Goal: Task Accomplishment & Management: Manage account settings

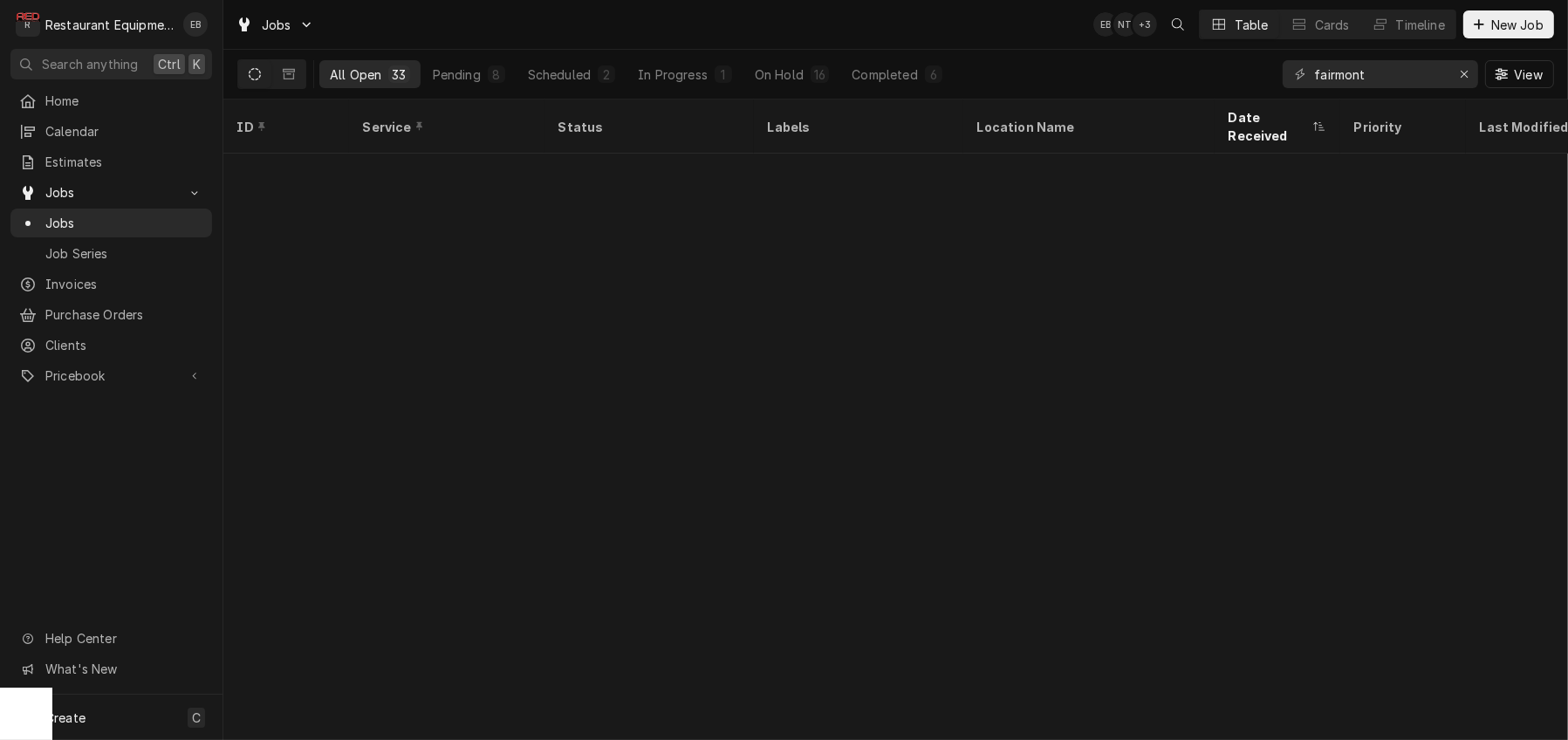
scroll to position [807, 0]
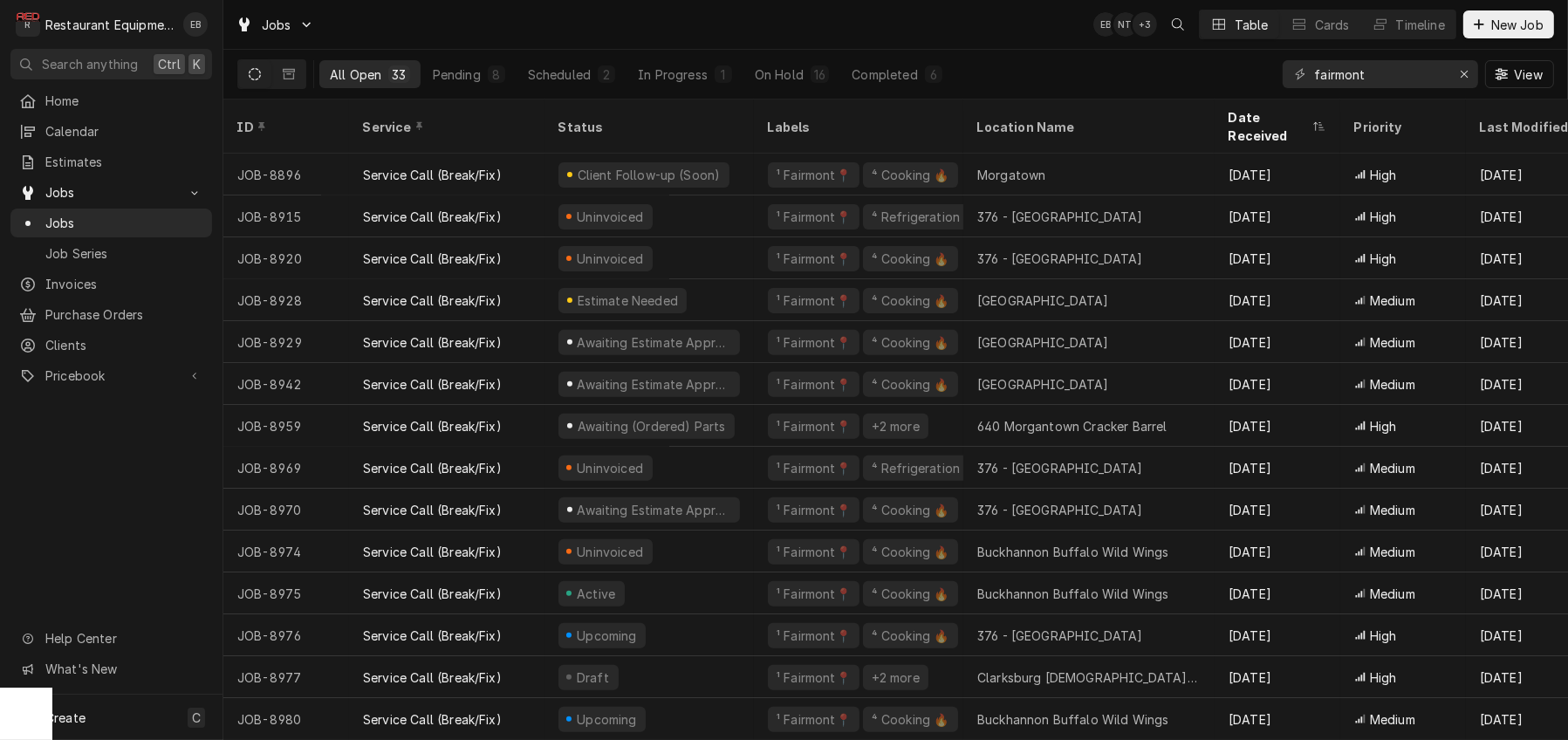
click at [1100, 77] on div "All Open 33 Pending 8 Scheduled 2 In Progress 1 On Hold 16 Completed 6 fairmont…" at bounding box center [895, 74] width 1316 height 49
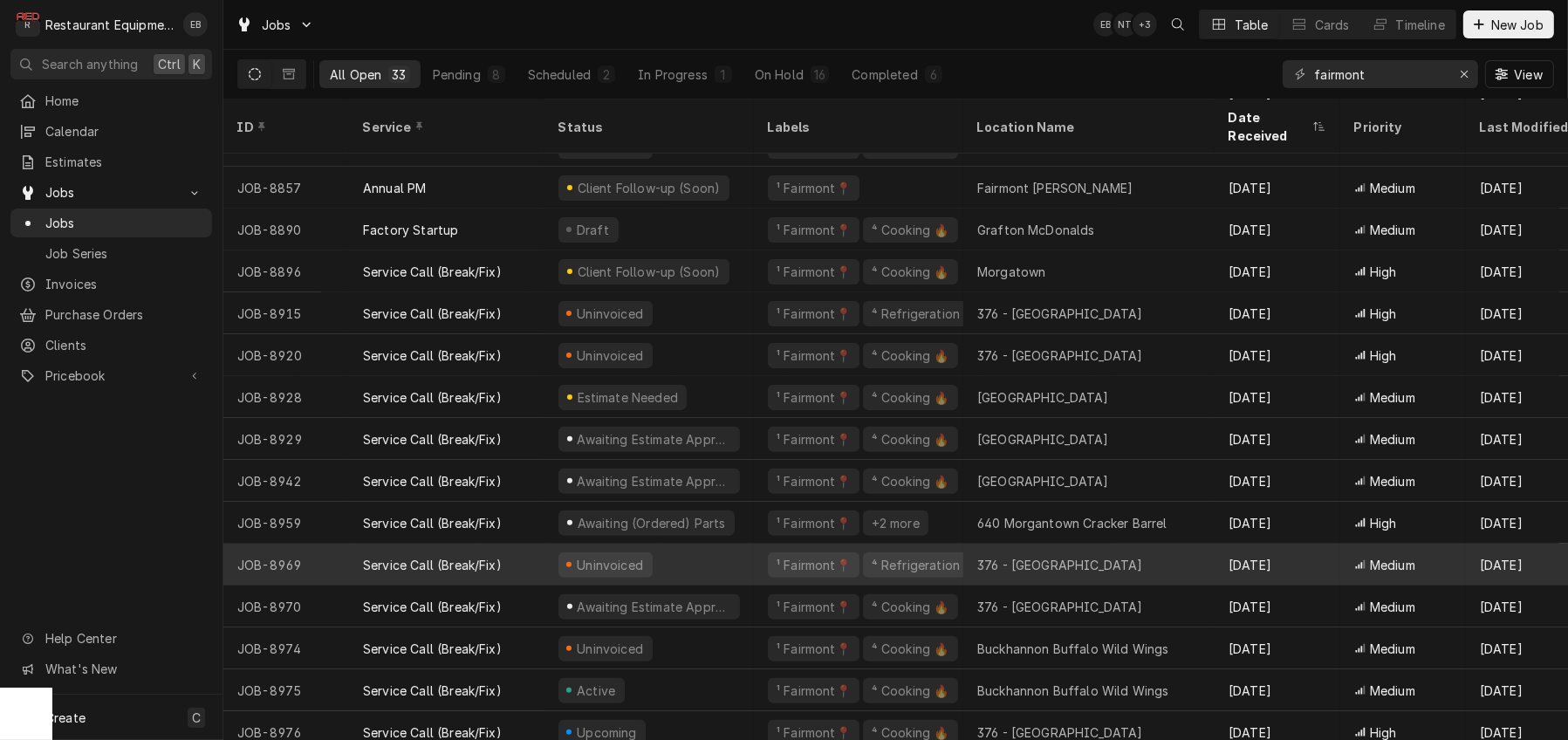
scroll to position [691, 0]
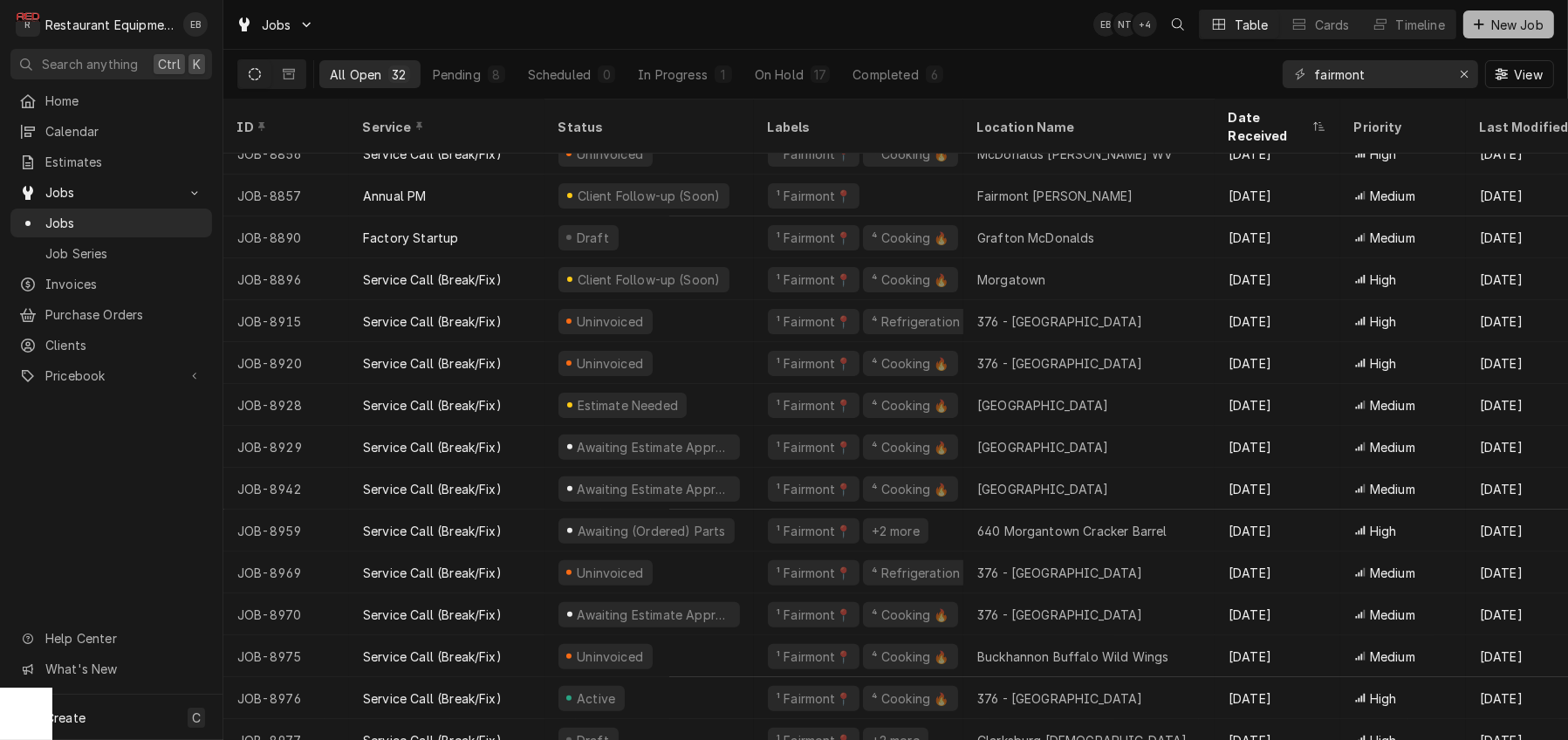
click at [1481, 29] on div "Dynamic Content Wrapper" at bounding box center [1479, 25] width 18 height 18
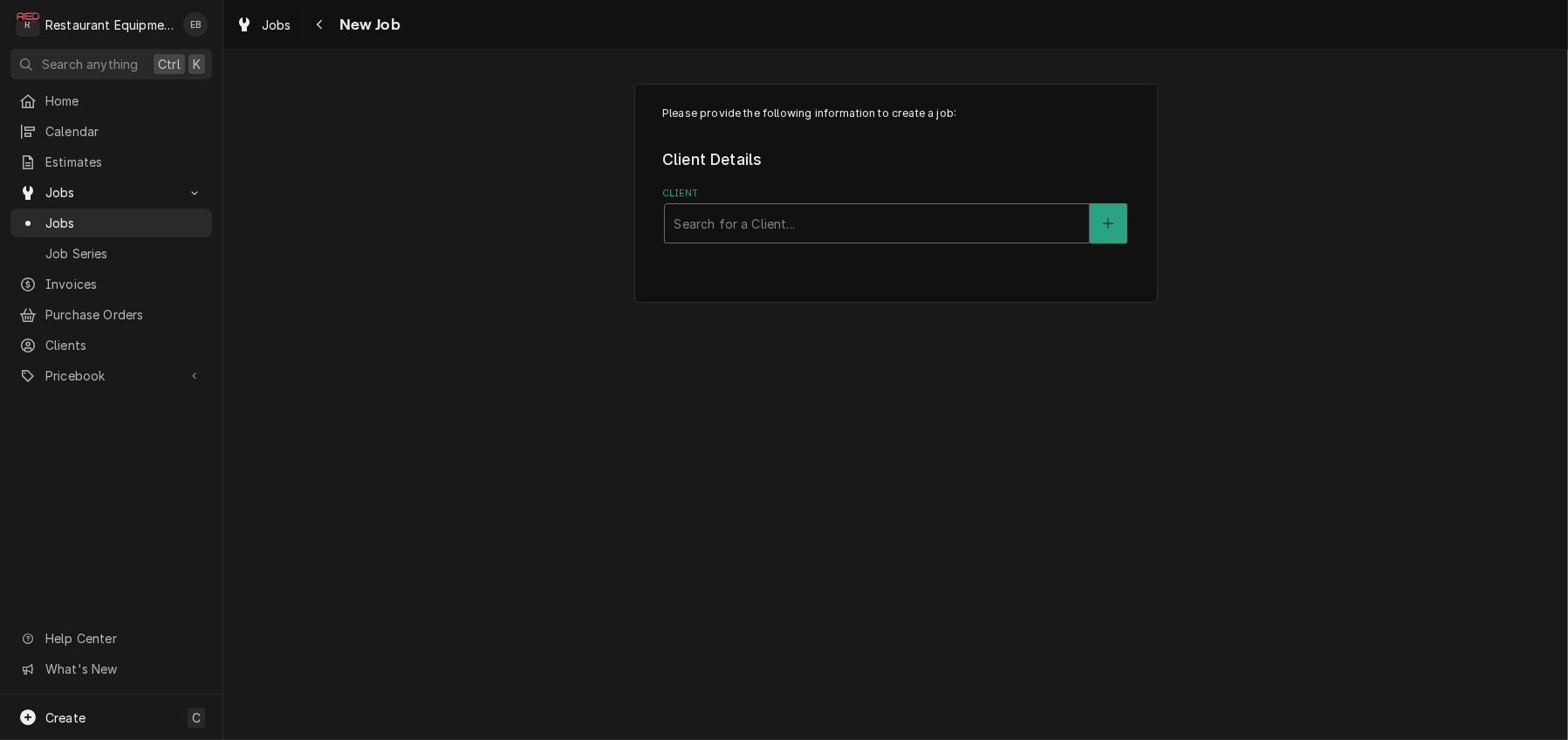
click at [839, 238] on div "Client" at bounding box center [877, 223] width 407 height 31
type input "welbilt"
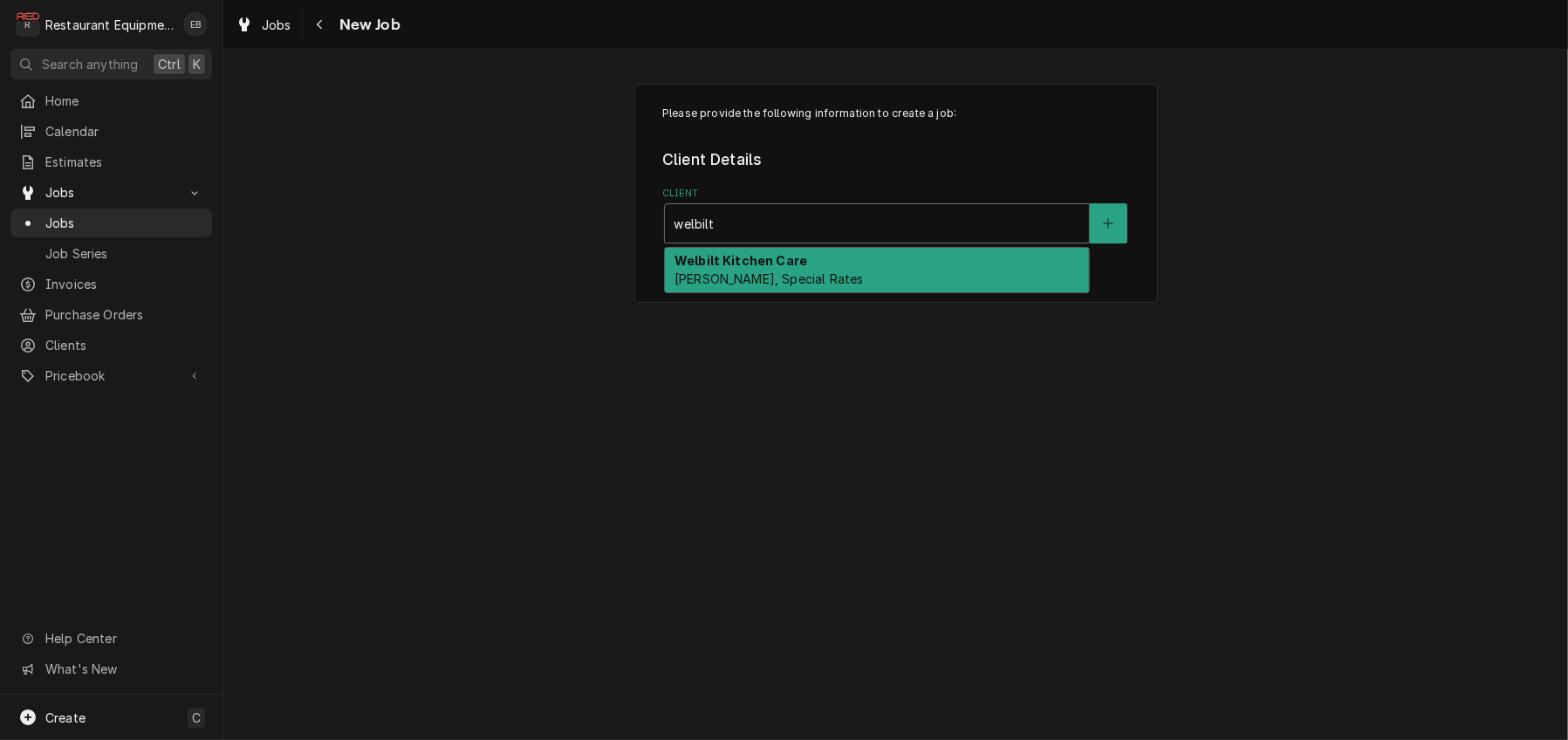
click at [847, 293] on div "Welbilt Kitchen Care Bill Payer, Special Rates" at bounding box center [876, 270] width 424 height 46
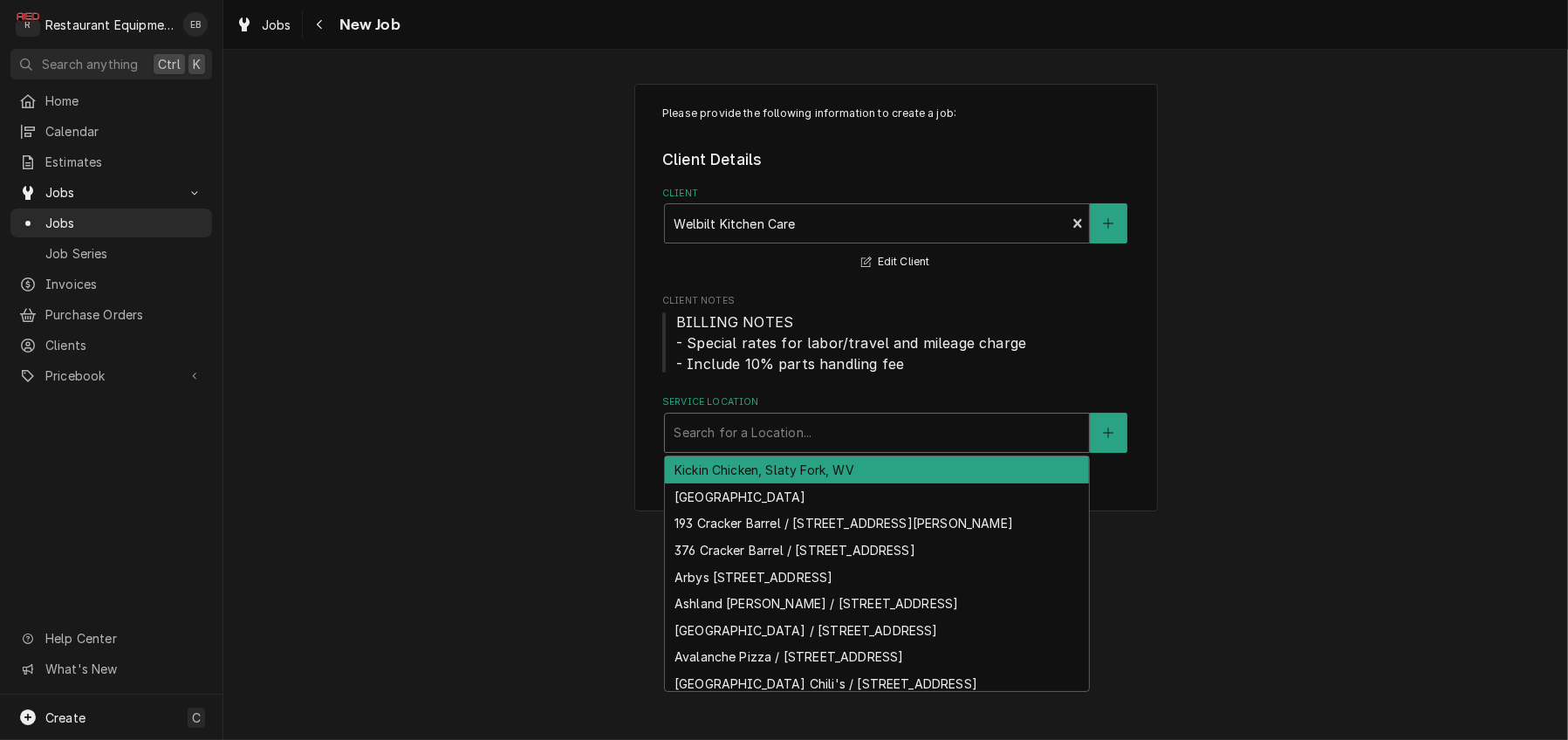
click at [790, 449] on div "Service Location" at bounding box center [877, 432] width 407 height 31
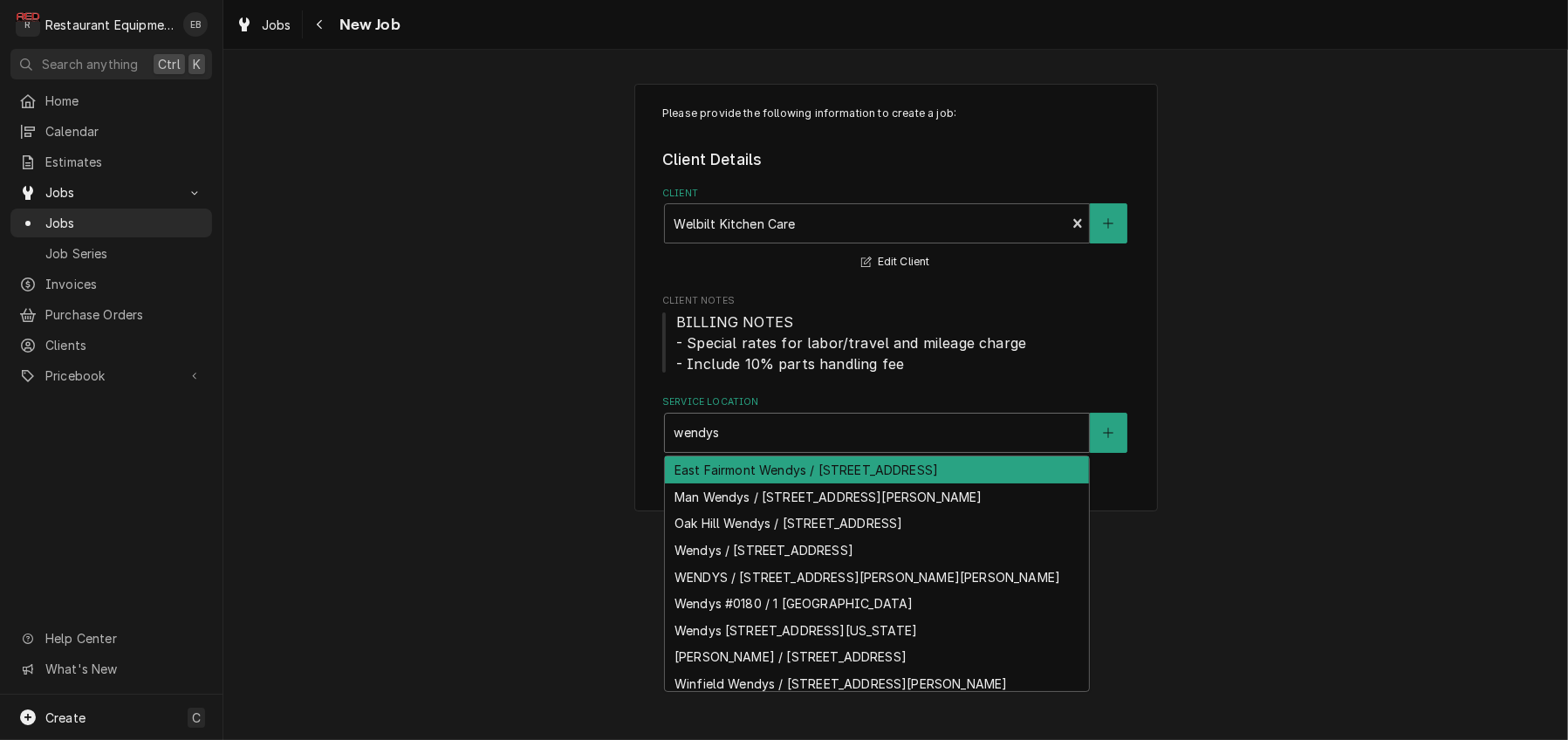
type input "wendys"
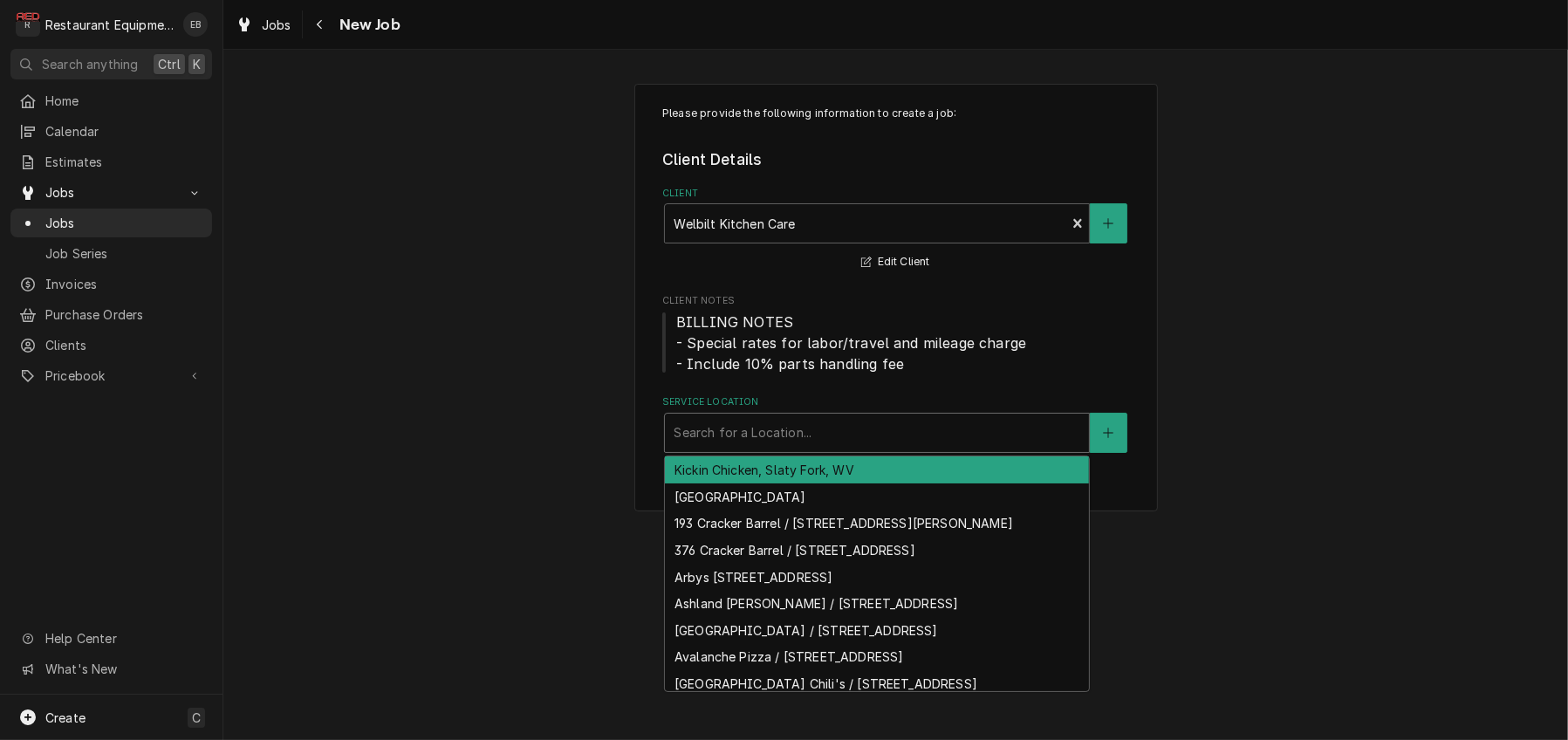
click at [776, 449] on div "Service Location" at bounding box center [877, 432] width 407 height 31
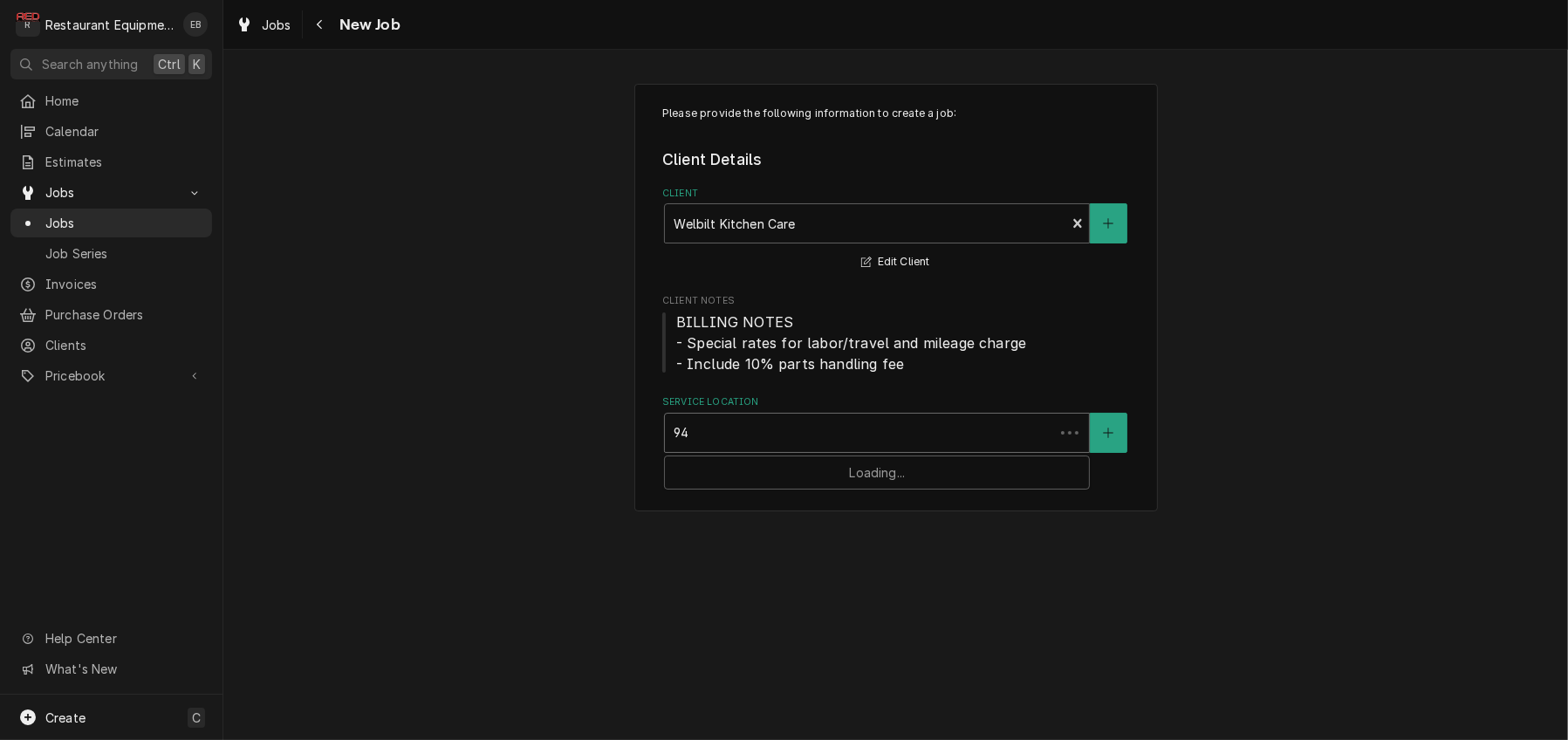
type input "949"
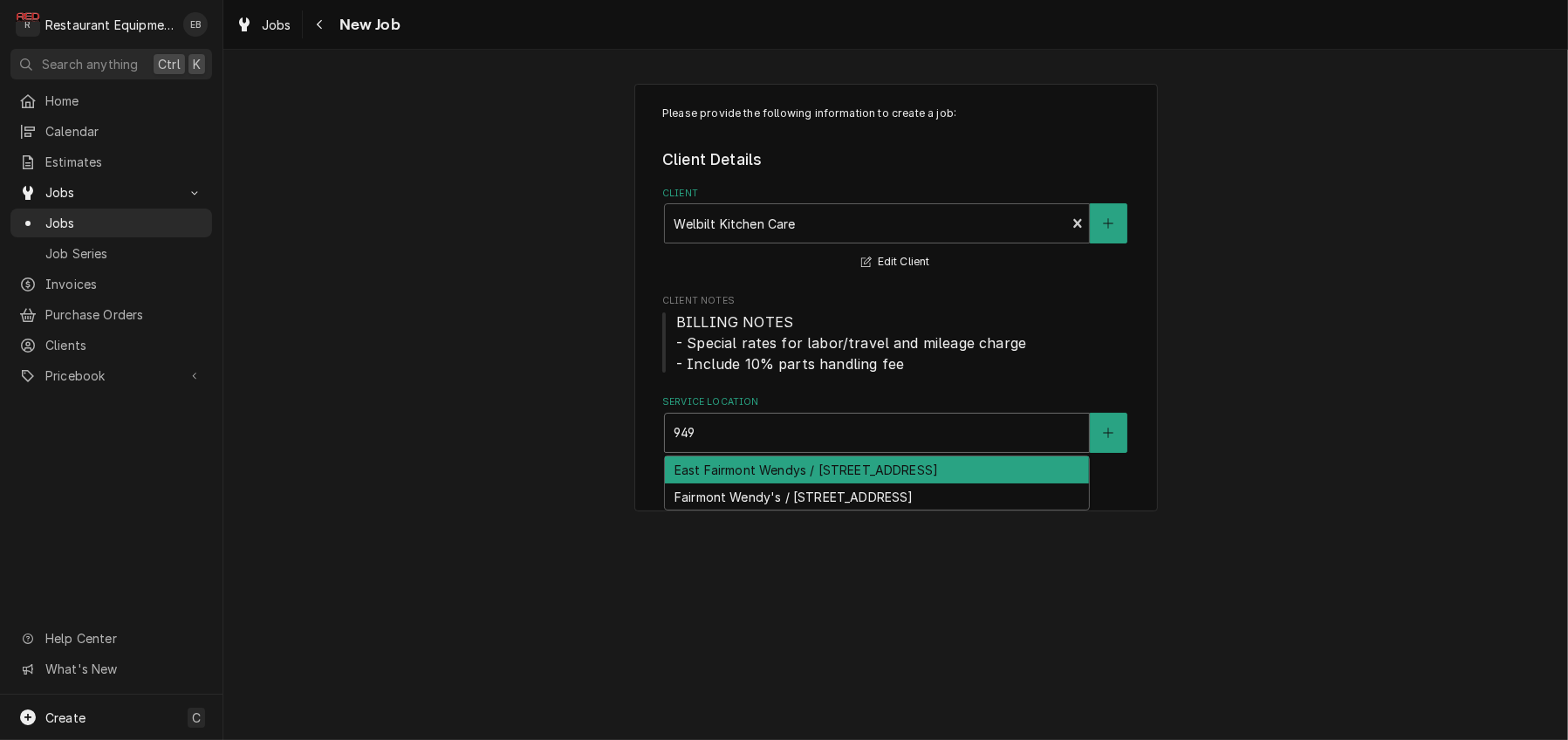
click at [778, 484] on div "East Fairmont Wendys / 949 E Park Ave, Fairmont, WV 26554" at bounding box center [876, 470] width 424 height 27
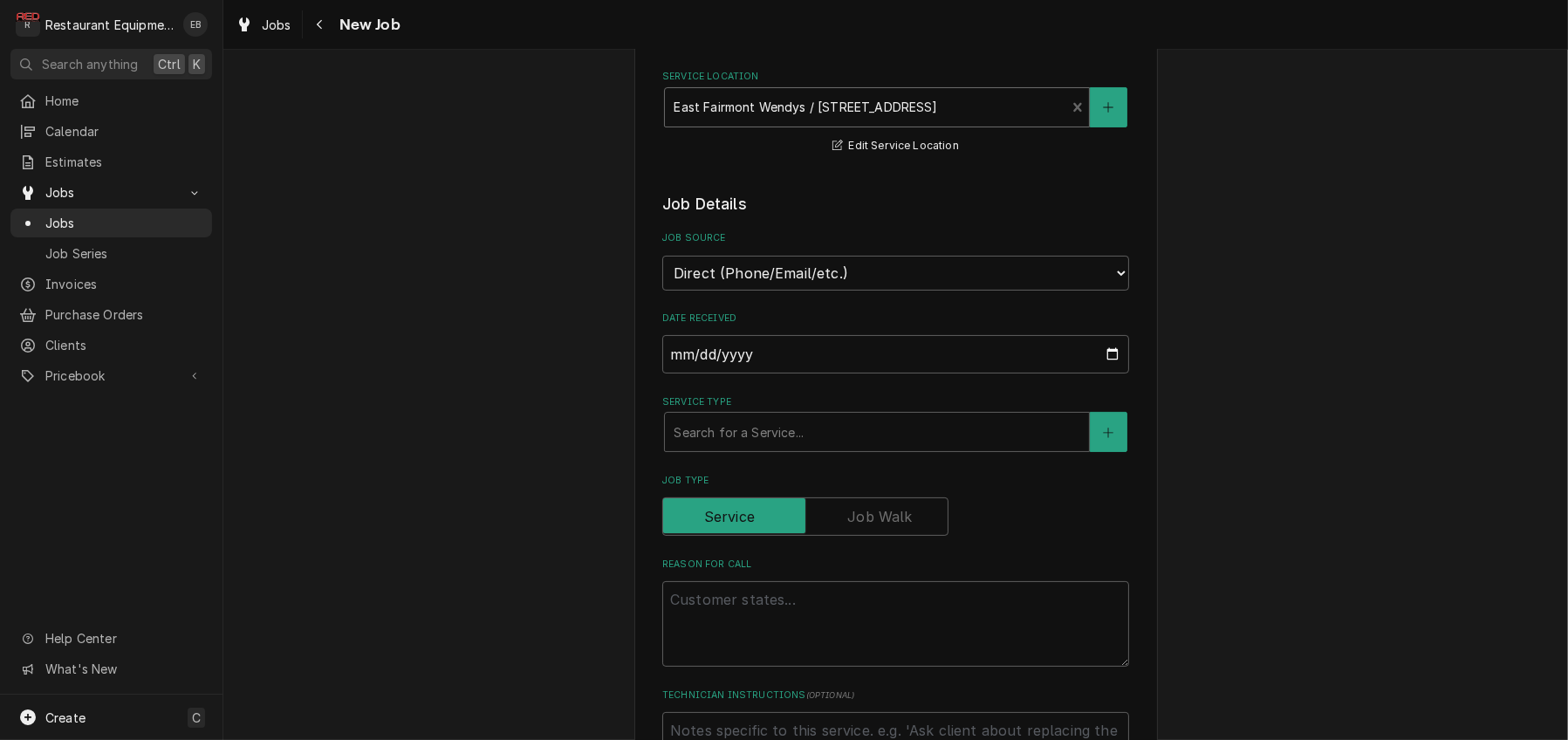
scroll to position [349, 0]
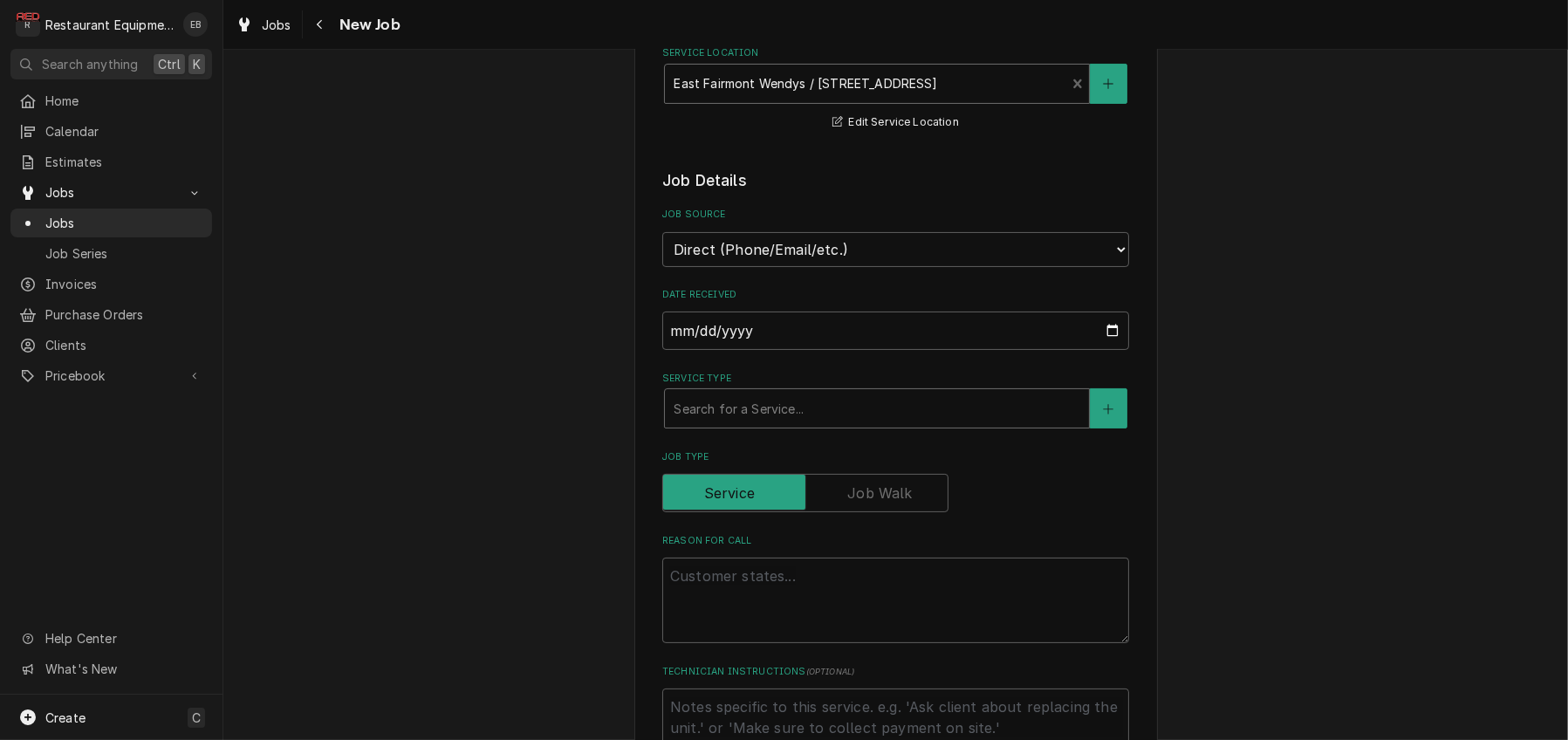
click at [767, 424] on div "Service Type" at bounding box center [877, 408] width 407 height 31
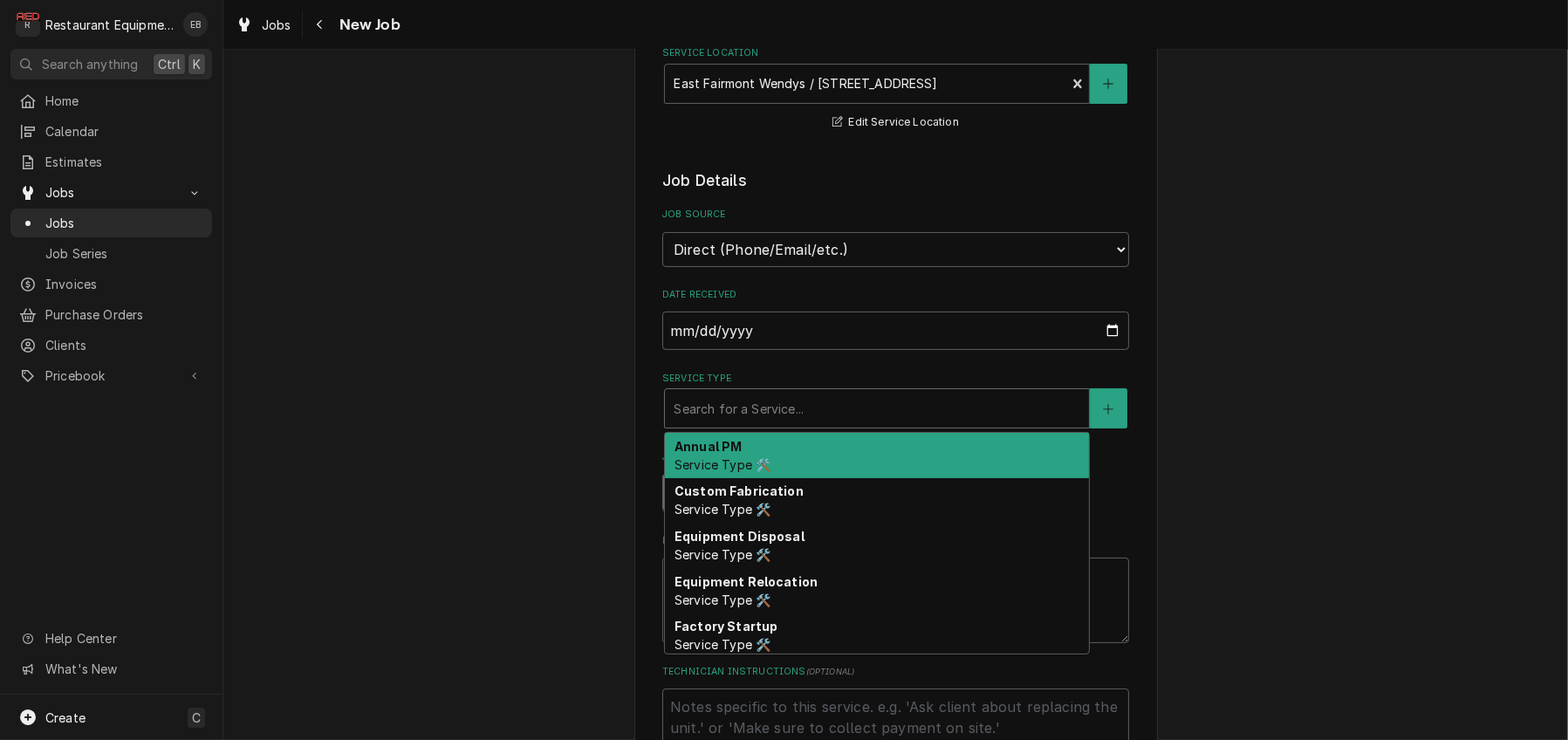
type textarea "x"
type input "b"
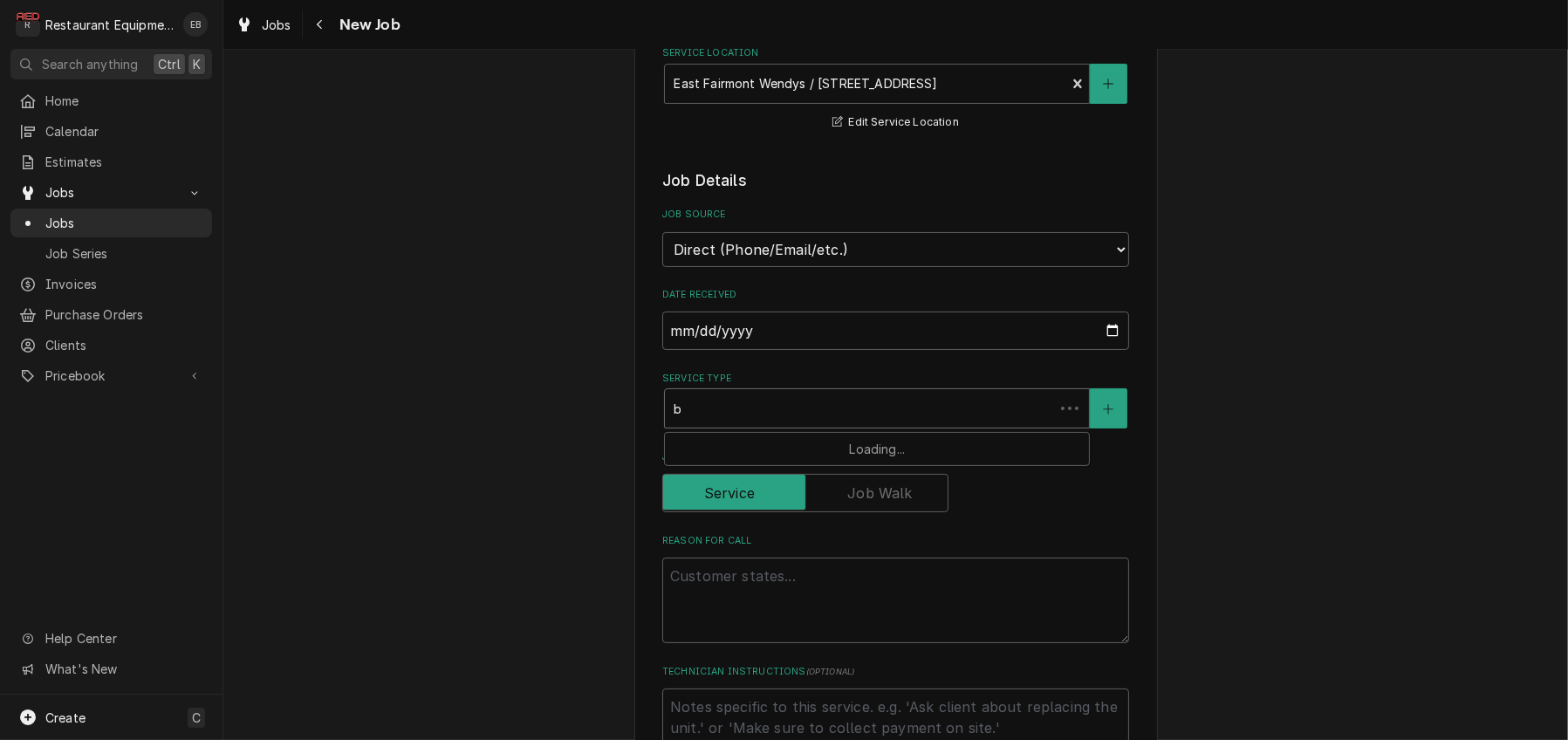
type textarea "x"
type input "br"
type textarea "x"
type input "bre"
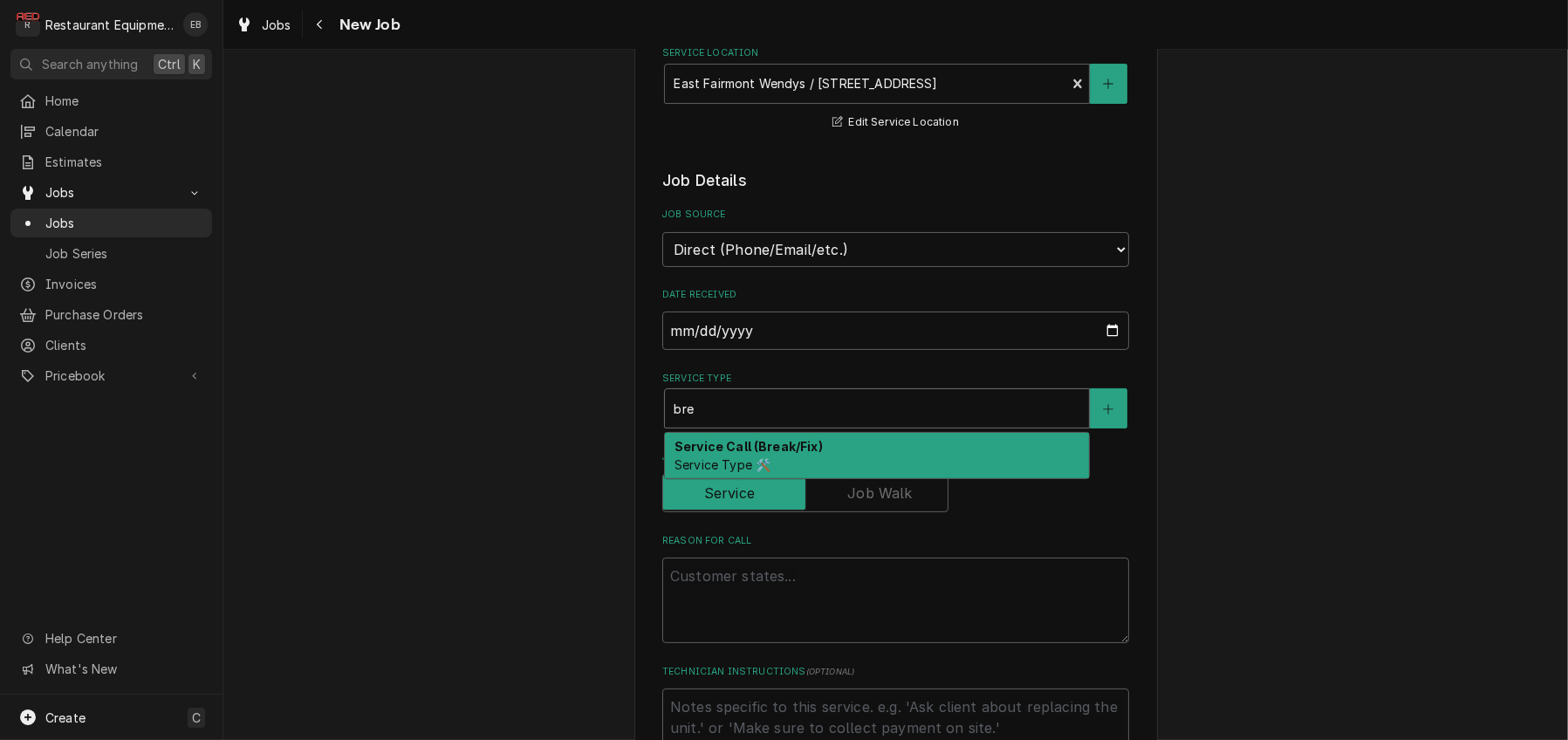
click at [746, 453] on strong "Service Call (Break/Fix)" at bounding box center [749, 446] width 148 height 15
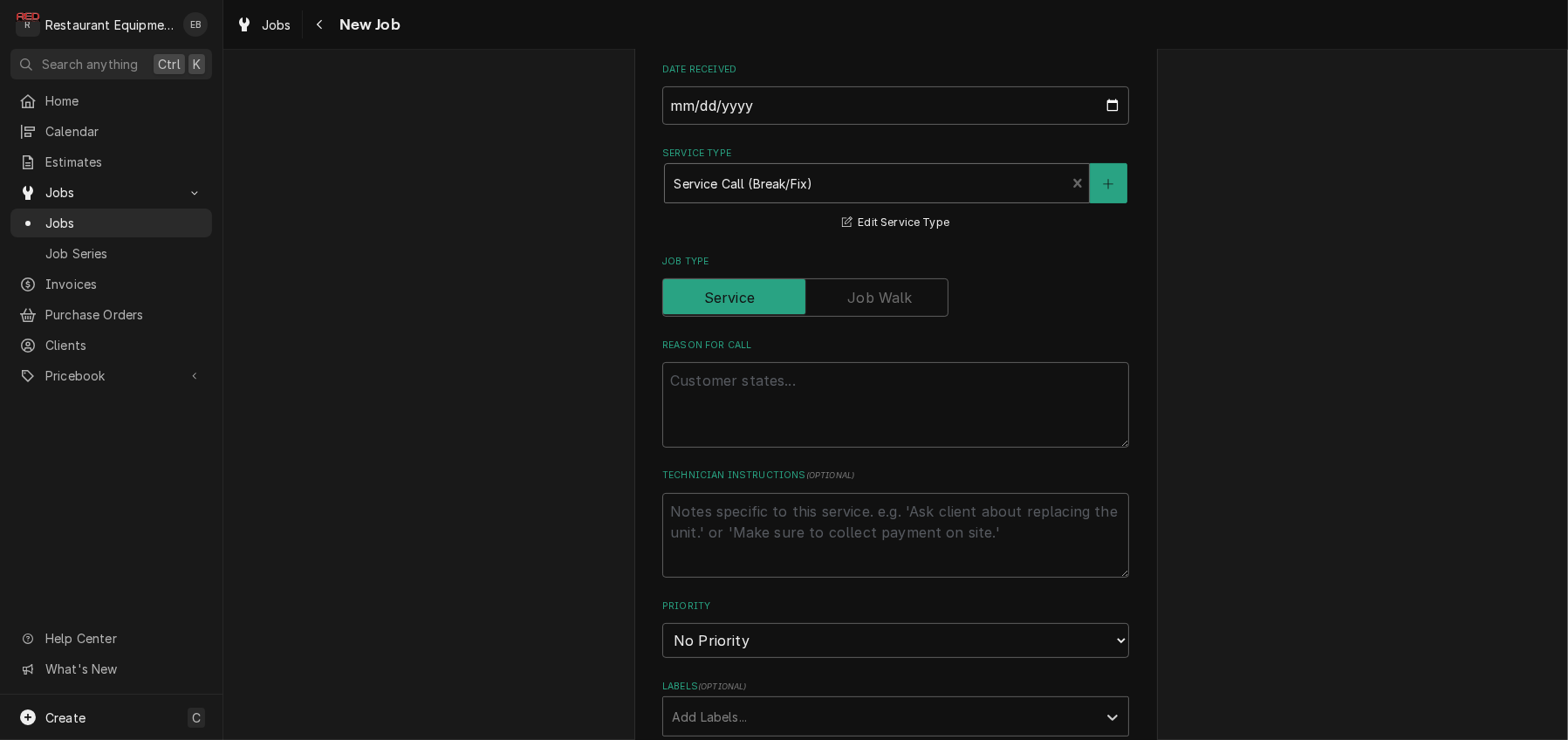
scroll to position [640, 0]
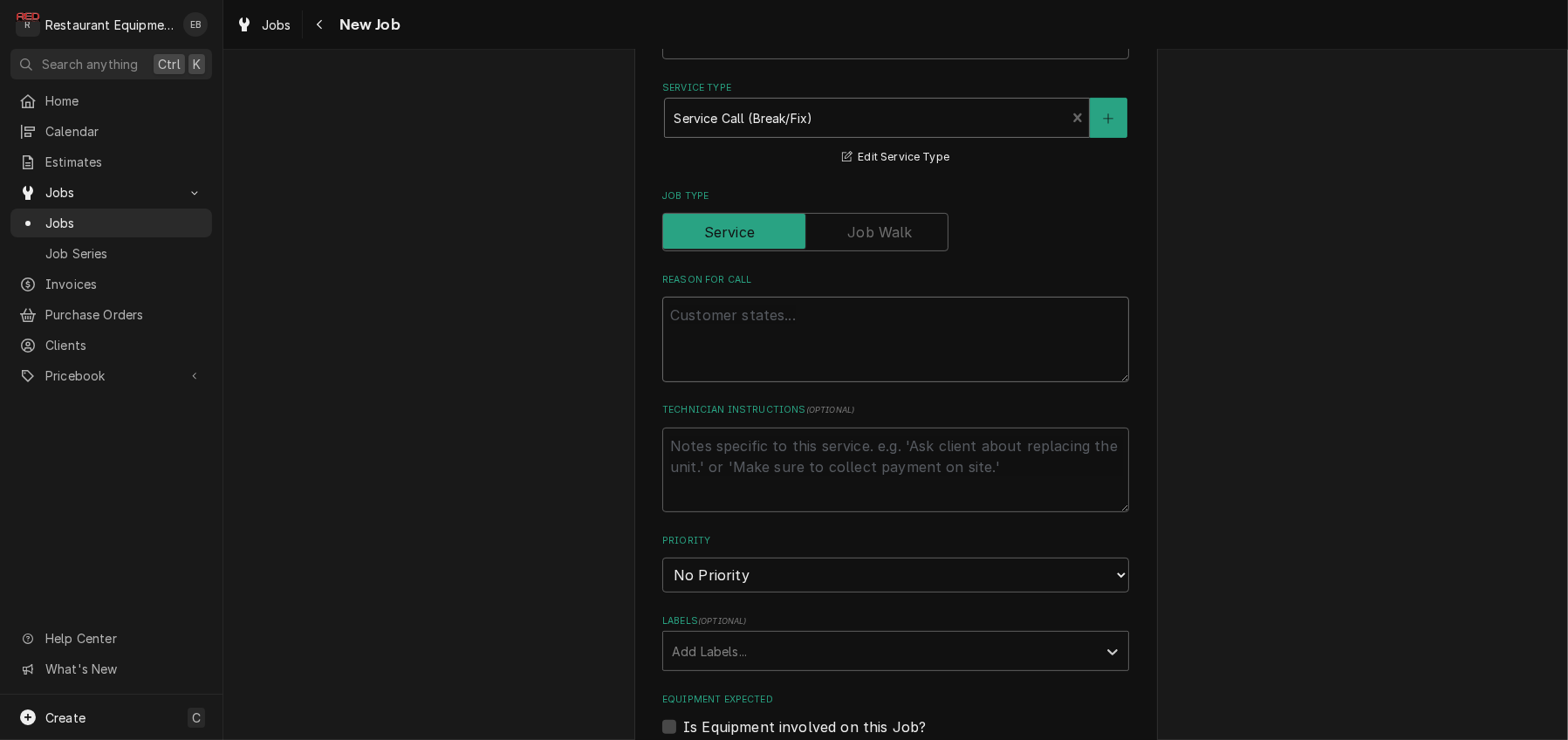
click at [728, 382] on textarea "Reason For Call" at bounding box center [895, 339] width 467 height 86
paste textarea "Type: Service High (24h On-Site, 48h Complete) PLEASE ACCEPT OR DECLINE this se…"
type textarea "x"
type textarea "Type: Service High (24h On-Site, 48h Complete) PLEASE ACCEPT OR DECLINE this se…"
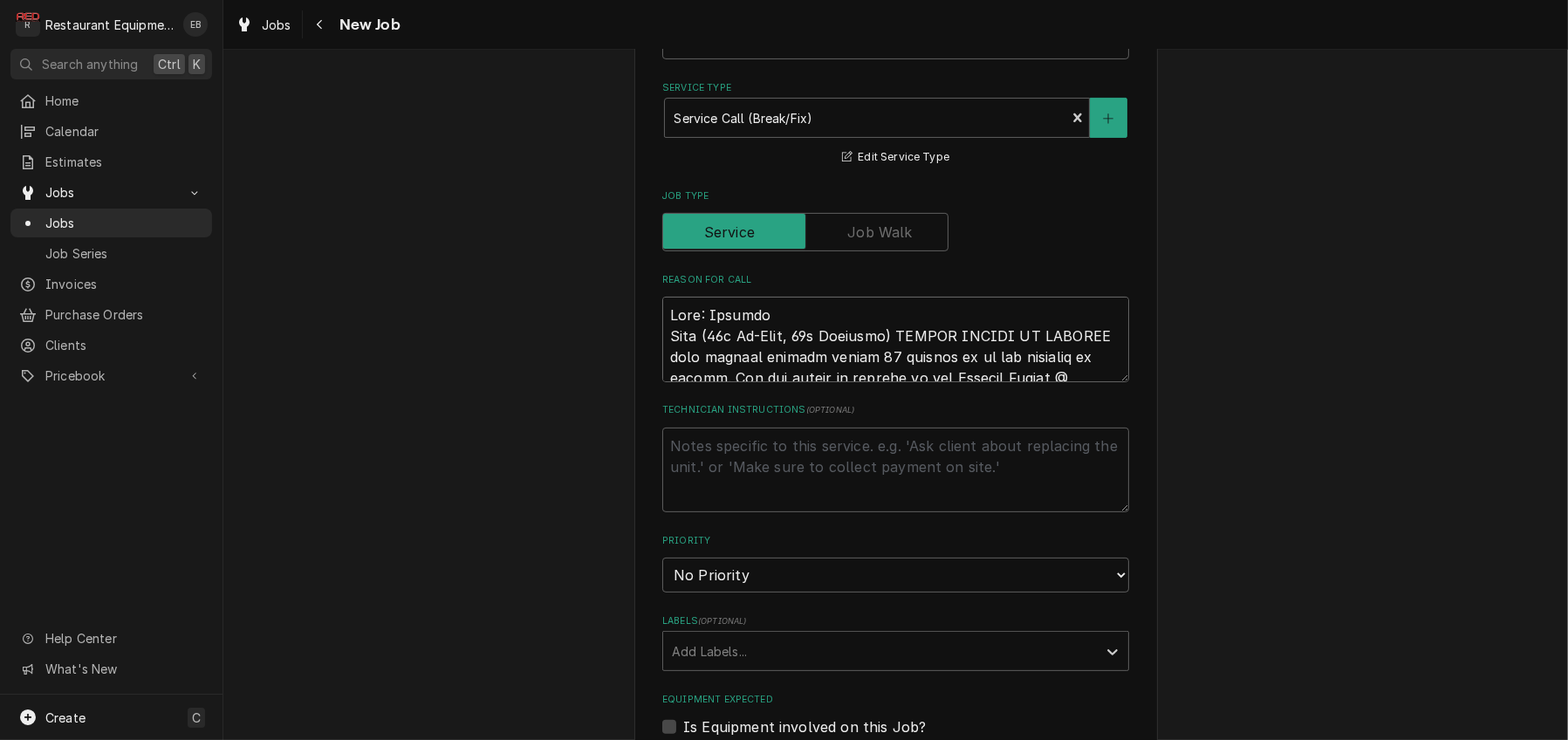
scroll to position [2033, 0]
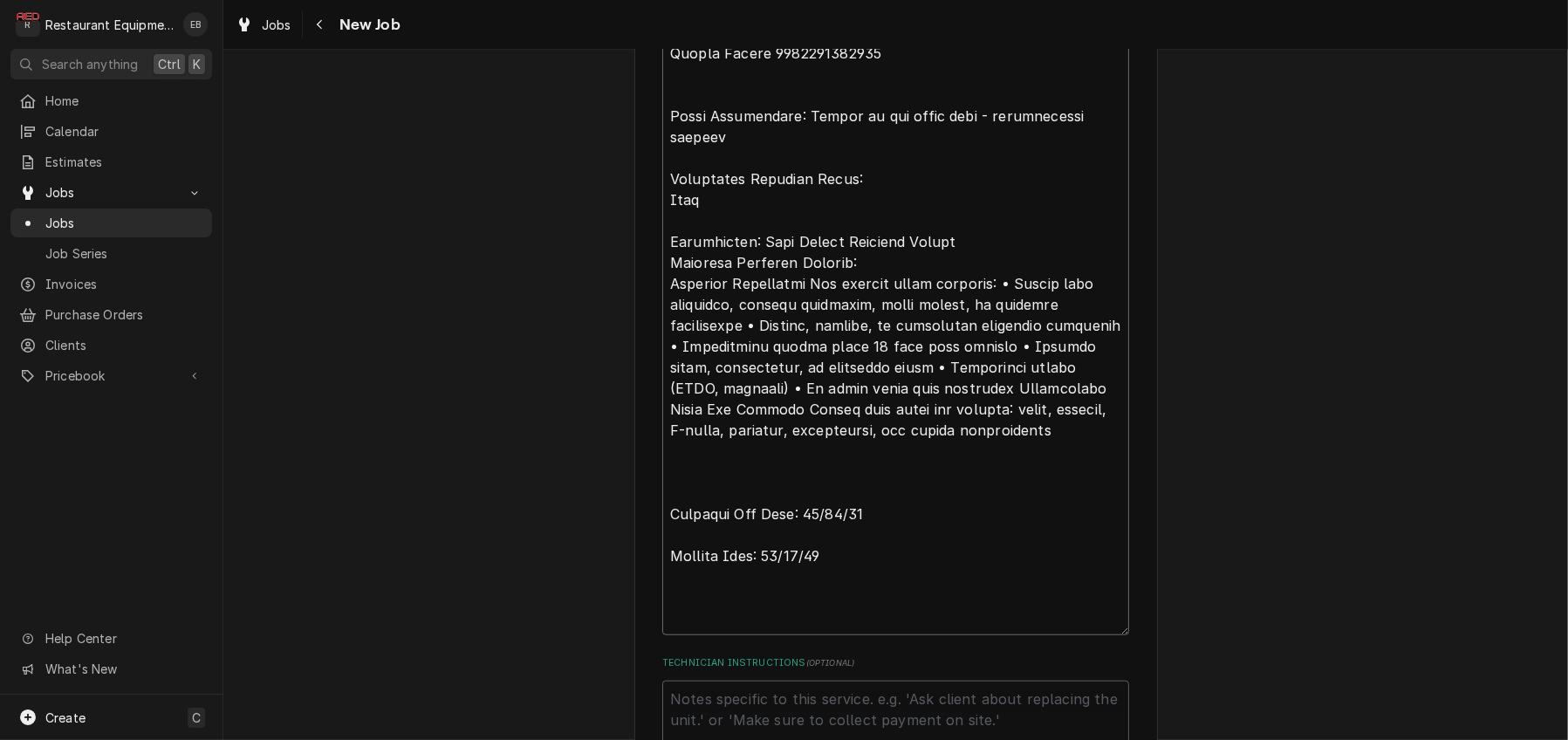
type textarea "x"
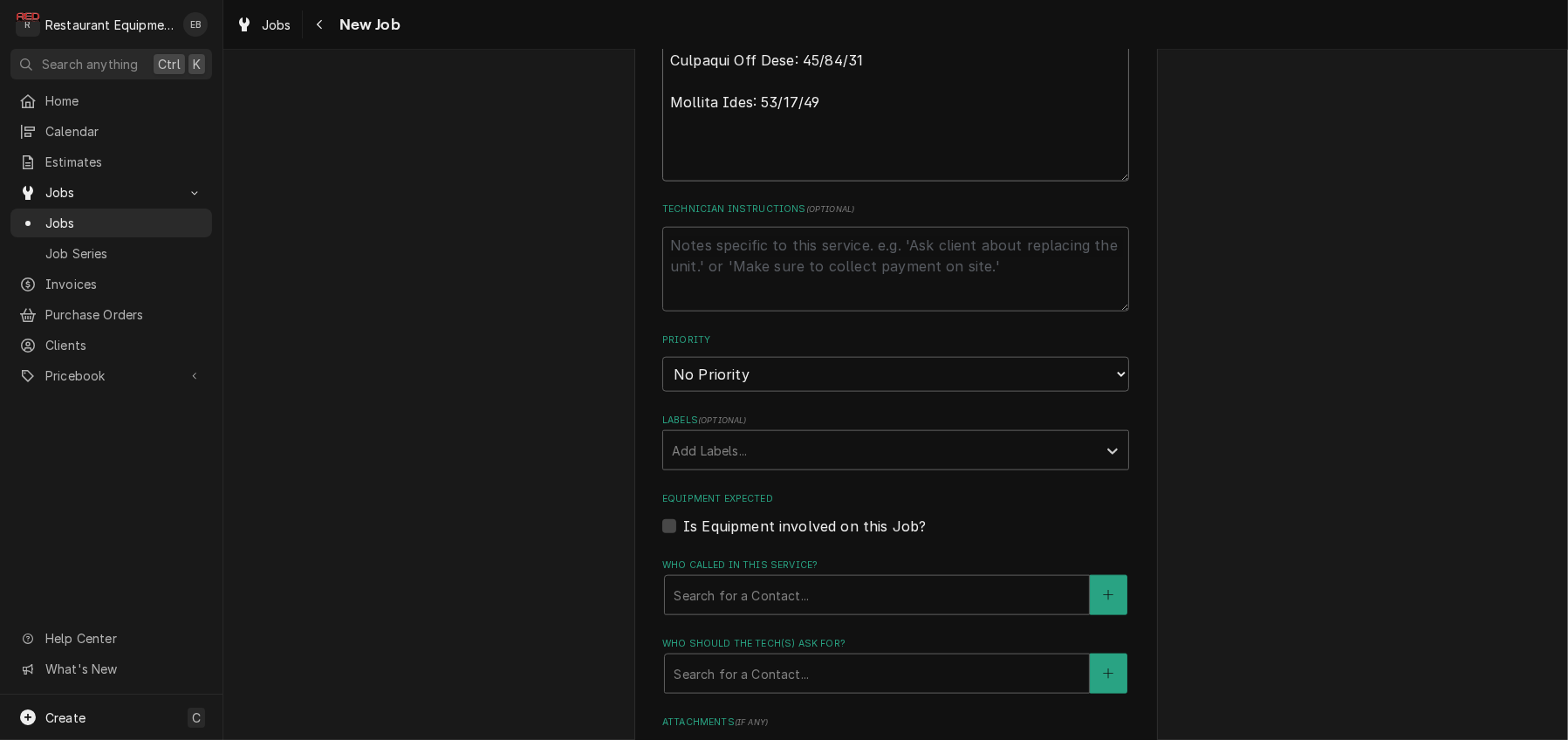
scroll to position [2499, 0]
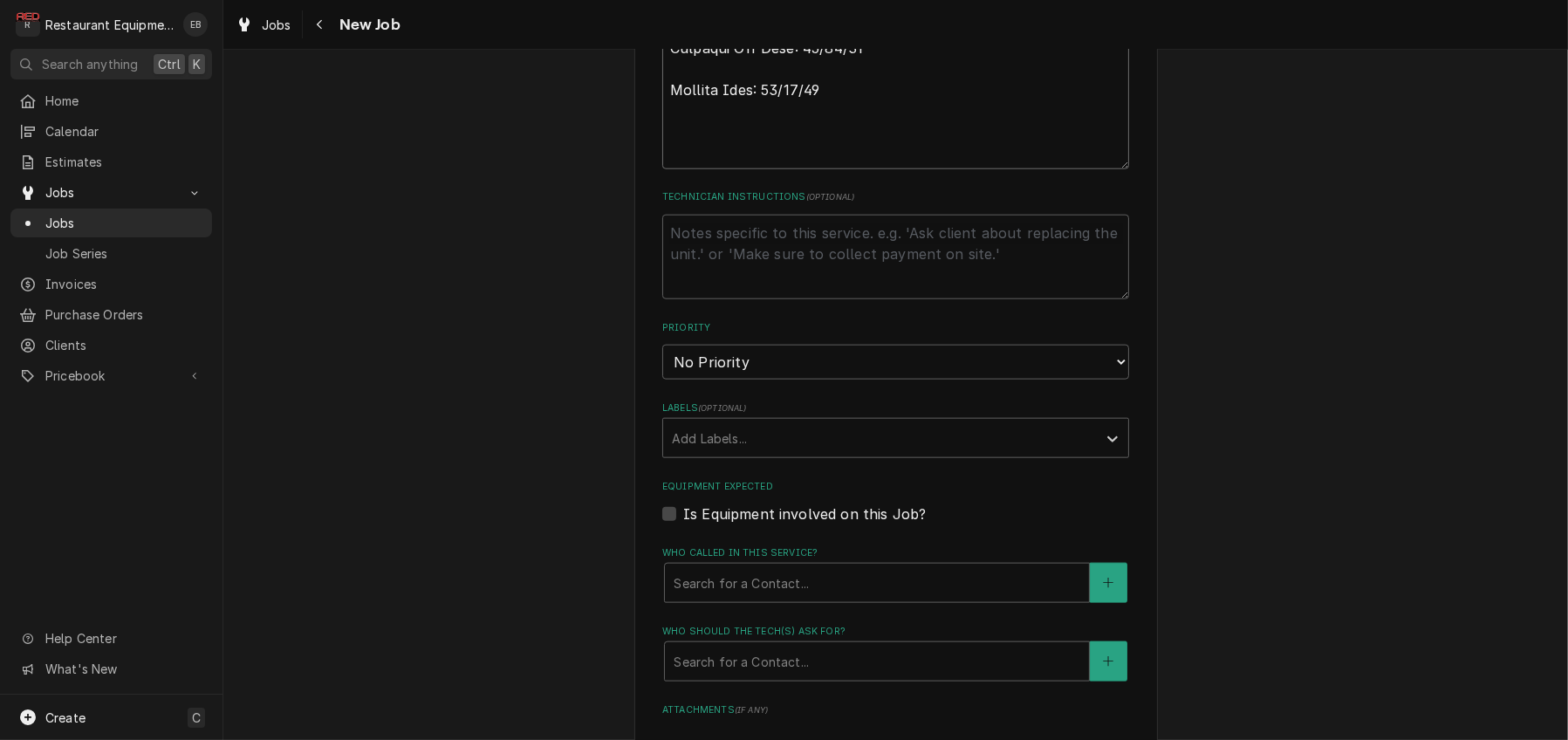
type textarea "Type: Service High (24h On-Site, 48h Complete) PLEASE ACCEPT OR DECLINE this se…"
click at [776, 379] on select "No Priority Urgent High Medium Low" at bounding box center [895, 362] width 467 height 35
select select "2"
click at [662, 379] on select "No Priority Urgent High Medium Low" at bounding box center [895, 362] width 467 height 35
click at [780, 453] on div "Labels" at bounding box center [880, 437] width 416 height 31
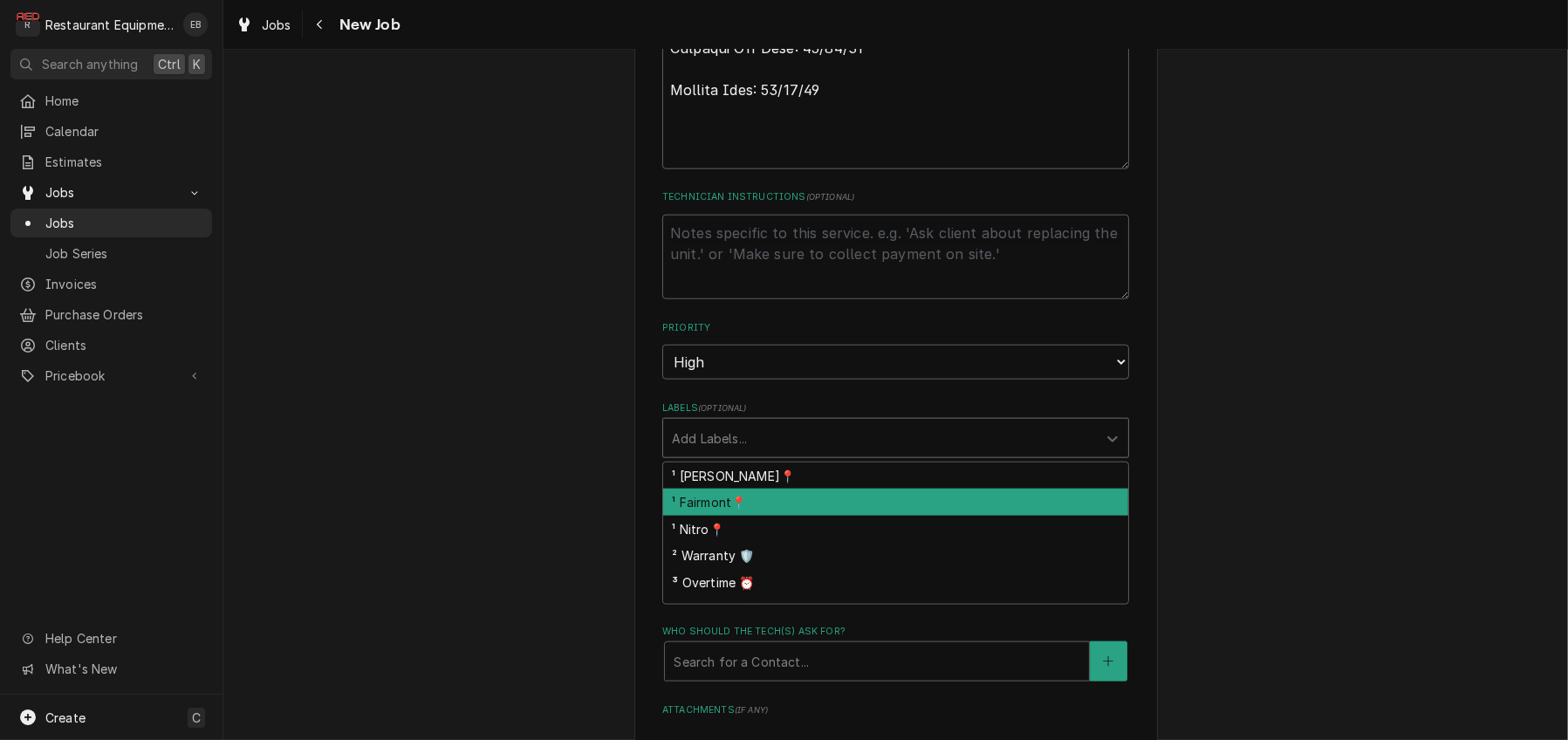
click at [739, 516] on div "¹ Fairmont📍" at bounding box center [895, 502] width 465 height 27
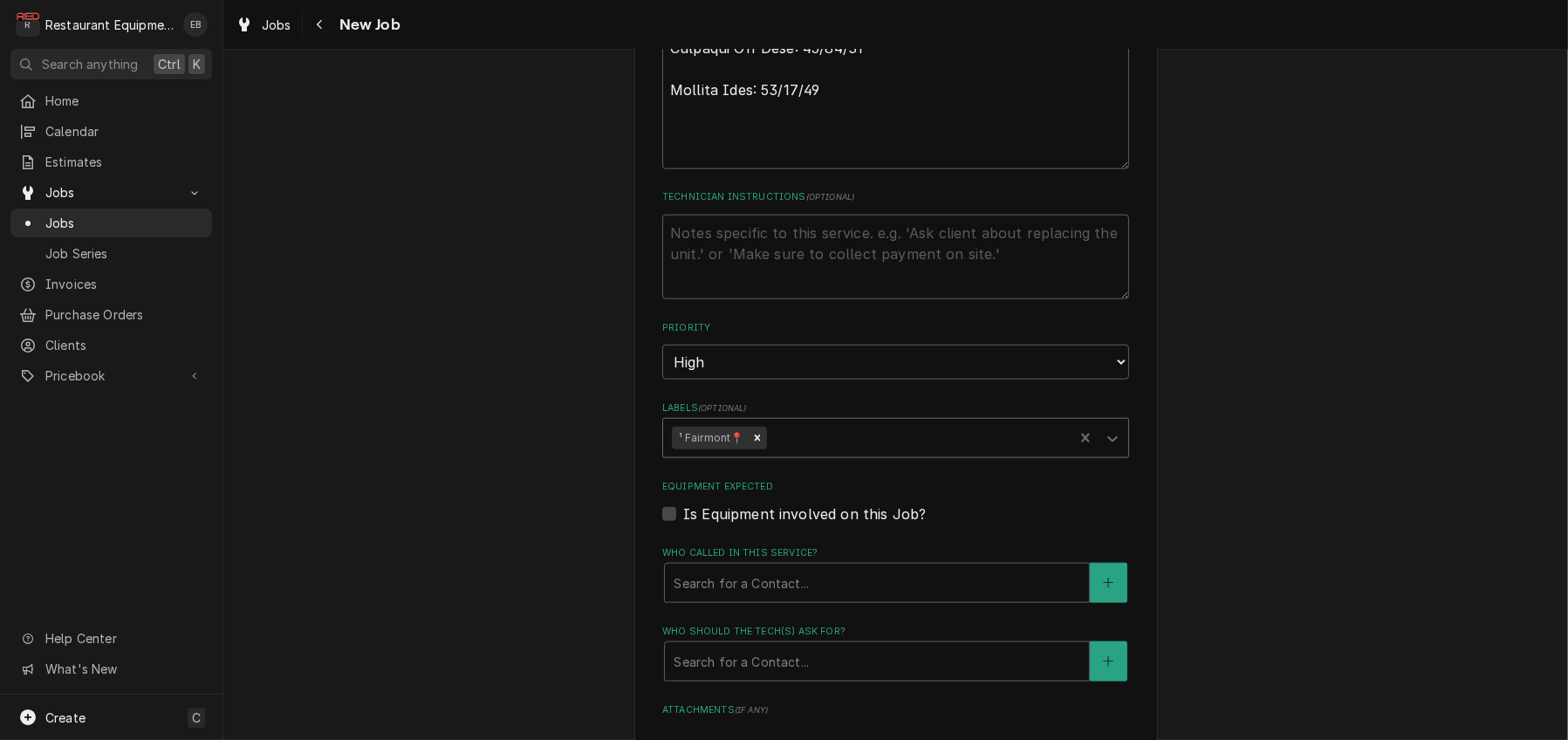
click at [806, 453] on div "Labels" at bounding box center [917, 437] width 295 height 31
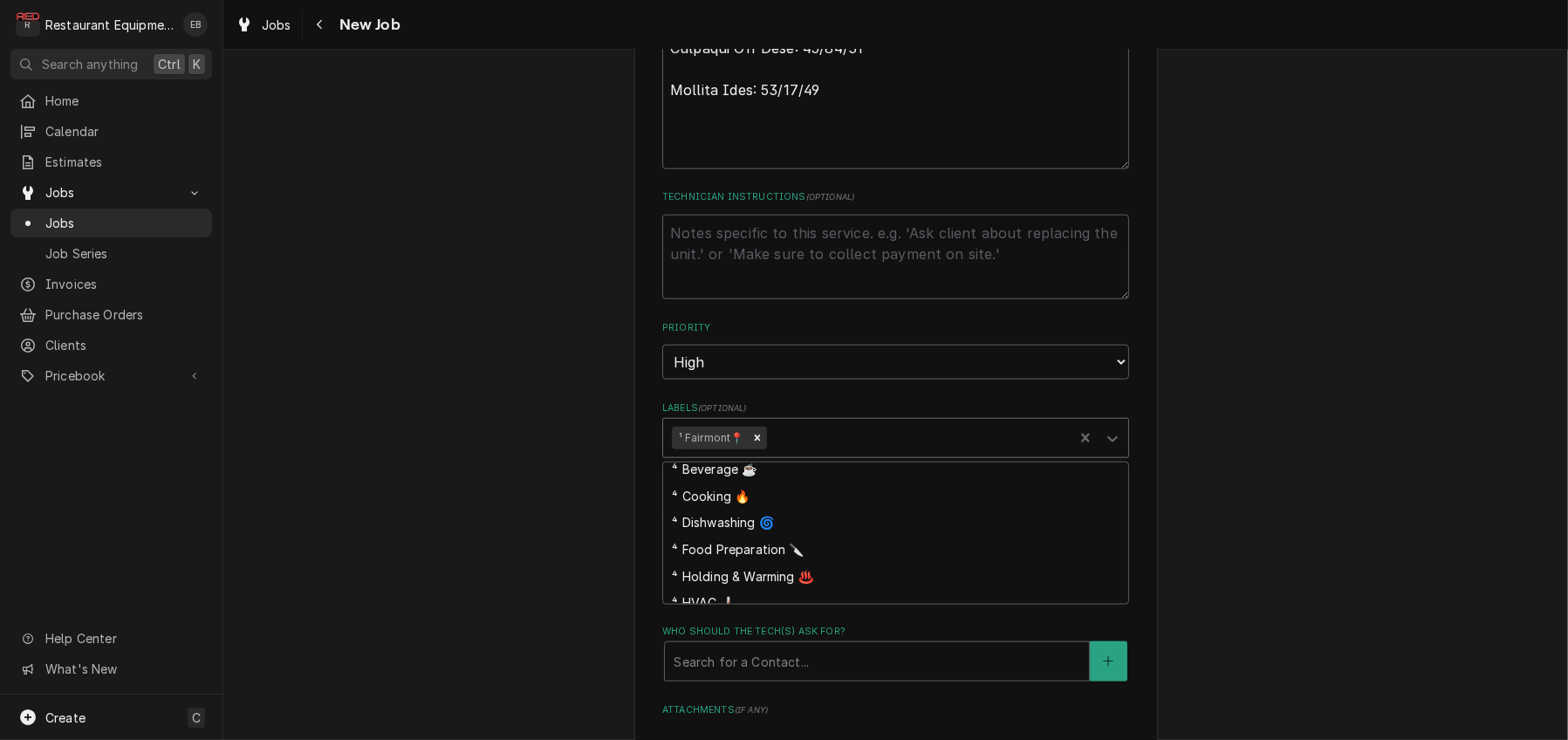
scroll to position [116, 0]
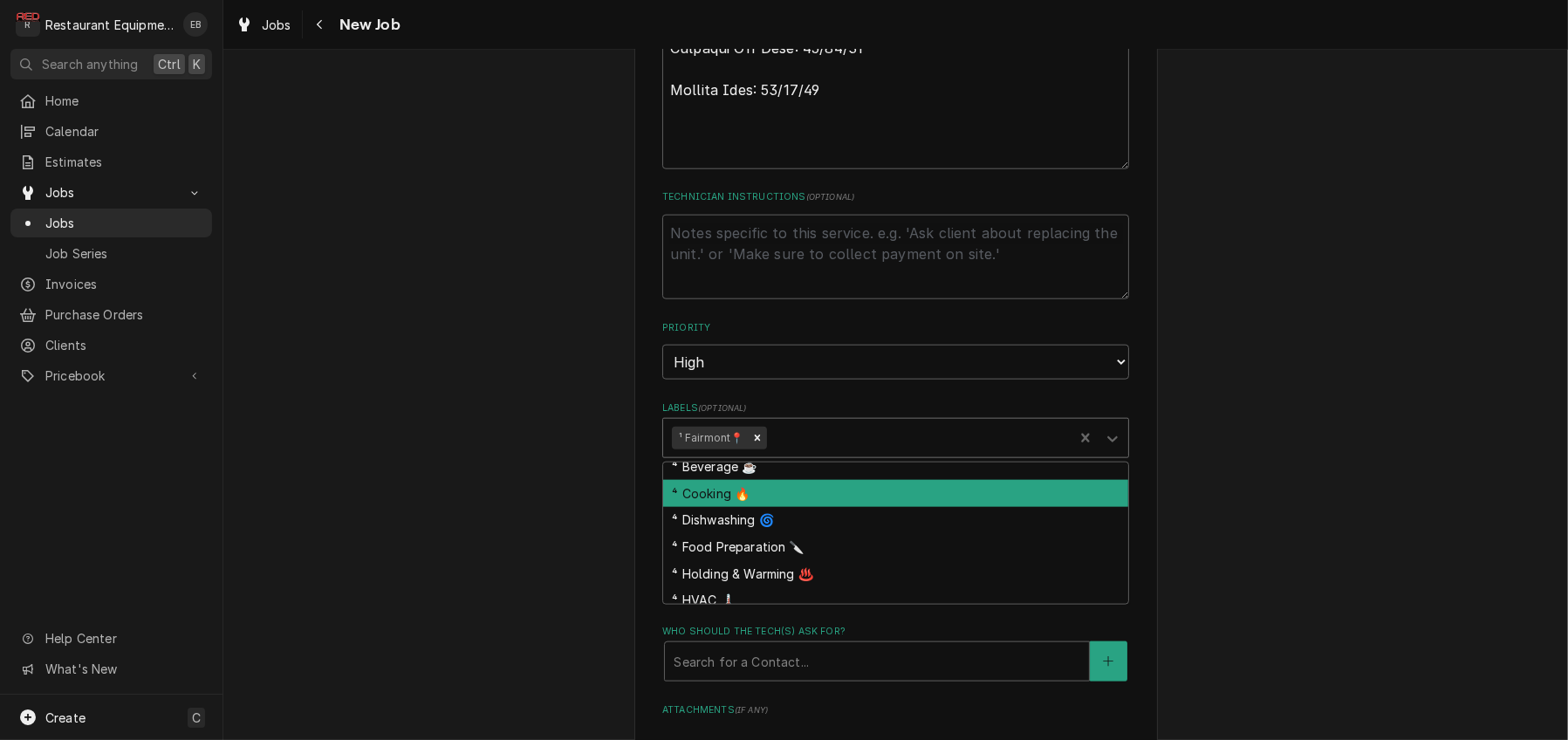
click at [747, 507] on div "⁴ Cooking 🔥" at bounding box center [895, 494] width 465 height 27
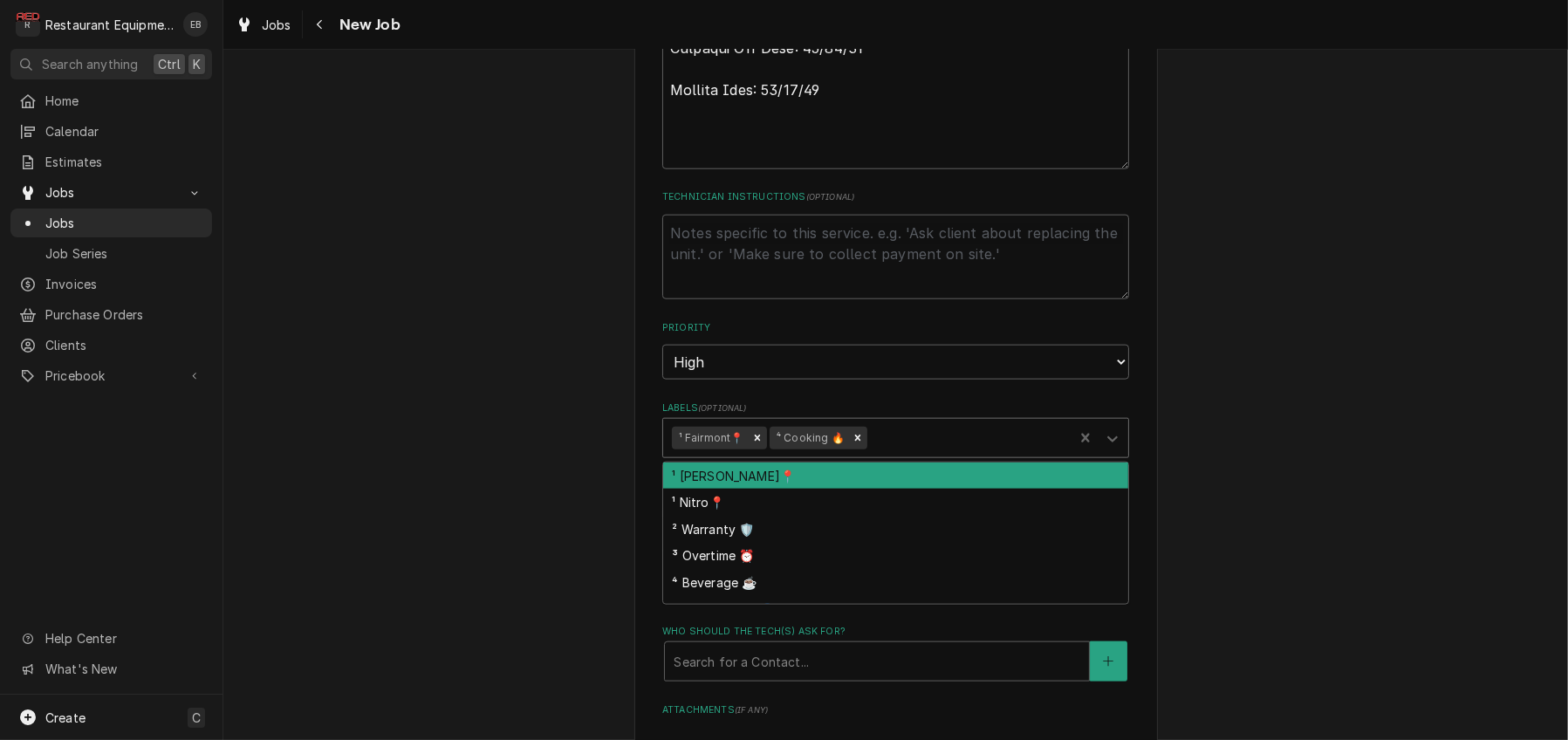
click at [925, 453] on div "Labels" at bounding box center [967, 437] width 194 height 31
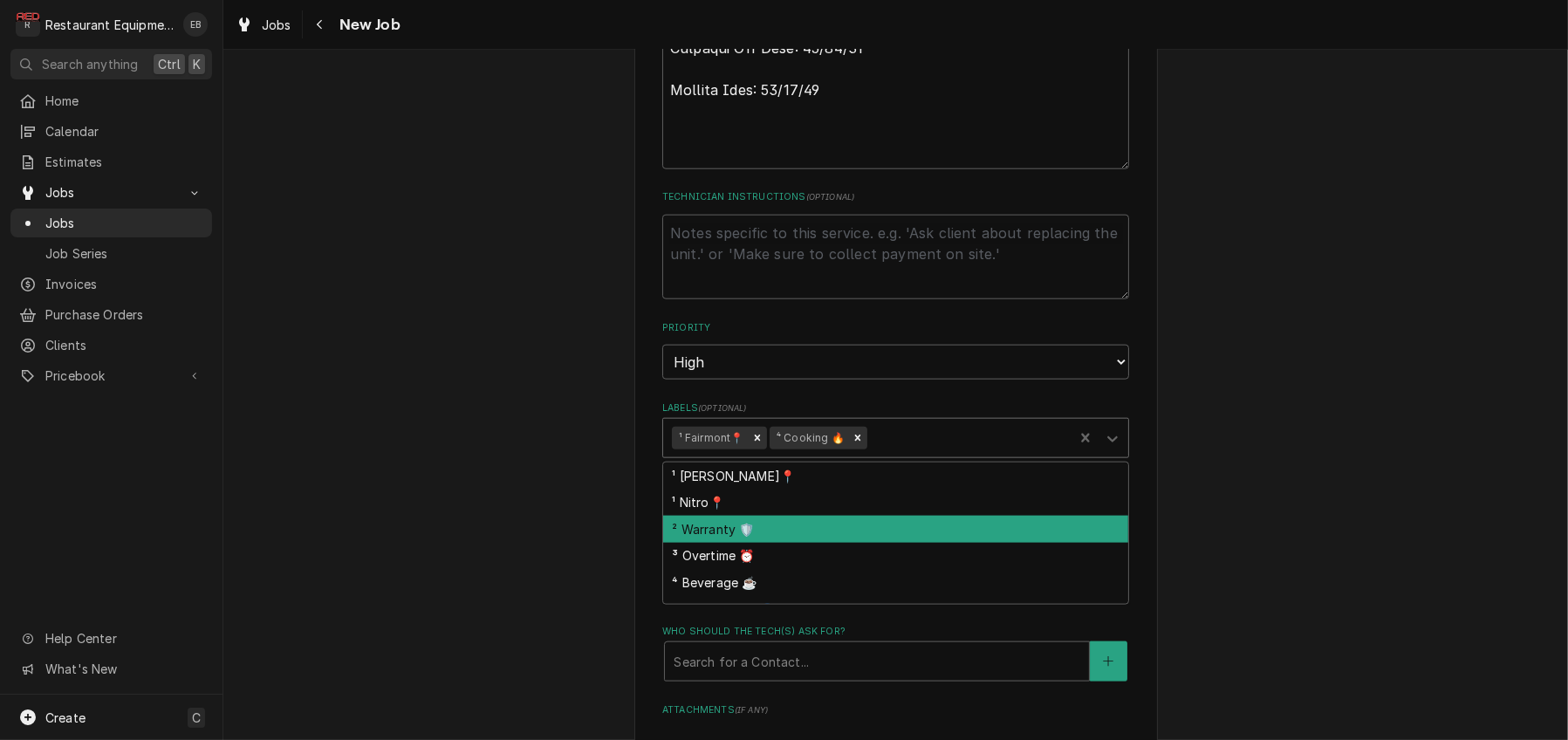
click at [762, 543] on div "² Warranty 🛡️" at bounding box center [895, 529] width 465 height 27
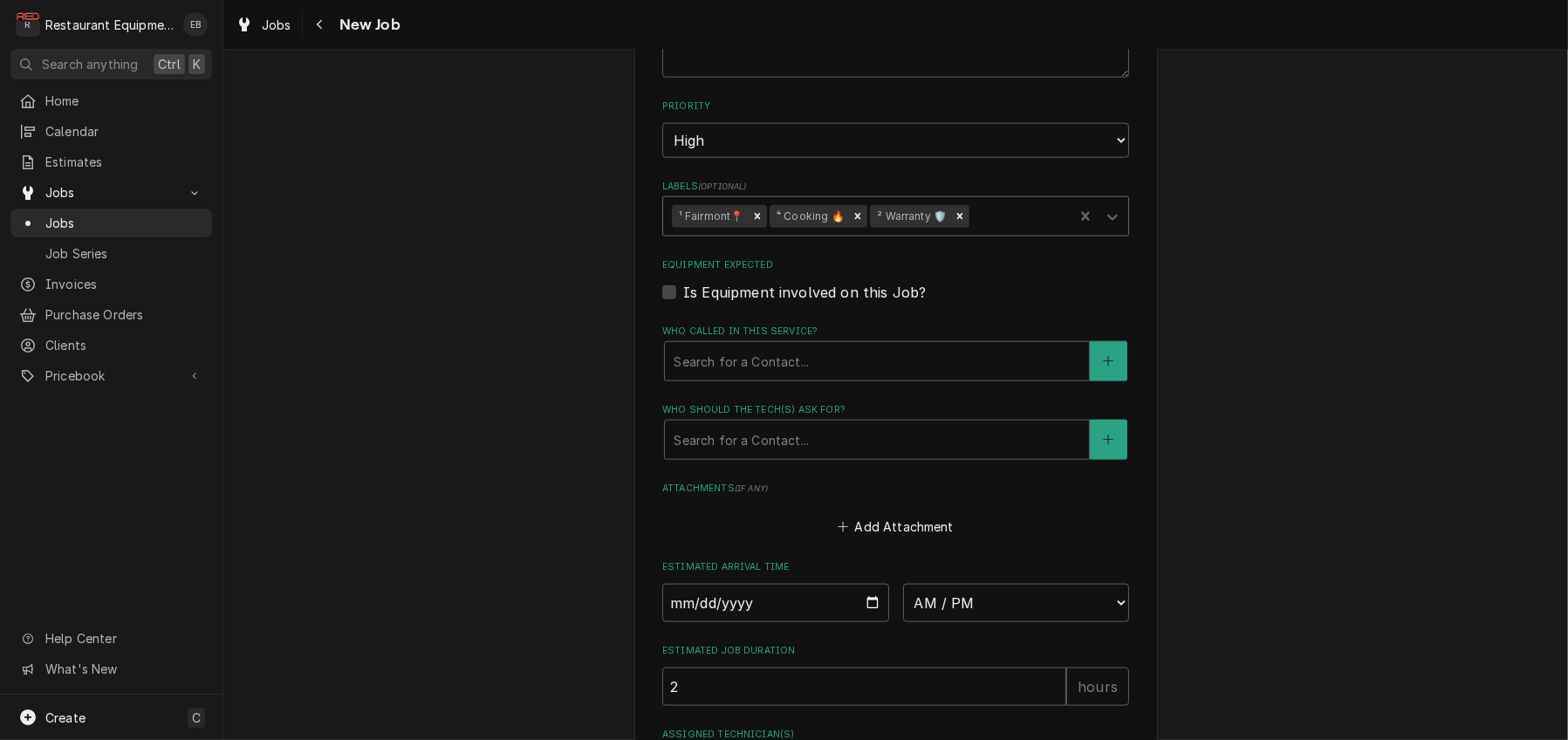
scroll to position [2790, 0]
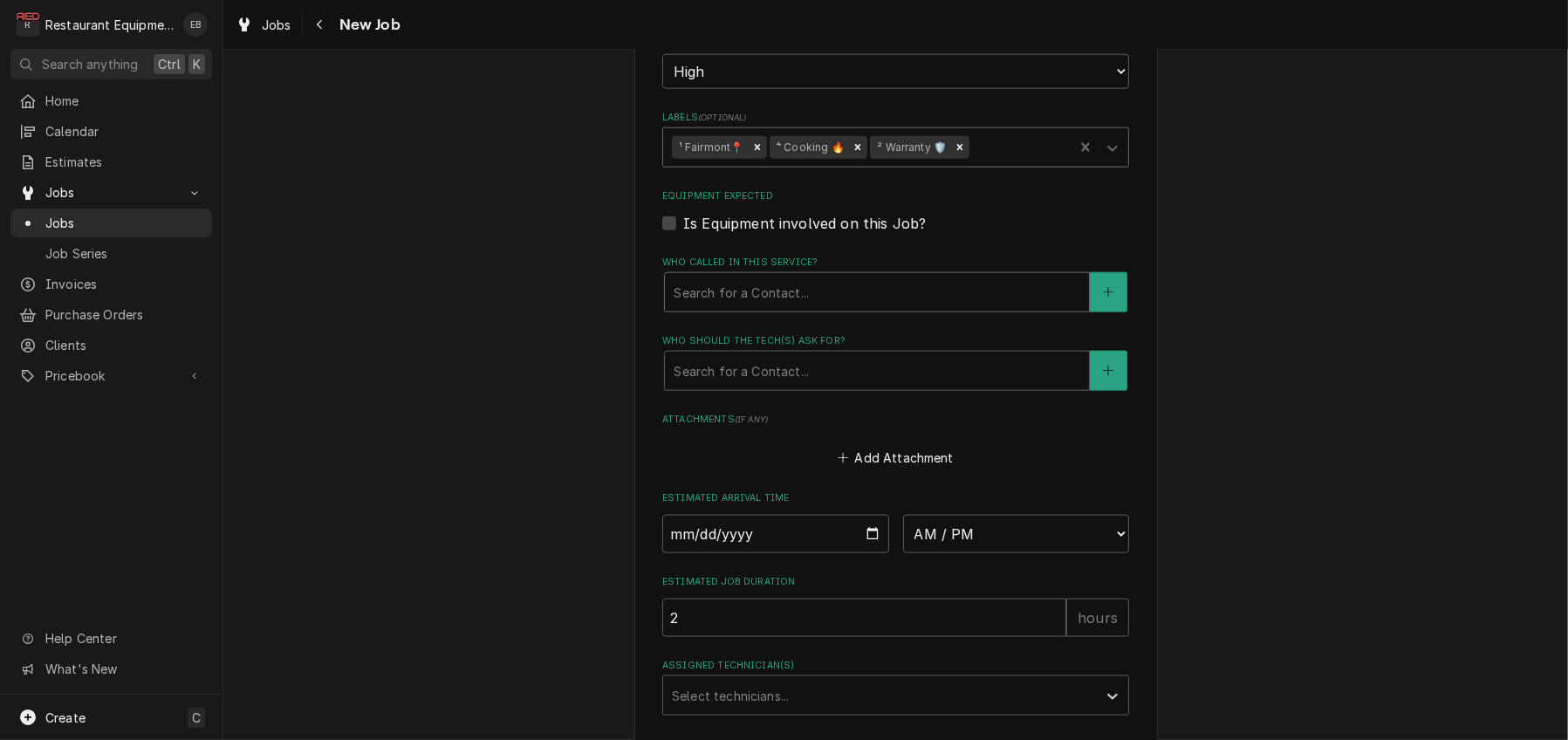
click at [798, 308] on div "Who called in this service?" at bounding box center [877, 292] width 407 height 31
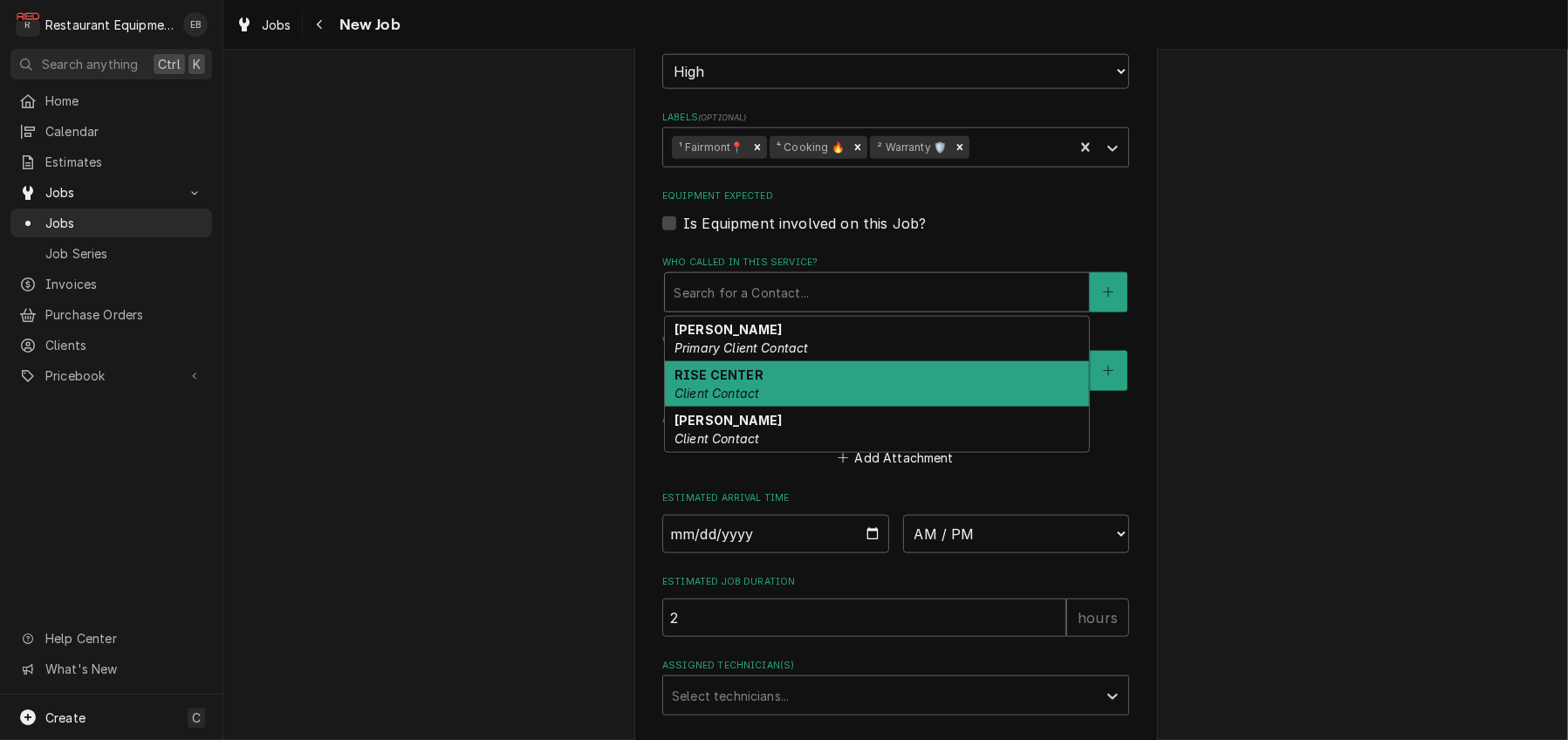
click at [741, 382] on strong "RISE CENTER" at bounding box center [719, 375] width 89 height 15
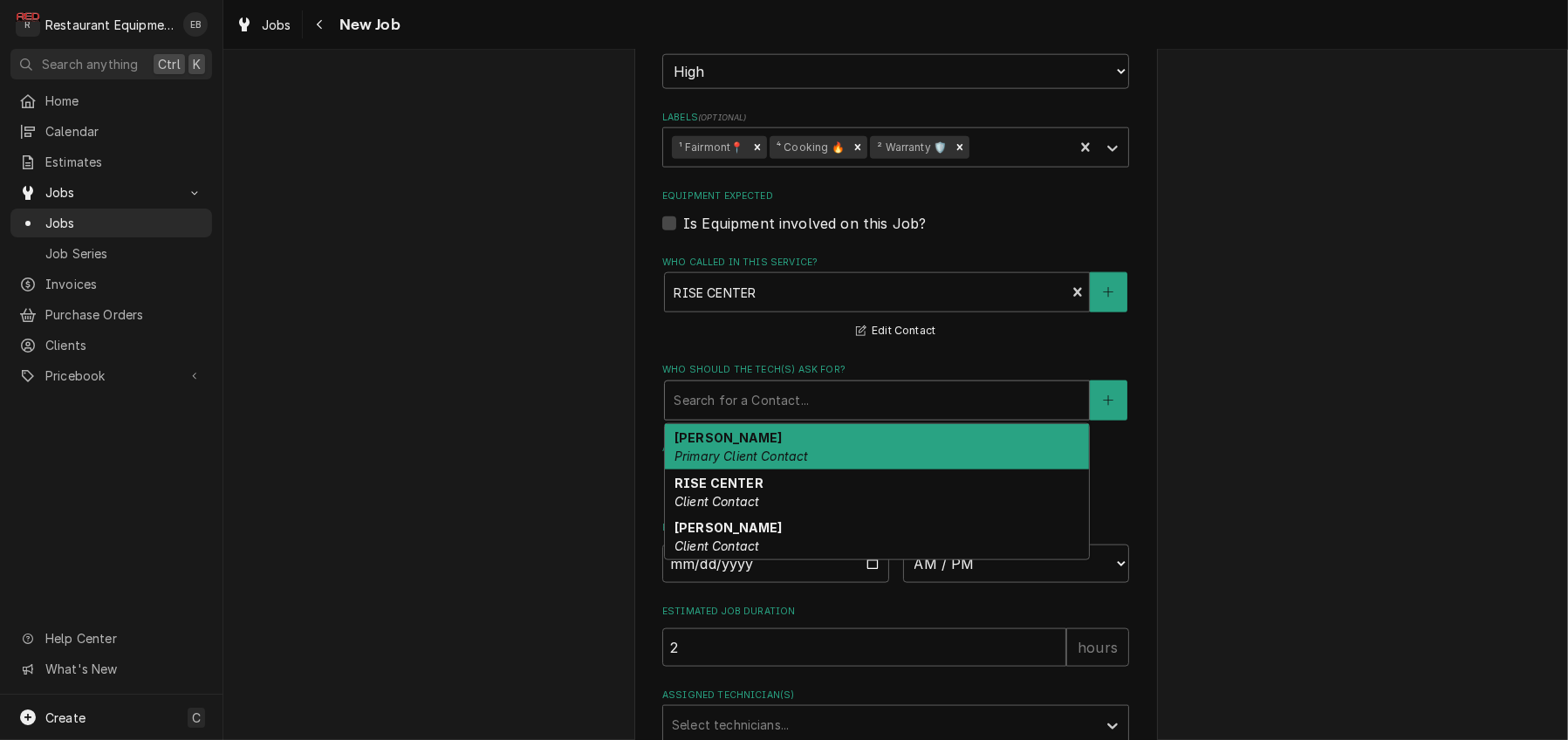
click at [743, 416] on div "Who should the tech(s) ask for?" at bounding box center [877, 400] width 407 height 31
click at [735, 463] on em "Primary Client Contact" at bounding box center [742, 456] width 135 height 15
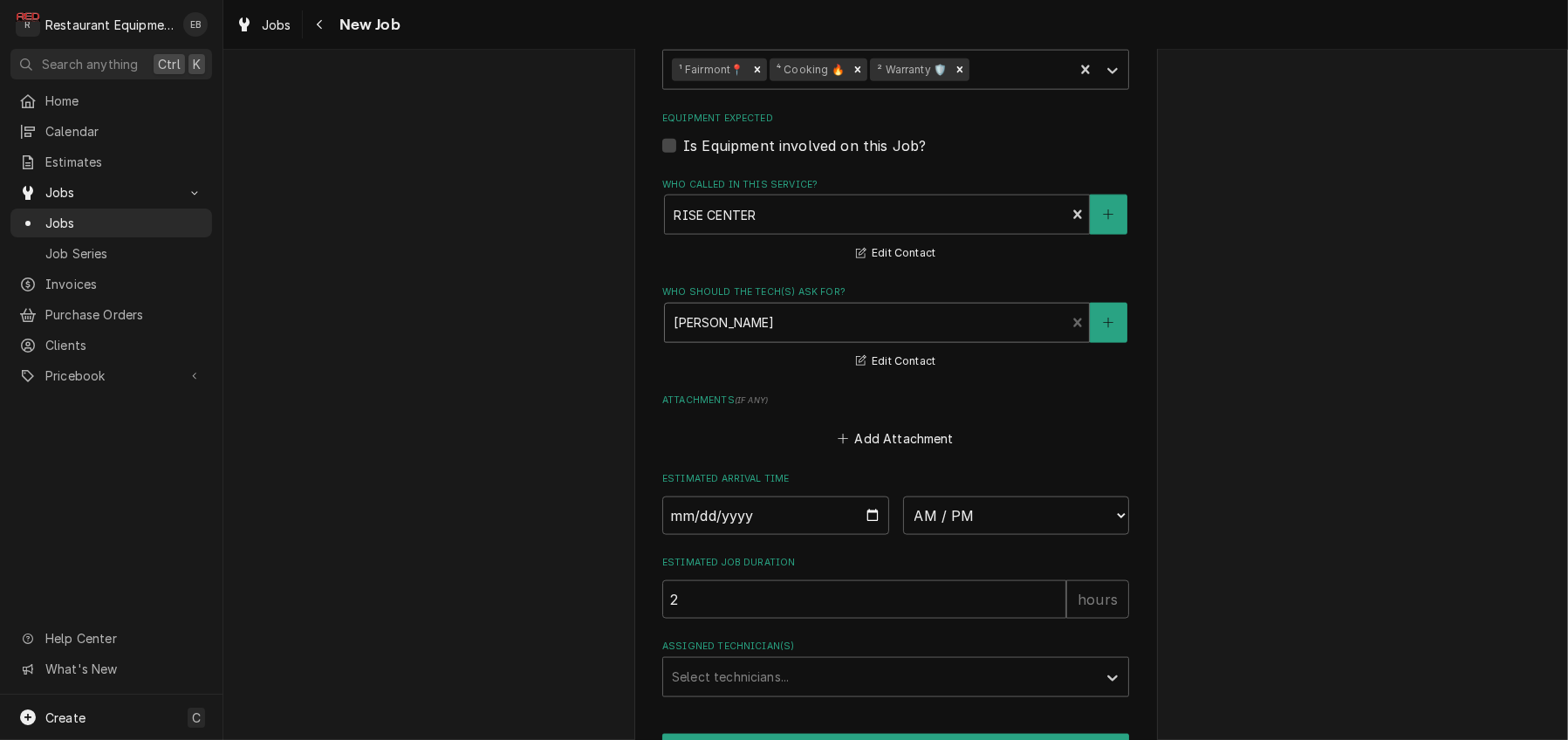
scroll to position [3022, 0]
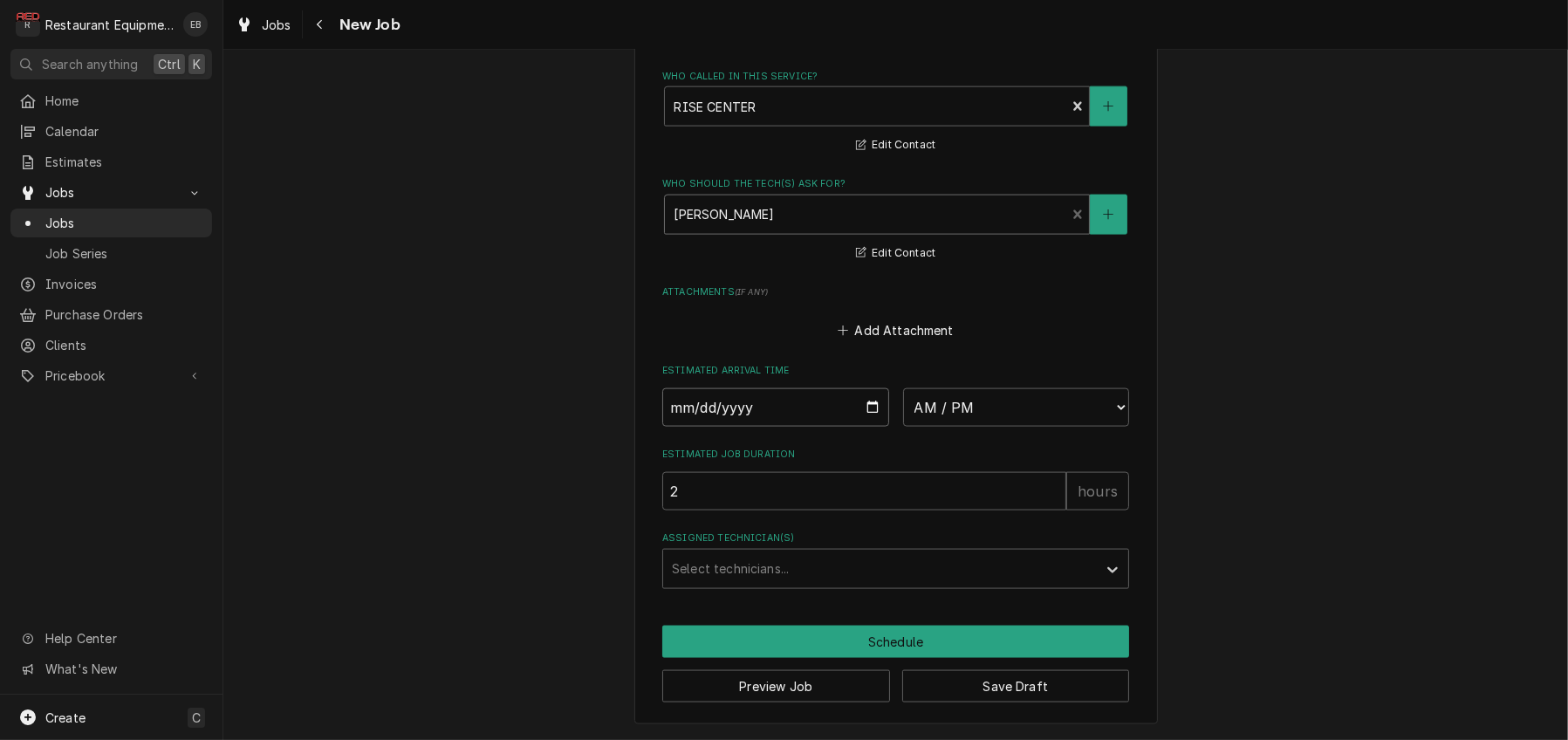
click at [872, 427] on input "Date" at bounding box center [776, 407] width 227 height 38
click at [880, 378] on label "Estimated Arrival Time" at bounding box center [895, 371] width 467 height 14
click at [1066, 234] on div "Chris Morra Primary Client Contact" at bounding box center [865, 214] width 401 height 38
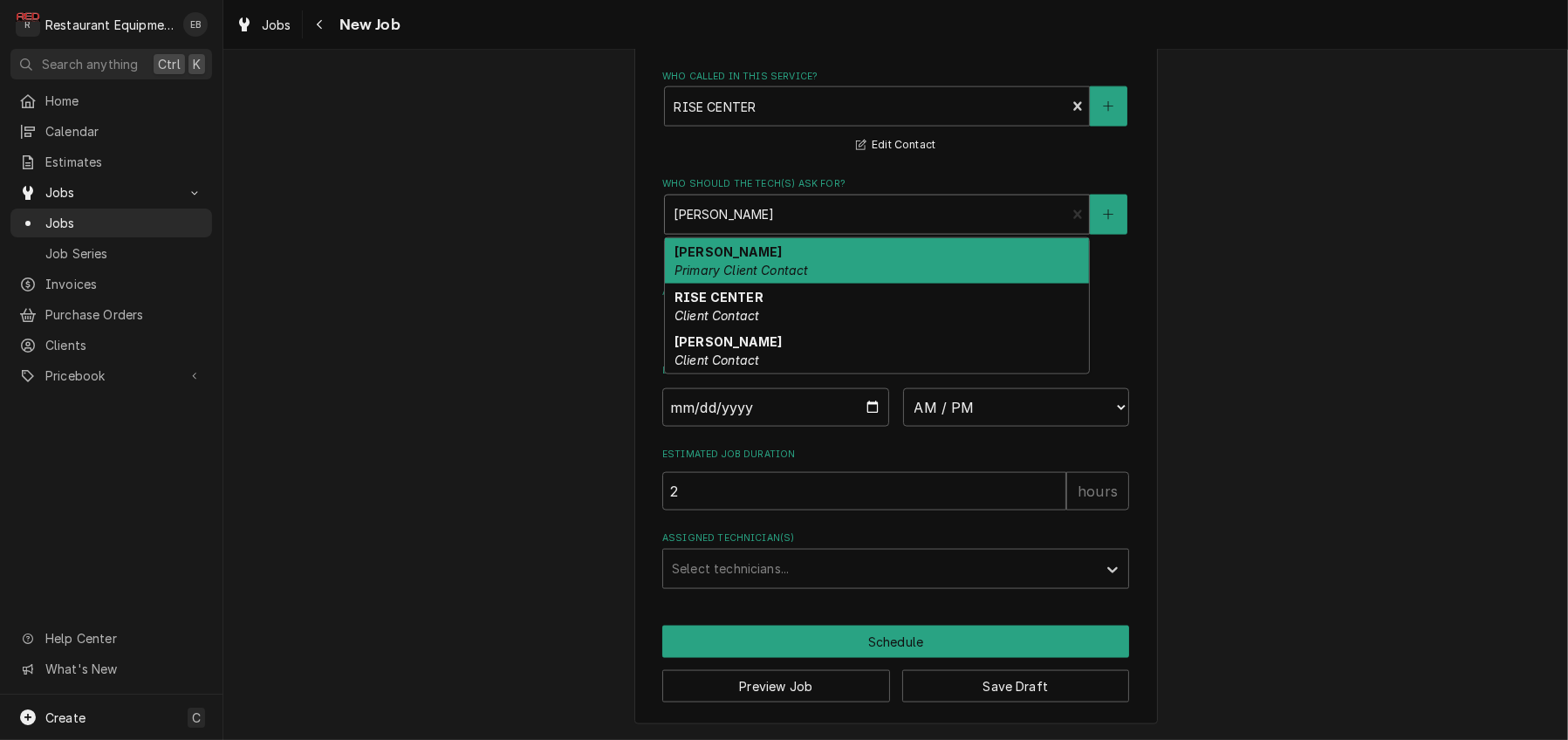
type textarea "x"
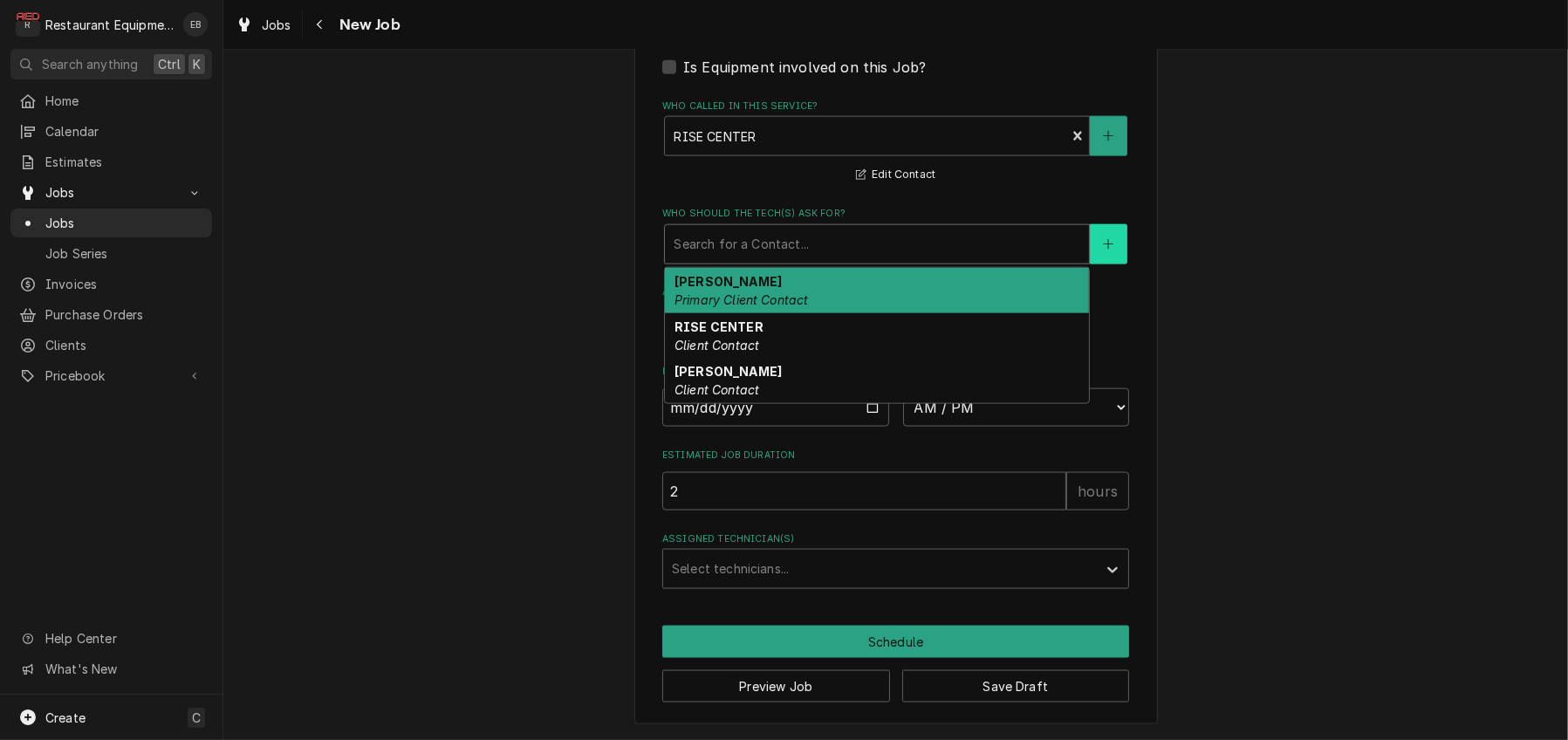
click at [1116, 264] on button "Who should the tech(s) ask for?" at bounding box center [1108, 244] width 37 height 40
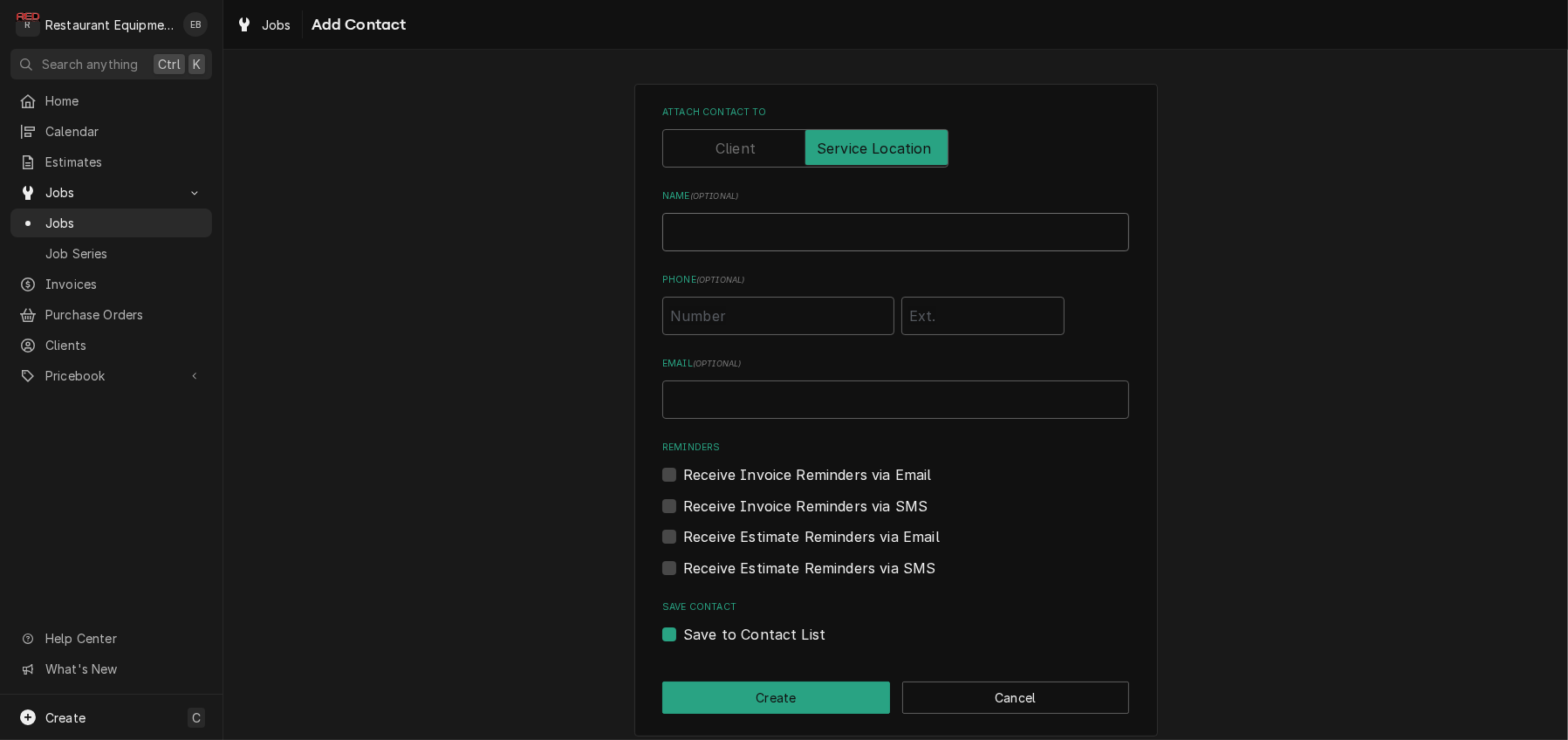
click at [838, 252] on input "Name ( optional )" at bounding box center [895, 232] width 467 height 38
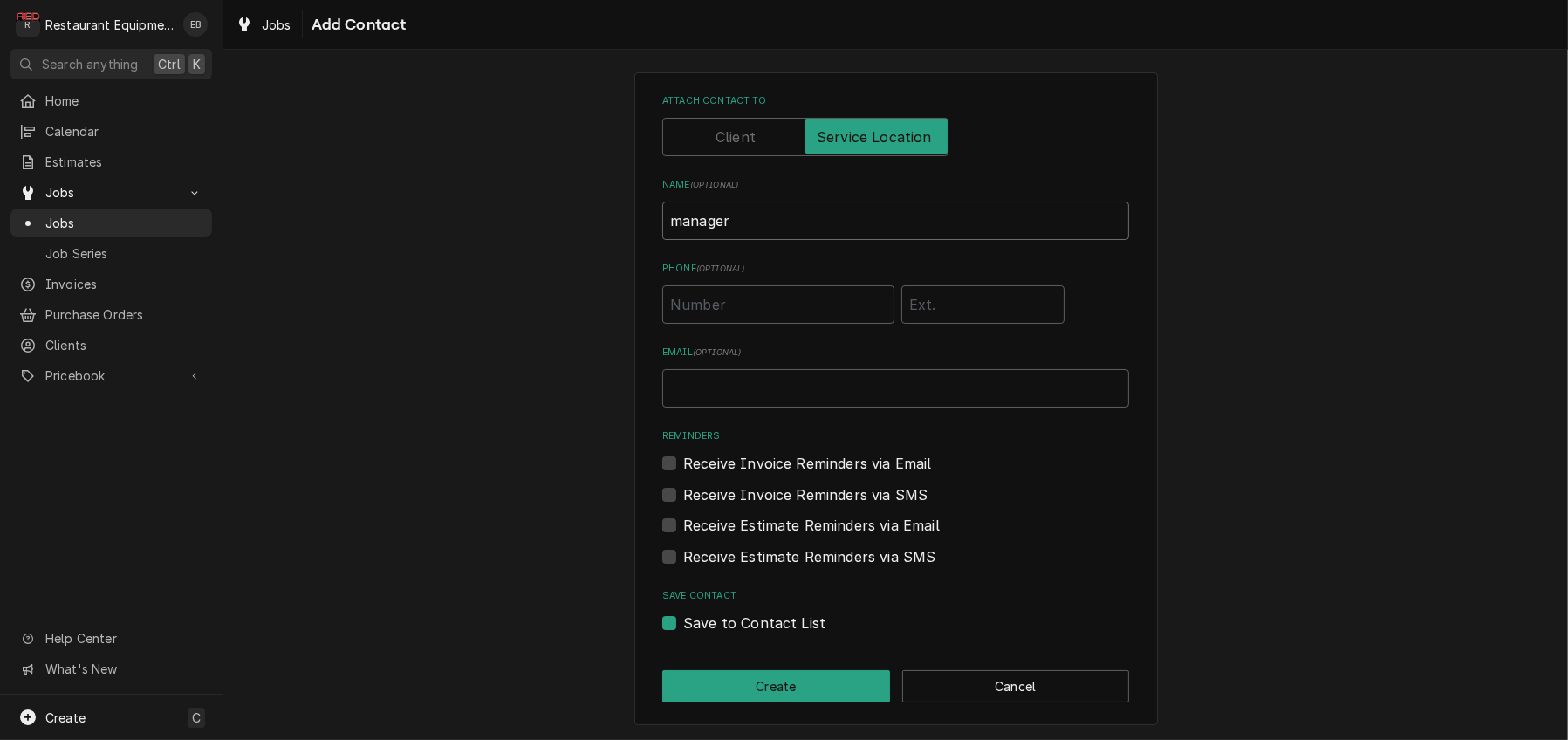
scroll to position [88, 0]
type input "manager"
click at [827, 684] on button "Create" at bounding box center [776, 686] width 228 height 32
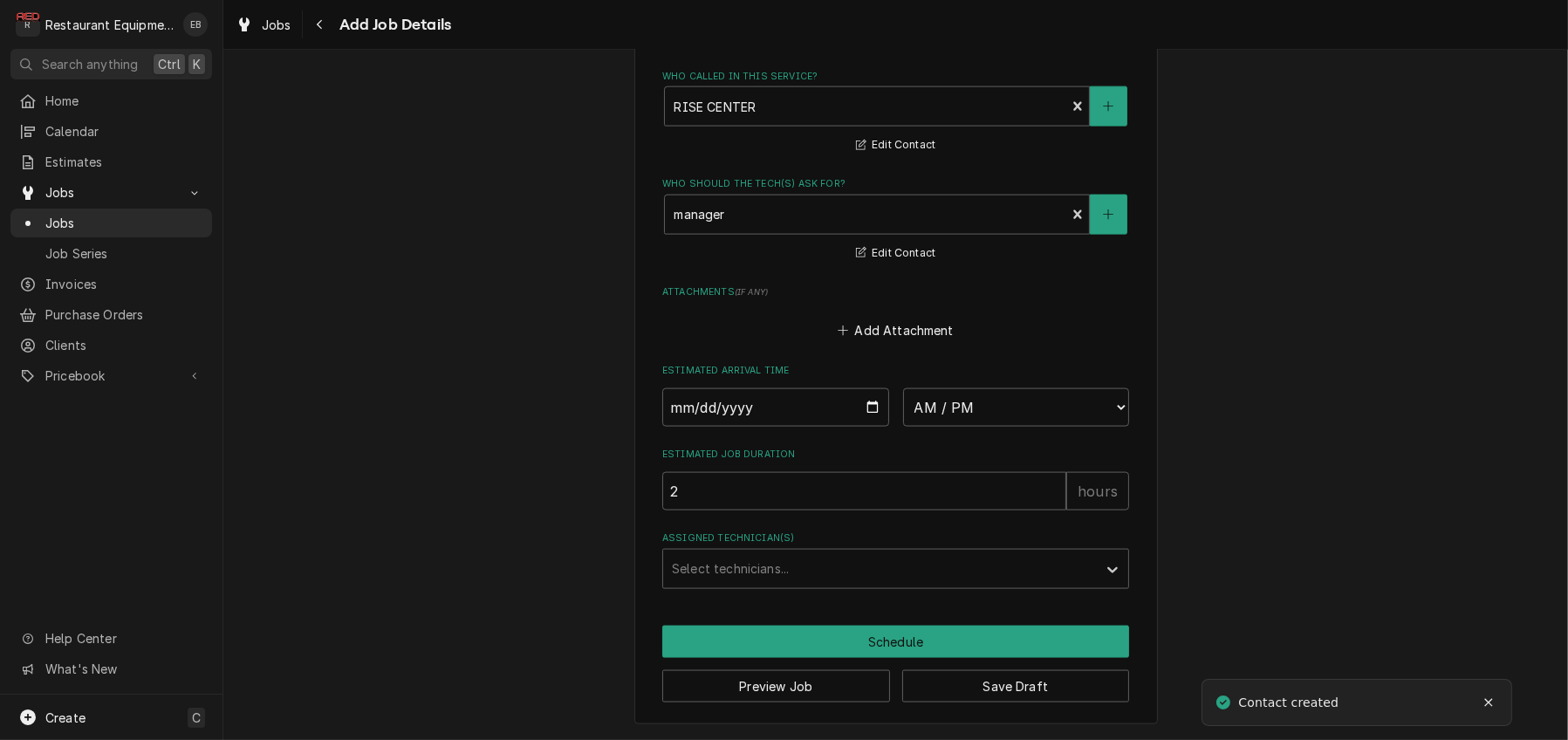
scroll to position [3197, 0]
click at [840, 553] on div "Assigned Technician(s)" at bounding box center [880, 569] width 416 height 31
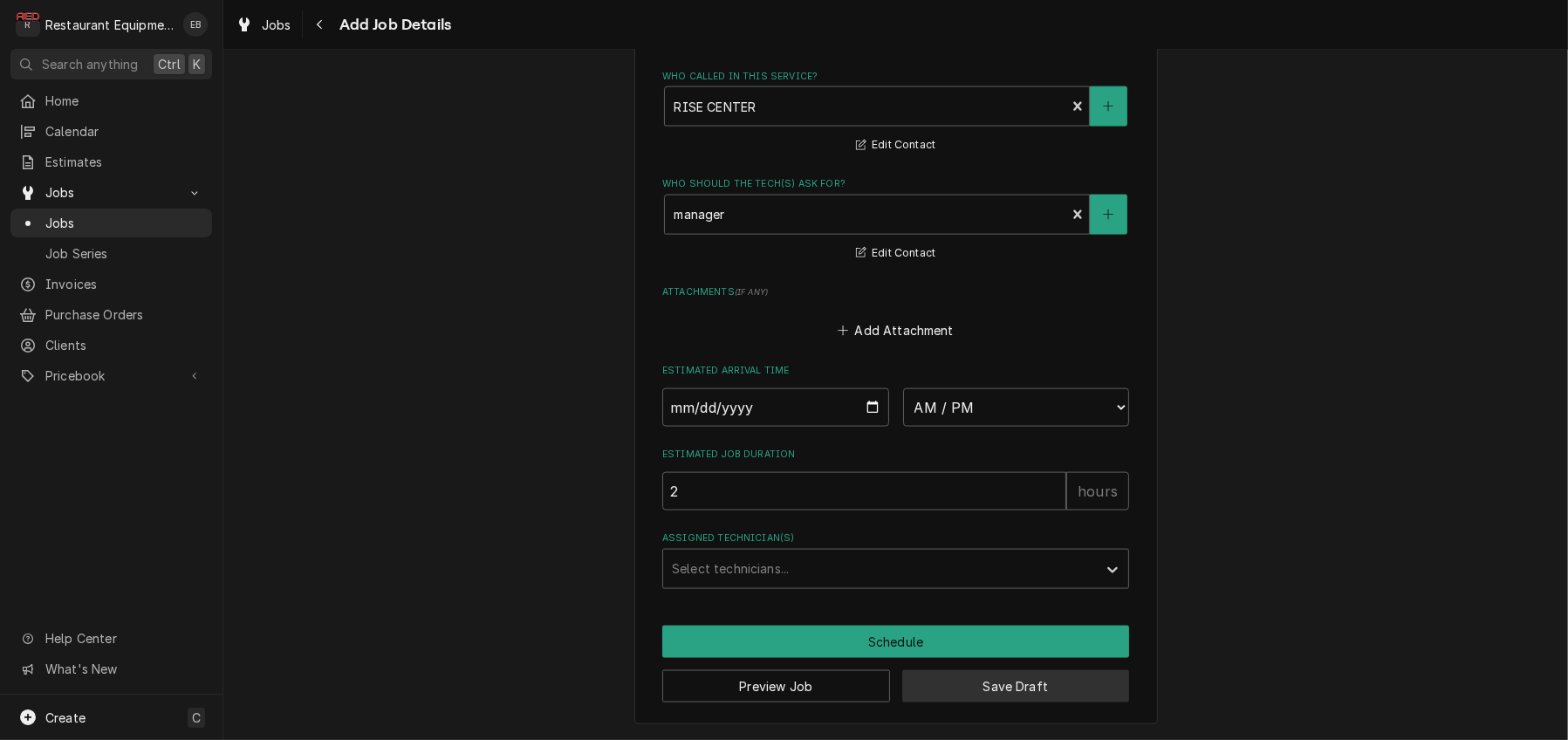
click at [1020, 682] on button "Save Draft" at bounding box center [1016, 686] width 228 height 32
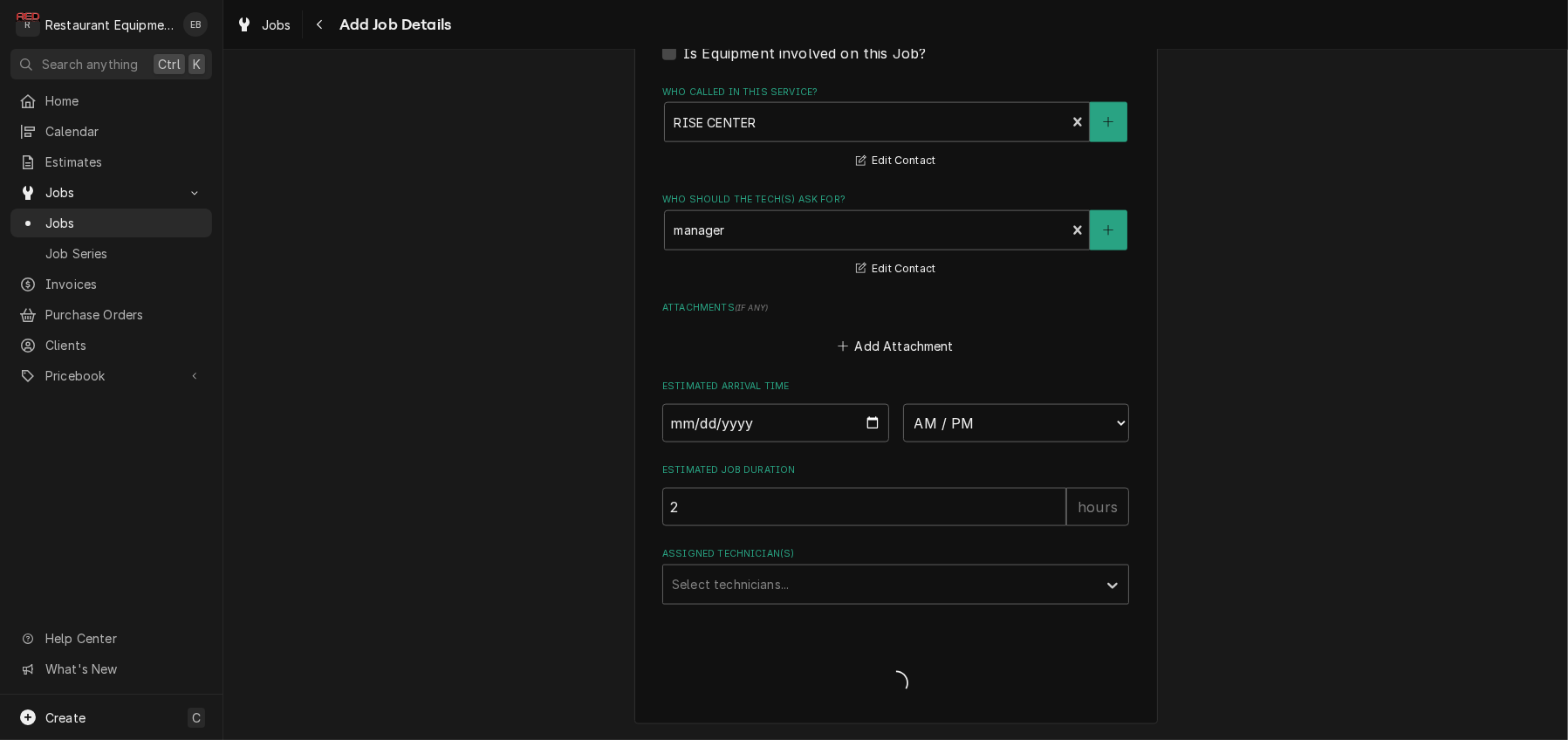
scroll to position [3179, 0]
type textarea "x"
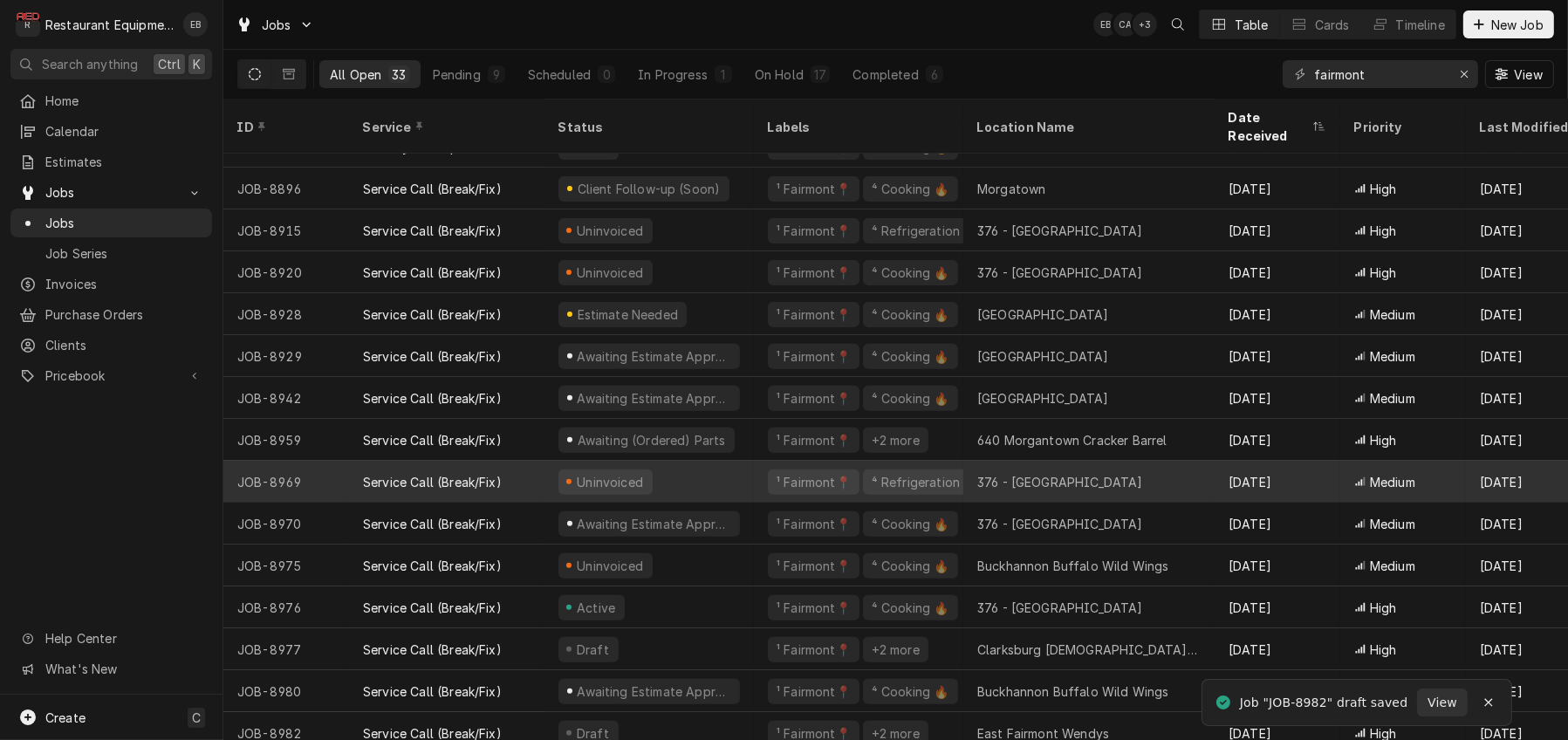
scroll to position [807, 0]
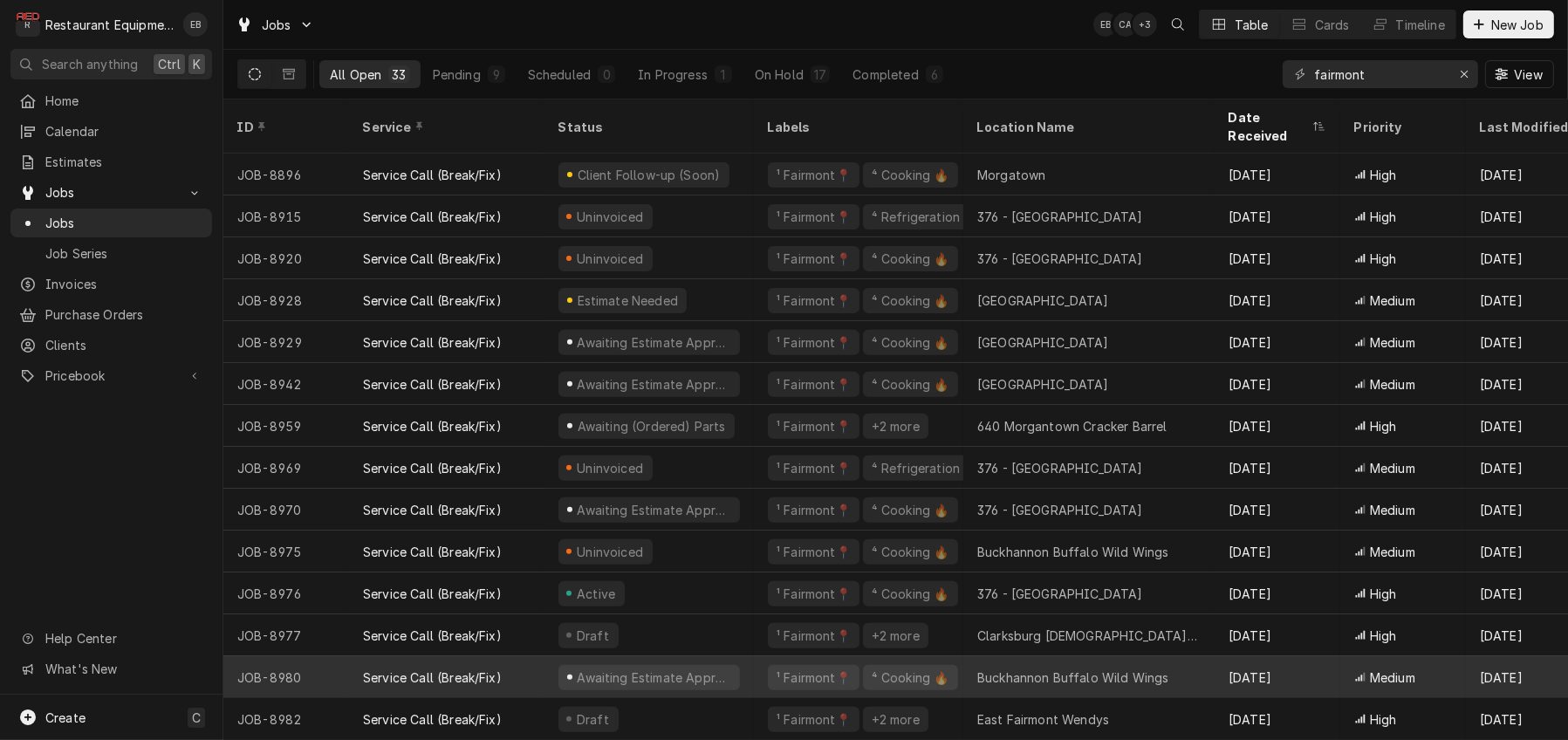
click at [1015, 669] on div "Buckhannon Buffalo Wild Wings" at bounding box center [1073, 678] width 192 height 19
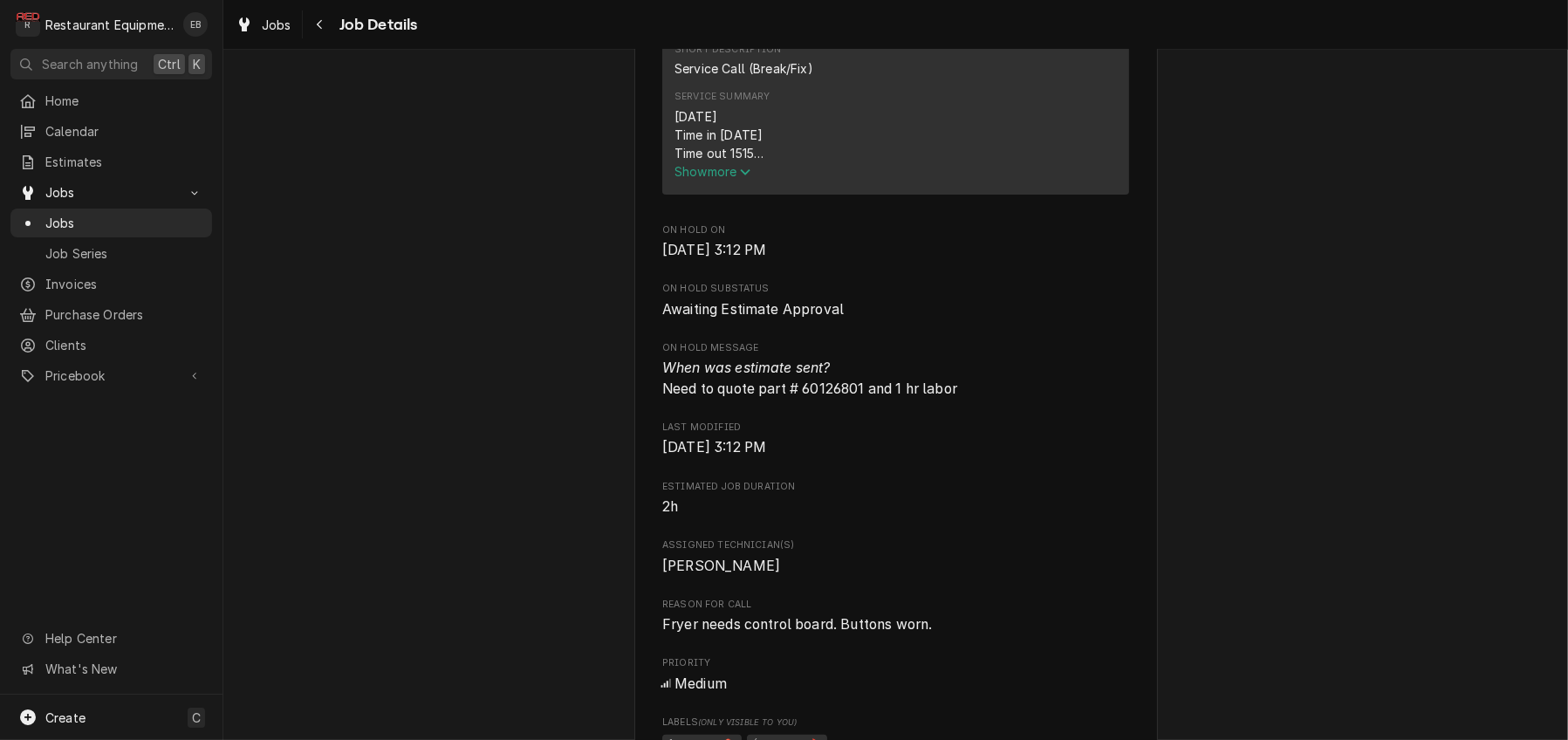
scroll to position [756, 0]
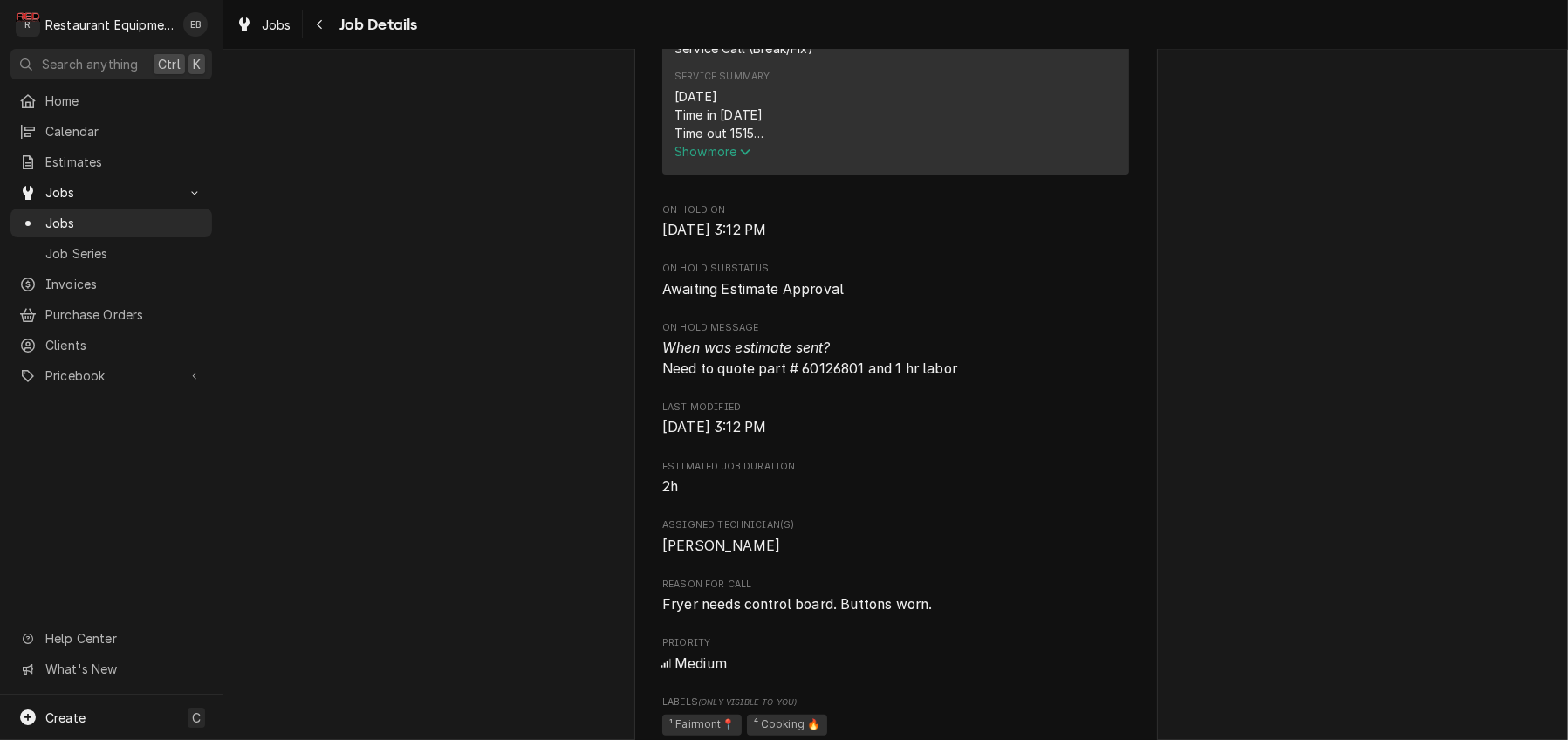
click at [732, 159] on span "Show more" at bounding box center [713, 151] width 77 height 15
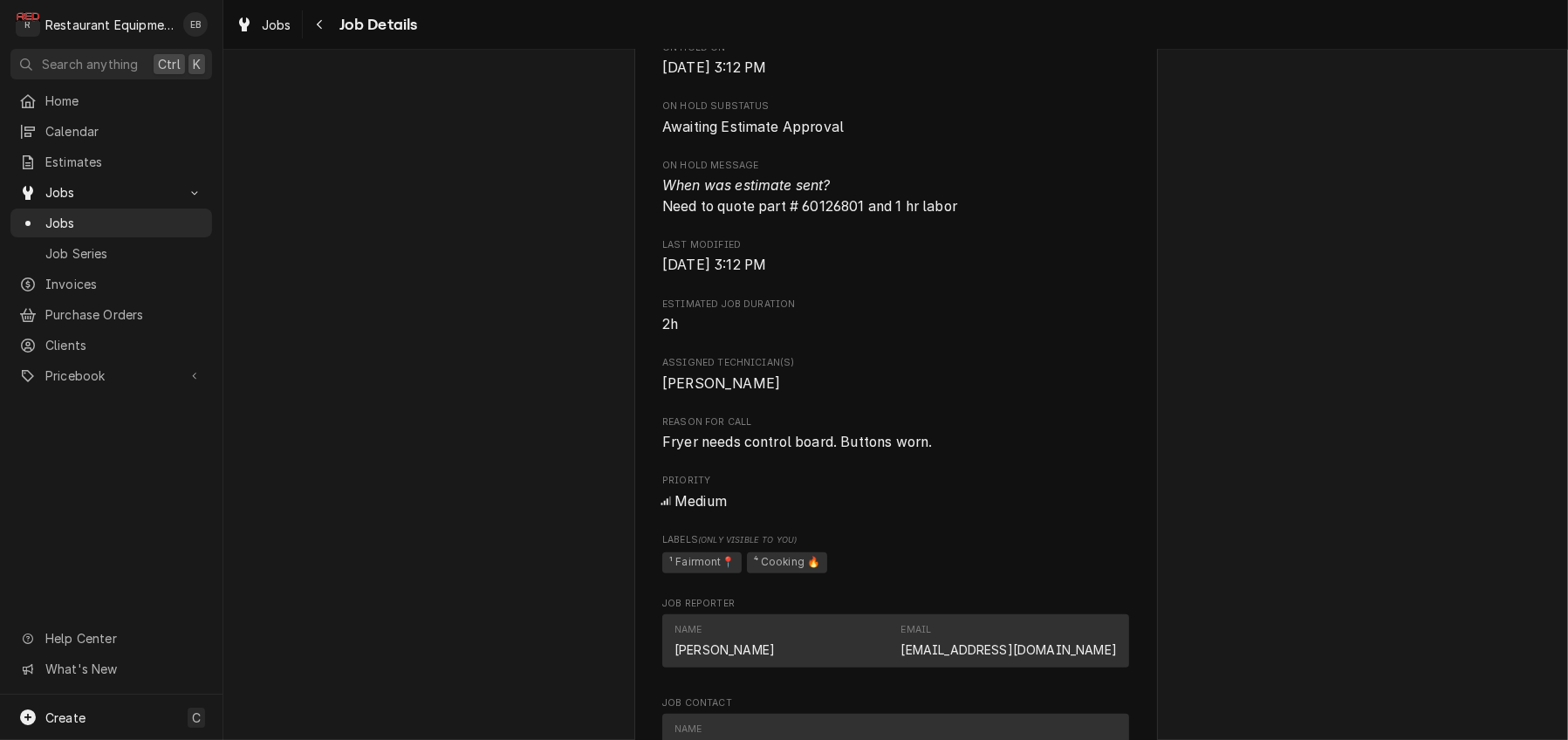
scroll to position [1105, 0]
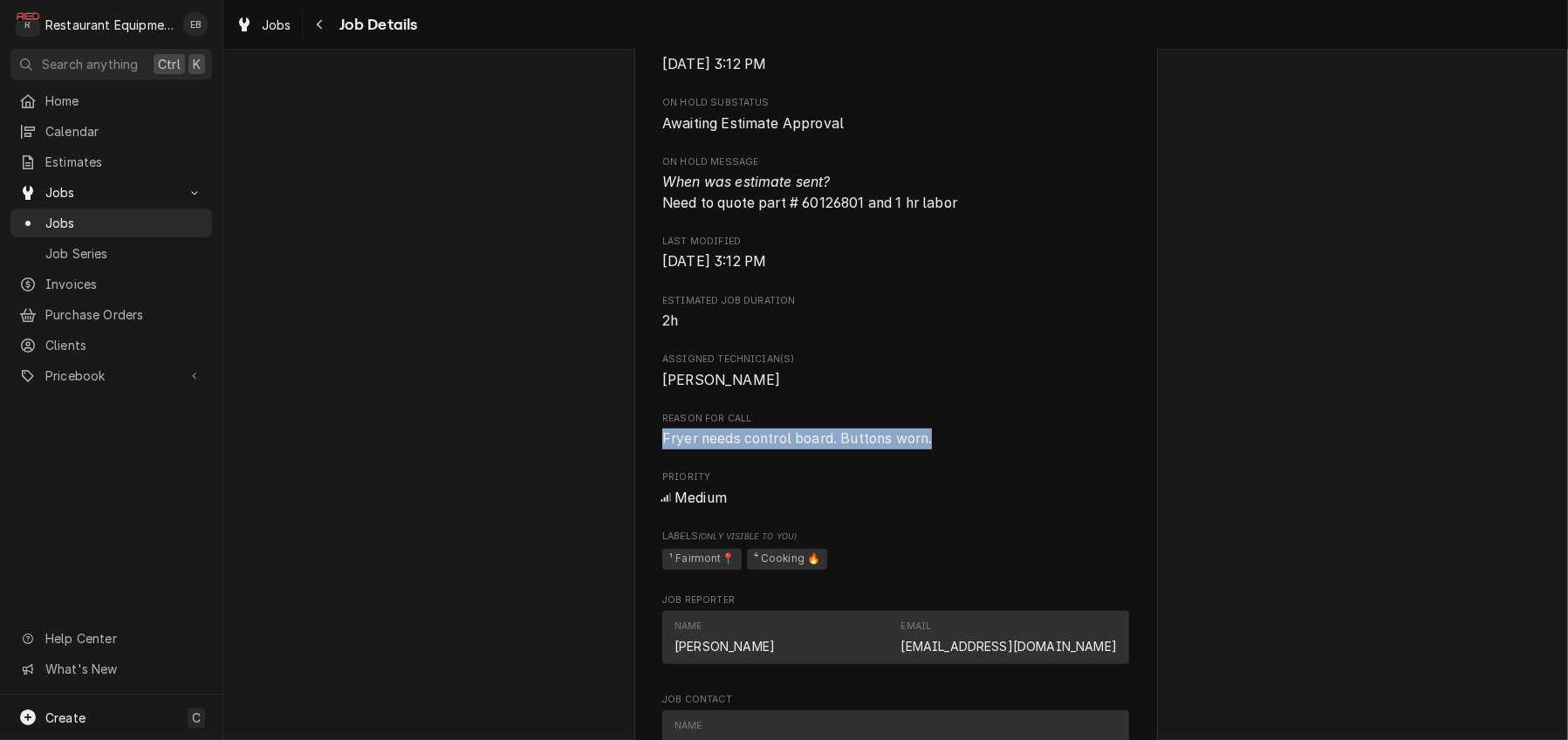
drag, startPoint x: 651, startPoint y: 653, endPoint x: 938, endPoint y: 663, distance: 287.2
click at [938, 449] on span "Fryer needs control board. Buttons worn." at bounding box center [895, 438] width 467 height 21
copy span "Fryer needs control board. Buttons worn."
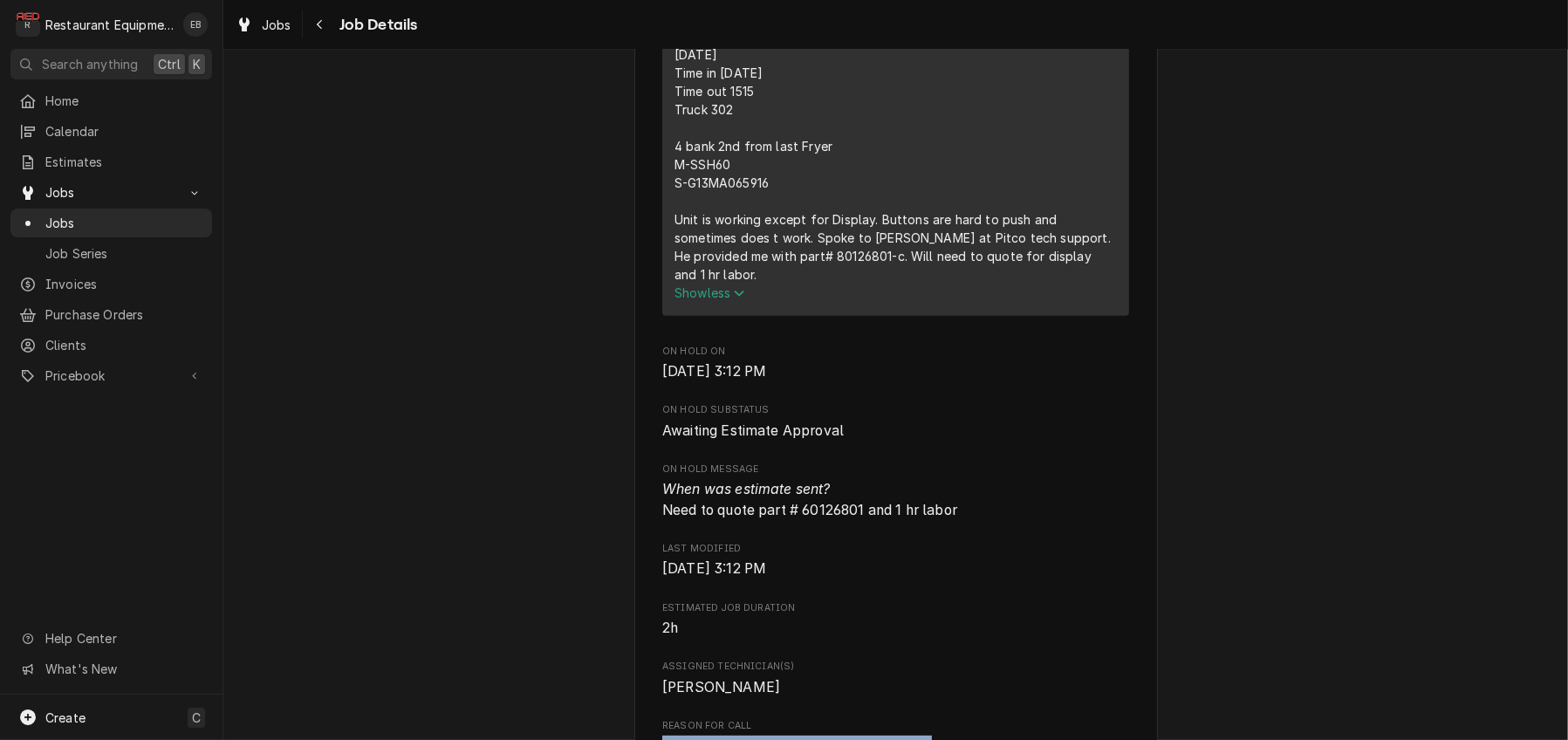
scroll to position [756, 0]
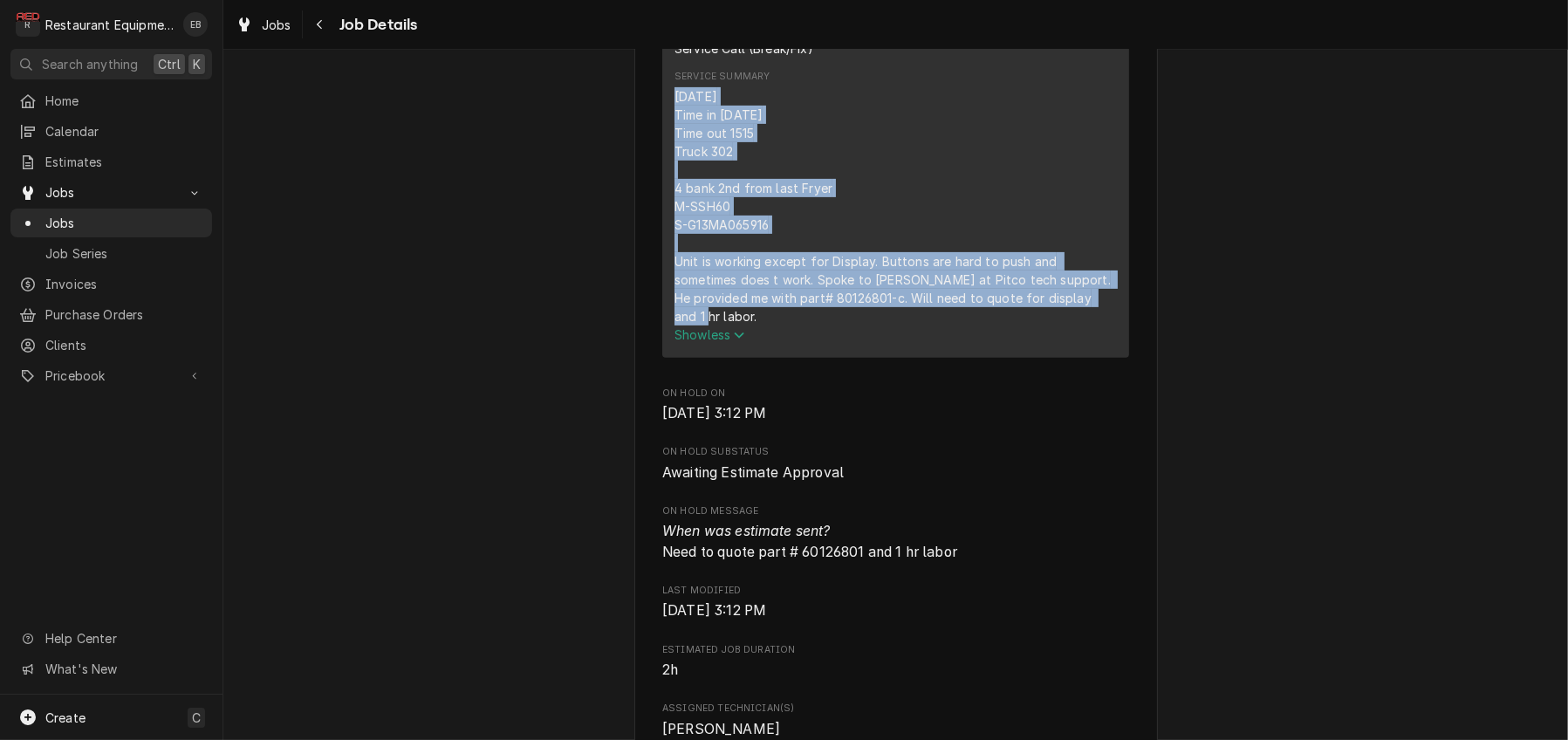
drag, startPoint x: 660, startPoint y: 249, endPoint x: 1113, endPoint y: 463, distance: 501.0
click at [1113, 326] on div "9/22/25 Time in 1500 Time out 1515 Truck 302 4 bank 2nd from last Fryer M-SSH60…" at bounding box center [896, 206] width 443 height 238
copy div "9/22/25 Time in 1500 Time out 1515 Truck 302 4 bank 2nd from last Fryer M-SSH60…"
click at [1222, 337] on div "Awaiting Estimate Approval Buffalo Wild Wings Buckhannon Buffalo Wild Wings / 4…" at bounding box center [895, 698] width 1345 height 2772
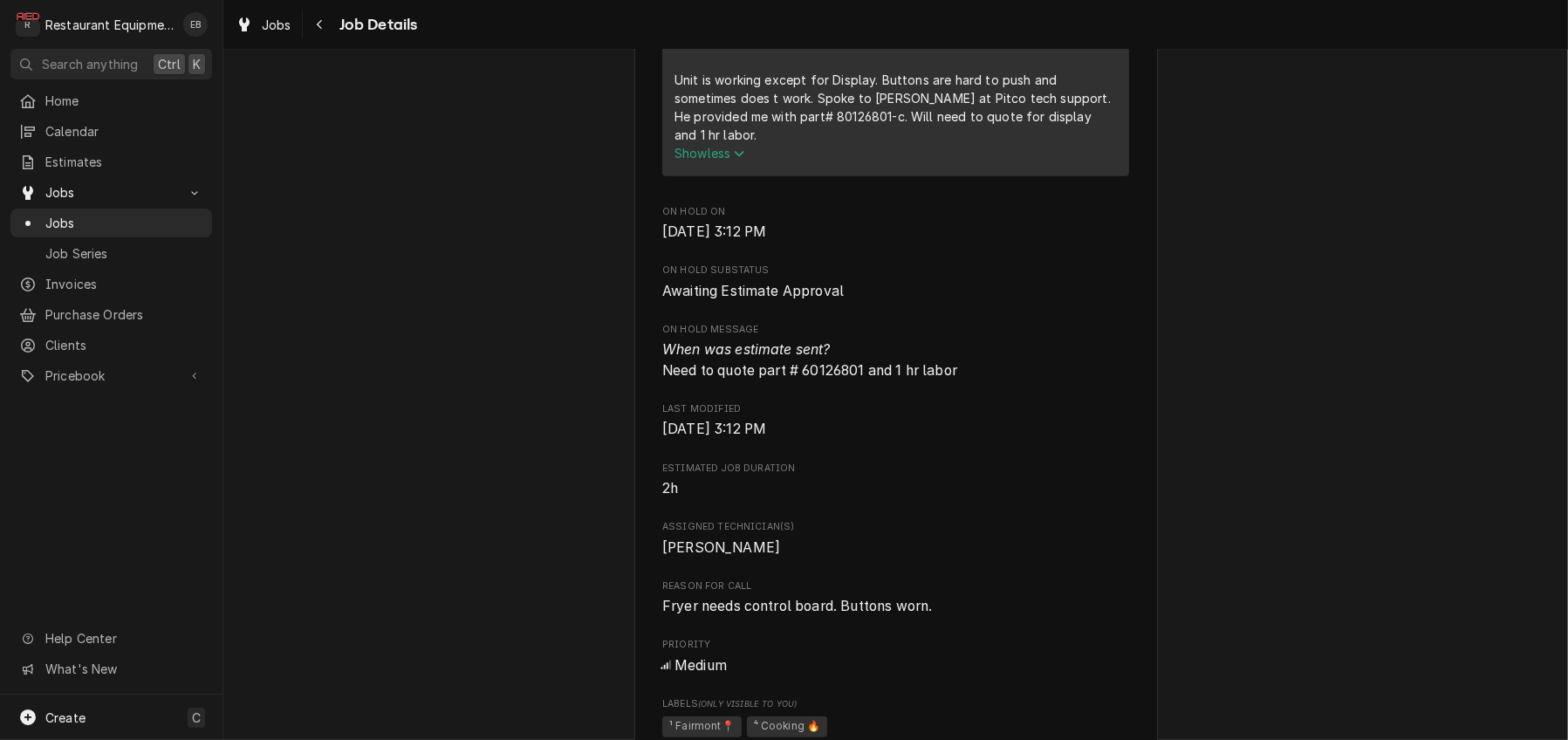
scroll to position [930, 0]
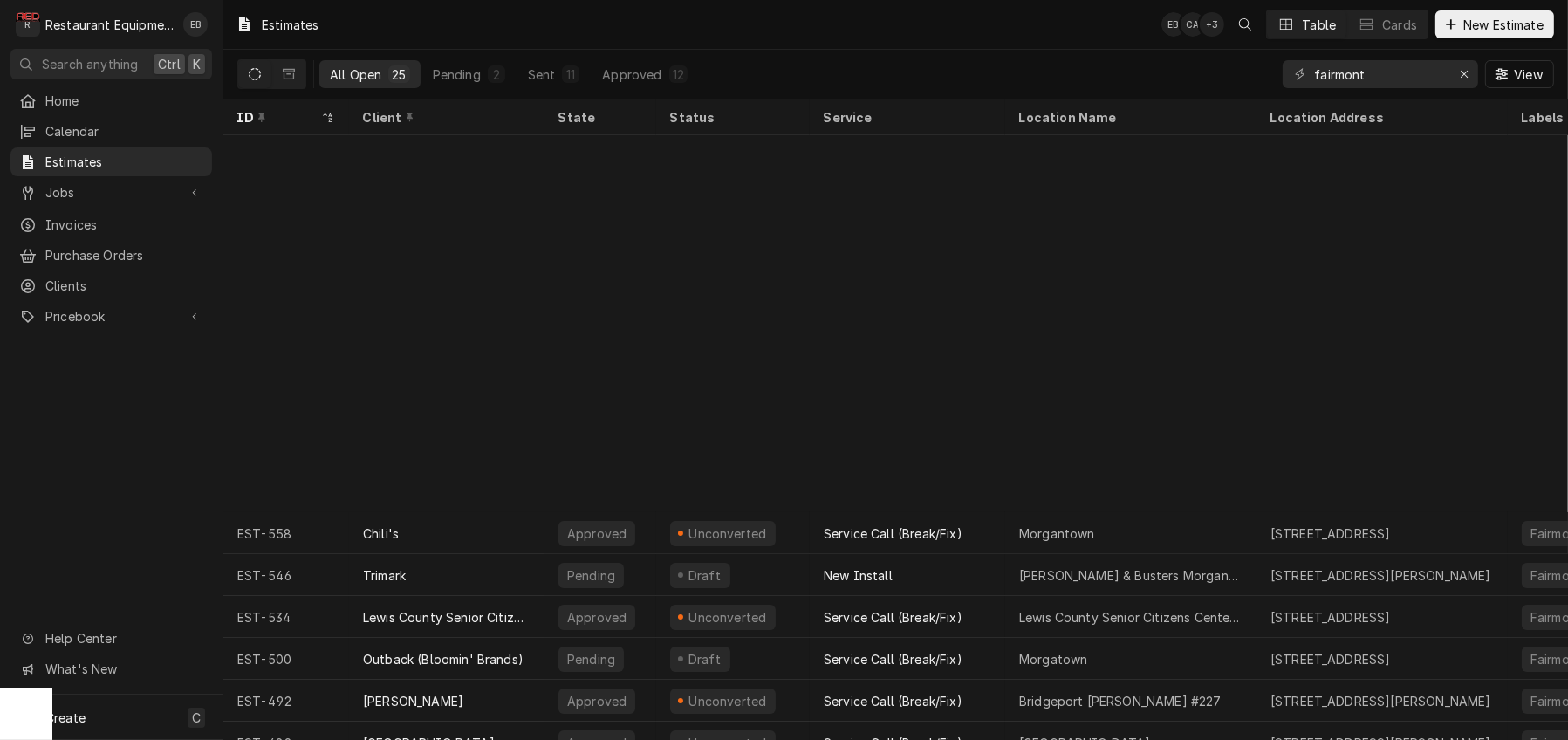
scroll to position [460, 0]
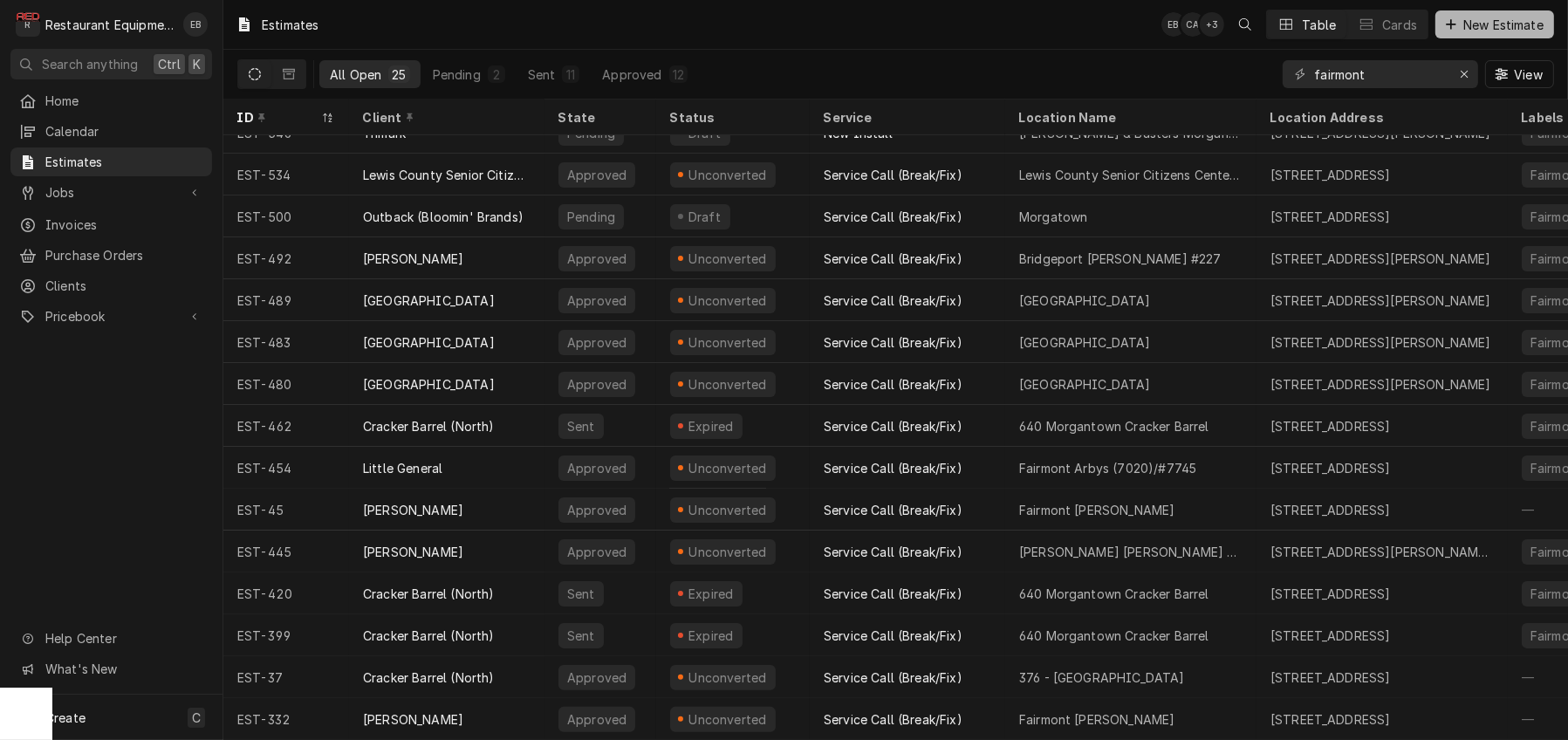
click at [1478, 14] on button "New Estimate" at bounding box center [1494, 24] width 119 height 28
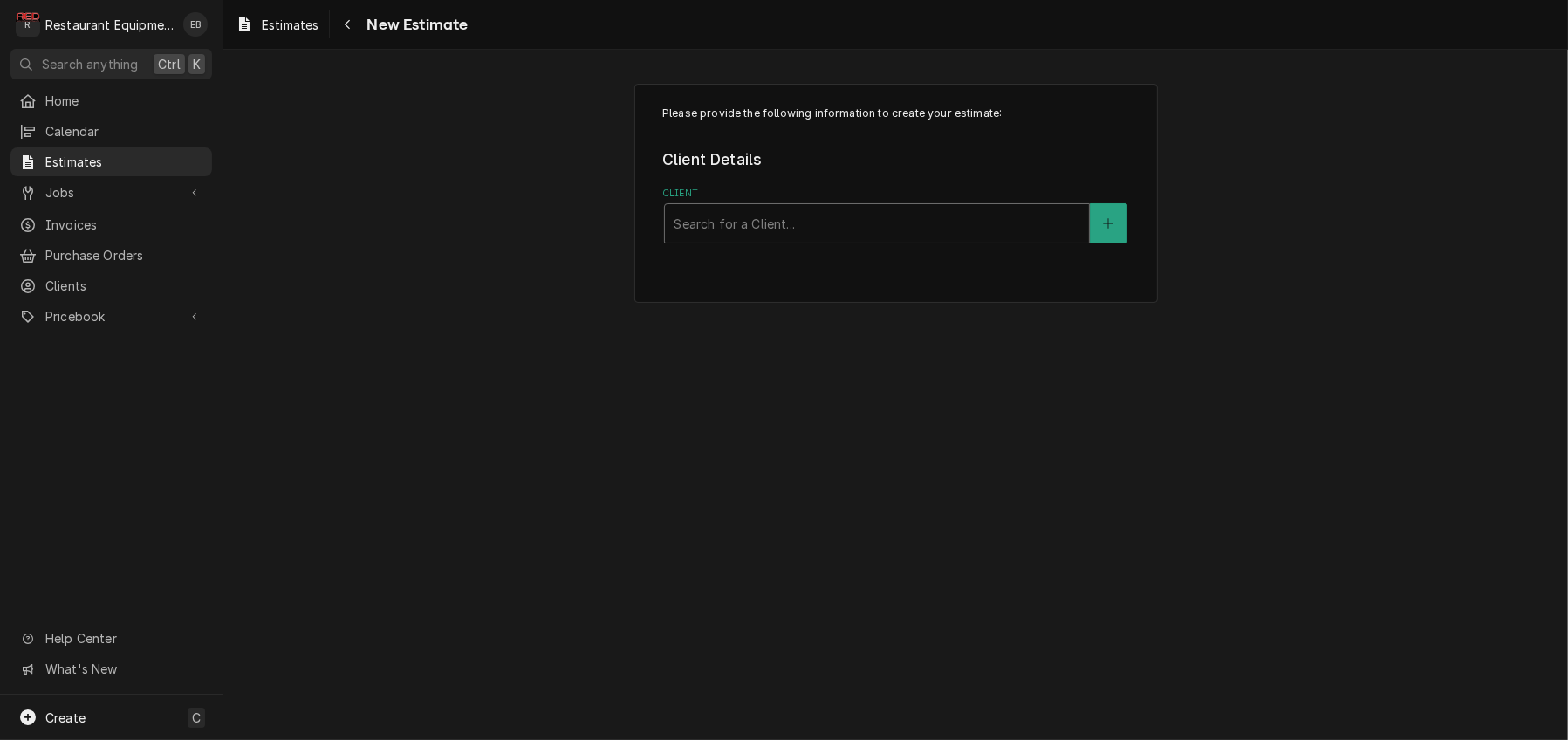
click at [780, 239] on div "Client" at bounding box center [877, 223] width 407 height 31
type input "buff"
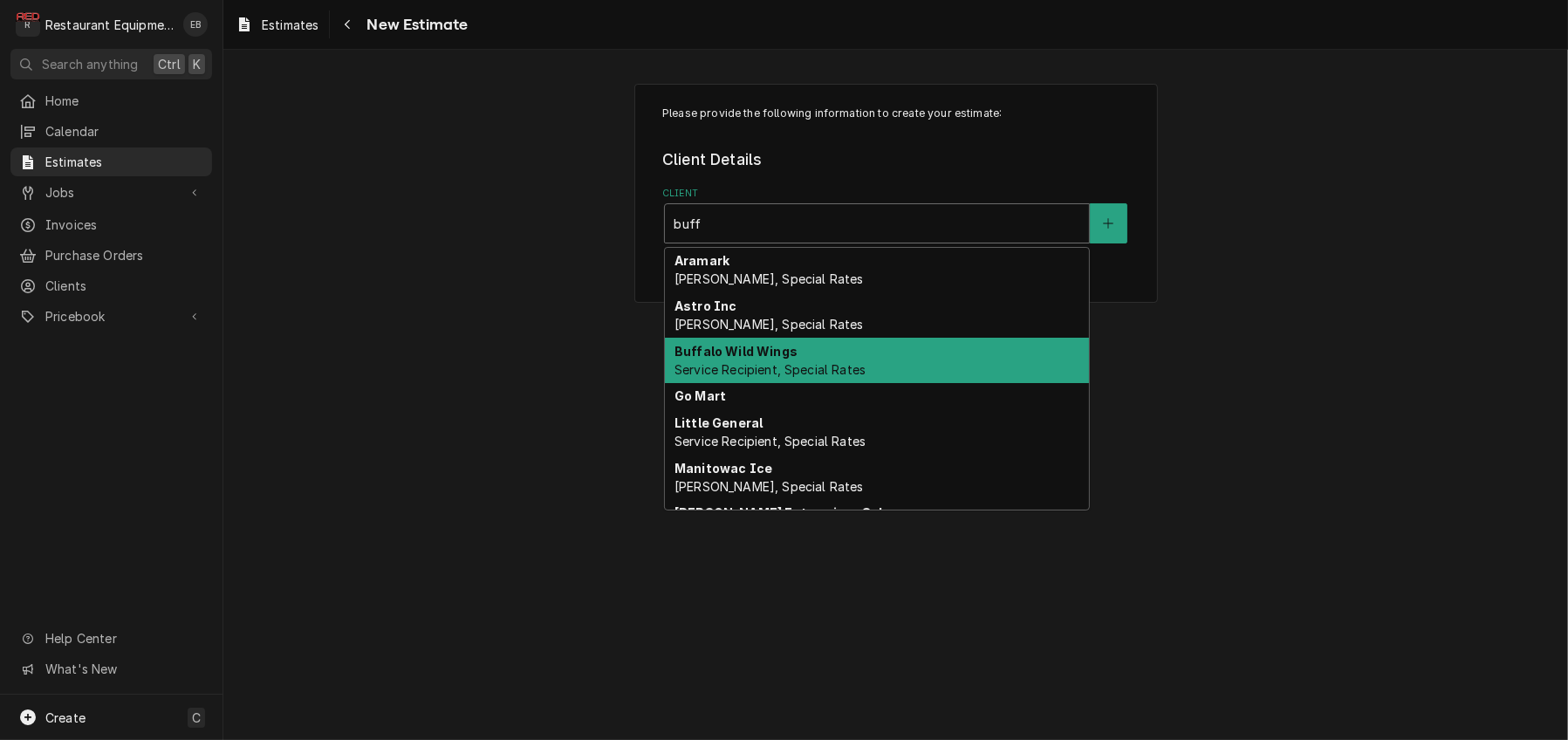
click at [763, 377] on span "Service Recipient, Special Rates" at bounding box center [770, 370] width 191 height 15
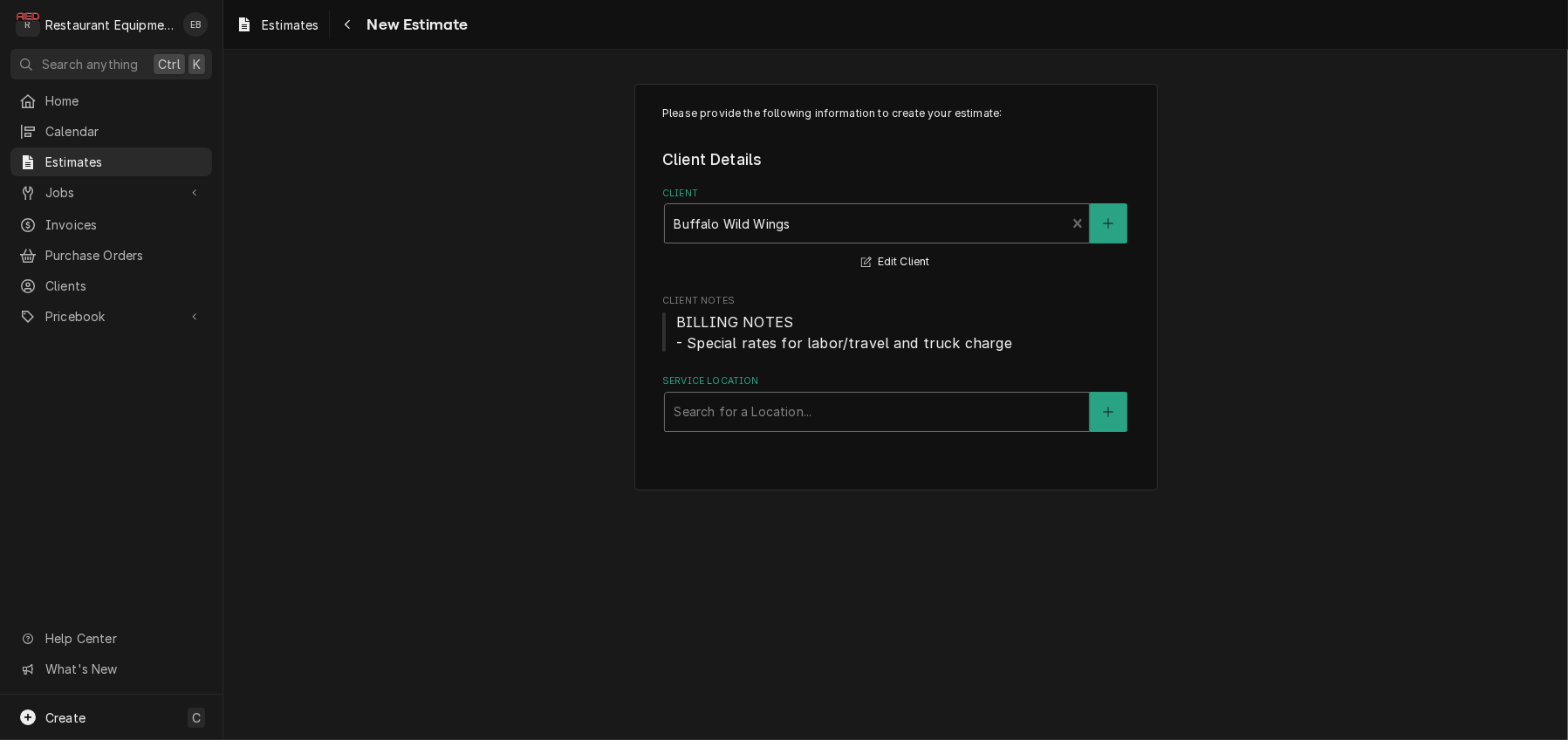
click at [789, 428] on div "Service Location" at bounding box center [877, 412] width 407 height 31
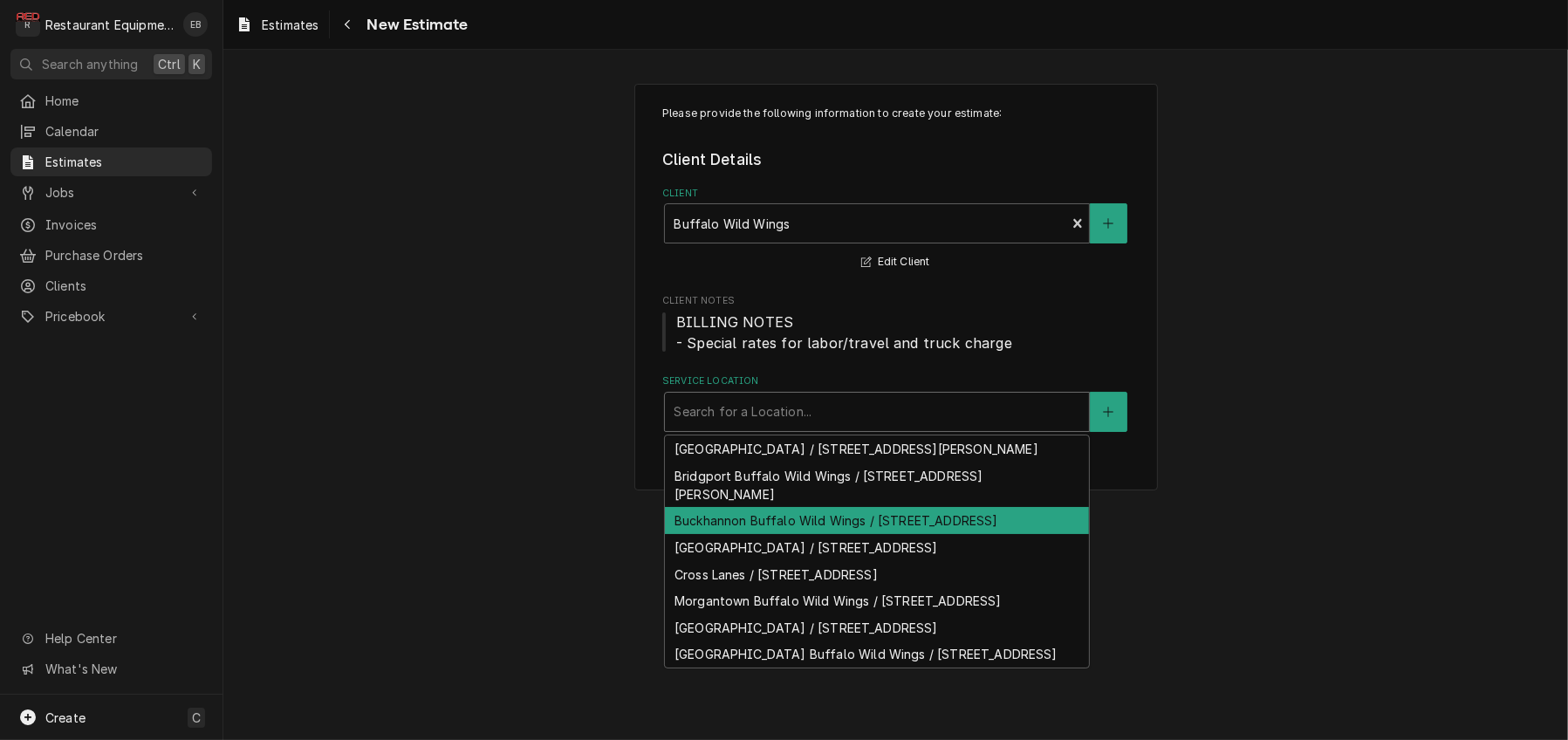
click at [771, 534] on div "Buckhannon Buffalo Wild Wings / [STREET_ADDRESS]" at bounding box center [876, 520] width 424 height 27
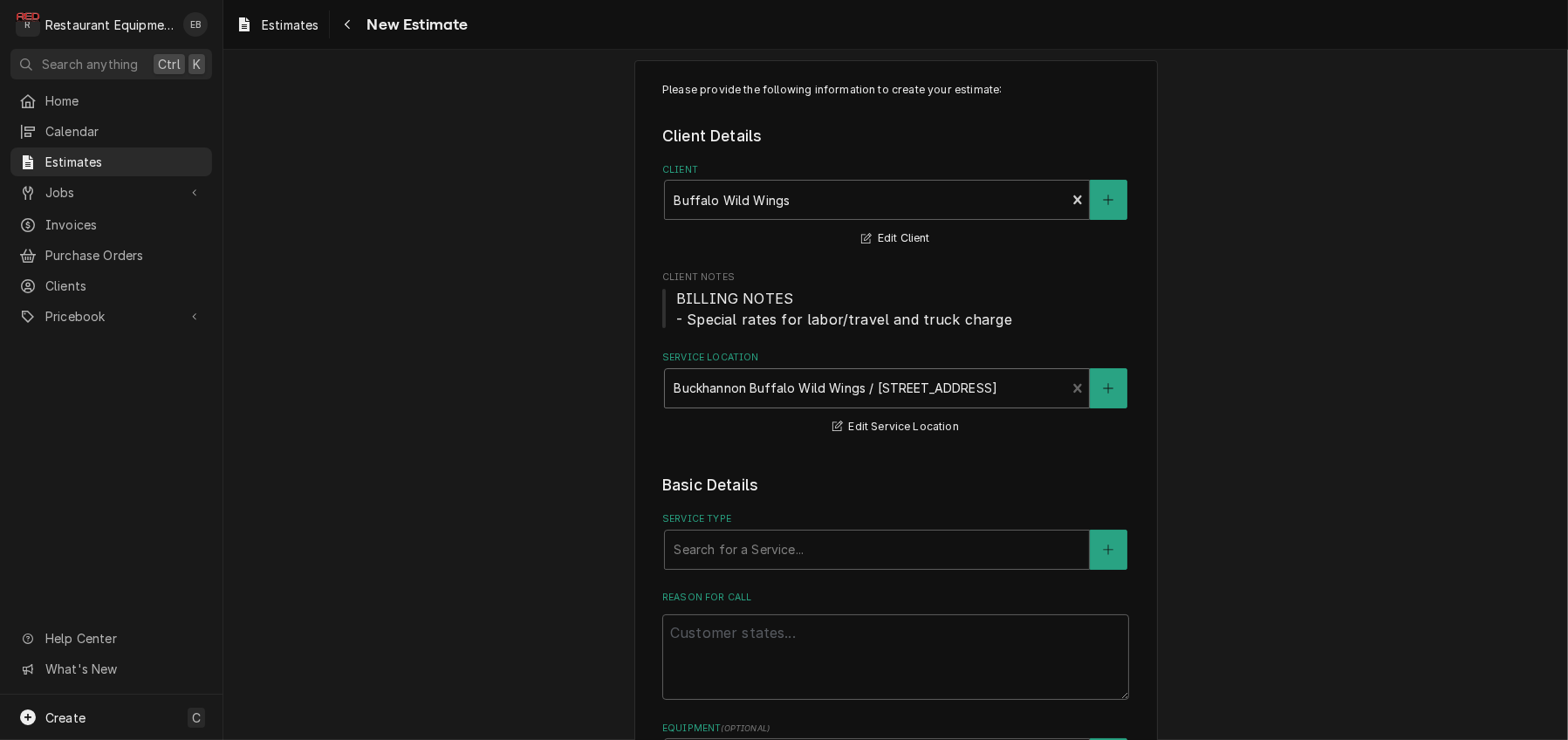
scroll to position [175, 0]
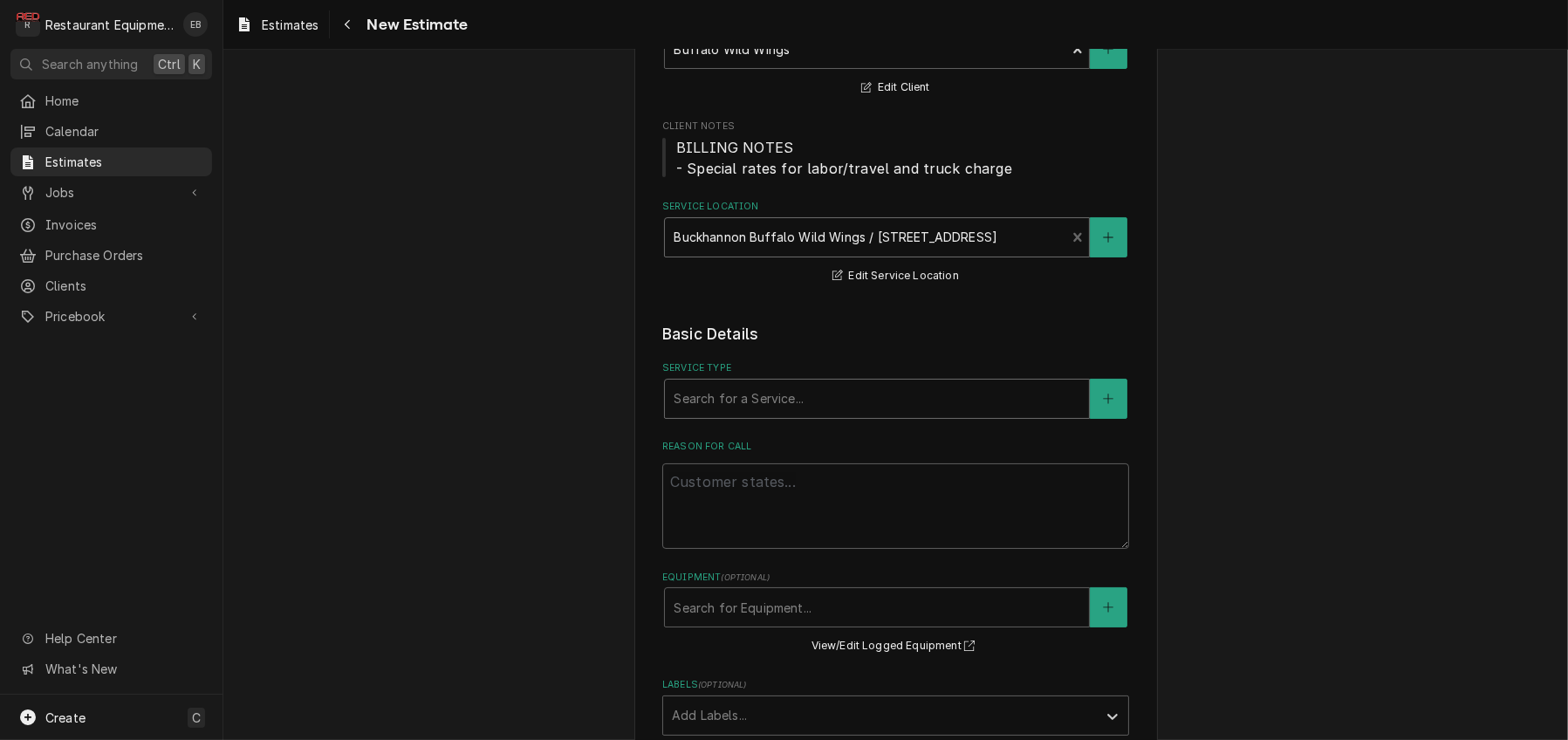
click at [745, 414] on div "Service Type" at bounding box center [877, 398] width 407 height 31
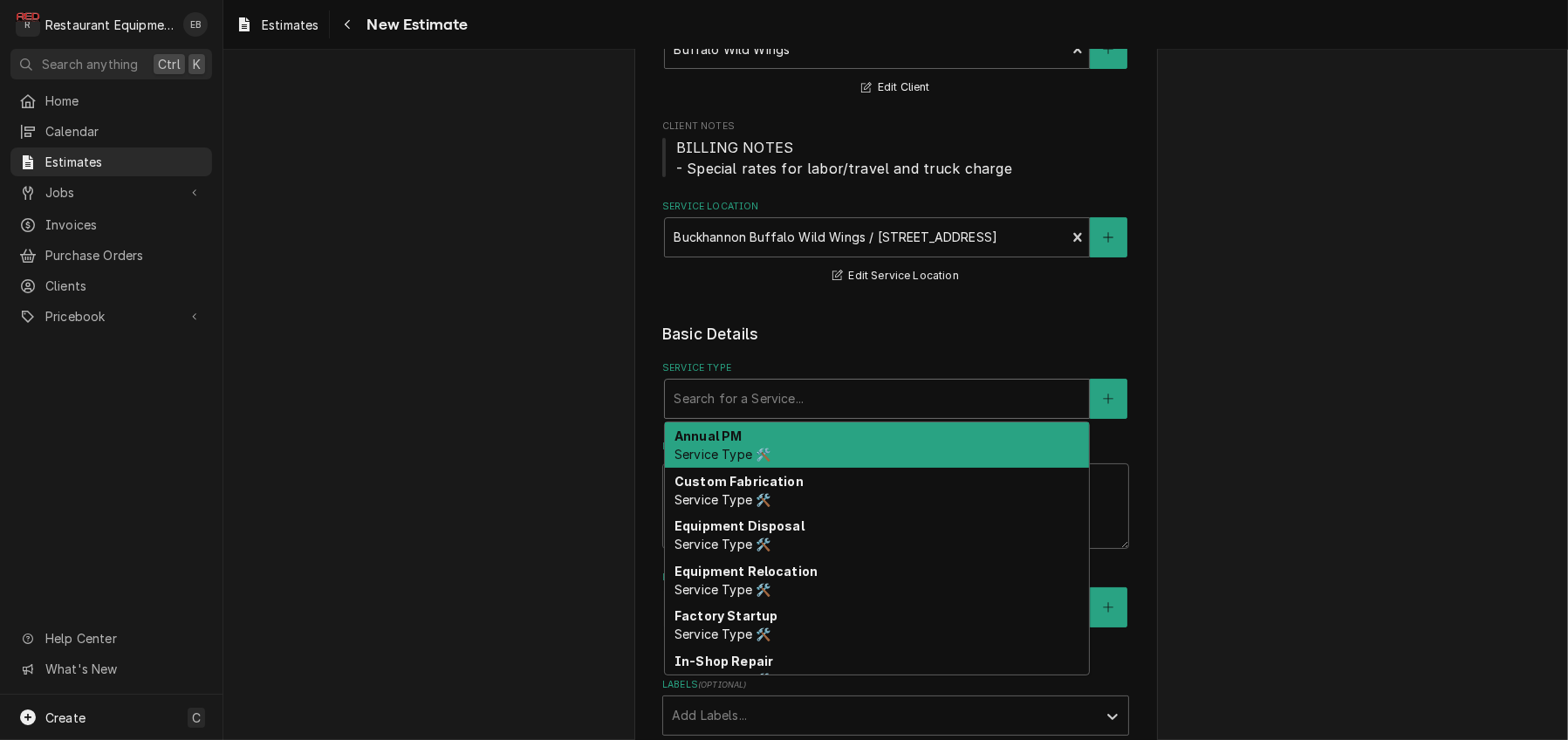
type textarea "x"
type input "b"
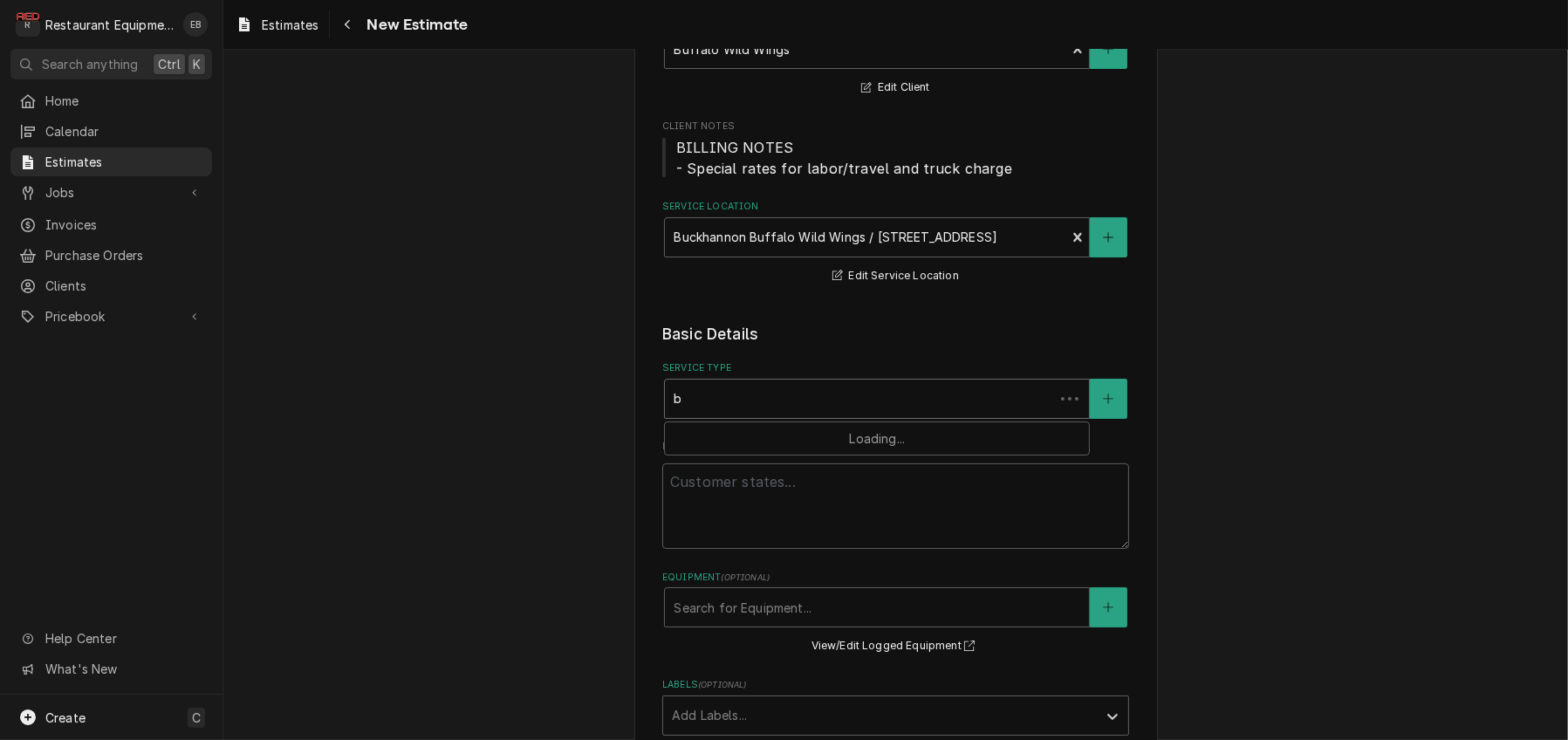
type textarea "x"
type input "br"
type textarea "x"
type input "bre"
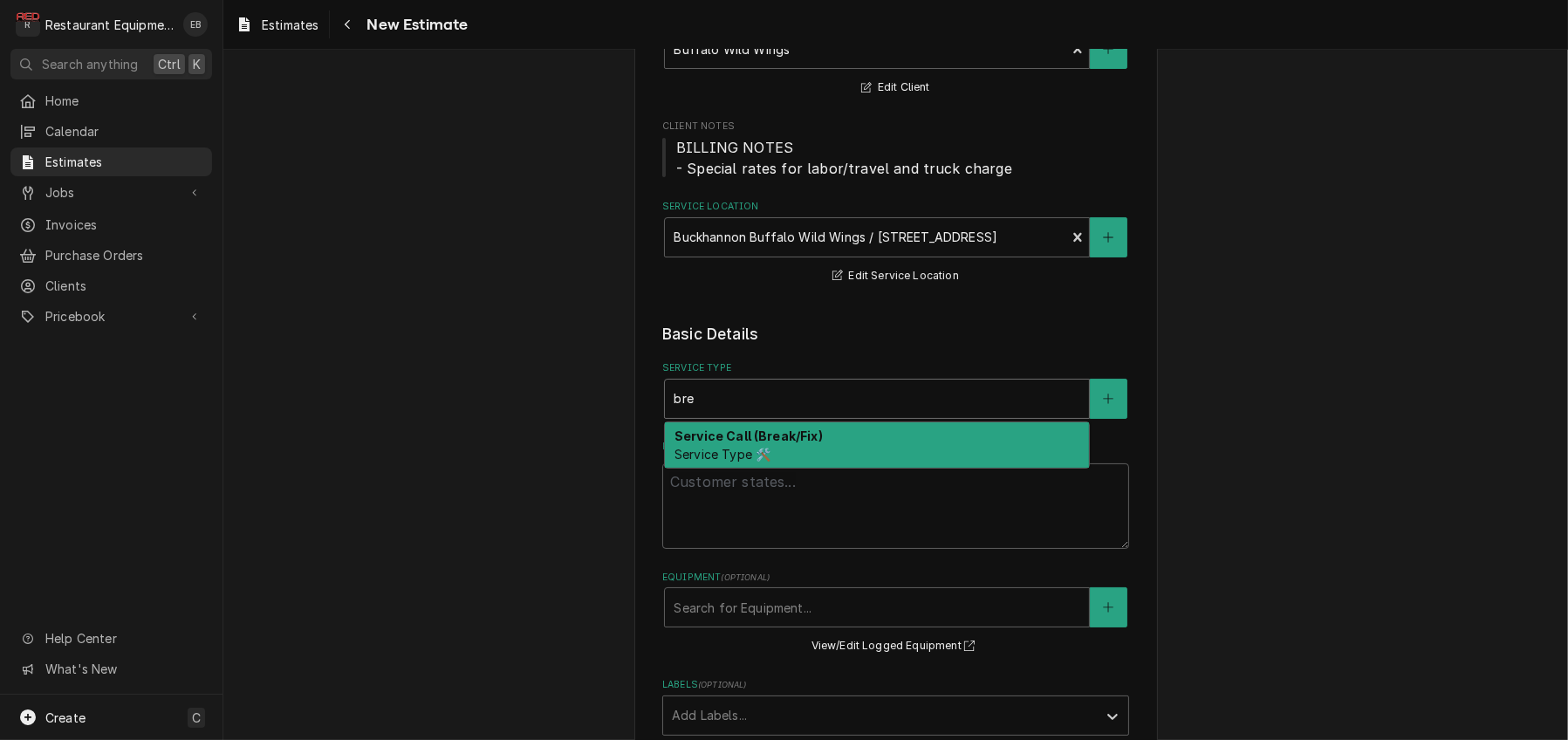
click at [744, 444] on strong "Service Call (Break/Fix)" at bounding box center [749, 436] width 148 height 15
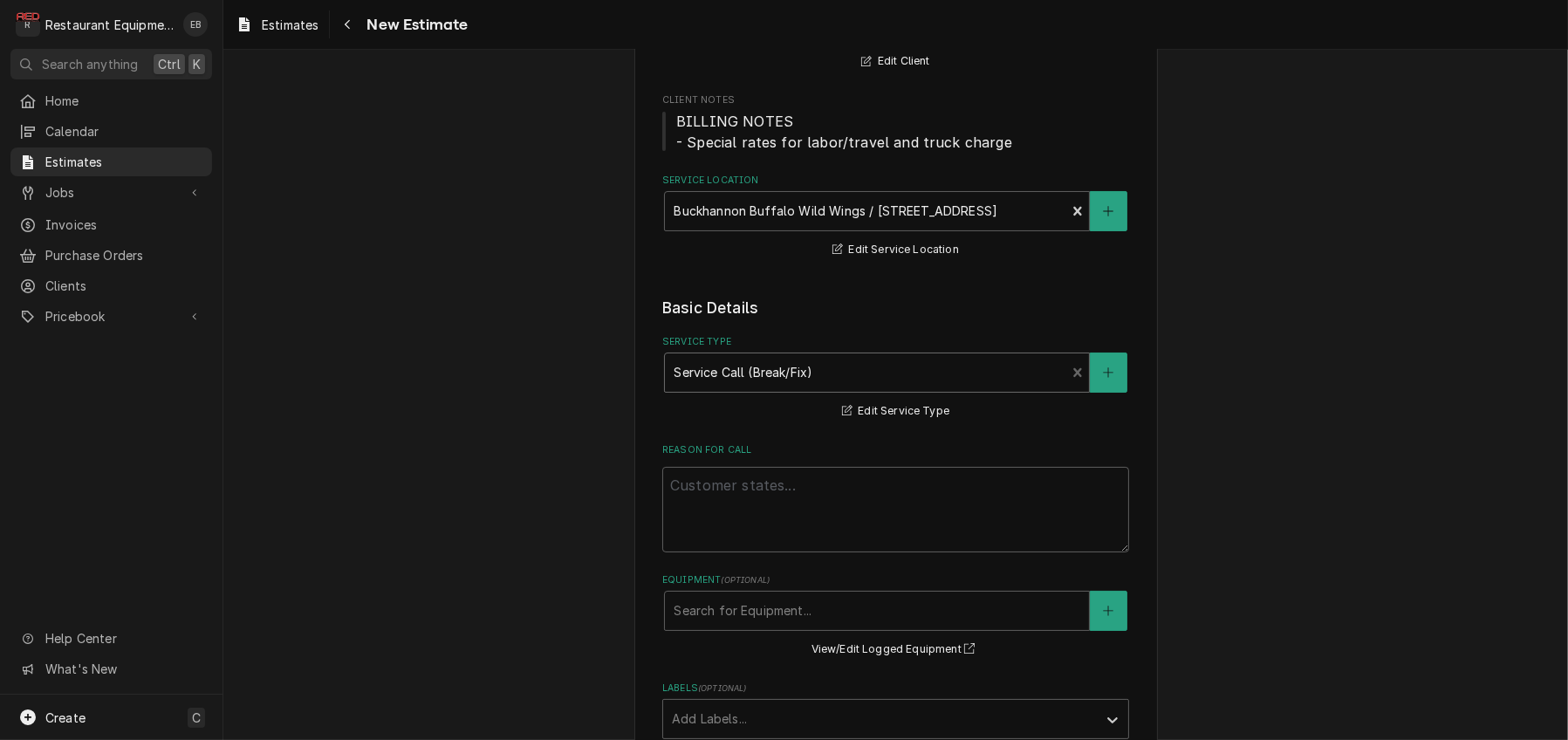
scroll to position [291, 0]
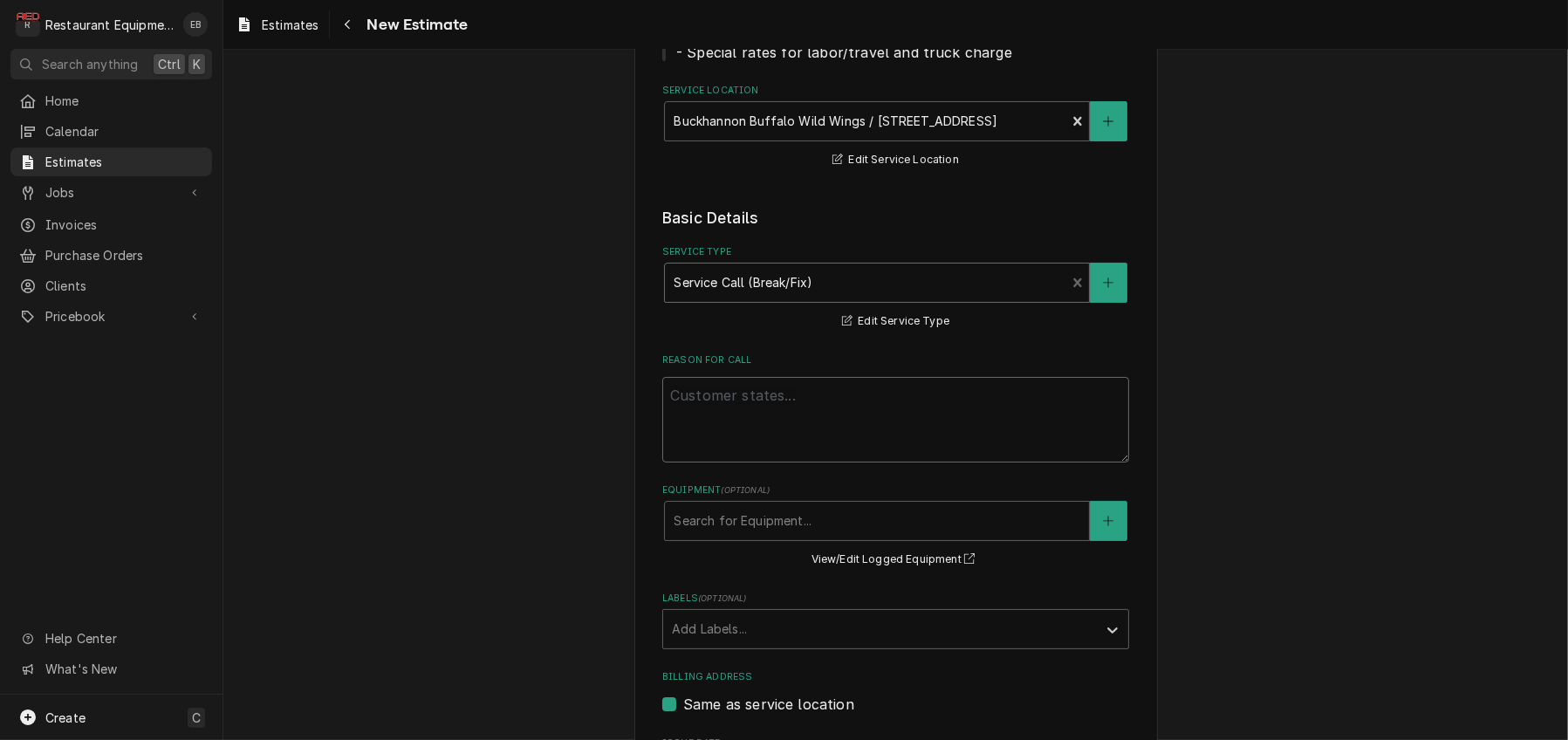
click at [738, 462] on textarea "Reason For Call" at bounding box center [895, 420] width 467 height 86
paste textarea "Fryer needs control board. Buttons worn."
type textarea "x"
type textarea "Fryer needs control board. Buttons worn."
type textarea "x"
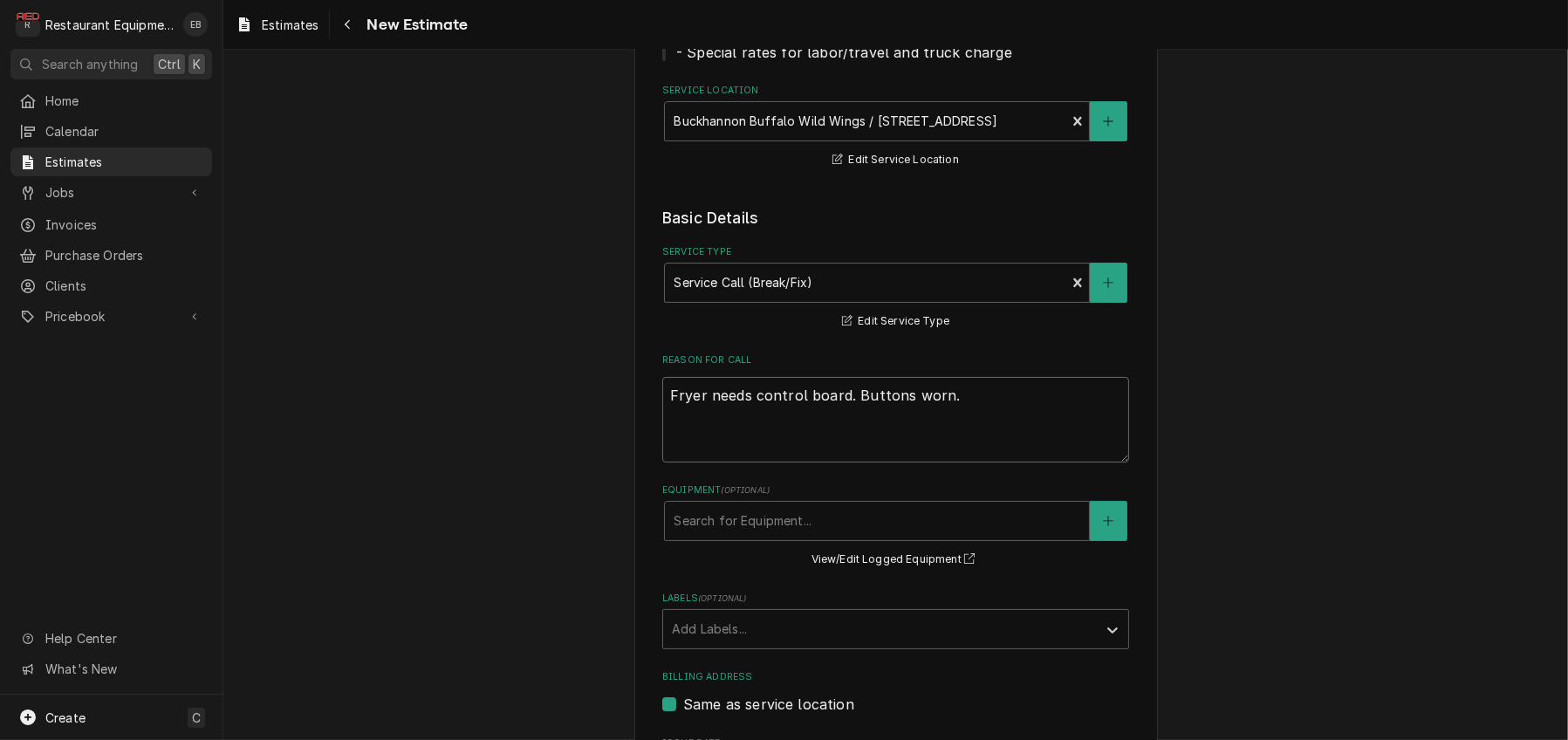
type textarea "Fryer needs control board. Buttons worn."
type textarea "x"
type textarea "Fryer needs control board. Buttons worn."
type textarea "x"
type textarea "Fryer needs control board. Buttons worn. T"
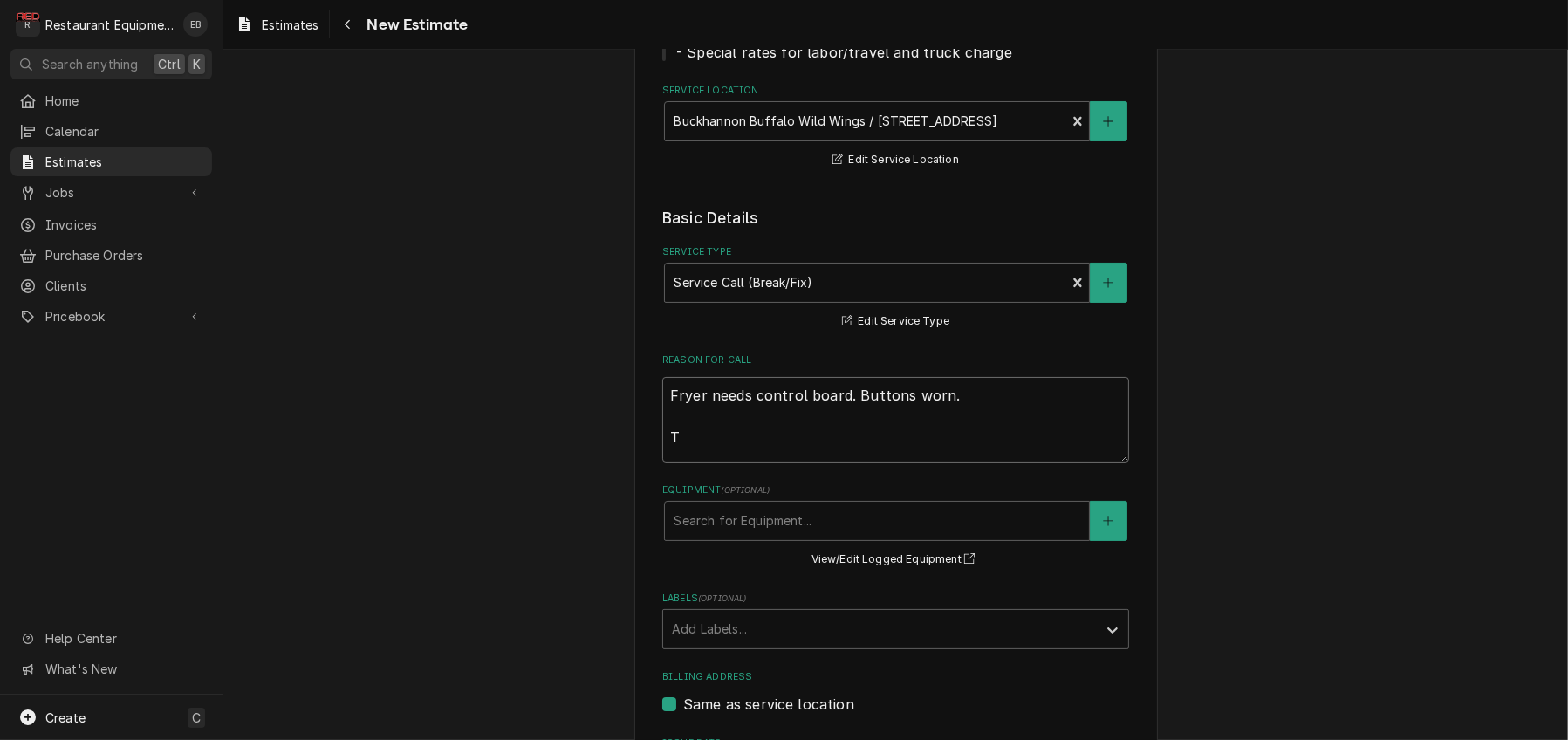
type textarea "x"
type textarea "Fryer needs control board. Buttons worn. Tt"
type textarea "x"
type textarea "Fryer needs control board. Buttons worn. T"
type textarea "x"
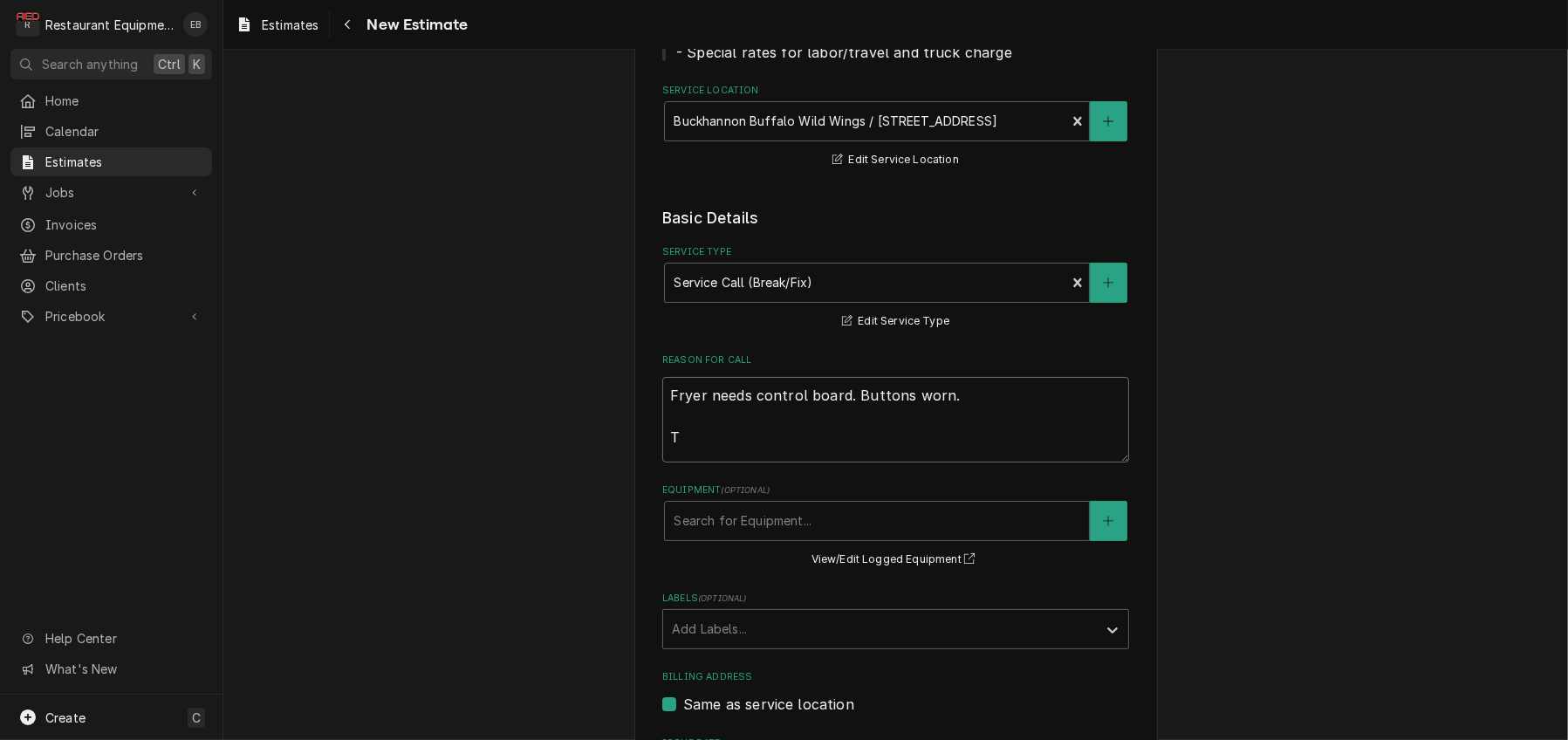
type textarea "Fryer needs control board. Buttons worn. Te"
type textarea "x"
type textarea "Fryer needs control board. Buttons worn. Tec"
type textarea "x"
type textarea "Fryer needs control board. Buttons worn. Tech"
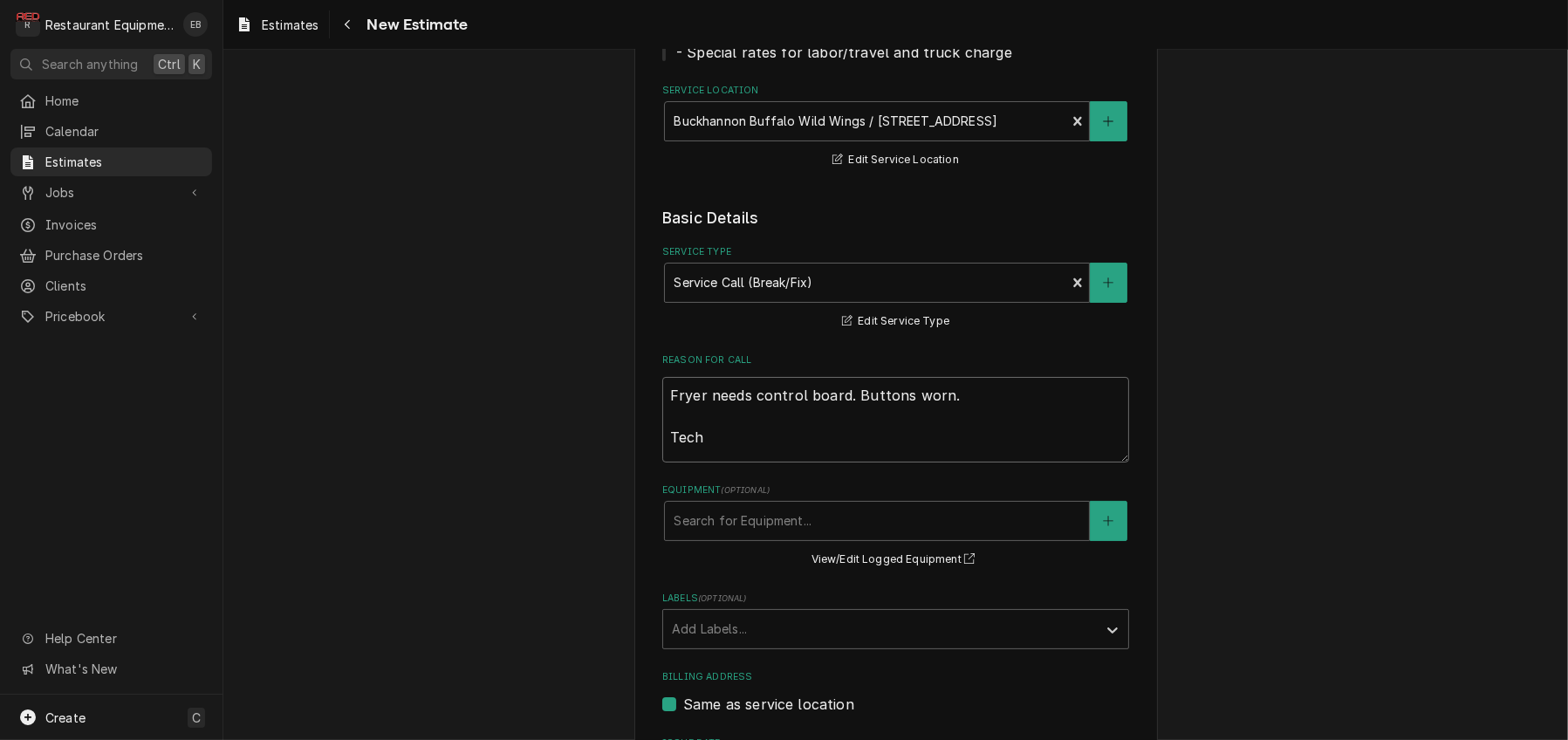
type textarea "x"
type textarea "Fryer needs control board. Buttons worn. Tech"
type textarea "x"
type textarea "Fryer needs control board. Buttons worn. Tech N"
type textarea "x"
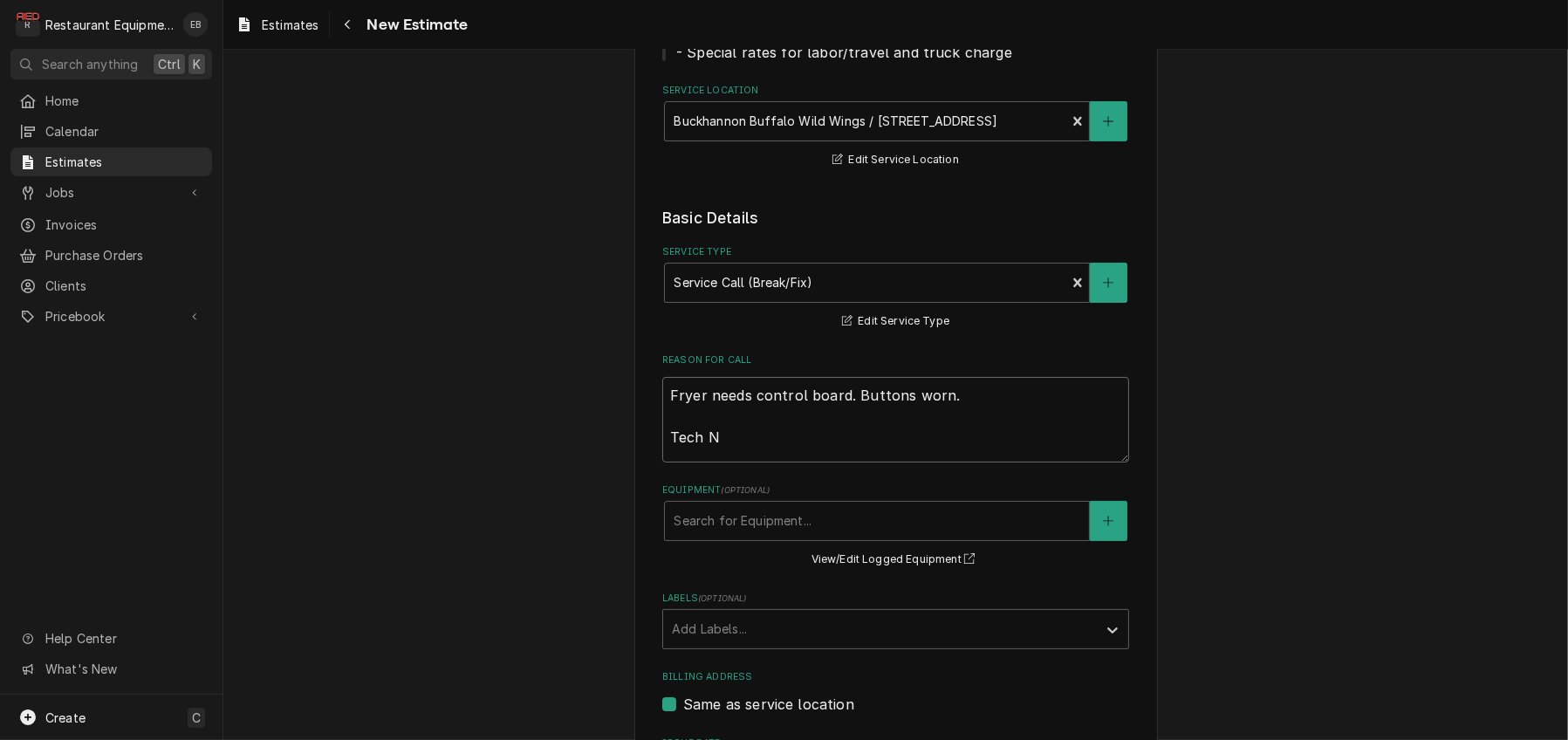
type textarea "Fryer needs control board. Buttons worn. Tech No"
type textarea "x"
type textarea "Fryer needs control board. Buttons worn. Tech Not"
type textarea "x"
type textarea "Fryer needs control board. Buttons worn. Tech Note"
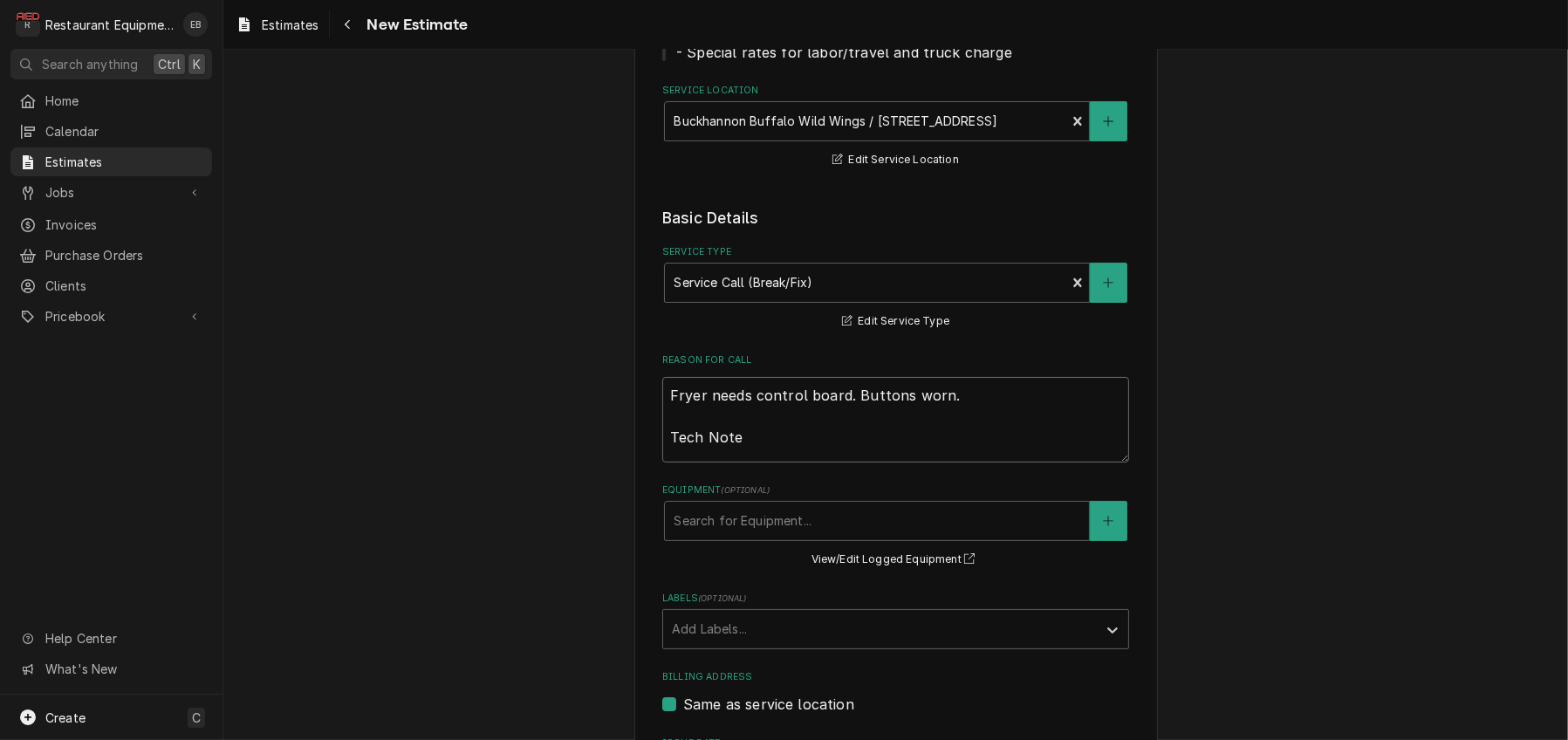
type textarea "x"
type textarea "Fryer needs control board. Buttons worn. Tech Notes"
type textarea "x"
type textarea "Fryer needs control board. Buttons worn. Tech Notes:"
type textarea "x"
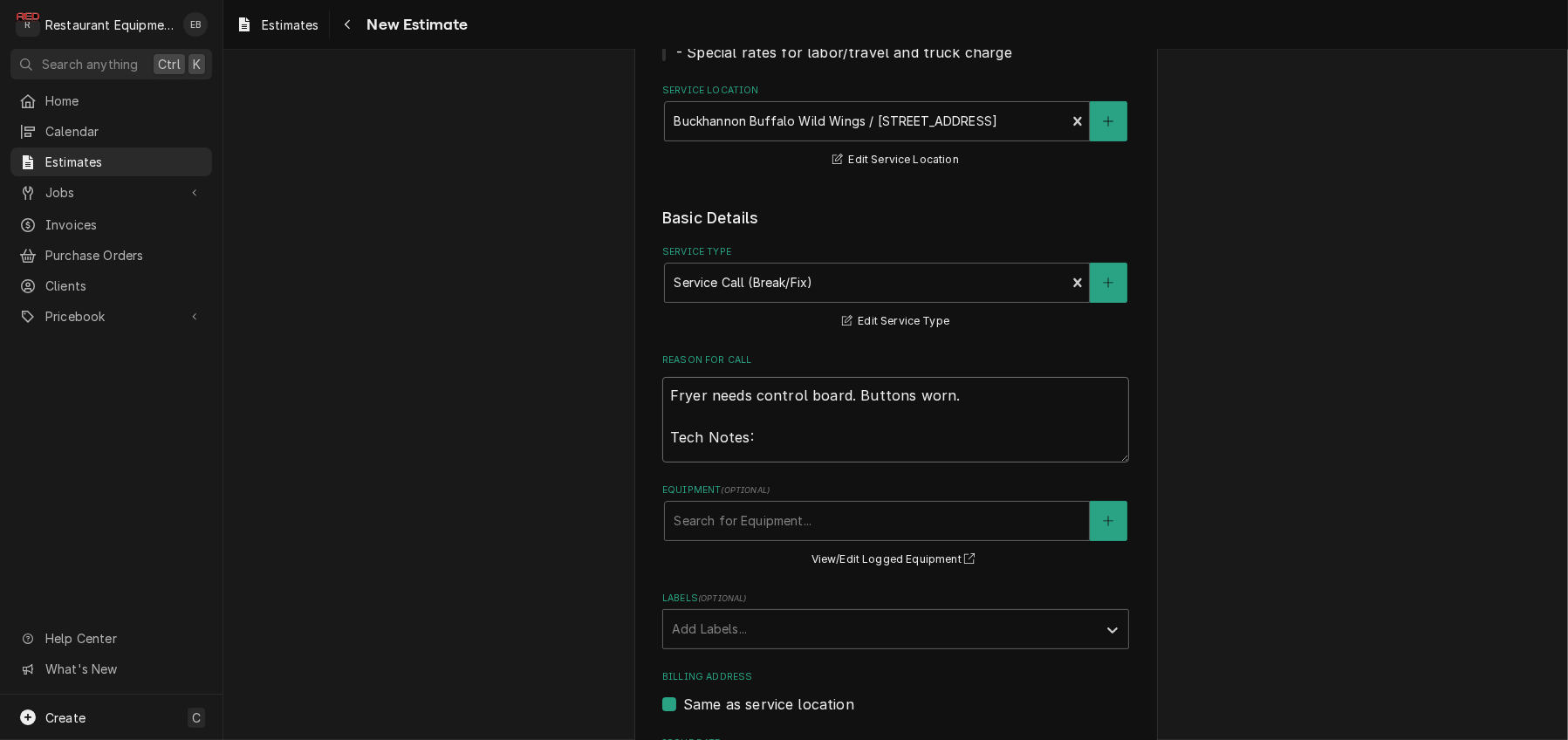
type textarea "Fryer needs control board. Buttons worn. Tech Notes:"
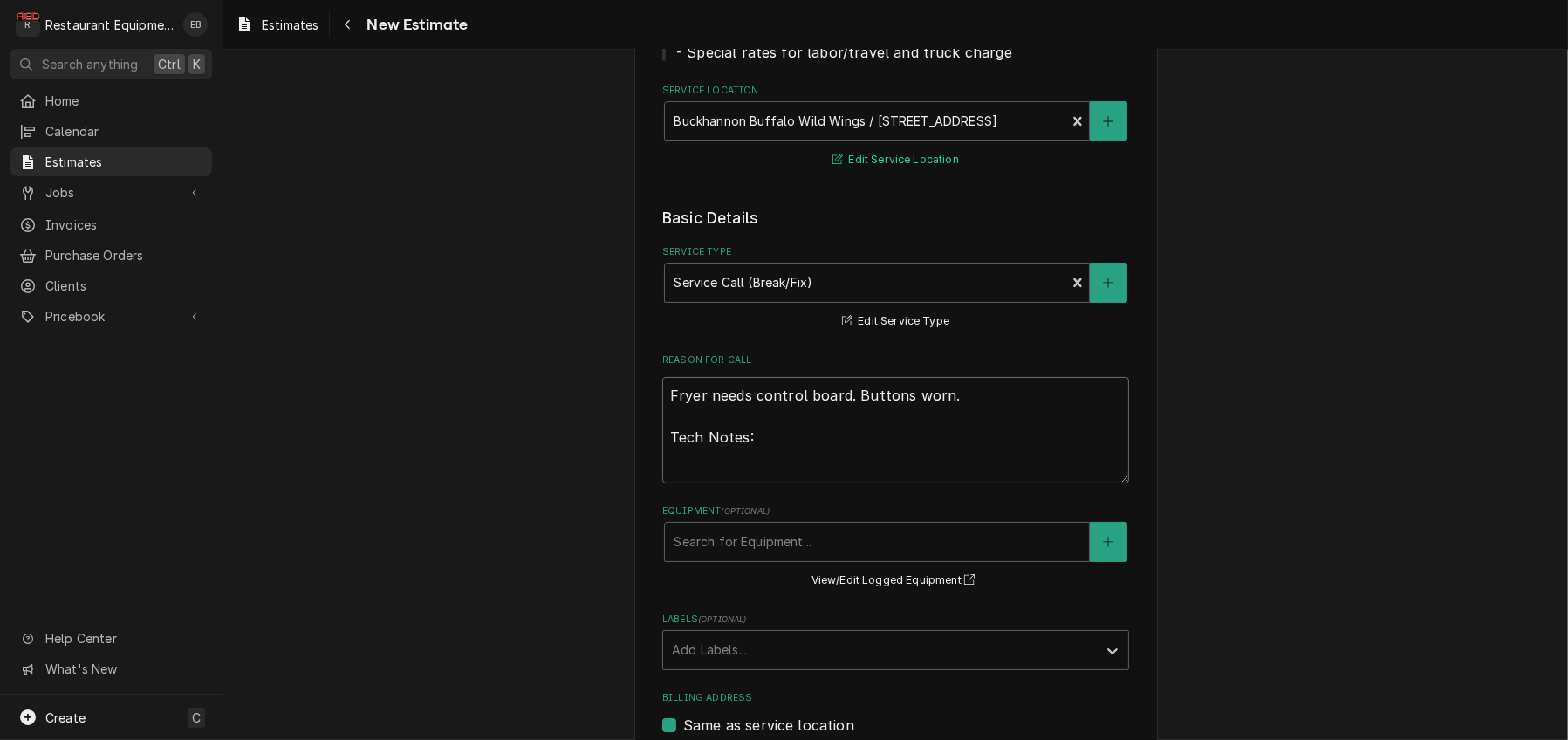
type textarea "x"
type textarea "Fryer needs control board. Buttons worn. Tech Notes:"
paste textarea "9/22/25 Time in 1500 Time out 1515 Truck 302 4 bank 2nd from last Fryer M-SSH60…"
type textarea "x"
type textarea "Fryer needs control board. Buttons worn. Tech Notes: 9/22/25 Time in 1500 Time …"
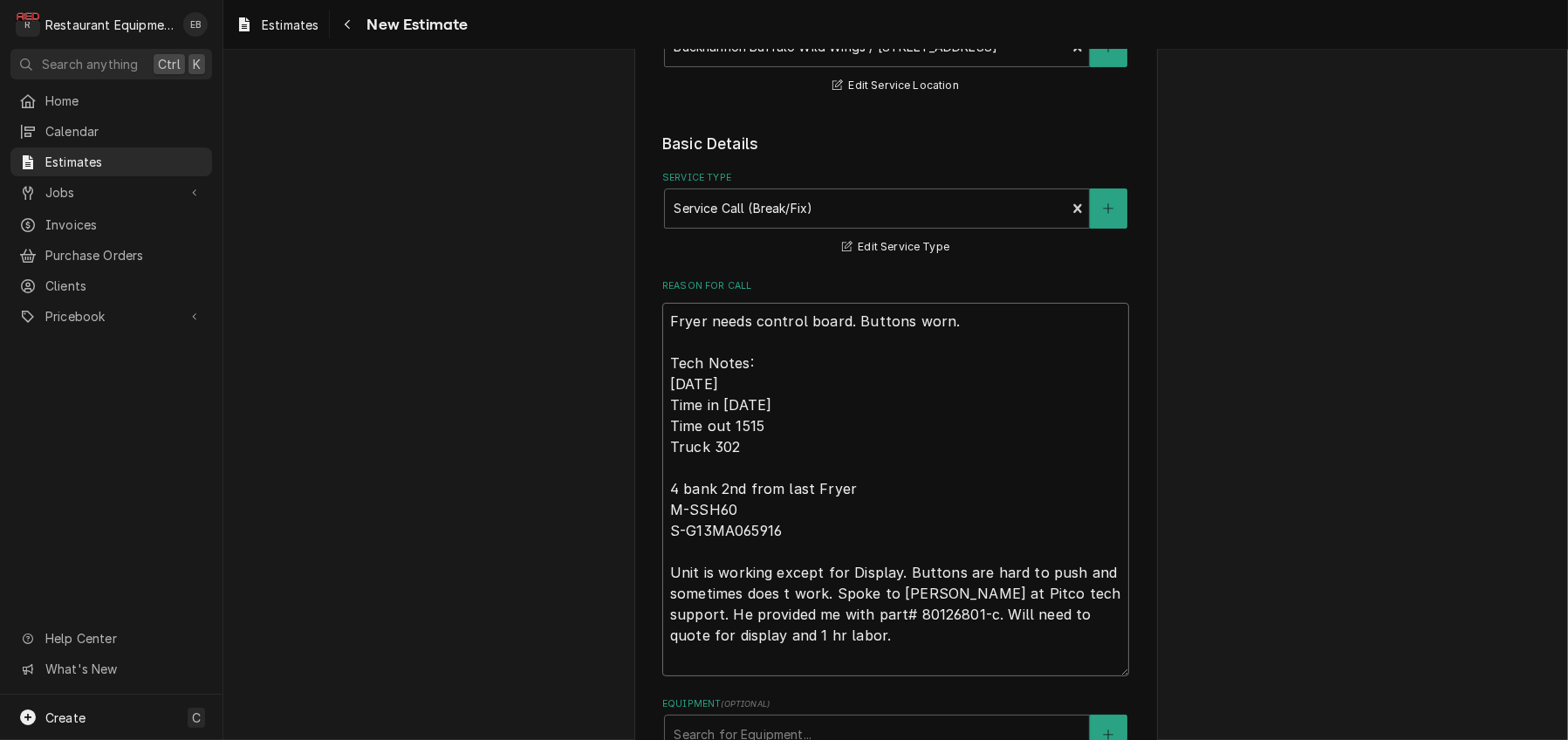
type textarea "x"
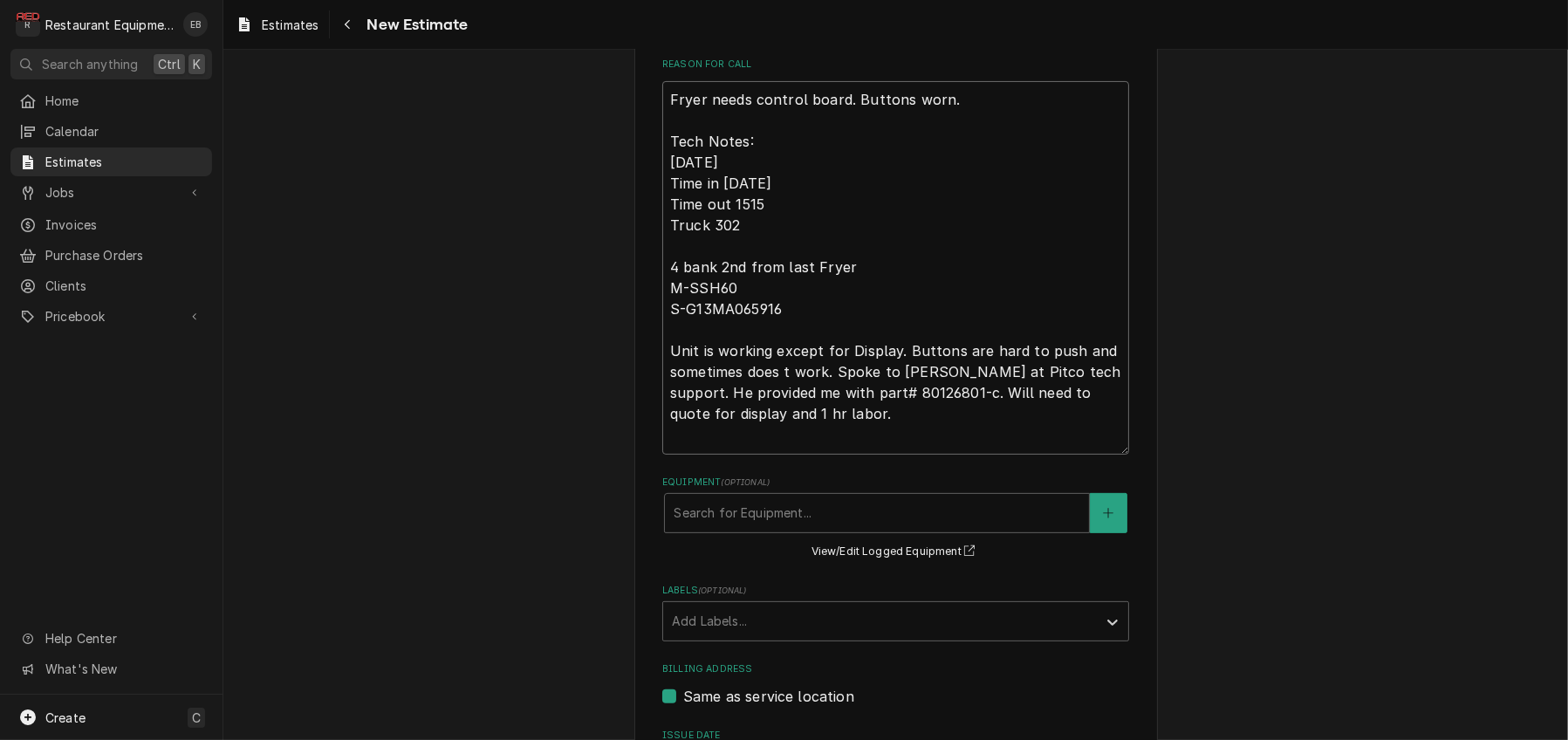
scroll to position [598, 0]
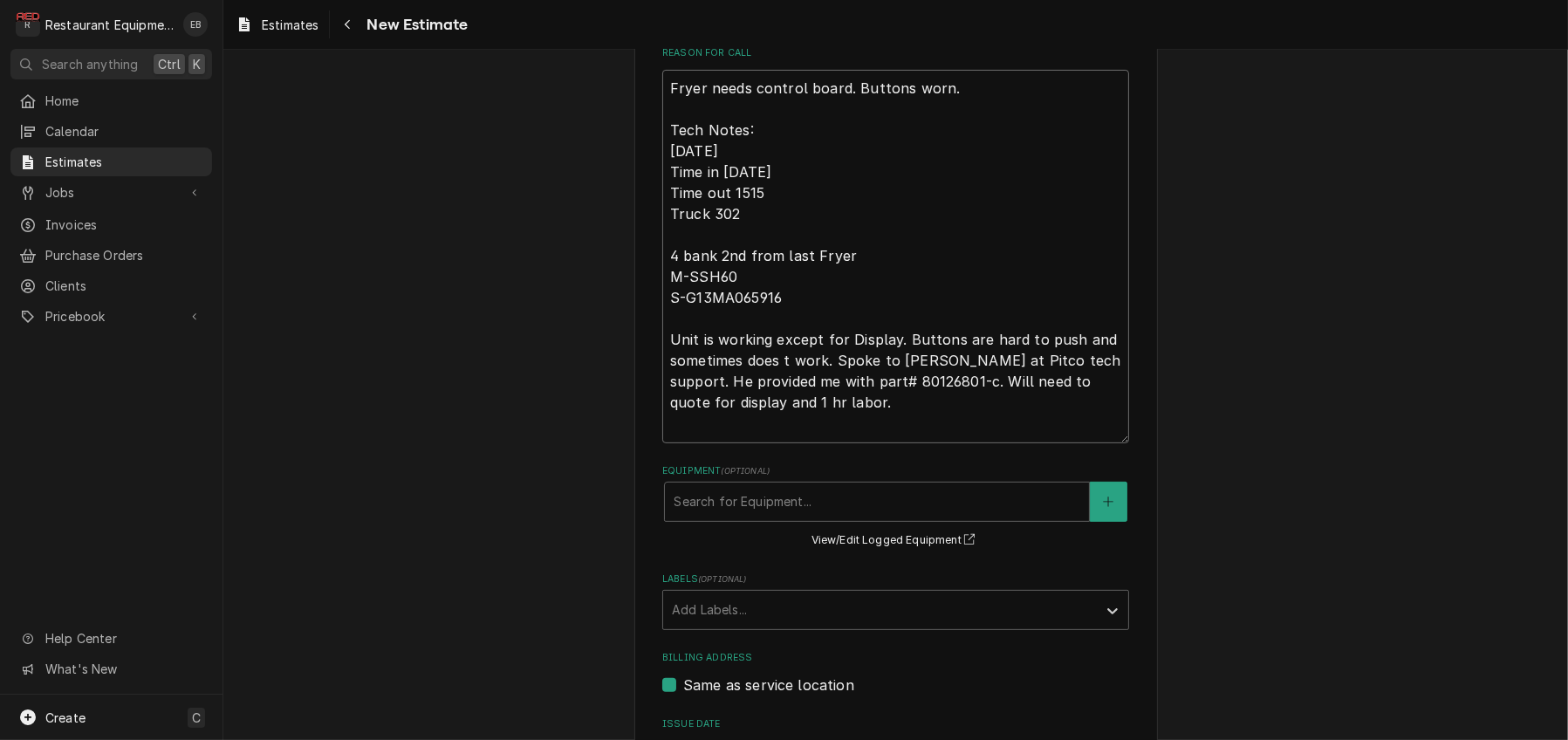
click at [778, 444] on textarea "Fryer needs control board. Buttons worn. Tech Notes: 9/22/25 Time in 1500 Time …" at bounding box center [895, 256] width 467 height 373
type textarea "Fryer needs control board. Buttons worn. Tech Notes: 9/22/25 Time in 1500 Time …"
type textarea "x"
type textarea "Fryer needs control board. Buttons worn. Tech Notes: 9/22/25 Time in 1500 Time …"
type textarea "x"
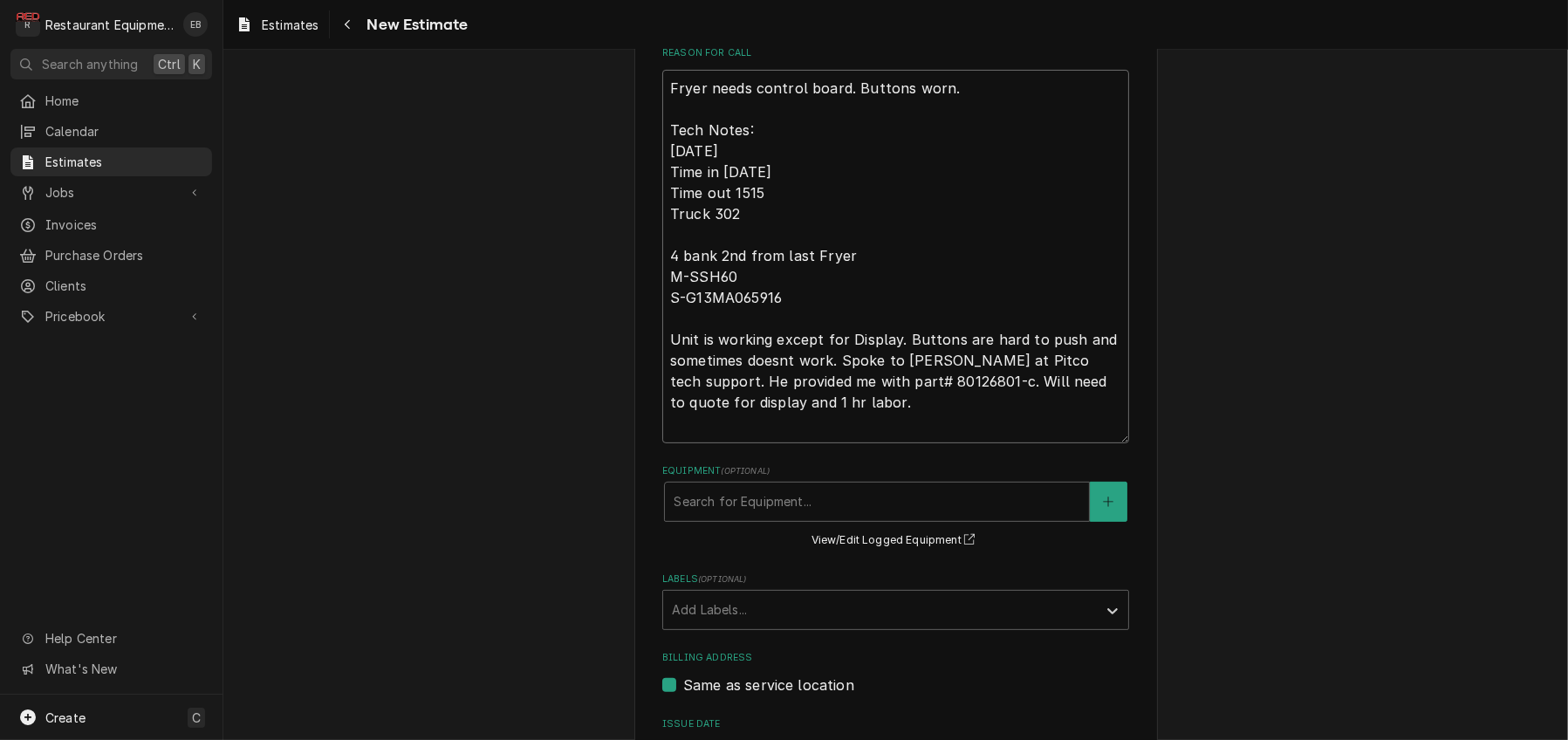
type textarea "Fryer needs control board. Buttons worn. Tech Notes: 9/22/25 Time in 1500 Time …"
type textarea "x"
drag, startPoint x: 827, startPoint y: 475, endPoint x: 909, endPoint y: 486, distance: 82.7
click at [909, 444] on textarea "Fryer needs control board. Buttons worn. Tech Notes: 9/22/25 Time in 1500 Time …" at bounding box center [895, 256] width 467 height 373
type textarea "Fryer needs control board. Buttons worn. Tech Notes: 9/22/25 Time in 1500 Time …"
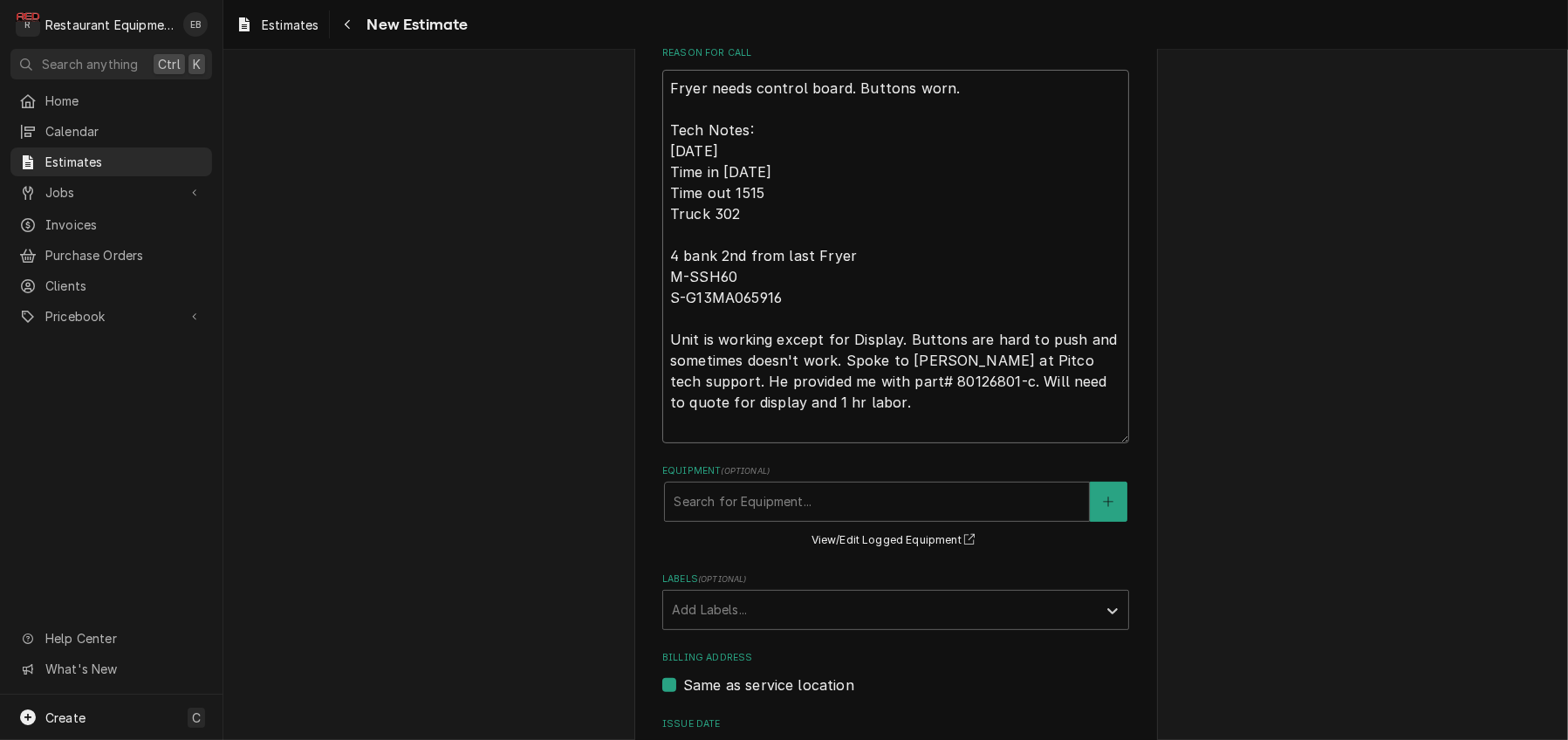
click at [840, 444] on textarea "Fryer needs control board. Buttons worn. Tech Notes: 9/22/25 Time in 1500 Time …" at bounding box center [895, 256] width 467 height 373
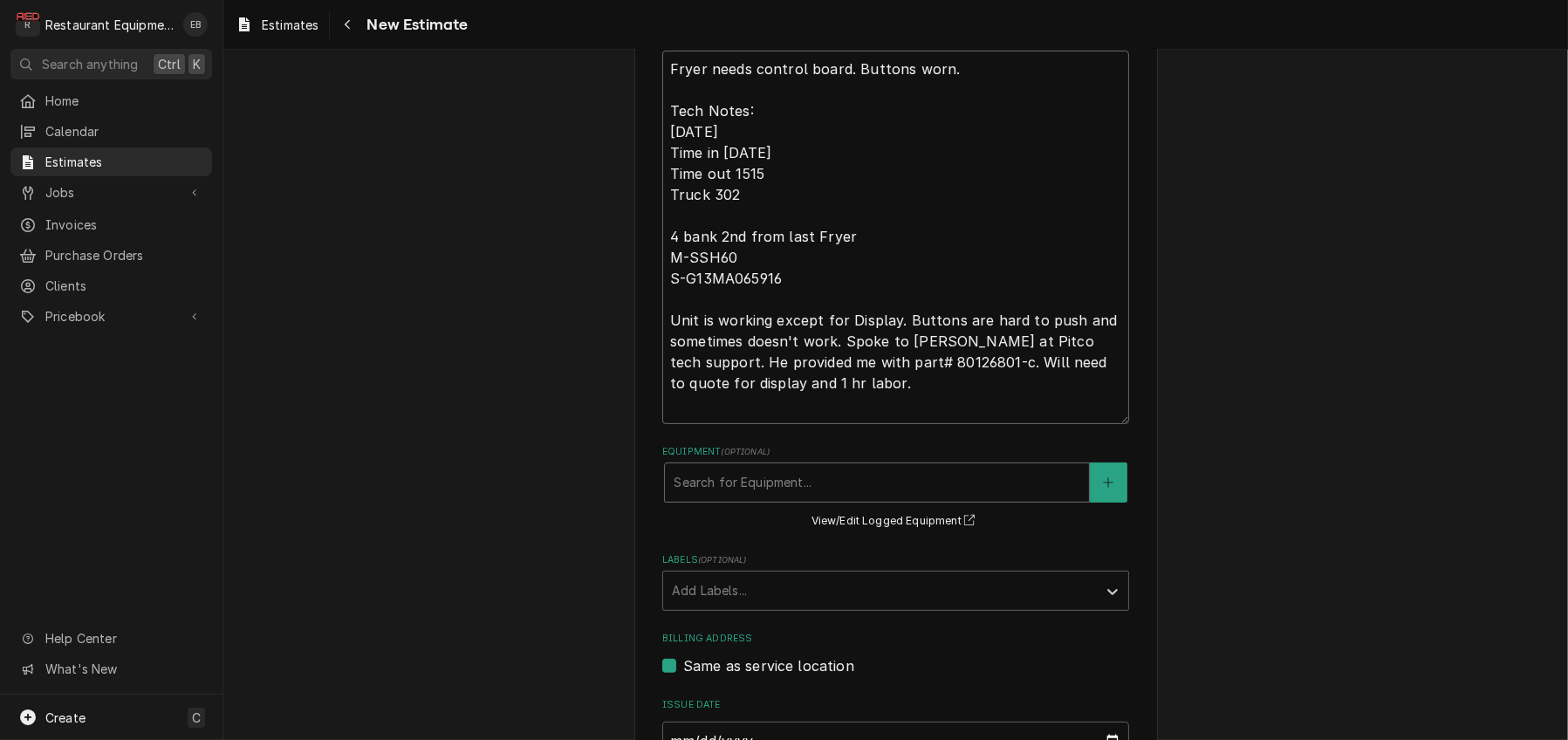
scroll to position [616, 0]
drag, startPoint x: 741, startPoint y: 497, endPoint x: 908, endPoint y: 456, distance: 172.0
click at [908, 425] on textarea "Fryer needs control board. Buttons worn. Tech Notes: 9/22/25 Time in 1500 Time …" at bounding box center [895, 238] width 467 height 373
click at [784, 425] on textarea "Fryer needs control board. Buttons worn. Tech Notes: 9/22/25 Time in 1500 Time …" at bounding box center [895, 238] width 467 height 373
drag, startPoint x: 830, startPoint y: 456, endPoint x: 908, endPoint y: 458, distance: 78.0
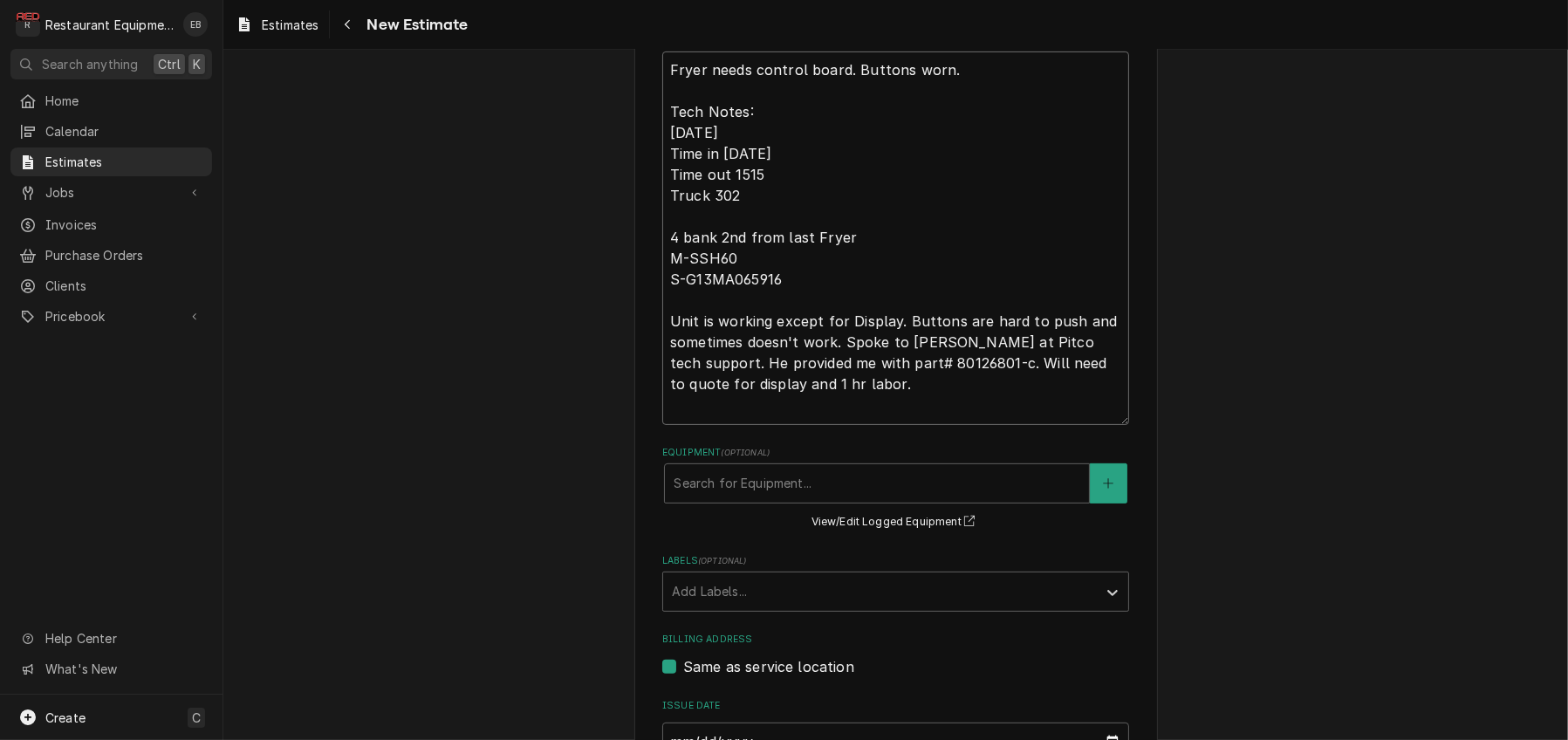
click at [908, 425] on textarea "Fryer needs control board. Buttons worn. Tech Notes: 9/22/25 Time in 1500 Time …" at bounding box center [895, 238] width 467 height 373
type textarea "x"
type textarea "Fryer needs control board. Buttons worn. Tech Notes: 9/22/25 Time in 1500 Time …"
click at [813, 425] on textarea "Fryer needs control board. Buttons worn. Tech Notes: 9/22/25 Time in 1500 Time …" at bounding box center [895, 238] width 467 height 373
type textarea "x"
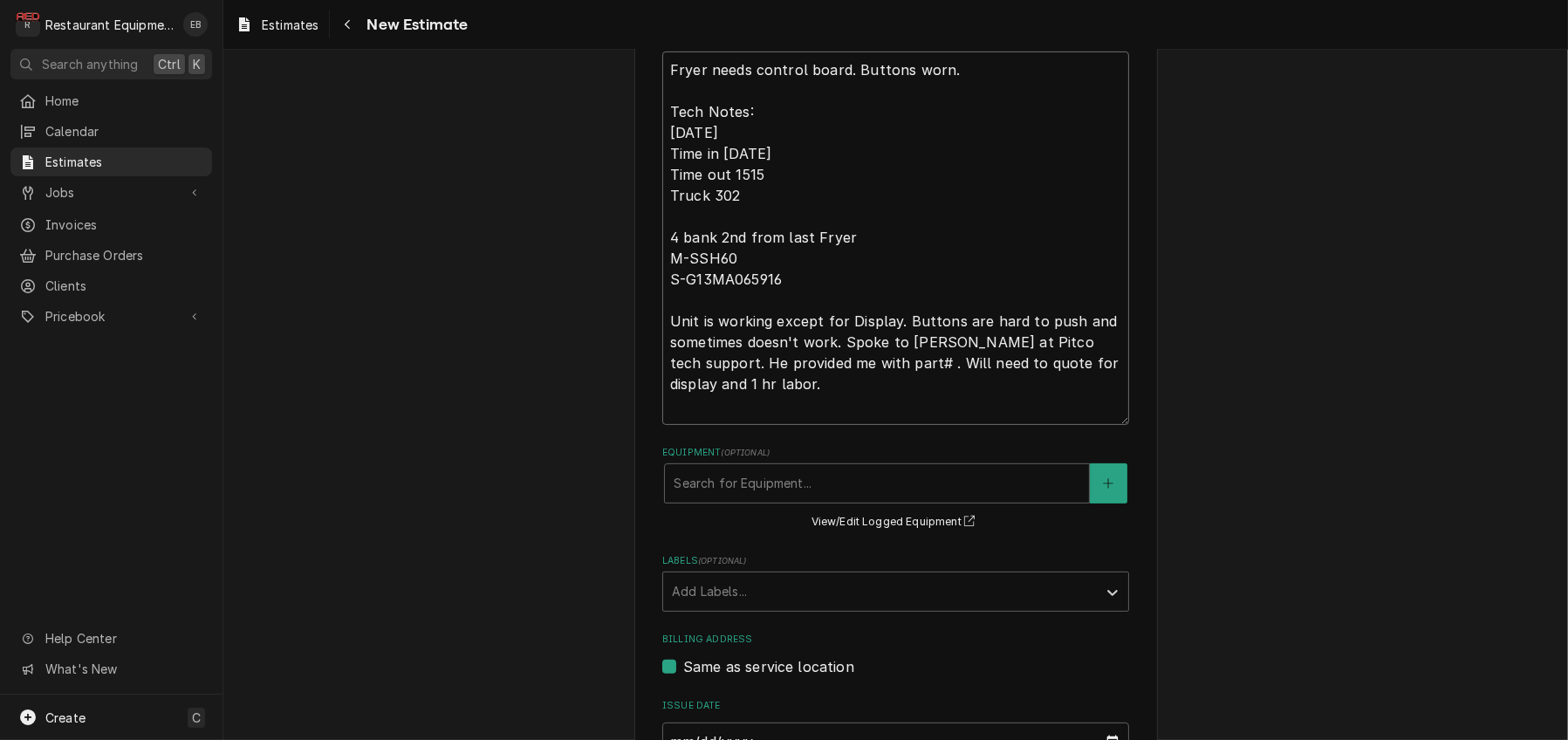
type textarea "Fryer needs control board. Buttons worn. Tech Notes: 9/22/25 Time in 1500 Time …"
type textarea "x"
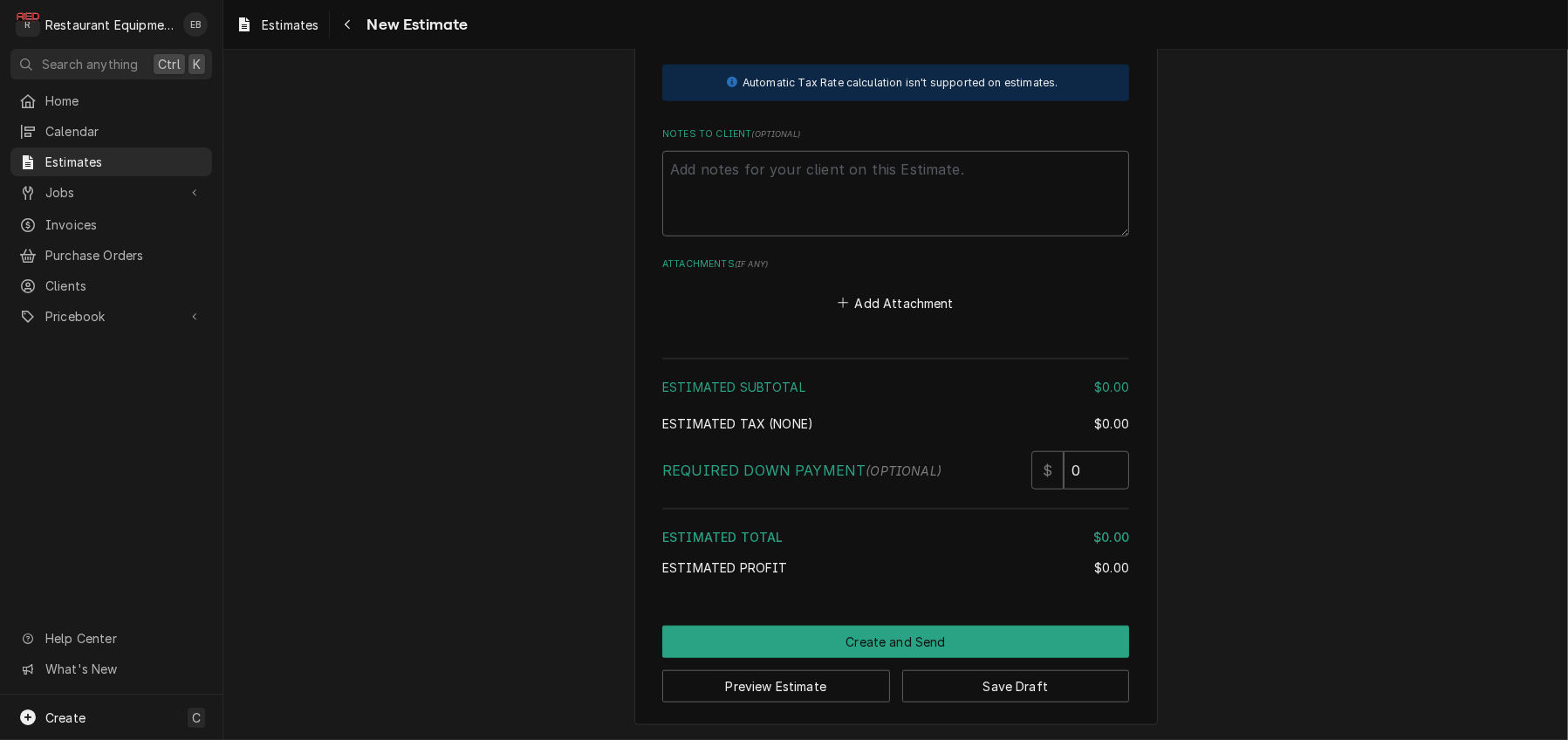
scroll to position [2246, 0]
type textarea "Fryer needs control board. Buttons worn. Tech Notes: 9/22/25 Time in 1500 Time …"
click at [975, 677] on button "Save Draft" at bounding box center [1016, 686] width 228 height 32
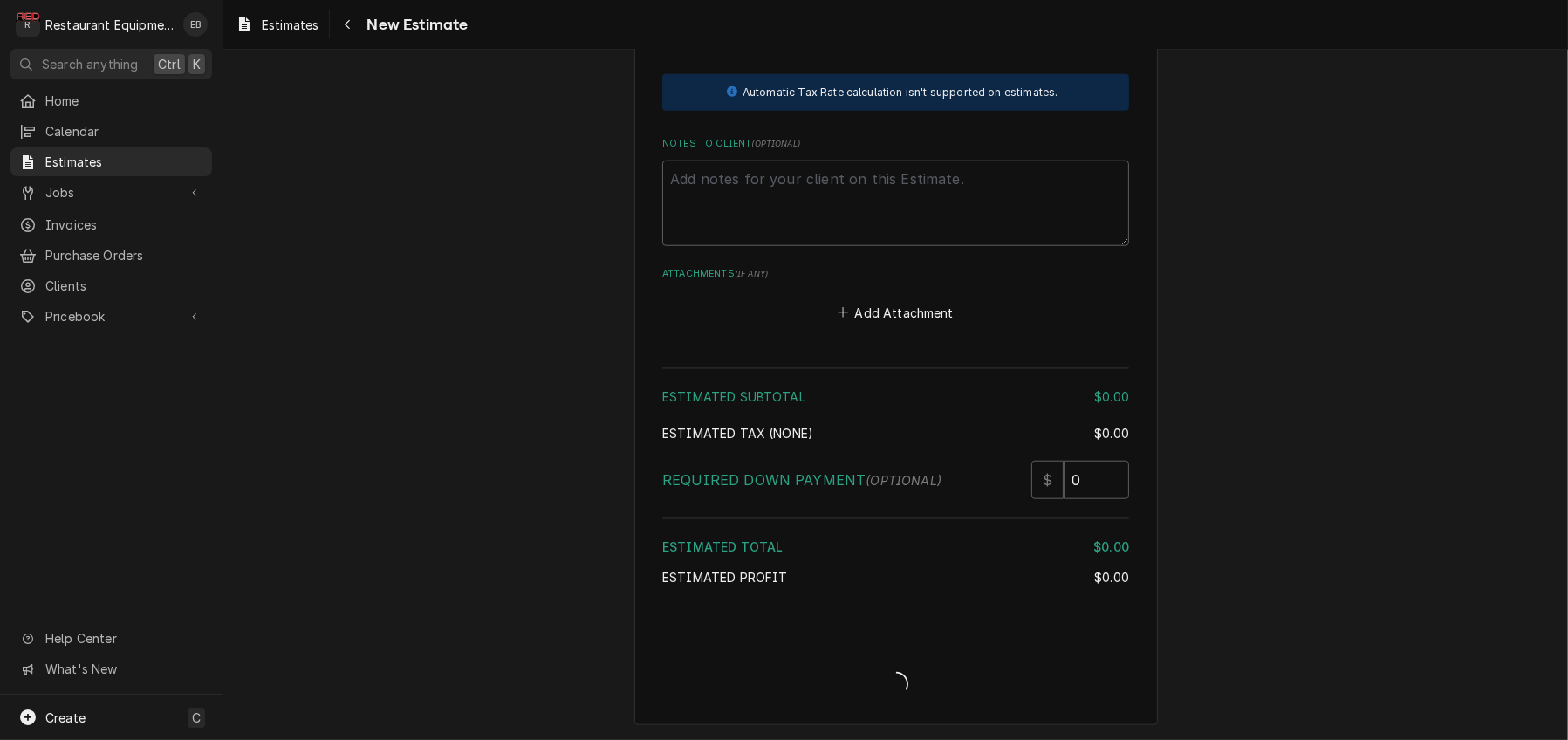
type textarea "x"
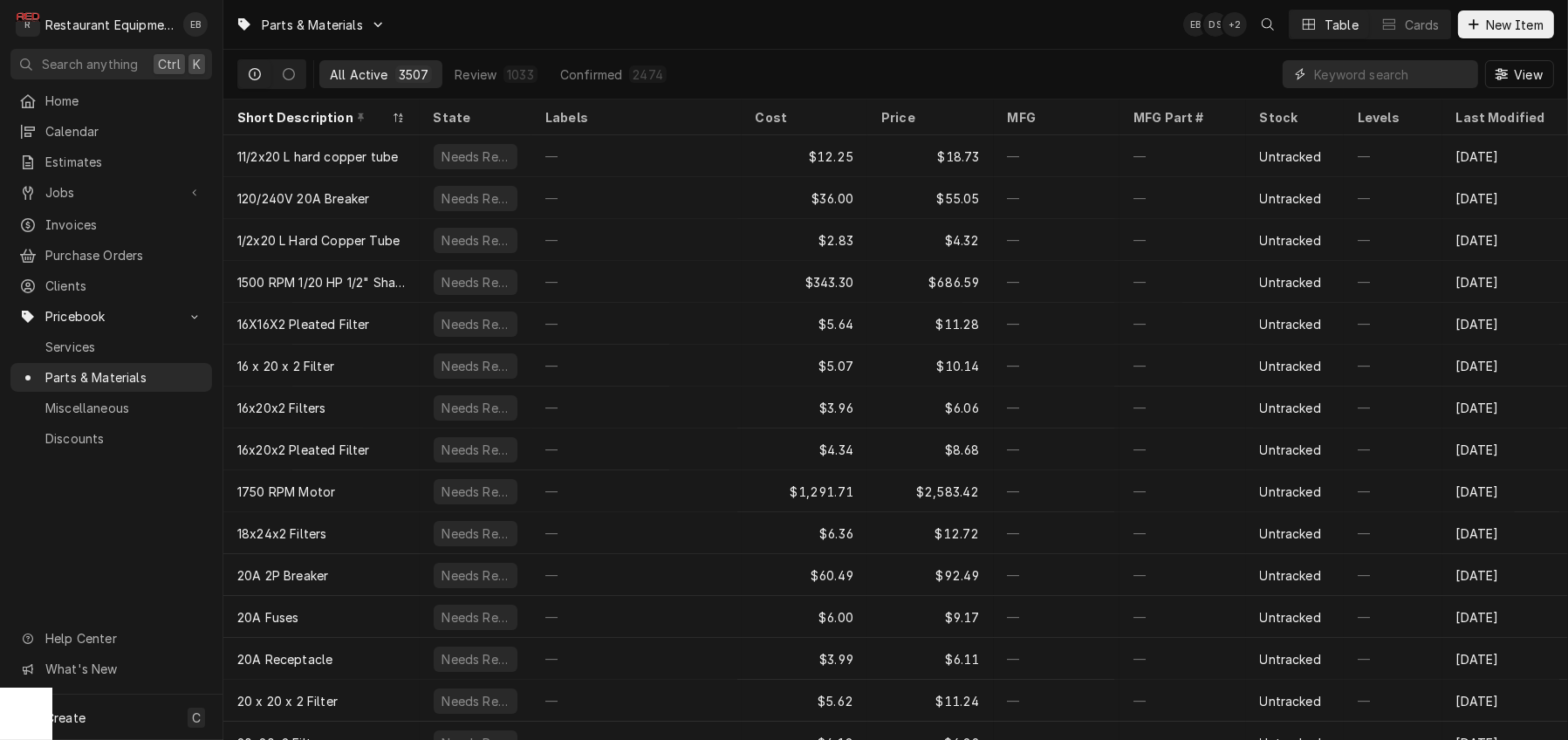
click at [1337, 75] on input "Dynamic Content Wrapper" at bounding box center [1391, 73] width 155 height 28
paste input "80126801-c"
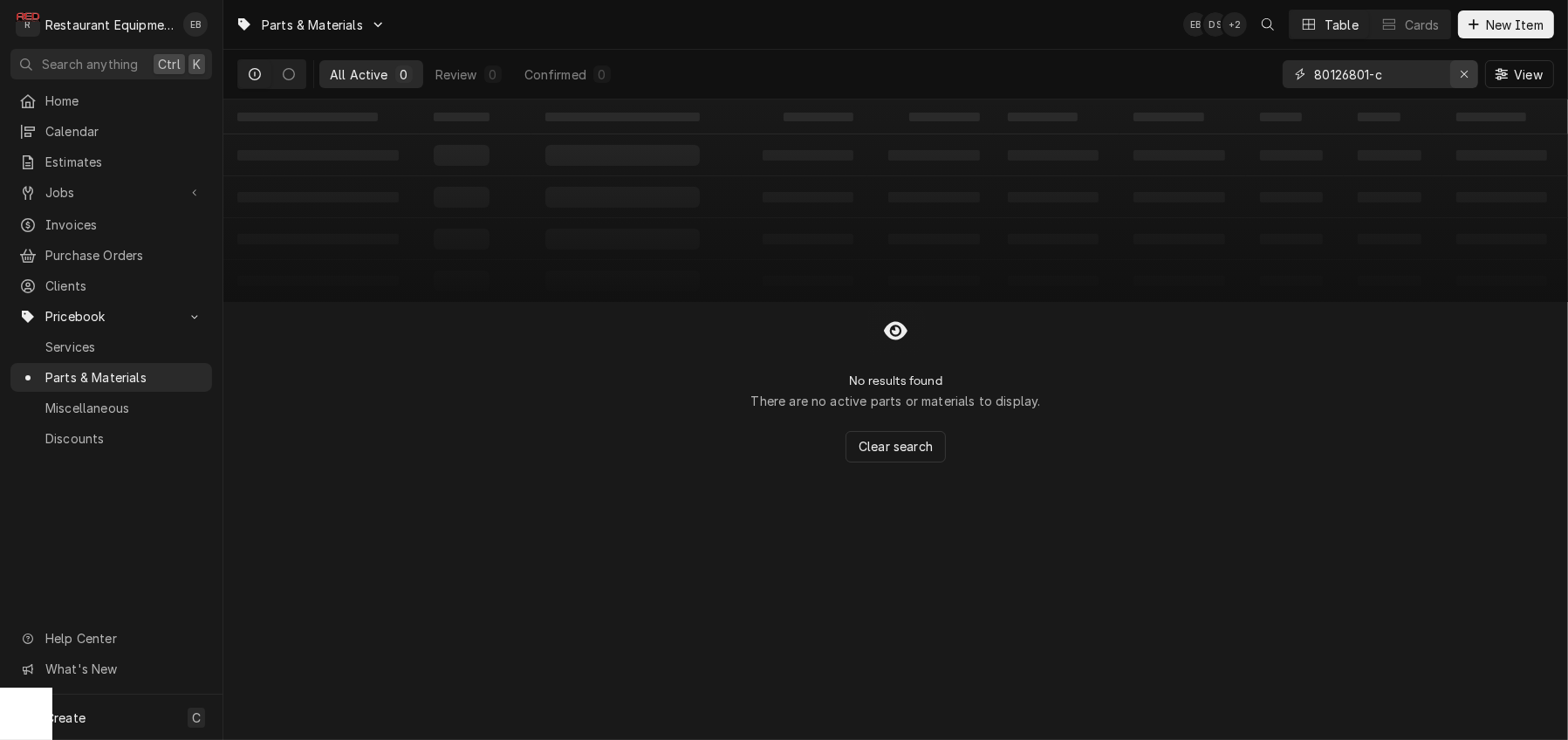
type input "80126801-c"
click at [1460, 76] on icon "Erase input" at bounding box center [1464, 74] width 10 height 12
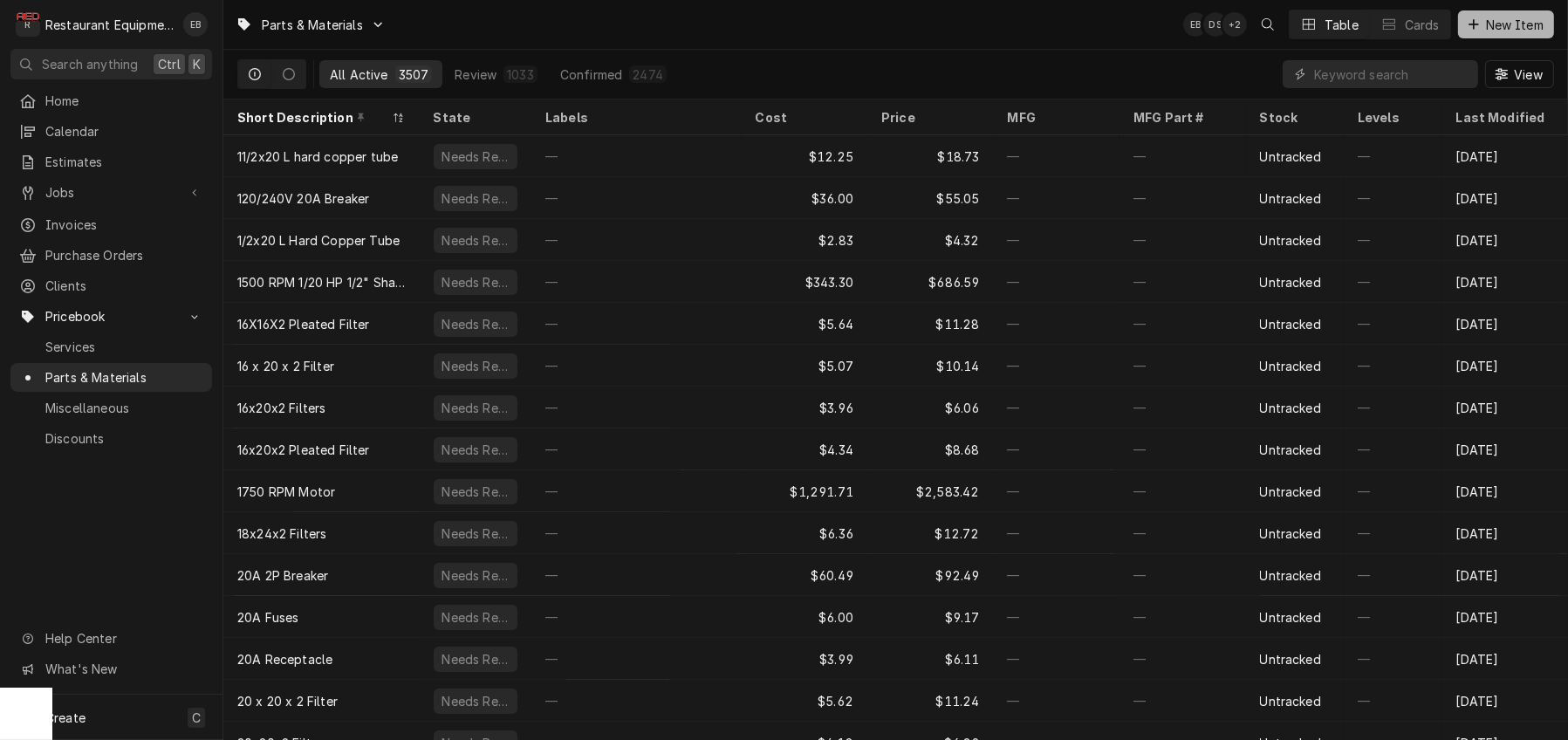
click at [1468, 21] on icon "Dynamic Content Wrapper" at bounding box center [1473, 25] width 11 height 12
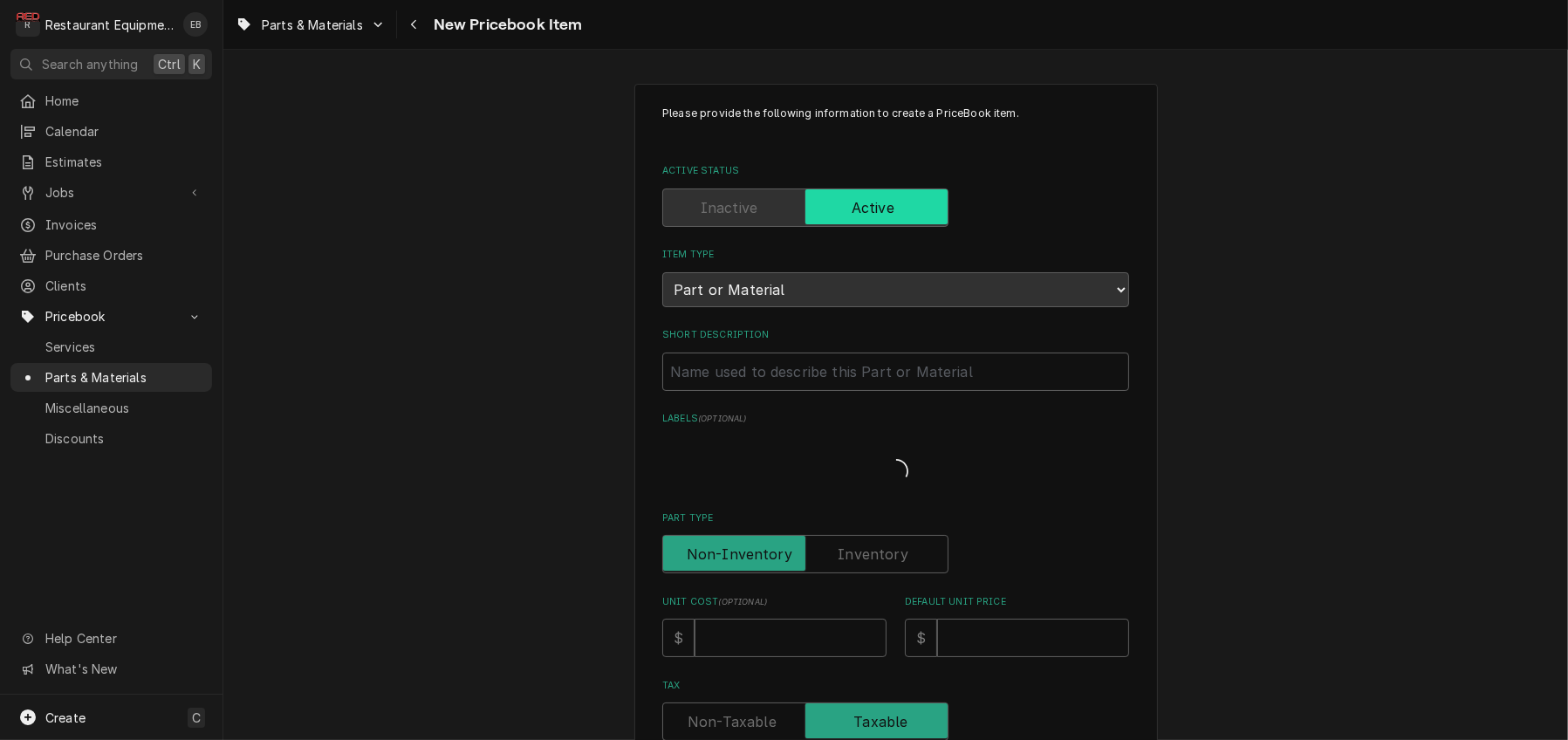
type textarea "x"
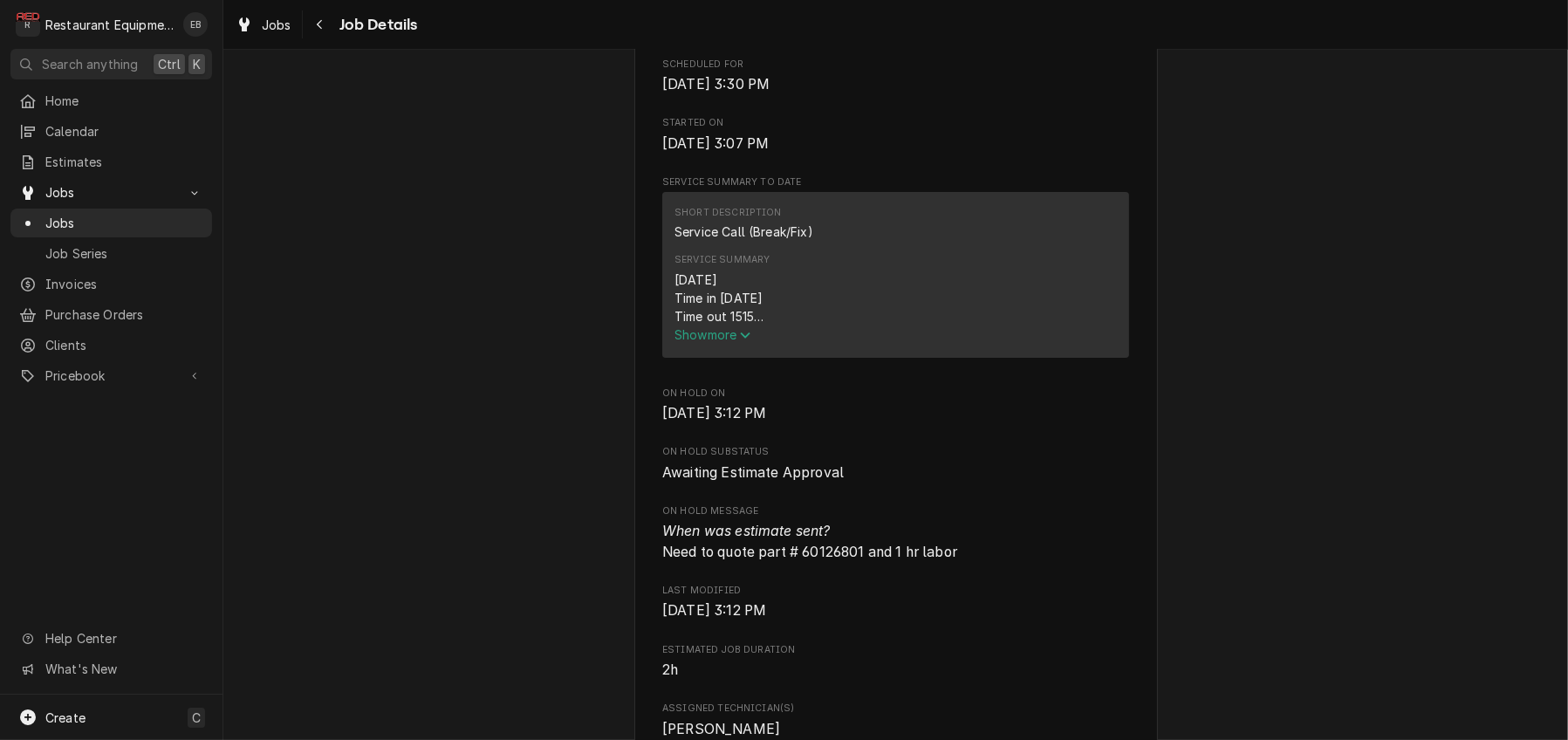
scroll to position [640, 0]
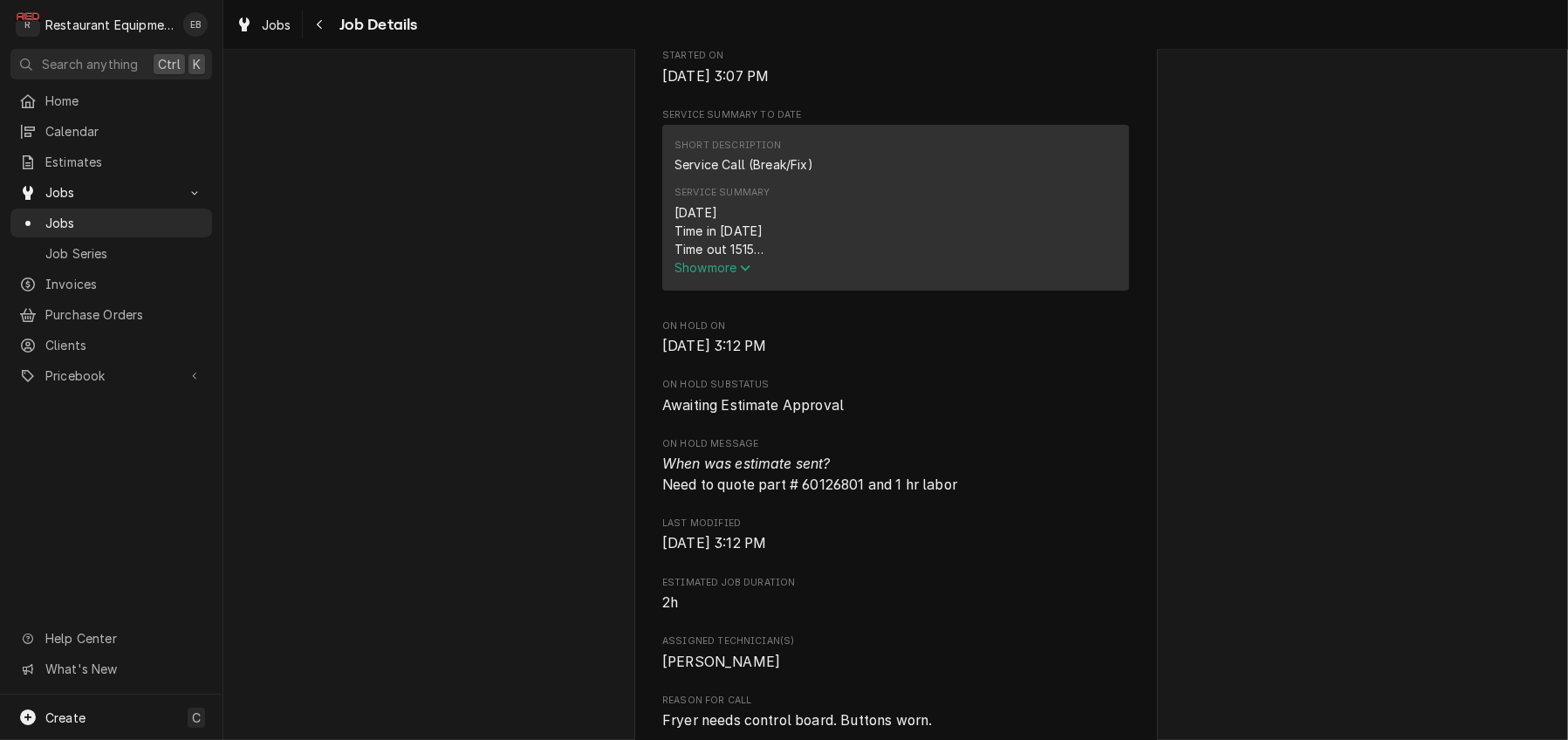
click at [726, 275] on span "Show more" at bounding box center [713, 267] width 77 height 15
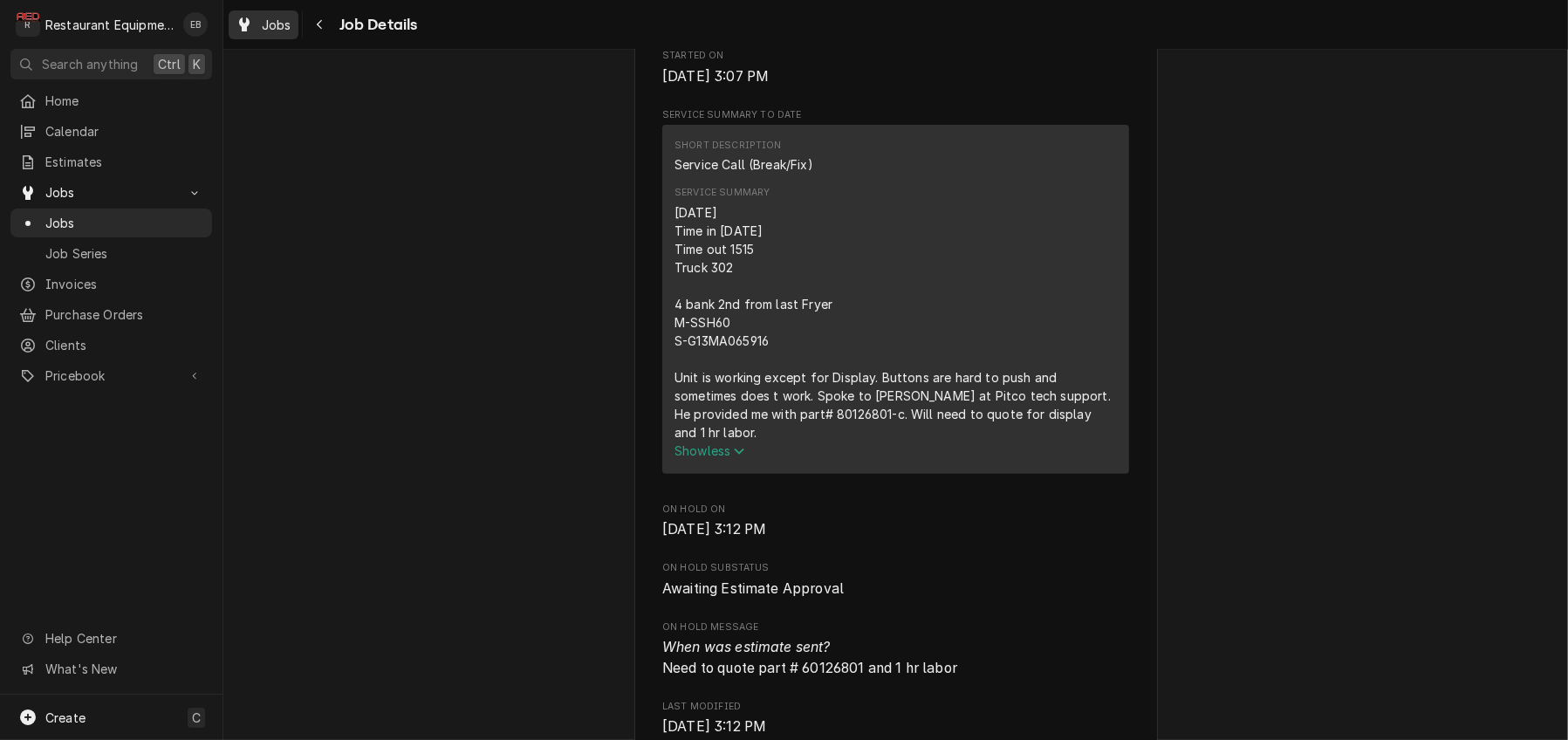
click at [253, 22] on div "Dynamic Content Wrapper" at bounding box center [245, 24] width 18 height 21
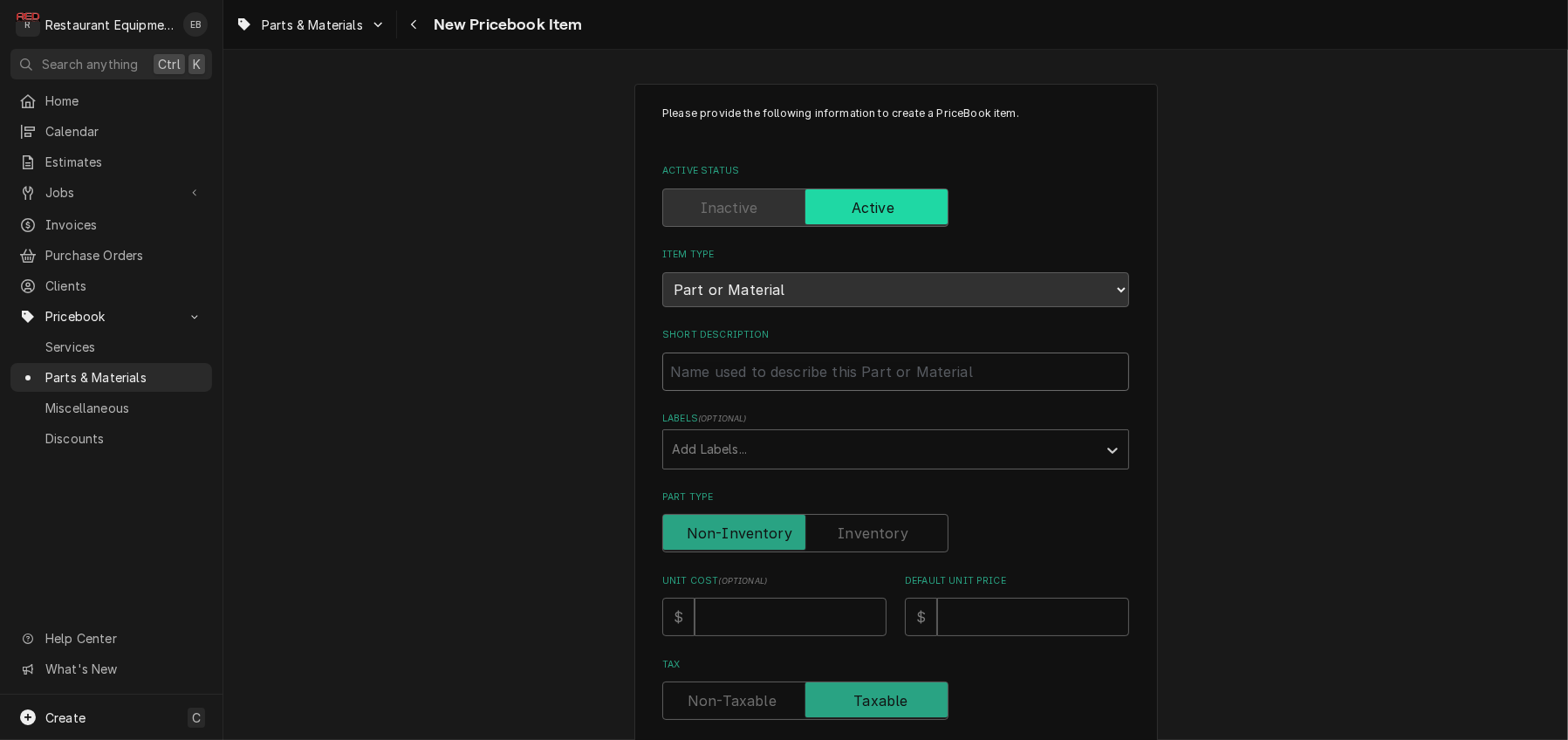
click at [747, 391] on input "Short Description" at bounding box center [895, 371] width 467 height 38
type textarea "x"
type input "P"
type textarea "x"
type input "Pi"
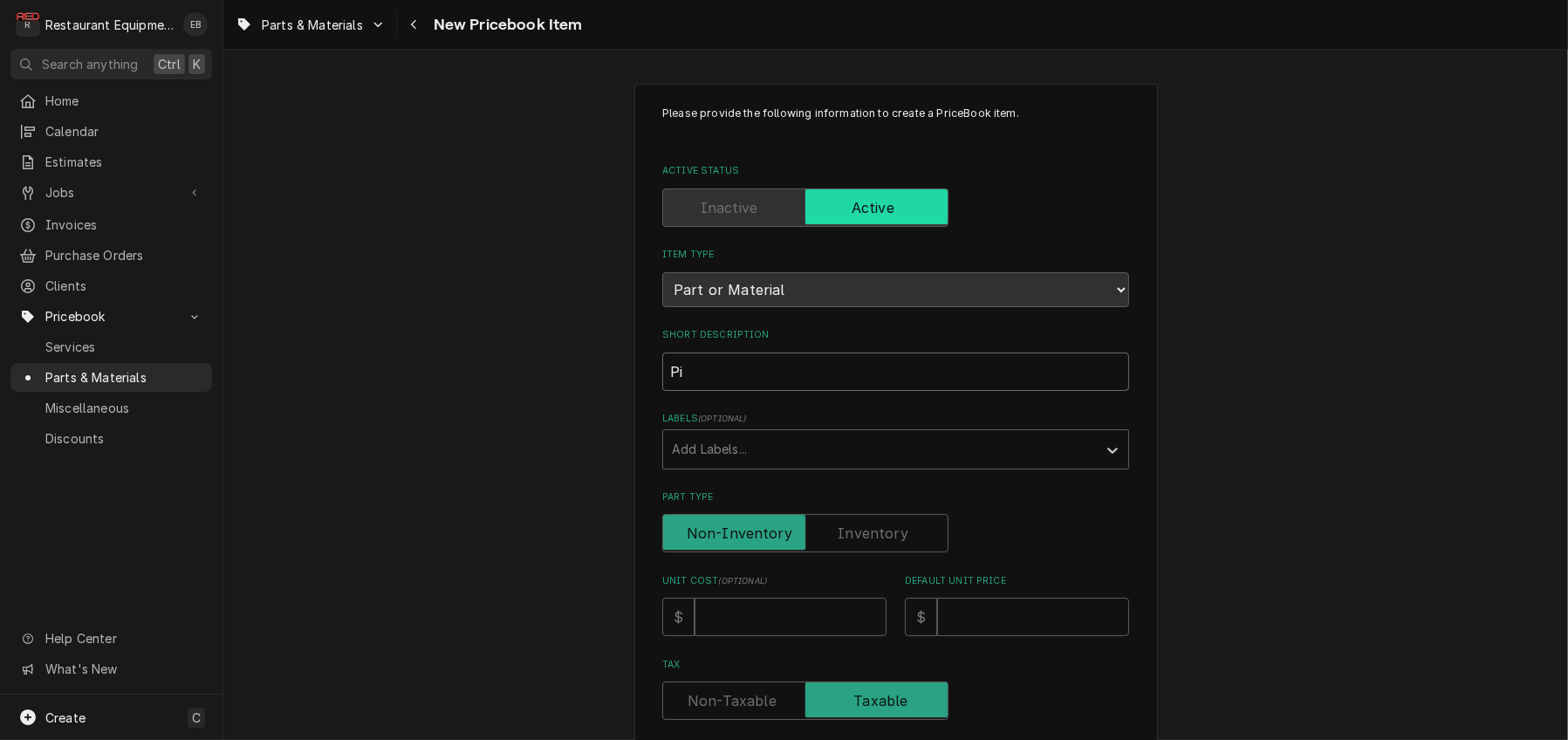
type textarea "x"
type input "Pit"
type textarea "x"
type input "Pitc"
type textarea "x"
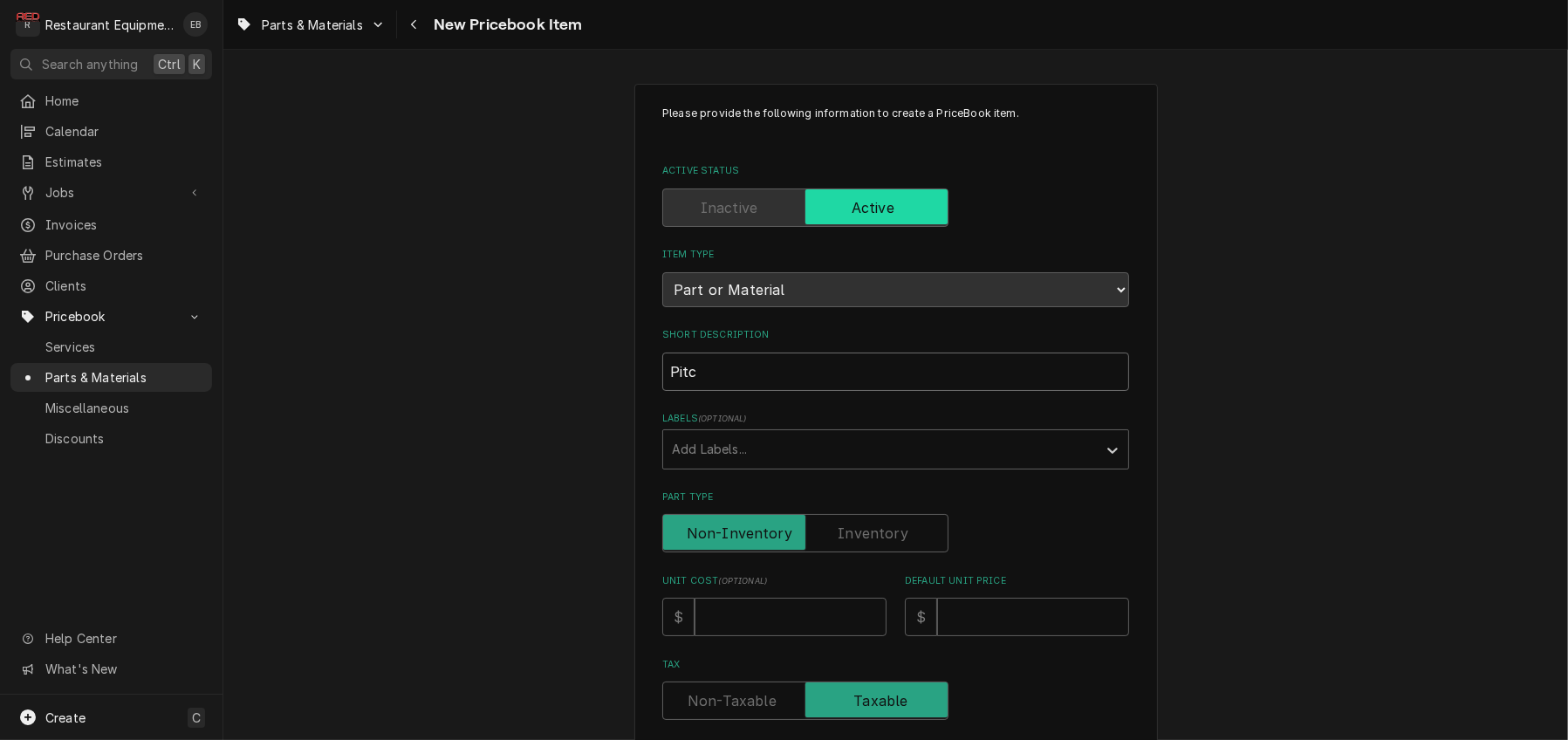
type input "Pitco"
type textarea "x"
type input "Pitco"
type textarea "x"
type input "Pitco D"
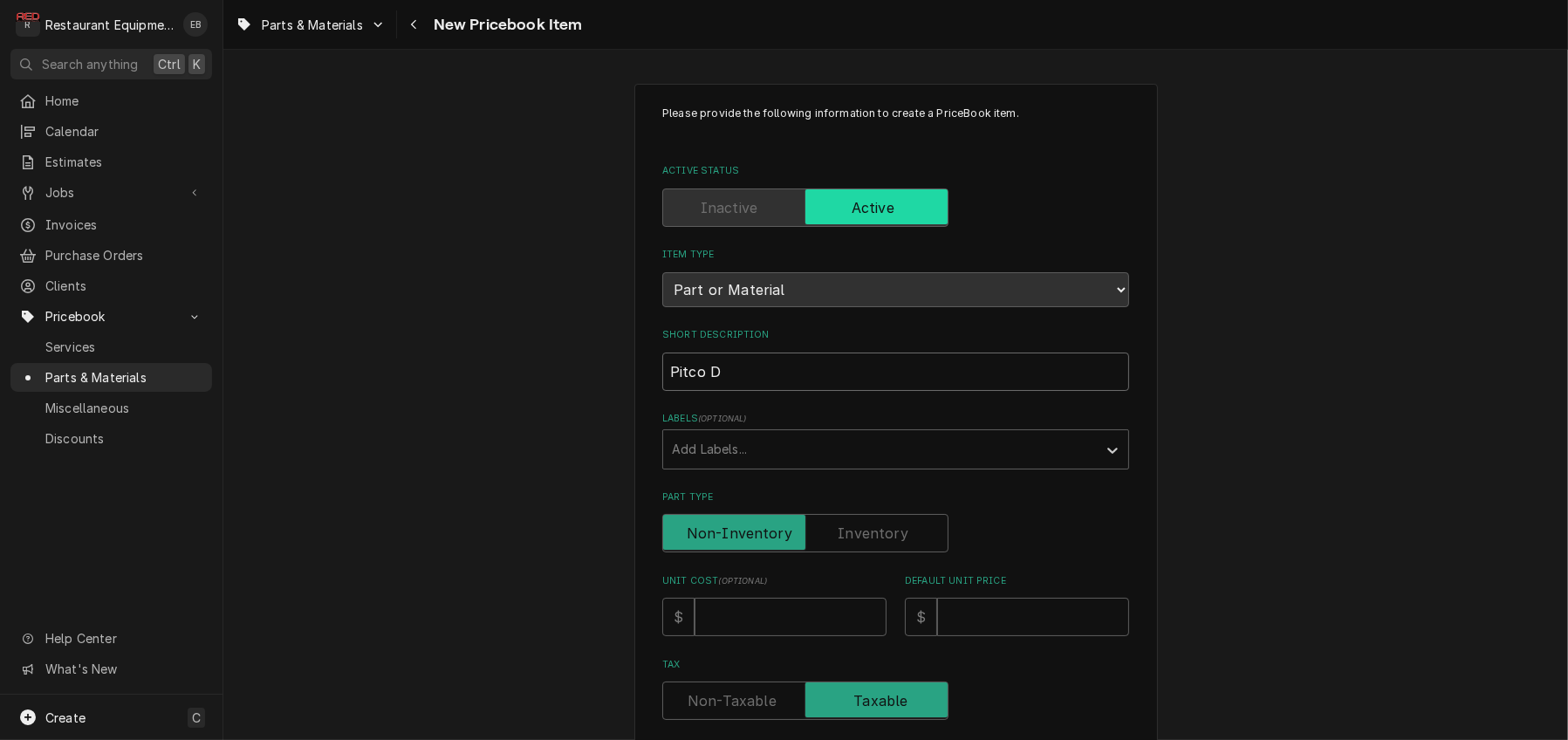
type textarea "x"
type input "Pitco Di"
type textarea "x"
type input "Pitco Dis"
type textarea "x"
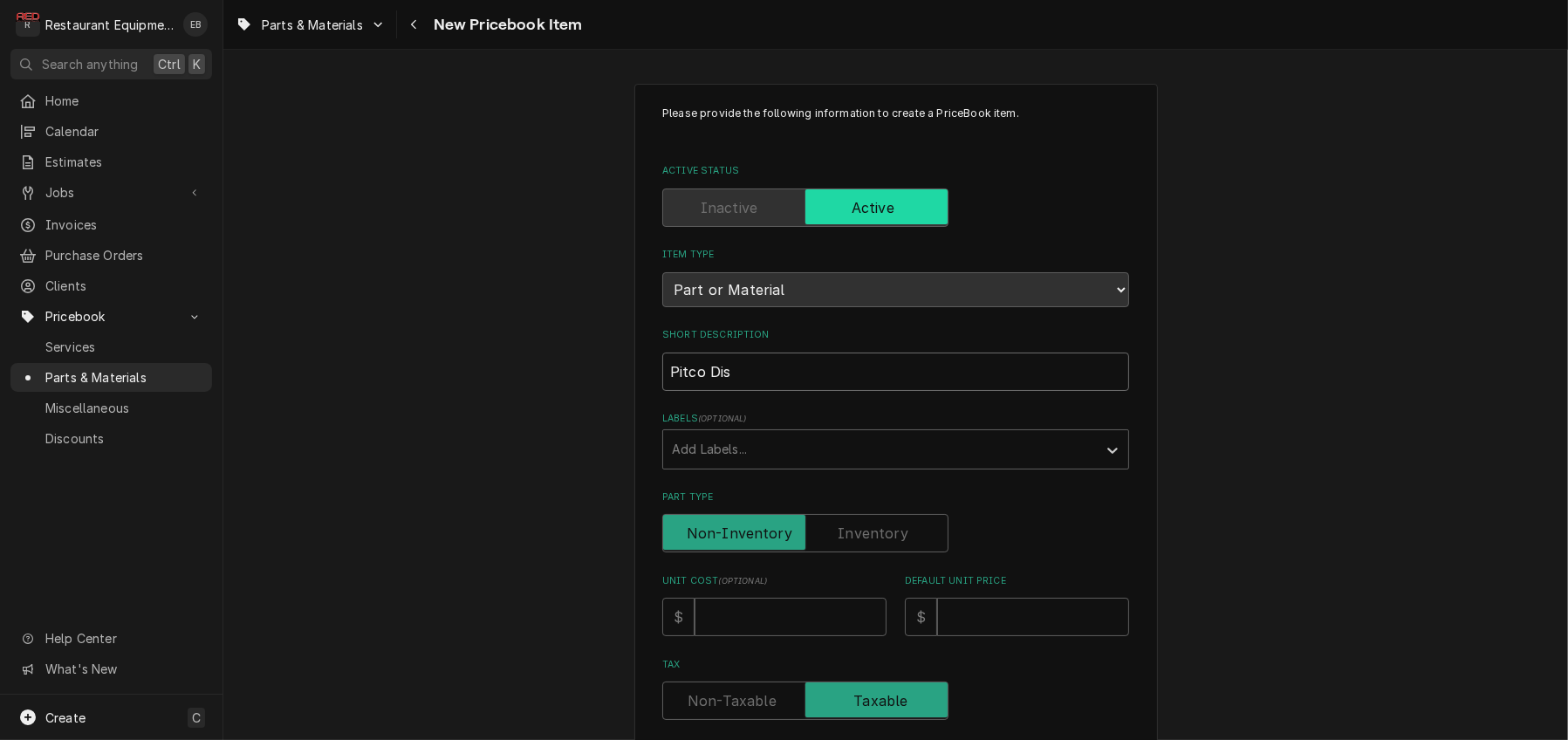
type input "Pitco Disp"
type textarea "x"
type input "Pitco Displ"
type textarea "x"
type input "Pitco Displa"
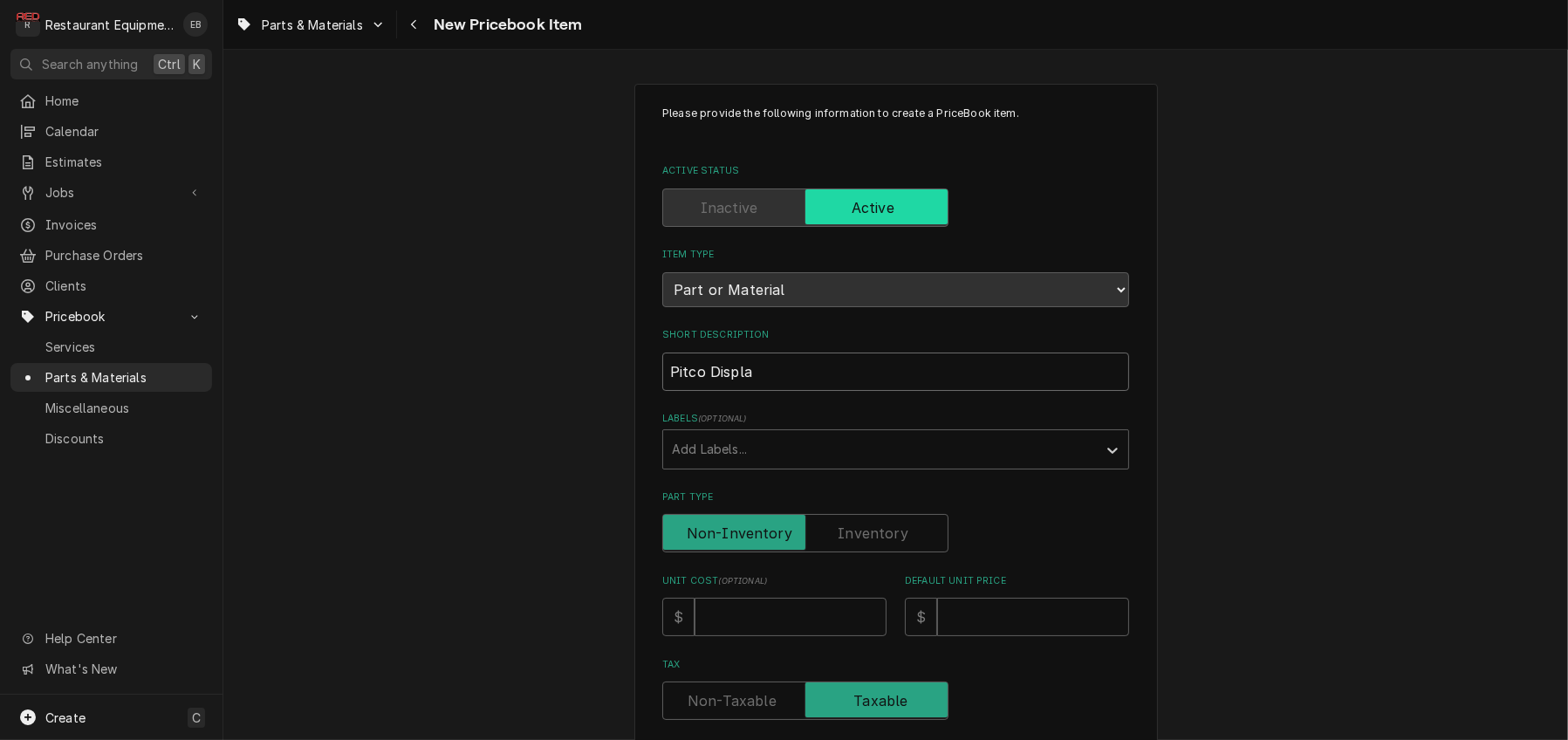
type textarea "x"
type input "Pitco Display"
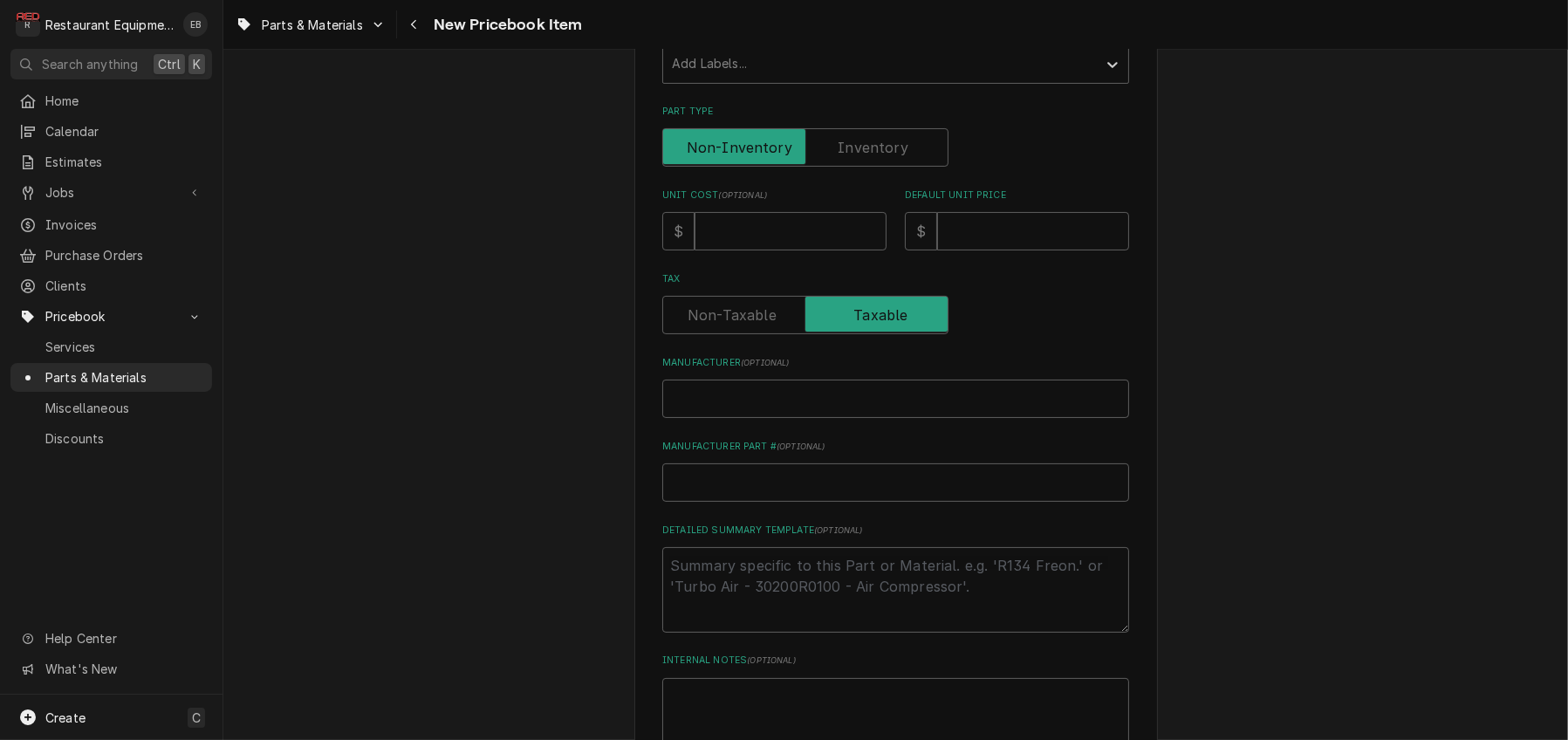
scroll to position [407, 0]
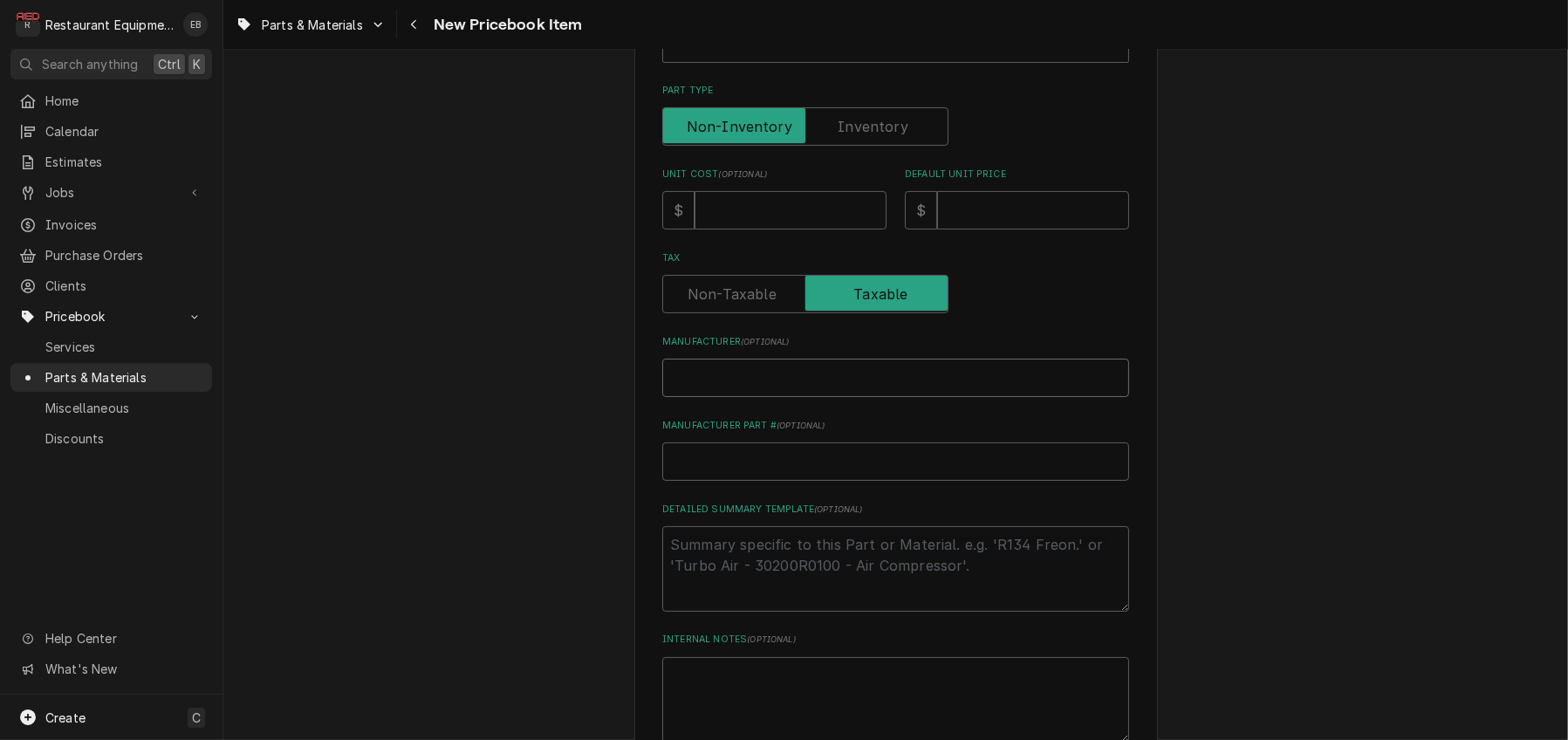
click at [733, 397] on input "Manufacturer ( optional )" at bounding box center [895, 378] width 467 height 38
drag, startPoint x: 733, startPoint y: 475, endPoint x: 724, endPoint y: 572, distance: 97.4
click at [724, 481] on input "Manufacturer Part # ( optional )" at bounding box center [895, 461] width 467 height 38
paste input "PT60126801-C"
type textarea "x"
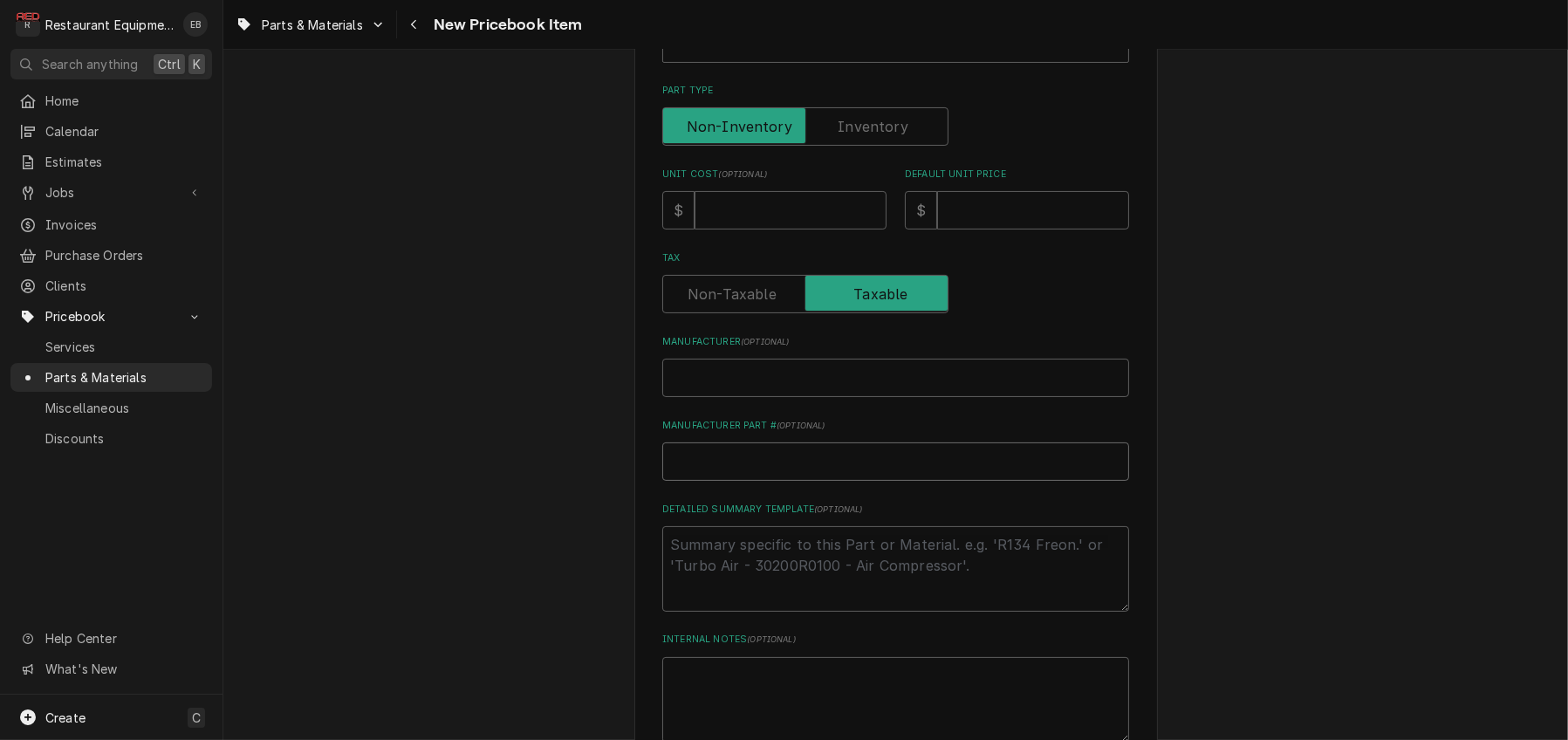
type input "PT60126801-C"
drag, startPoint x: 676, startPoint y: 558, endPoint x: 659, endPoint y: 564, distance: 18.0
click at [662, 481] on input "PT60126801-C" at bounding box center [895, 461] width 467 height 38
type textarea "x"
type input "60126801-C"
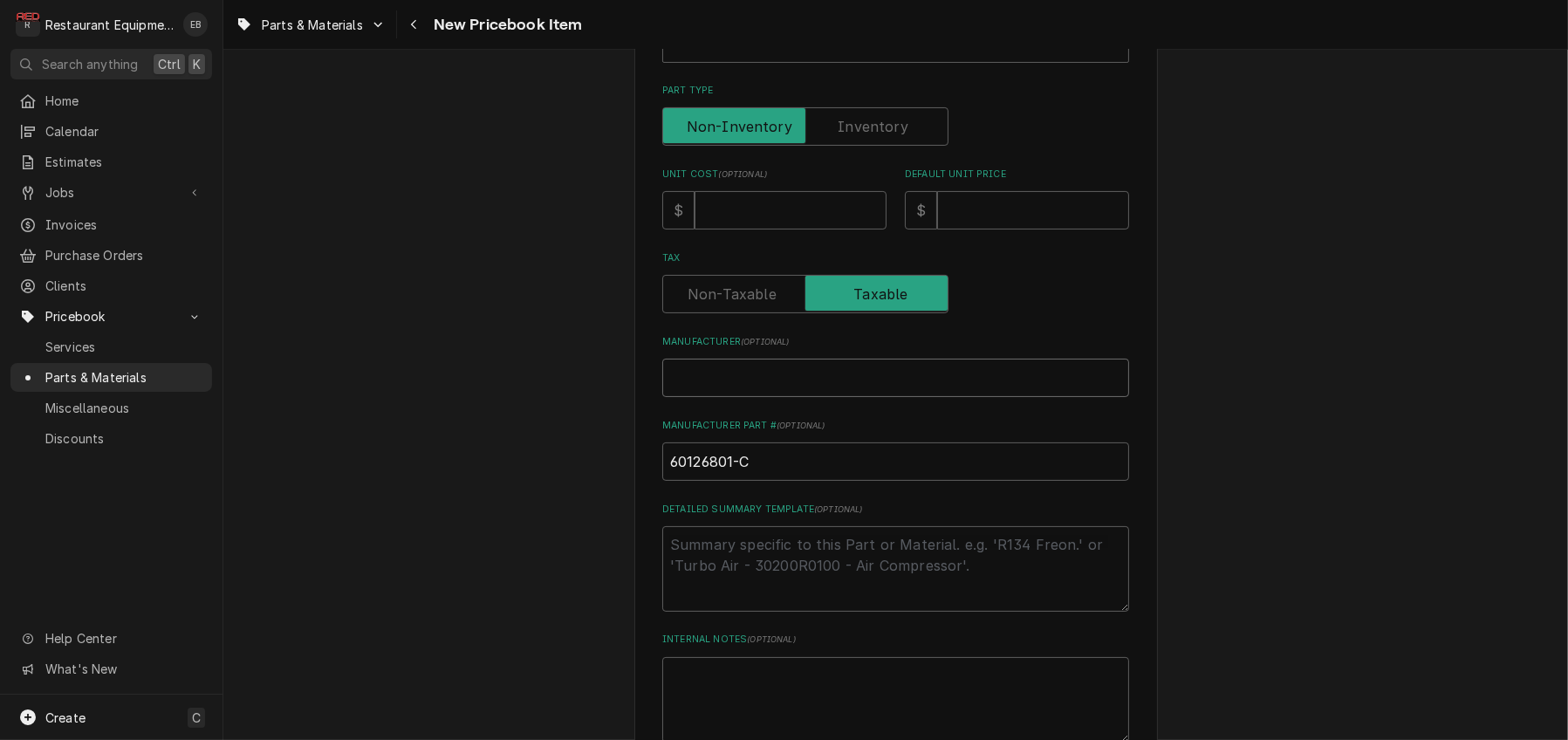
click at [698, 397] on input "Manufacturer ( optional )" at bounding box center [895, 378] width 467 height 38
type textarea "x"
type input "P"
type textarea "x"
type input "Pi"
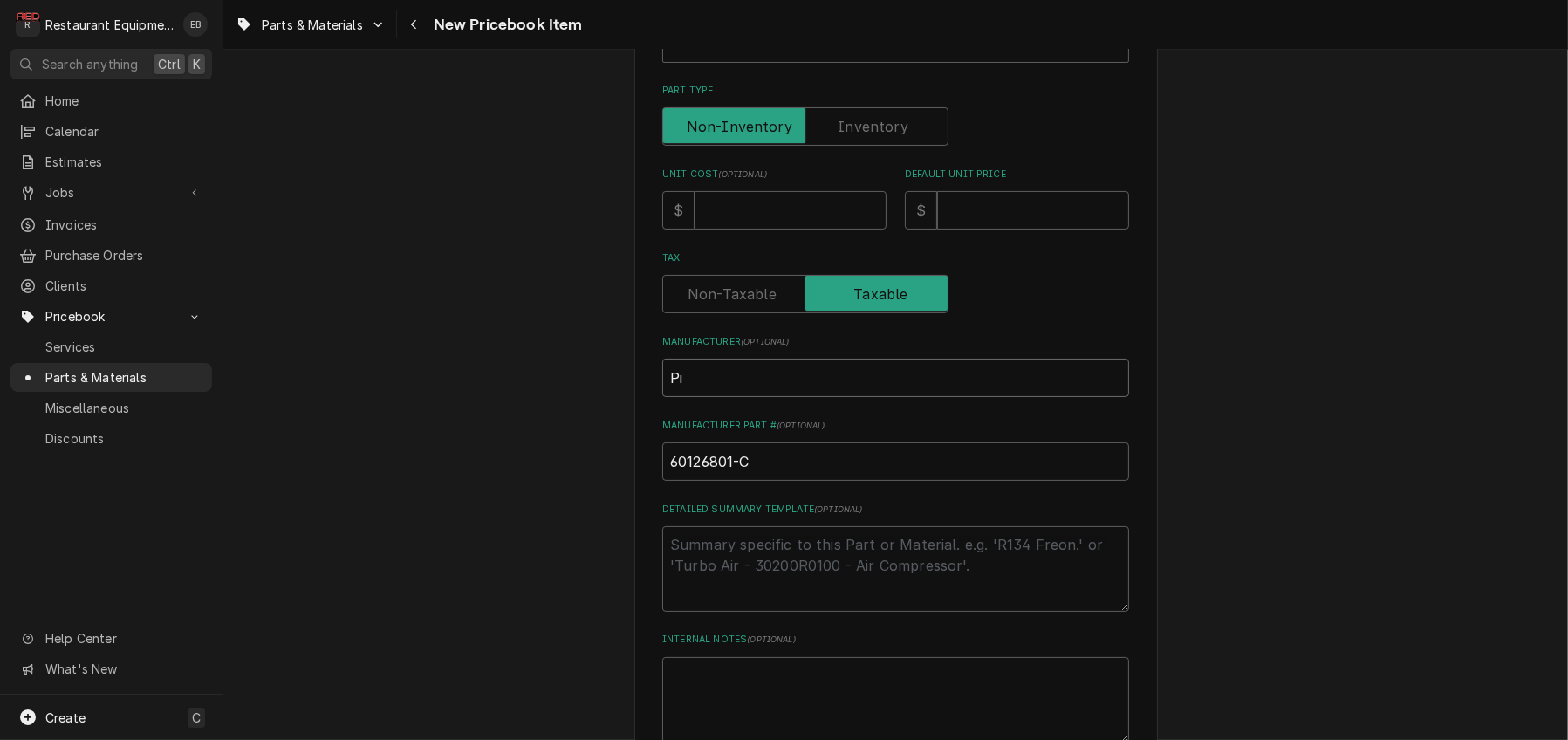
type textarea "x"
type input "Pic"
type textarea "x"
type input "Pi"
type textarea "x"
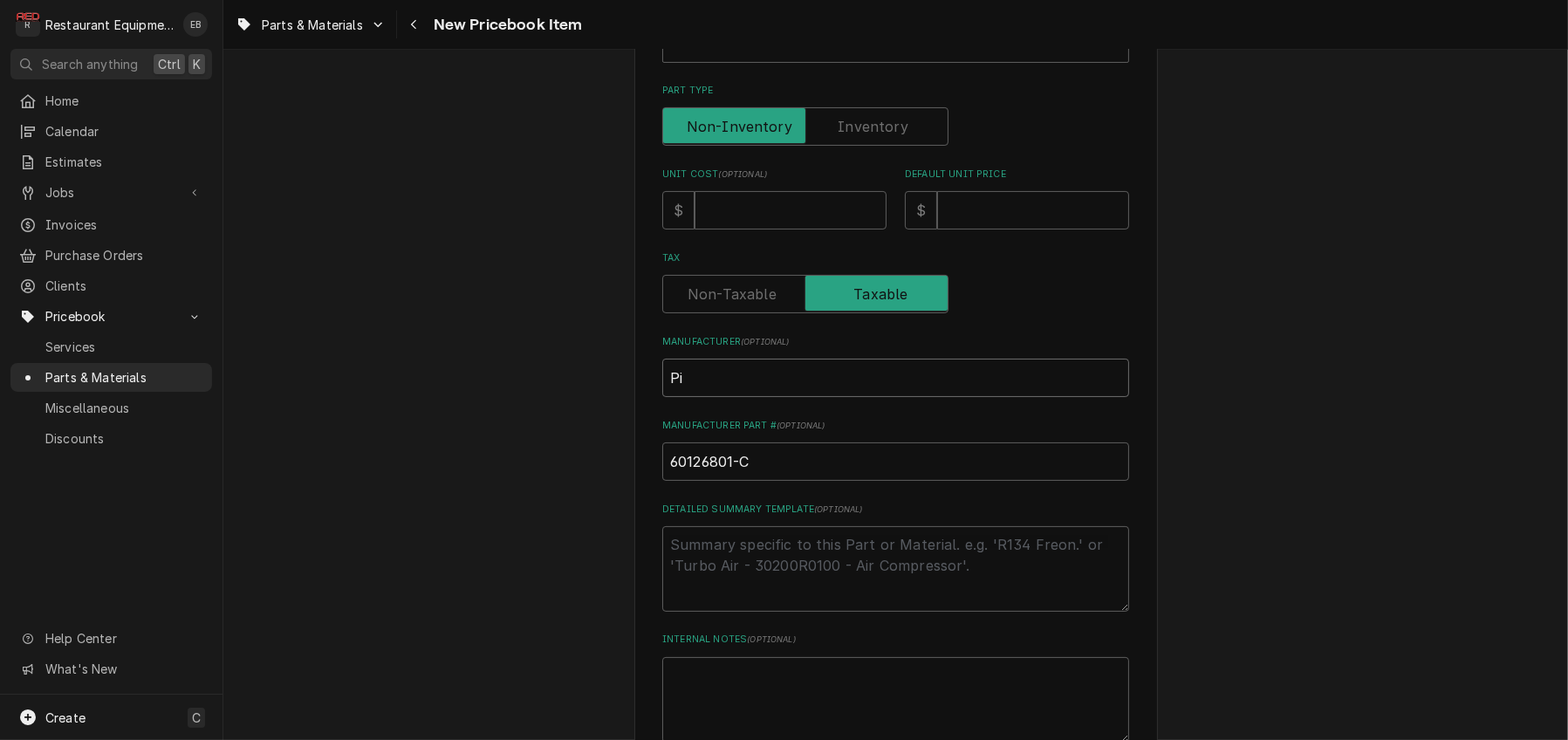
type input "Pit"
type textarea "x"
type input "Pitc"
type textarea "x"
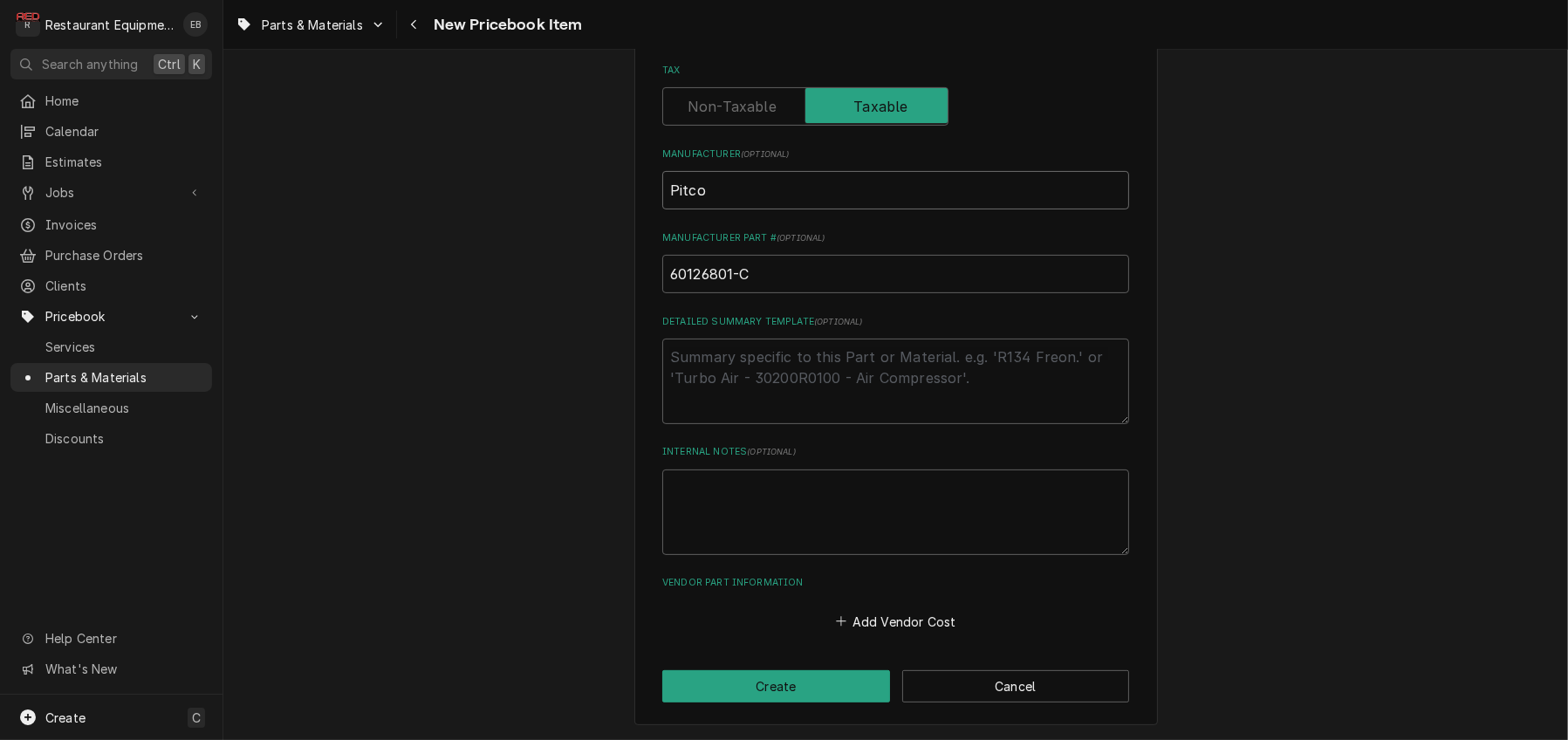
scroll to position [730, 0]
type input "Pitco"
click at [857, 609] on button "Add Vendor Cost" at bounding box center [896, 620] width 127 height 24
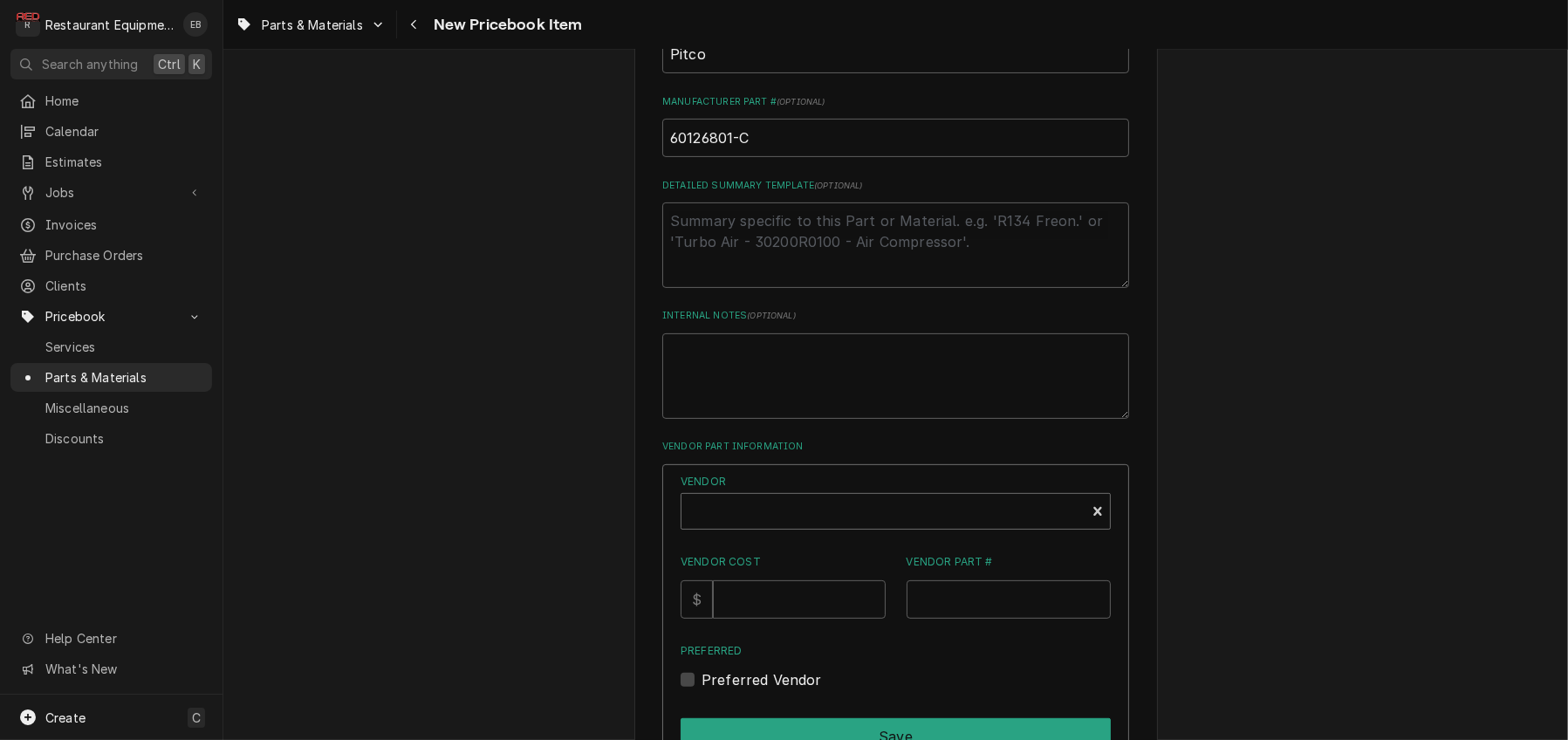
type textarea "x"
click at [859, 539] on div "Vendor" at bounding box center [883, 518] width 386 height 42
type input "parts town"
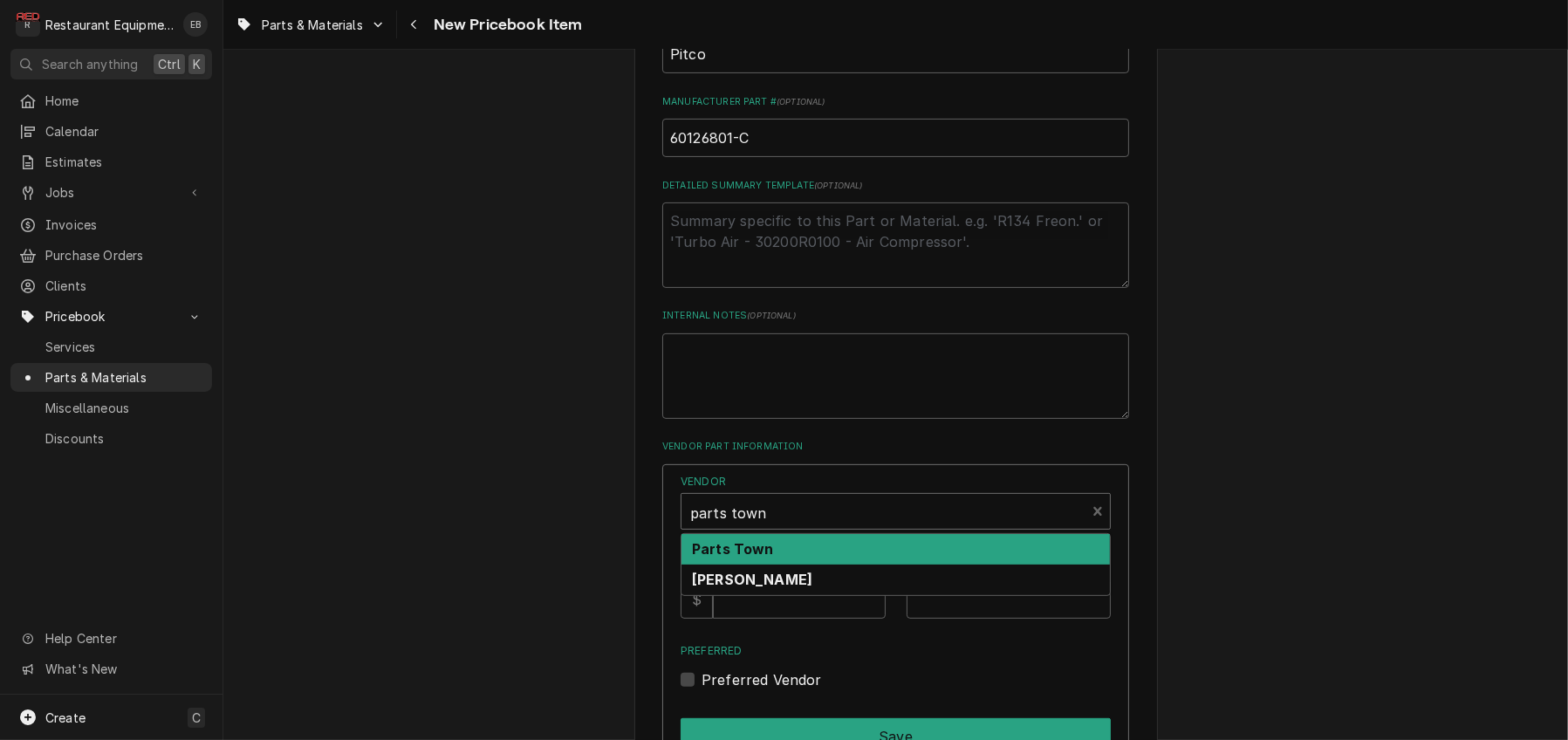
click at [842, 565] on div "Parts Town" at bounding box center [896, 549] width 428 height 30
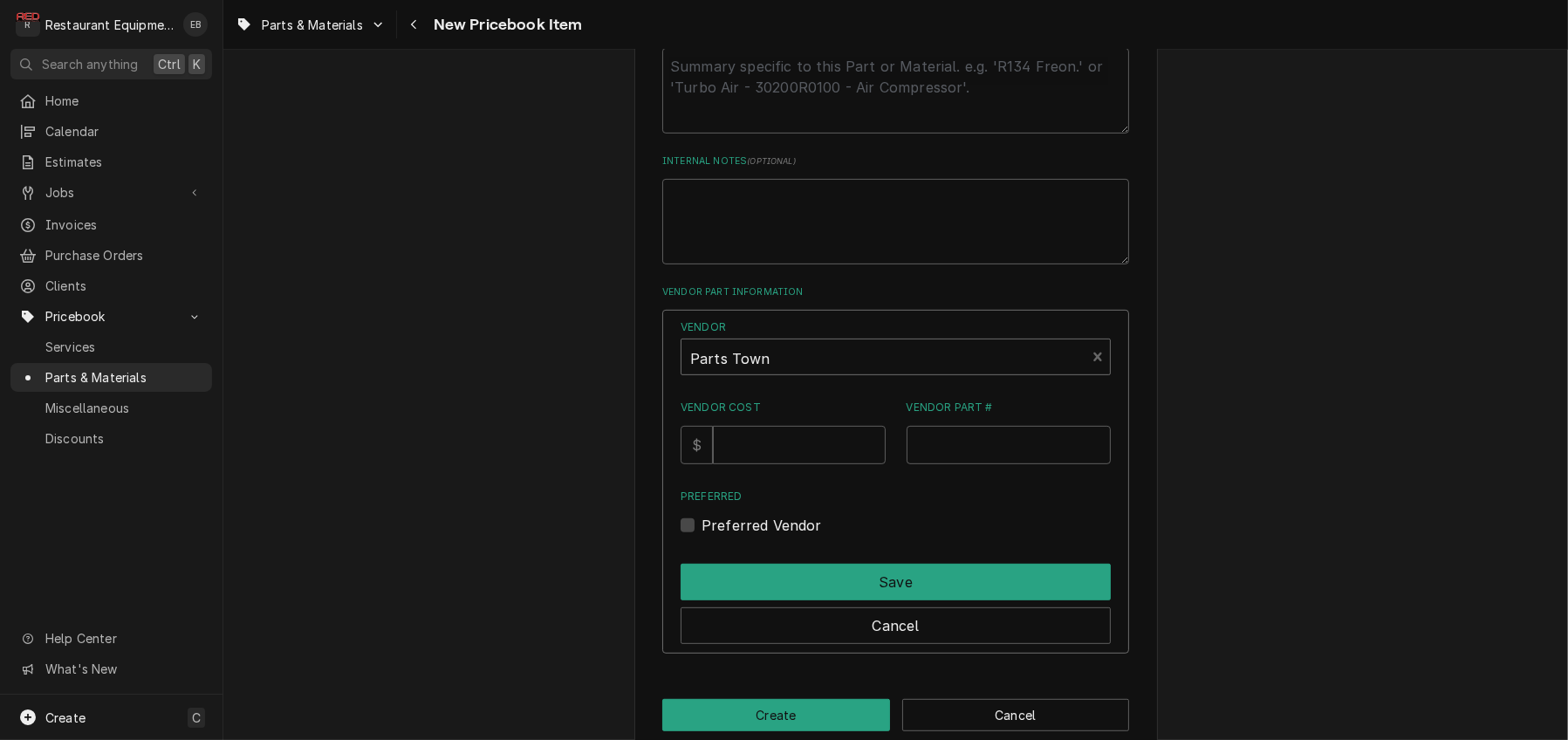
scroll to position [963, 0]
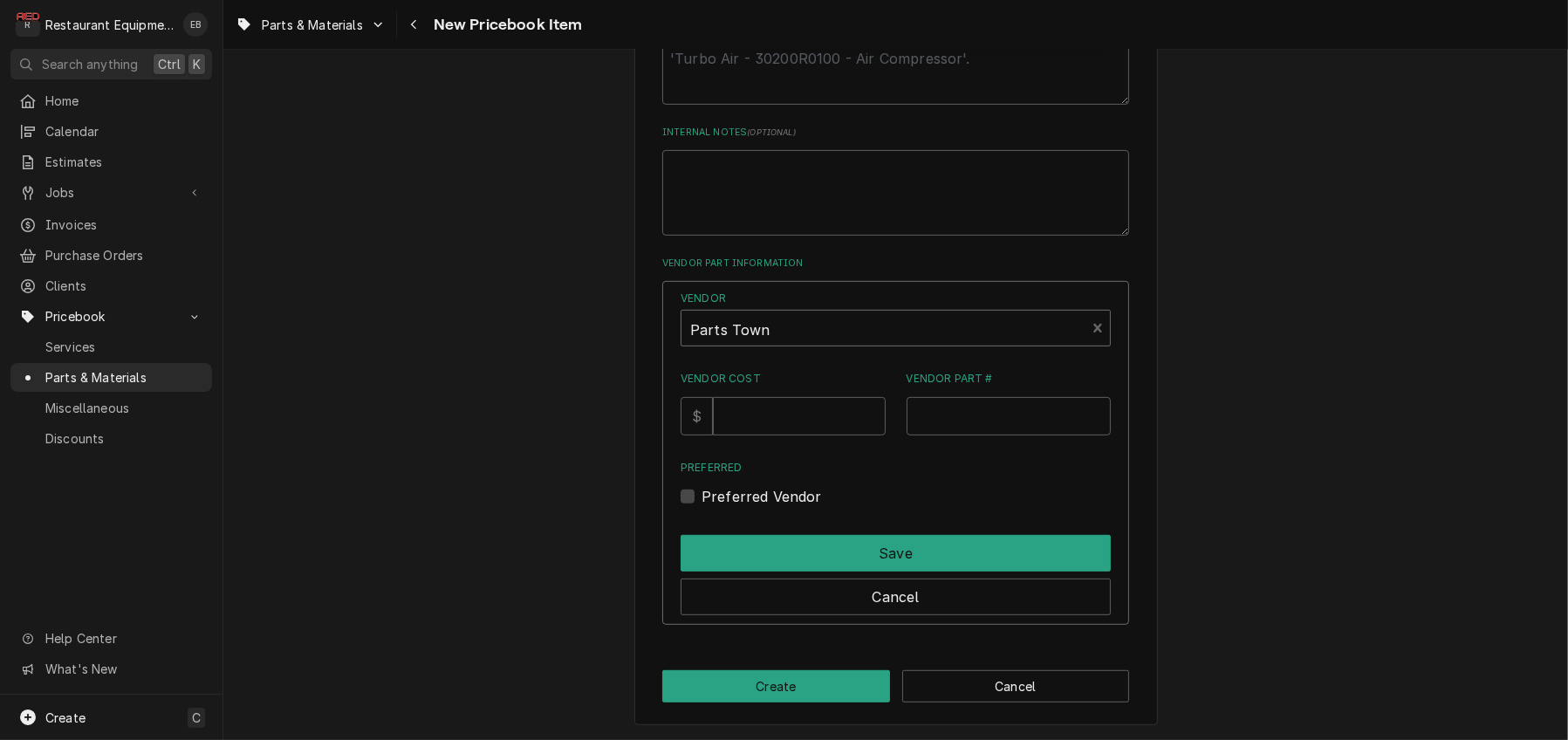
click at [963, 436] on div "Vendor Part #" at bounding box center [1009, 403] width 205 height 64
click at [967, 436] on input "Vendor Part #" at bounding box center [1009, 416] width 205 height 38
paste input "PT60126801-C"
type input "PT60126801-C"
click at [781, 436] on input "Vendor Cost" at bounding box center [799, 416] width 172 height 38
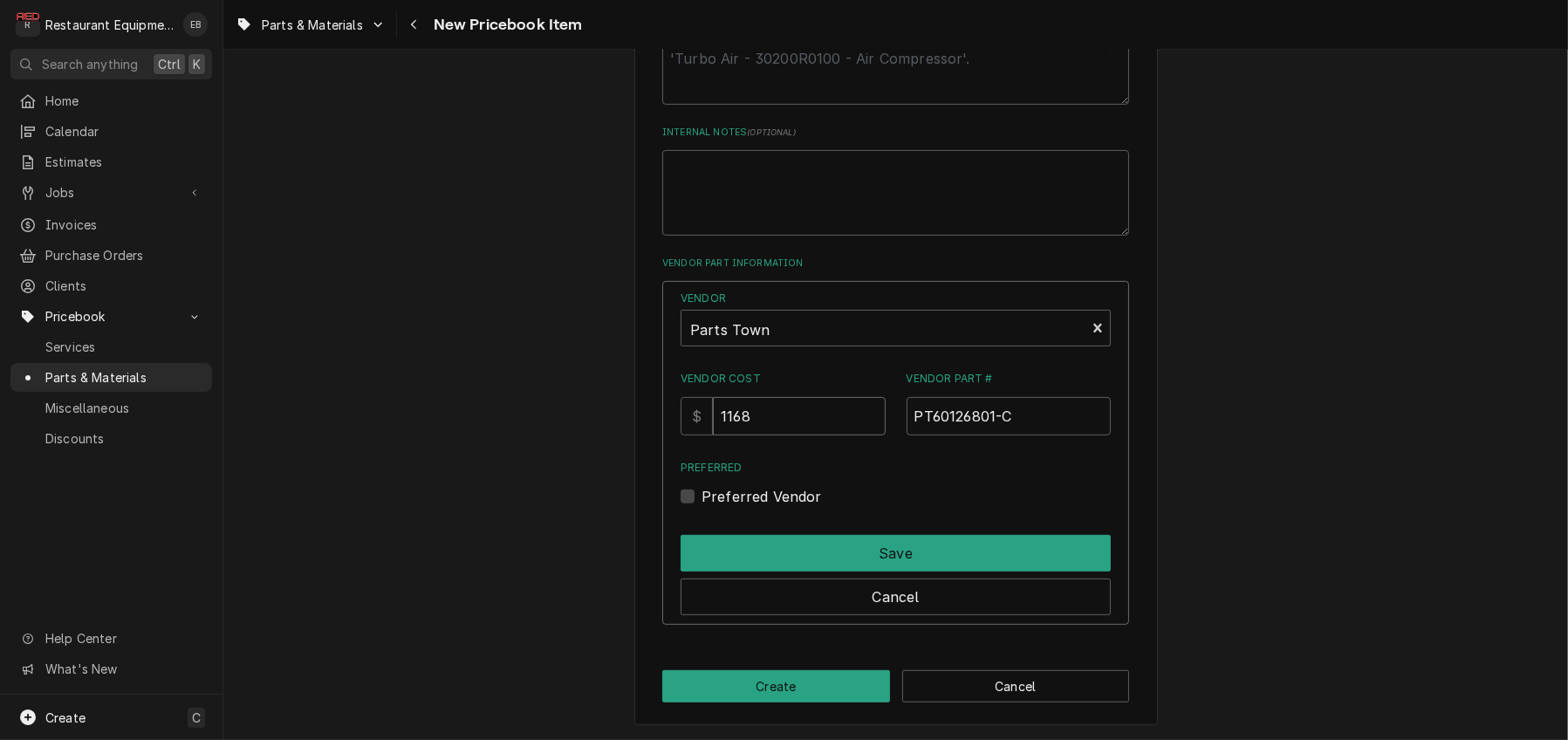
type input "1168"
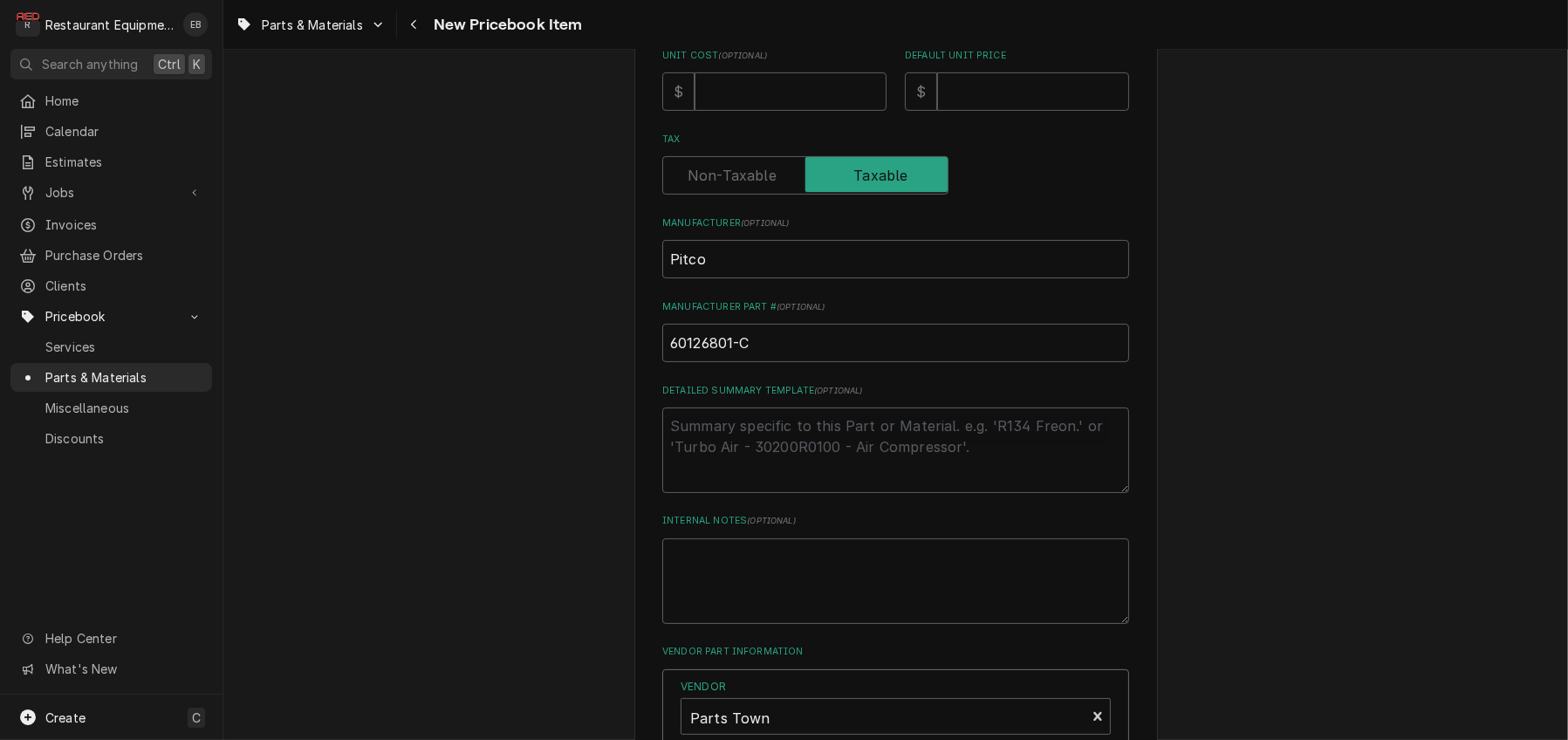
scroll to position [498, 0]
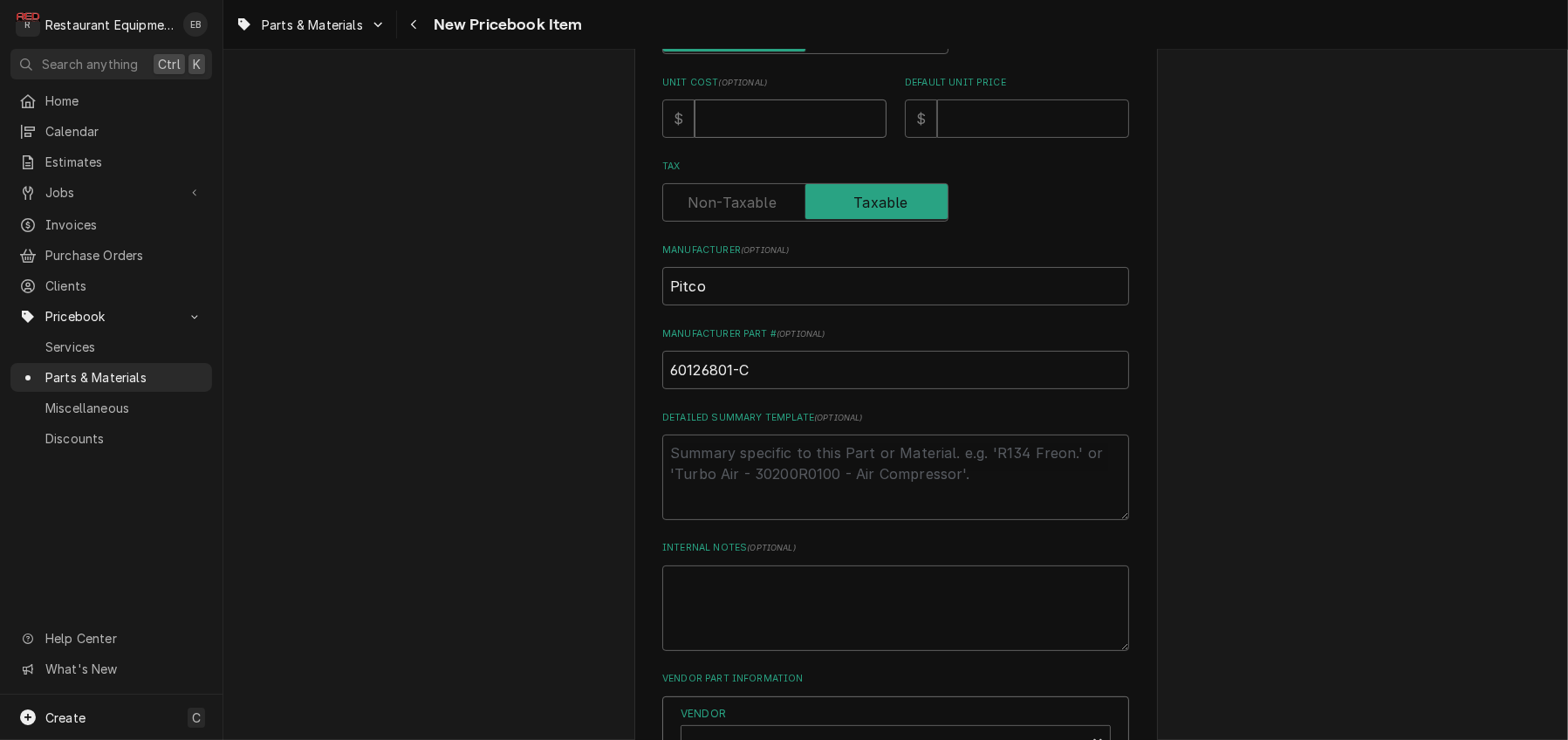
click at [734, 137] on input "Unit Cost ( optional )" at bounding box center [790, 118] width 192 height 38
type textarea "x"
type input "1"
type textarea "x"
type input "11"
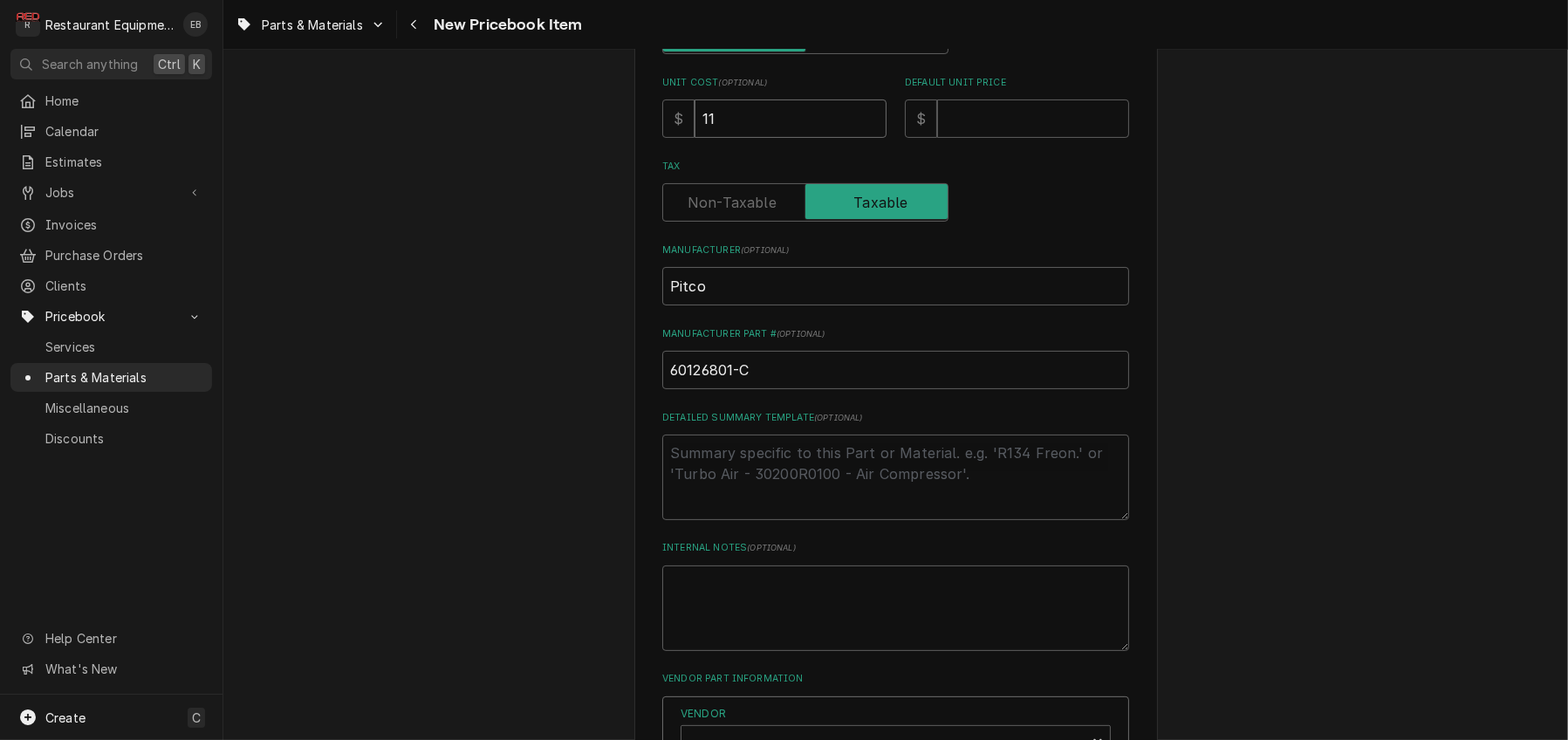
type textarea "x"
type input "116"
type textarea "x"
type input "1168"
click at [978, 137] on input "Default Unit Price" at bounding box center [1033, 118] width 192 height 38
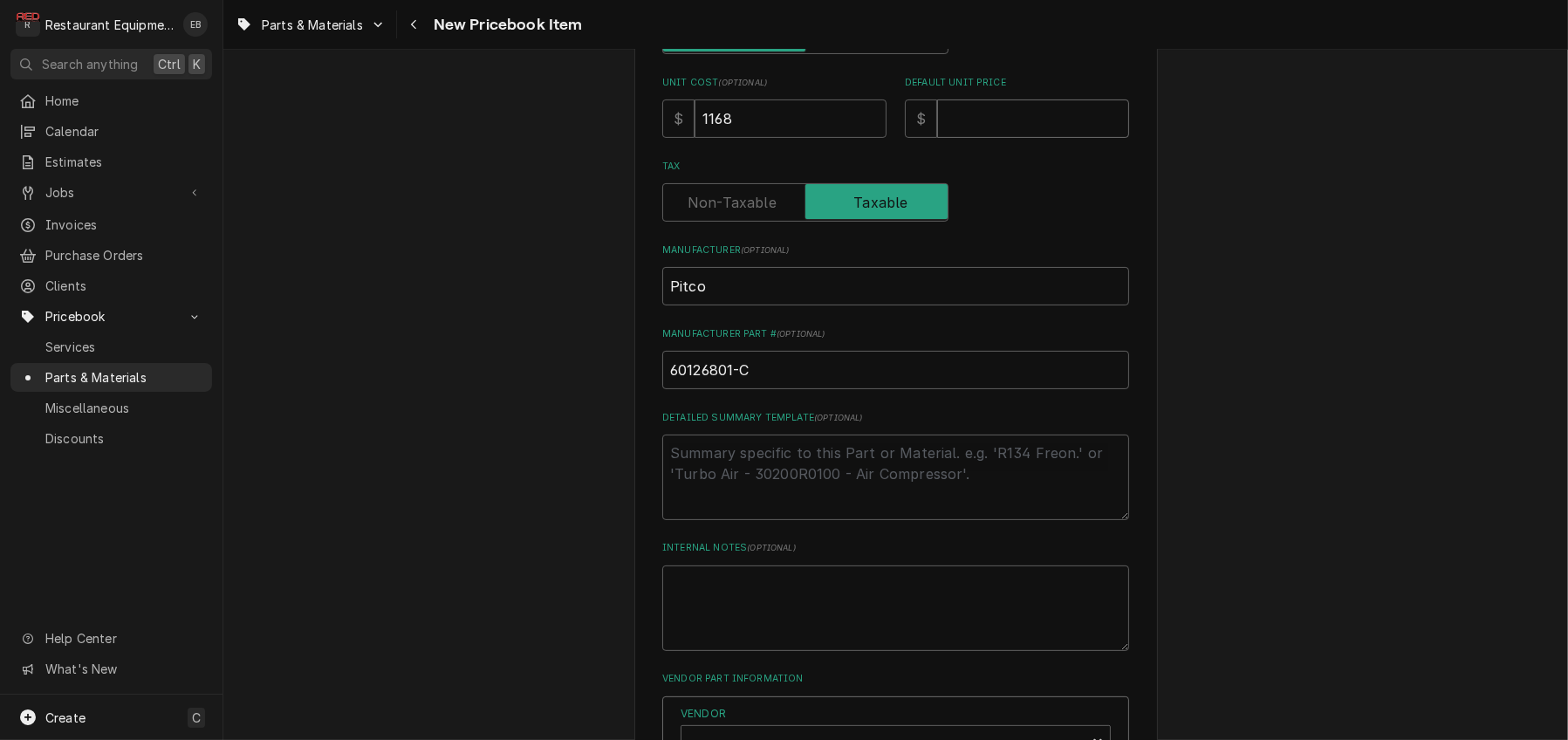
type textarea "x"
type input "1"
type textarea "x"
type input "17"
type textarea "x"
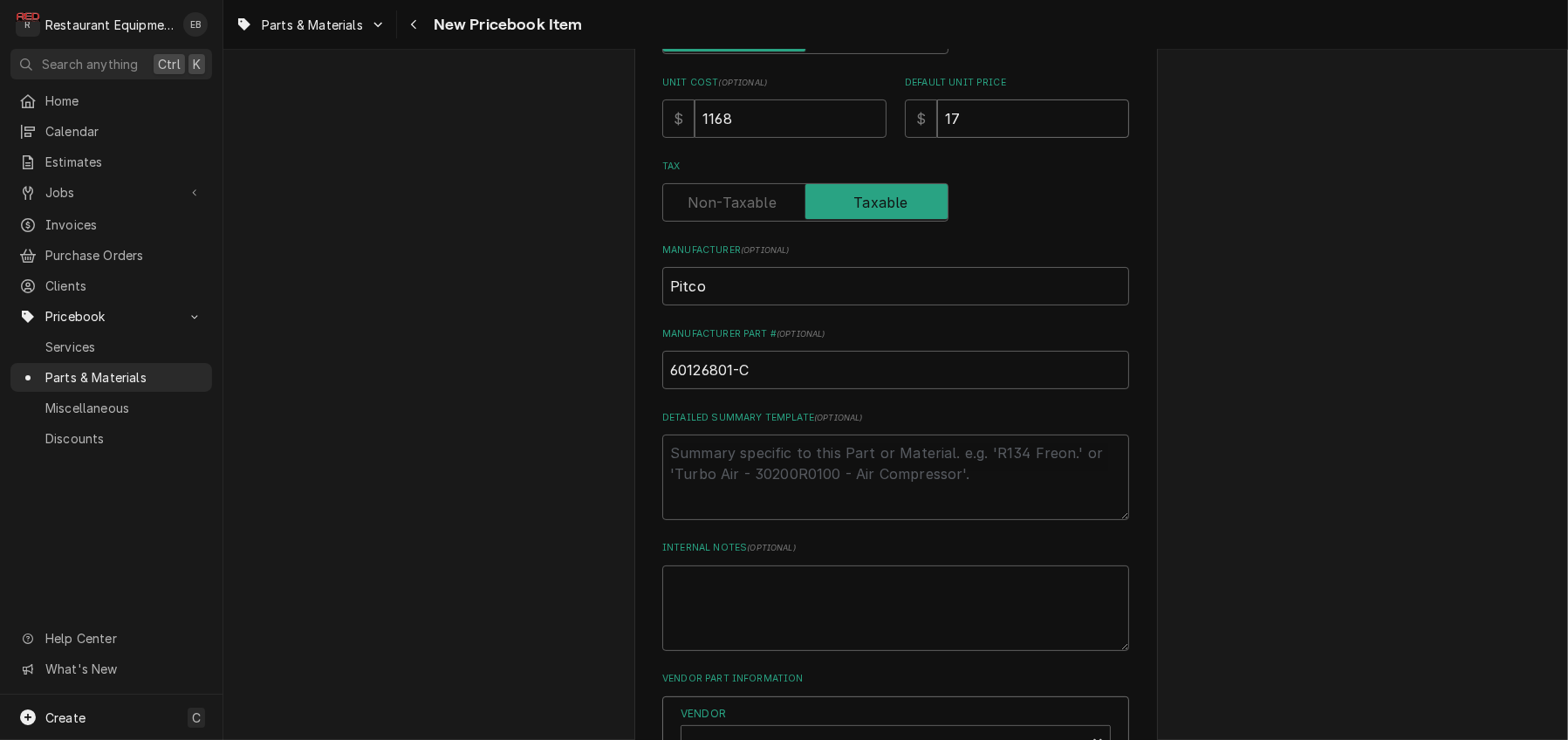
type input "178"
type textarea "x"
type input "1785"
type textarea "x"
type input "1785.9"
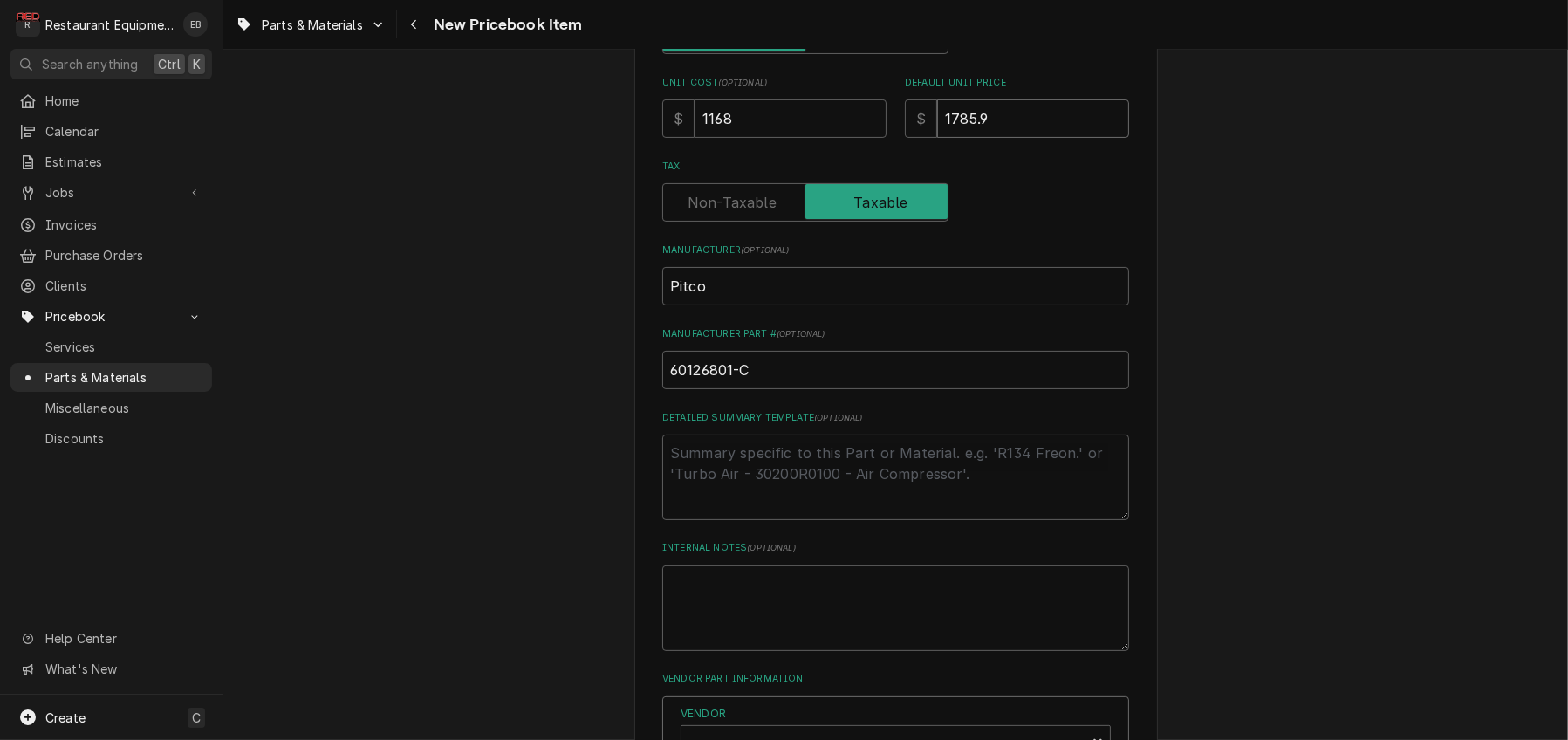
type textarea "x"
type input "1785.93"
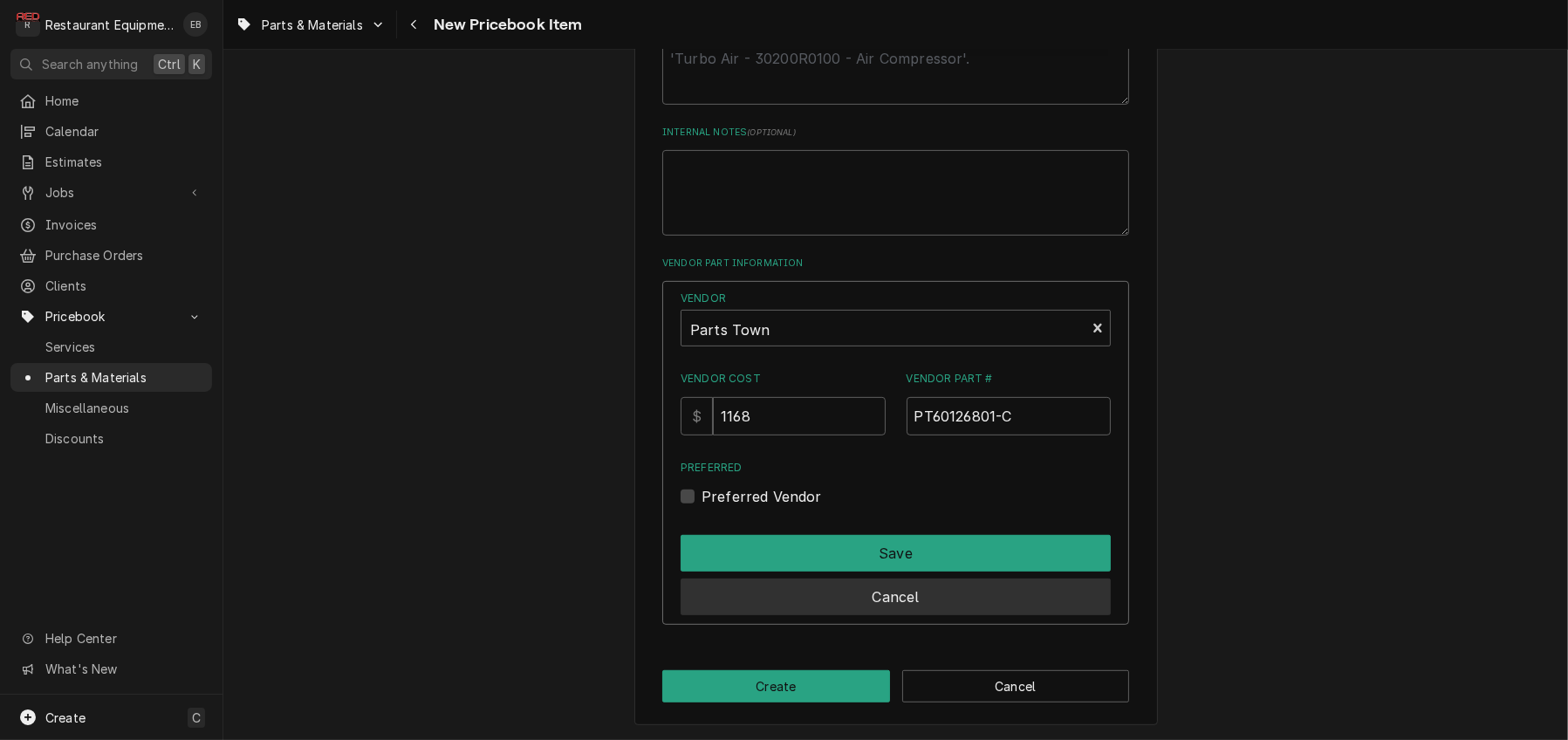
scroll to position [1079, 0]
click at [701, 486] on label "Preferred Vendor" at bounding box center [761, 496] width 120 height 21
click at [701, 486] on input "Preferred" at bounding box center [917, 505] width 430 height 38
checkbox input "true"
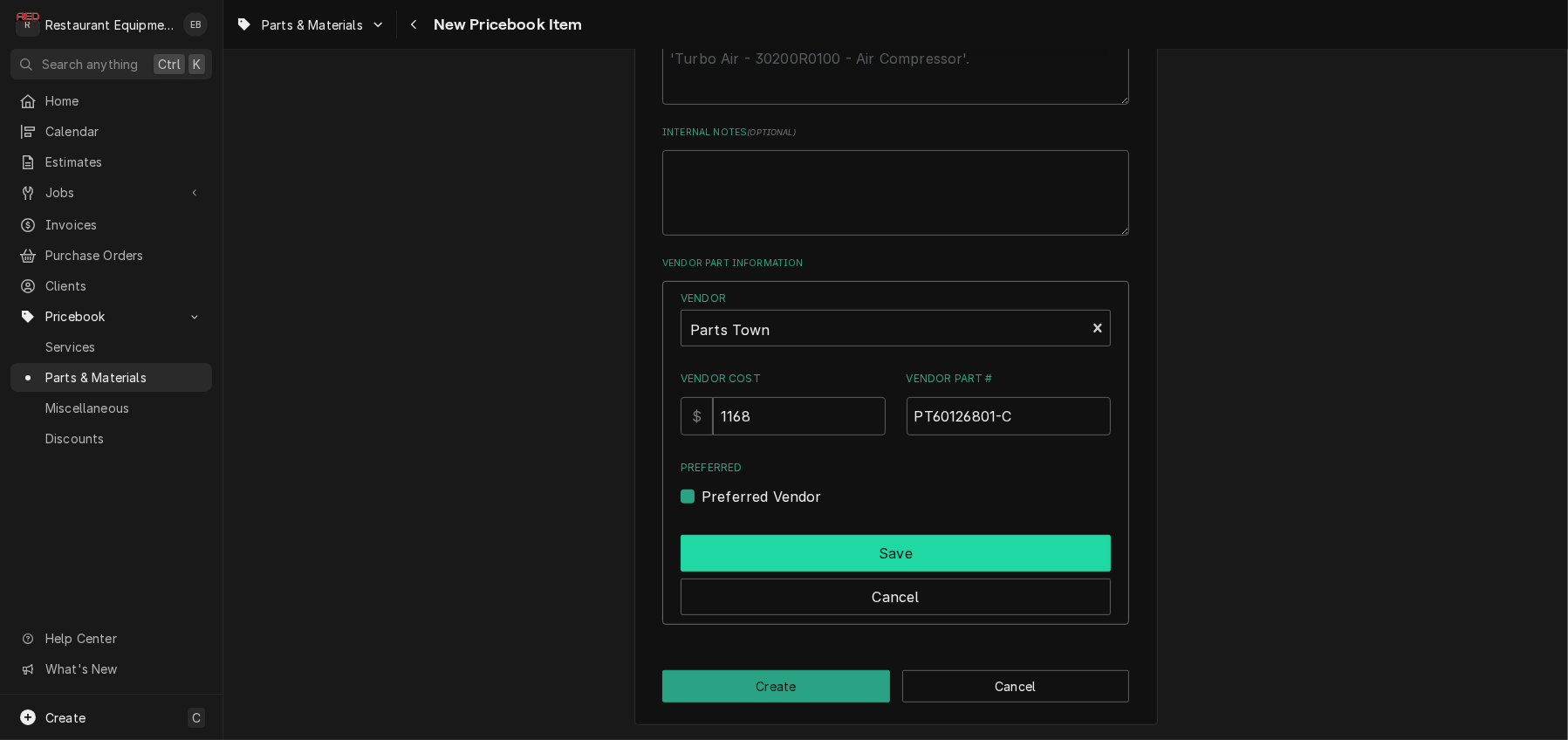
click at [759, 545] on button "Save" at bounding box center [896, 553] width 430 height 37
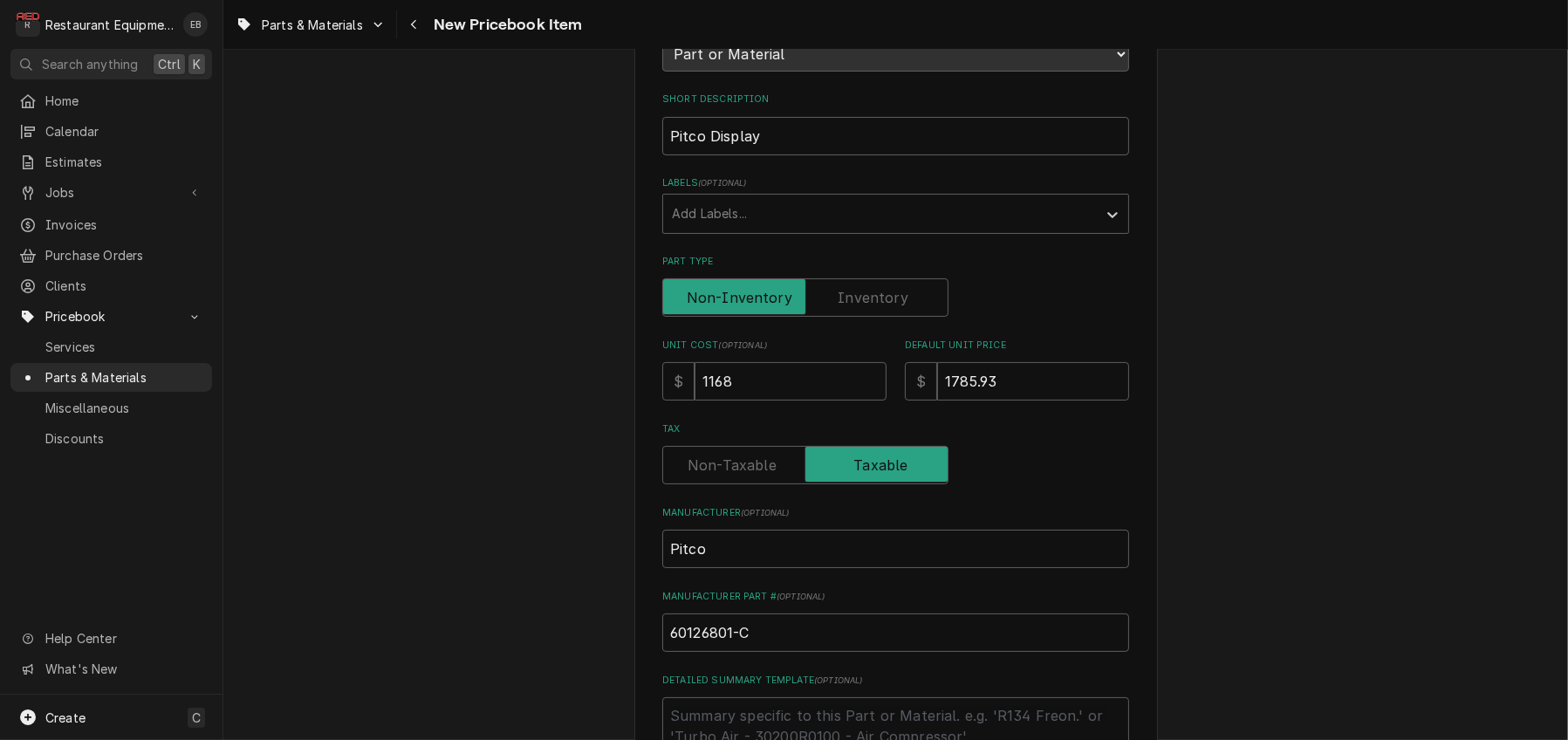
scroll to position [231, 0]
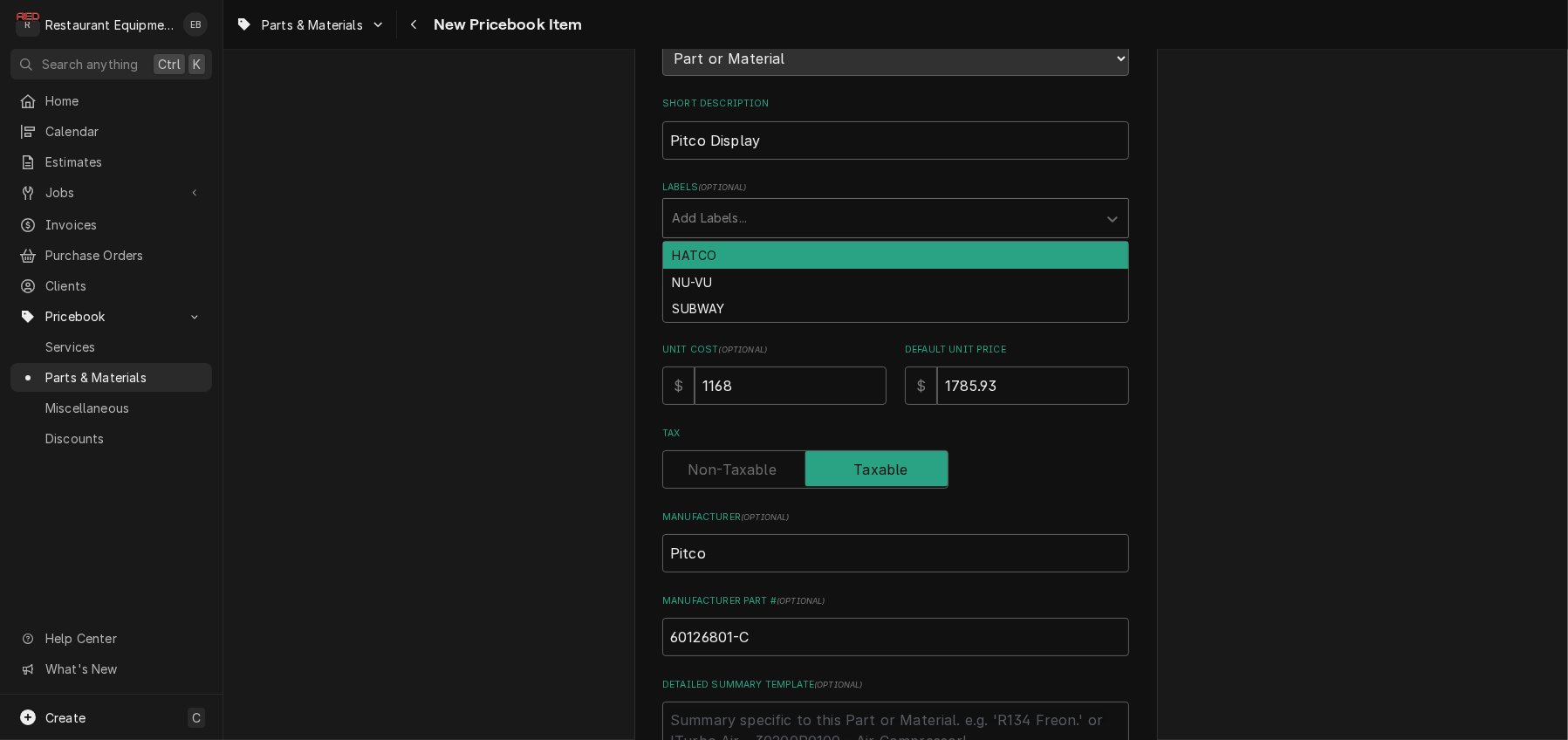
click at [809, 234] on div "Labels" at bounding box center [880, 218] width 416 height 31
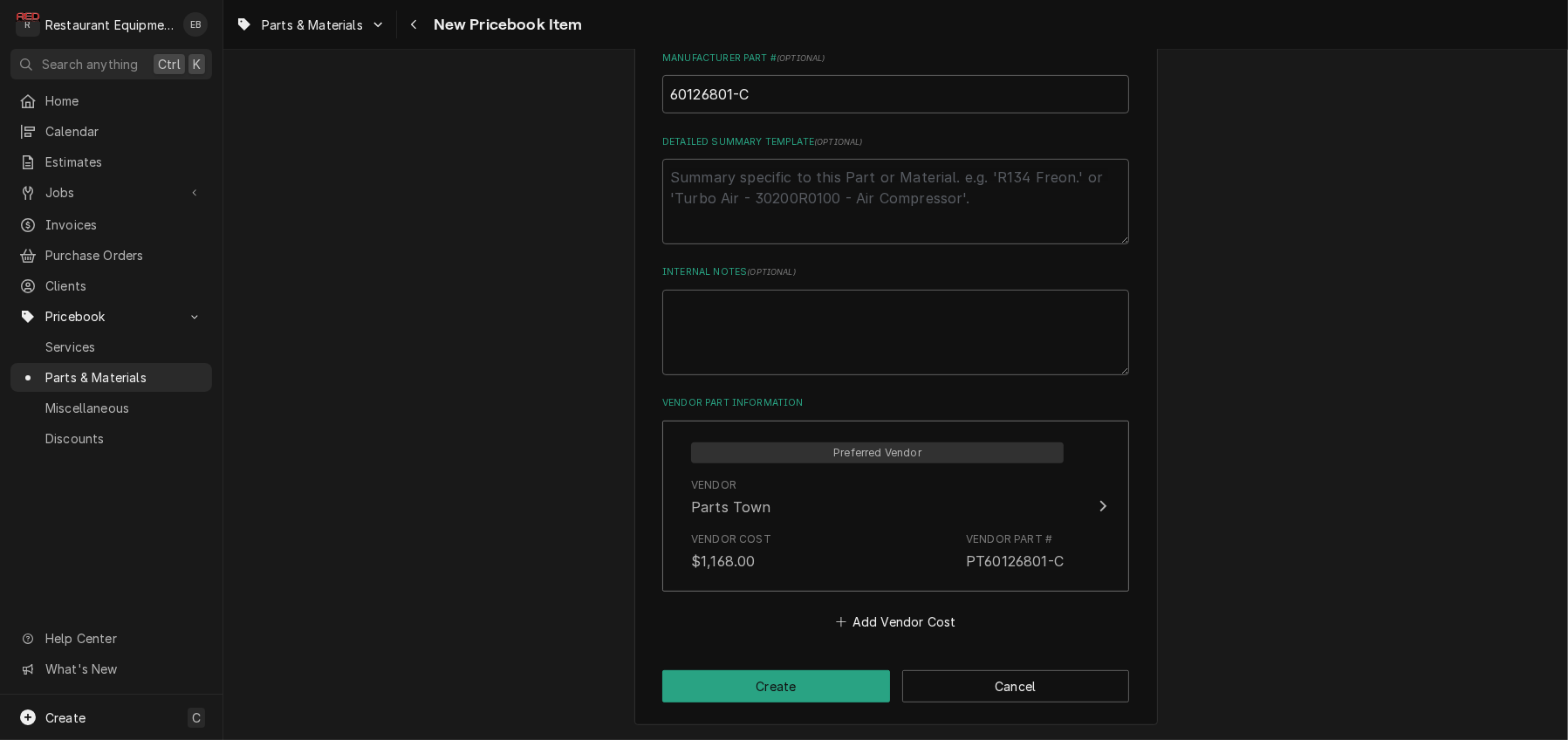
scroll to position [929, 0]
click at [788, 686] on button "Create" at bounding box center [776, 686] width 228 height 32
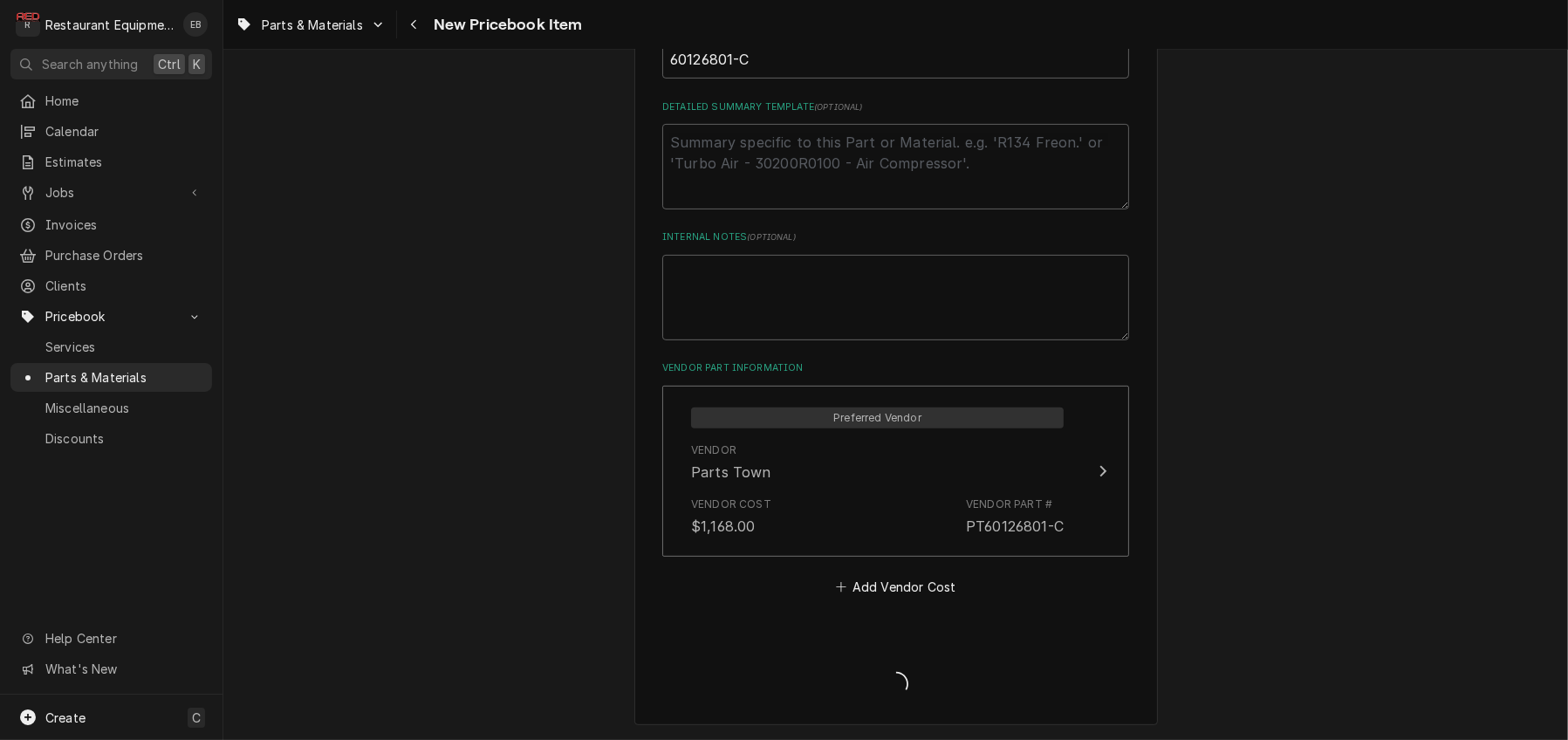
type textarea "x"
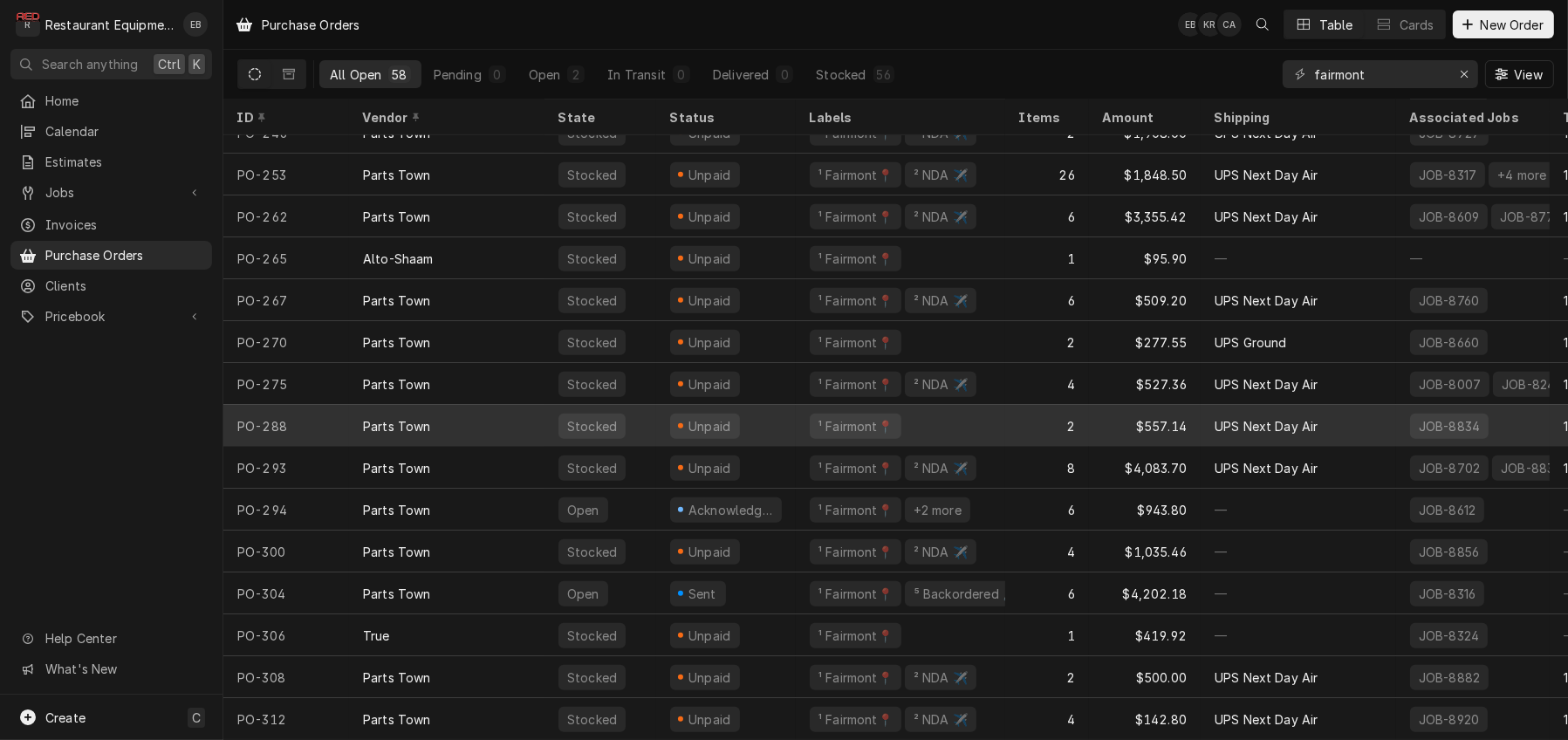
scroll to position [1840, 0]
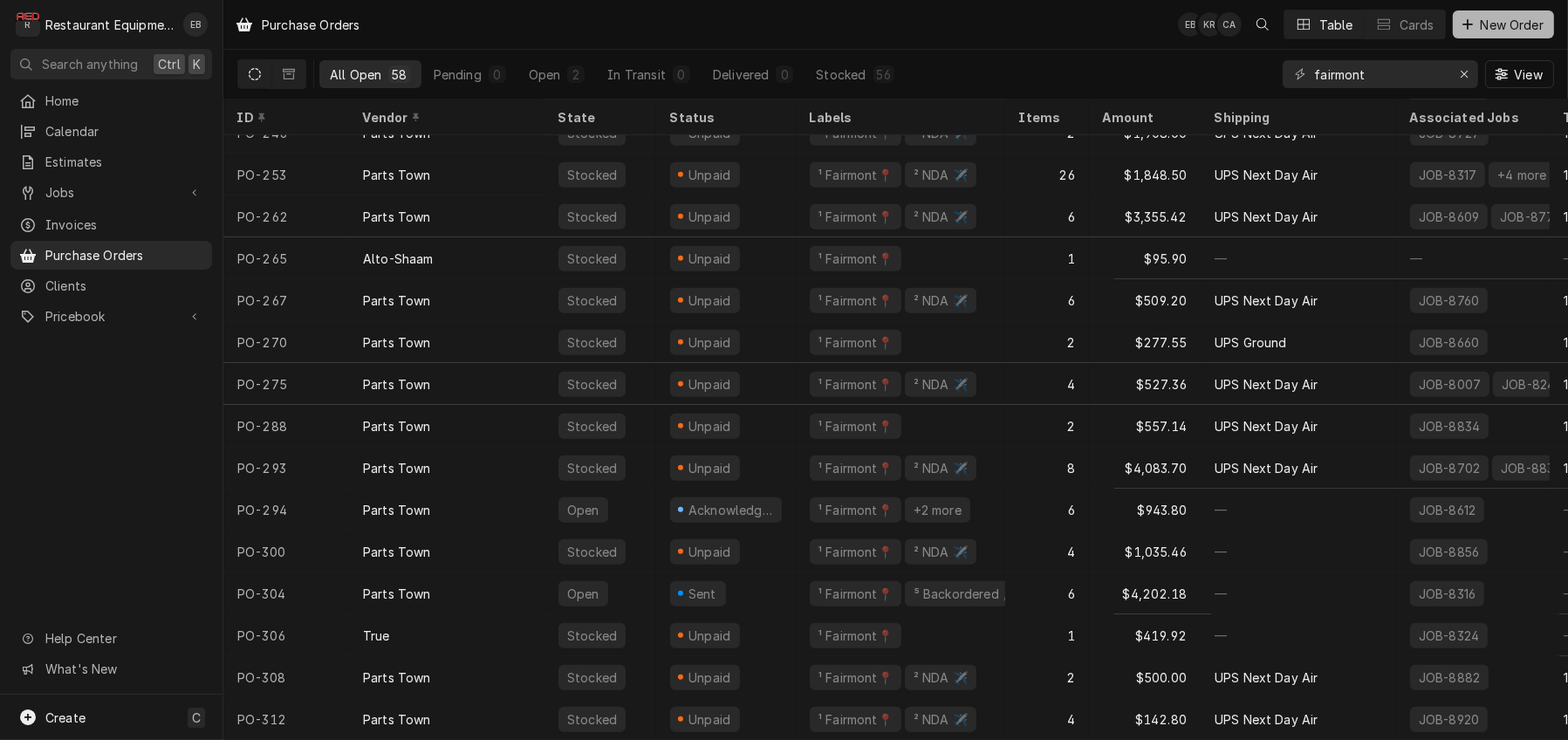
click at [1481, 36] on button "New Order" at bounding box center [1503, 24] width 101 height 28
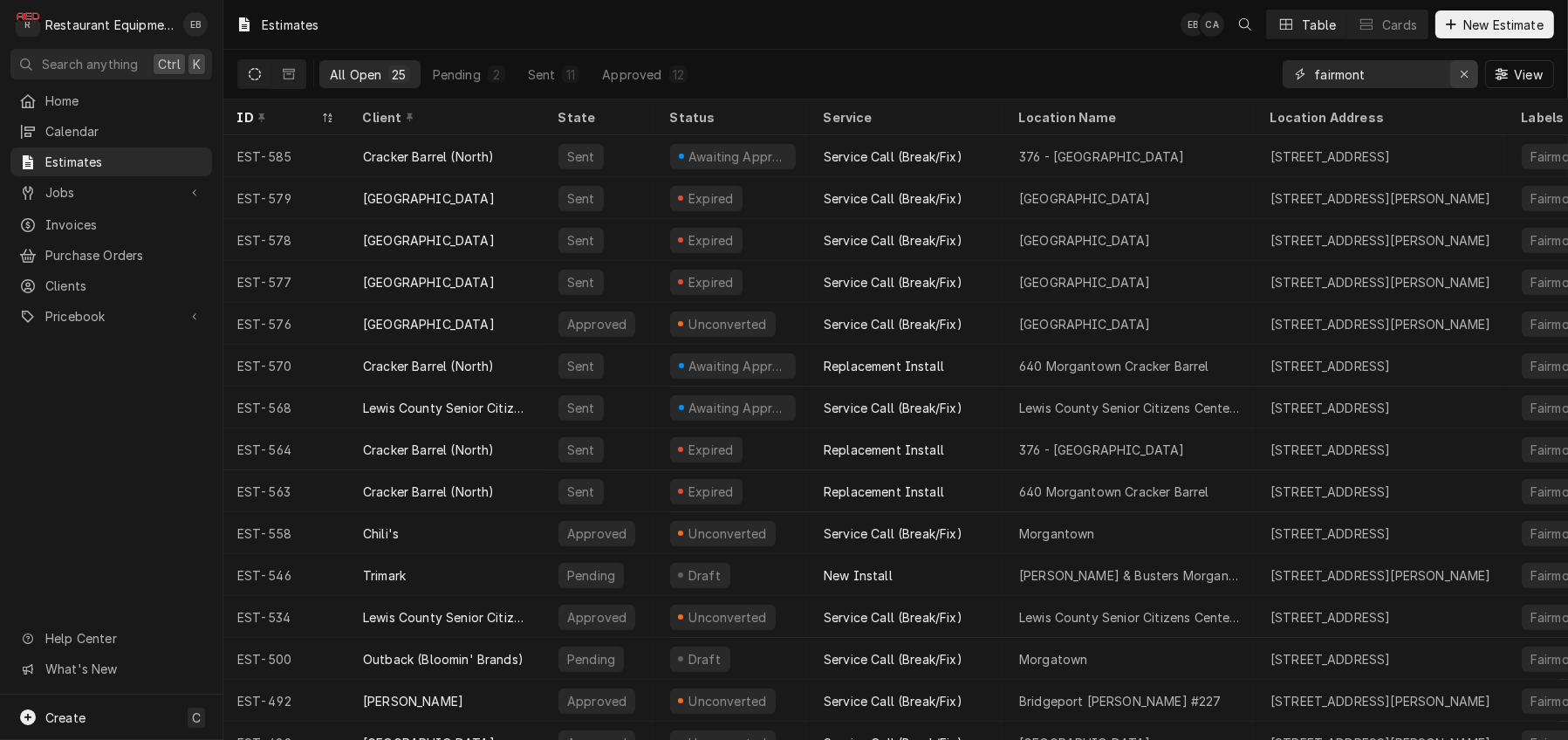
drag, startPoint x: 1454, startPoint y: 75, endPoint x: 1396, endPoint y: 79, distance: 58.1
click at [1460, 76] on icon "Erase input" at bounding box center [1464, 74] width 10 height 12
click at [1391, 79] on input "Dynamic Content Wrapper" at bounding box center [1396, 73] width 164 height 28
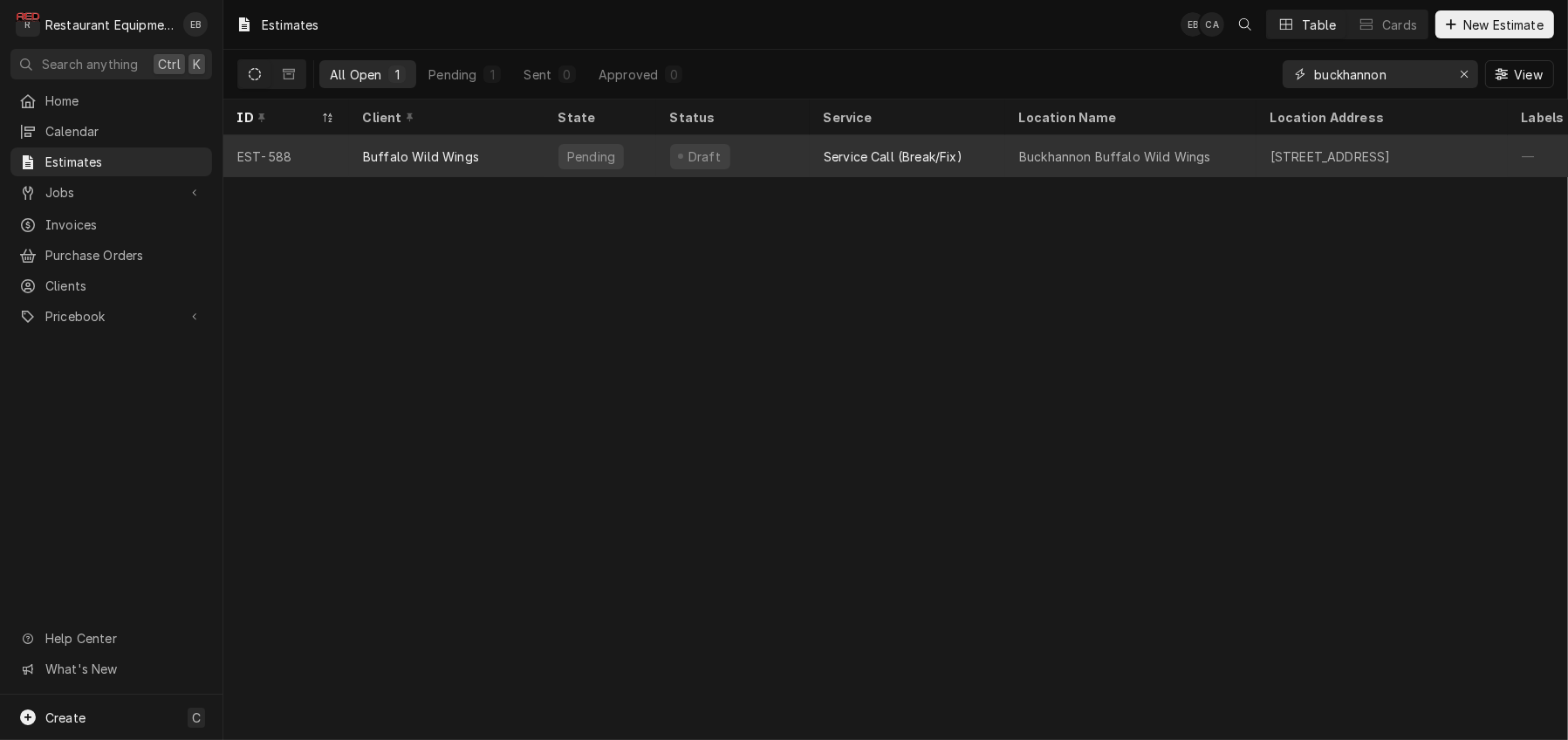
type input "buckhannon"
click at [939, 161] on div "Service Call (Break/Fix)" at bounding box center [892, 156] width 138 height 19
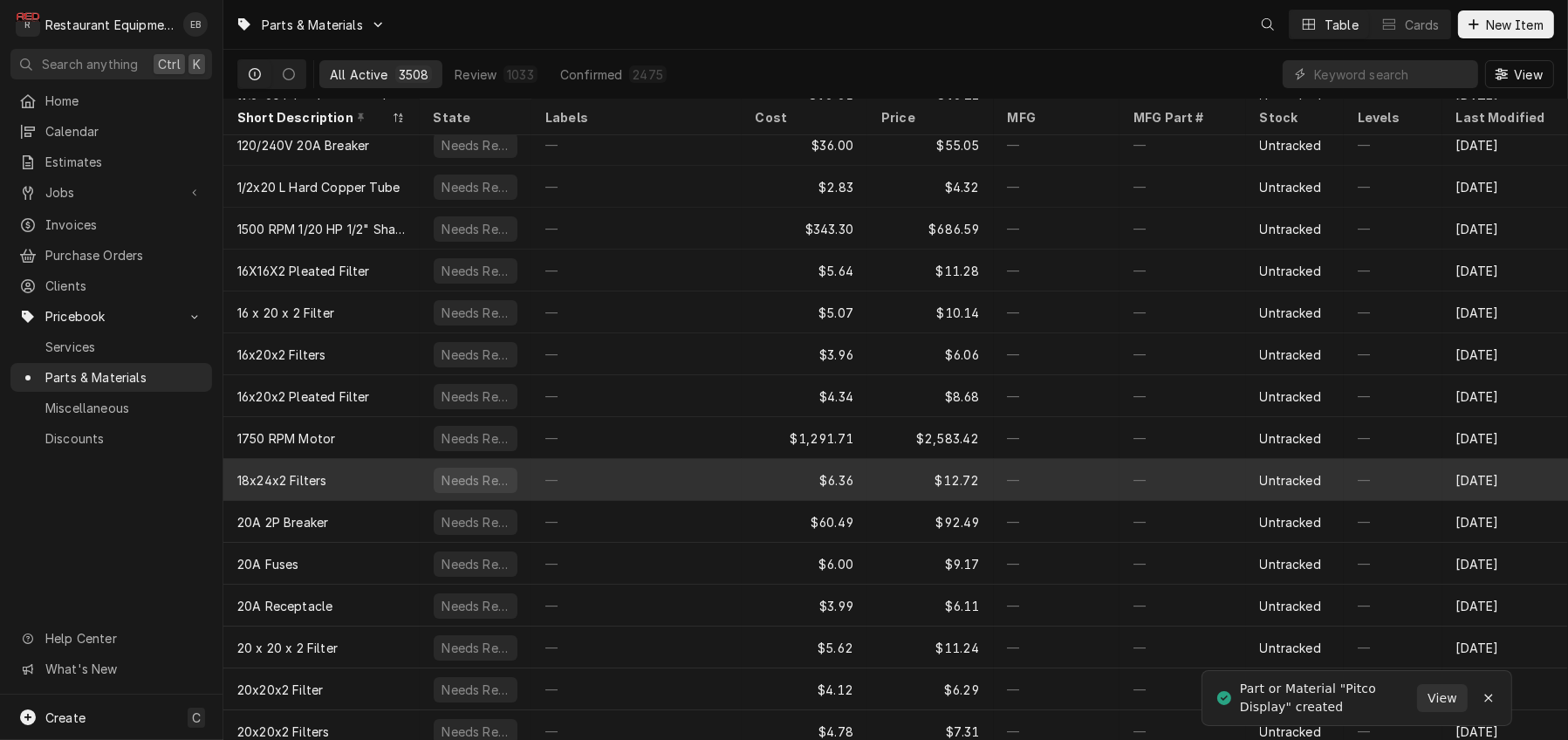
scroll to position [58, 0]
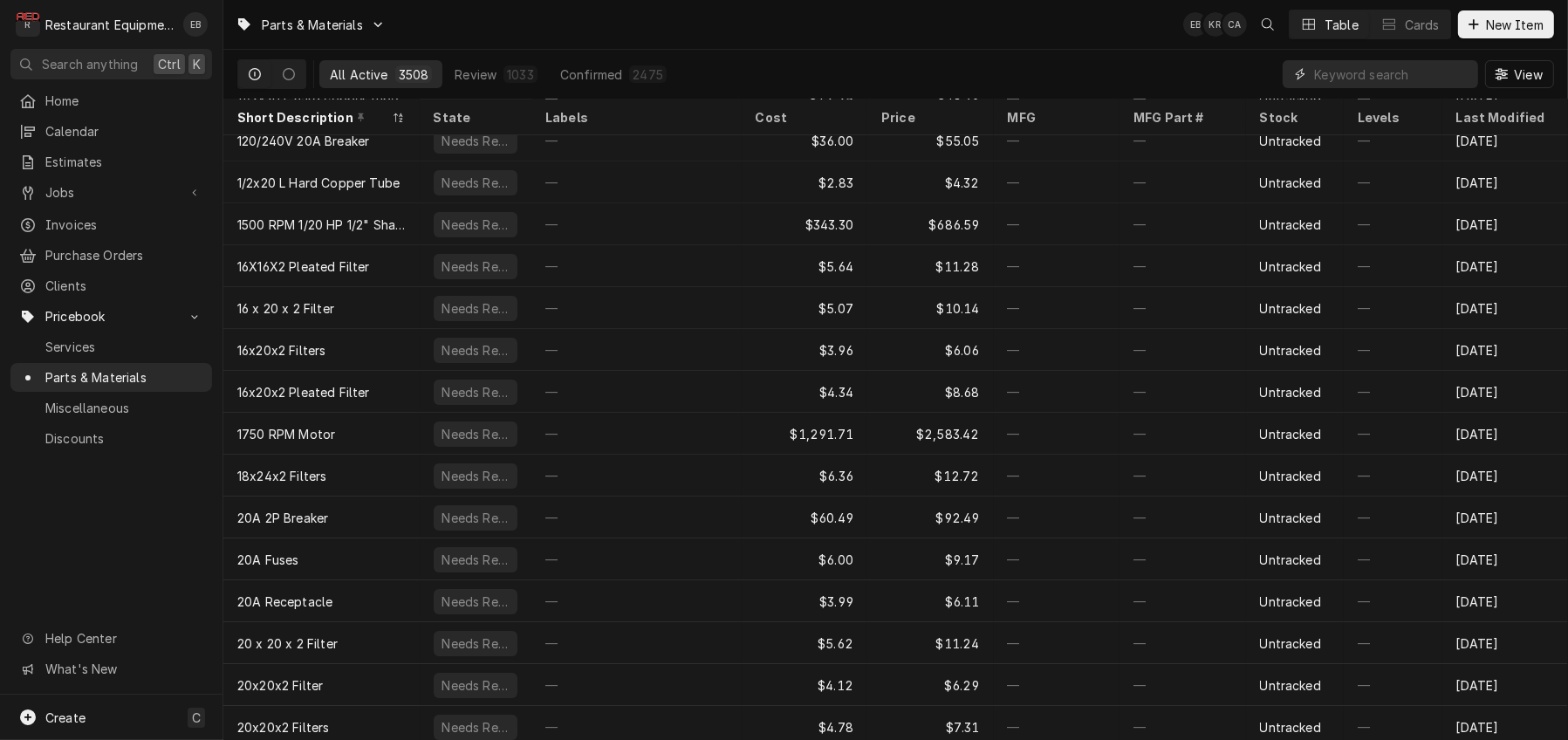
click at [1314, 75] on input "Dynamic Content Wrapper" at bounding box center [1391, 73] width 155 height 28
paste input "60132703"
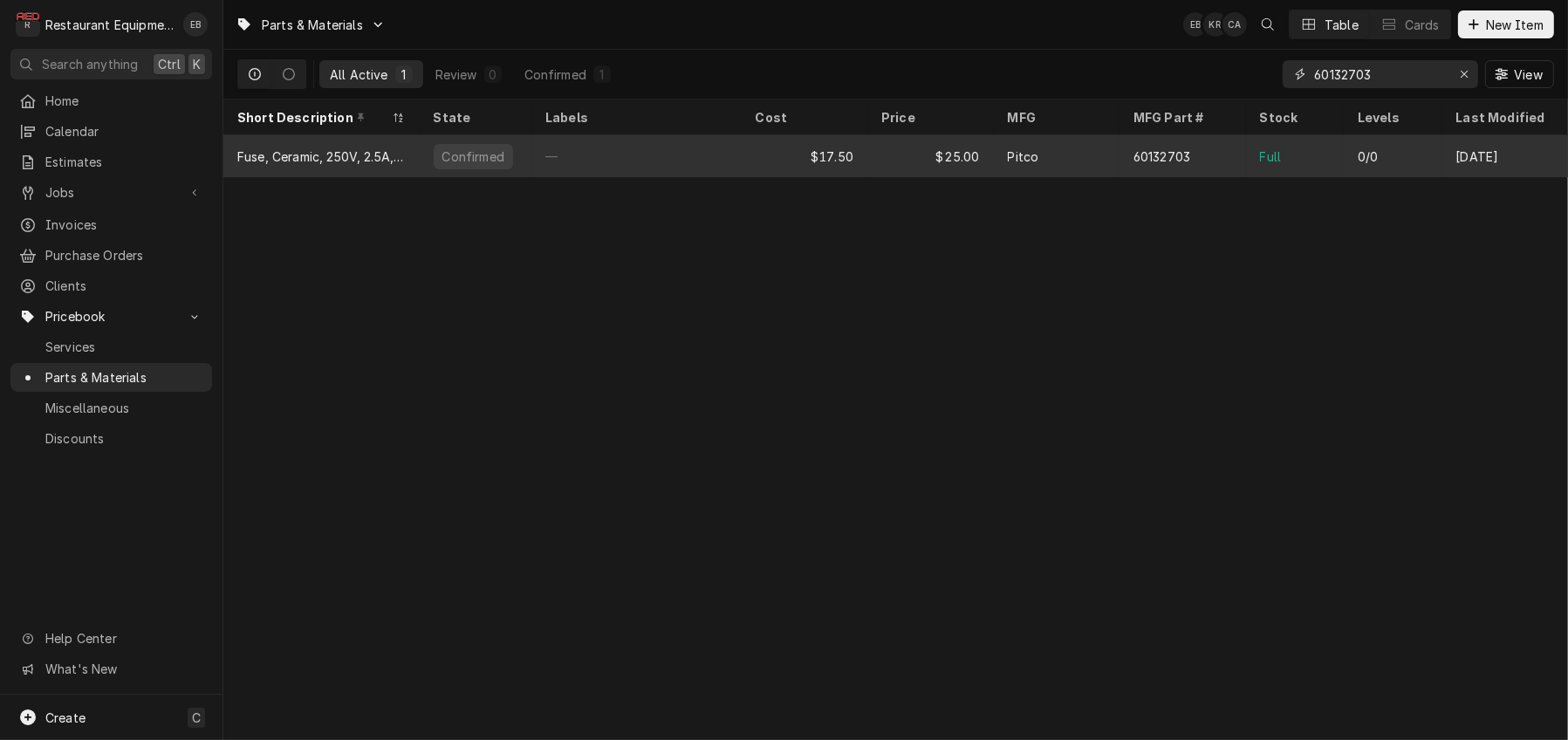
type input "60132703"
click at [1151, 165] on div "60132703" at bounding box center [1162, 156] width 57 height 19
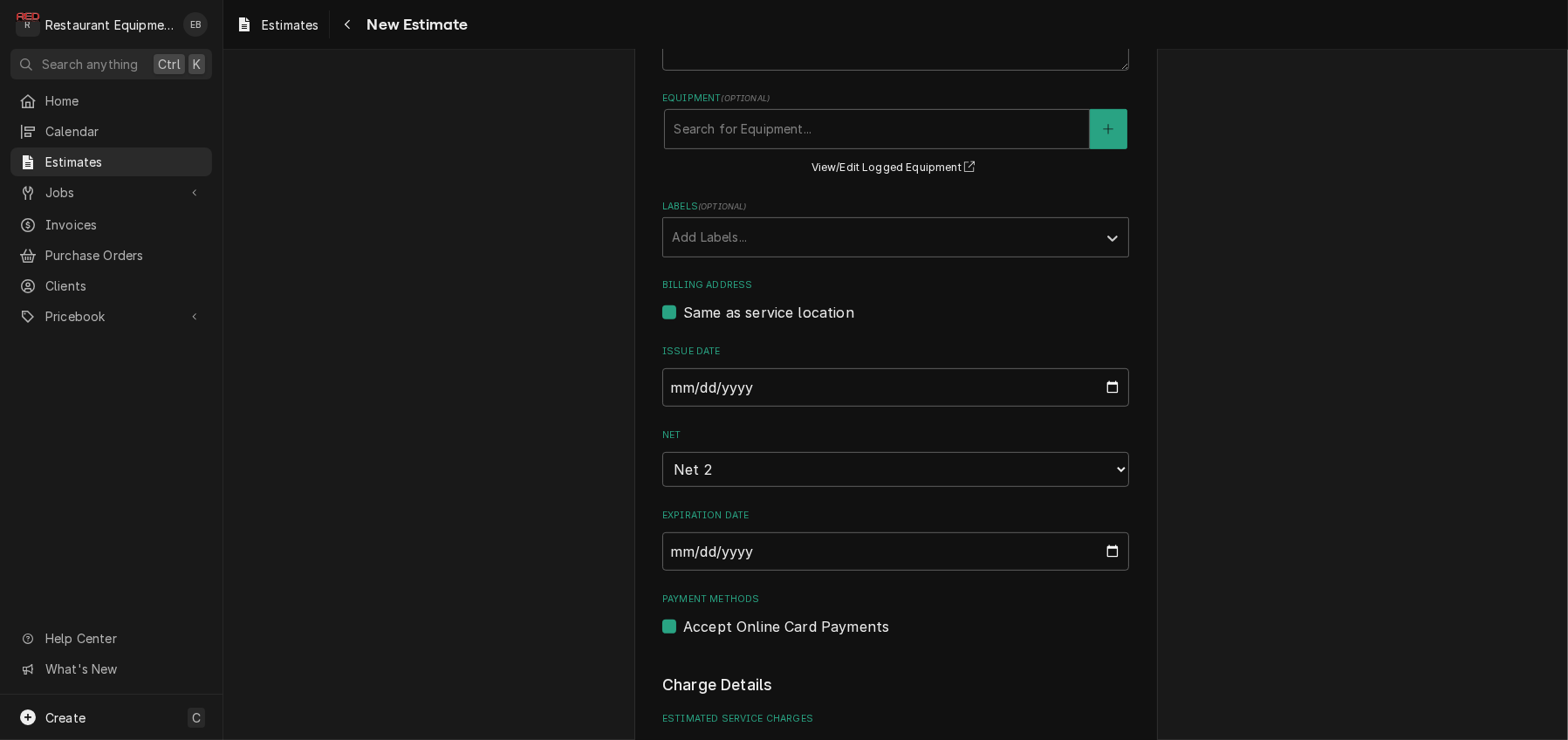
scroll to position [930, 0]
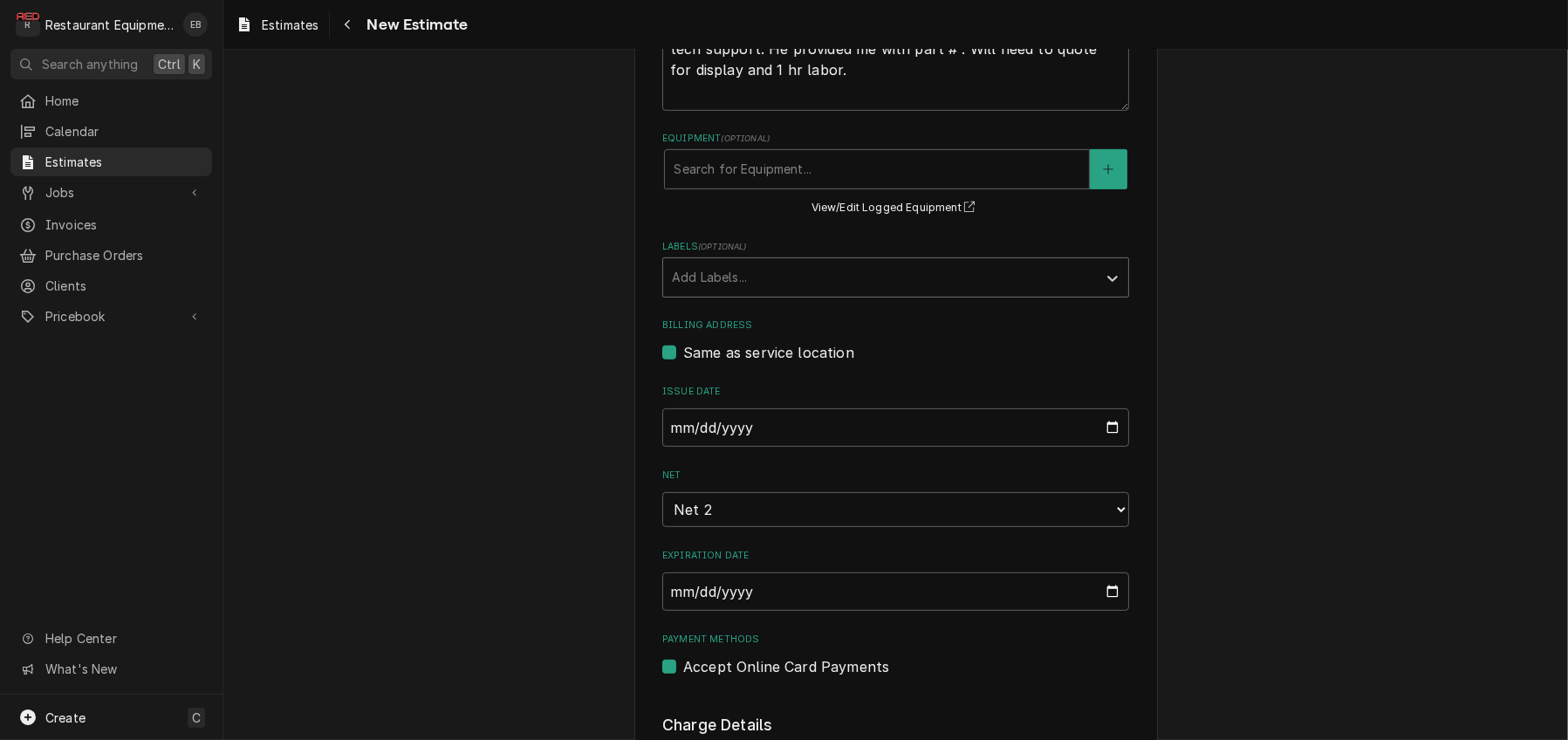
click at [814, 293] on div "Labels" at bounding box center [880, 277] width 416 height 31
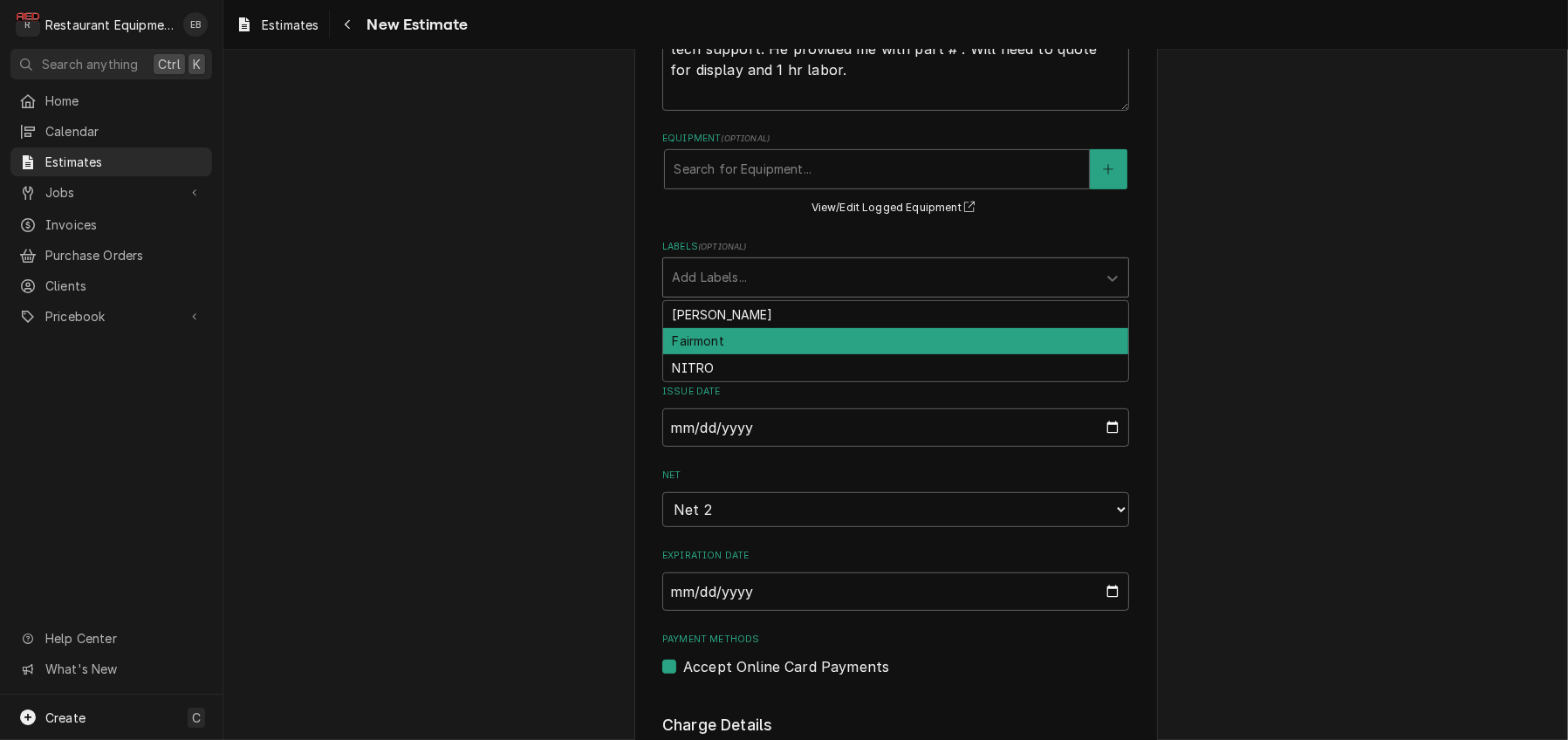
click at [745, 355] on div "Fairmont" at bounding box center [895, 342] width 465 height 27
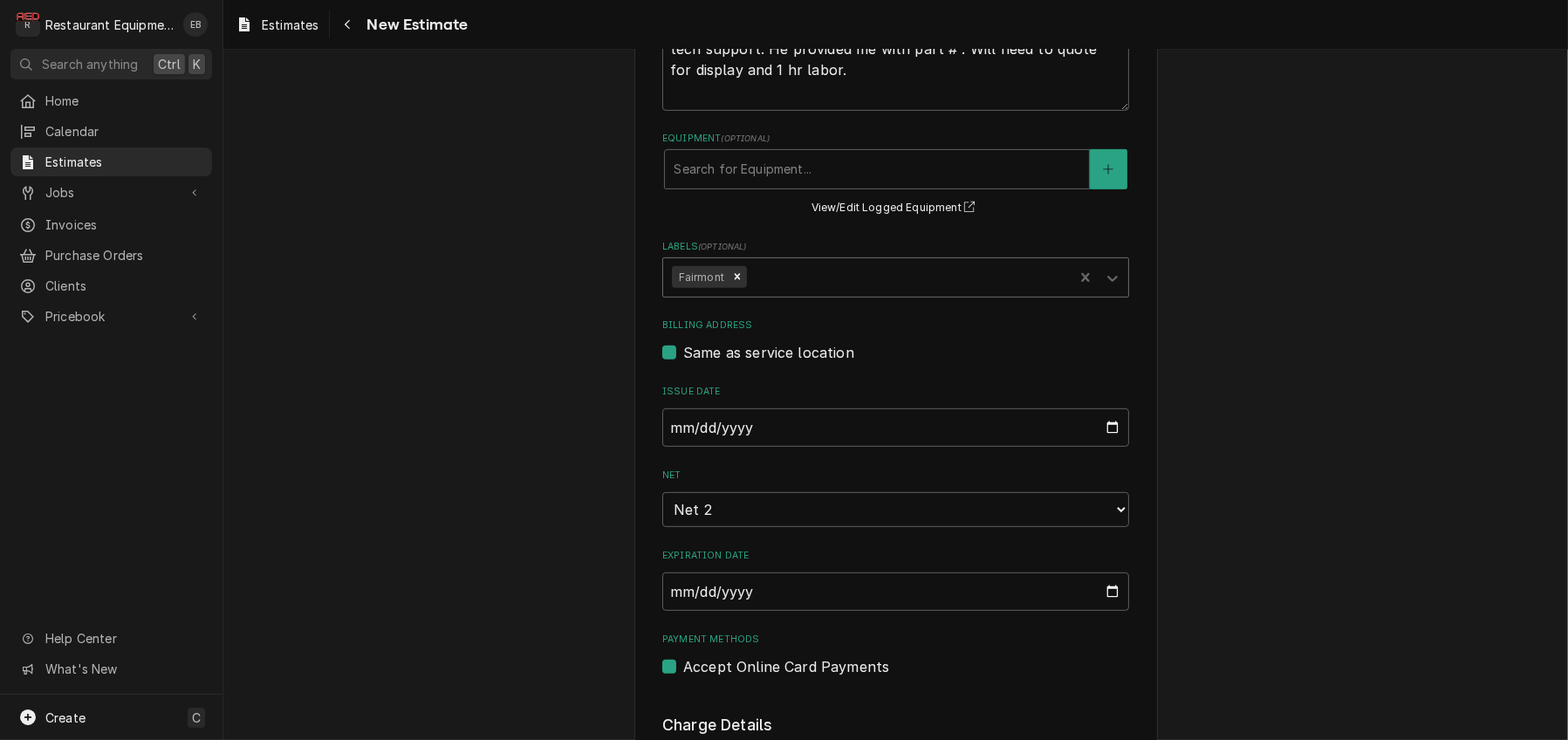
type textarea "x"
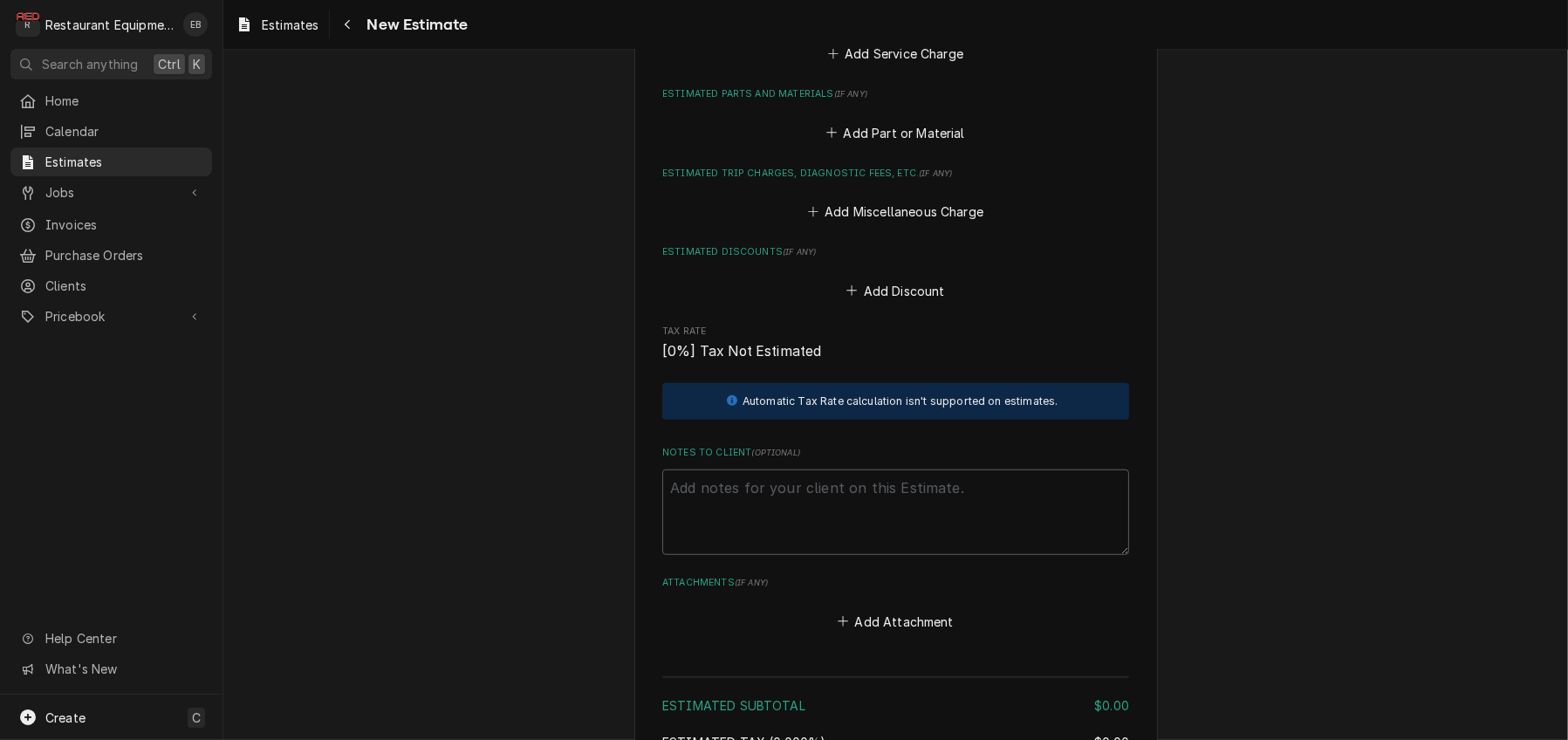
scroll to position [1687, 0]
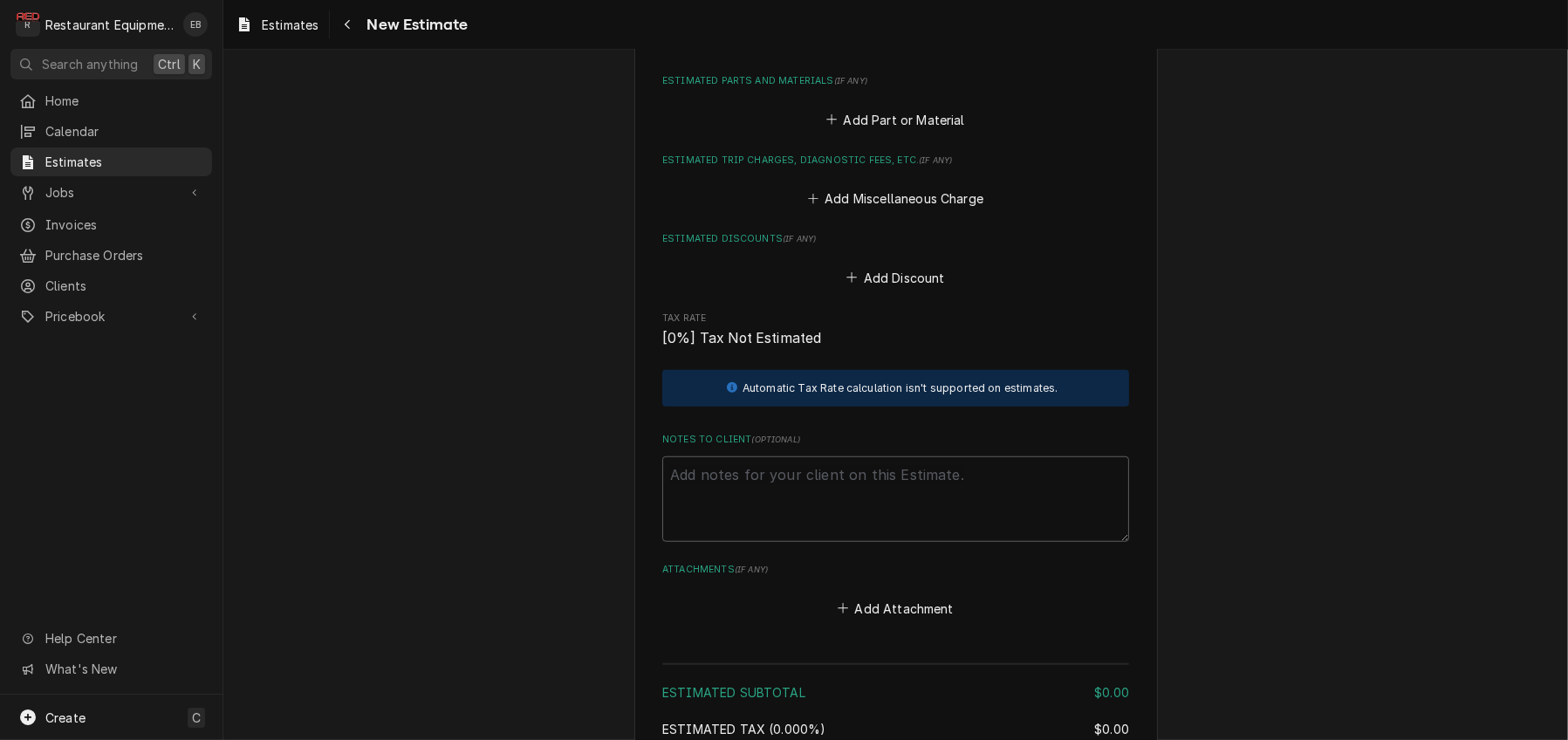
click at [895, 54] on button "Add Service Charge" at bounding box center [895, 40] width 141 height 24
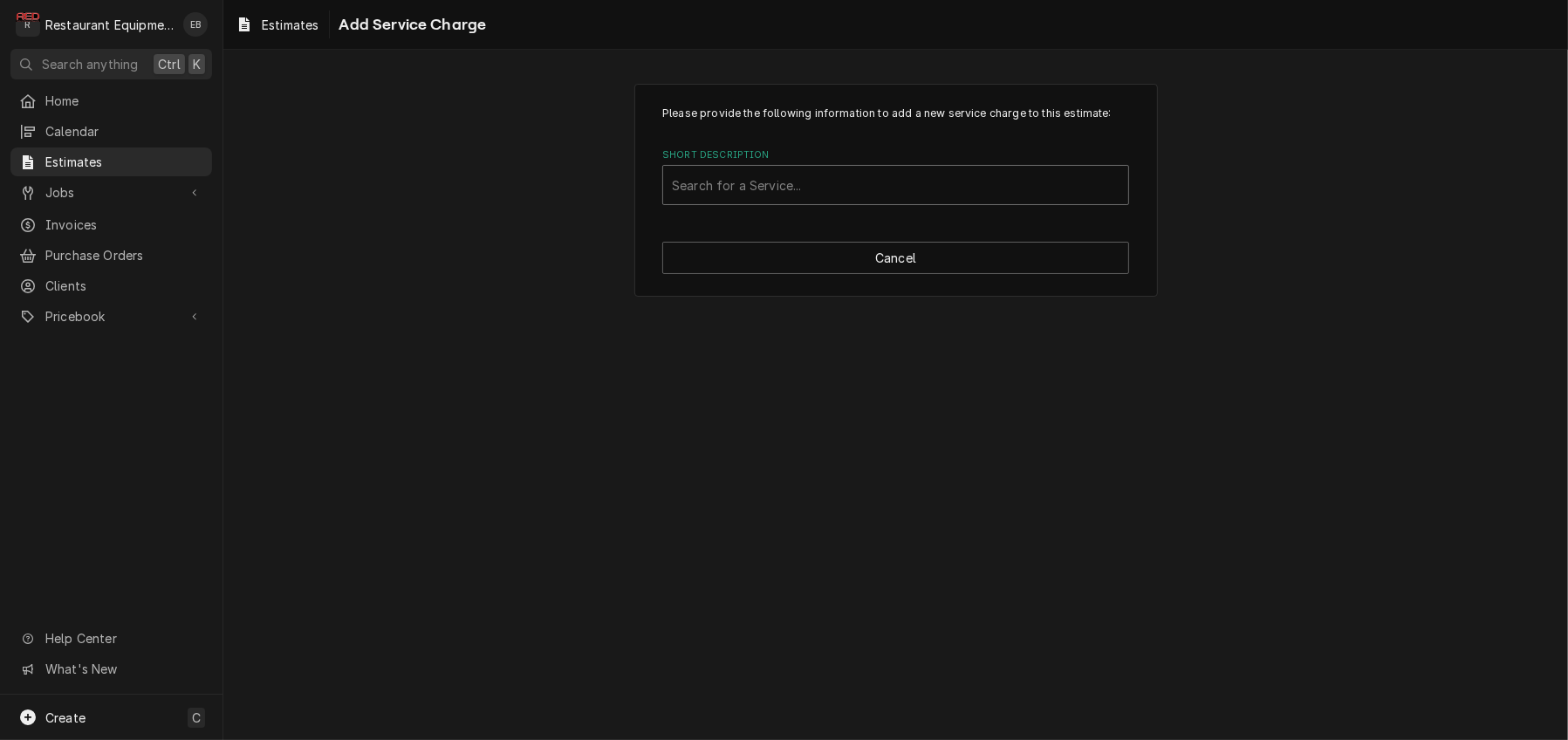
click at [854, 201] on div "Short Description" at bounding box center [896, 185] width 448 height 31
type input "labor"
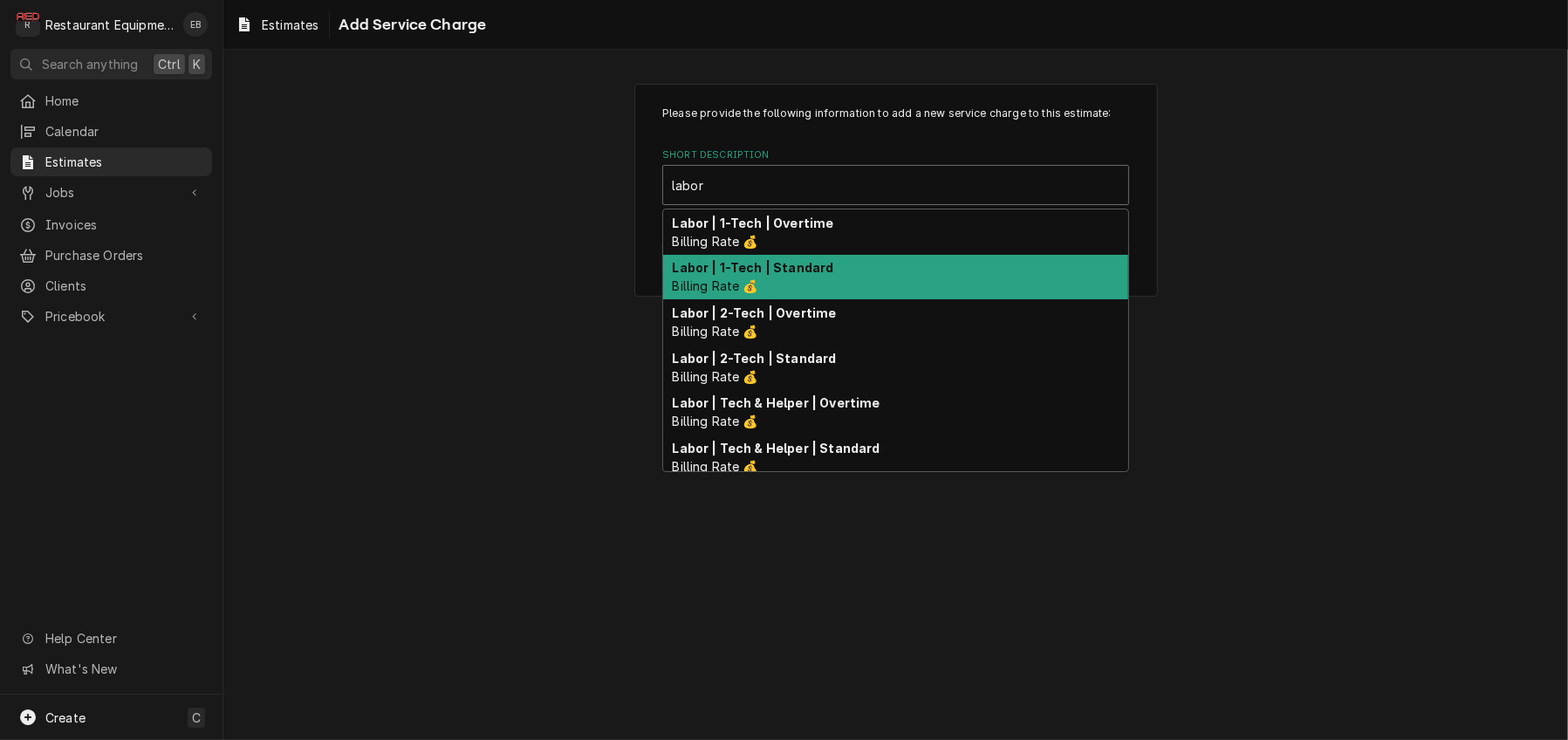
click at [825, 275] on strong "Labor | 1-Tech | Standard" at bounding box center [753, 267] width 162 height 15
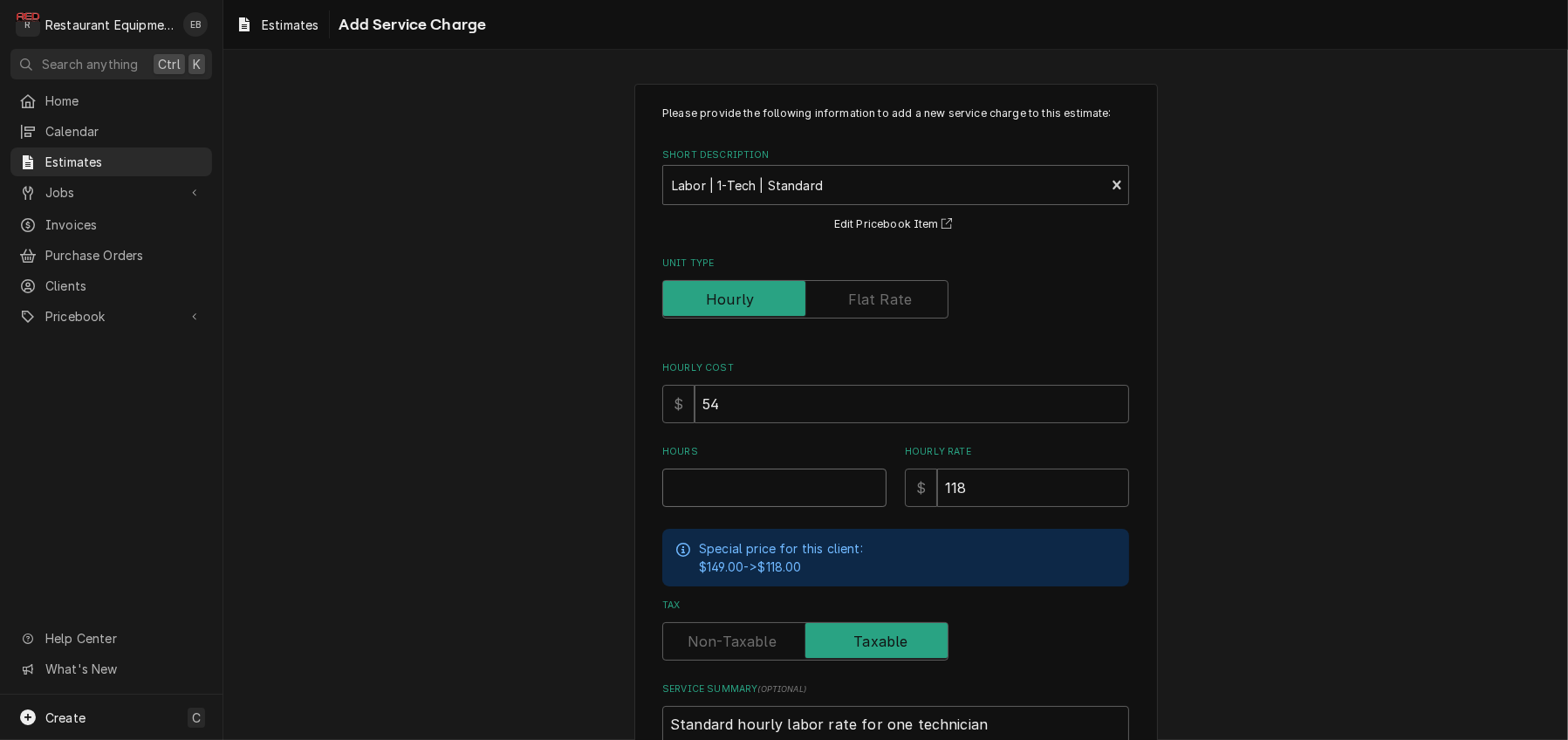
click at [773, 507] on input "Hours" at bounding box center [774, 487] width 224 height 38
click at [757, 507] on input "Hours" at bounding box center [774, 487] width 224 height 38
type textarea "x"
type input "2"
type textarea "x"
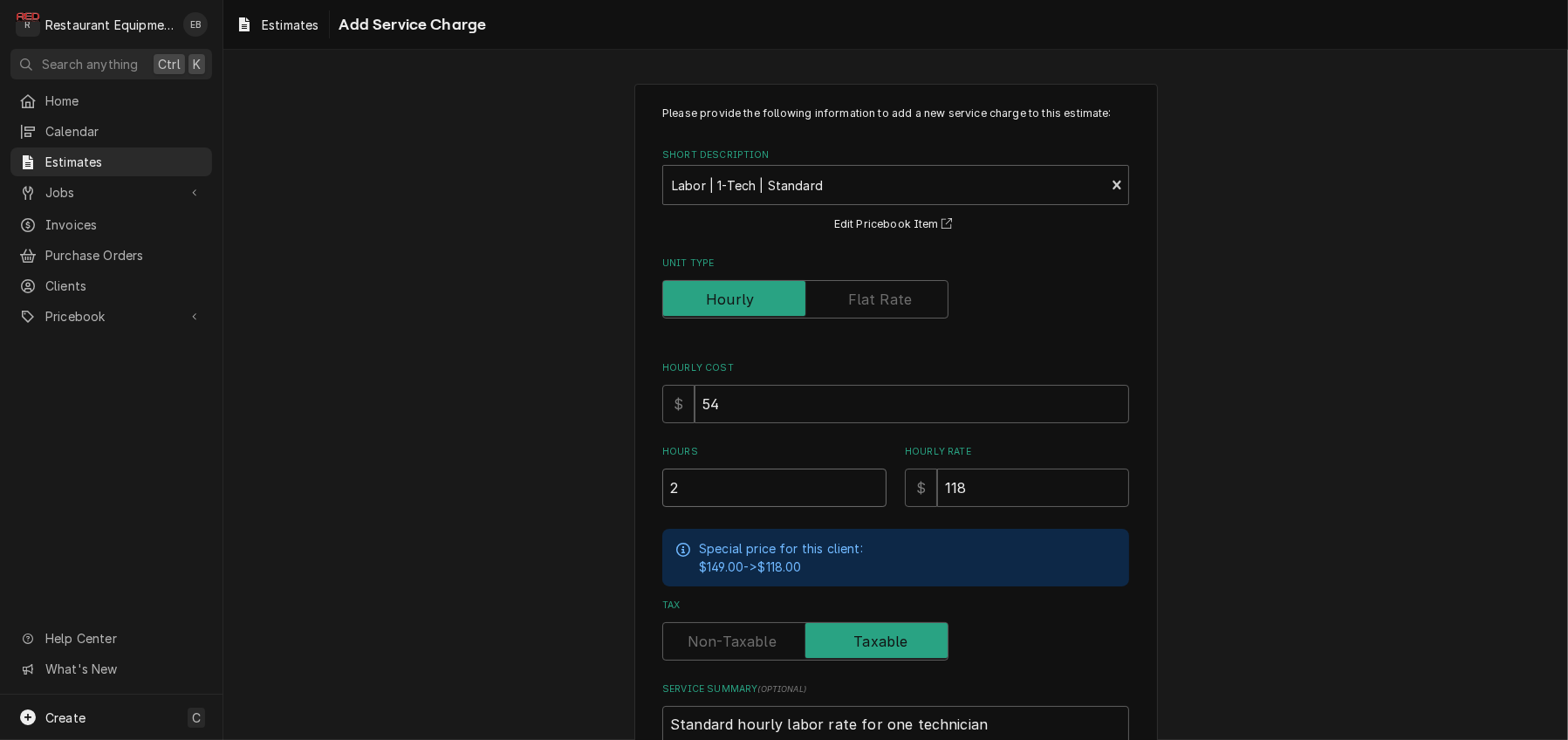
type input "2"
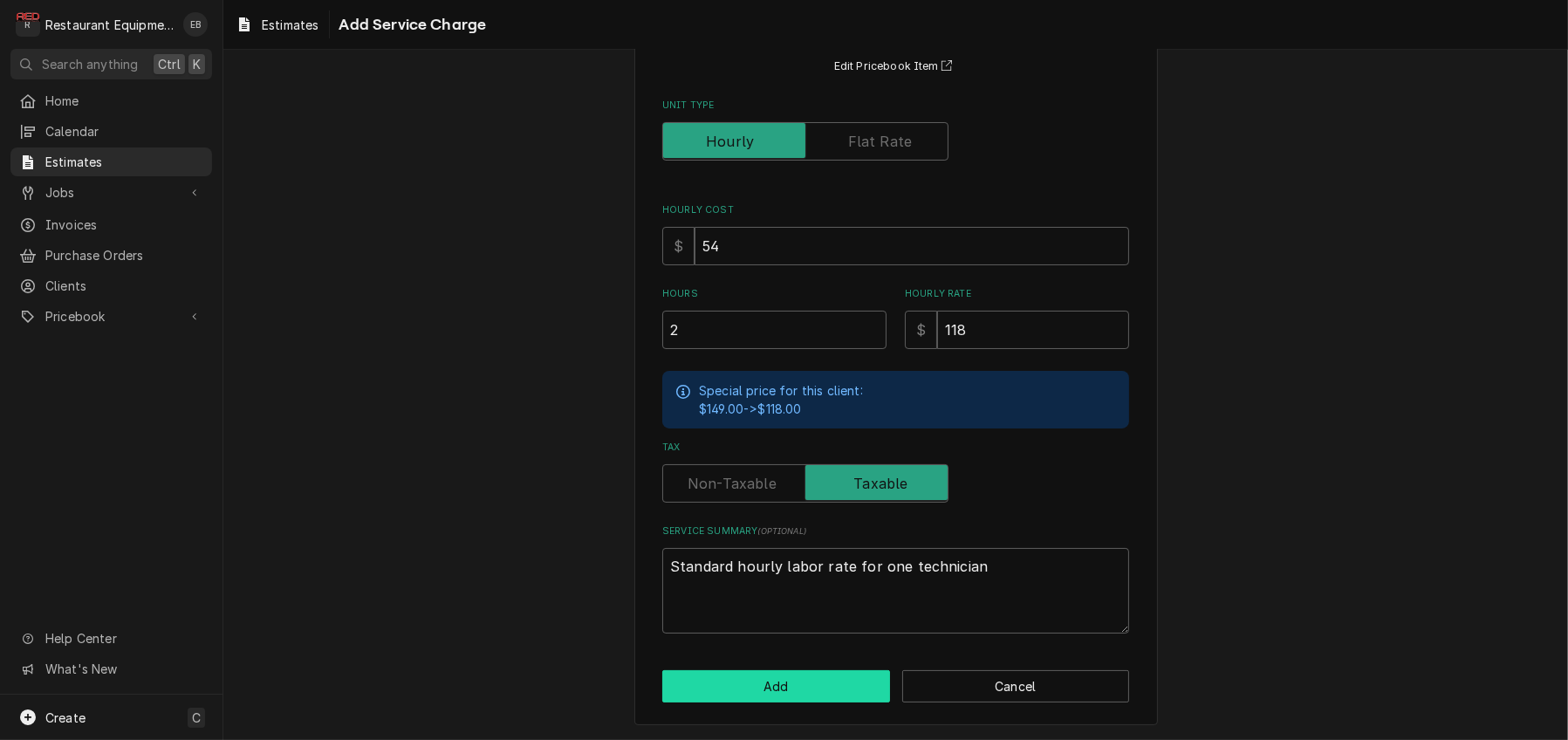
click at [793, 675] on button "Add" at bounding box center [776, 686] width 228 height 32
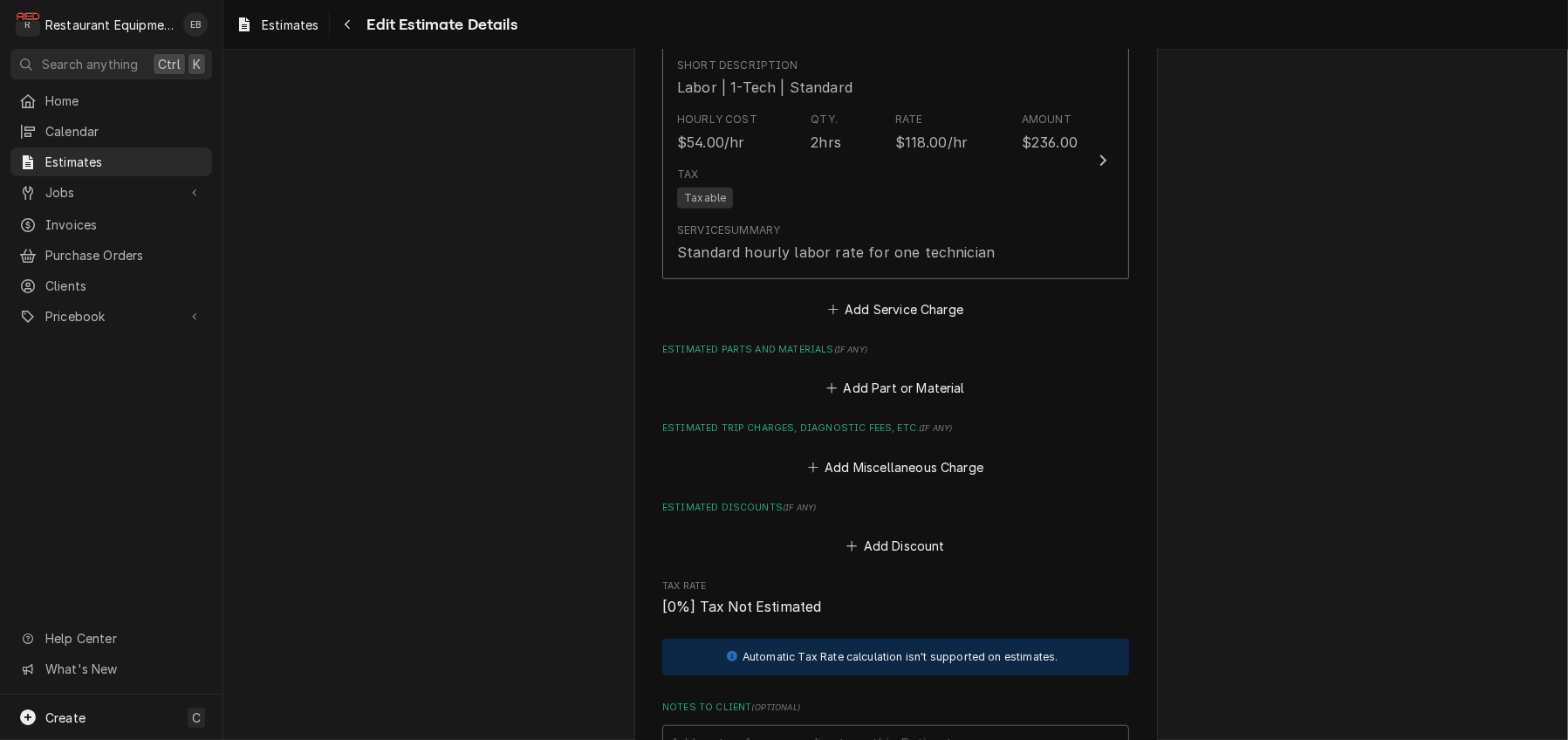
type textarea "x"
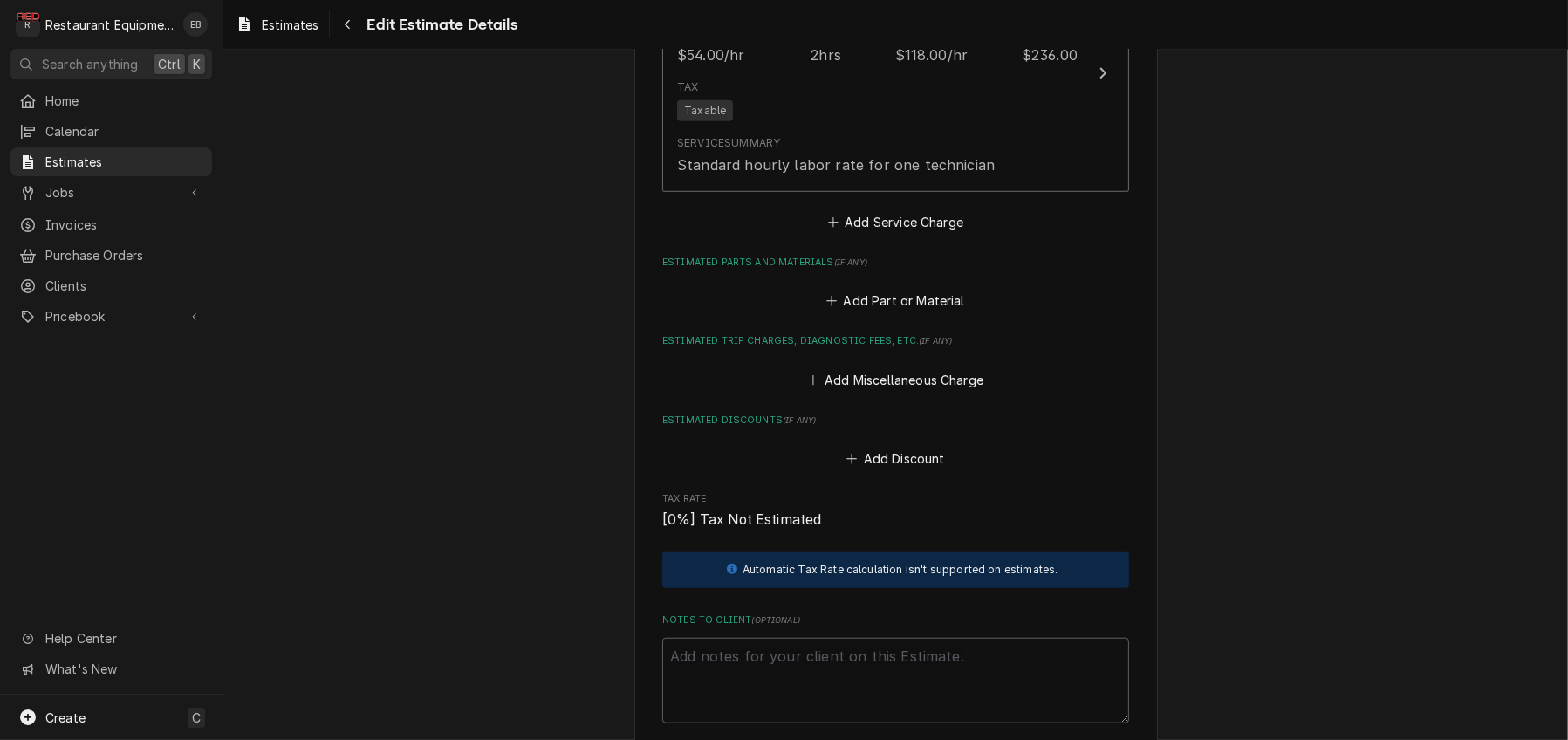
scroll to position [1781, 0]
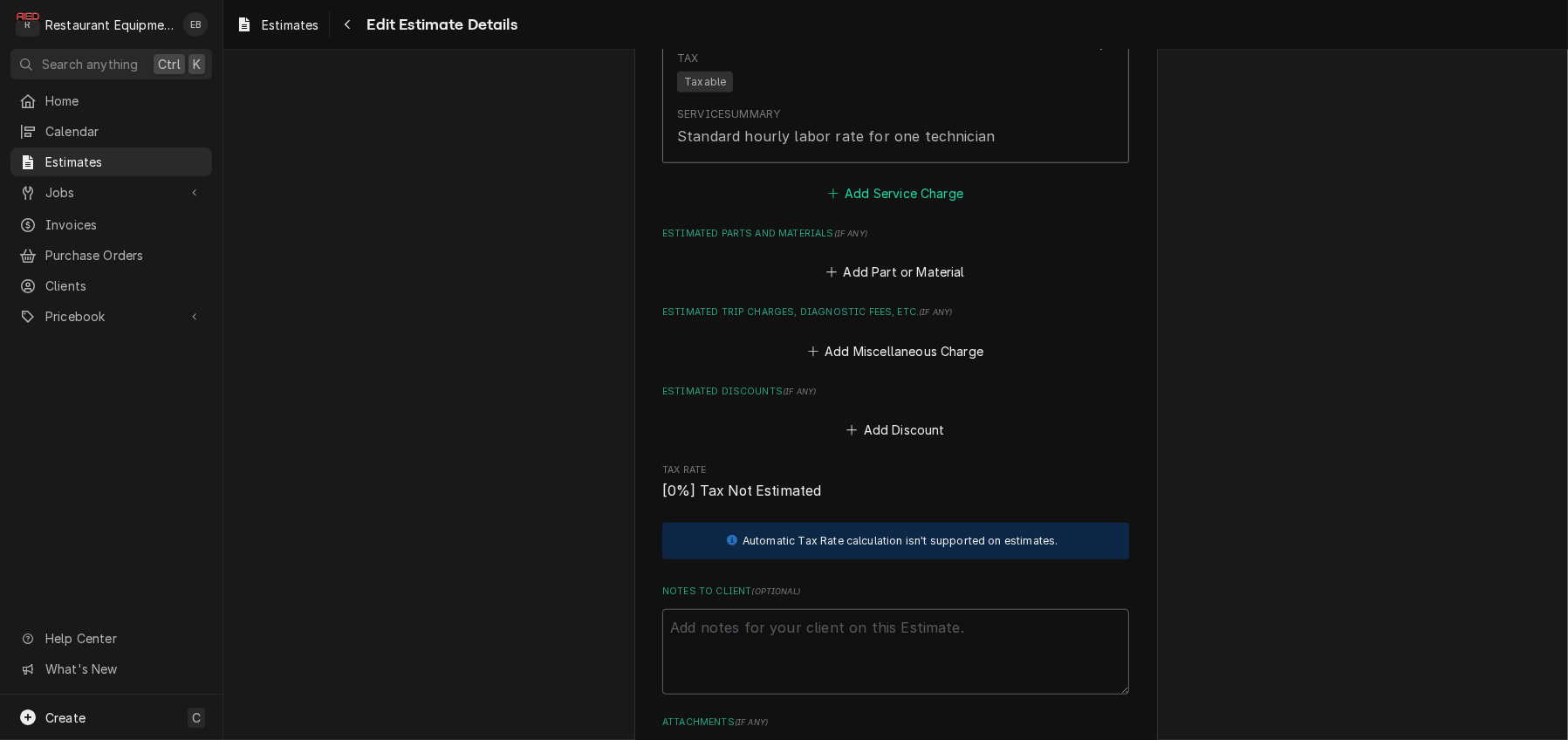
click at [918, 206] on button "Add Service Charge" at bounding box center [895, 193] width 141 height 24
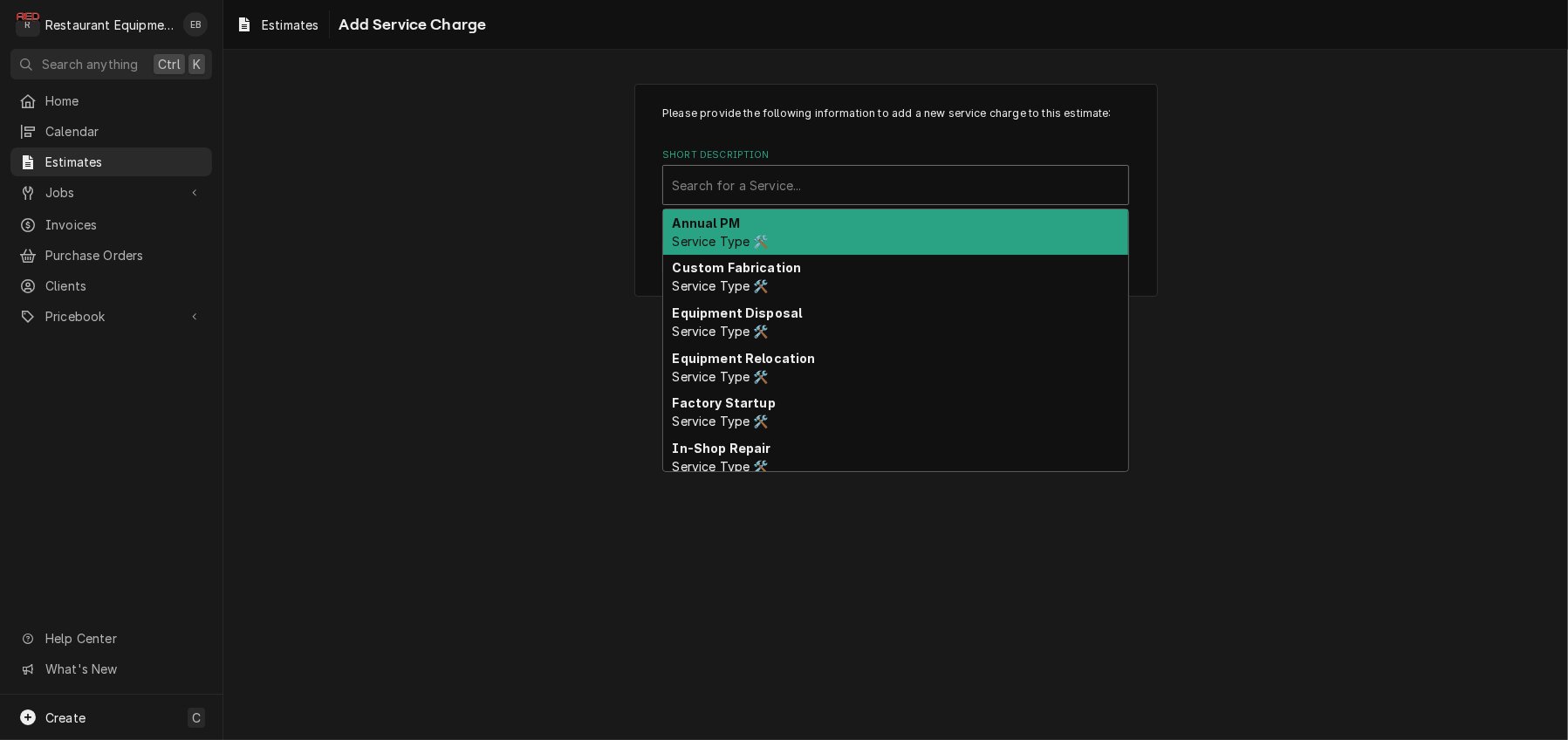
drag, startPoint x: 860, startPoint y: 224, endPoint x: 851, endPoint y: 229, distance: 10.3
click at [860, 201] on div "Short Description" at bounding box center [896, 185] width 448 height 31
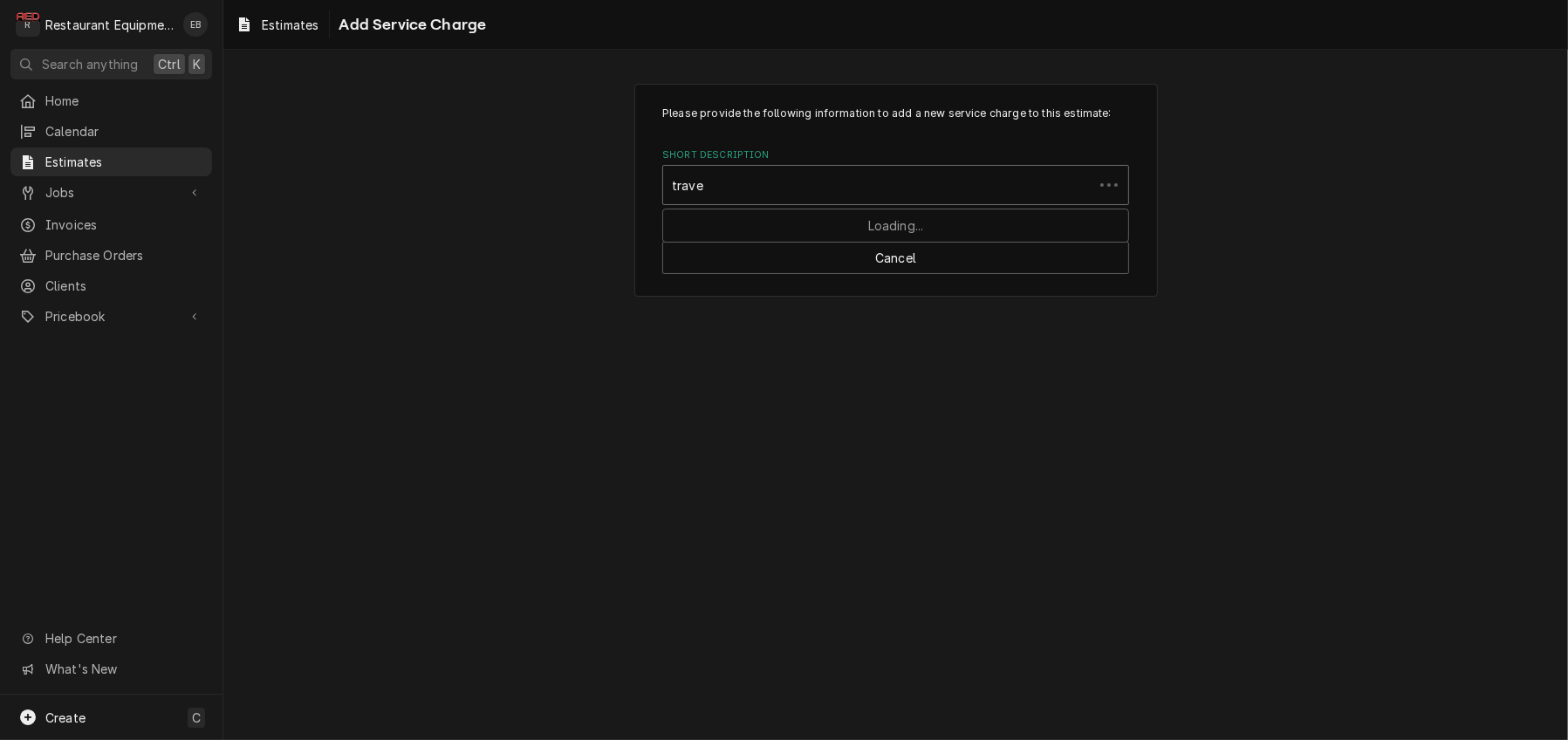
type input "travel"
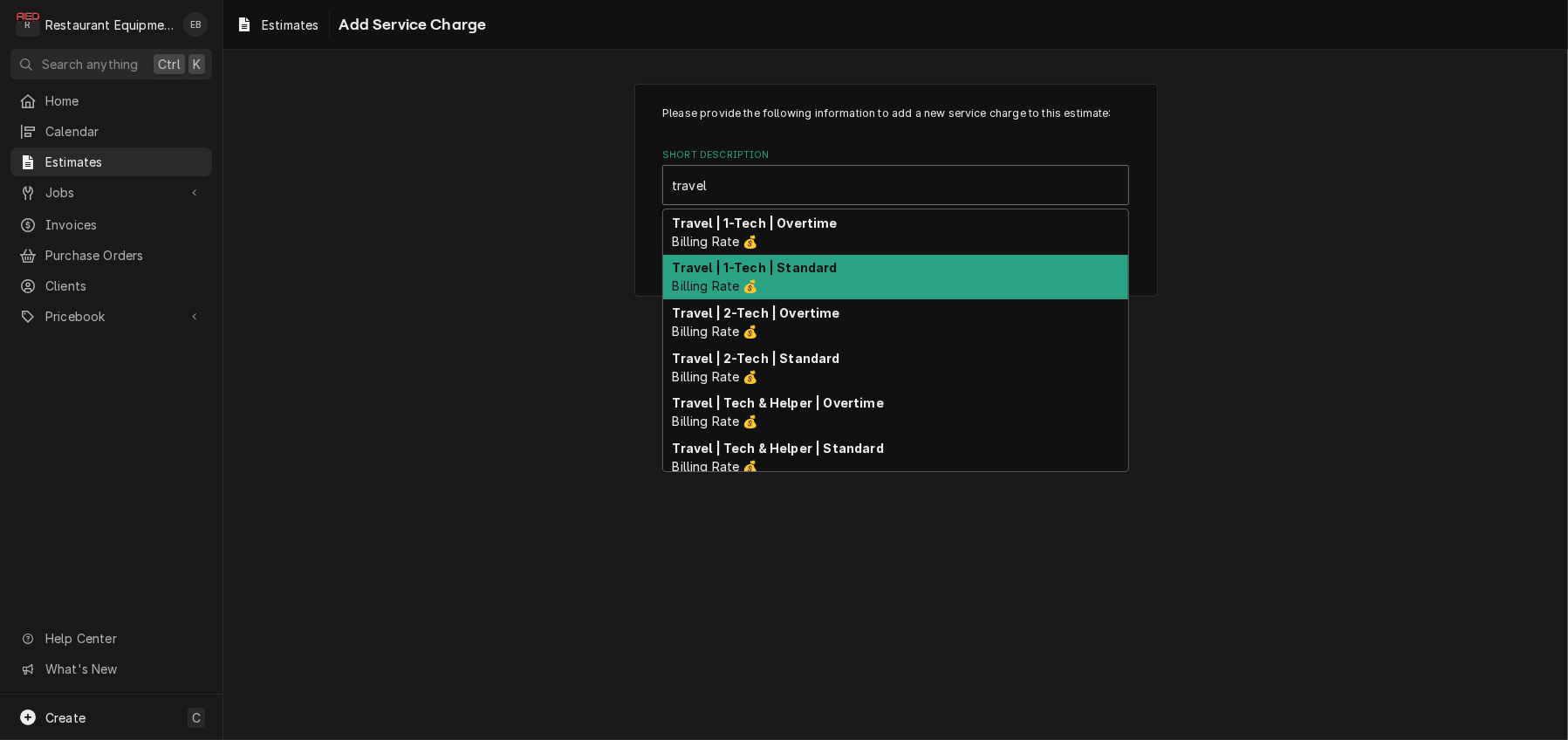
click at [810, 275] on strong "Travel | 1-Tech | Standard" at bounding box center [755, 267] width 165 height 15
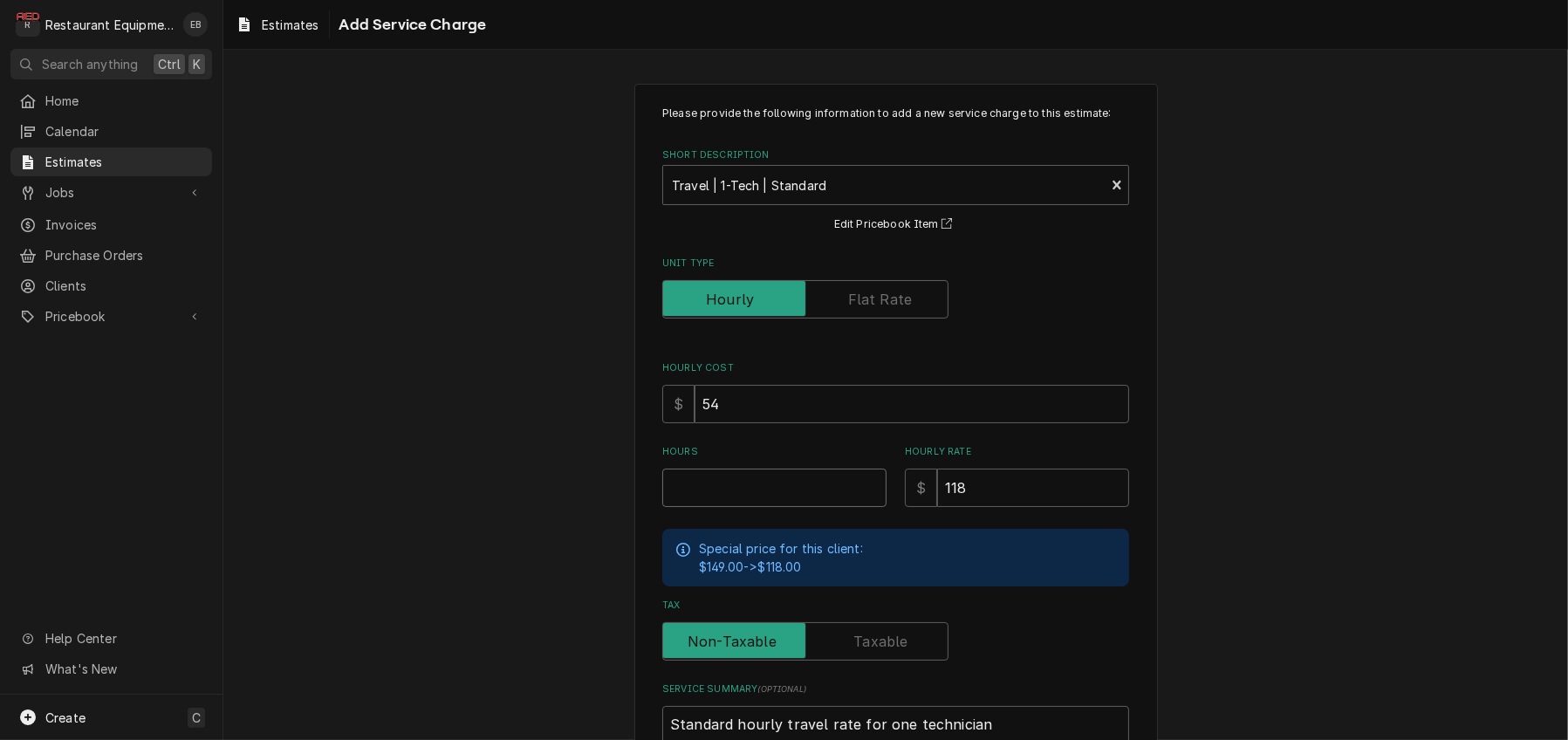
click at [794, 507] on input "Hours" at bounding box center [774, 487] width 224 height 38
type textarea "x"
type input "2"
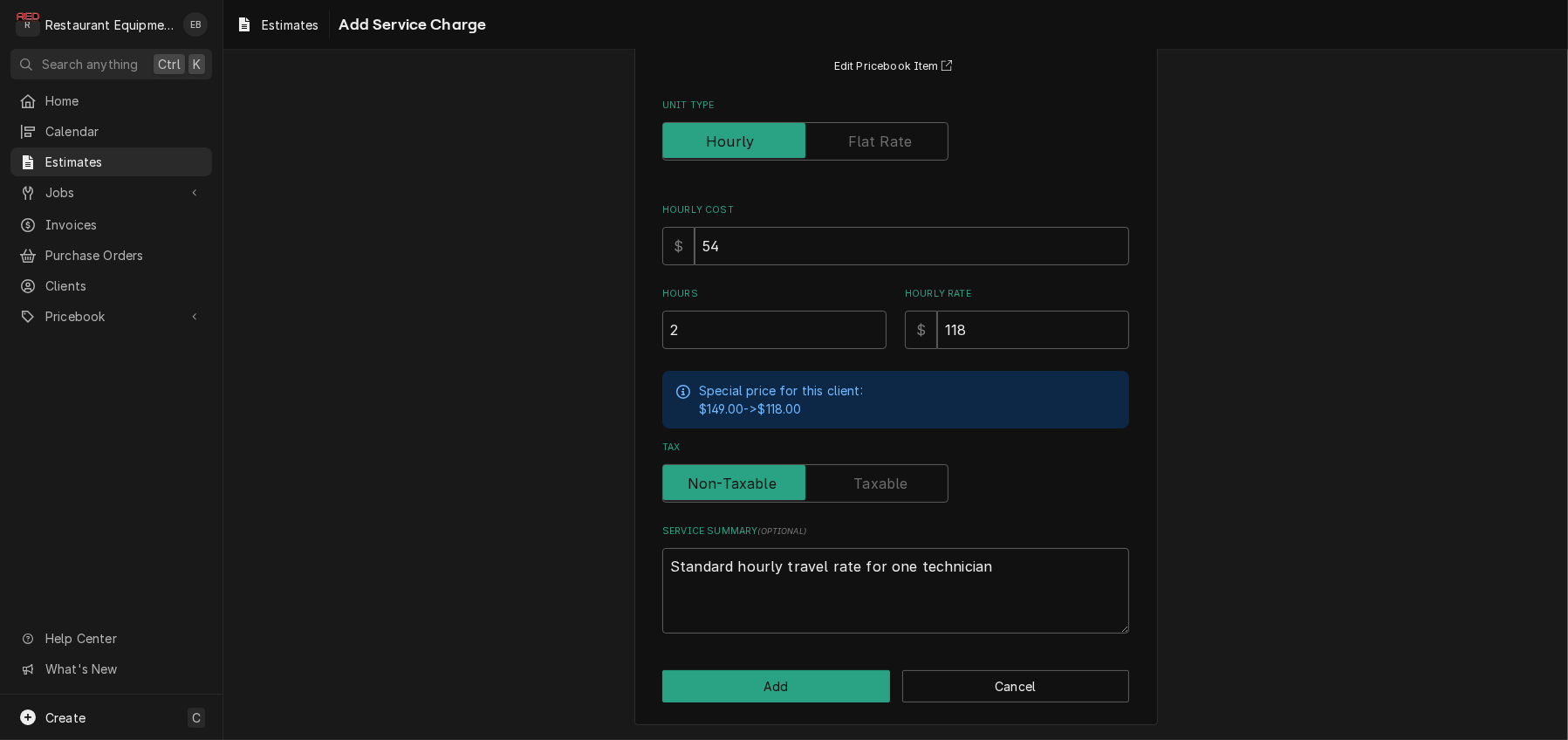
scroll to position [260, 0]
click at [789, 686] on button "Add" at bounding box center [776, 686] width 228 height 32
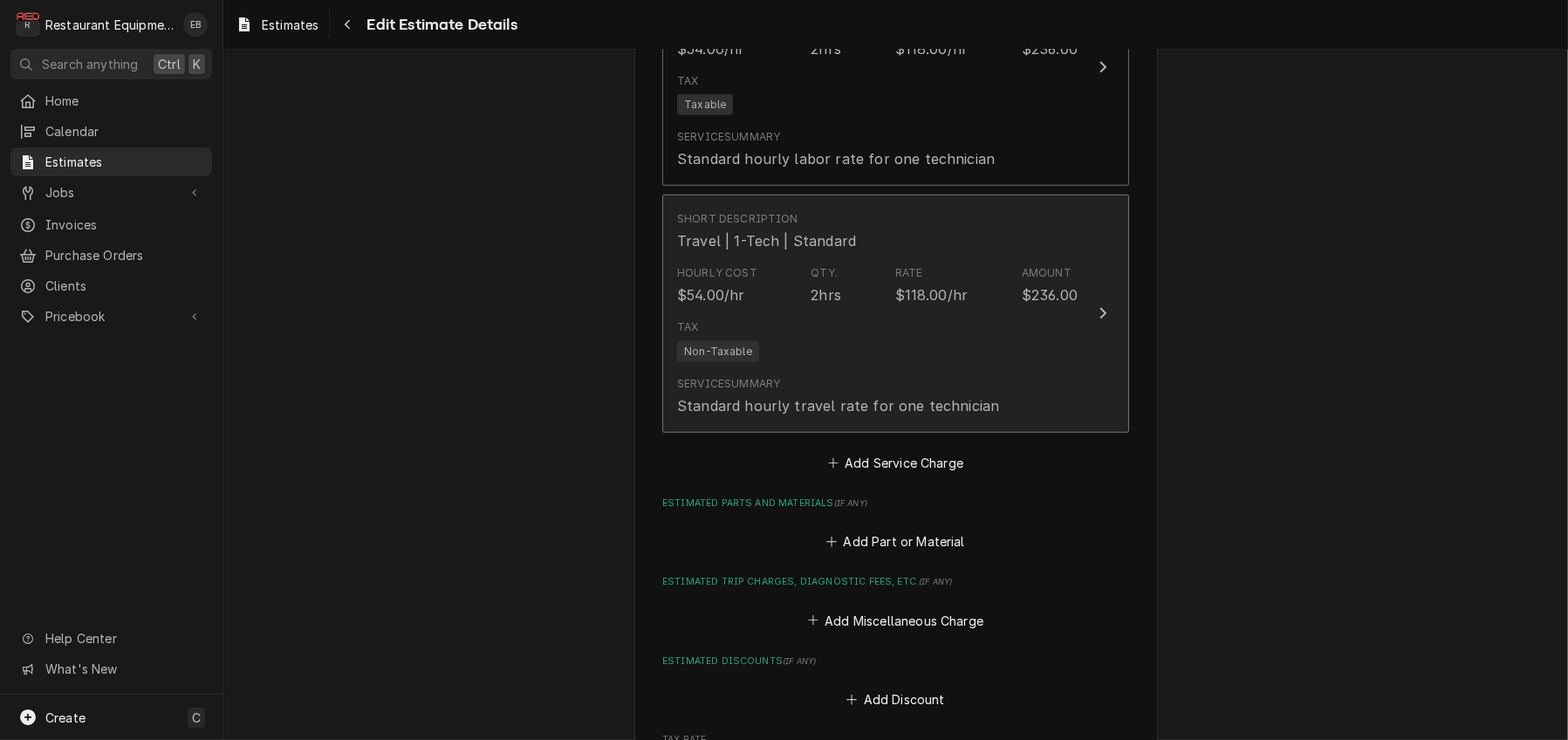
type textarea "x"
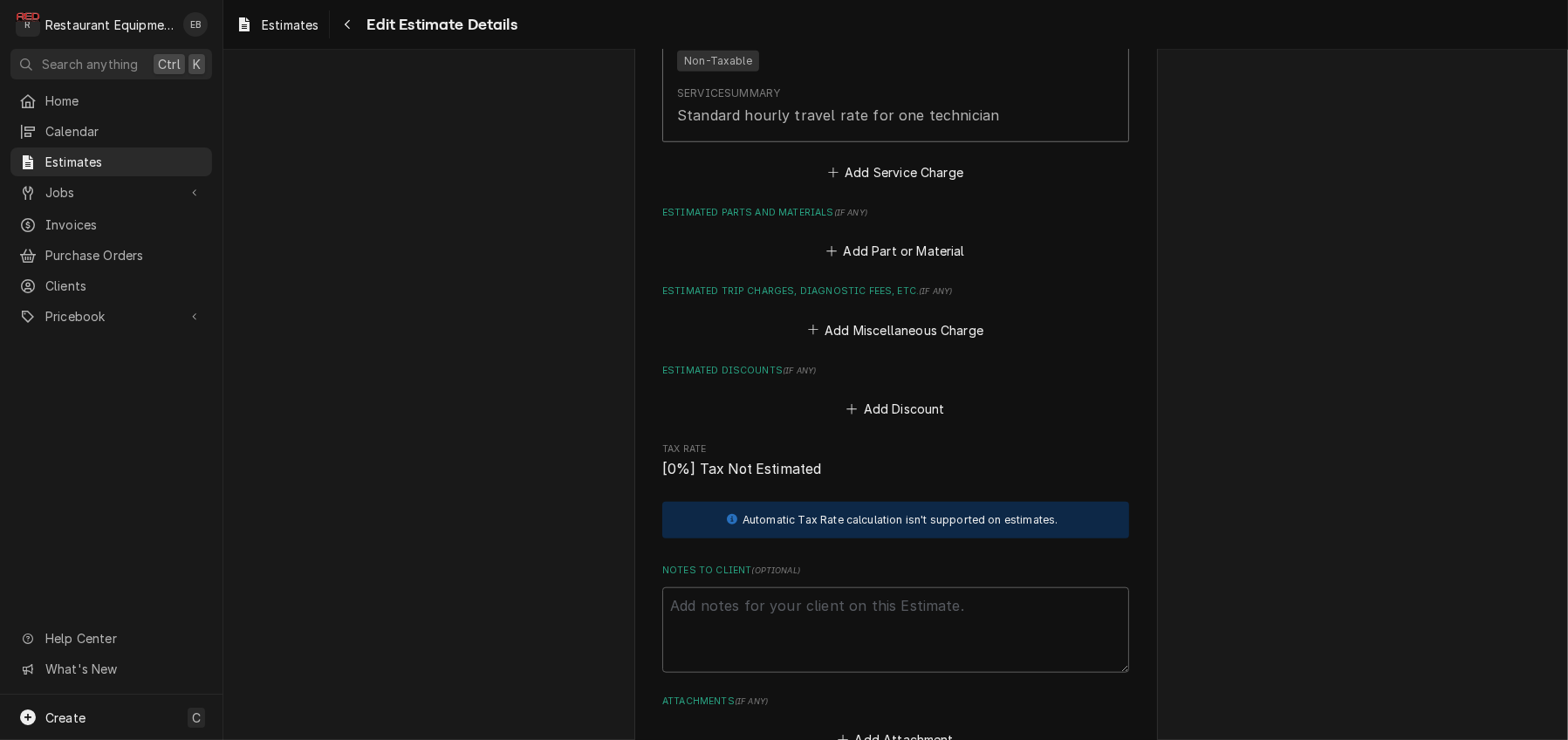
scroll to position [2050, 0]
click at [884, 342] on button "Add Miscellaneous Charge" at bounding box center [894, 329] width 181 height 24
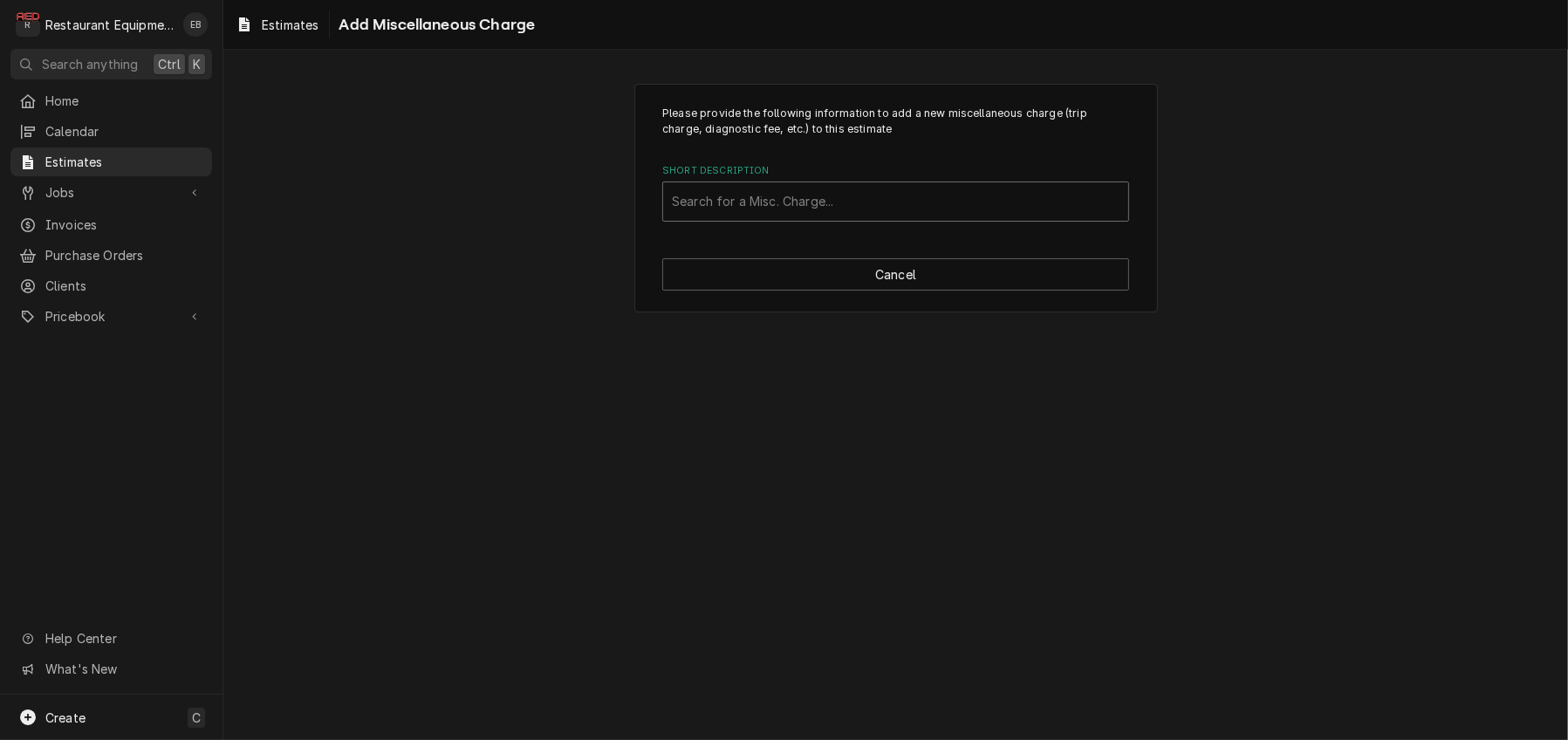
click at [788, 217] on div "Short Description" at bounding box center [896, 201] width 448 height 31
type input "truck"
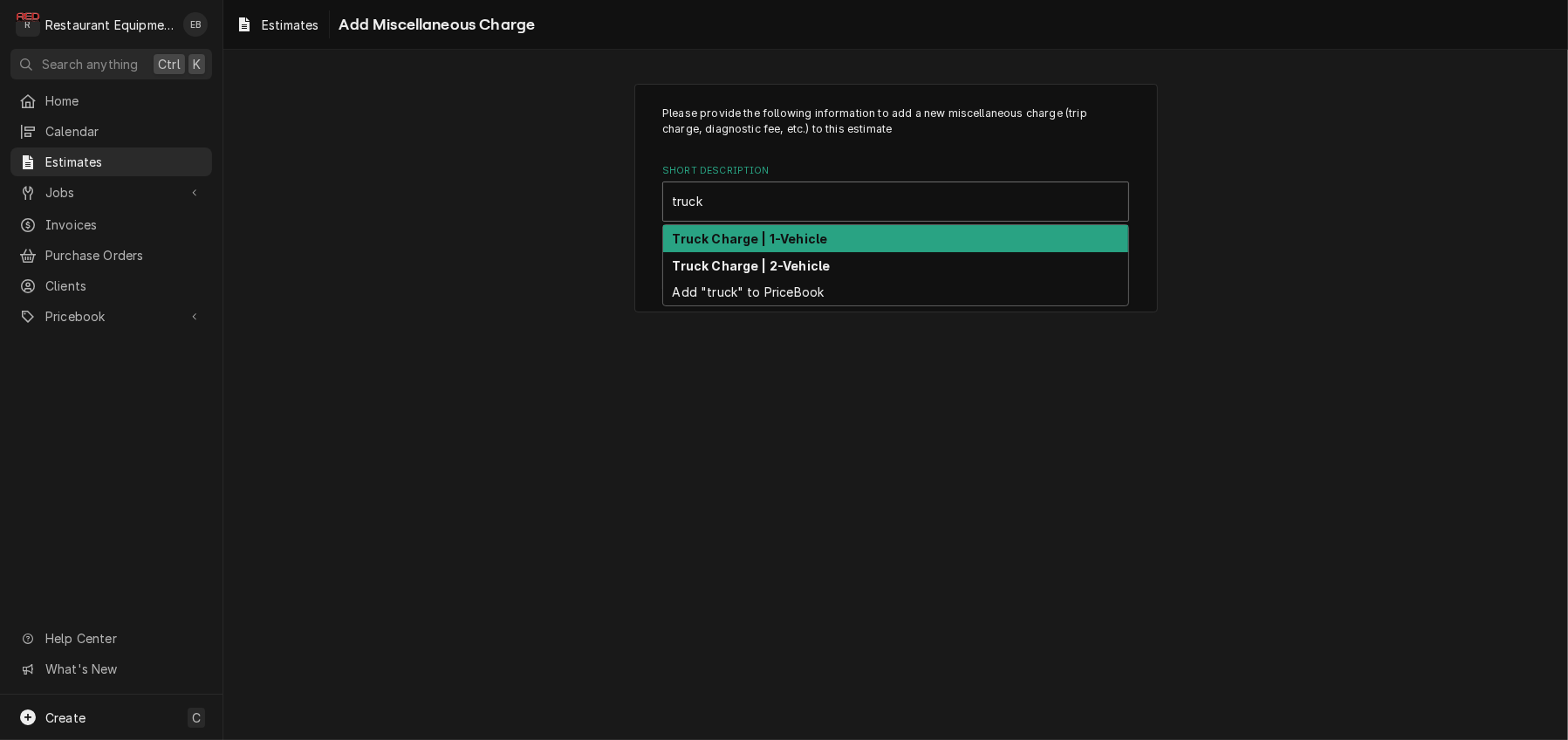
click at [767, 246] on strong "Truck Charge | 1-Vehicle" at bounding box center [751, 238] width 155 height 15
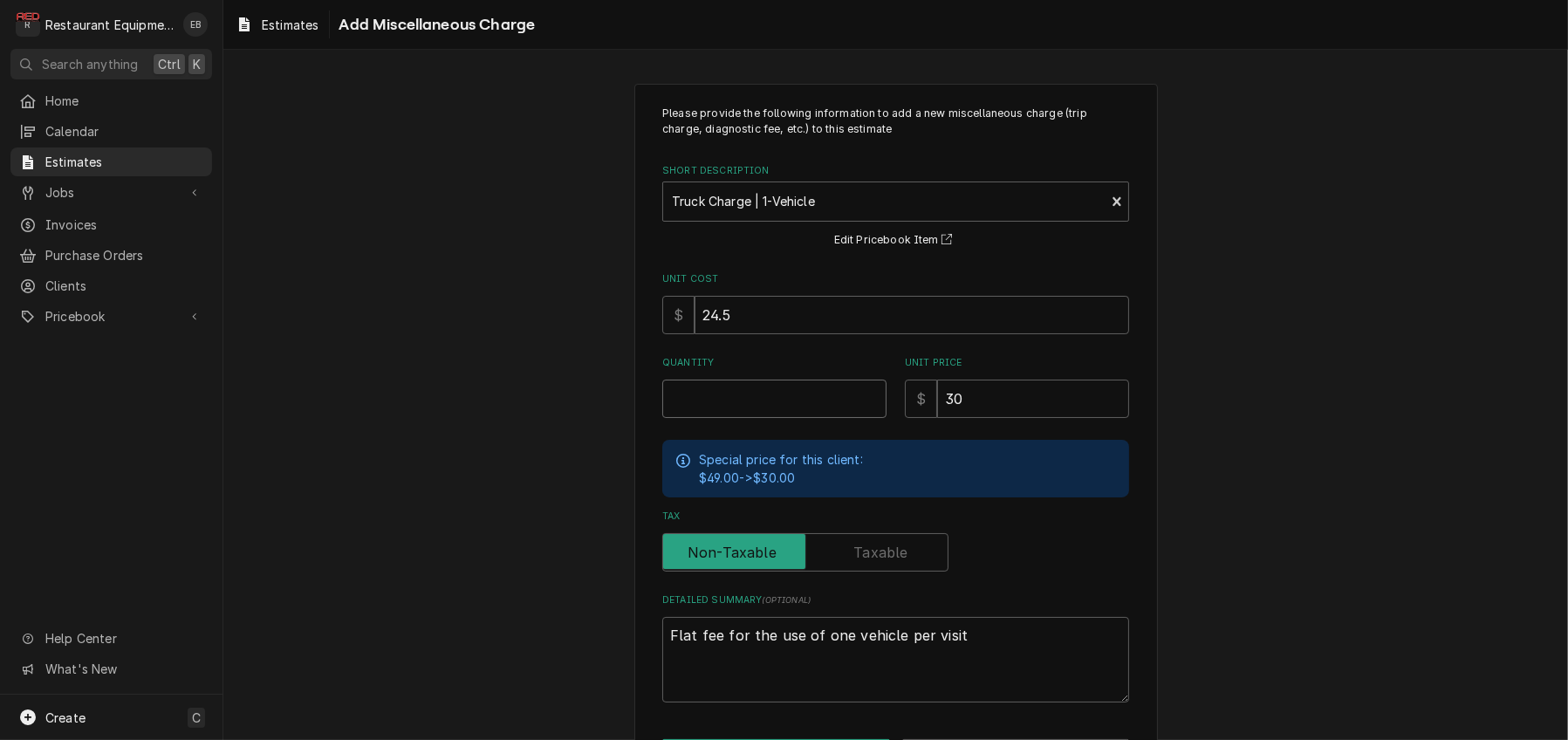
click at [735, 418] on input "Quantity" at bounding box center [774, 398] width 224 height 38
type textarea "x"
type input "2"
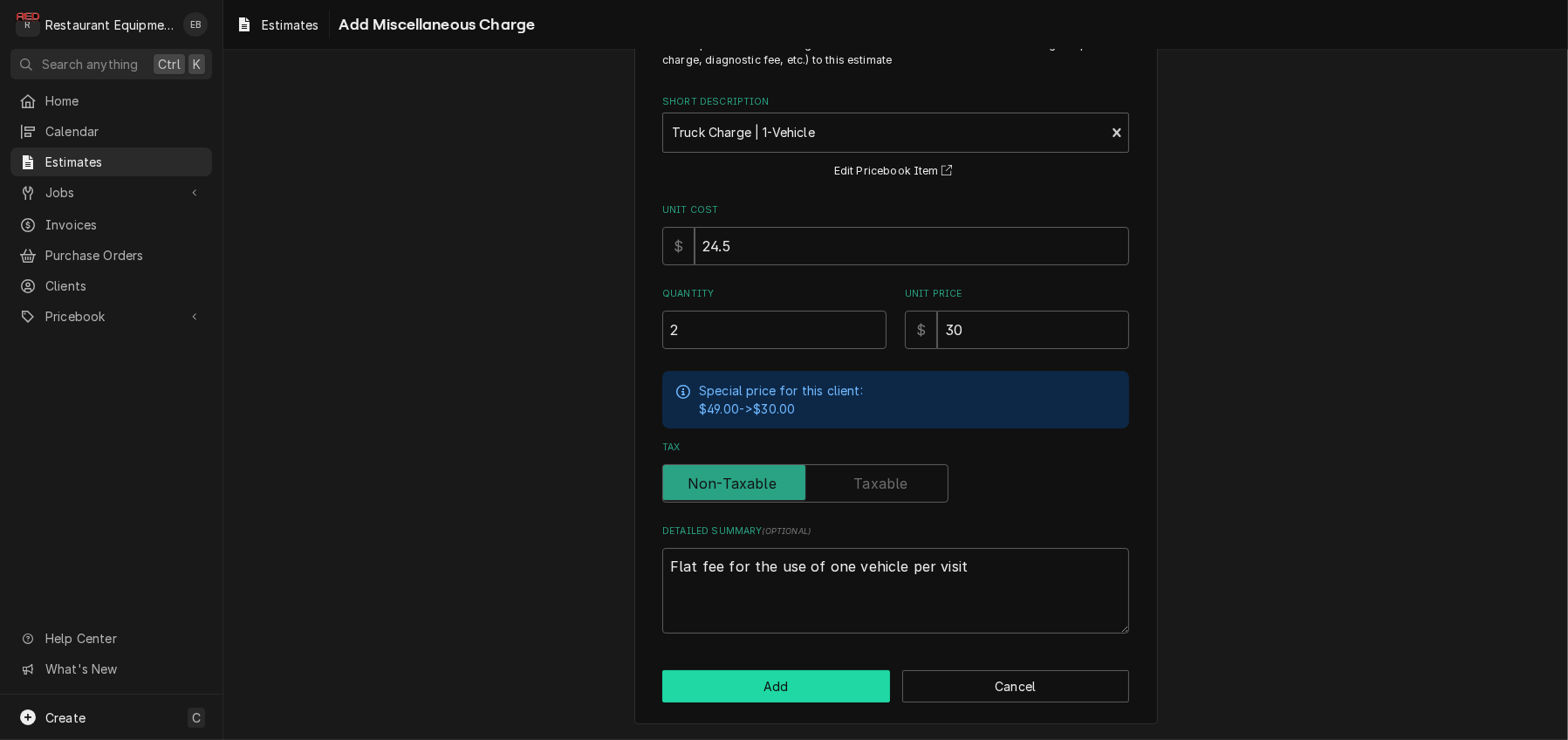
click at [783, 681] on button "Add" at bounding box center [776, 686] width 228 height 32
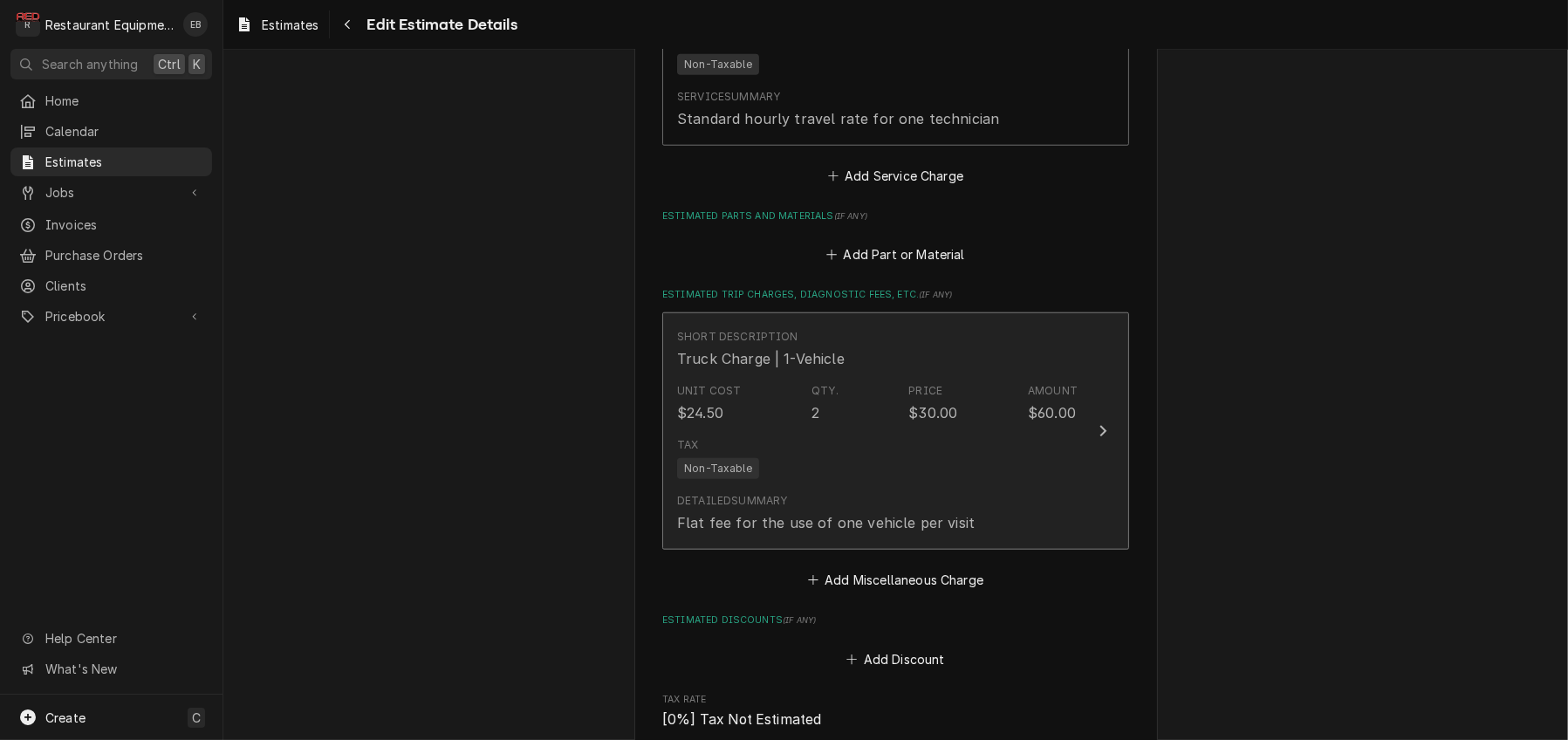
type textarea "x"
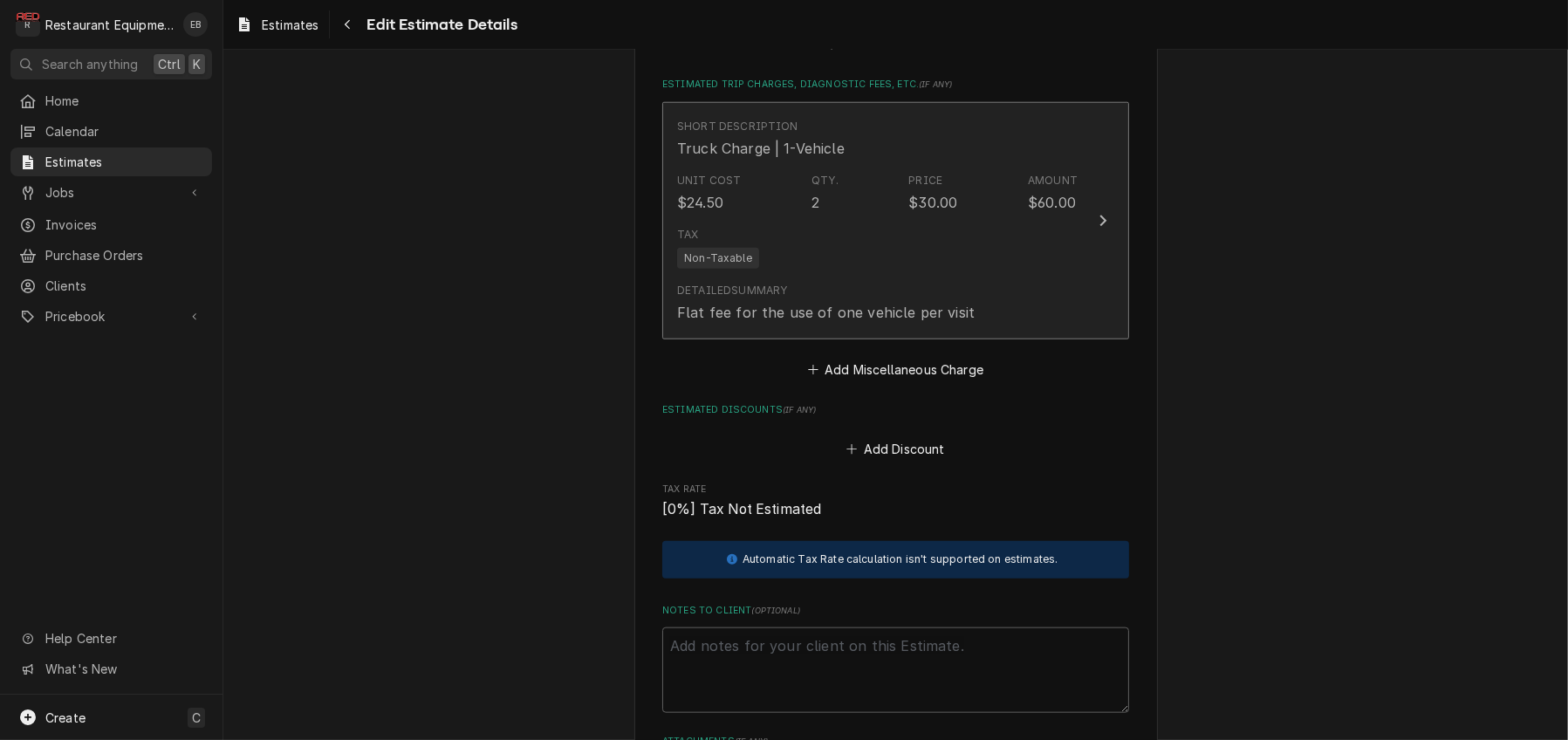
scroll to position [2318, 0]
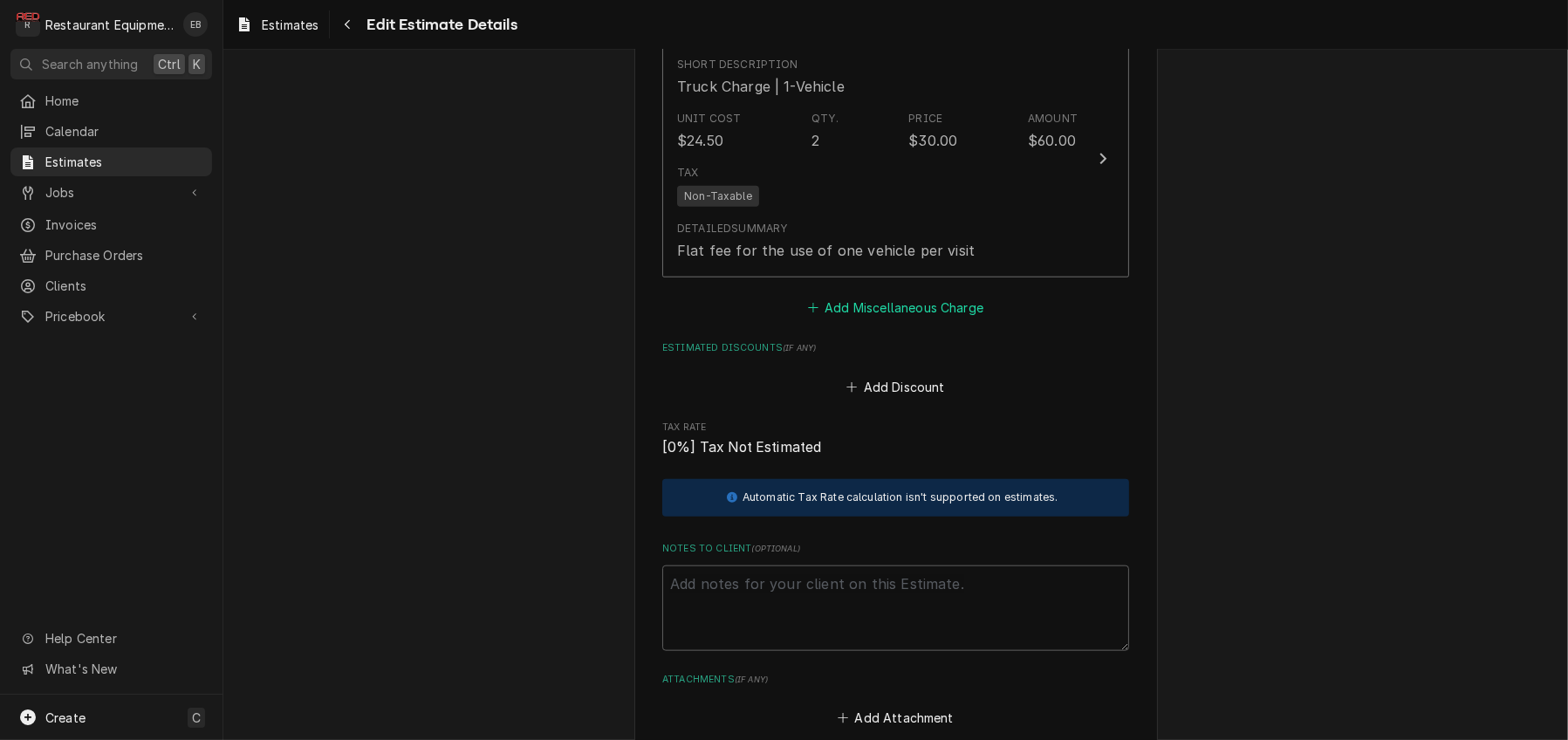
click at [895, 320] on button "Add Miscellaneous Charge" at bounding box center [894, 307] width 181 height 24
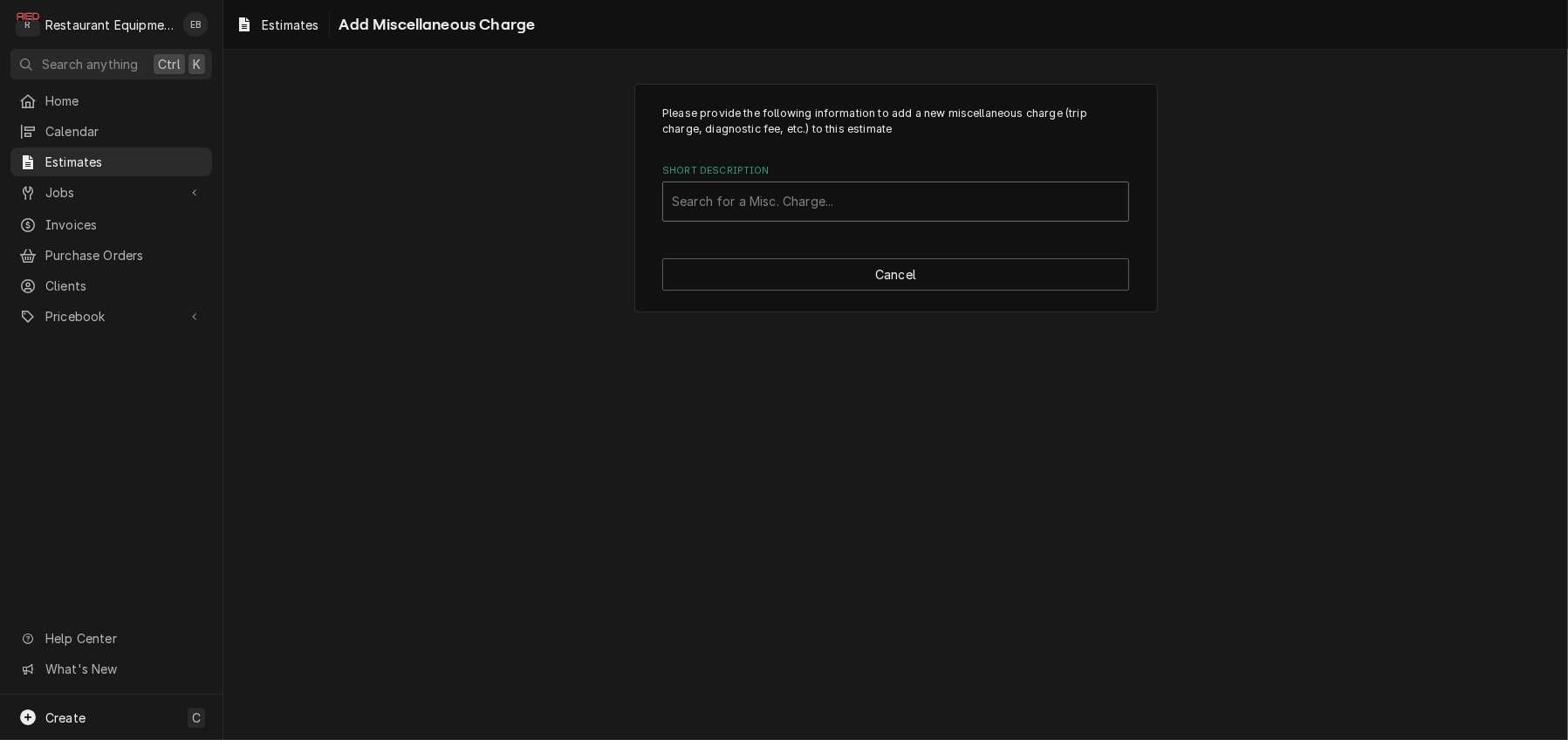
click at [840, 215] on div "Short Description" at bounding box center [896, 201] width 448 height 31
type input "shipping"
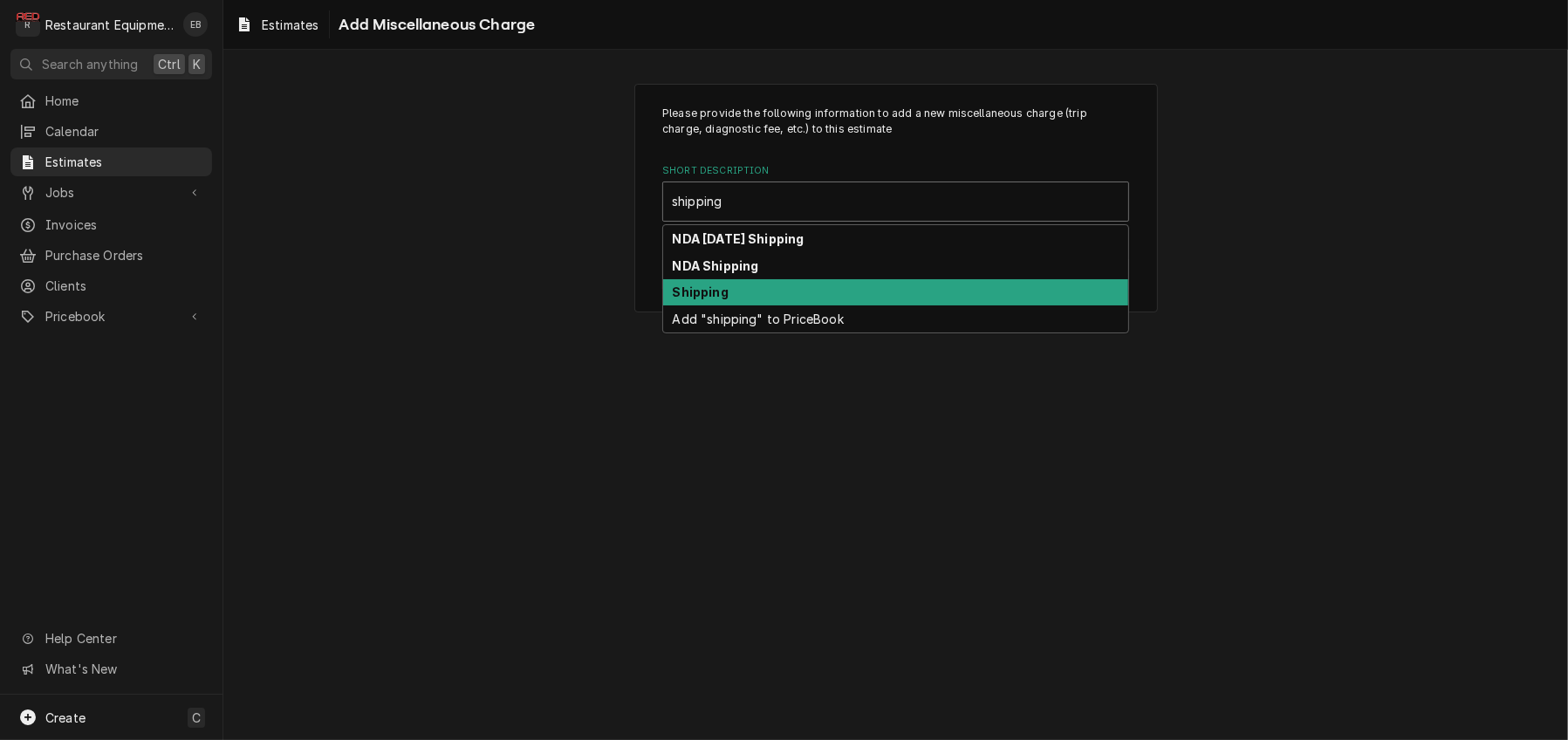
click at [741, 306] on div "Shipping" at bounding box center [895, 293] width 465 height 27
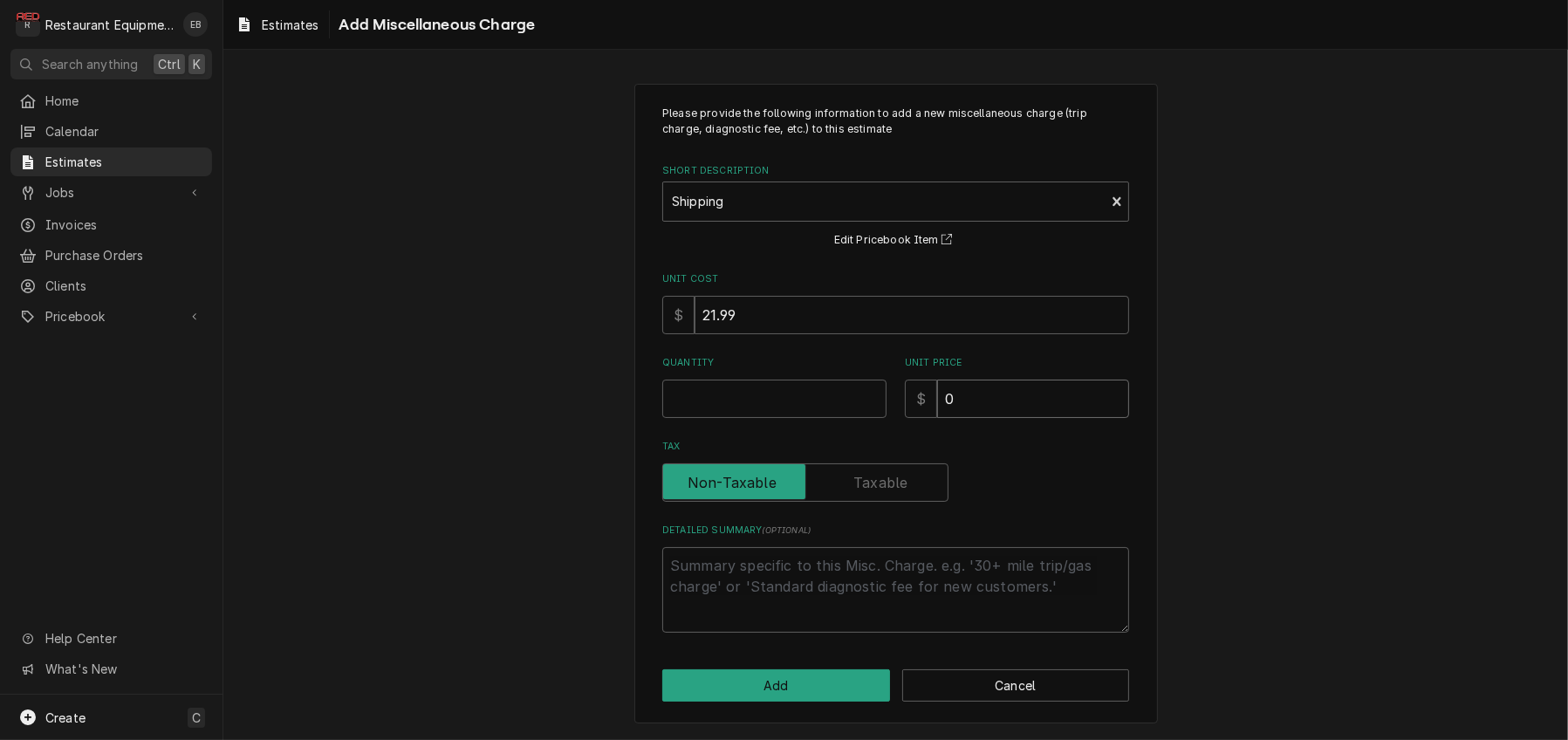
click at [975, 418] on input "0" at bounding box center [1033, 398] width 192 height 38
type textarea "x"
type input "6"
type textarea "x"
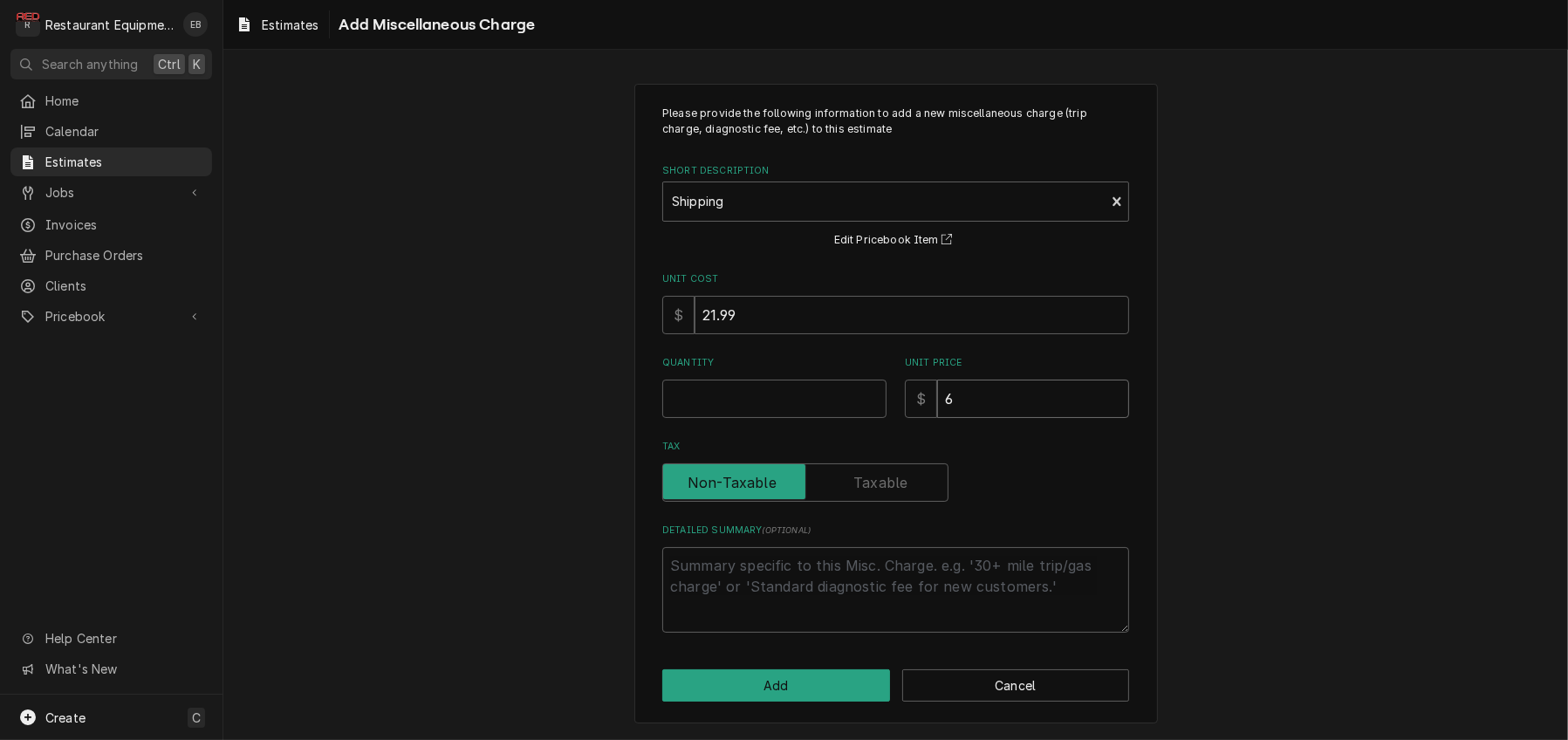
type input "64"
type textarea "x"
type input "64.9"
type textarea "x"
type input "64.95"
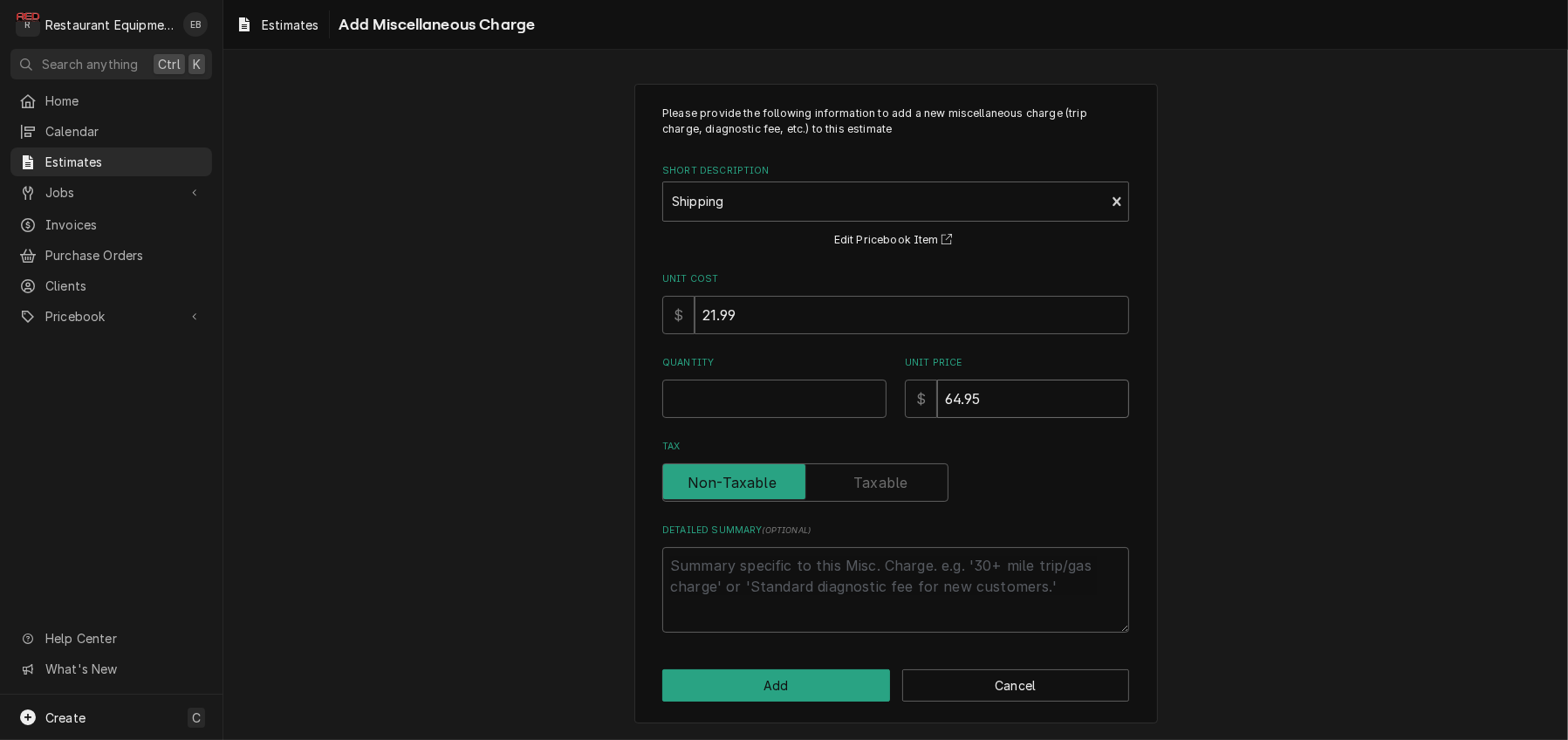
type textarea "x"
type input "64.9"
type textarea "x"
type input "64.96"
type textarea "x"
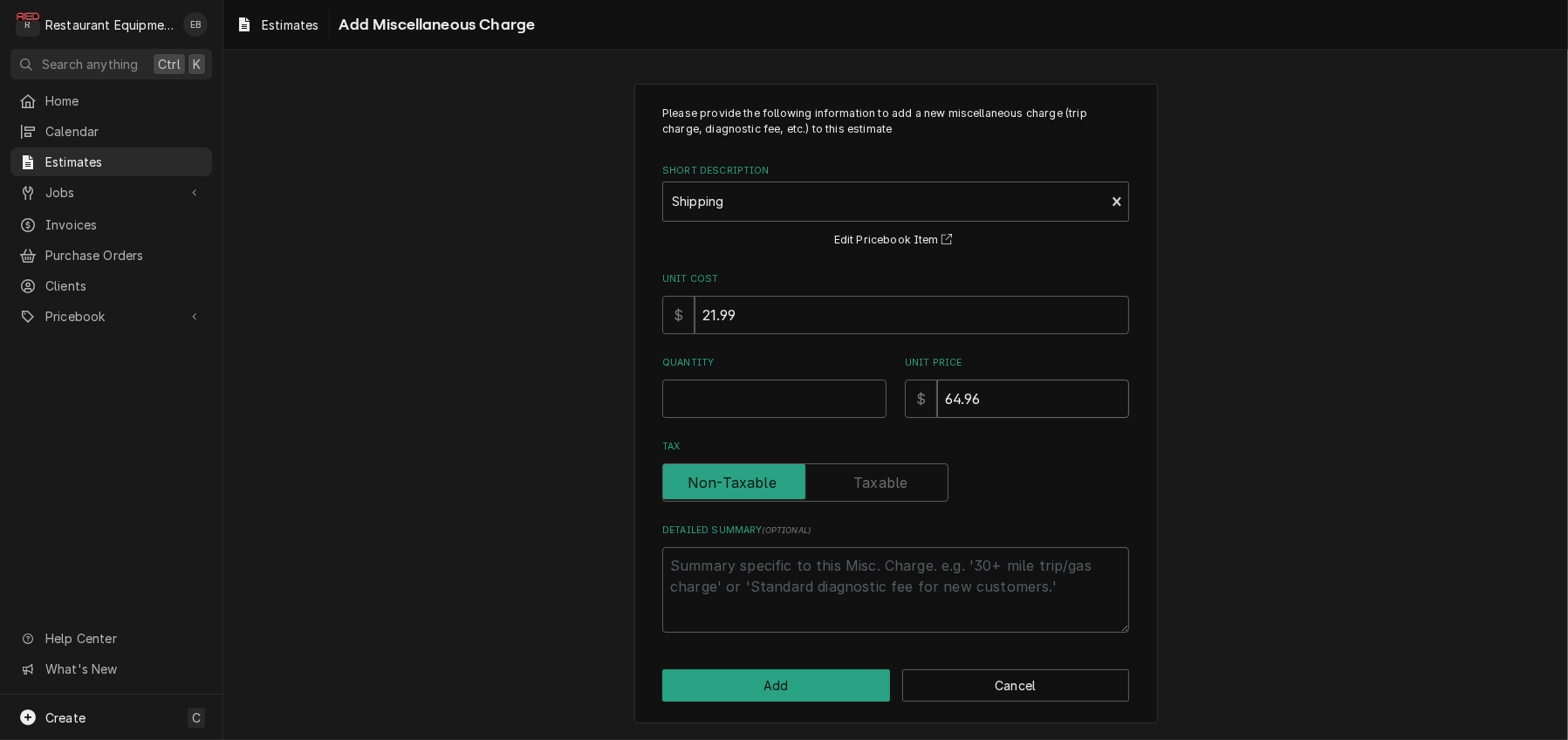
type input "64.96"
click at [726, 387] on input "Quantity" at bounding box center [774, 398] width 224 height 38
type textarea "x"
type input "1"
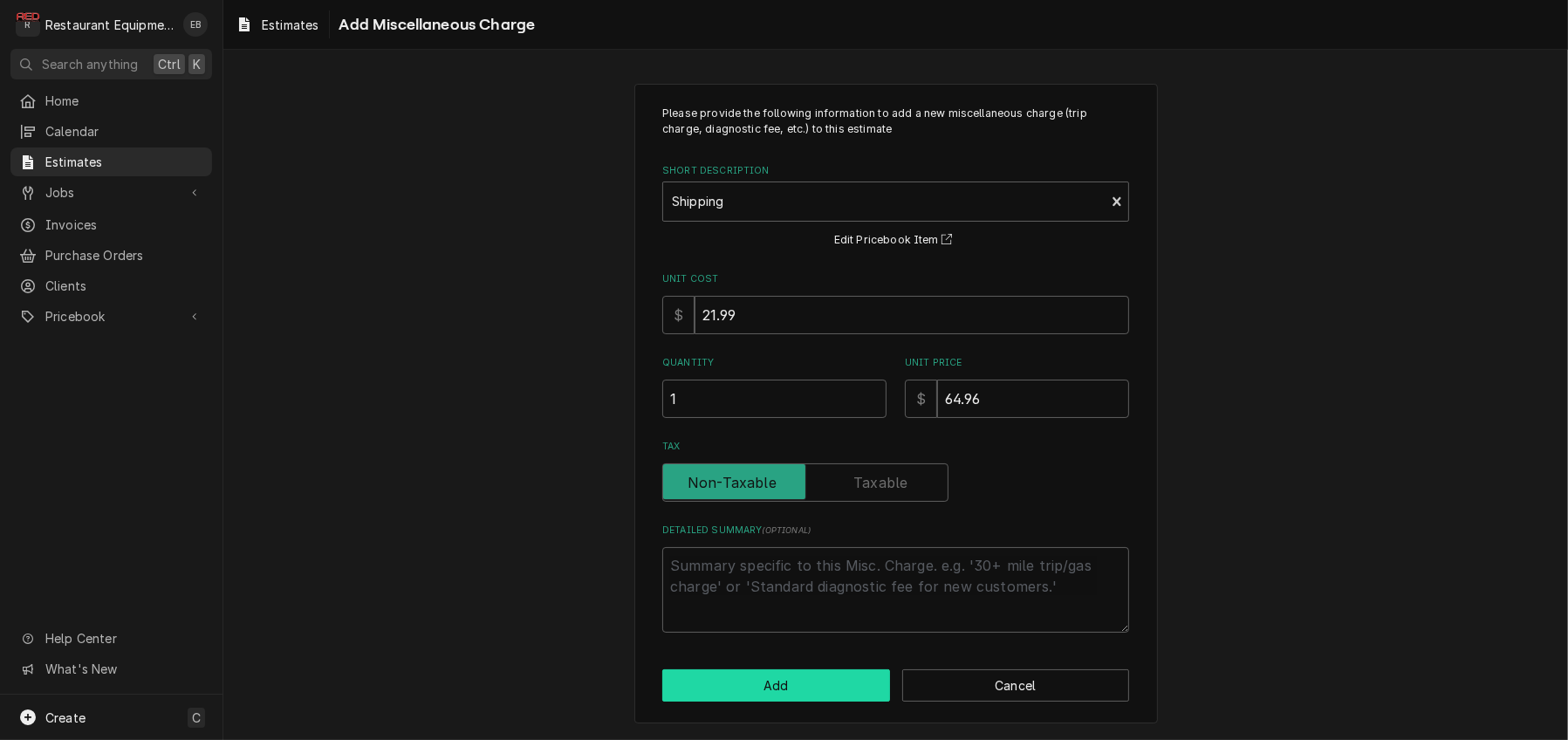
click at [783, 677] on button "Add" at bounding box center [776, 686] width 228 height 32
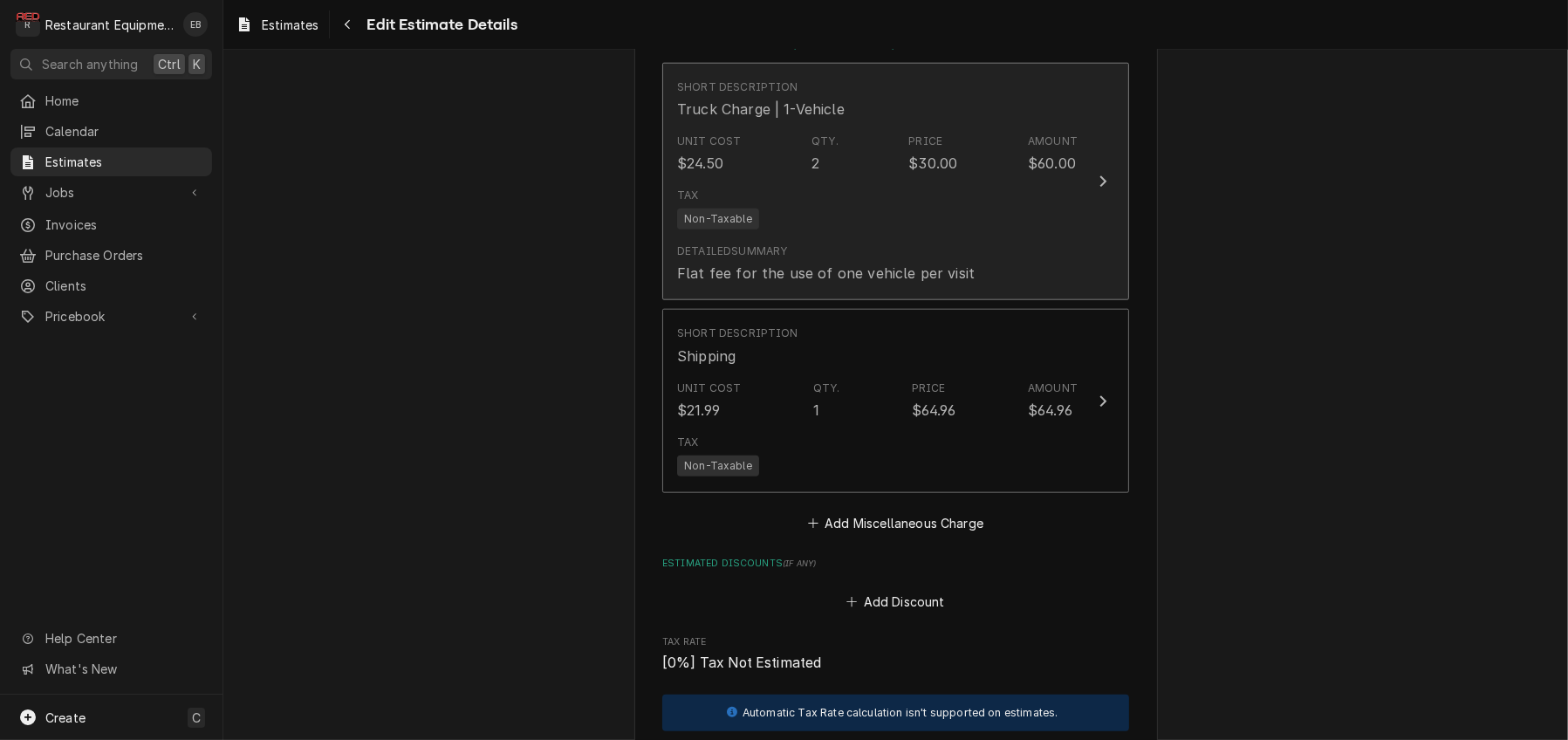
type textarea "x"
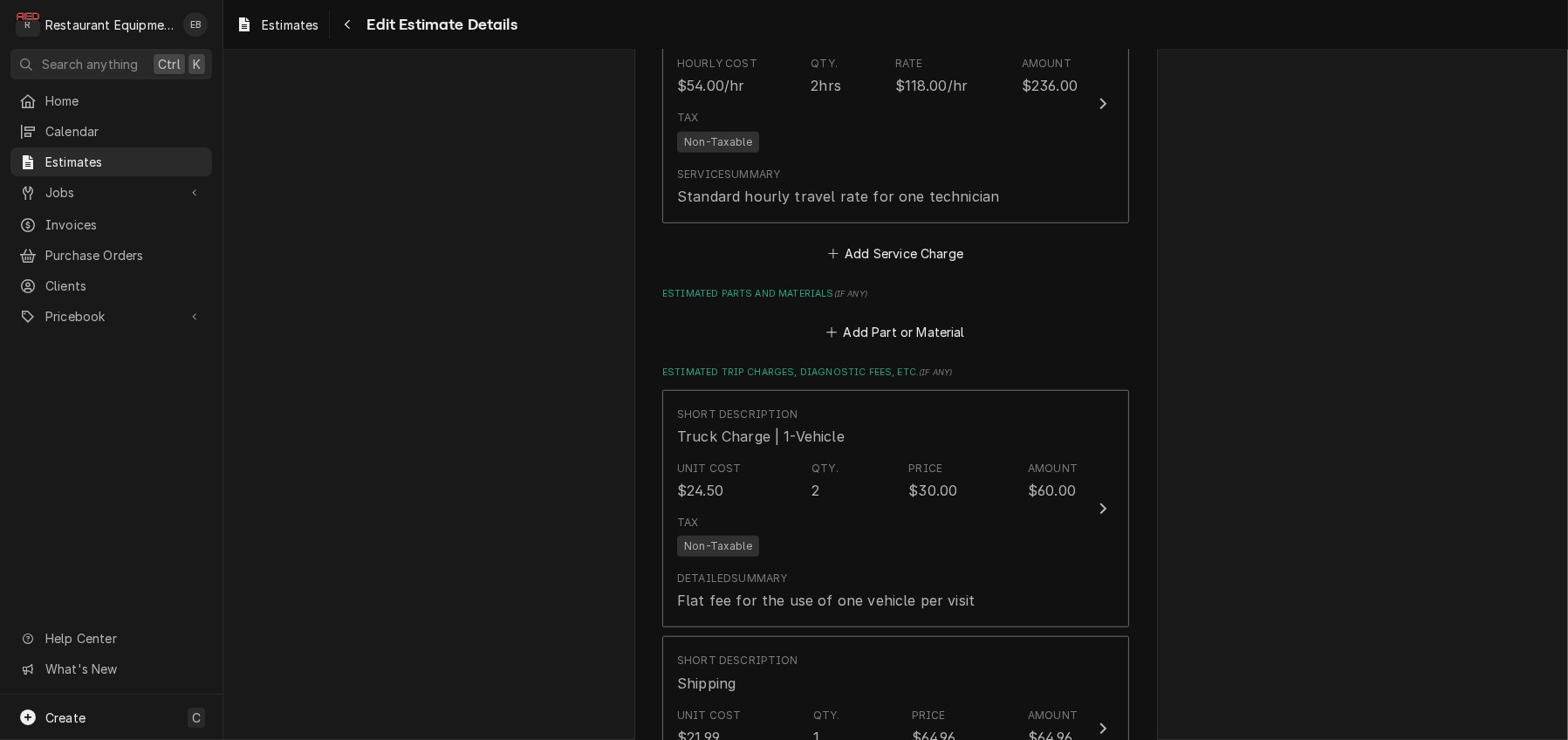
scroll to position [2004, 0]
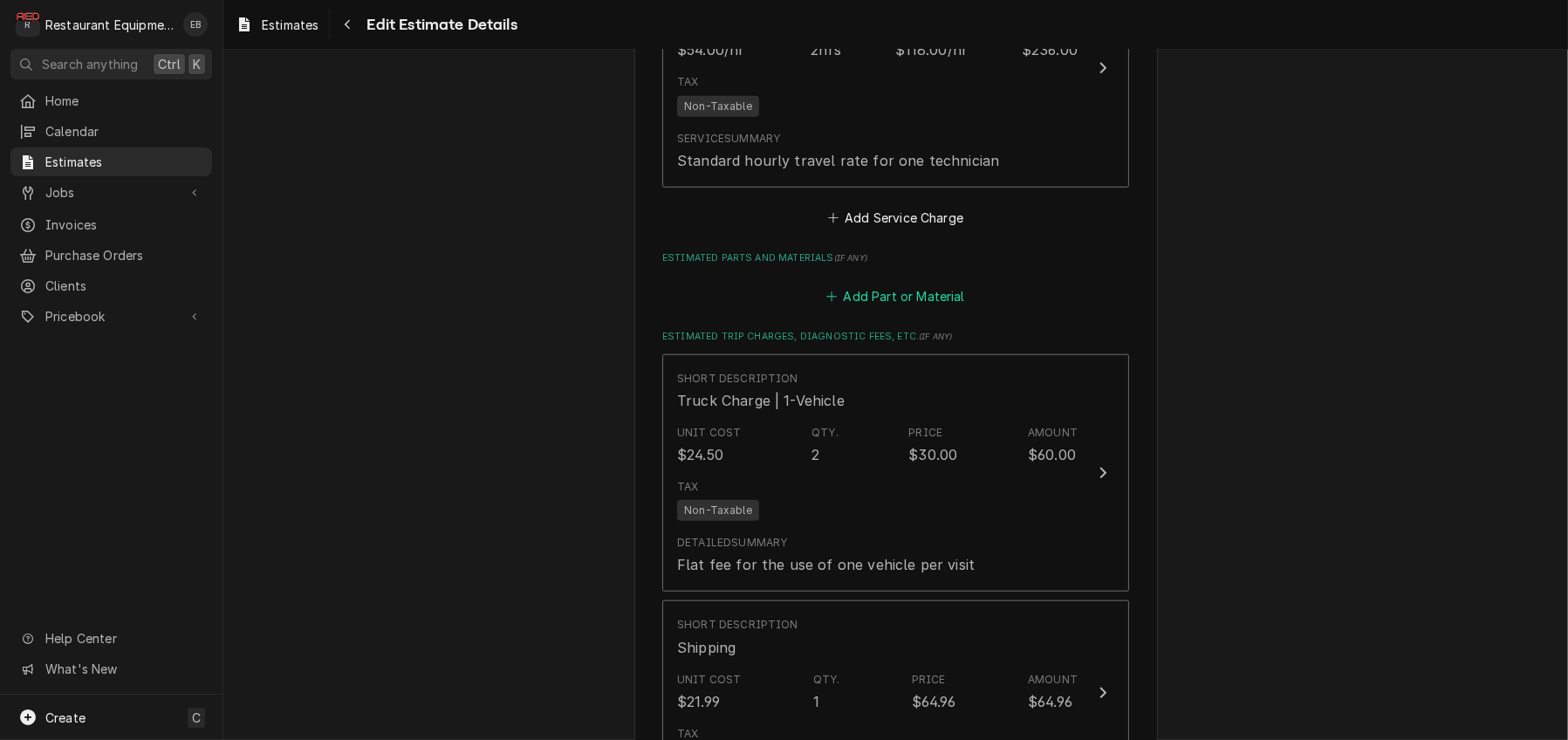
click at [859, 309] on button "Add Part or Material" at bounding box center [895, 296] width 144 height 24
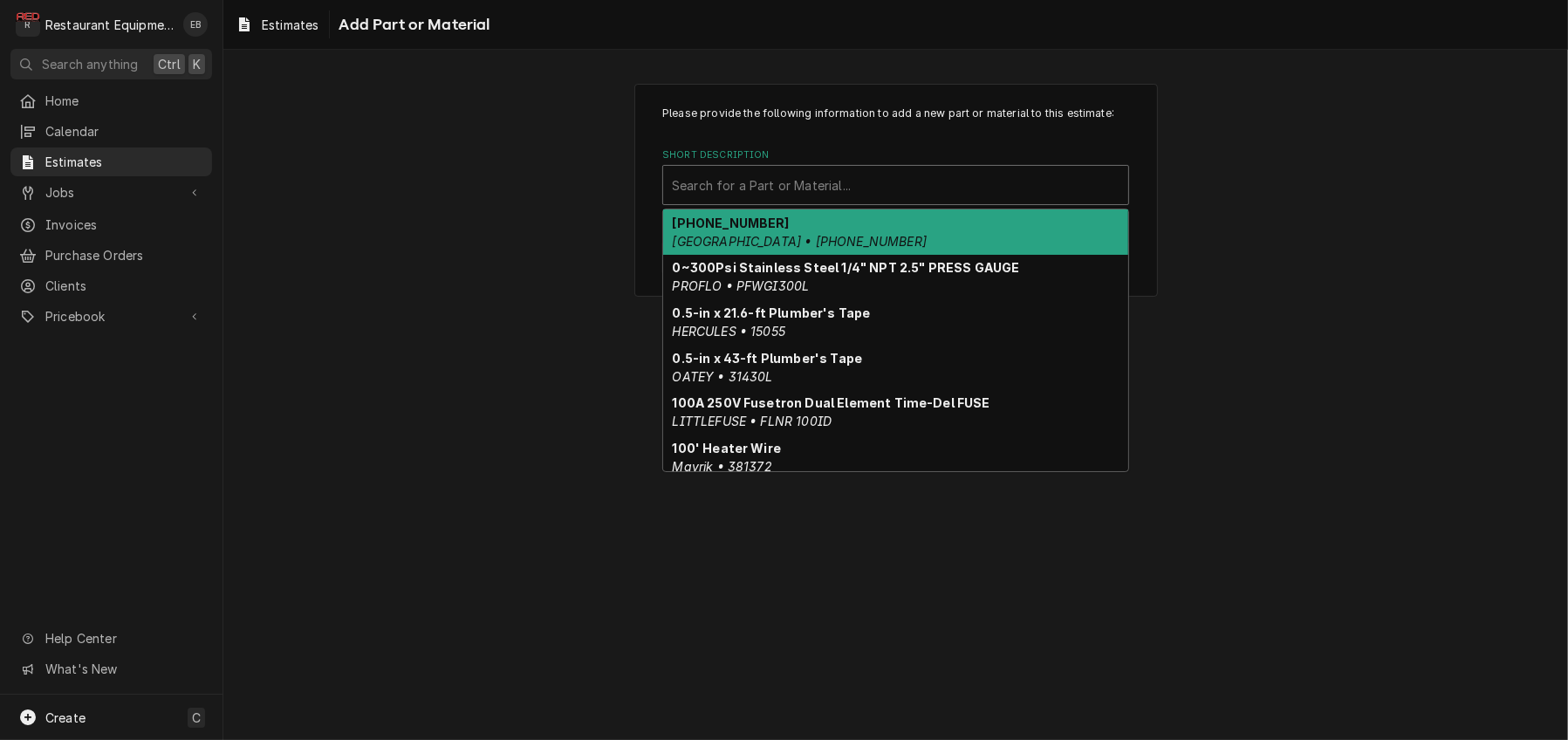
click at [786, 201] on div "Short Description" at bounding box center [896, 185] width 448 height 31
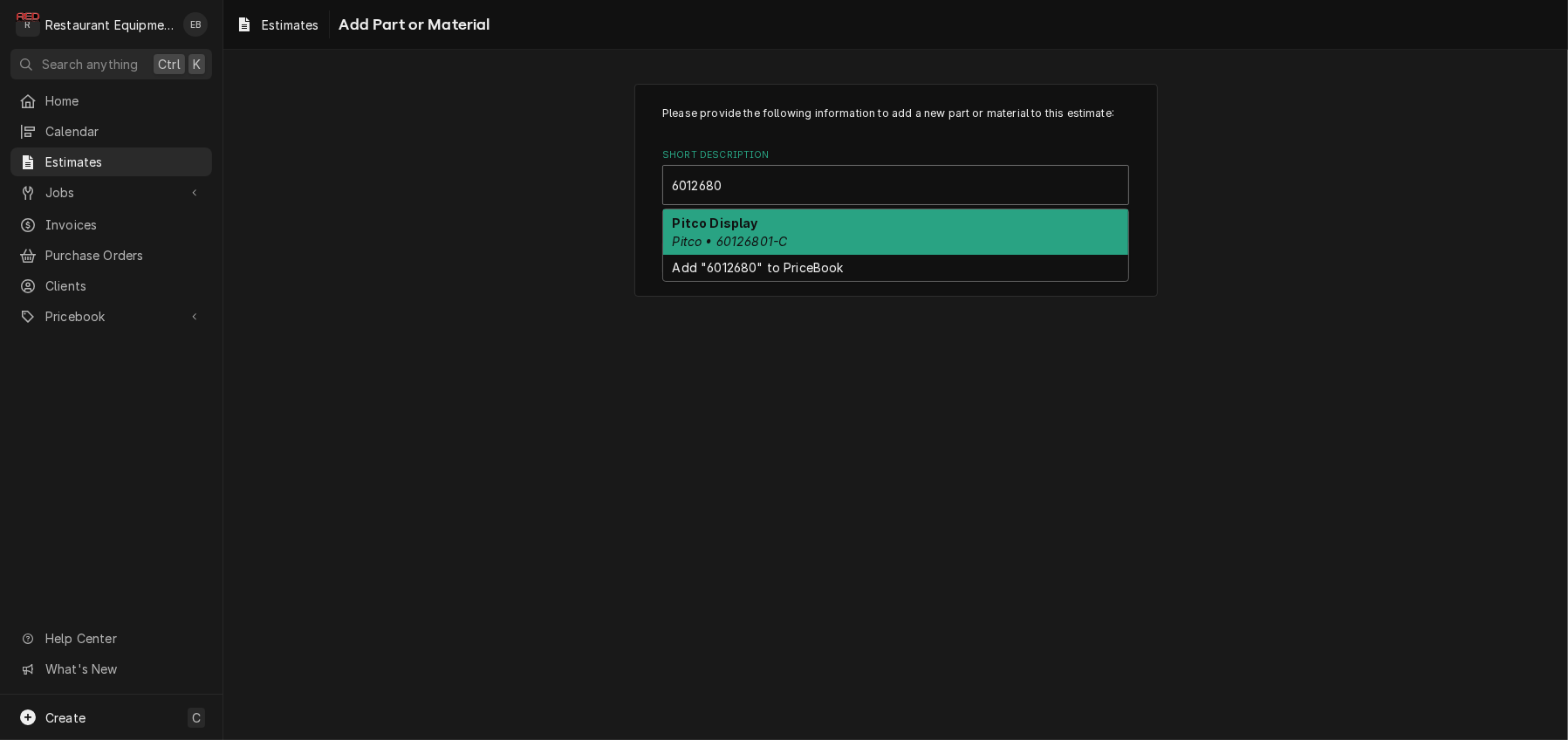
type input "60126801"
click at [763, 254] on div "Pitco Display Pitco • 60126801-C" at bounding box center [895, 232] width 465 height 46
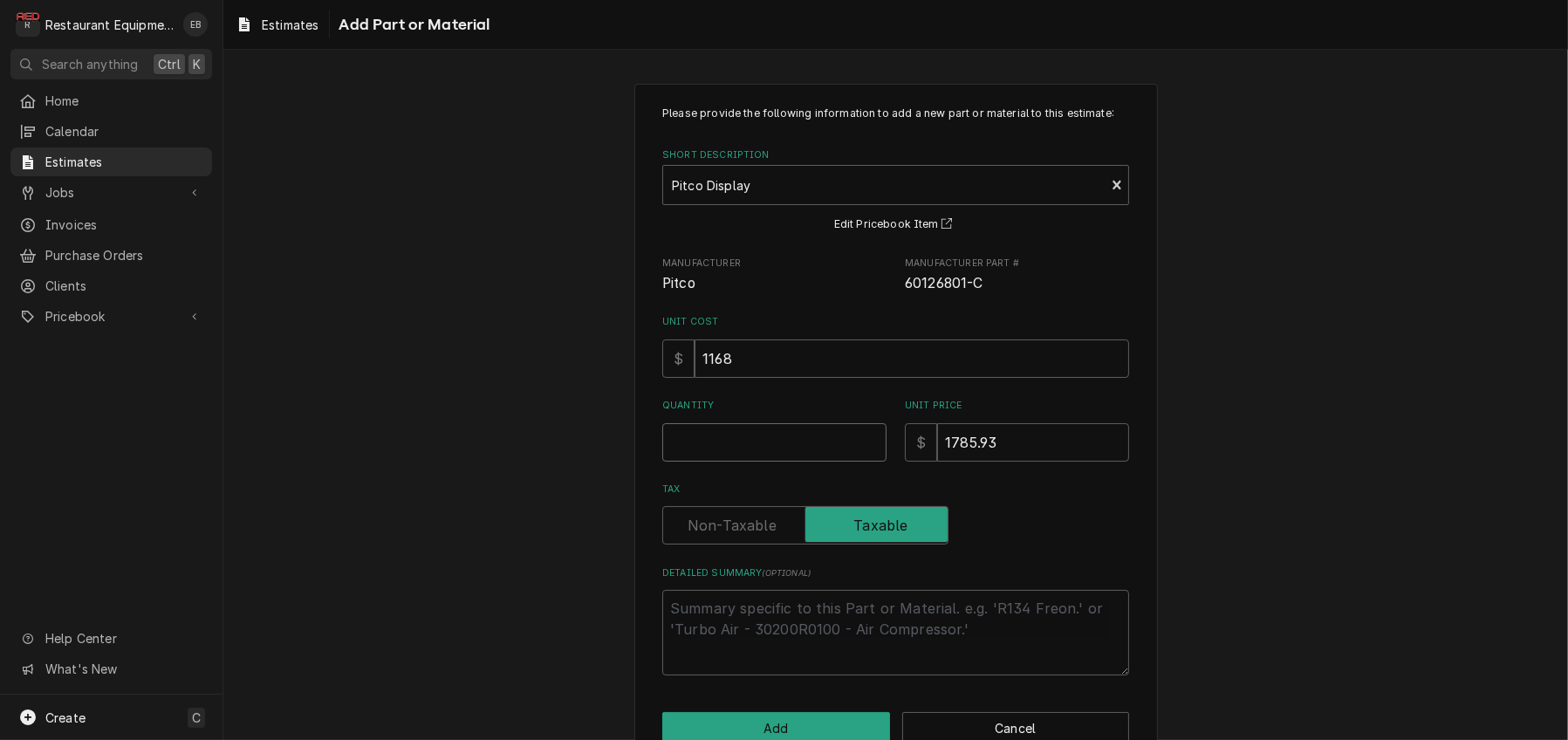
click at [728, 461] on input "Quantity" at bounding box center [774, 442] width 224 height 38
type textarea "x"
type input "1"
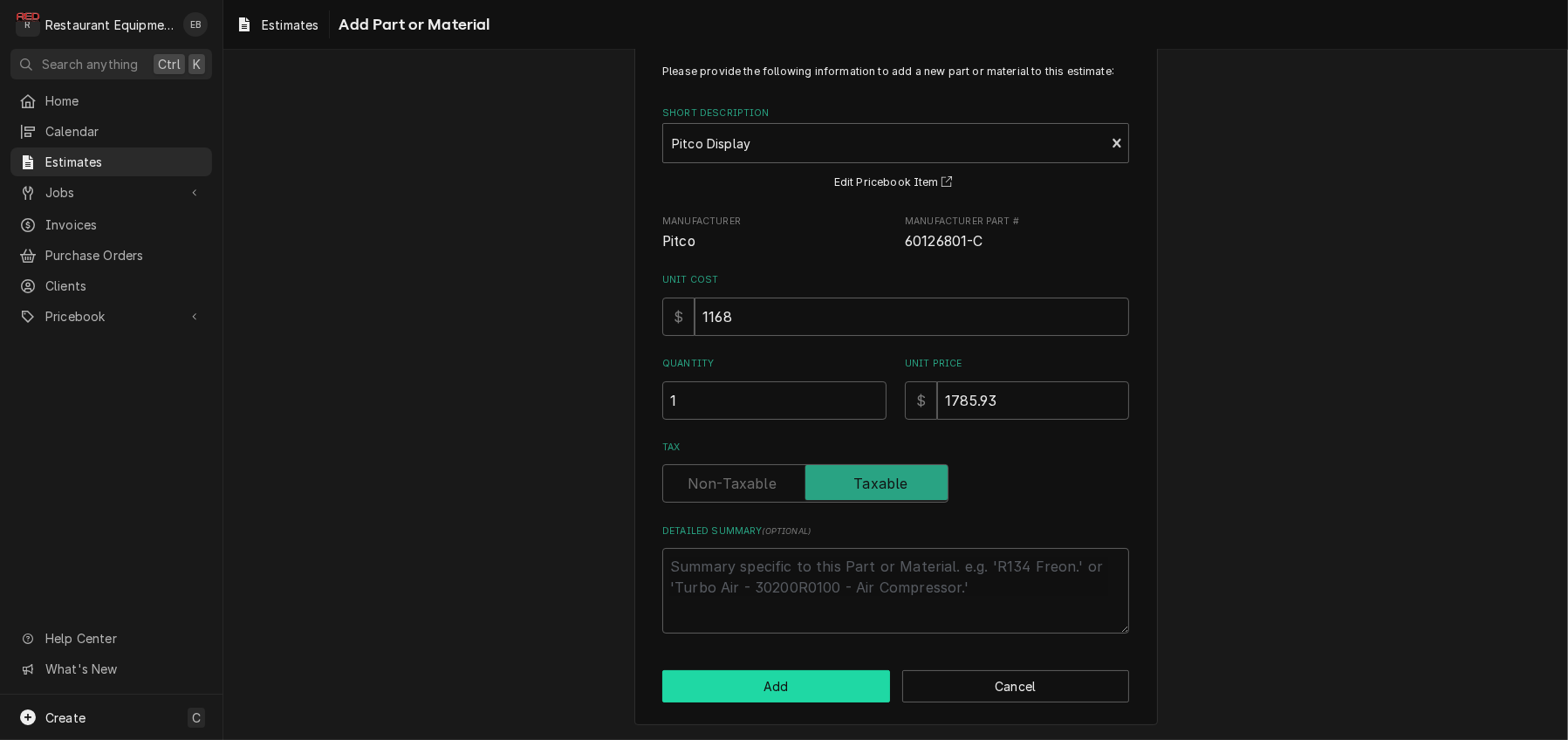
click at [776, 692] on button "Add" at bounding box center [776, 686] width 228 height 32
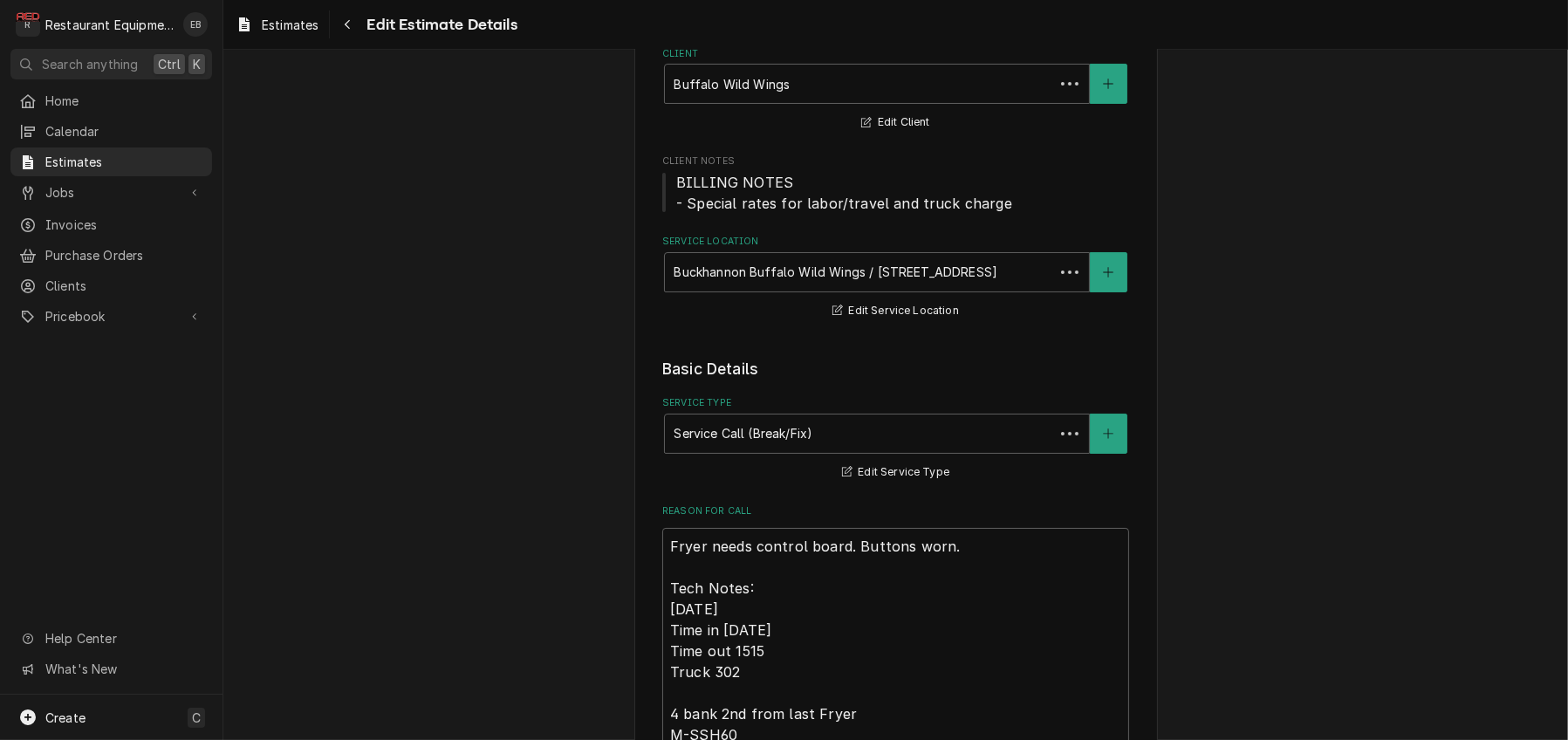
scroll to position [1981, 0]
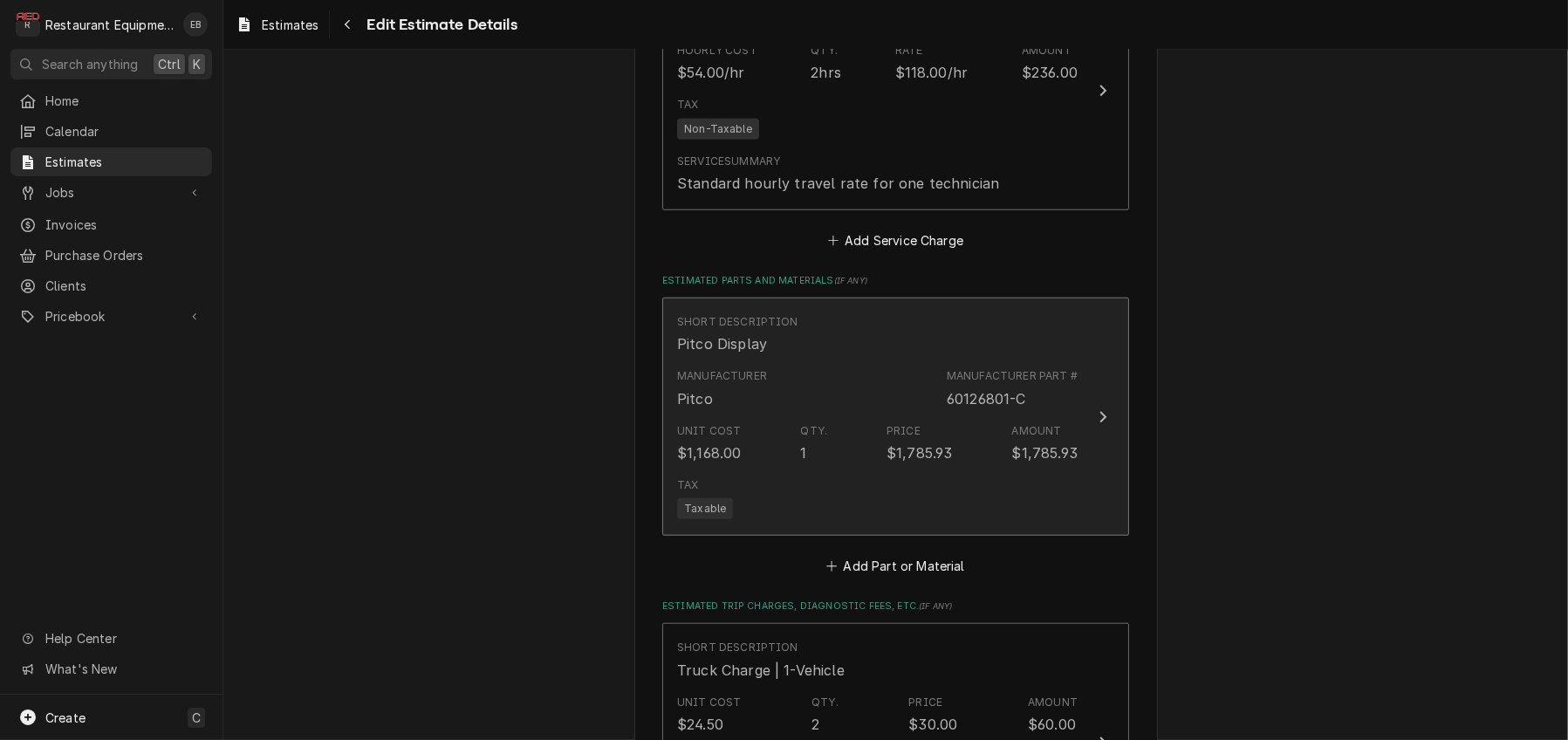
type textarea "x"
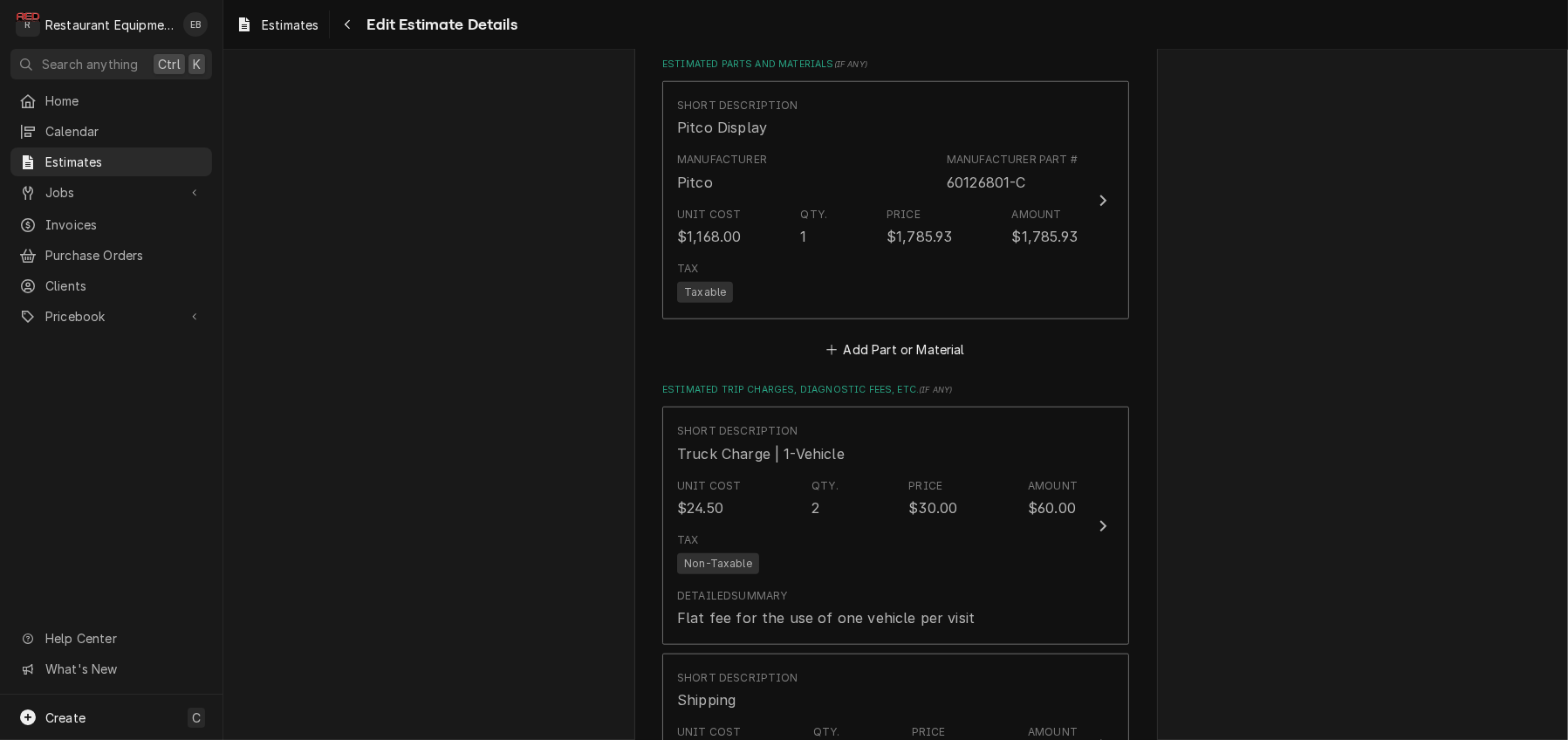
scroll to position [2214, 0]
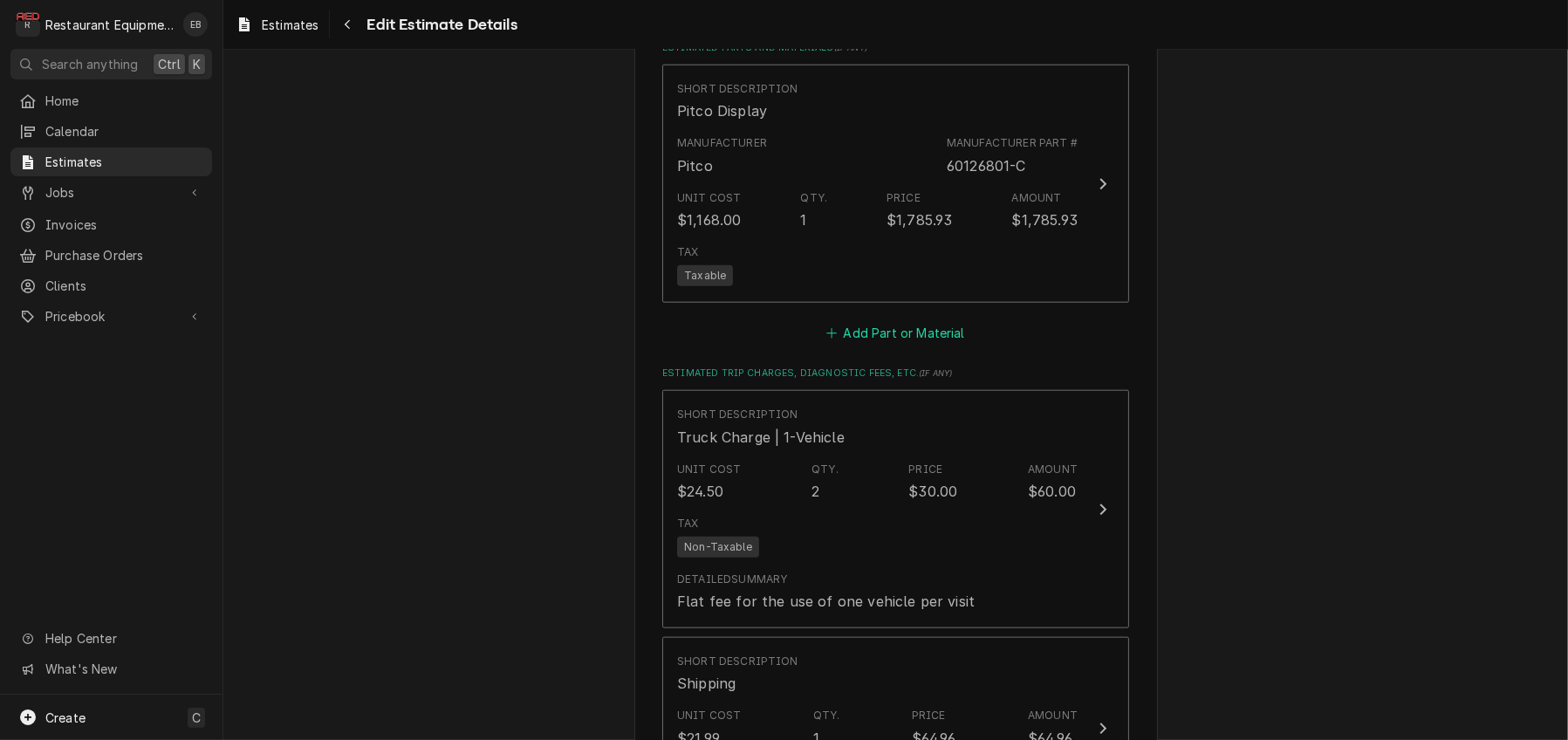
click at [873, 345] on button "Add Part or Material" at bounding box center [895, 332] width 144 height 24
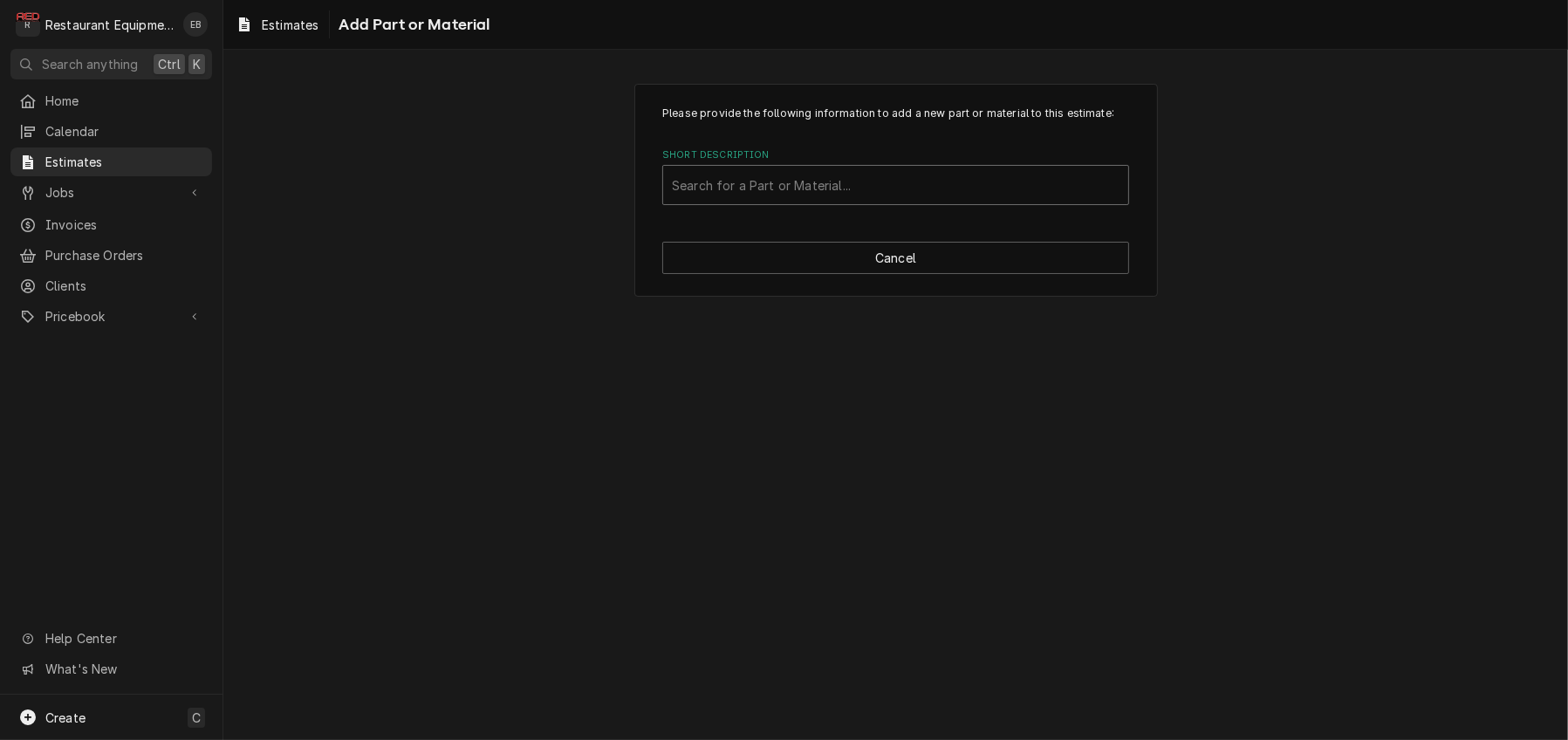
click at [847, 201] on div "Short Description" at bounding box center [896, 185] width 448 height 31
type input "miscellan"
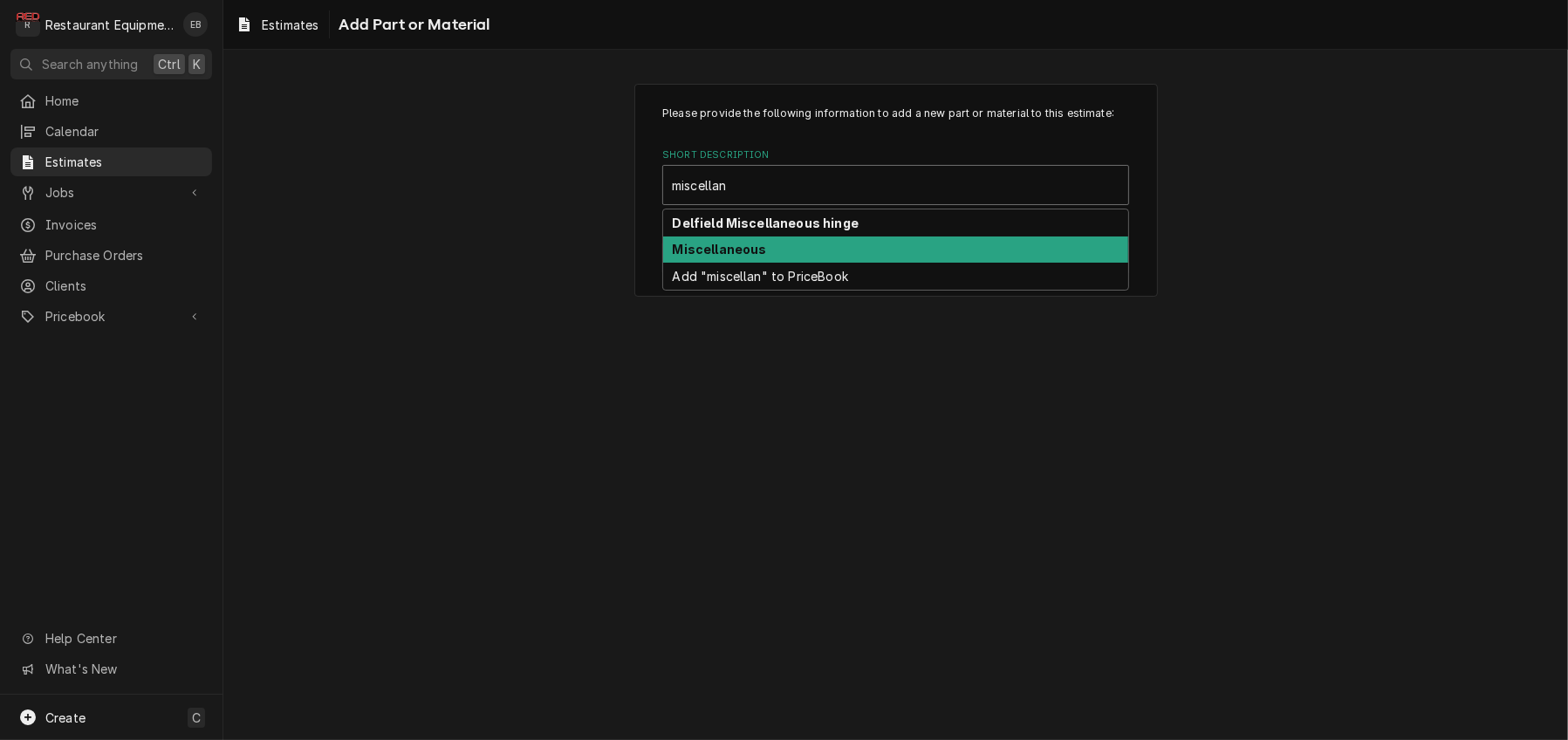
click at [838, 263] on div "Miscellaneous" at bounding box center [895, 250] width 465 height 27
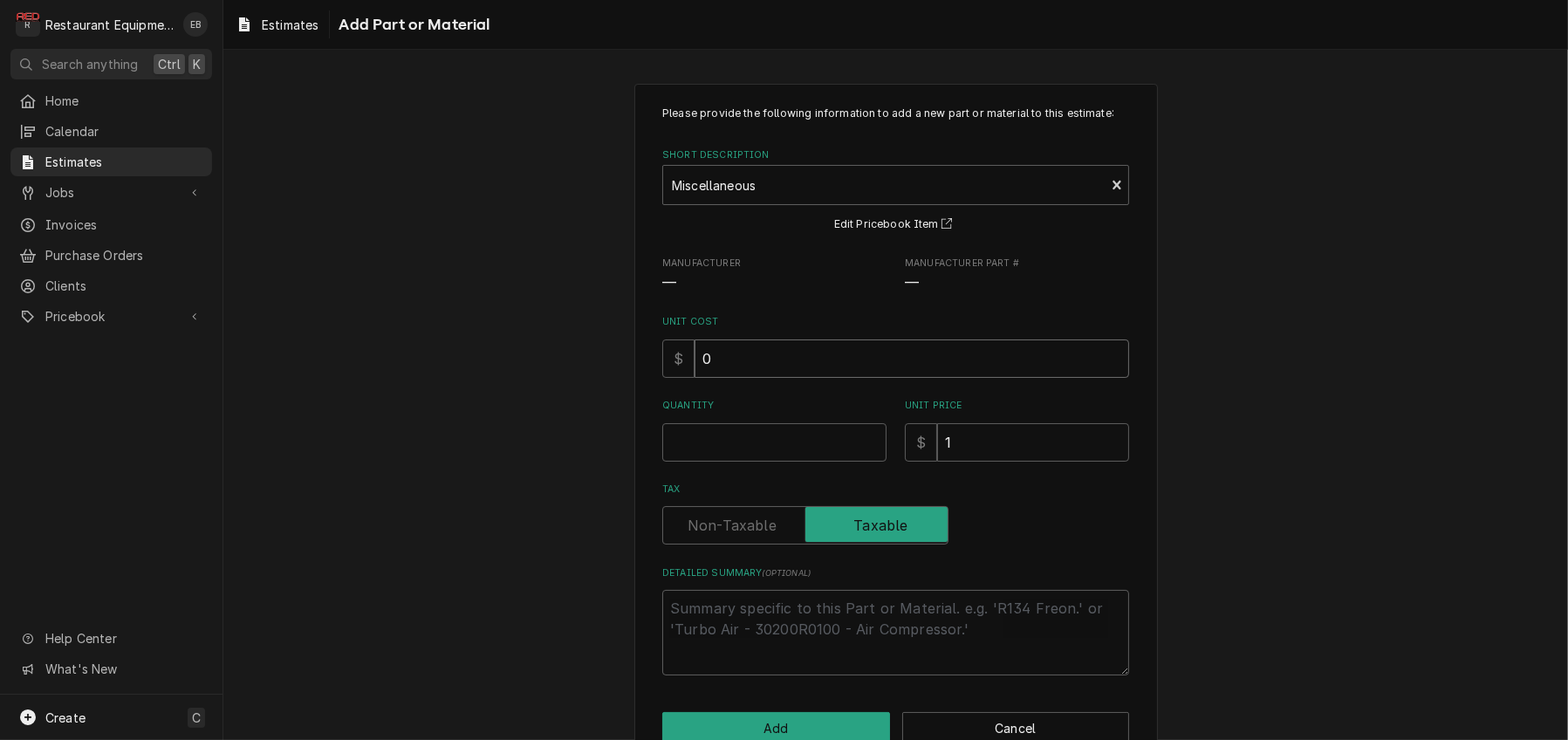
click at [794, 378] on input "0" at bounding box center [911, 358] width 435 height 38
type textarea "x"
type input "8"
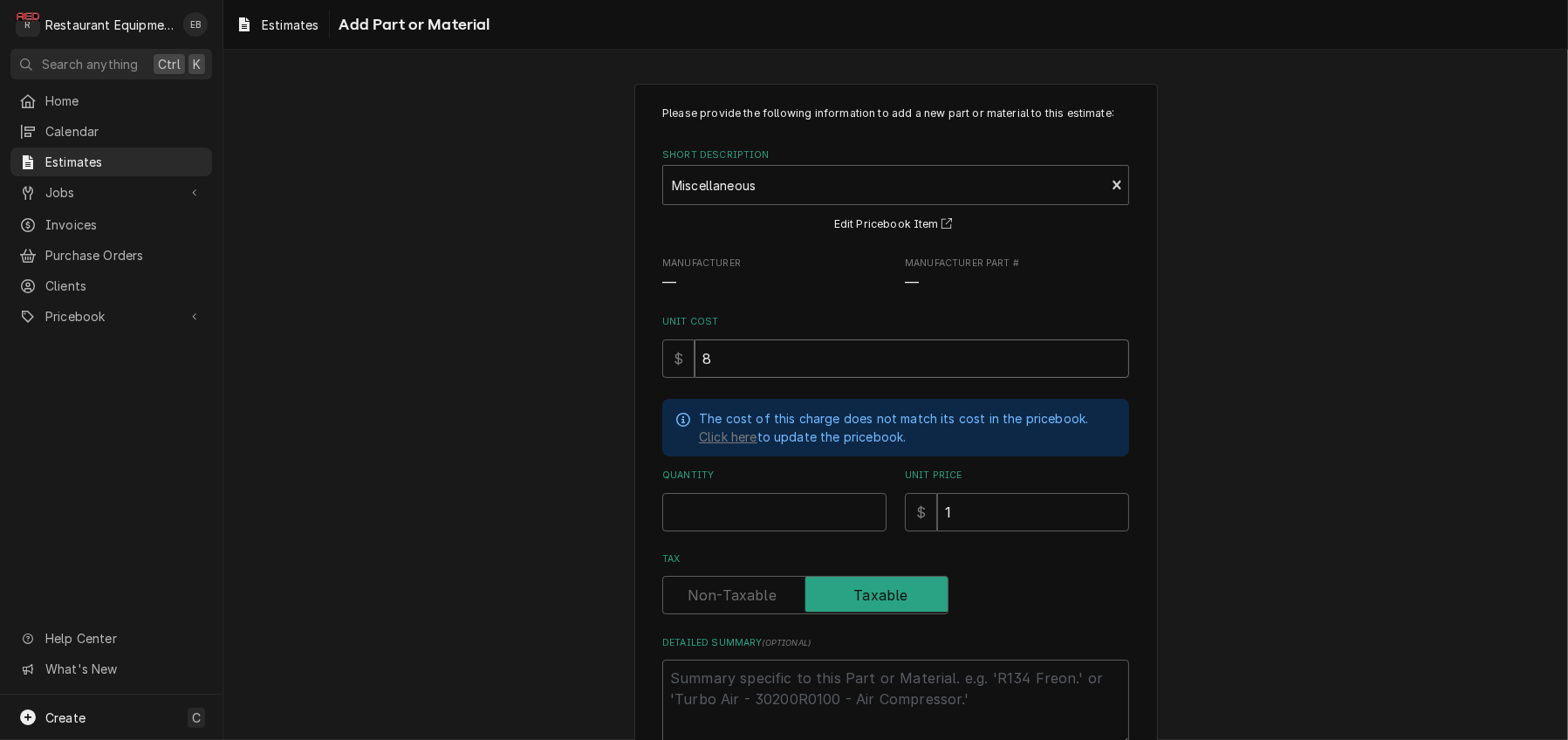
type textarea "x"
type input "8.2"
type textarea "x"
type input "8.28"
type textarea "x"
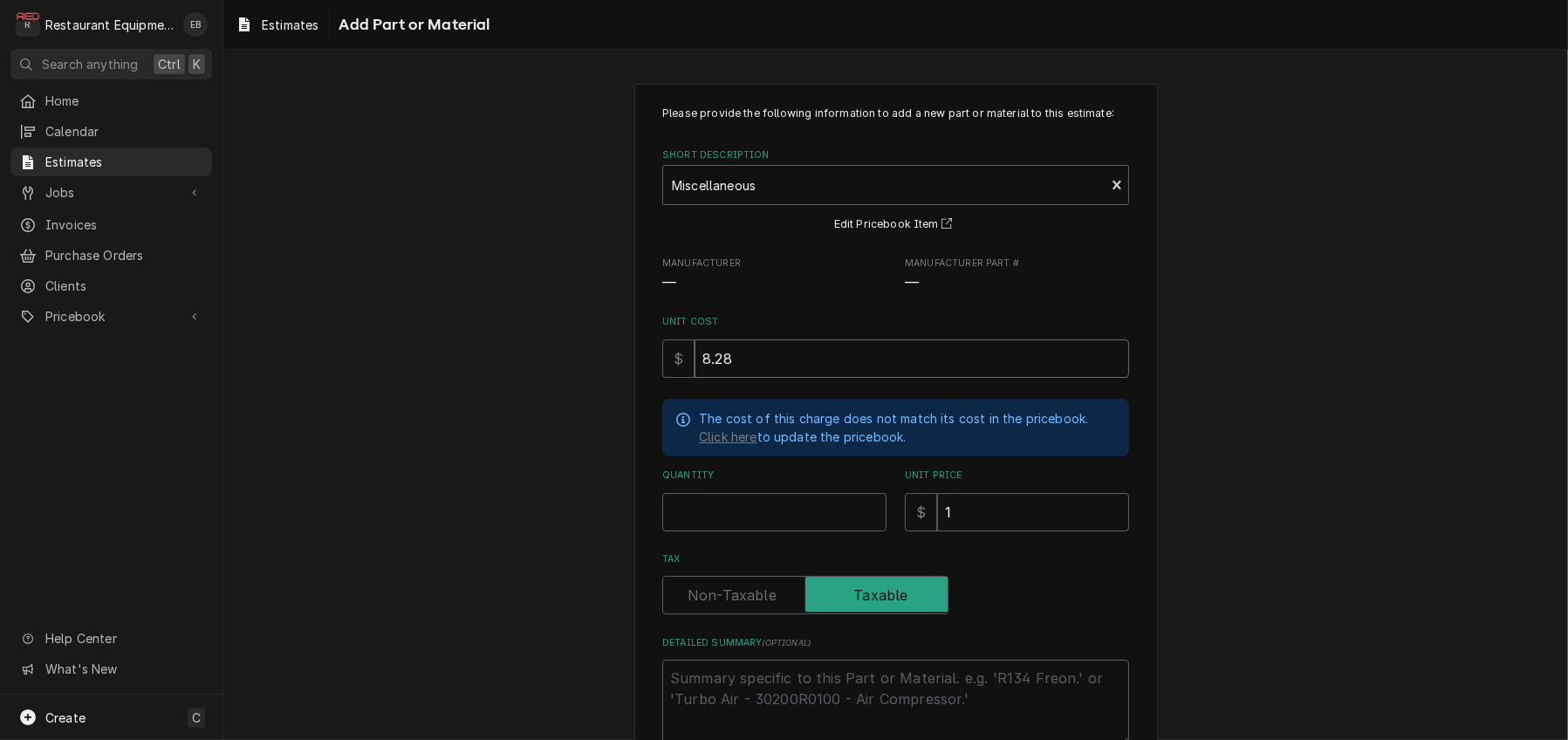
type input "8.28"
click at [786, 531] on input "Quantity" at bounding box center [774, 511] width 224 height 38
type textarea "x"
type input "1"
type textarea "x"
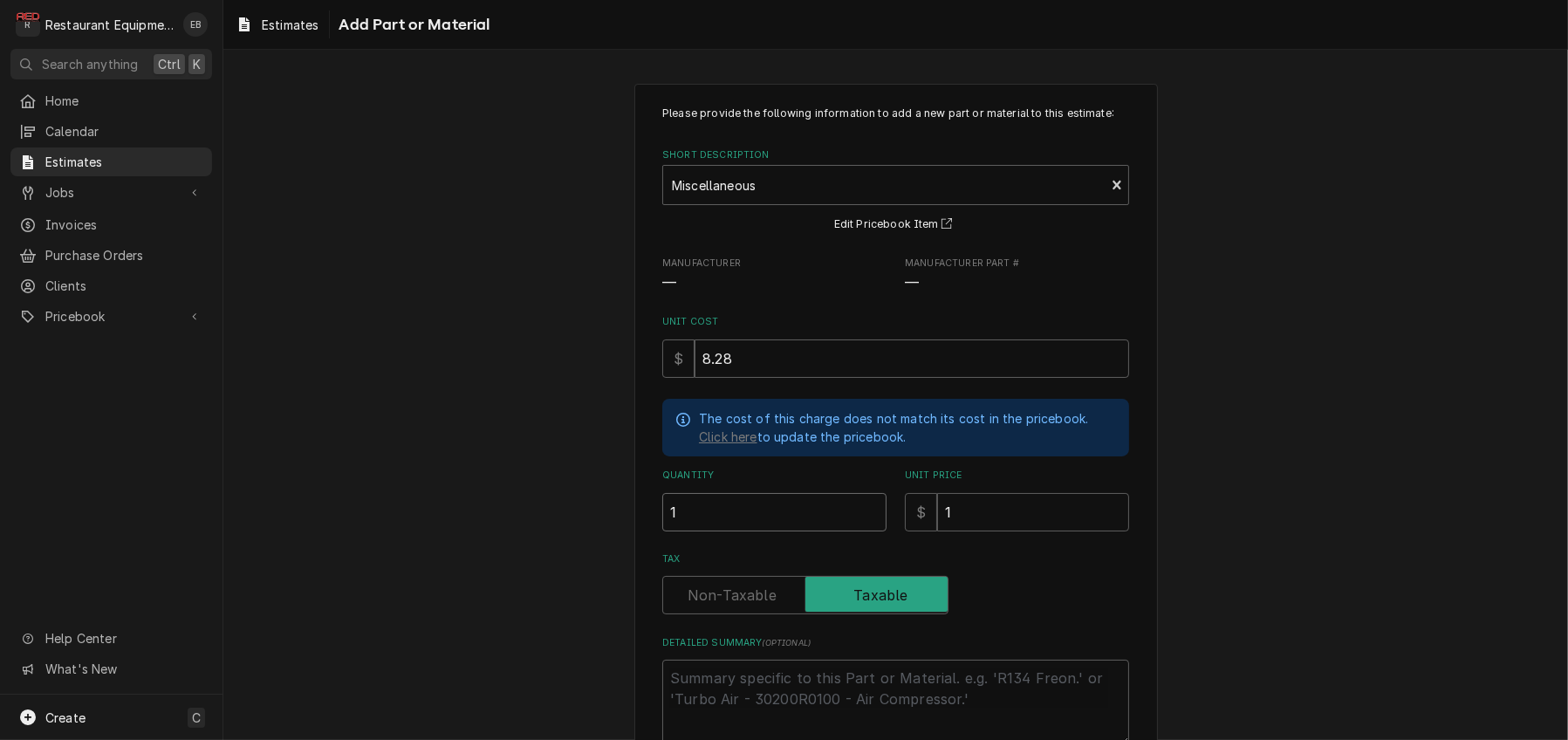
type input "1"
click at [1000, 531] on input "1" at bounding box center [1033, 511] width 192 height 38
type textarea "x"
type input "1"
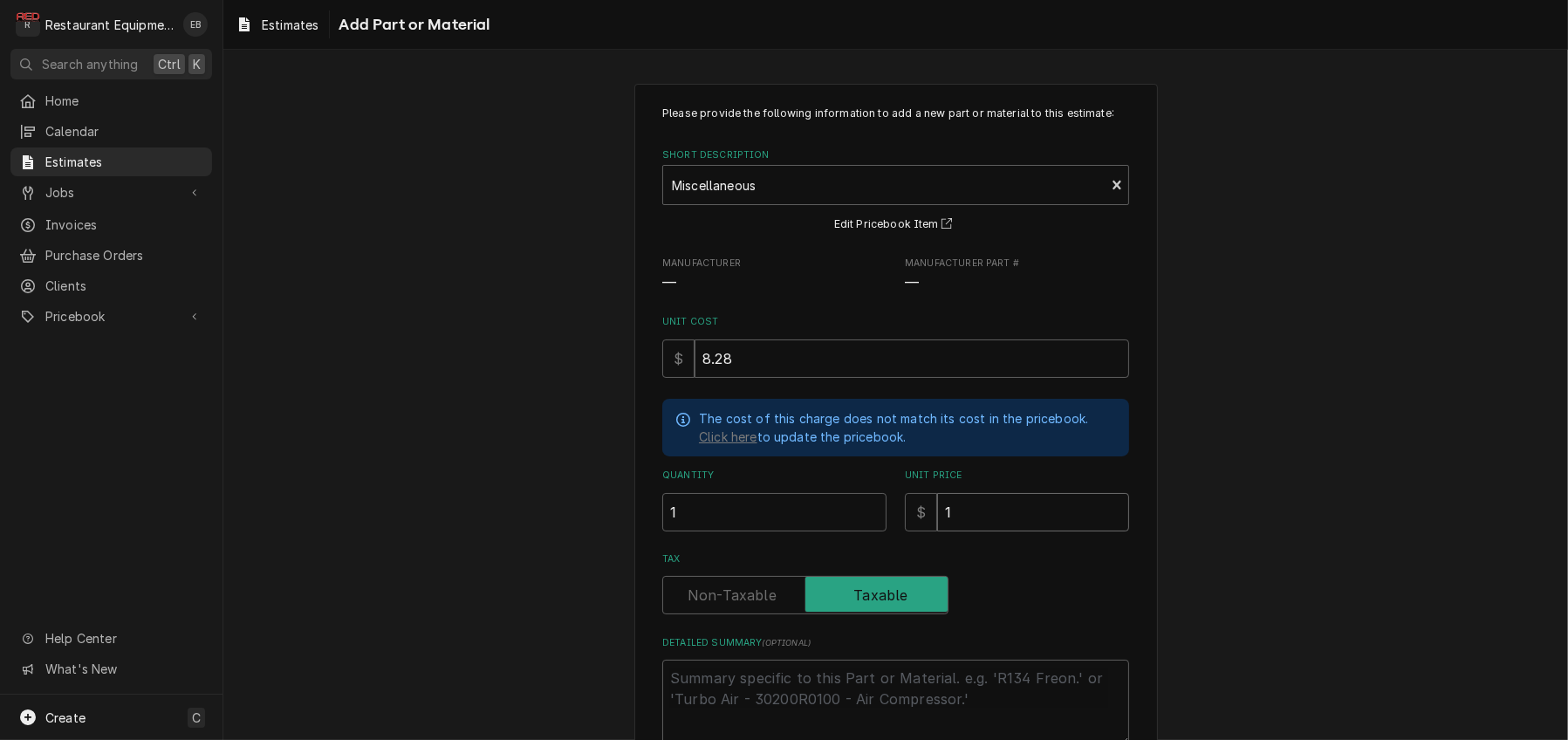
type textarea "x"
type input "12"
type textarea "x"
type input "12.6"
type textarea "x"
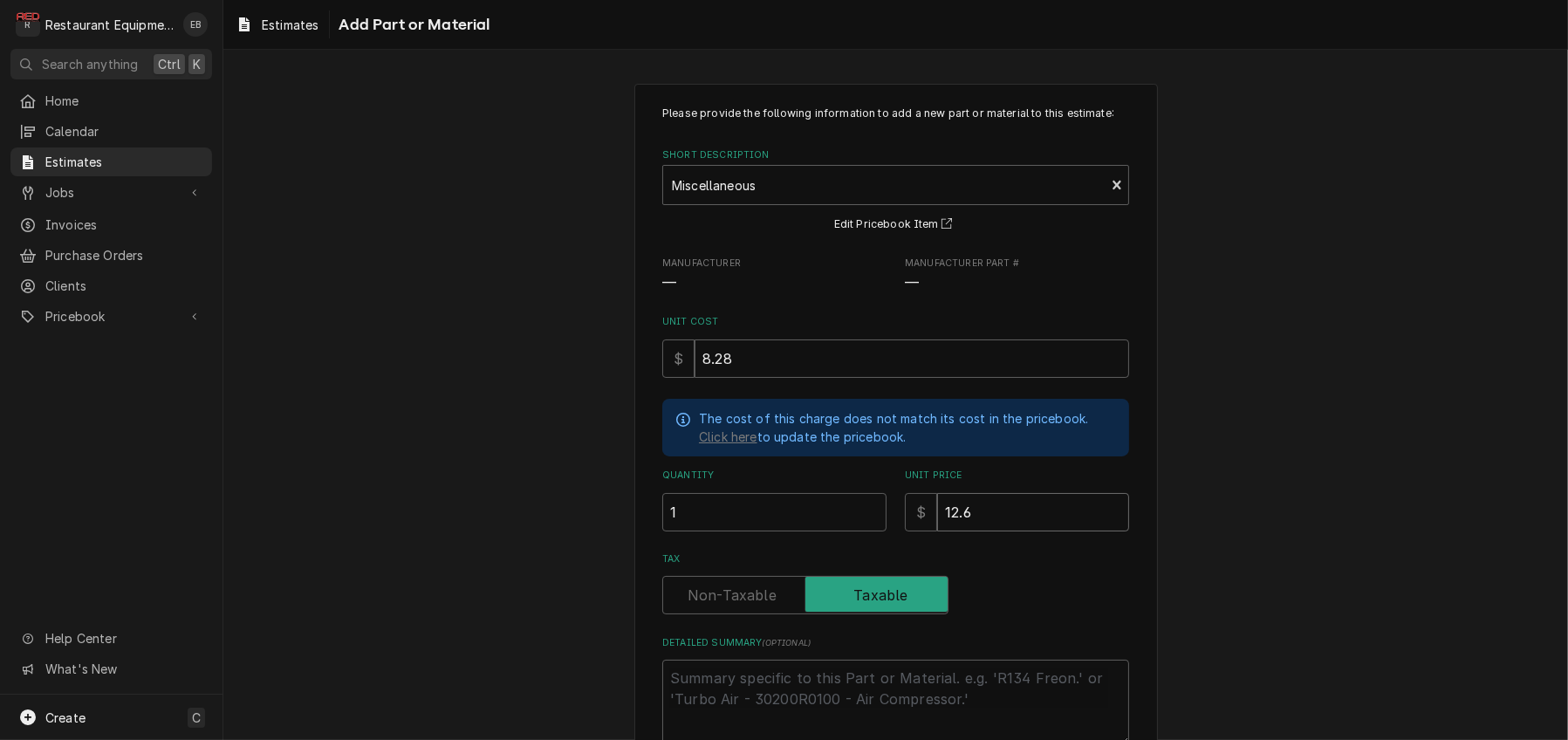
type input "12.66"
type textarea "x"
type input "12.66"
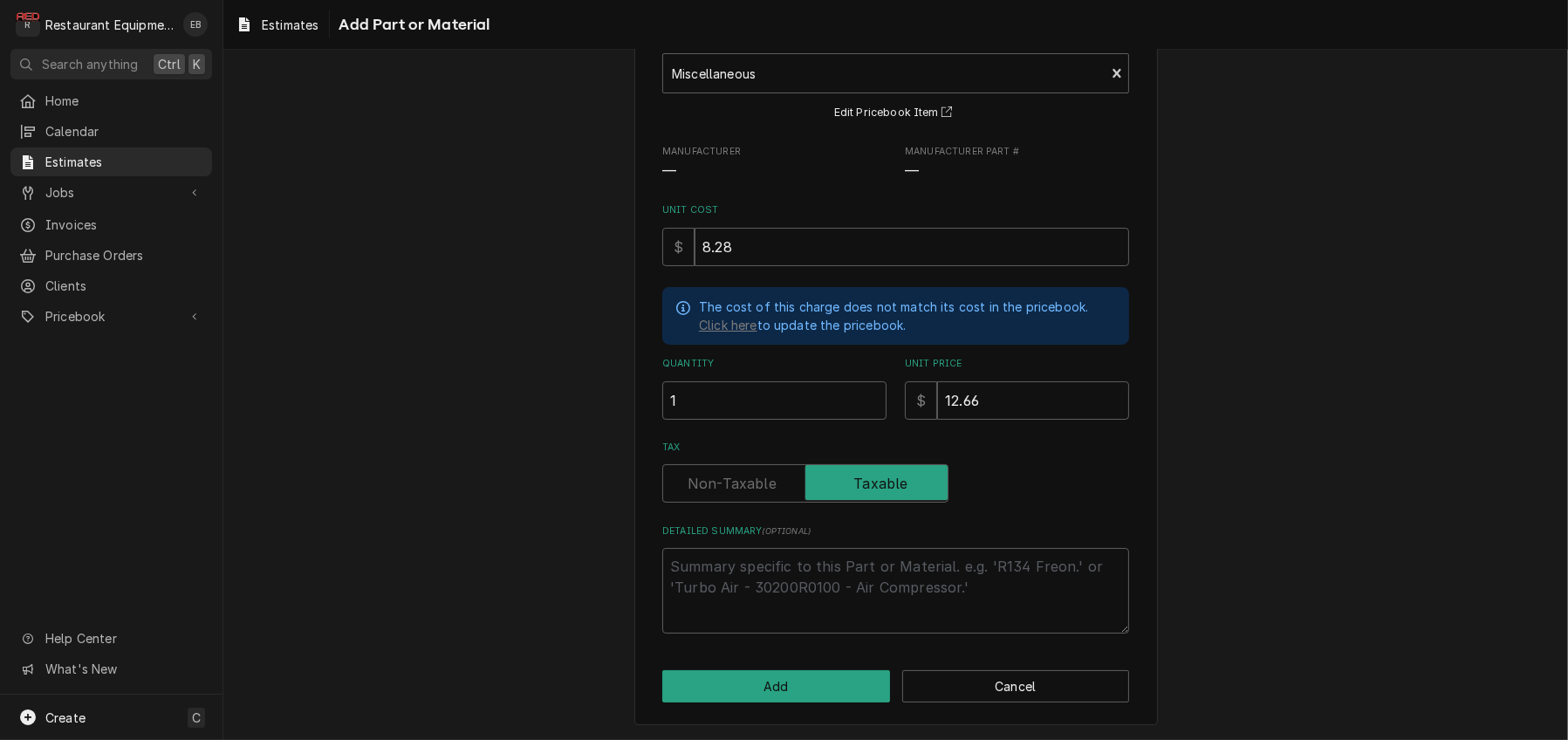
scroll to position [212, 0]
click at [815, 553] on textarea "Detailed Summary ( optional )" at bounding box center [895, 591] width 467 height 86
type textarea "x"
type textarea "M"
type textarea "x"
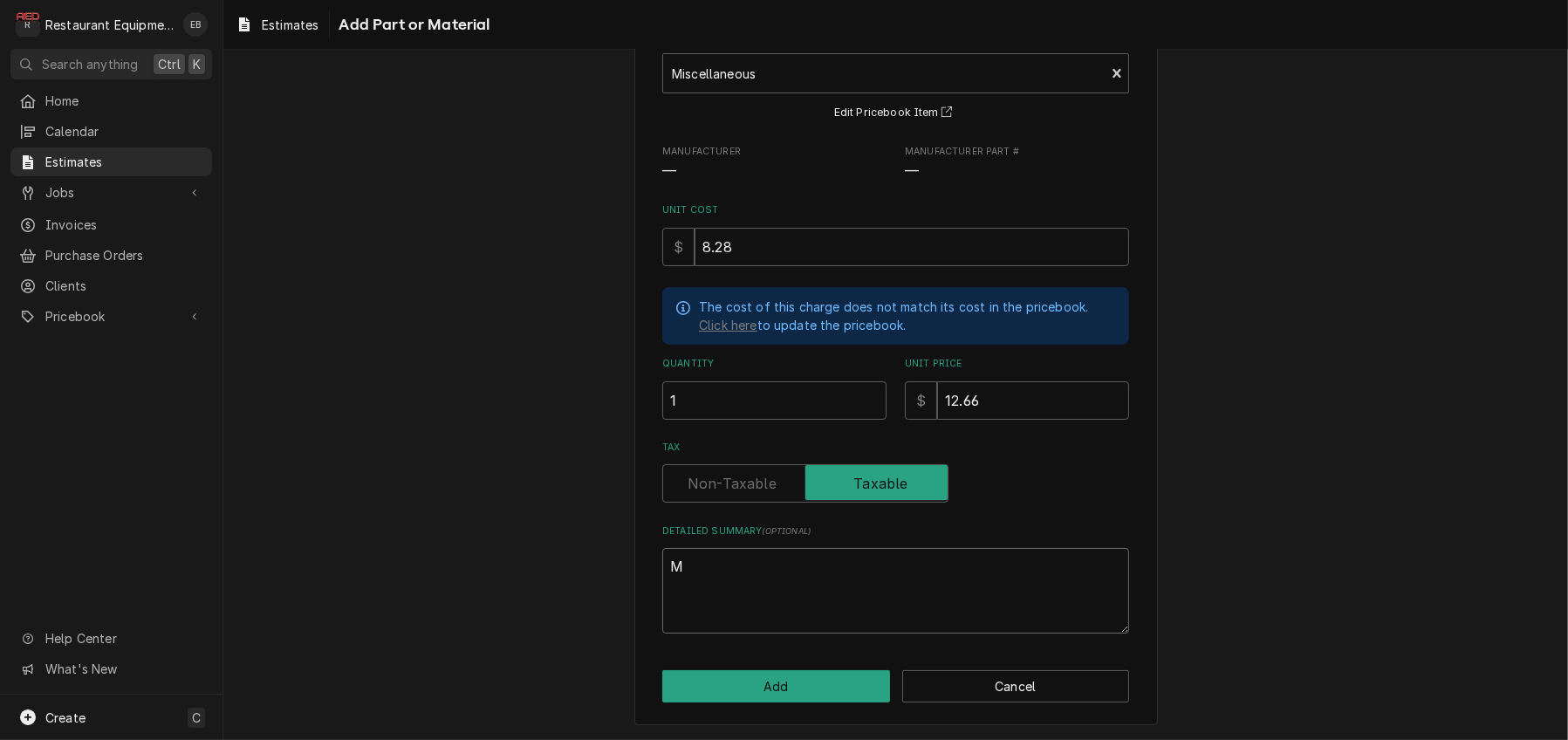
type textarea "Mi"
type textarea "x"
type textarea "Mis"
type textarea "x"
type textarea "Misc"
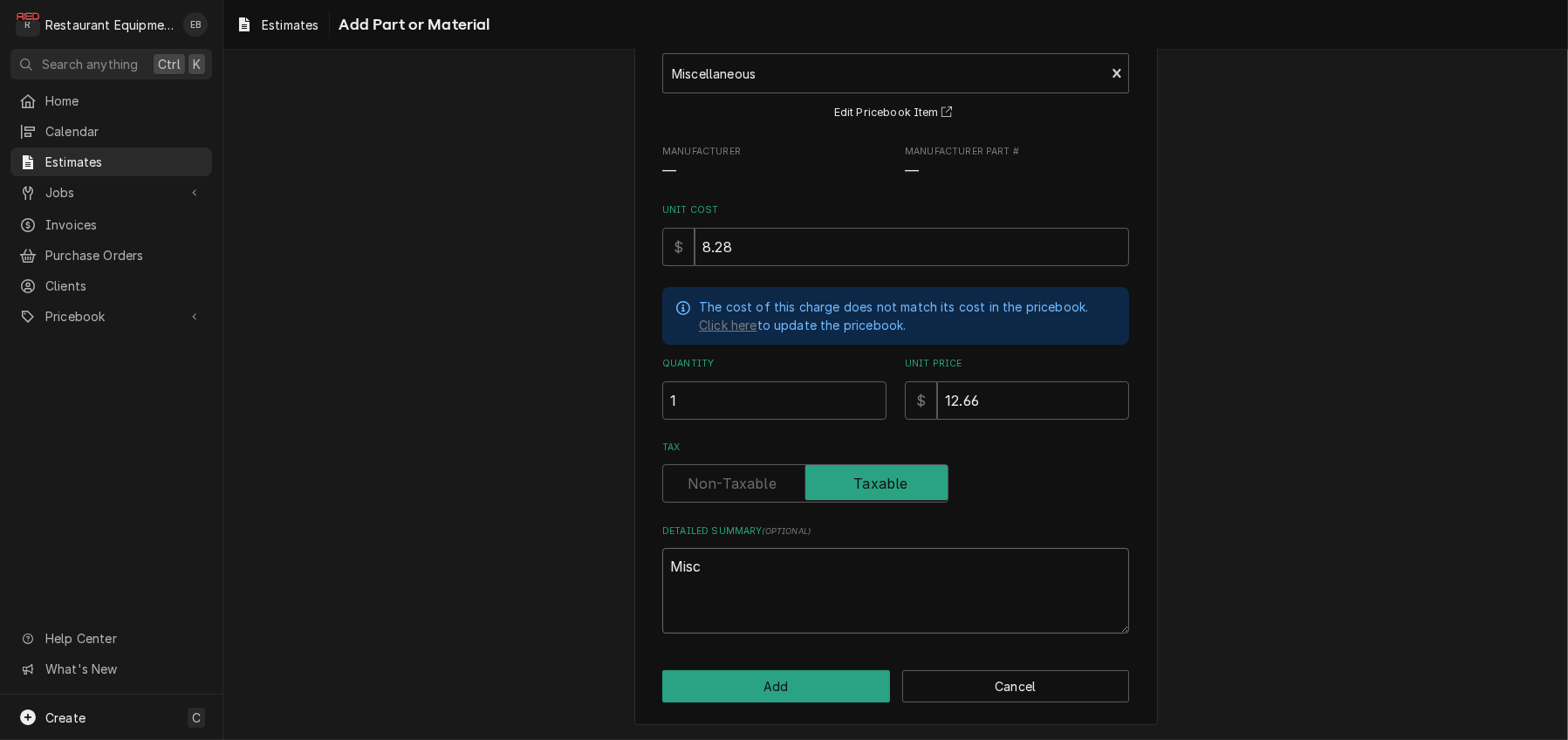
type textarea "x"
type textarea "Misce"
type textarea "x"
type textarea "Miscel"
type textarea "x"
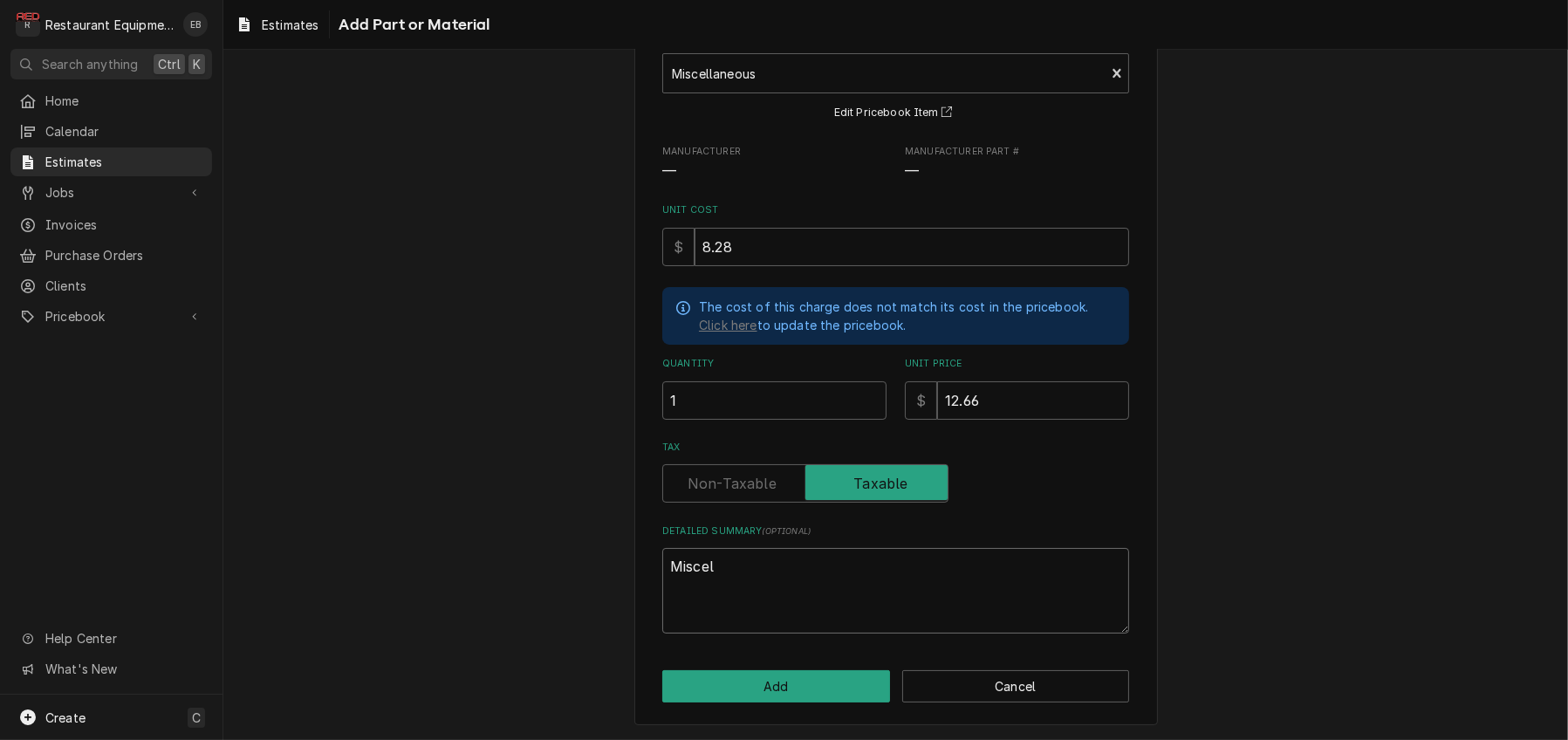
type textarea "Miscell"
type textarea "x"
type textarea "Miscella"
type textarea "x"
type textarea "Miscellan"
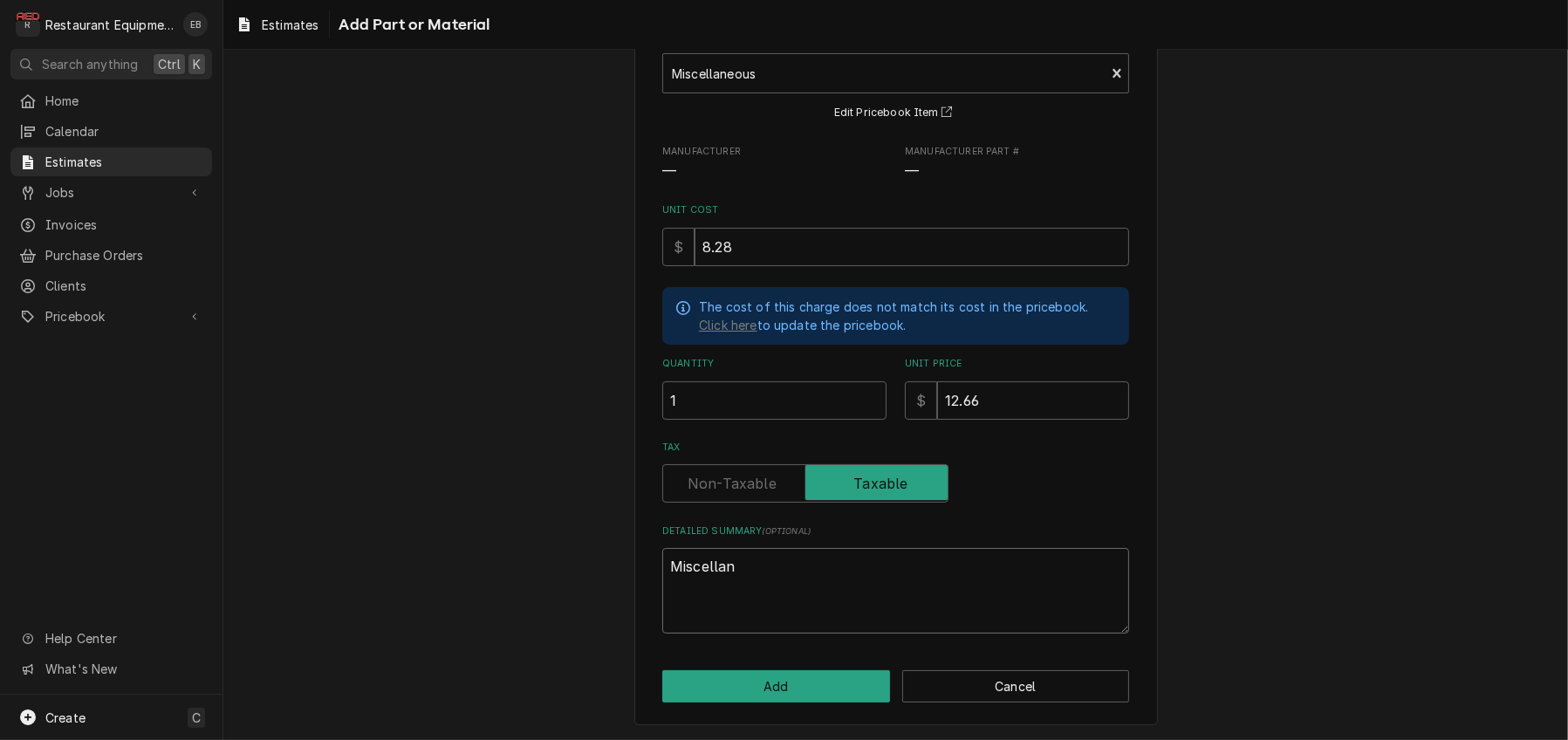
type textarea "x"
type textarea "Miscellane"
type textarea "x"
type textarea "Miscellaneo"
type textarea "x"
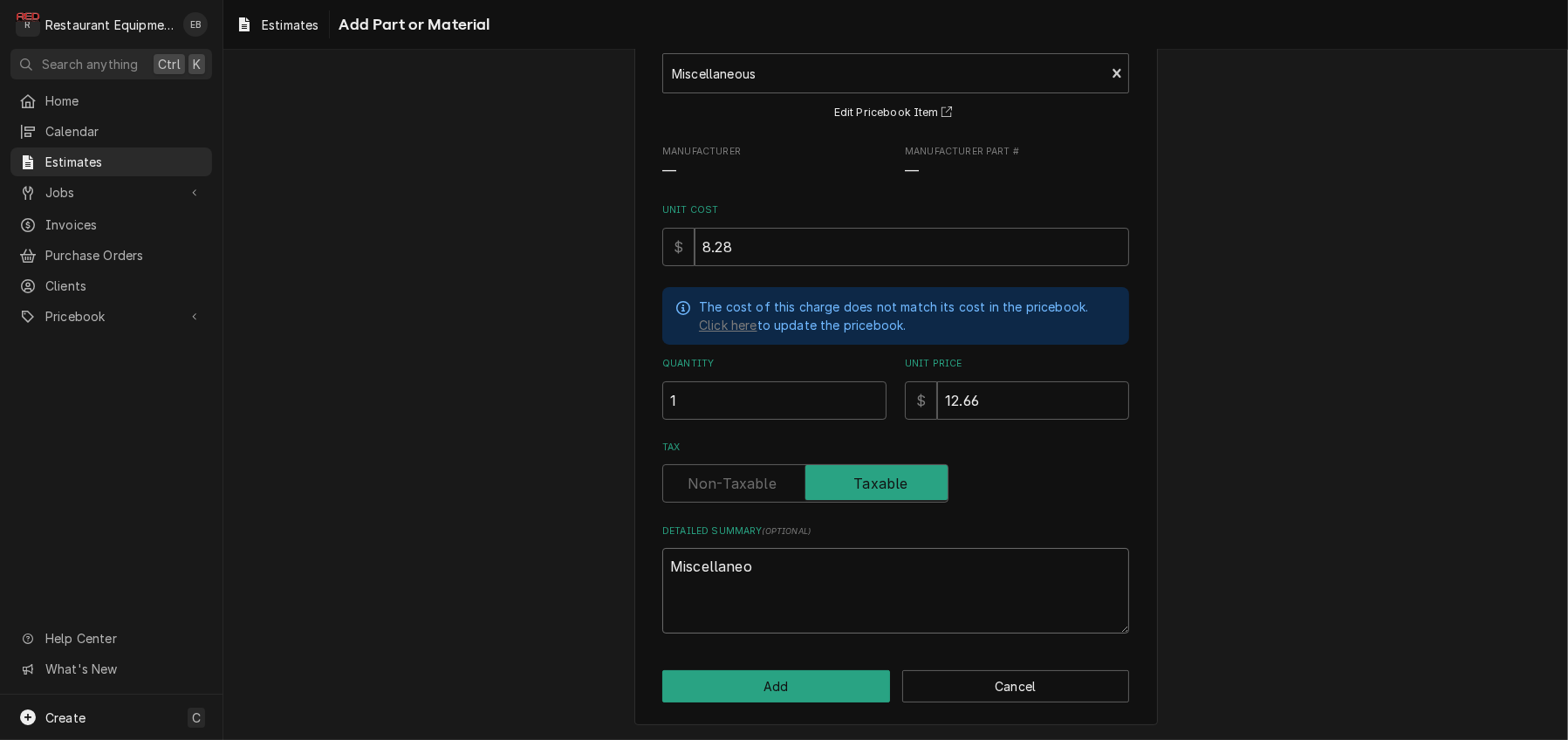
type textarea "Miscellaneou"
type textarea "x"
type textarea "Miscellaneous"
type textarea "x"
type textarea "Miscellaneous"
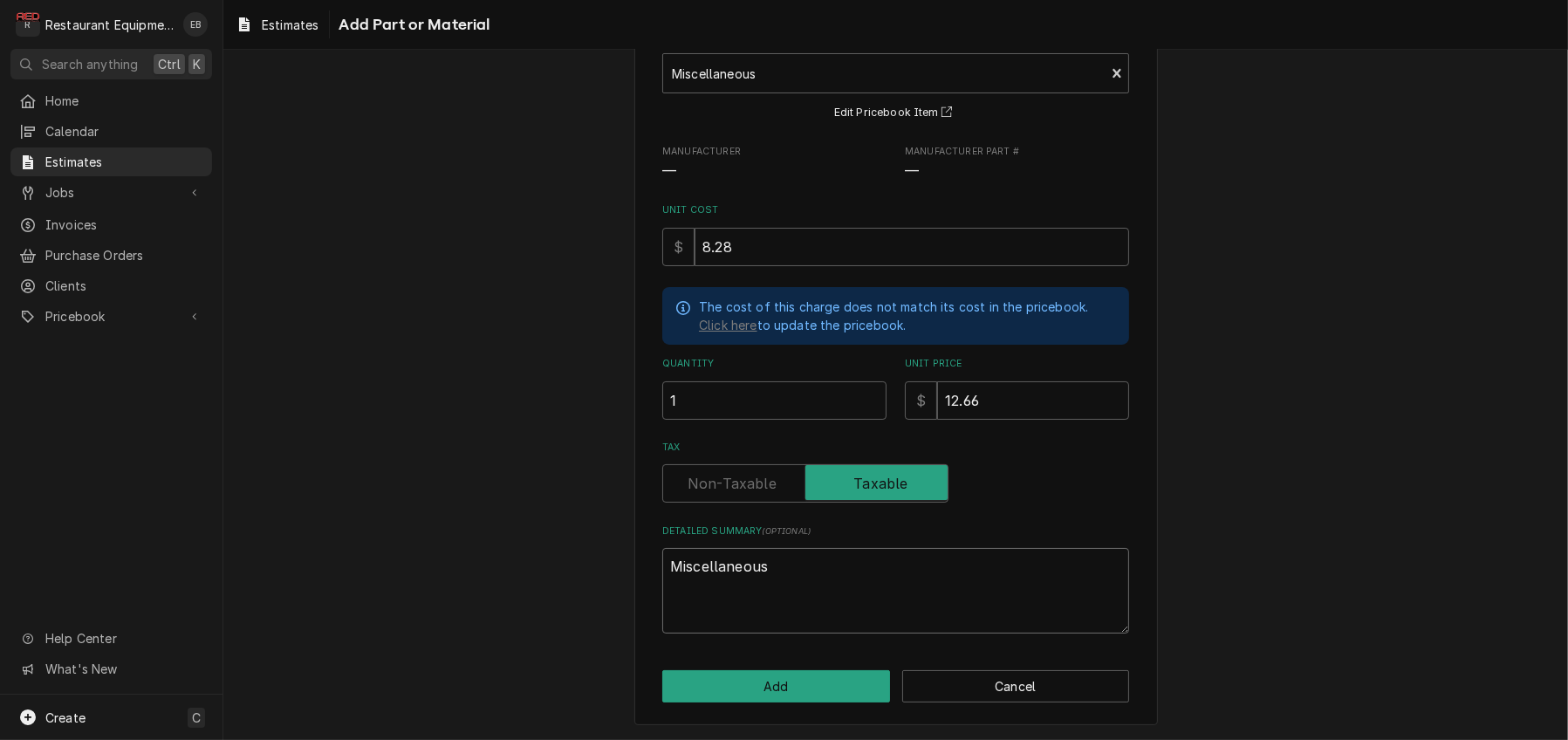
type textarea "x"
type textarea "Miscellaneous F"
type textarea "x"
type textarea "Miscellaneous Fa"
type textarea "x"
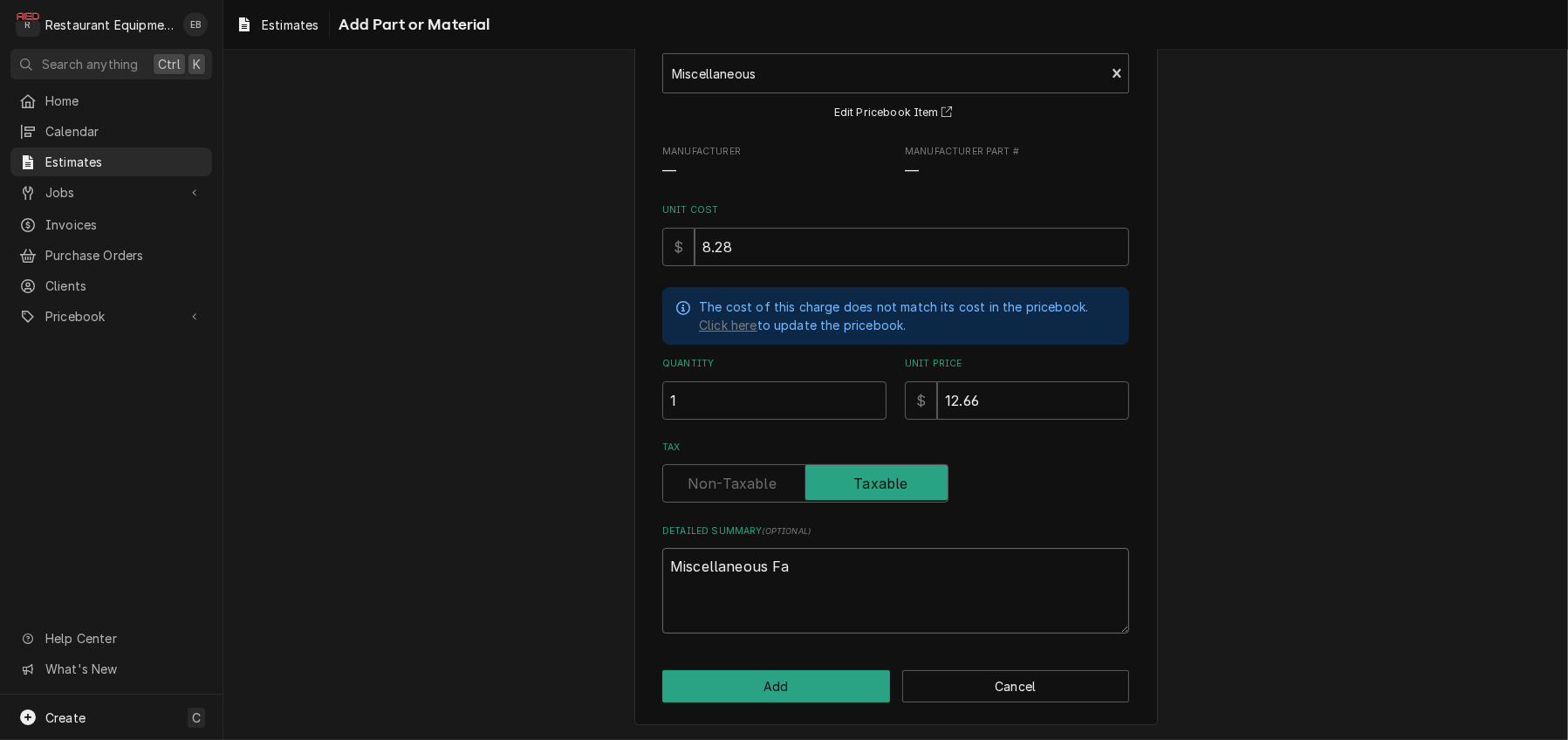
type textarea "Miscellaneous Fas"
type textarea "x"
type textarea "Miscellaneous Fast"
type textarea "x"
type textarea "Miscellaneous Faste"
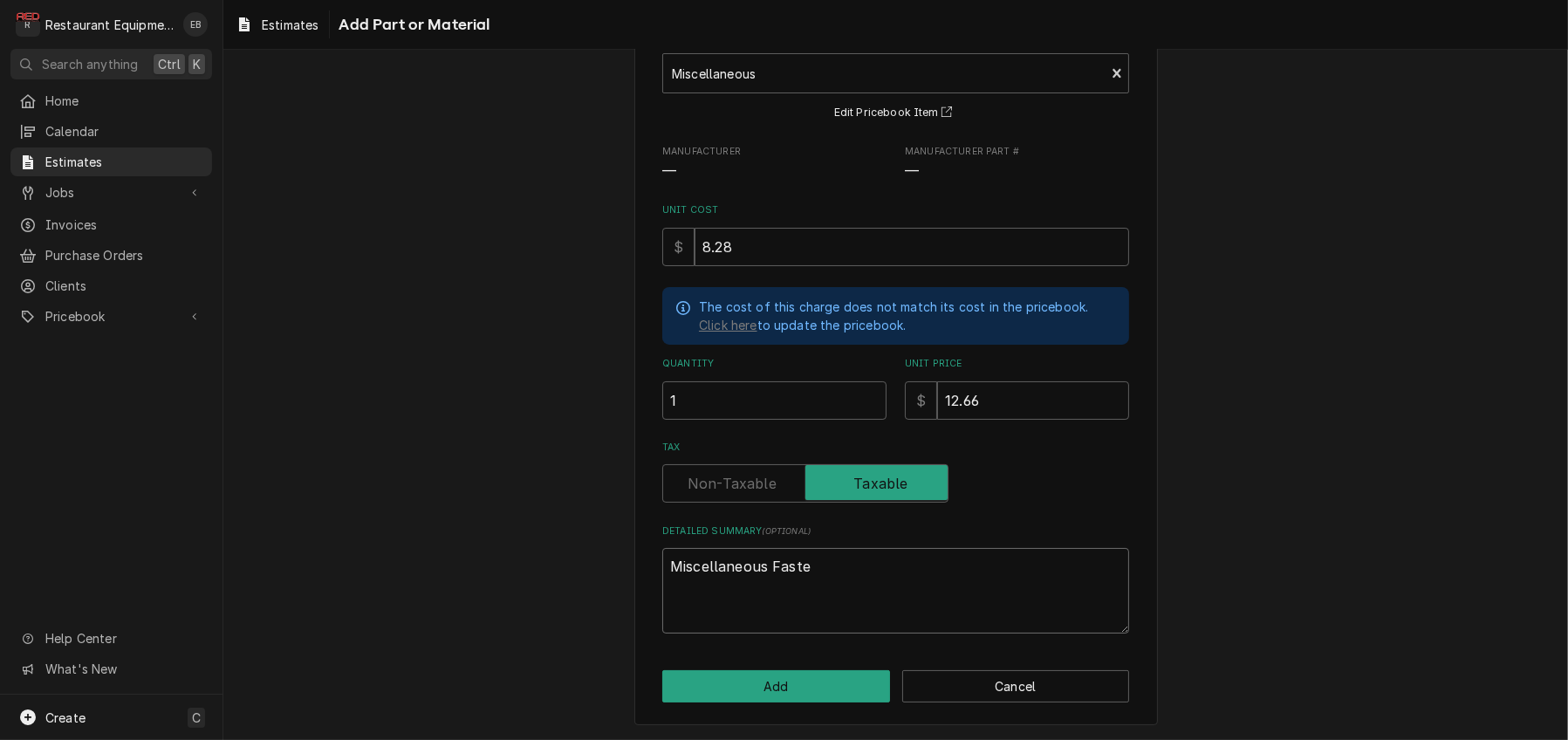
type textarea "x"
type textarea "Miscellaneous Fasten"
type textarea "x"
type textarea "Miscellaneous Fastene"
type textarea "x"
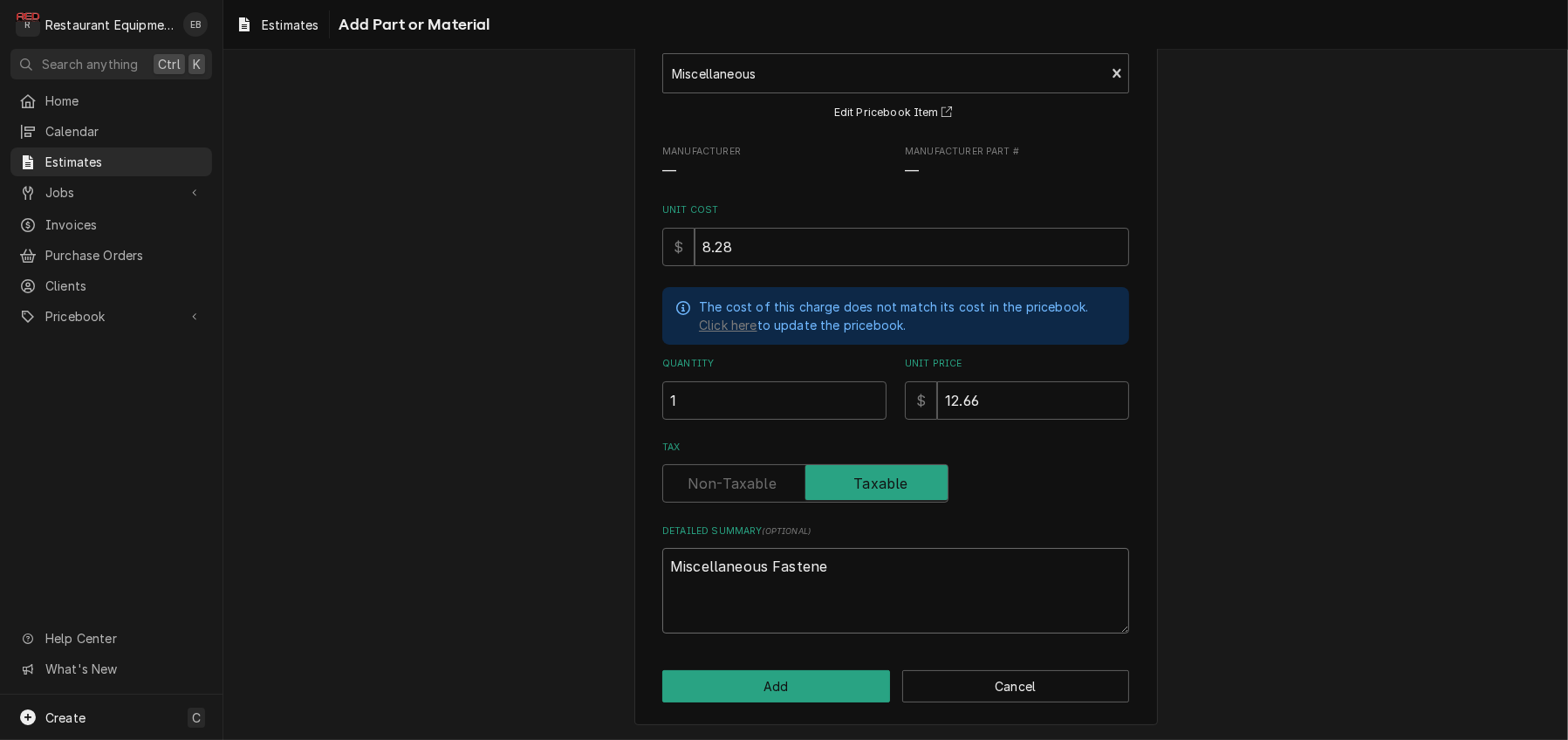
type textarea "Miscellaneous Fastener"
type textarea "x"
type textarea "Miscellaneous Fasteners"
type textarea "x"
type textarea "Miscellaneous Fasteners"
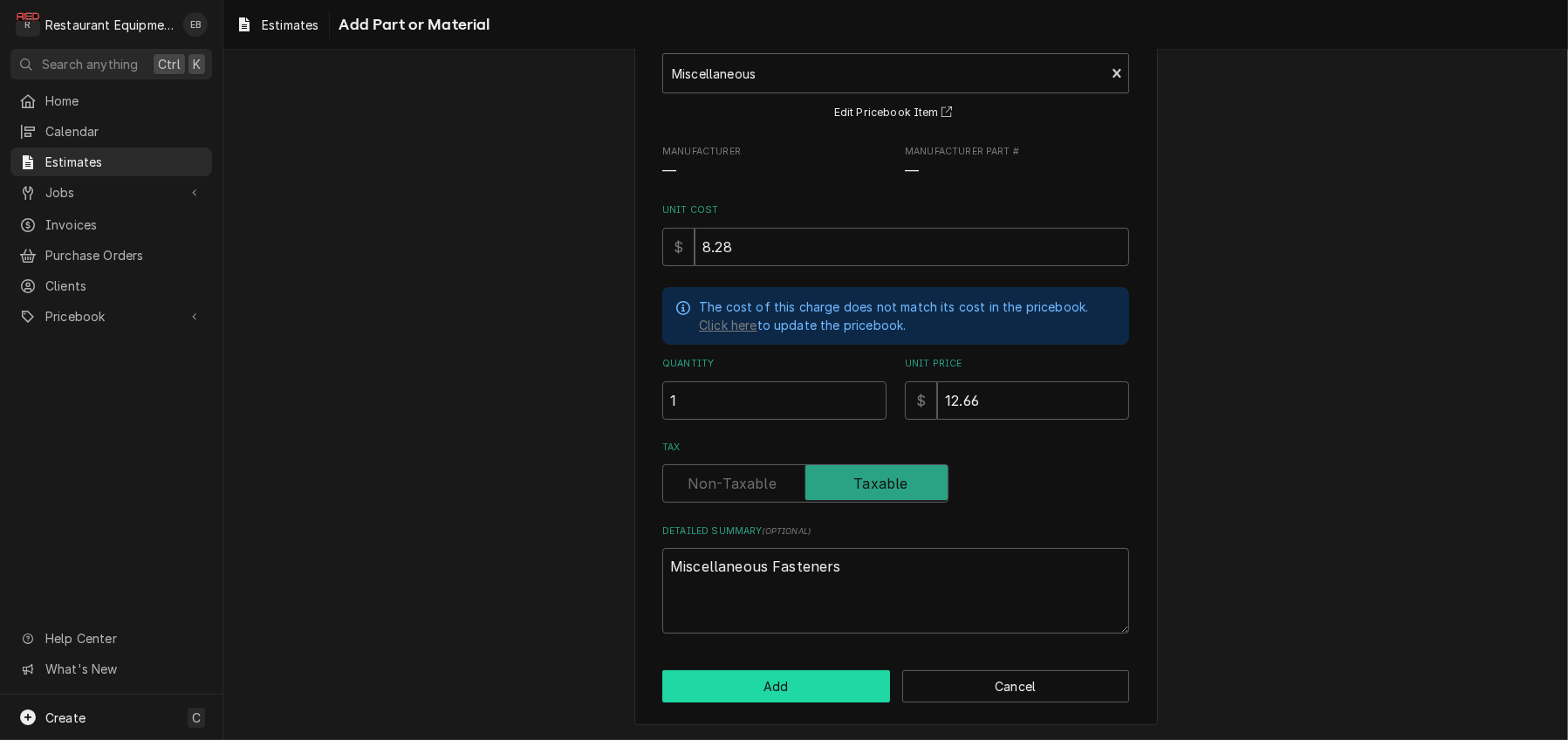
click at [794, 692] on button "Add" at bounding box center [776, 686] width 228 height 32
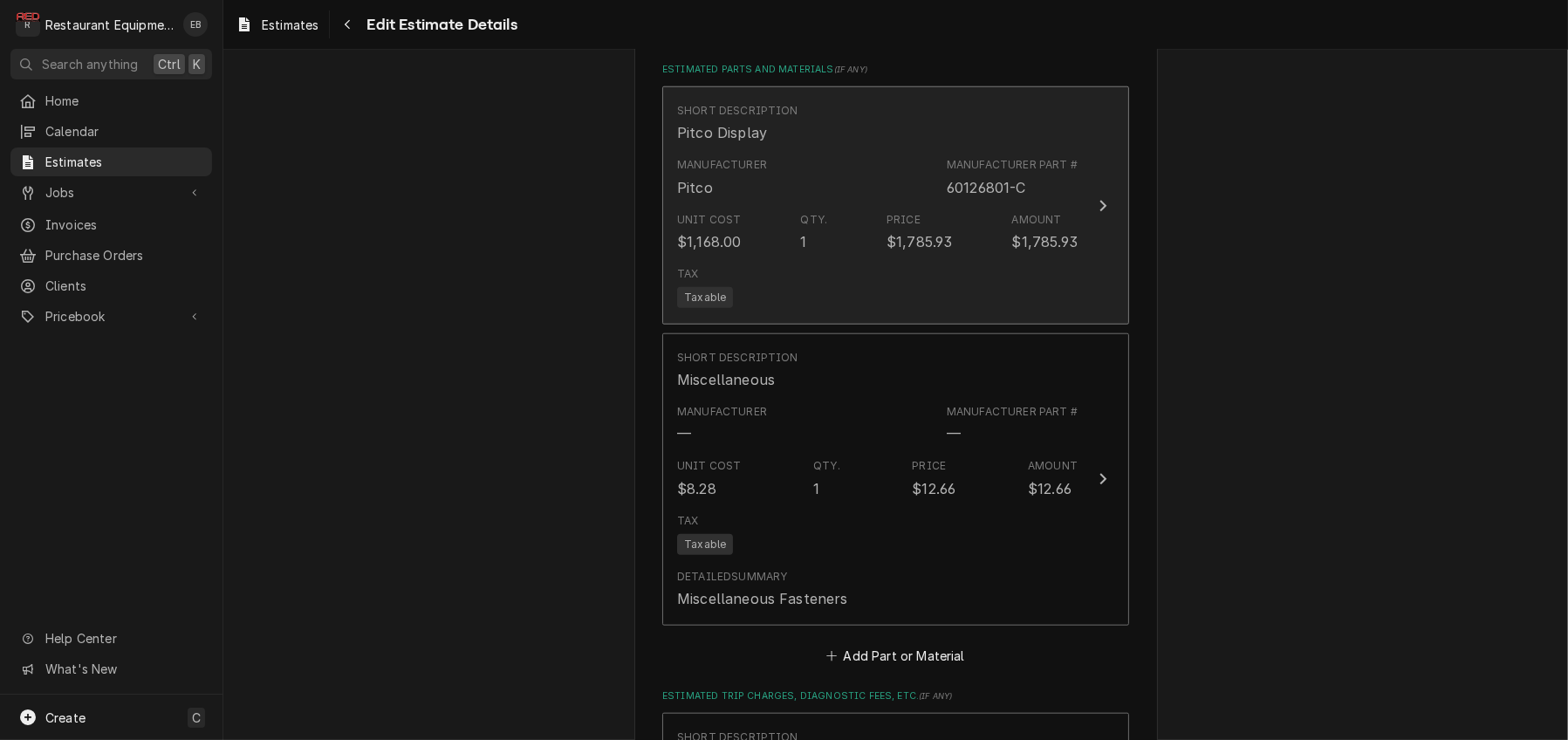
type textarea "x"
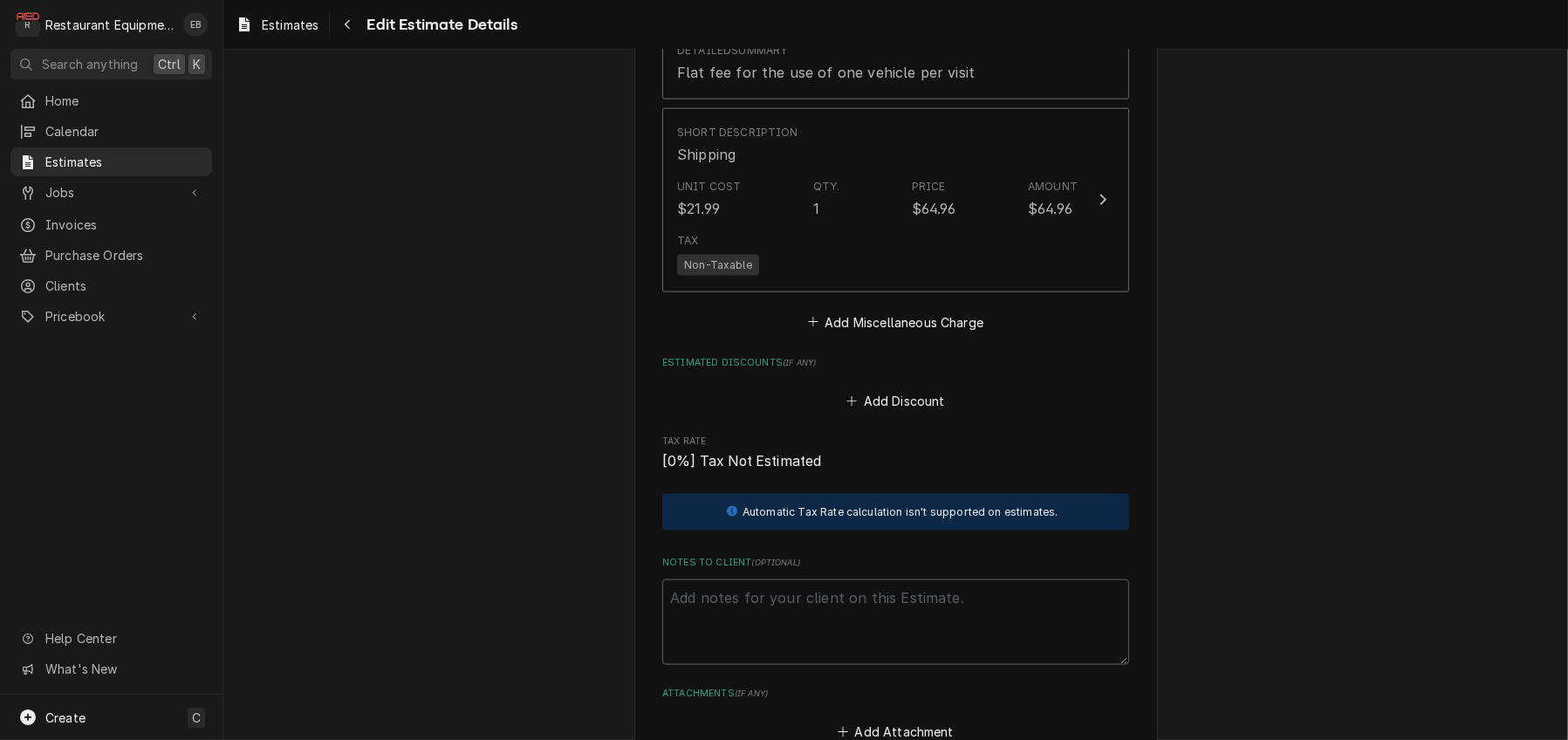
scroll to position [3065, 0]
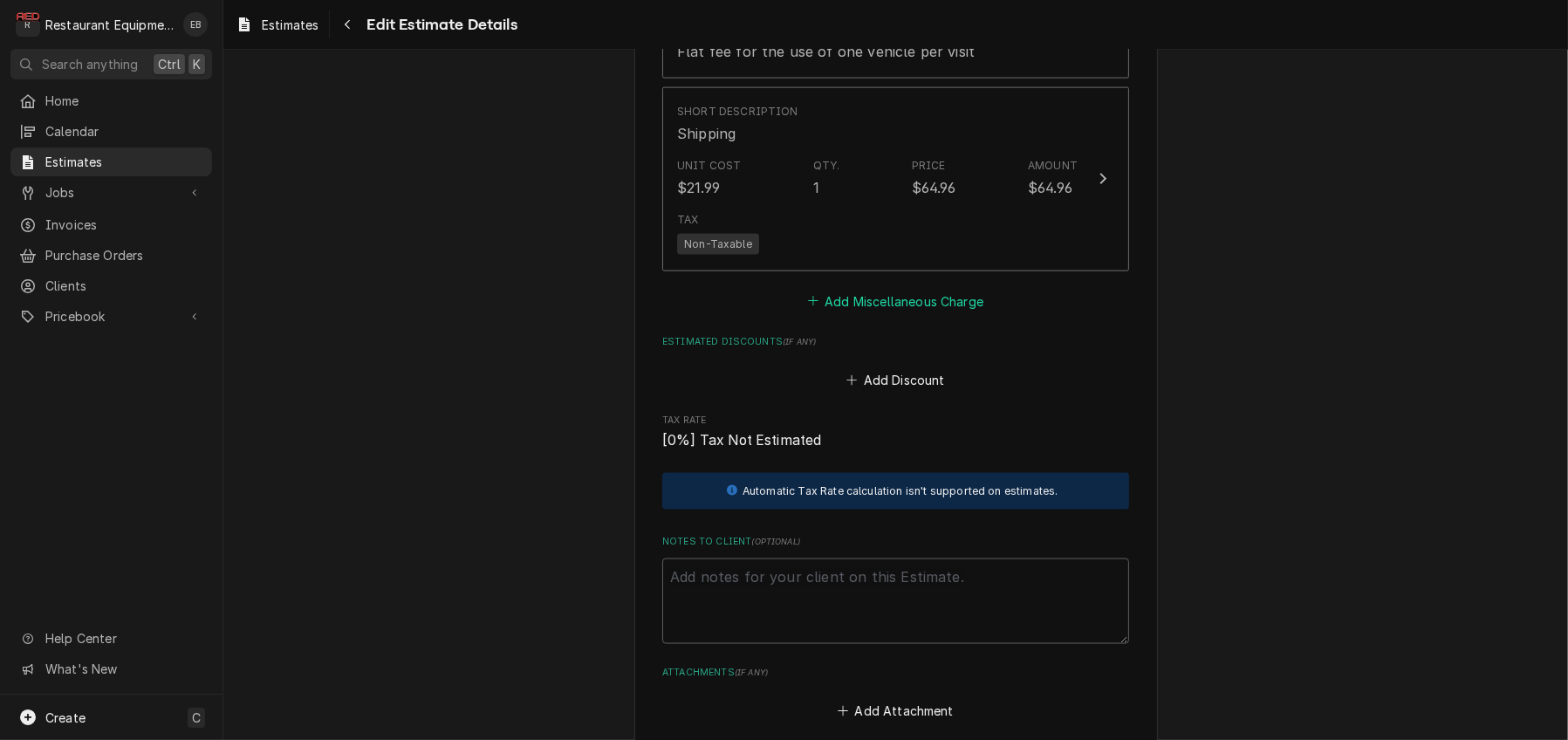
drag, startPoint x: 950, startPoint y: 645, endPoint x: 926, endPoint y: 580, distance: 69.3
click at [950, 313] on button "Add Miscellaneous Charge" at bounding box center [894, 301] width 181 height 24
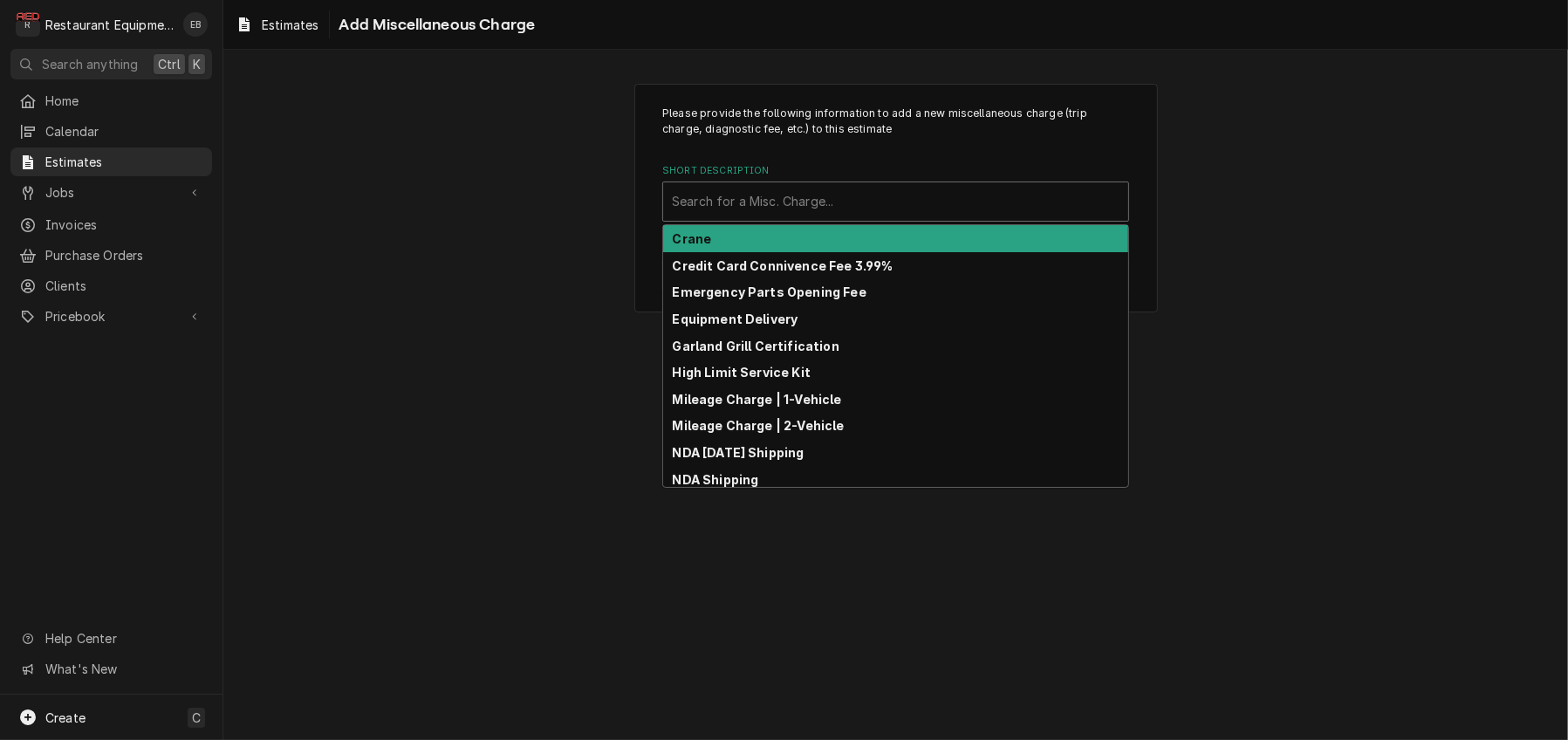
click at [873, 217] on div "Short Description" at bounding box center [896, 201] width 448 height 31
type input "t"
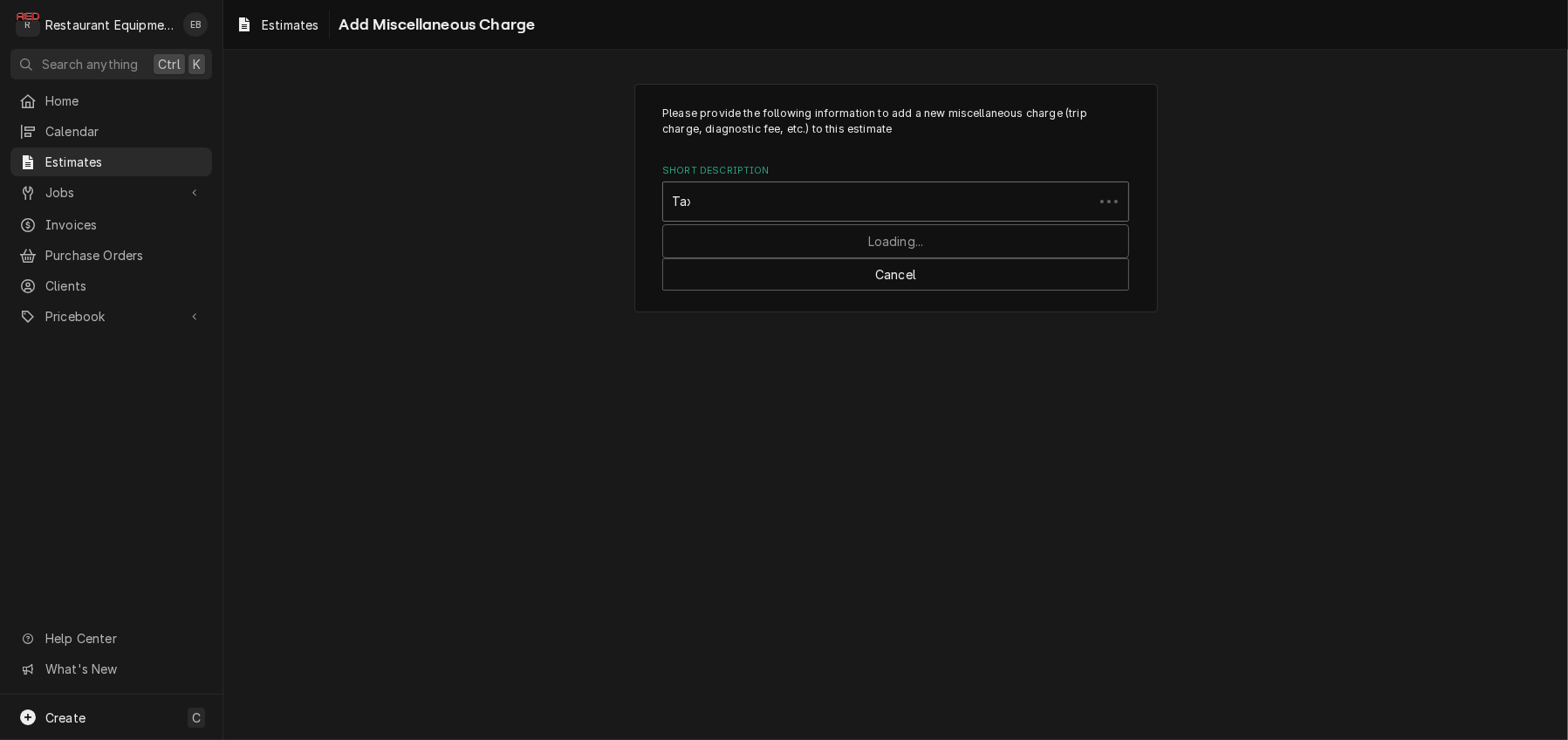
type input "Taxes"
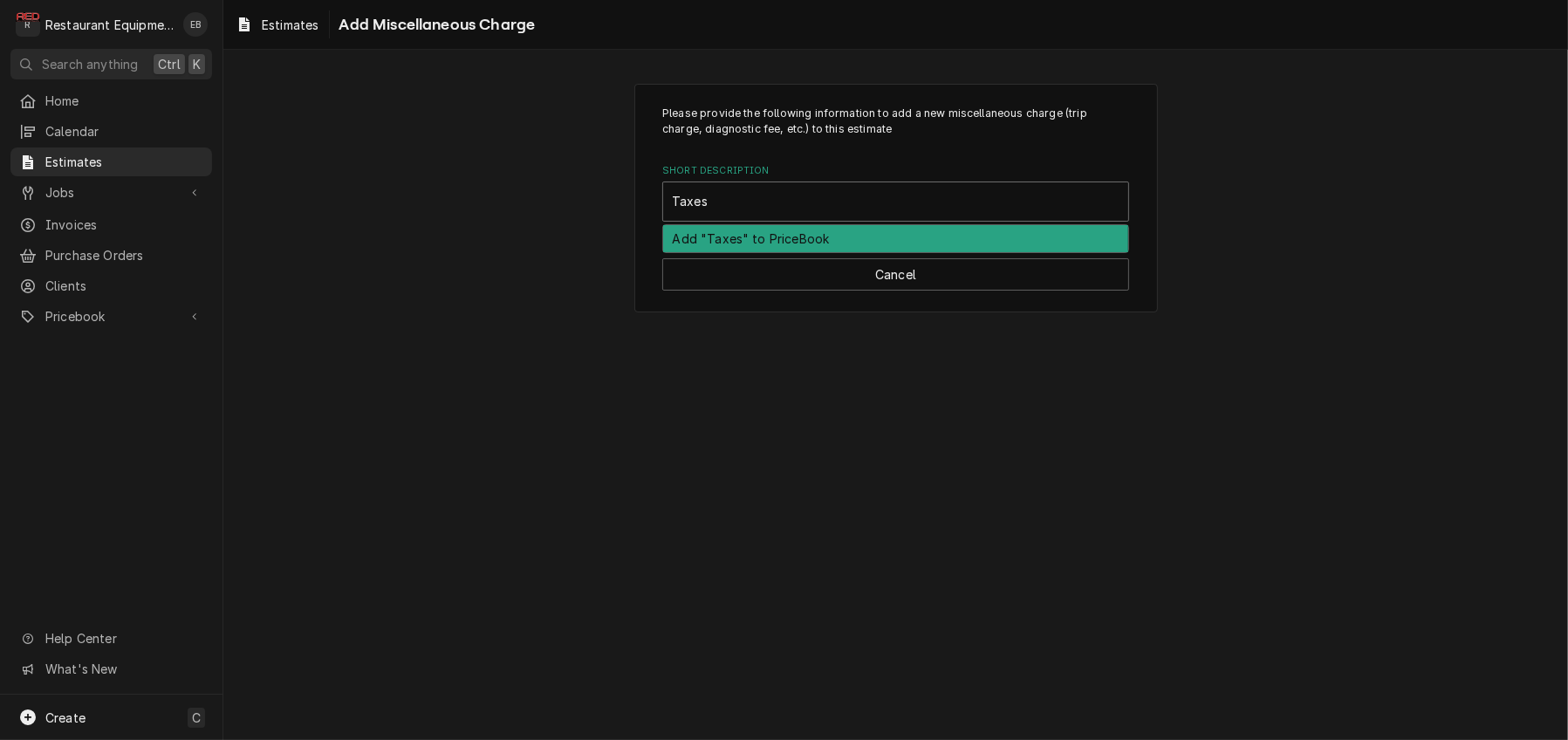
click at [874, 253] on div "Add "Taxes" to PriceBook" at bounding box center [895, 238] width 465 height 27
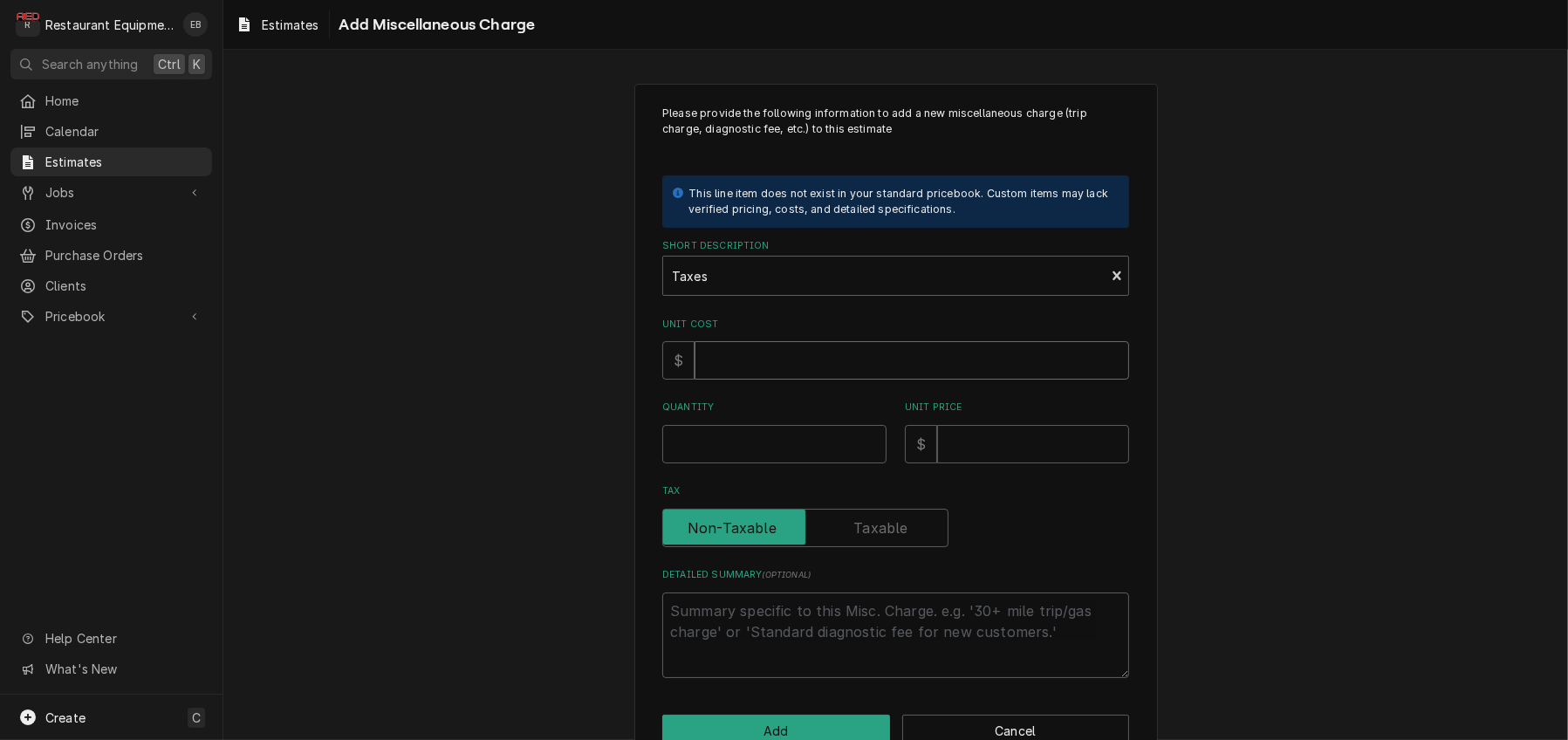
click at [730, 379] on input "Unit Cost" at bounding box center [911, 360] width 435 height 38
type textarea "x"
type input "1"
type textarea "x"
type input "14"
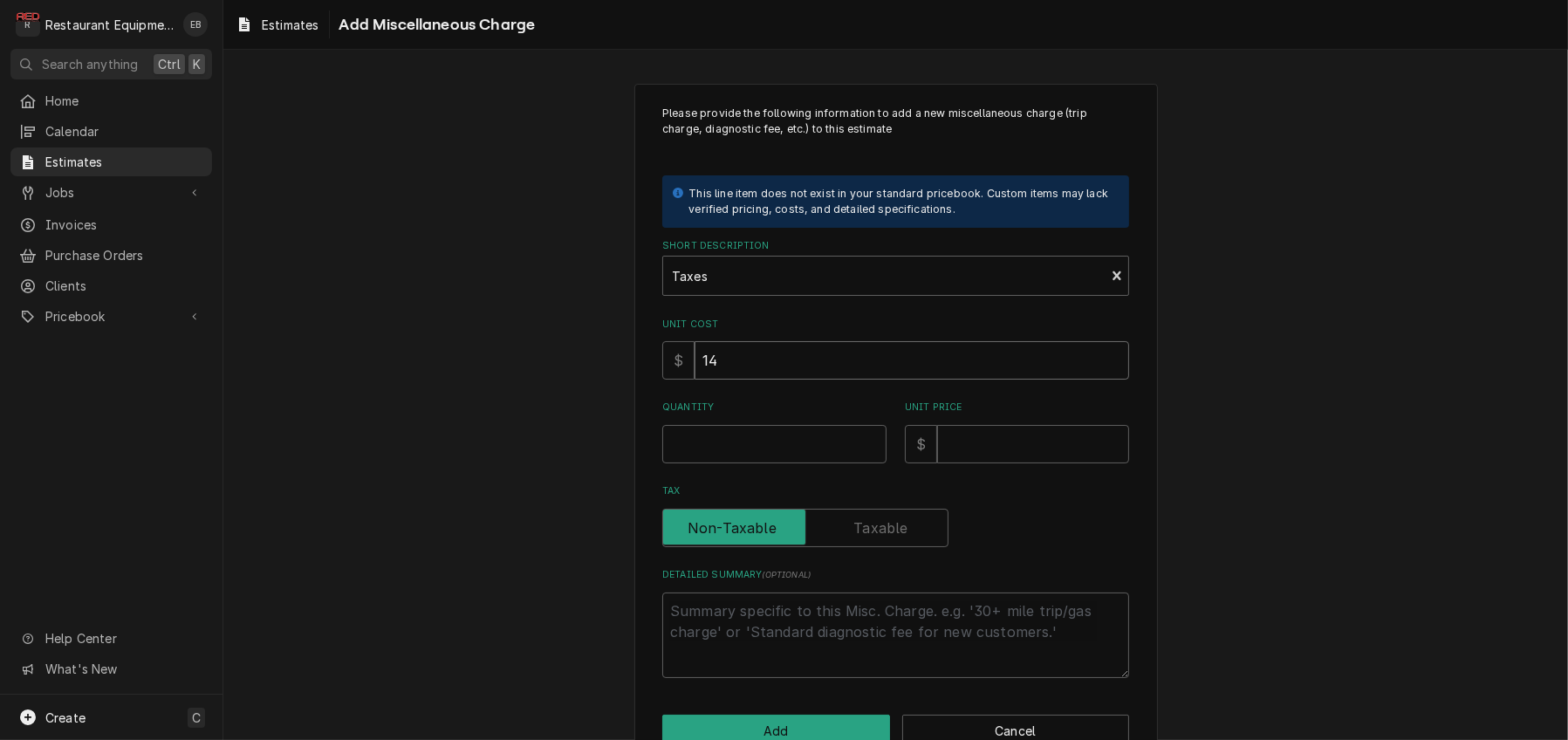
type textarea "x"
type input "142"
type textarea "x"
type input "142.4"
type textarea "x"
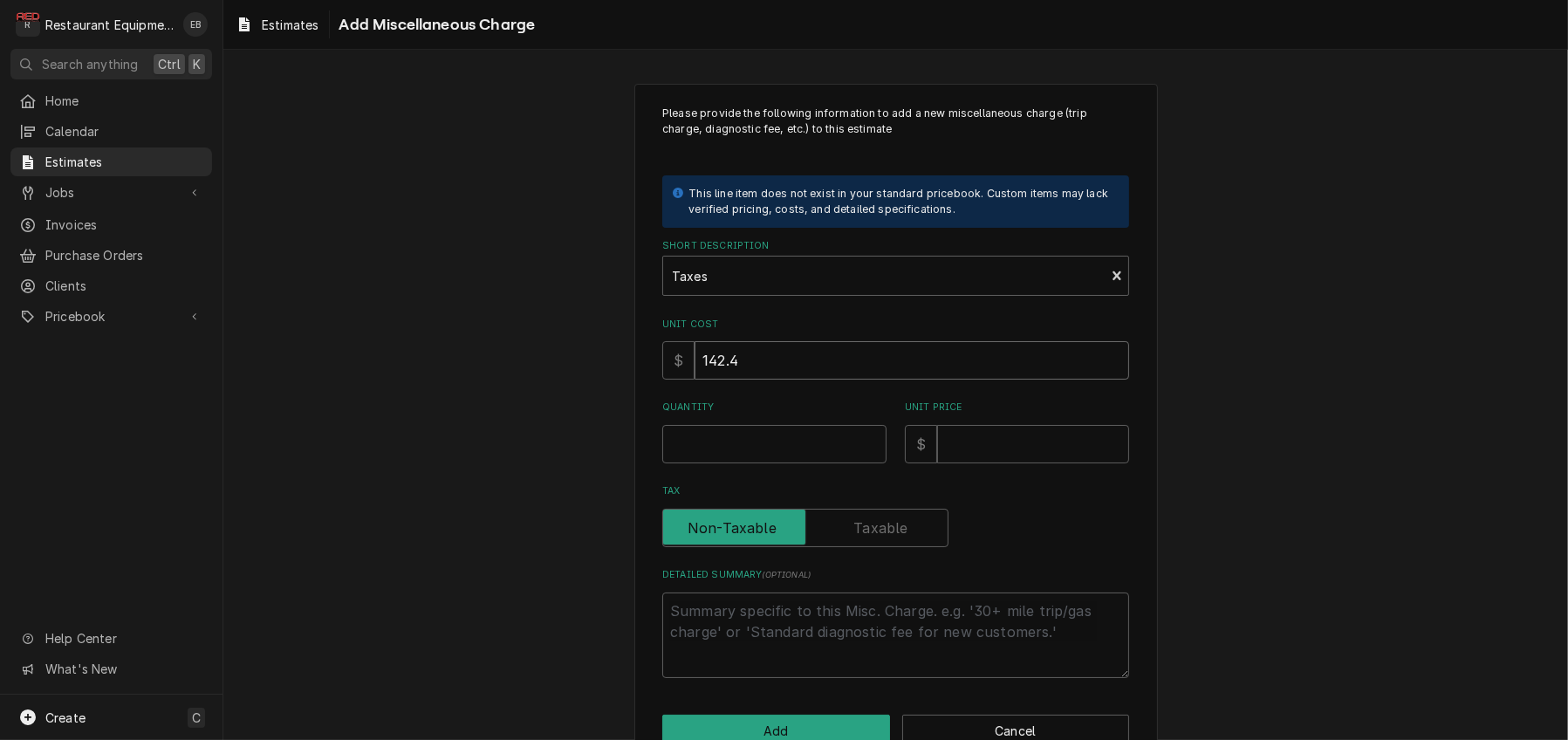
type input "142.42"
type textarea "x"
type input "142.42"
click at [755, 463] on input "Quantity" at bounding box center [774, 444] width 224 height 38
type textarea "x"
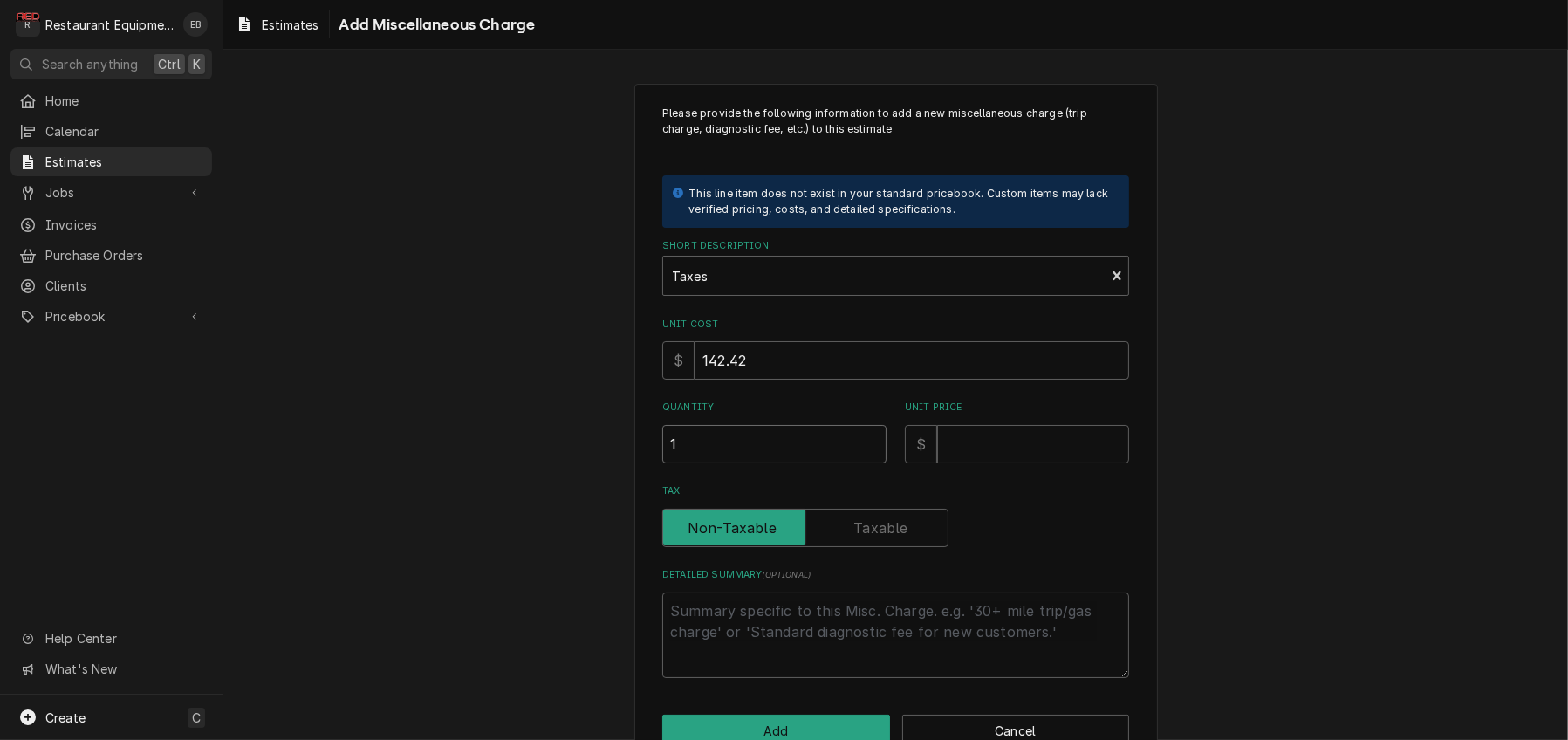
type input "1"
click at [972, 463] on input "Unit Price" at bounding box center [1033, 444] width 192 height 38
type textarea "x"
type input "1"
type textarea "x"
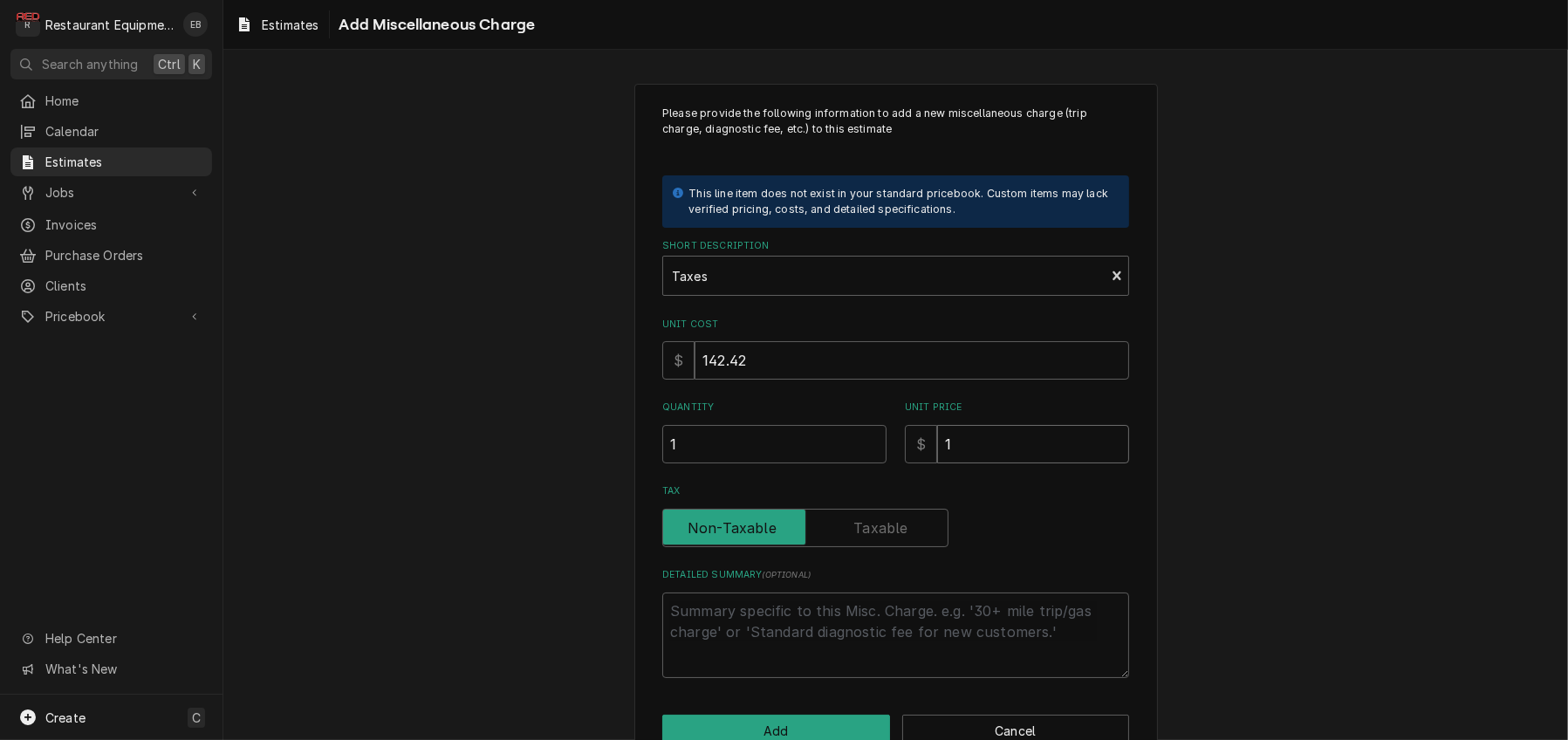
type input "14"
type textarea "x"
type input "142"
type textarea "x"
type input "142.4"
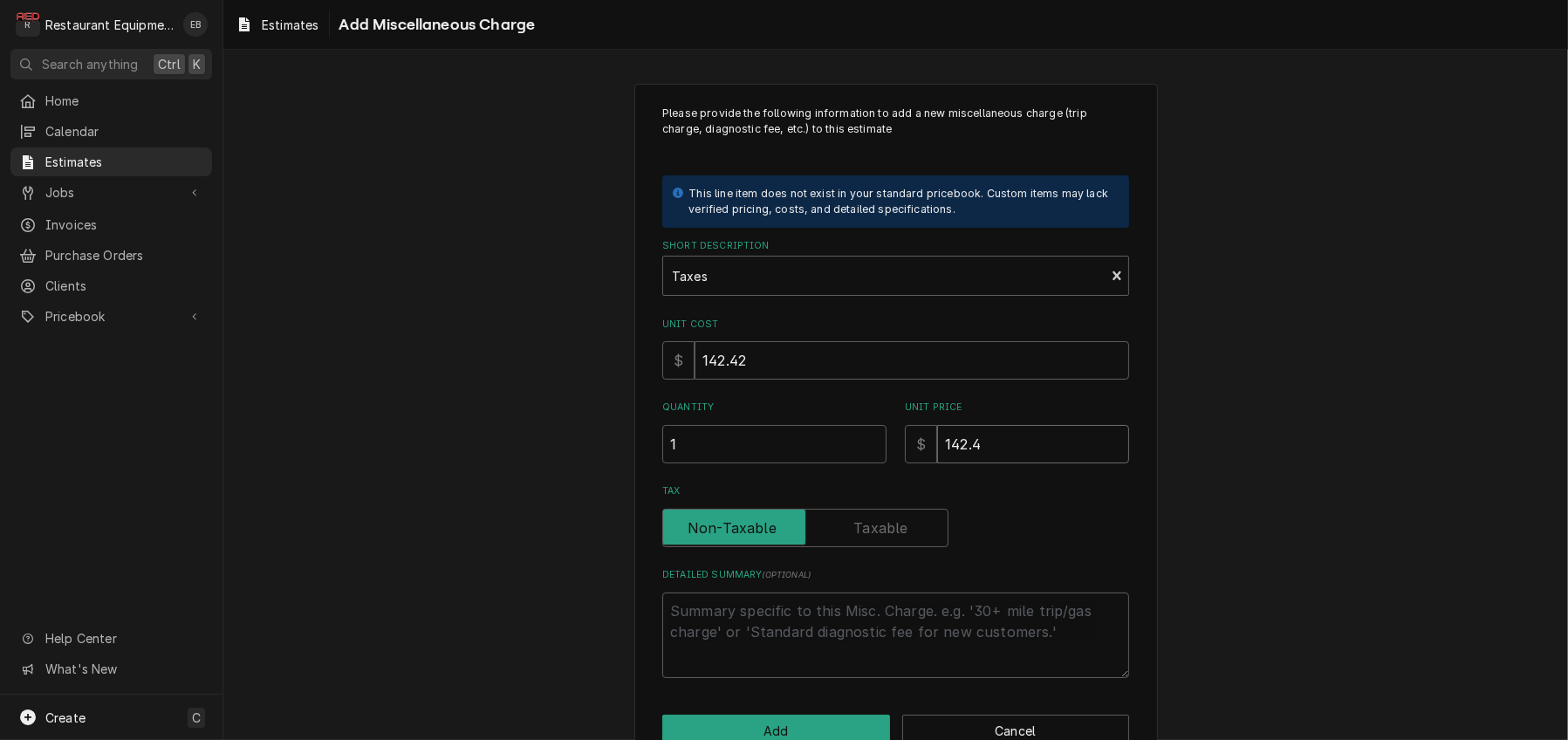
type textarea "x"
type input "142.42"
type textarea "x"
type input "142.42"
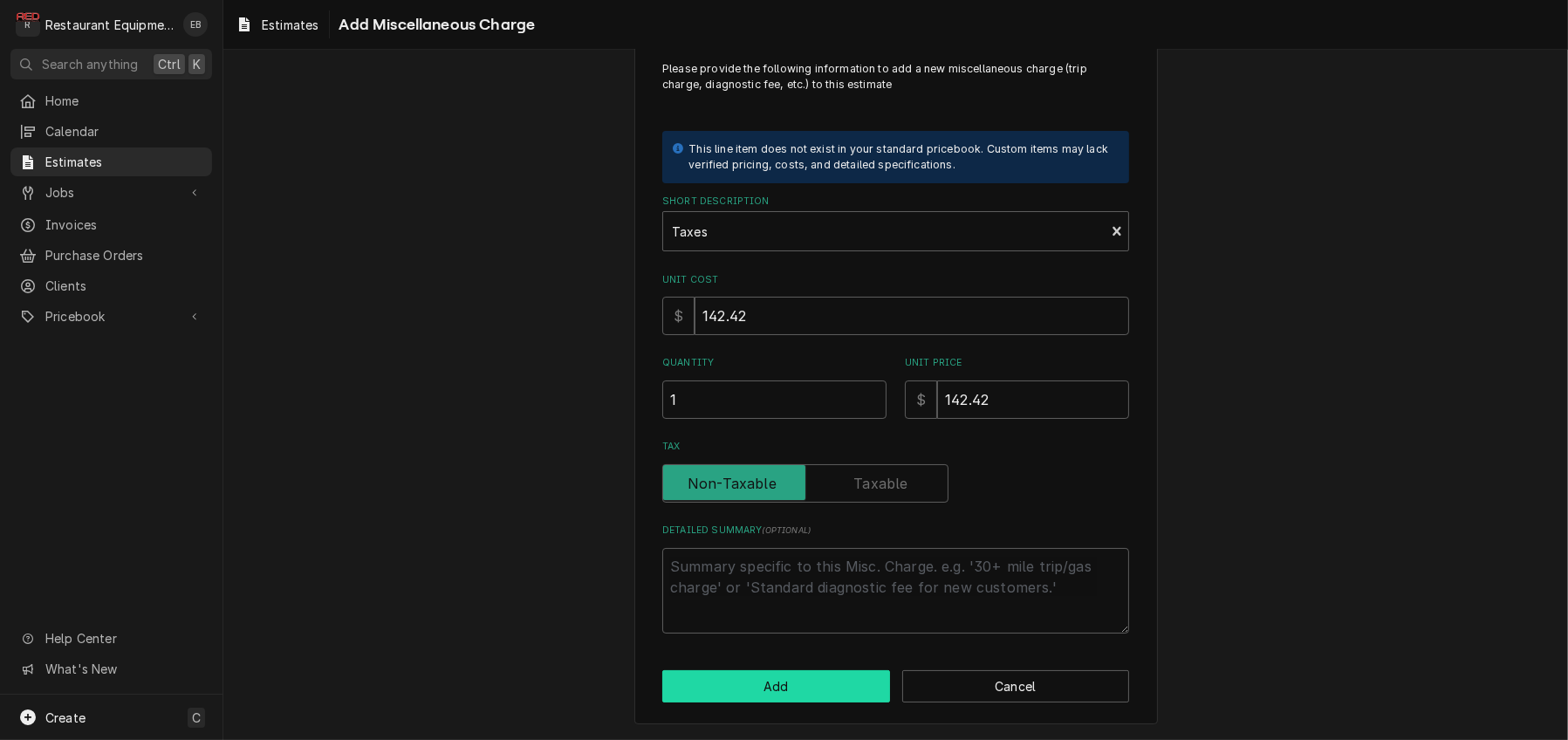
click at [836, 684] on button "Add" at bounding box center [776, 686] width 228 height 32
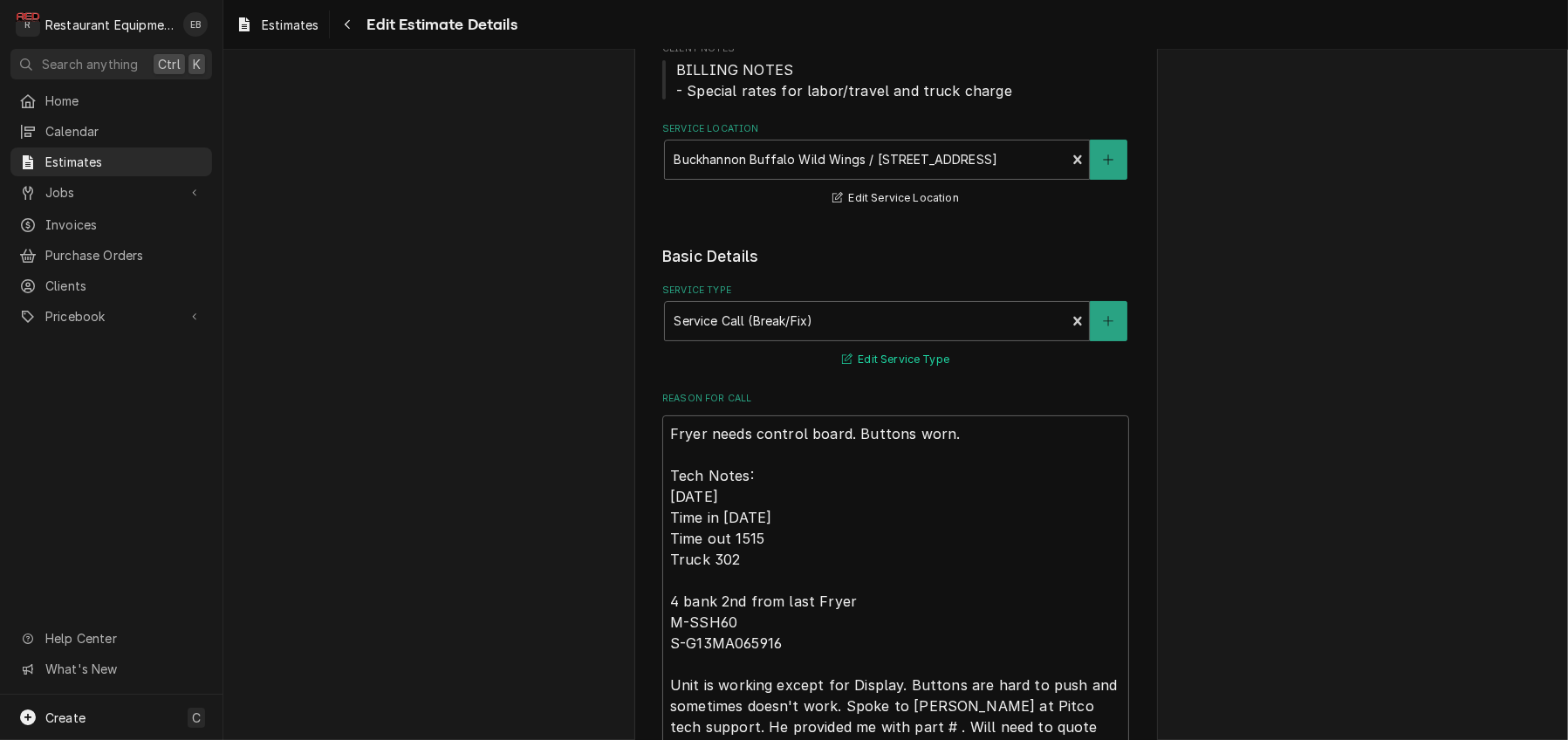
scroll to position [191, 0]
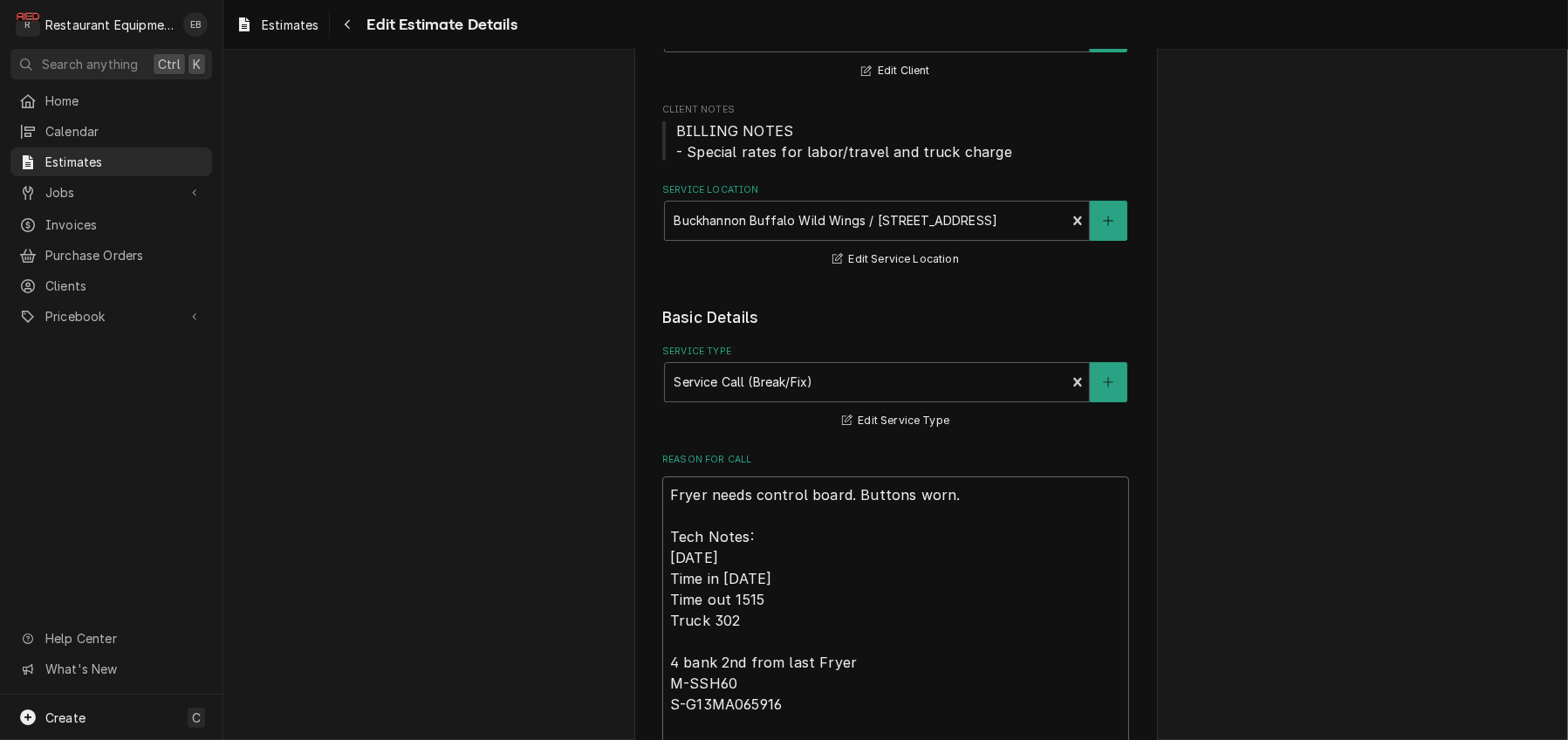
click at [662, 570] on textarea "Fryer needs control board. Buttons worn. Tech Notes: 9/22/25 Time in 1500 Time …" at bounding box center [895, 663] width 467 height 373
type textarea "x"
type textarea "Fryer needs control board. Buttons worn. Tech Notes: 9/22/25 Time in 1500 Time …"
type textarea "x"
type textarea "R Fryer needs control board. Buttons worn. Tech Notes: 9/22/25 Time in 1500 Tim…"
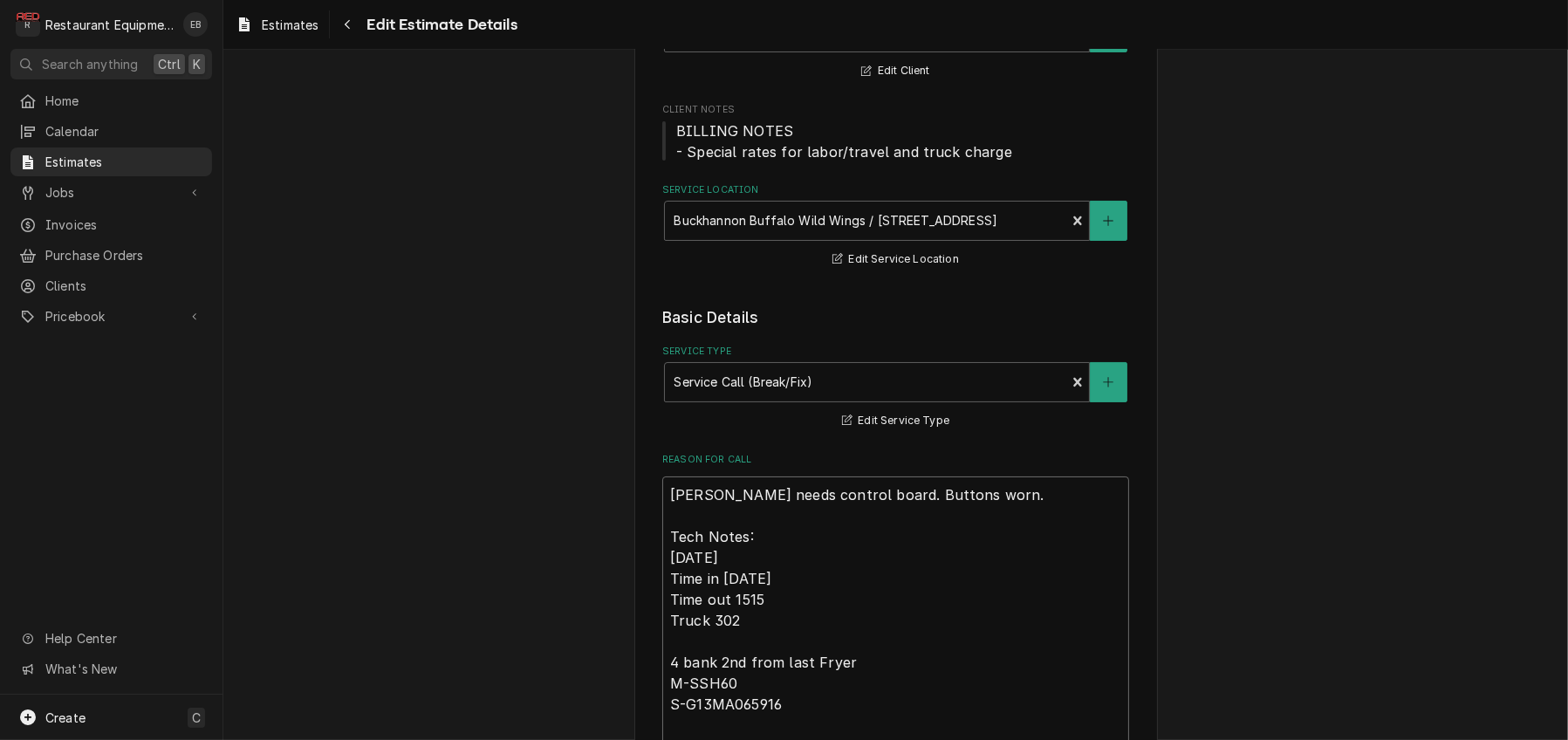
type textarea "x"
type textarea "Ro Fryer needs control board. Buttons worn. Tech Notes: 9/22/25 Time in 1500 Ti…"
type textarea "x"
type textarea "Roo Fryer needs control board. Buttons worn. Tech Notes: 9/22/25 Time in 1500 T…"
type textarea "x"
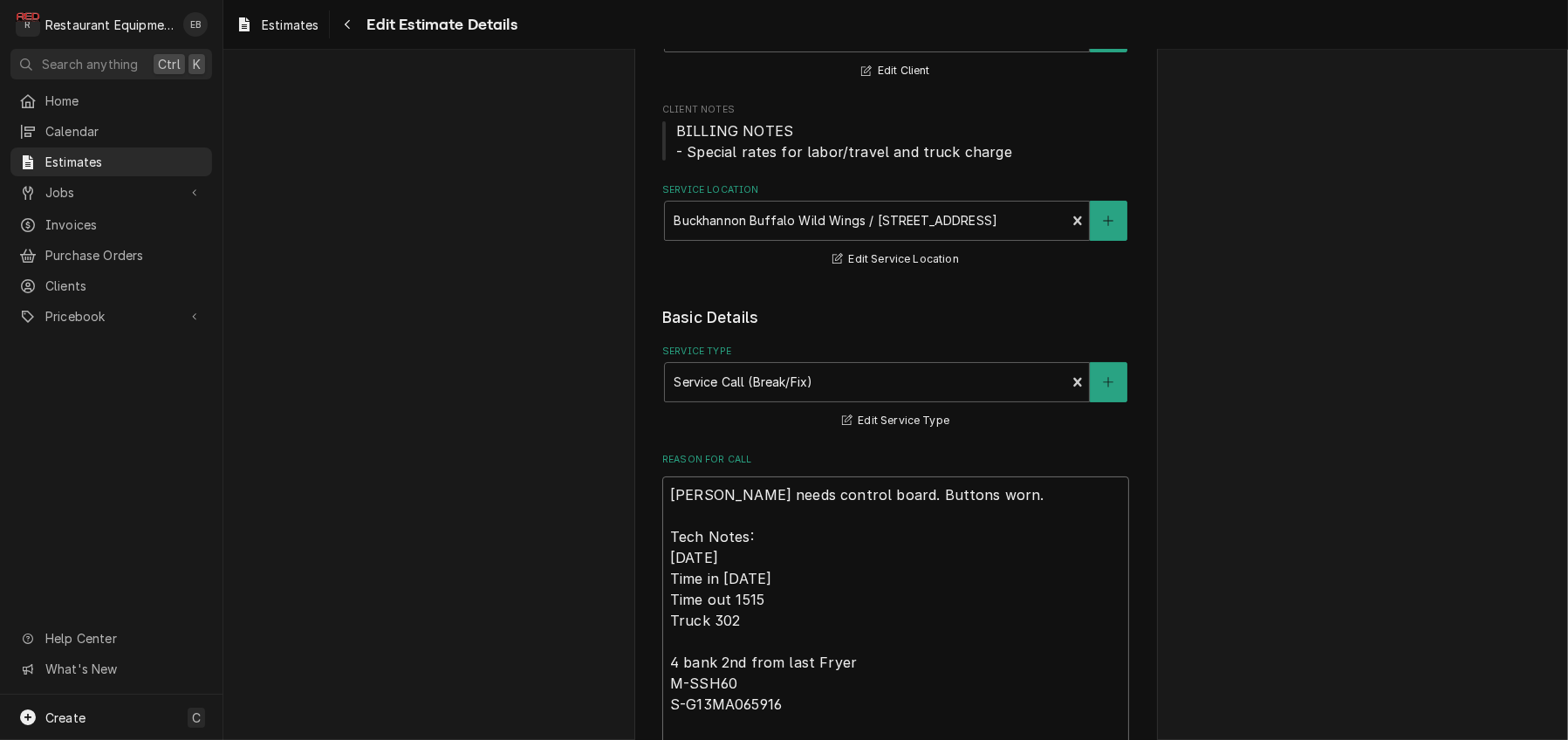
type textarea "Roo- Fryer needs control board. Buttons worn. Tech Notes: 9/22/25 Time in 1500 …"
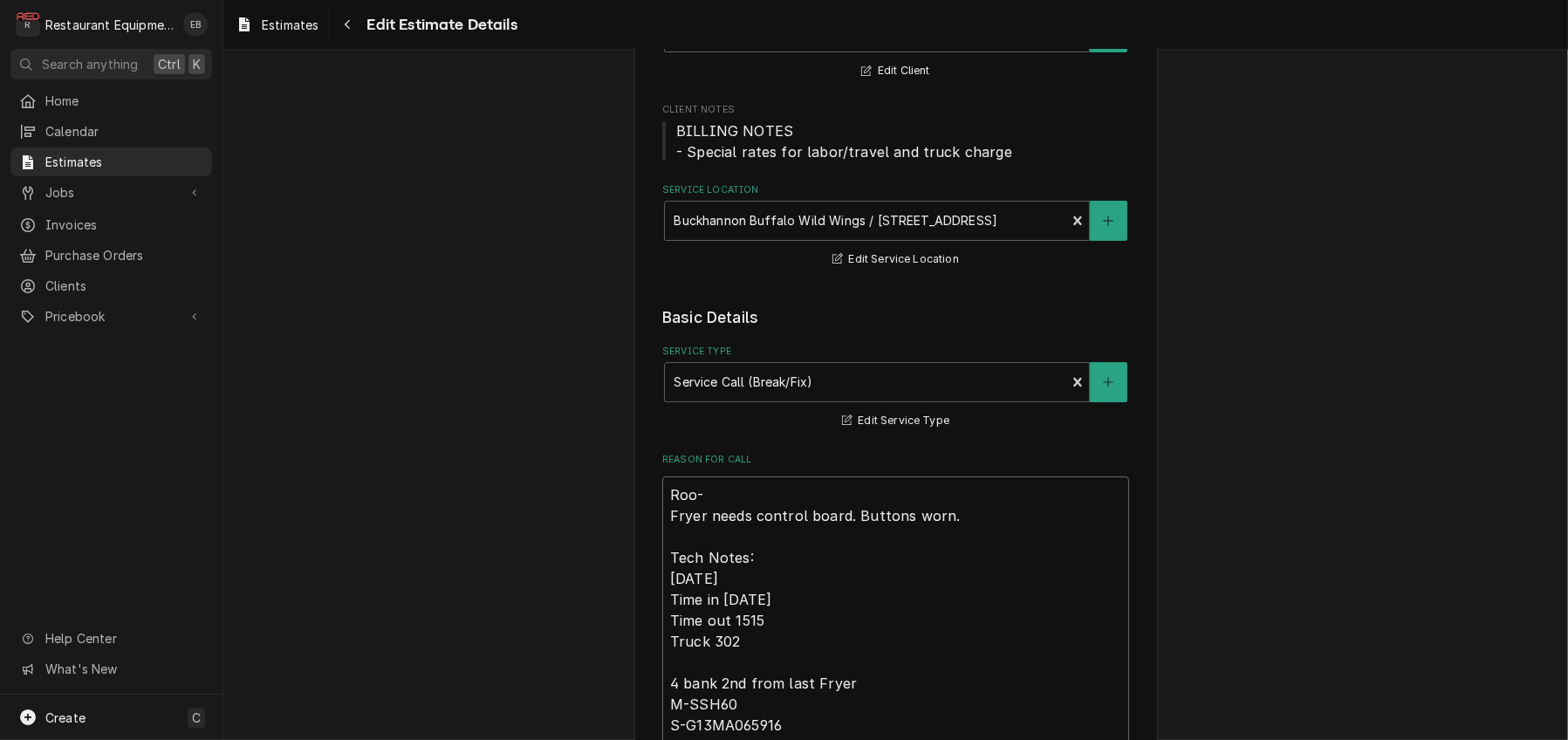
type textarea "x"
type textarea "Roo- Fryer needs control board. Buttons worn. Tech Notes: 9/22/25 Time in 1500 …"
type textarea "x"
type textarea "Roo- 8 Fryer needs control board. Buttons worn. Tech Notes: 9/22/25 Time in 150…"
type textarea "x"
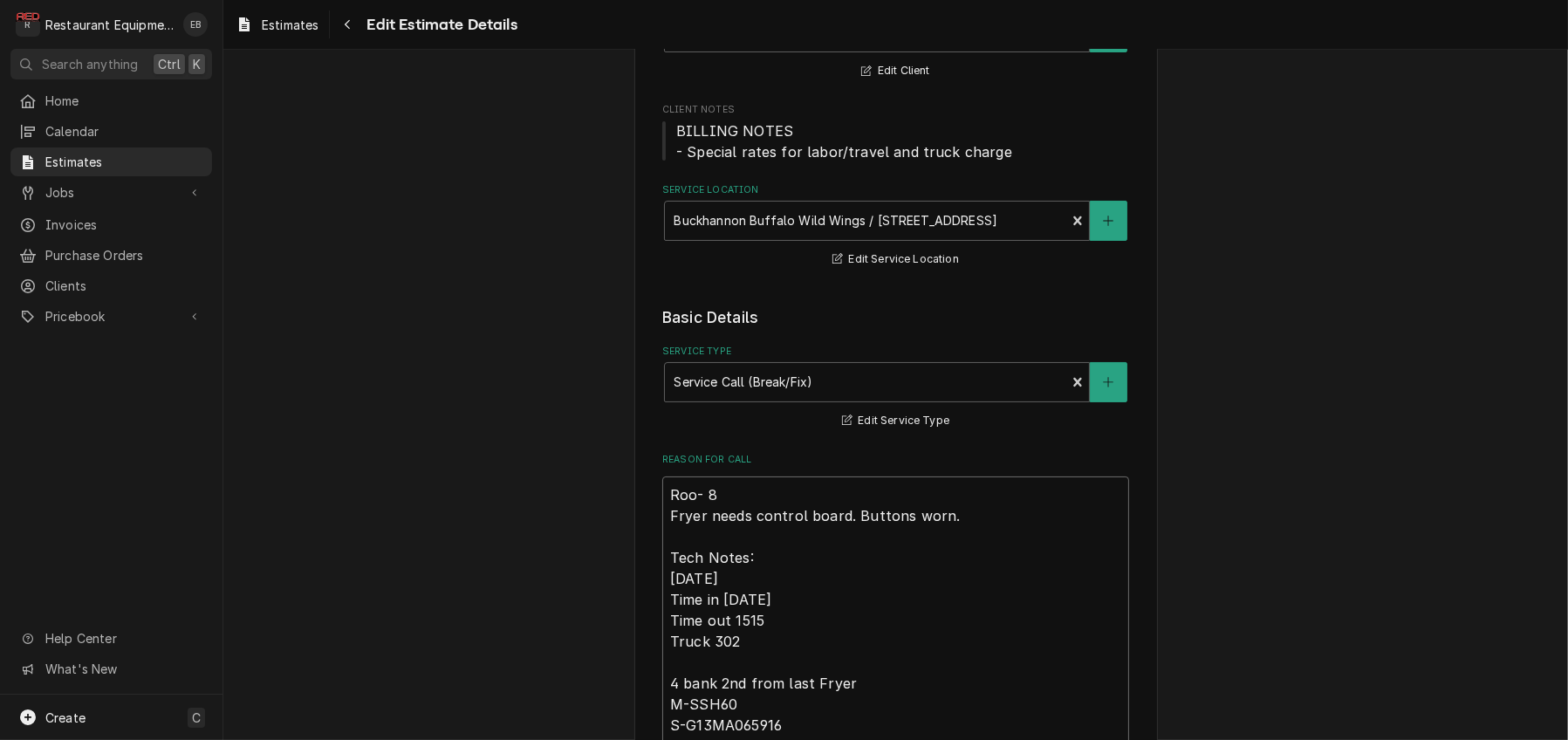
type textarea "Roo- 89 Fryer needs control board. Buttons worn. Tech Notes: 9/22/25 Time in 15…"
type textarea "x"
type textarea "Roo- 898 Fryer needs control board. Buttons worn. Tech Notes: 9/22/25 Time in 1…"
type textarea "x"
type textarea "Roo- 8980 Fryer needs control board. Buttons worn. Tech Notes: 9/22/25 Time in …"
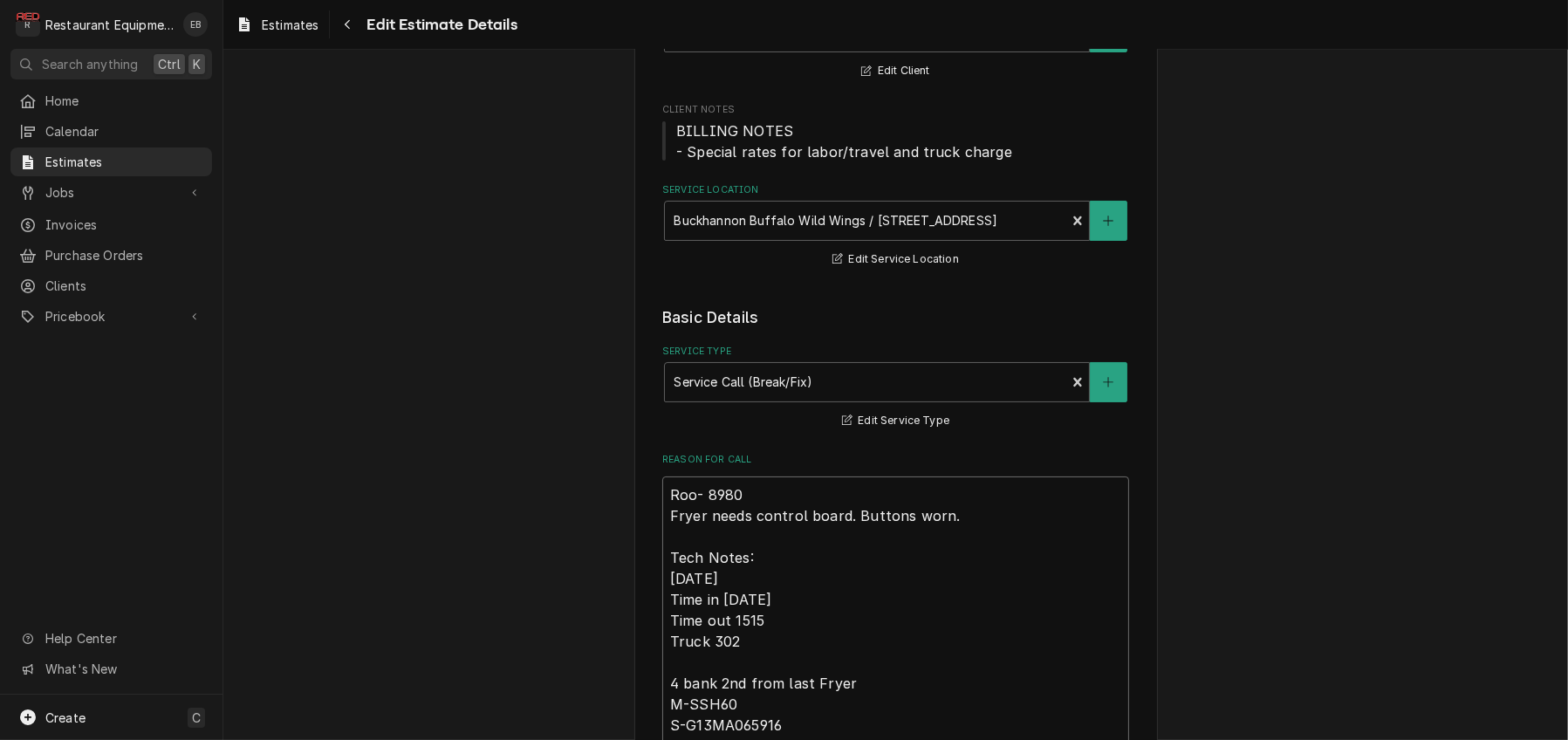
type textarea "x"
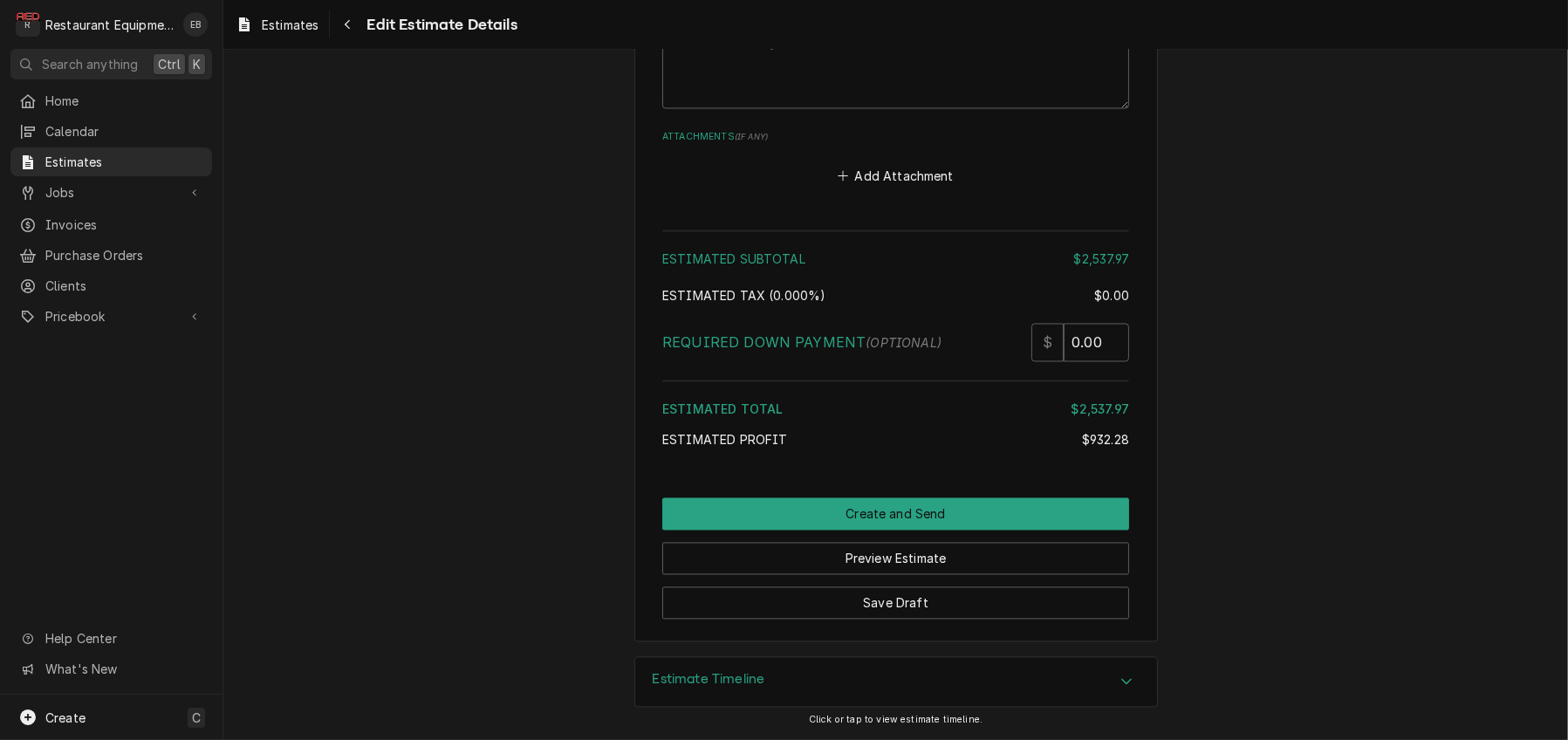
scroll to position [4398, 0]
type textarea "Roo- 8980 Fryer needs control board. Buttons worn. Tech Notes: 9/22/25 Time in …"
click at [941, 594] on button "Save Draft" at bounding box center [895, 603] width 467 height 32
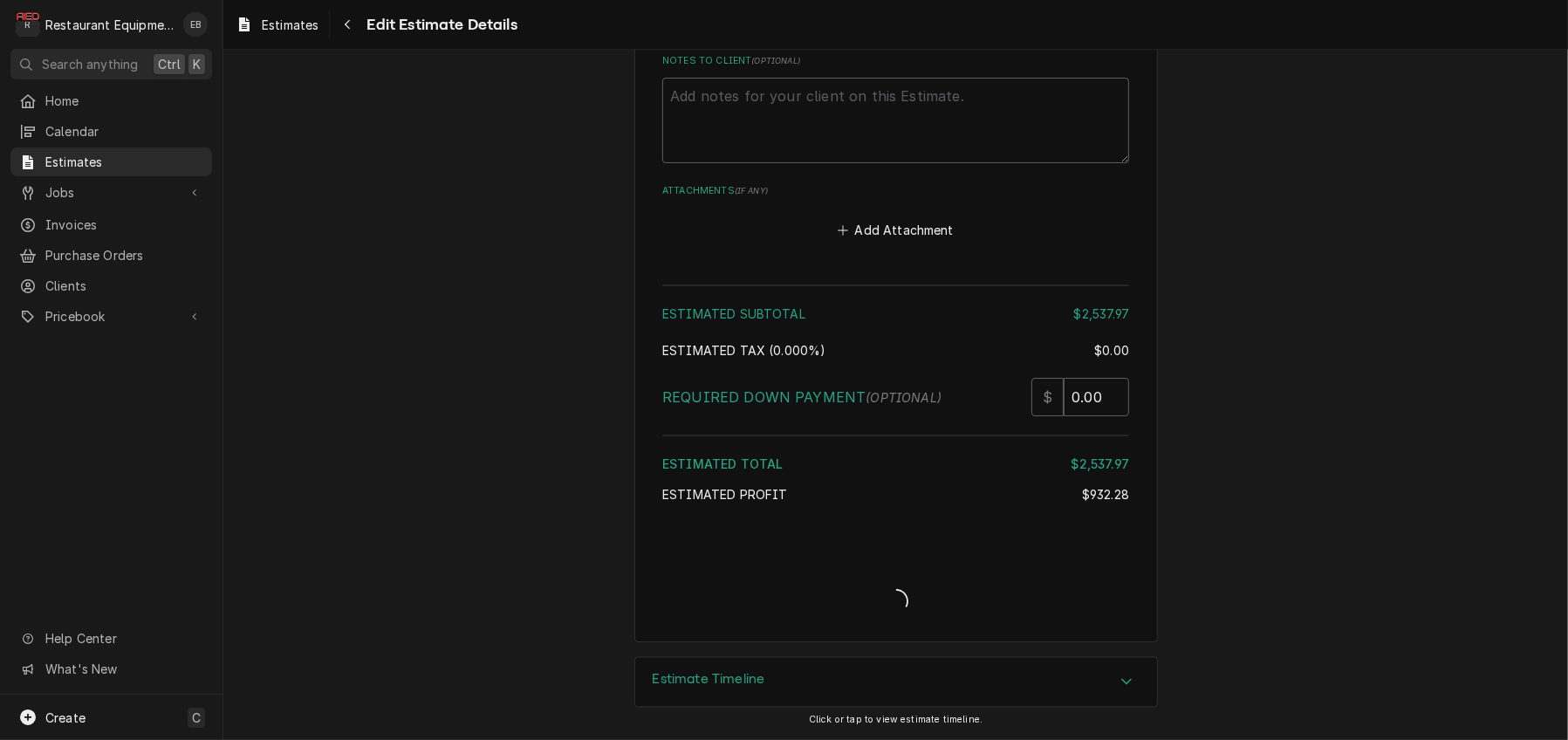
scroll to position [4338, 0]
type textarea "x"
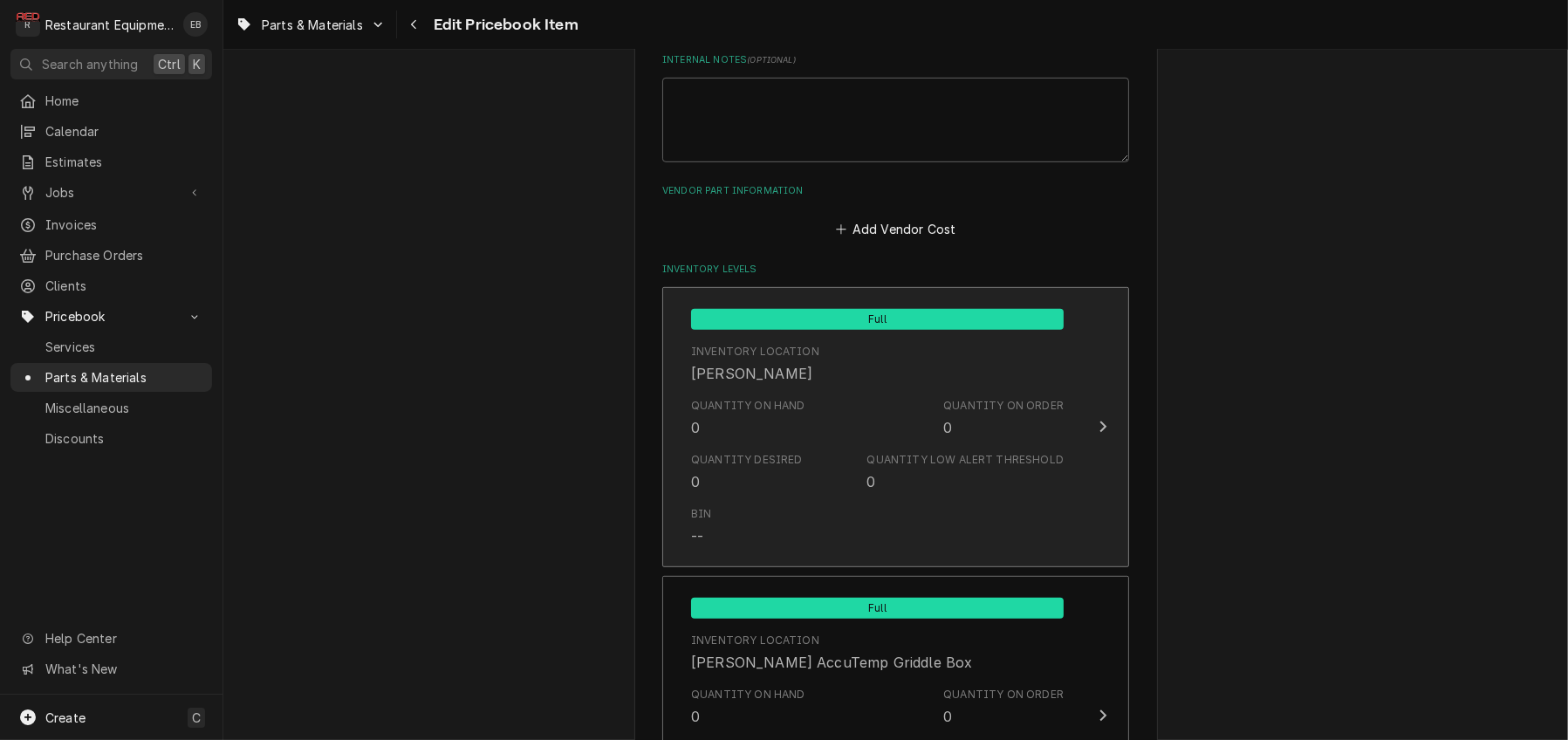
scroll to position [1105, 0]
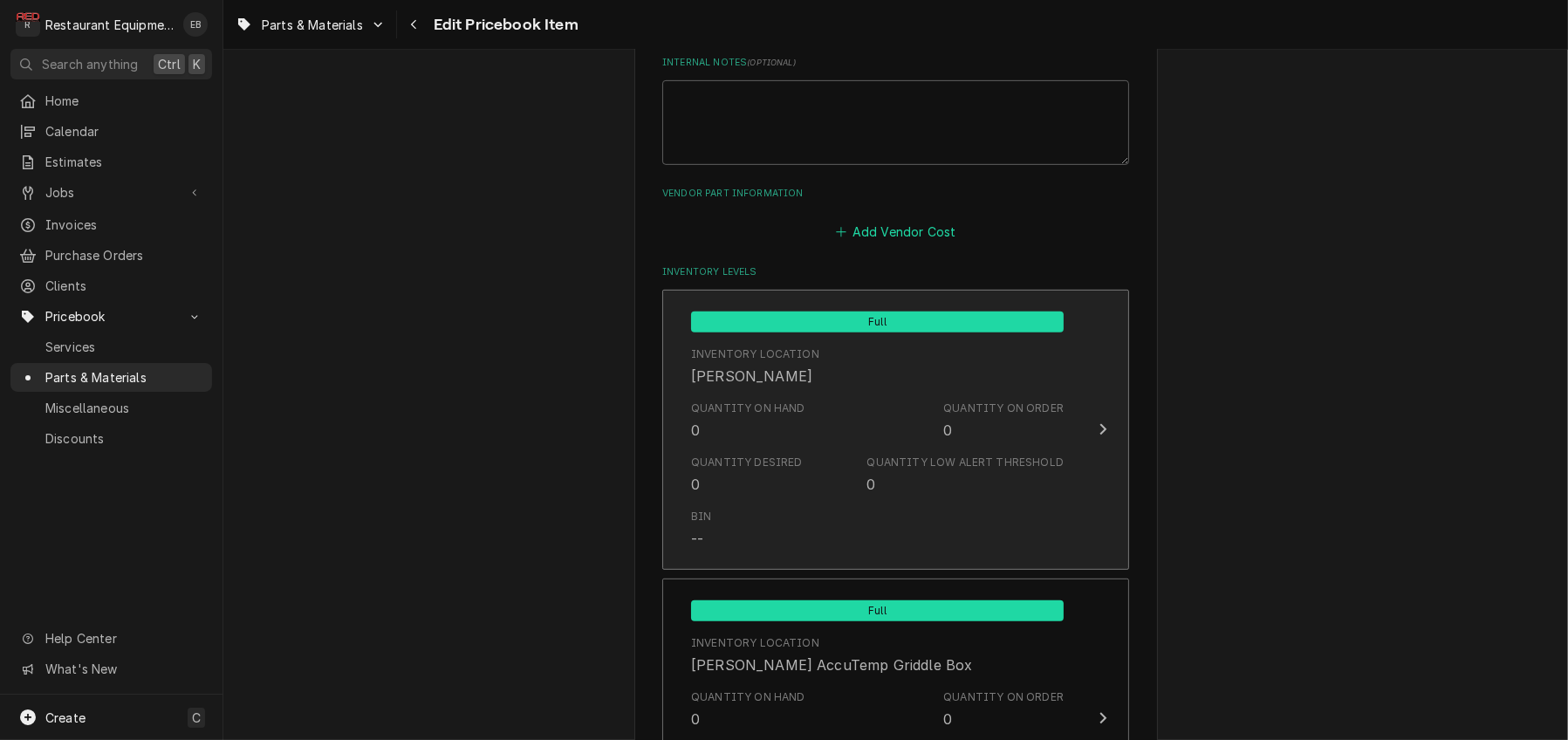
click at [859, 245] on button "Add Vendor Cost" at bounding box center [896, 231] width 127 height 24
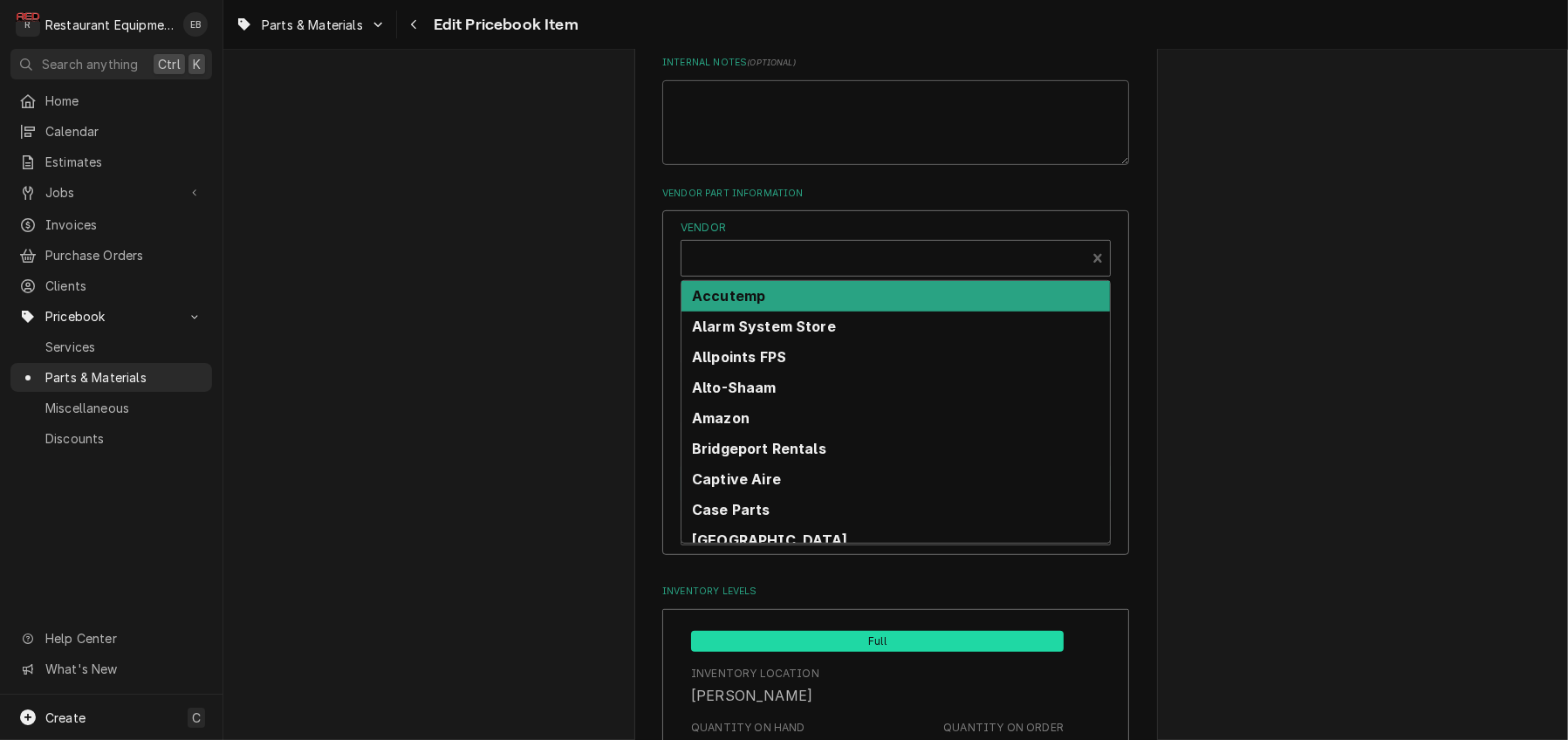
type textarea "x"
click at [826, 281] on div "Vendor" at bounding box center [883, 260] width 386 height 42
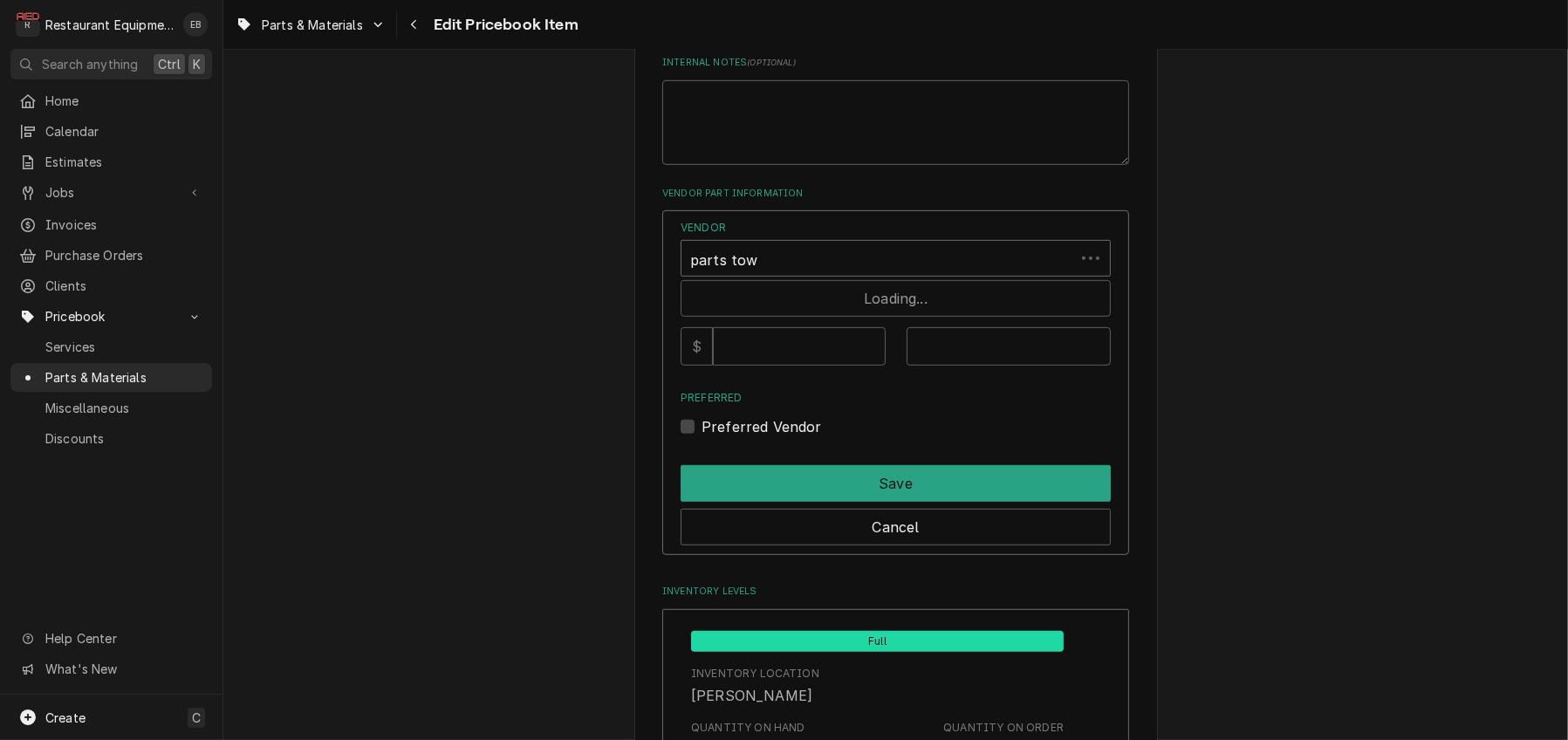
type input "parts town"
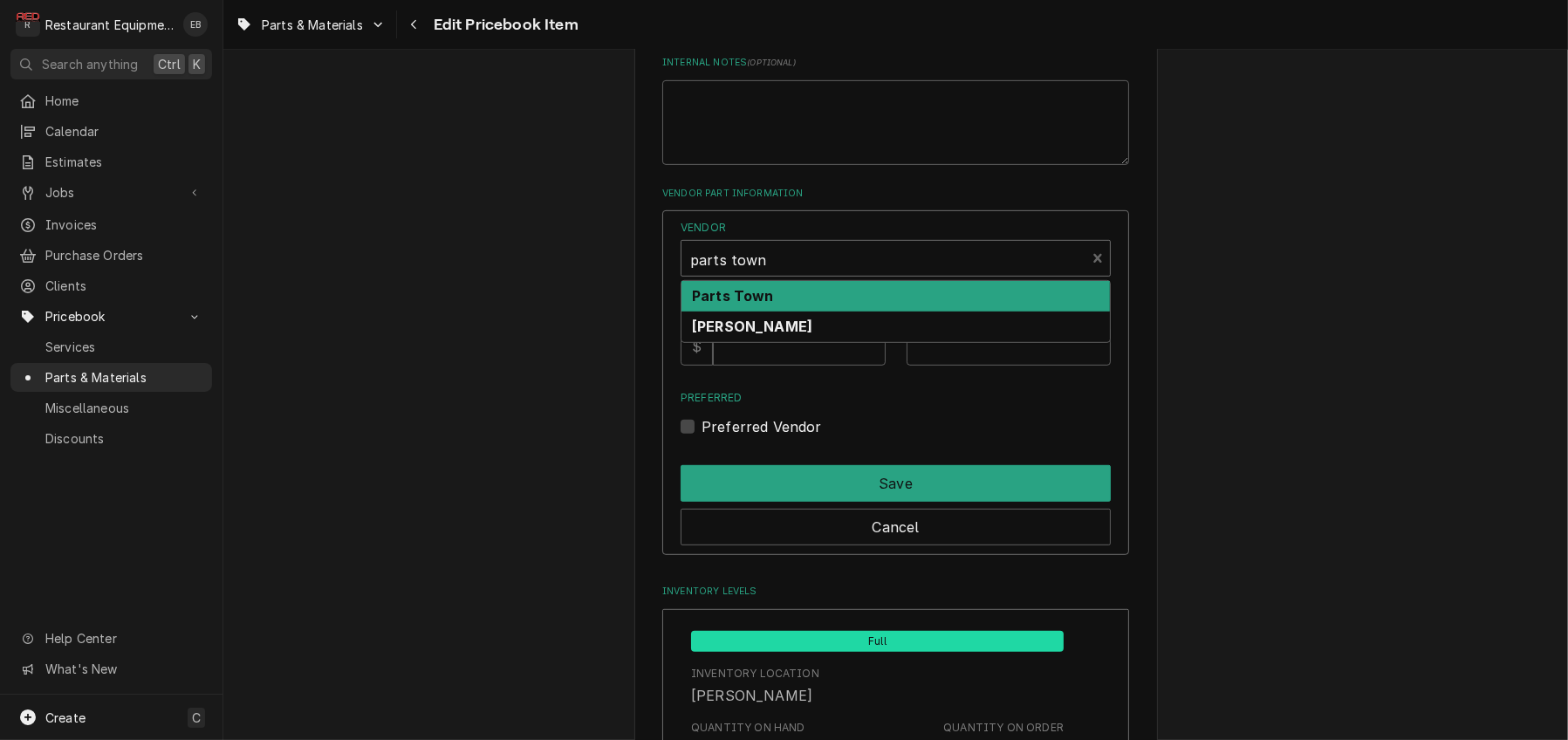
click at [818, 312] on div "Parts Town" at bounding box center [896, 296] width 428 height 30
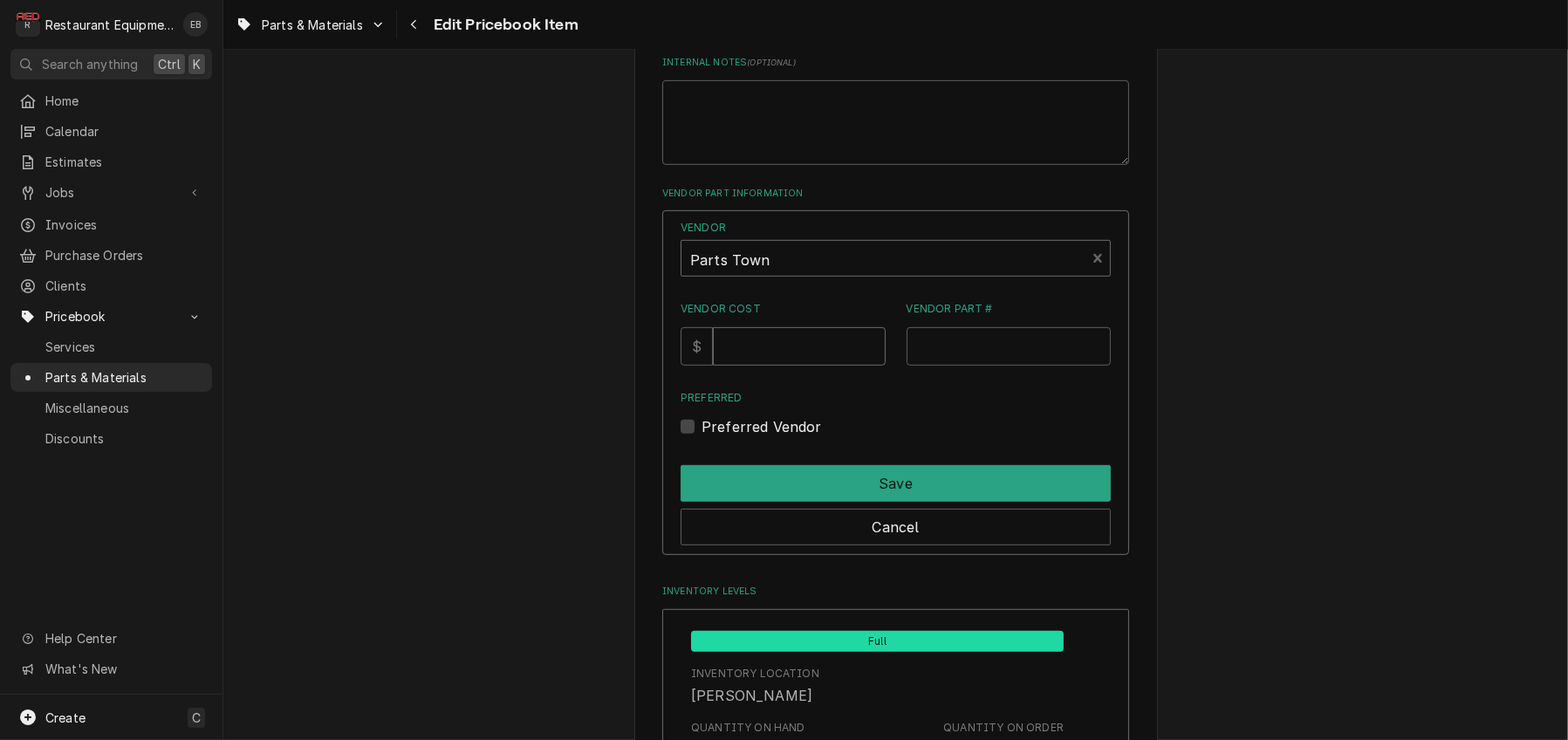
click at [792, 366] on input "Vendor Cost" at bounding box center [799, 346] width 172 height 38
type input "17.5"
click at [998, 366] on input "Vendor Part #" at bounding box center [1009, 346] width 205 height 38
paste input "PT60132703"
type input "PT60132703"
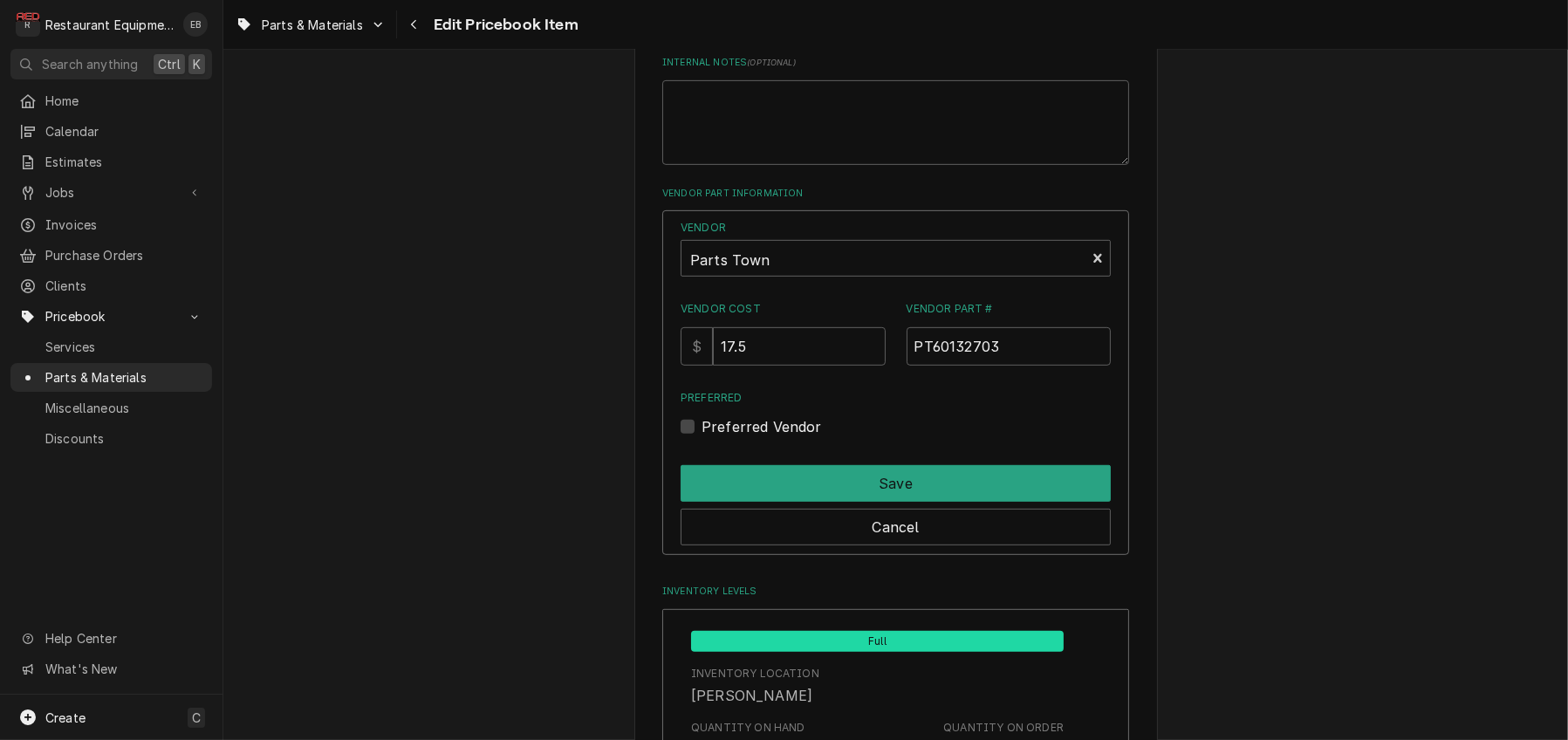
click at [701, 437] on label "Preferred Vendor" at bounding box center [761, 426] width 120 height 21
click at [701, 454] on input "Preferred" at bounding box center [917, 435] width 430 height 38
checkbox input "true"
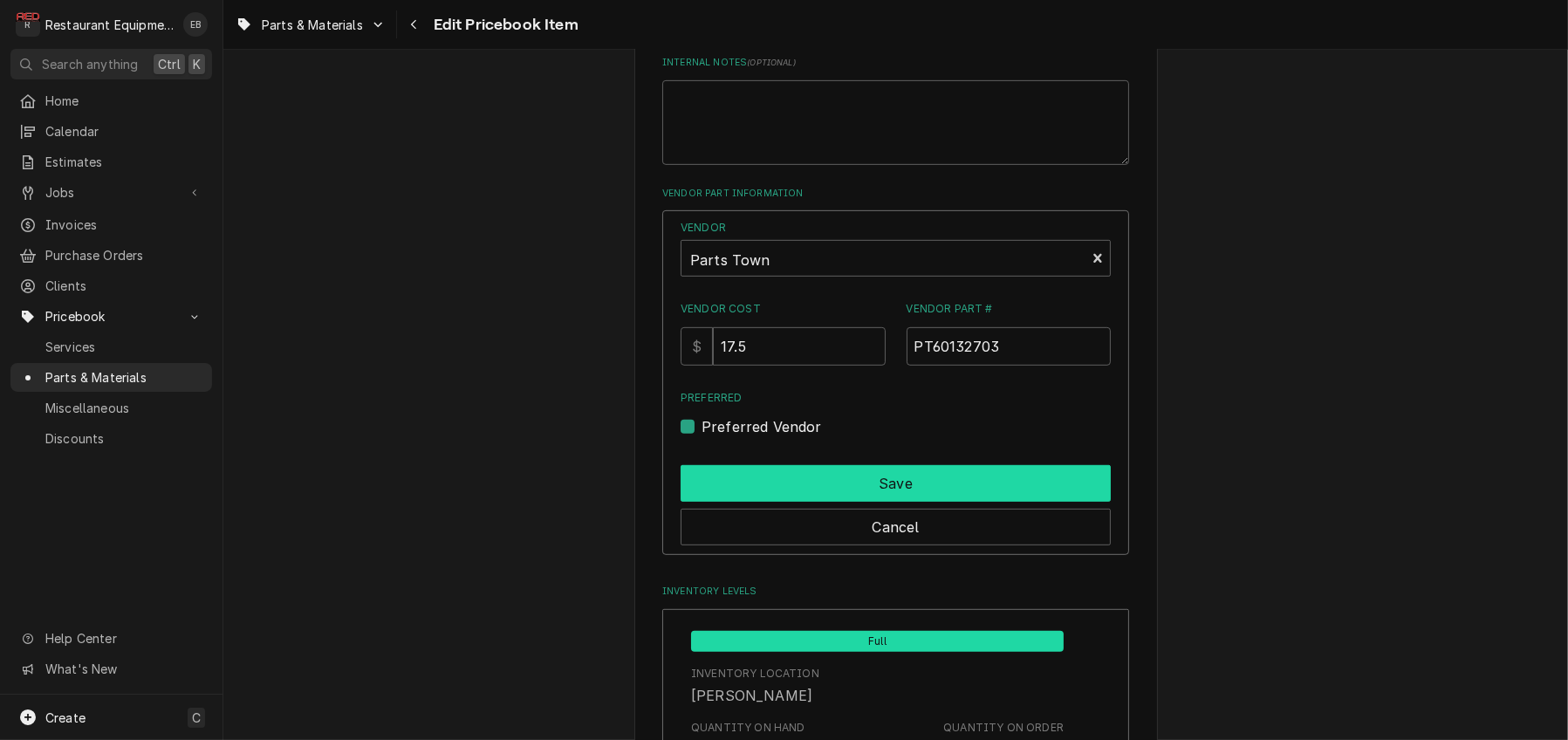
click at [720, 502] on button "Save" at bounding box center [896, 483] width 430 height 37
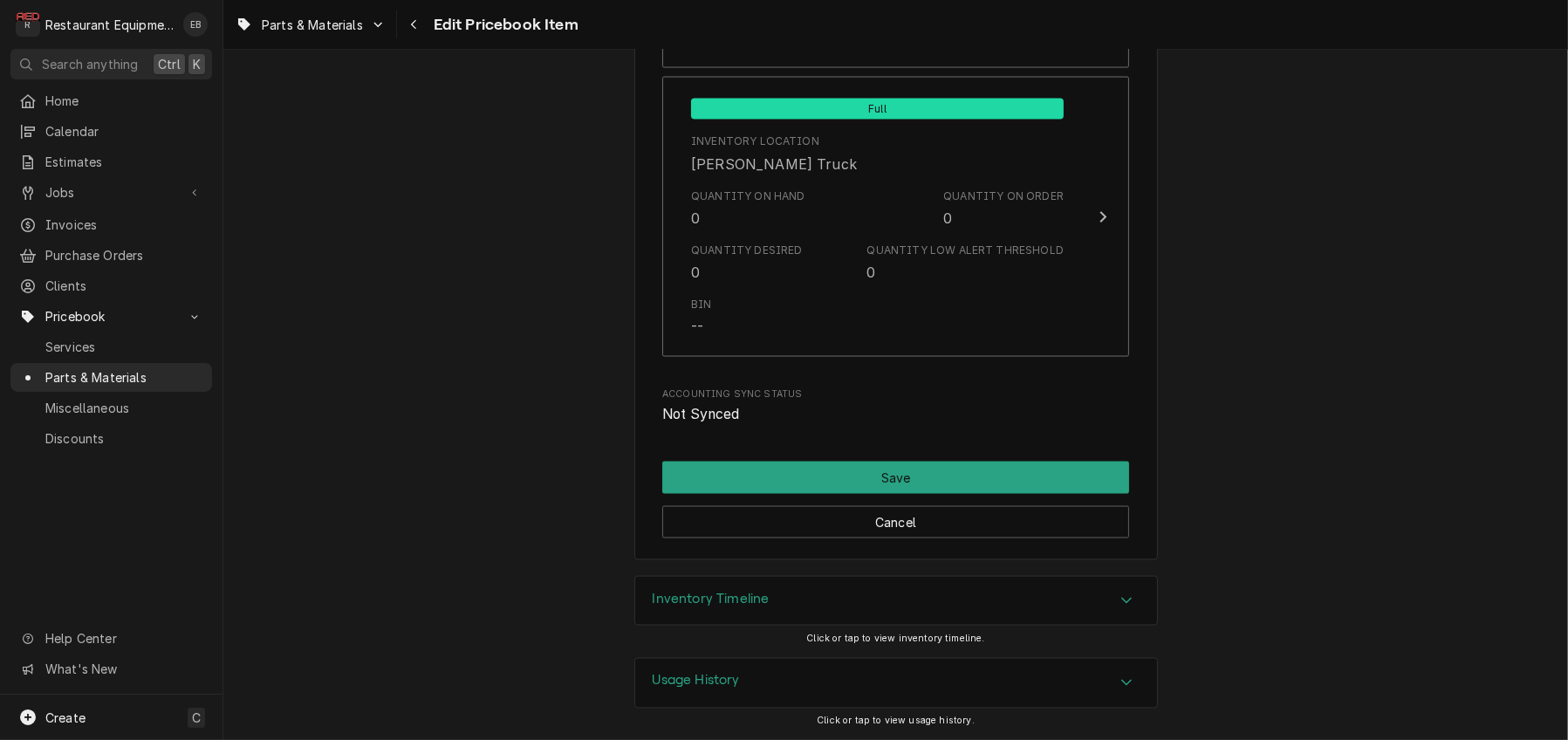
scroll to position [12944, 0]
click at [1001, 461] on button "Save" at bounding box center [895, 478] width 467 height 32
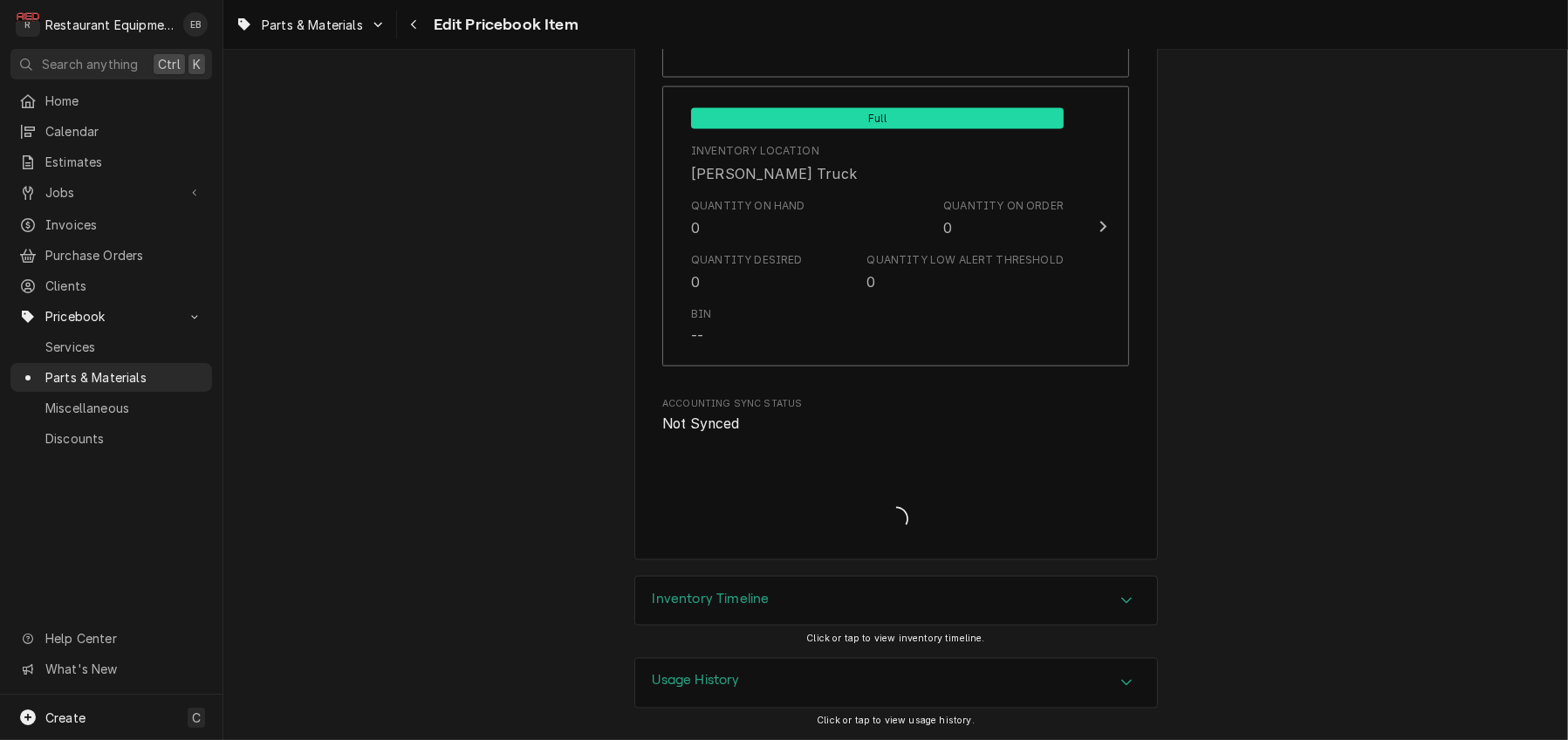
scroll to position [12932, 0]
type textarea "x"
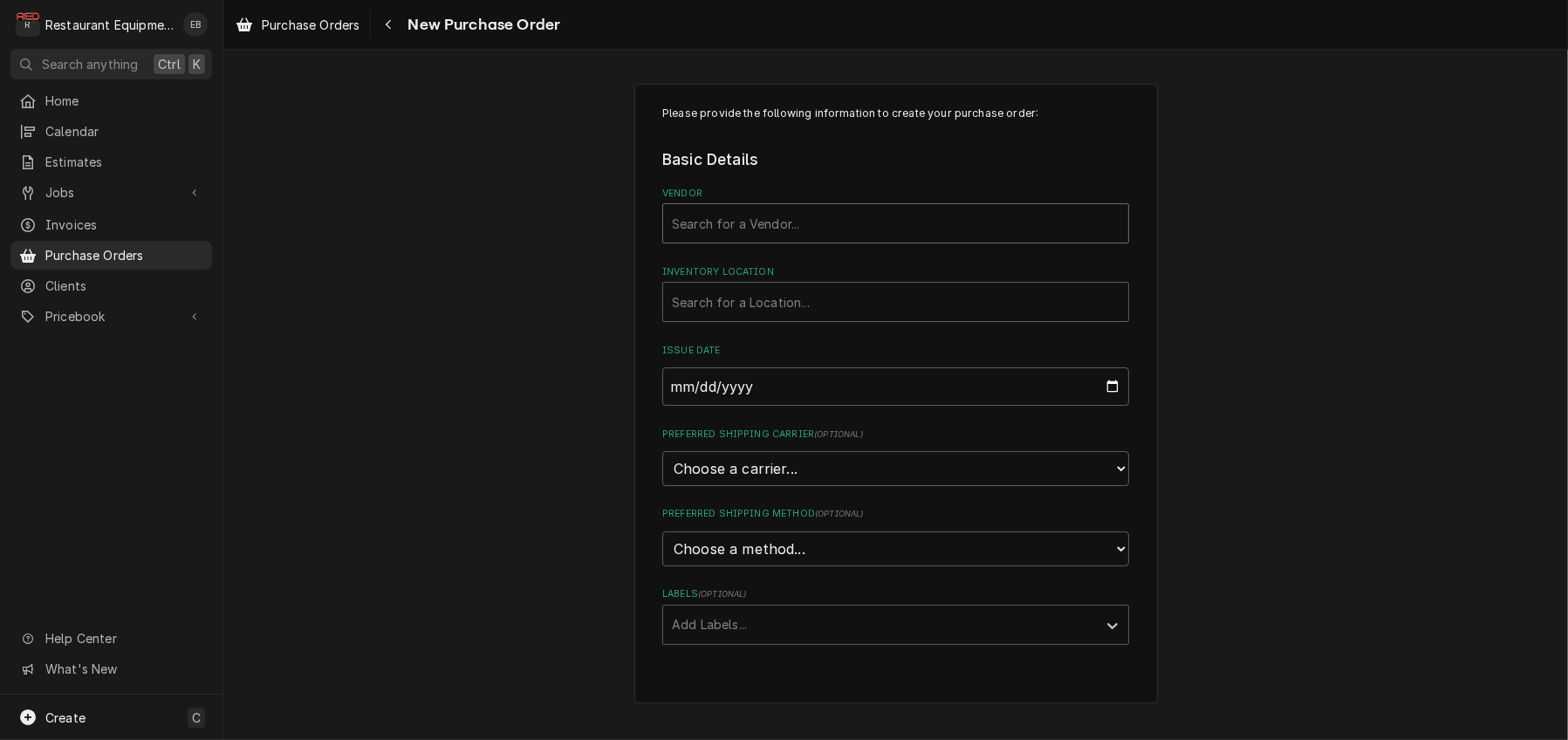
click at [840, 239] on div "Vendor" at bounding box center [896, 223] width 448 height 31
type input "parts"
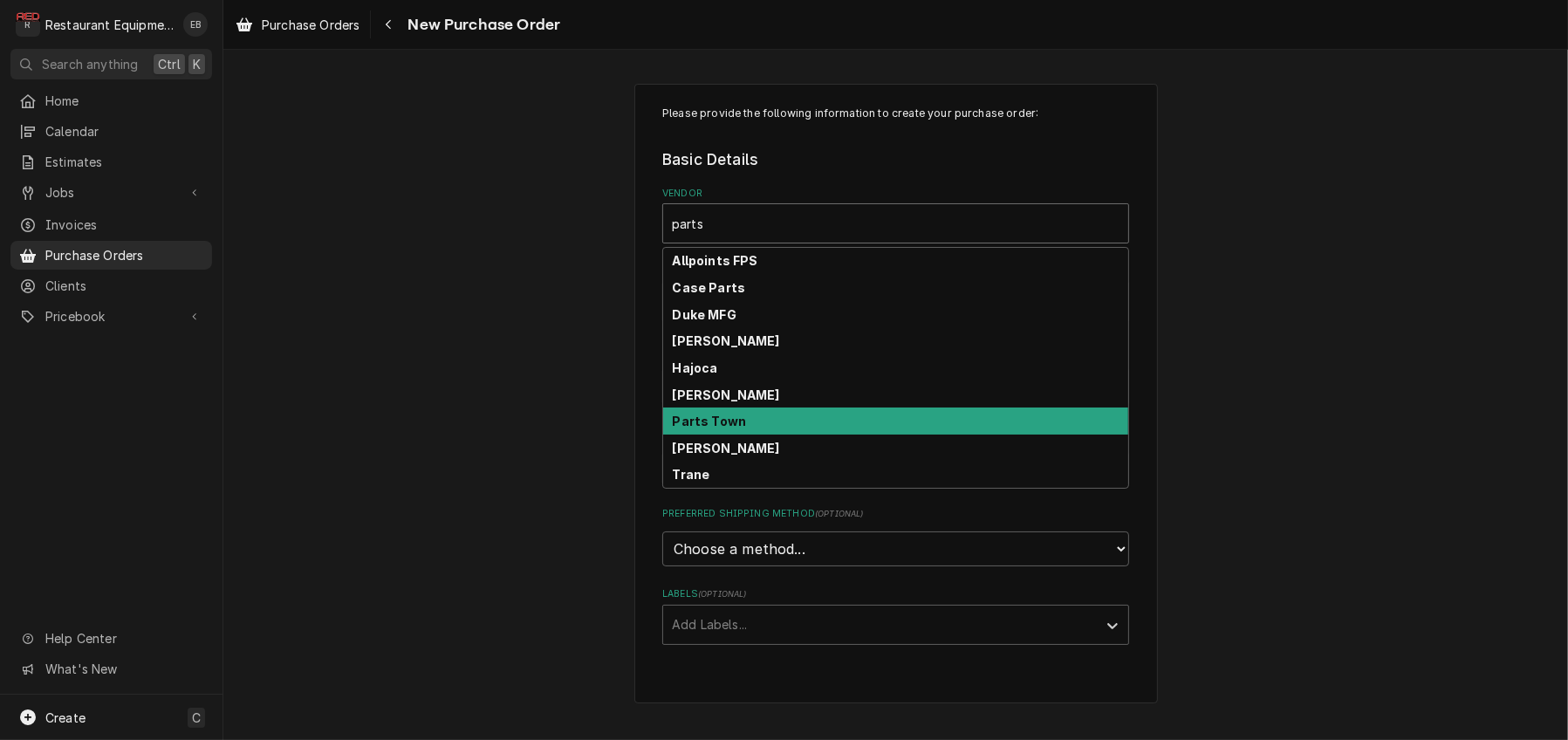
click at [717, 428] on strong "Parts Town" at bounding box center [709, 420] width 74 height 15
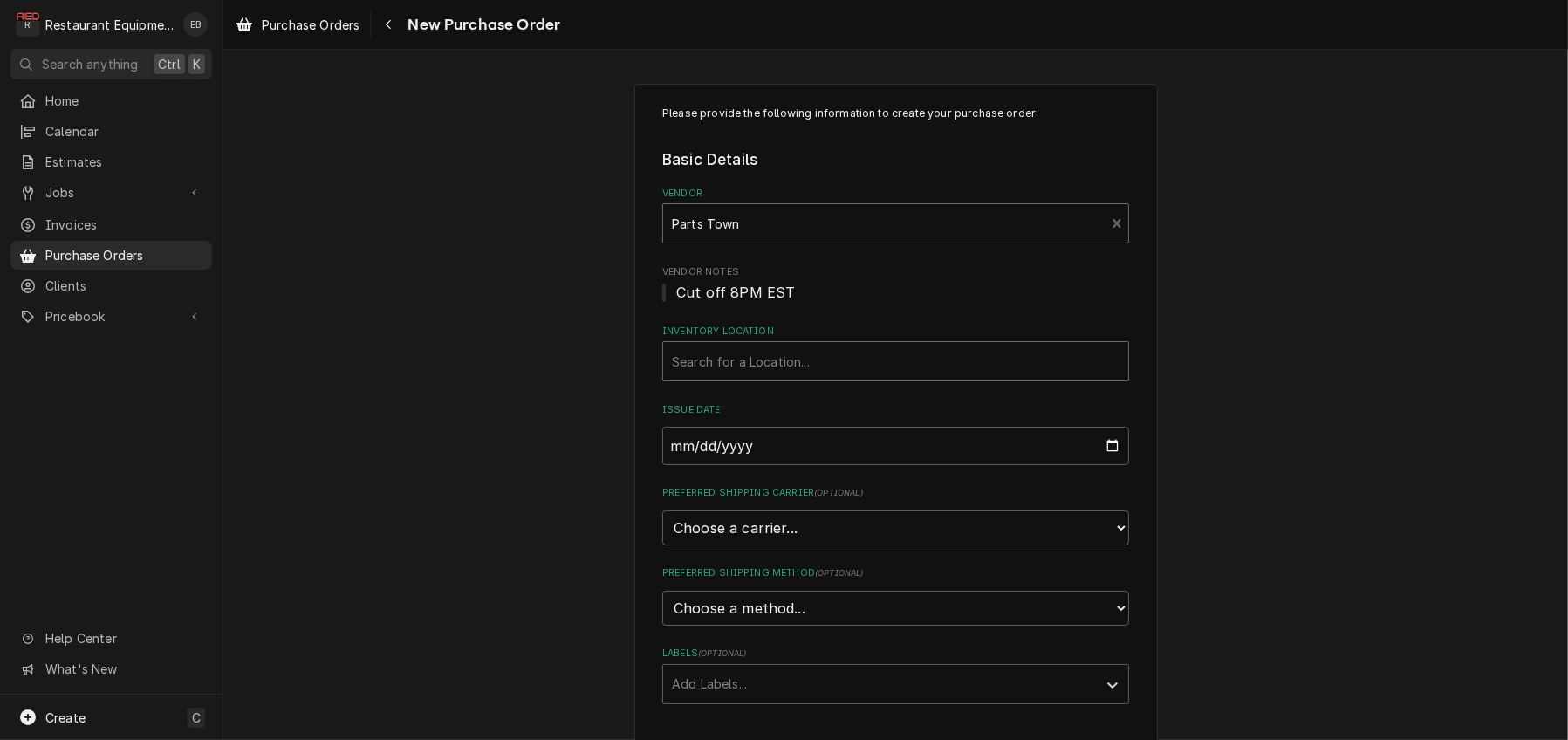
click at [757, 377] on div "Inventory Location" at bounding box center [896, 361] width 448 height 31
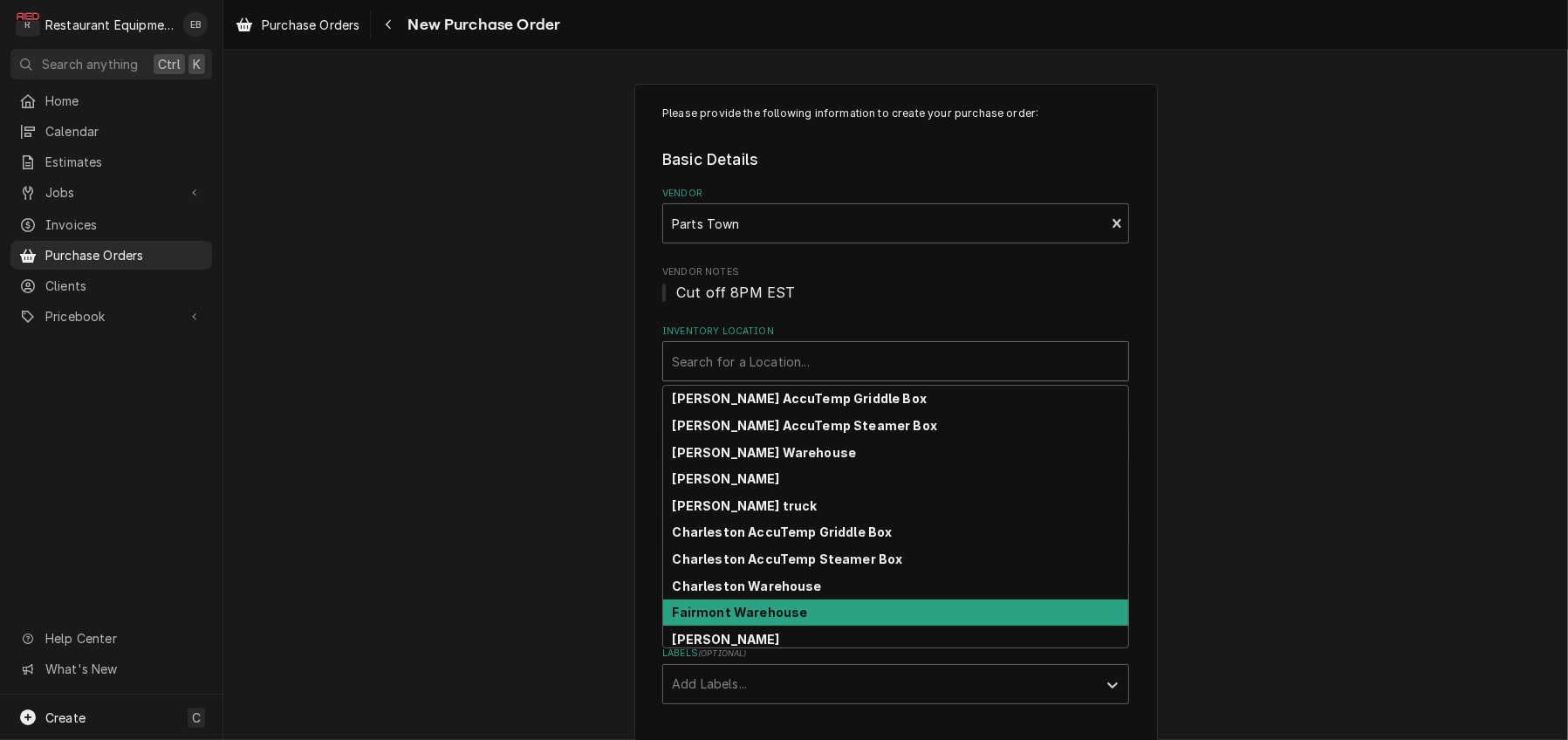
click at [762, 627] on div "Fairmont Warehouse" at bounding box center [895, 613] width 465 height 27
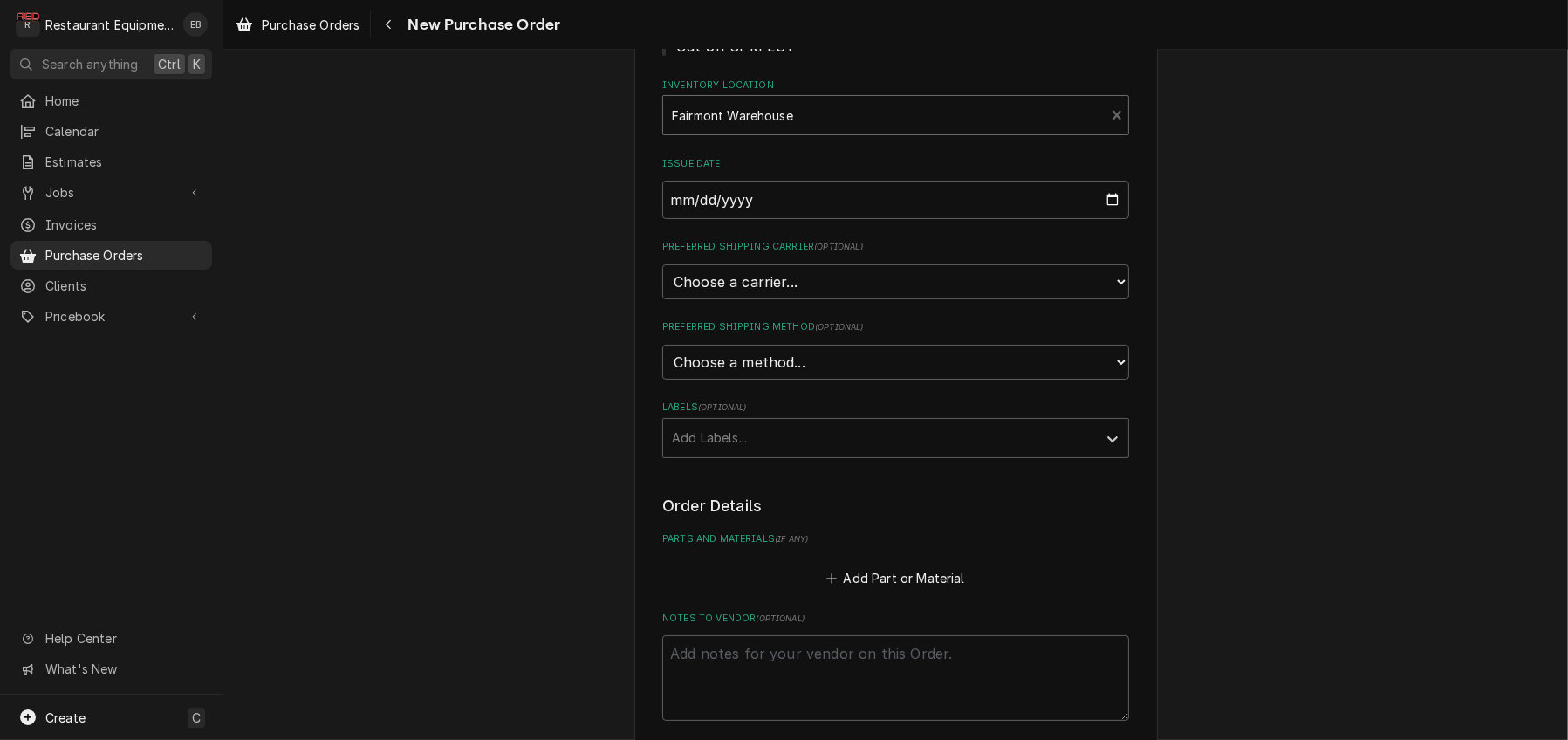
scroll to position [291, 0]
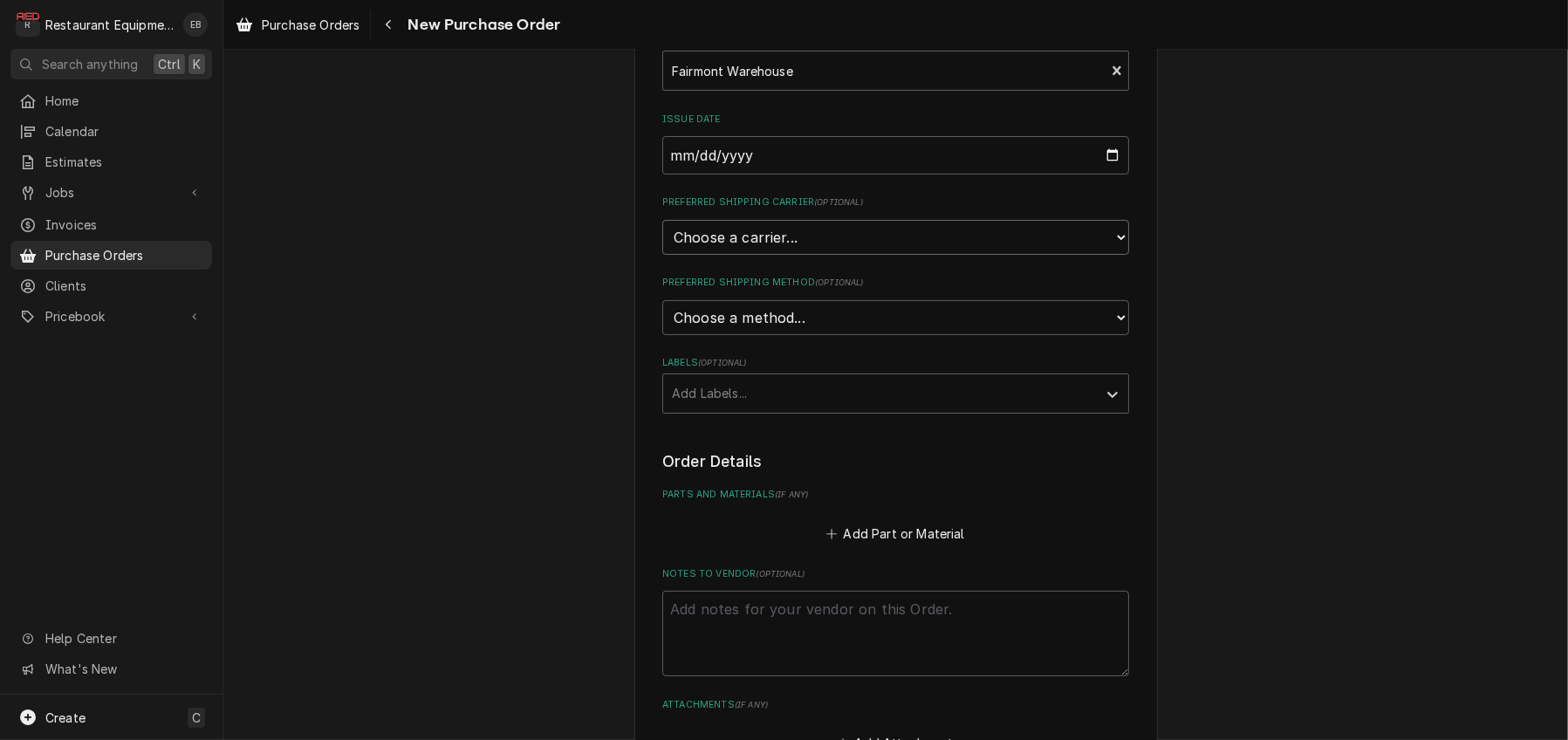
click at [794, 254] on select "Choose a carrier... U.S. Postal Service [DOMAIN_NAME] FedEx UPS DHL Express DHL…" at bounding box center [895, 237] width 467 height 35
select select "4"
click at [662, 254] on select "Choose a carrier... U.S. Postal Service [DOMAIN_NAME] FedEx UPS DHL Express DHL…" at bounding box center [895, 237] width 467 height 35
type textarea "x"
click at [734, 335] on select "Choose a method... Ground Next Day Early AM Next Day Air 2 Day Air Other" at bounding box center [895, 317] width 467 height 35
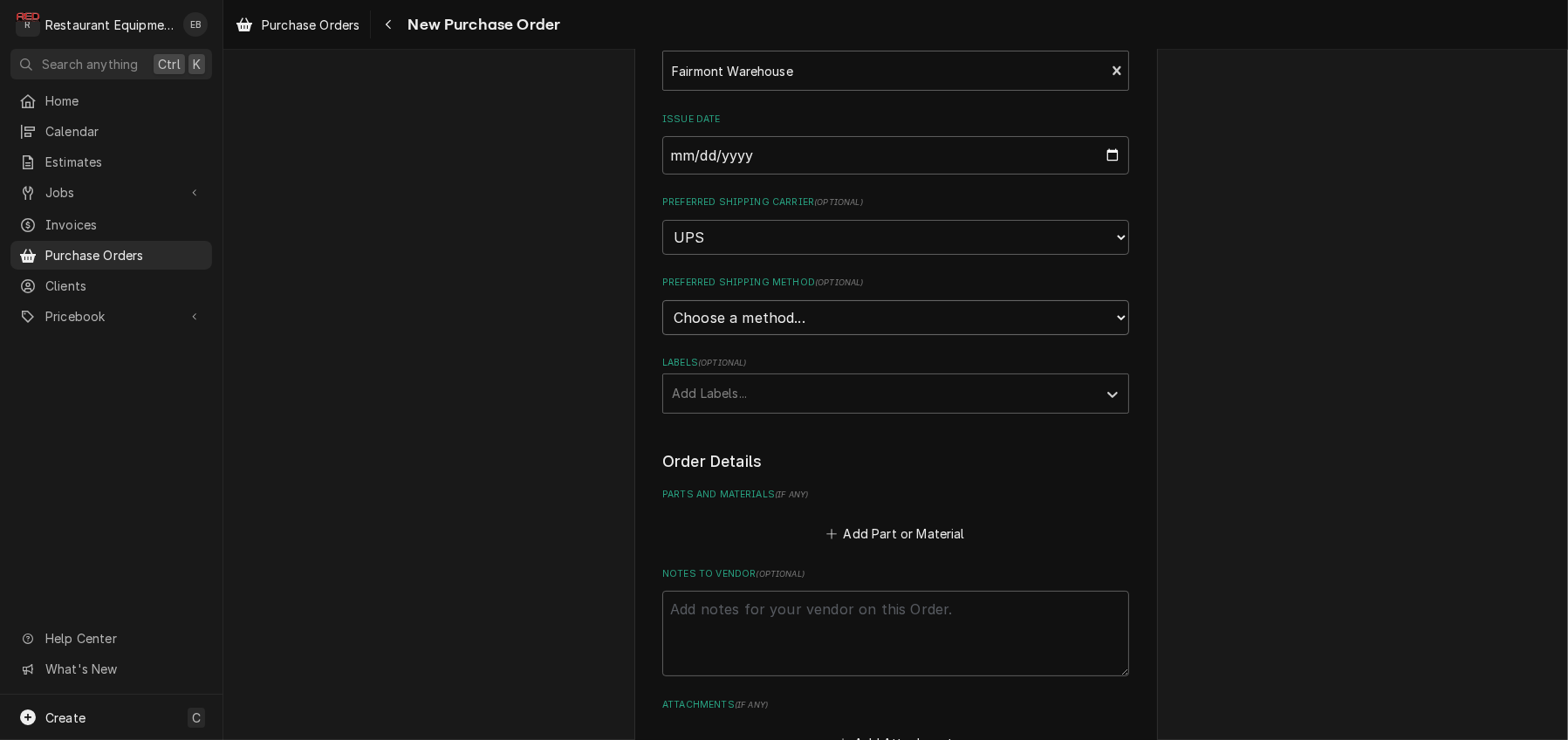
select select "1"
click at [662, 335] on select "Choose a method... Ground Next Day Early AM Next Day Air 2 Day Air Other" at bounding box center [895, 317] width 467 height 35
click at [731, 410] on div "Labels" at bounding box center [880, 393] width 416 height 31
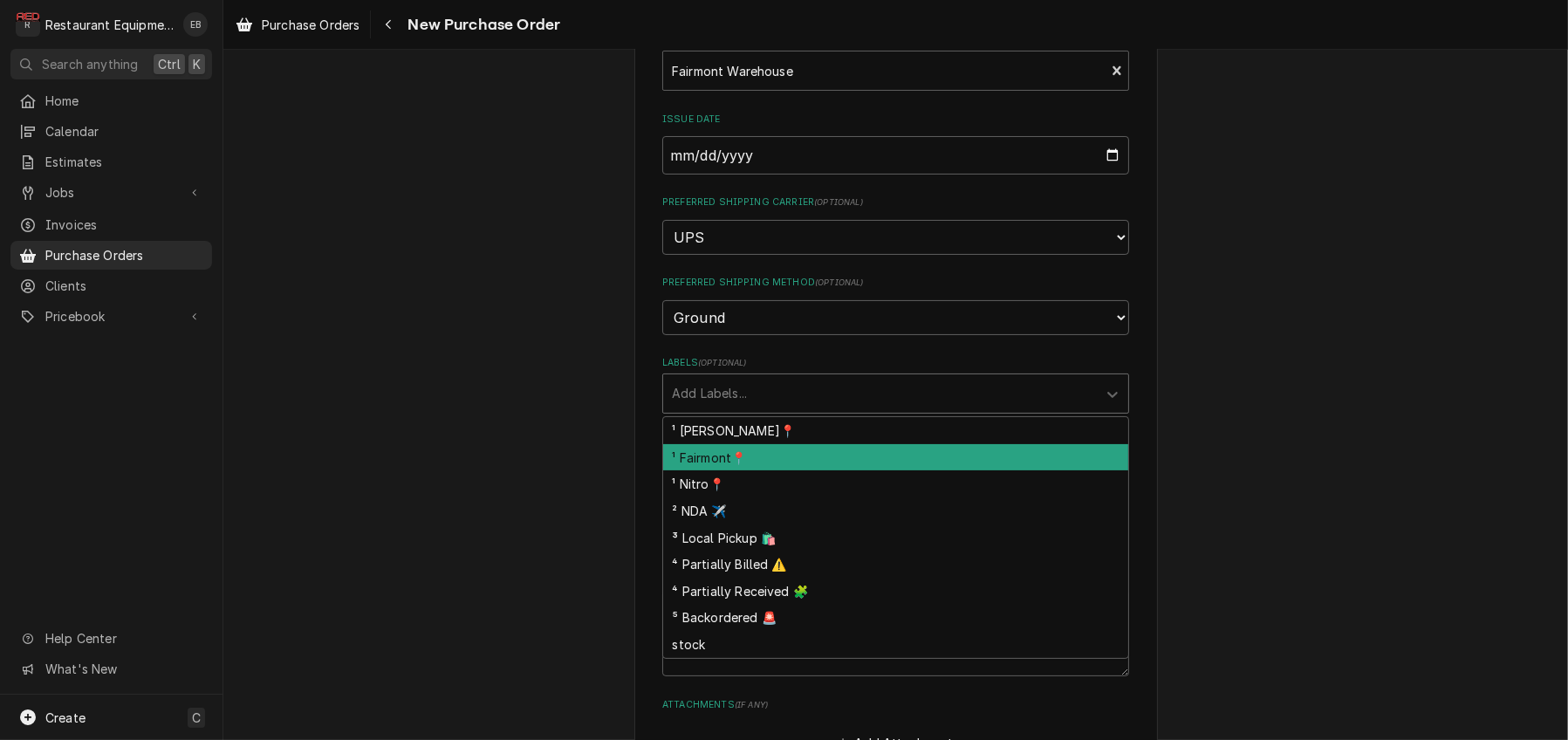
click at [727, 471] on div "¹ Fairmont📍" at bounding box center [895, 458] width 465 height 27
type textarea "x"
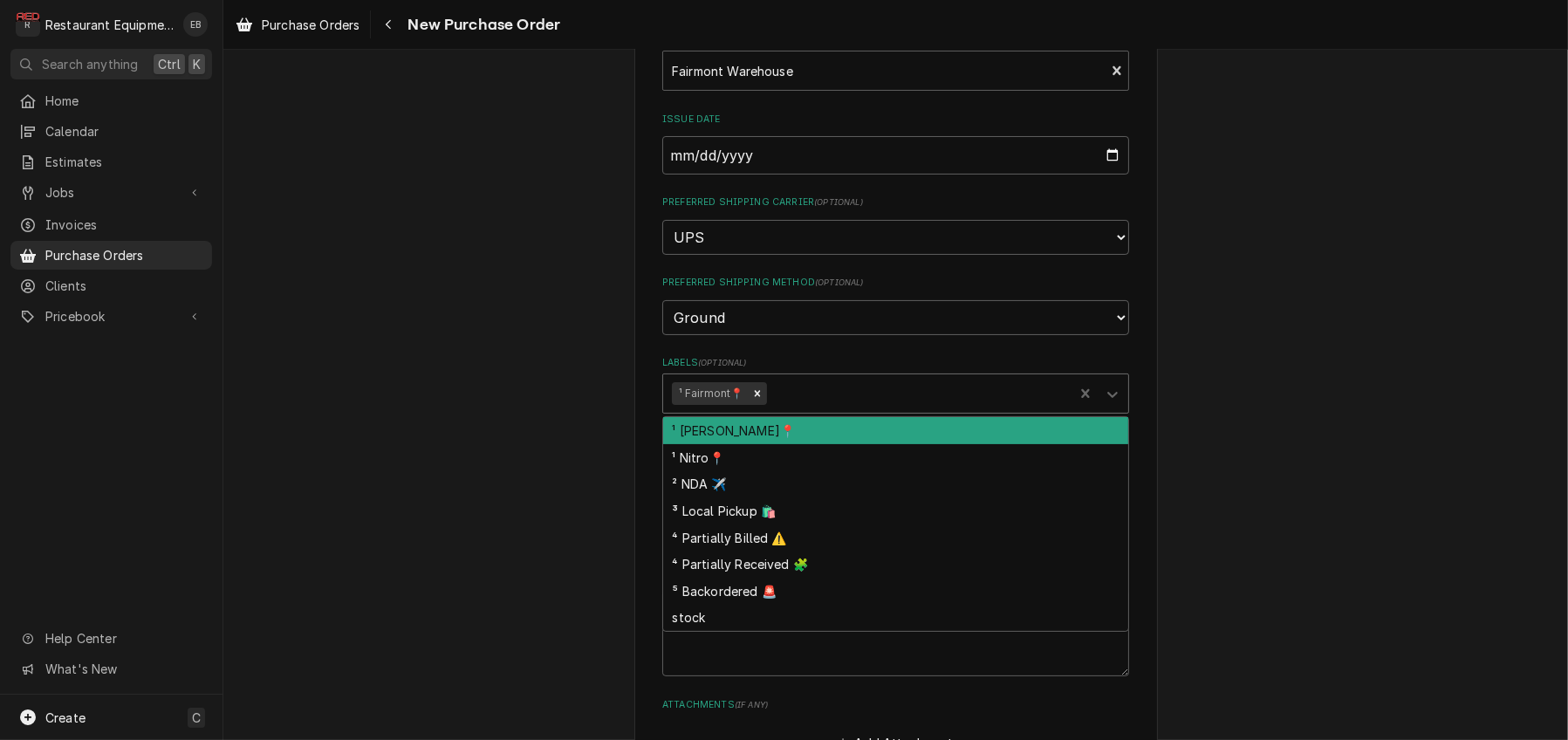
drag, startPoint x: 801, startPoint y: 470, endPoint x: 795, endPoint y: 488, distance: 19.0
click at [800, 410] on div "Labels" at bounding box center [917, 393] width 295 height 31
click at [807, 410] on div "Labels" at bounding box center [917, 393] width 295 height 31
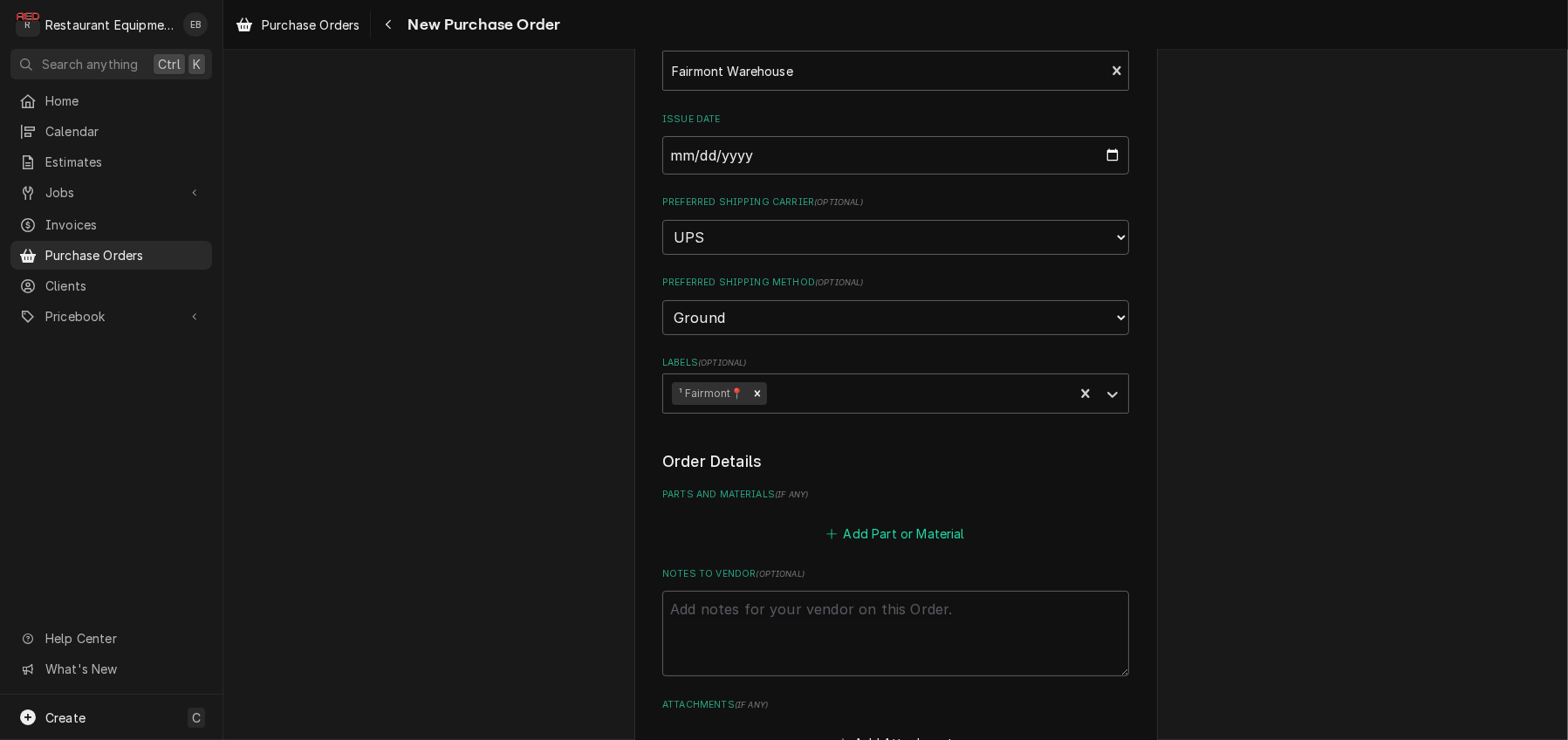
click at [859, 545] on button "Add Part or Material" at bounding box center [895, 533] width 144 height 24
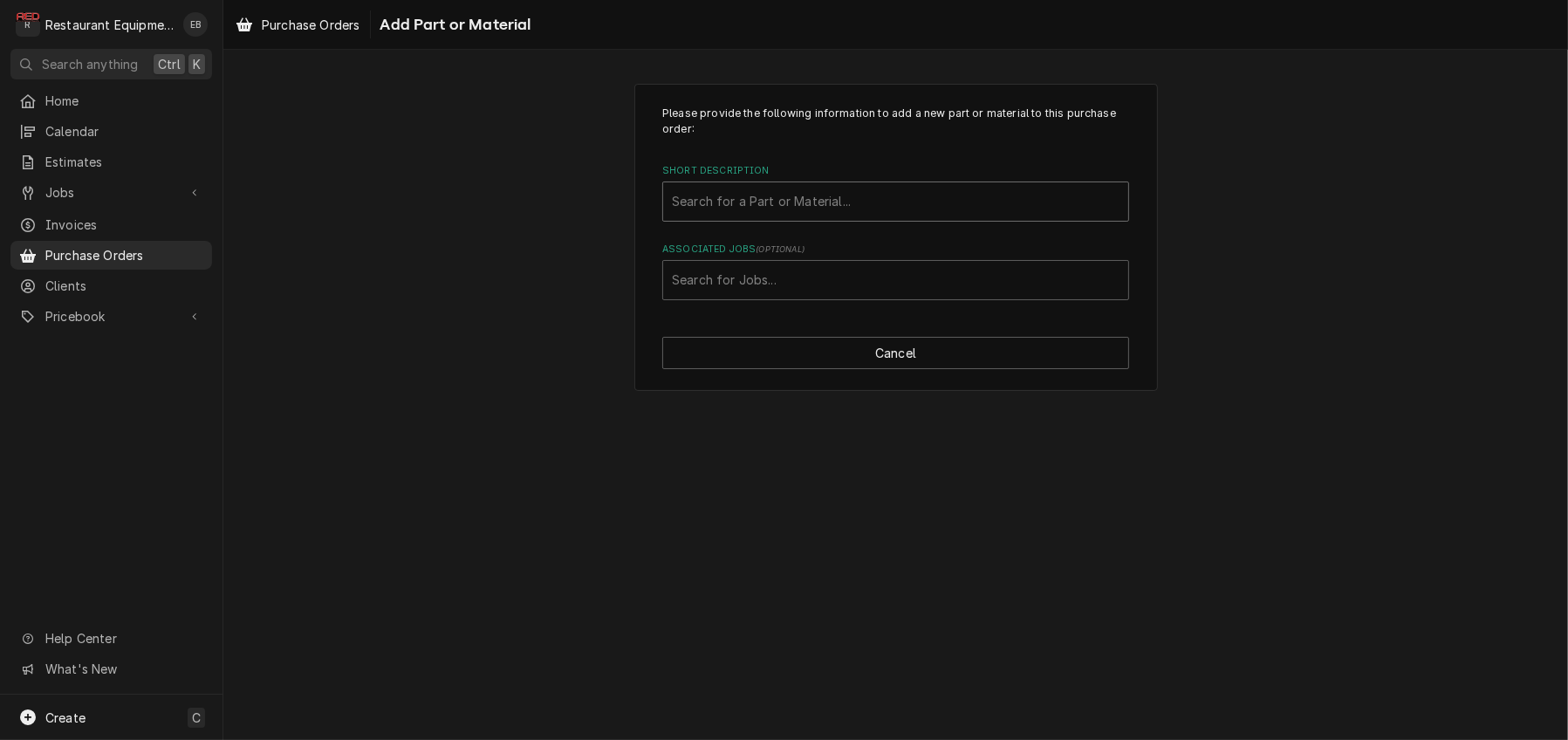
click at [831, 217] on div "Short Description" at bounding box center [896, 201] width 448 height 31
type input "60132703"
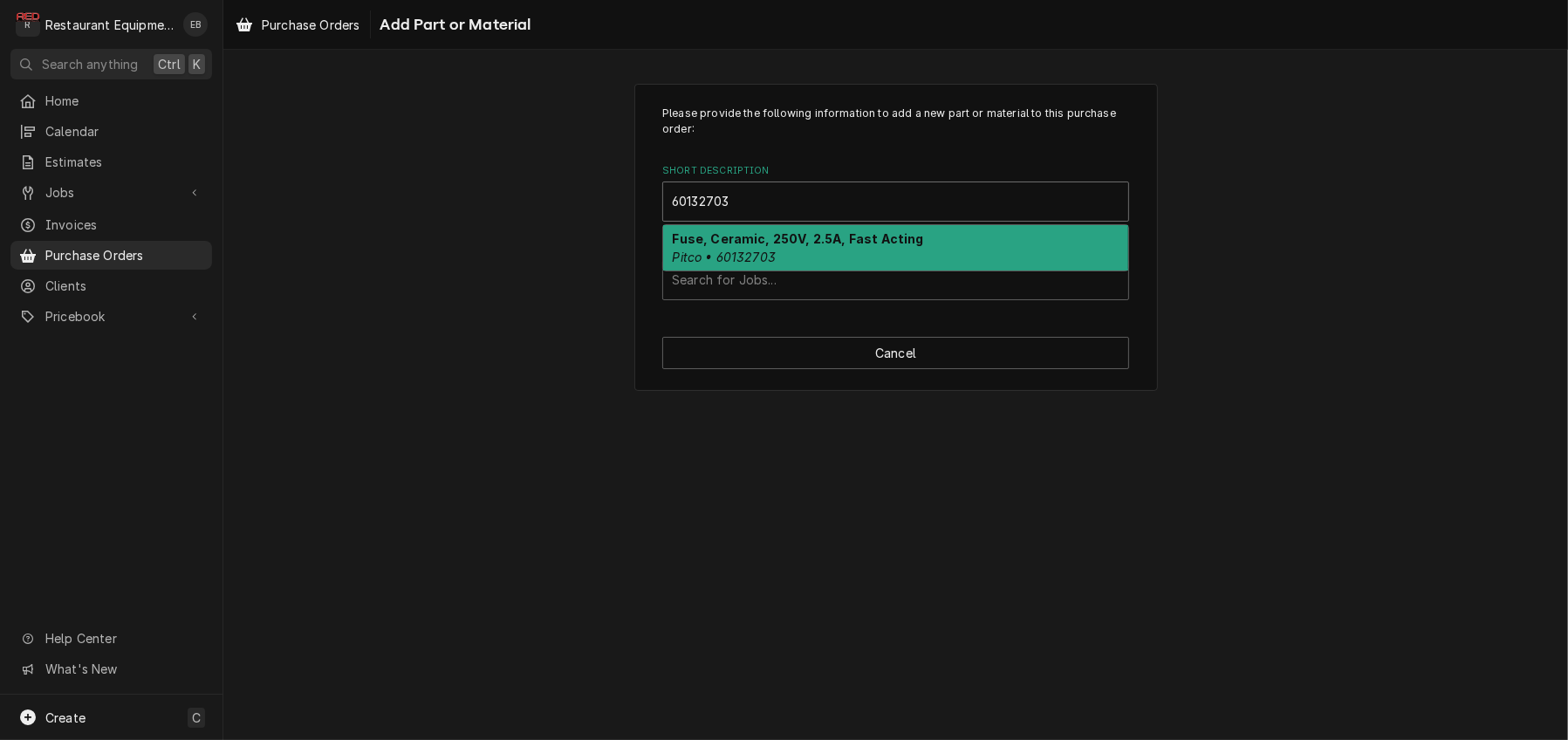
click at [839, 246] on strong "Fuse, Ceramic, 250V, 2.5A, Fast Acting" at bounding box center [799, 238] width 252 height 15
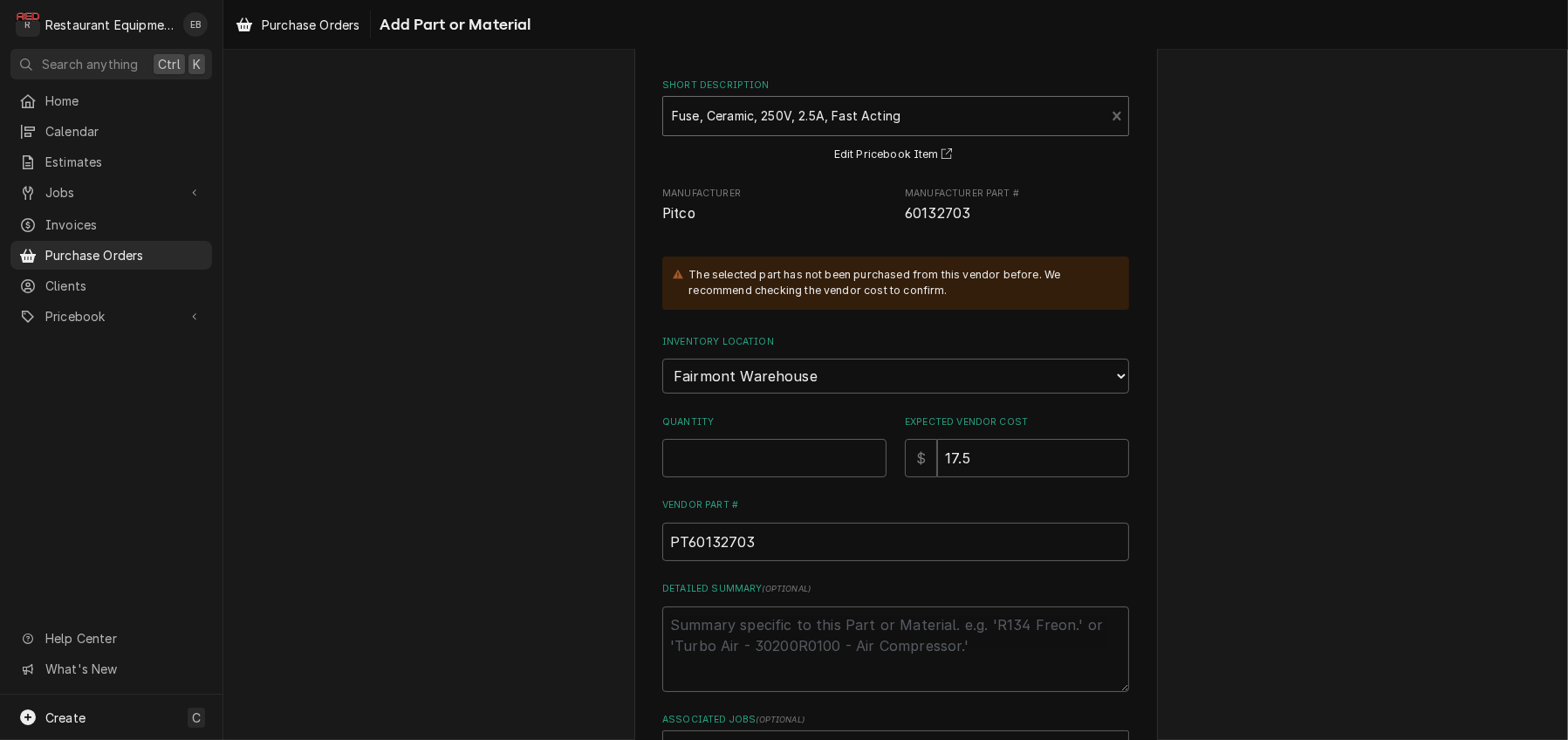
scroll to position [116, 0]
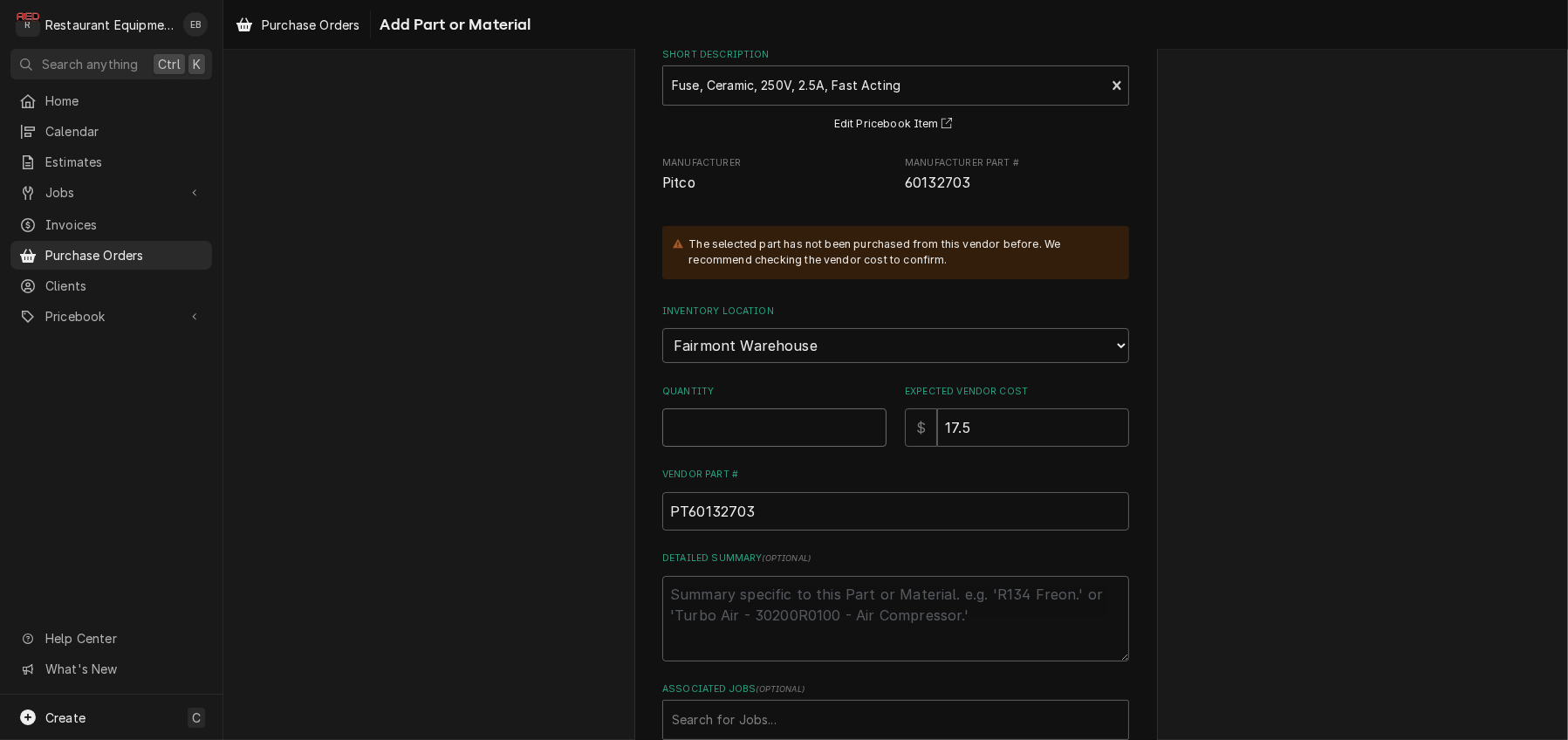
click at [794, 447] on input "Quantity" at bounding box center [774, 428] width 224 height 38
type textarea "x"
type input "5"
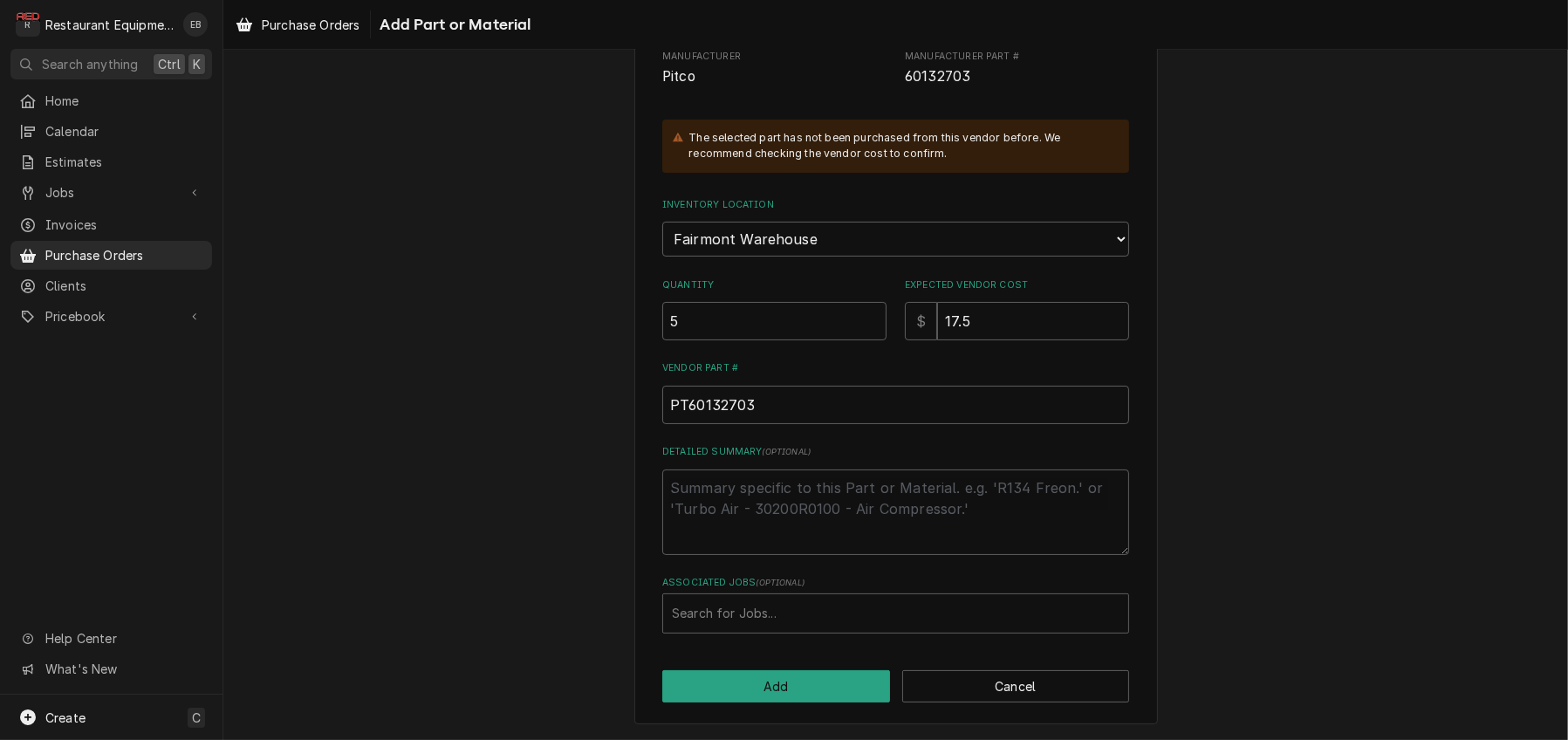
scroll to position [323, 0]
click at [785, 612] on div "Associated Jobs" at bounding box center [896, 613] width 448 height 31
click at [802, 598] on div "Associated Jobs" at bounding box center [896, 613] width 448 height 31
click at [794, 690] on button "Add" at bounding box center [776, 686] width 228 height 32
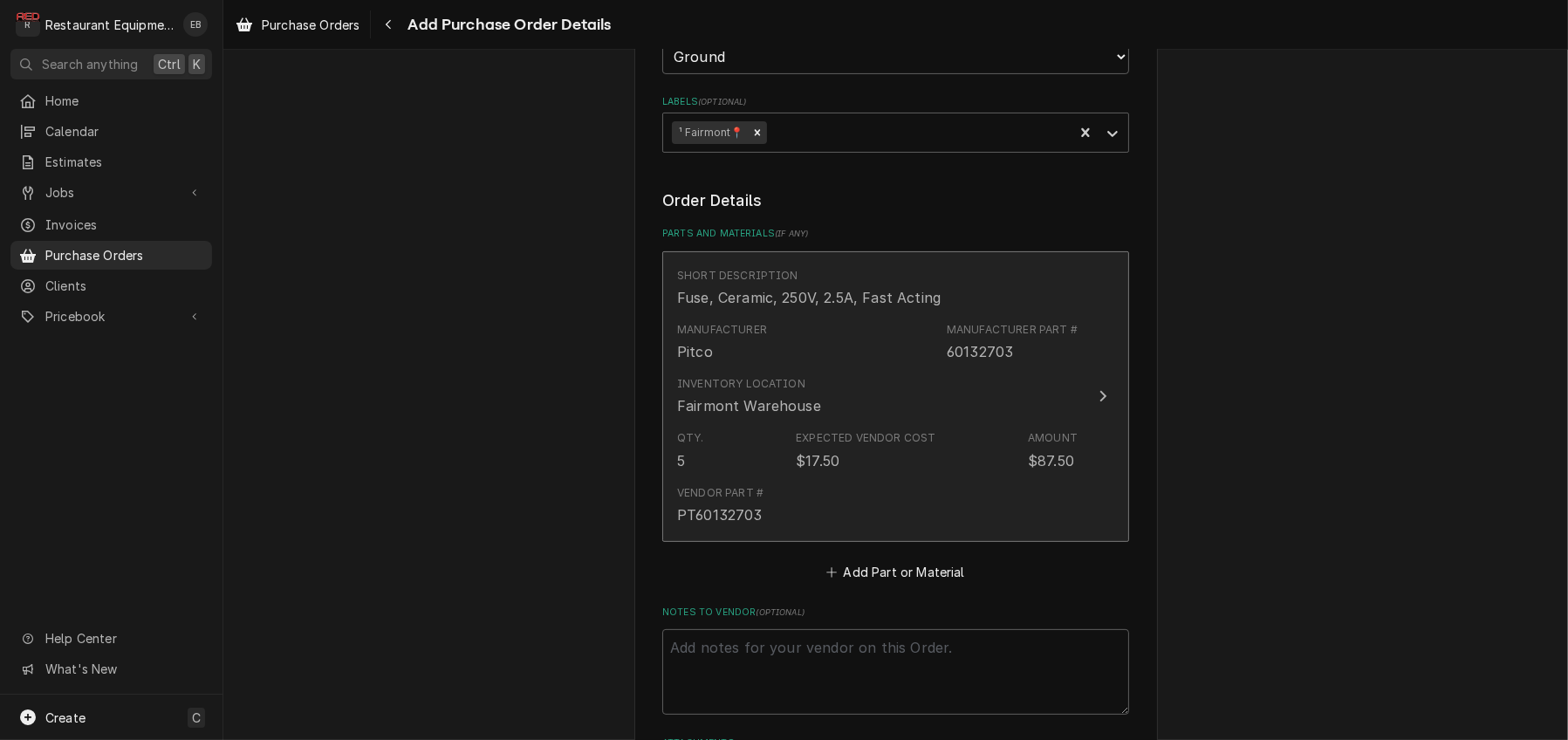
scroll to position [524, 0]
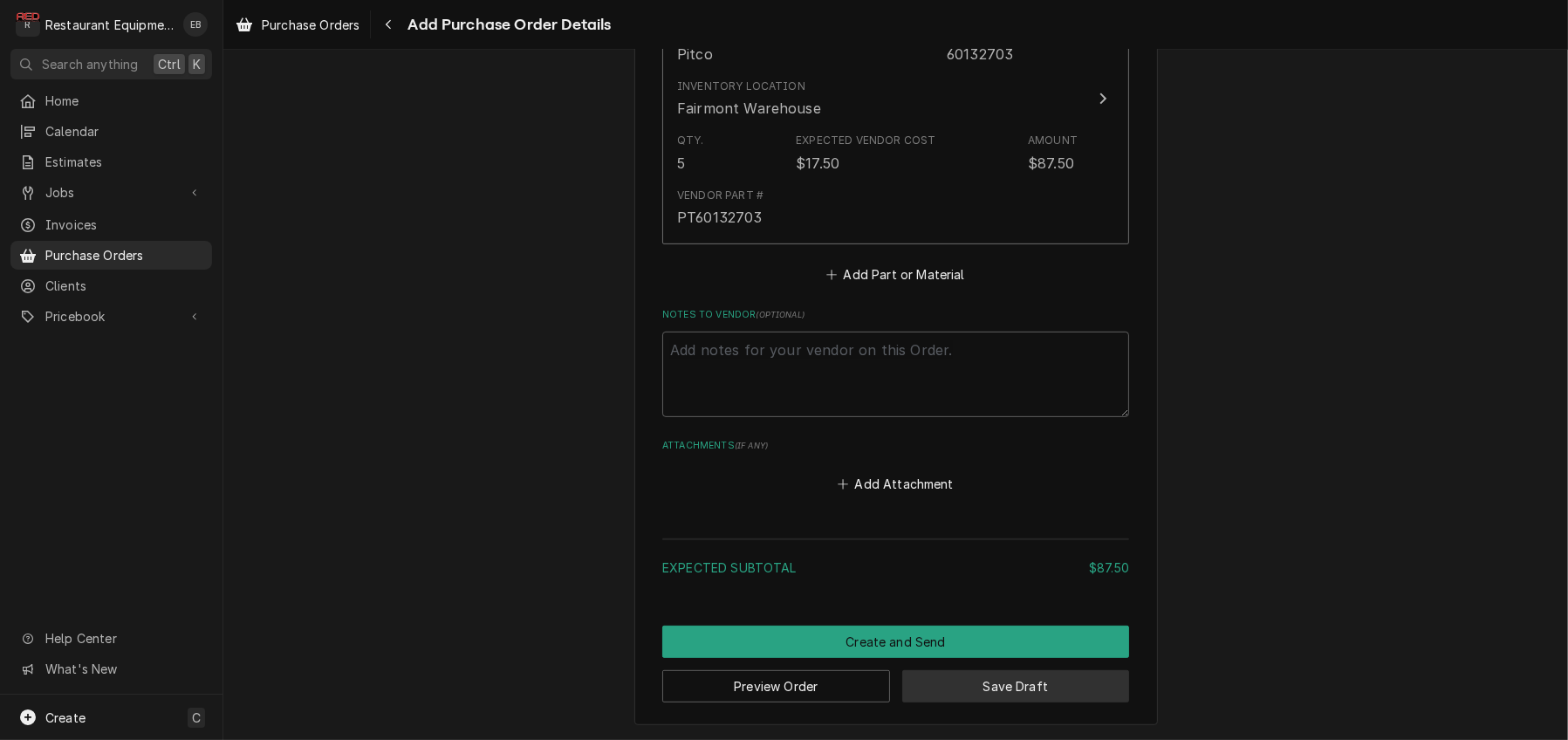
click at [1055, 694] on button "Save Draft" at bounding box center [1016, 686] width 228 height 32
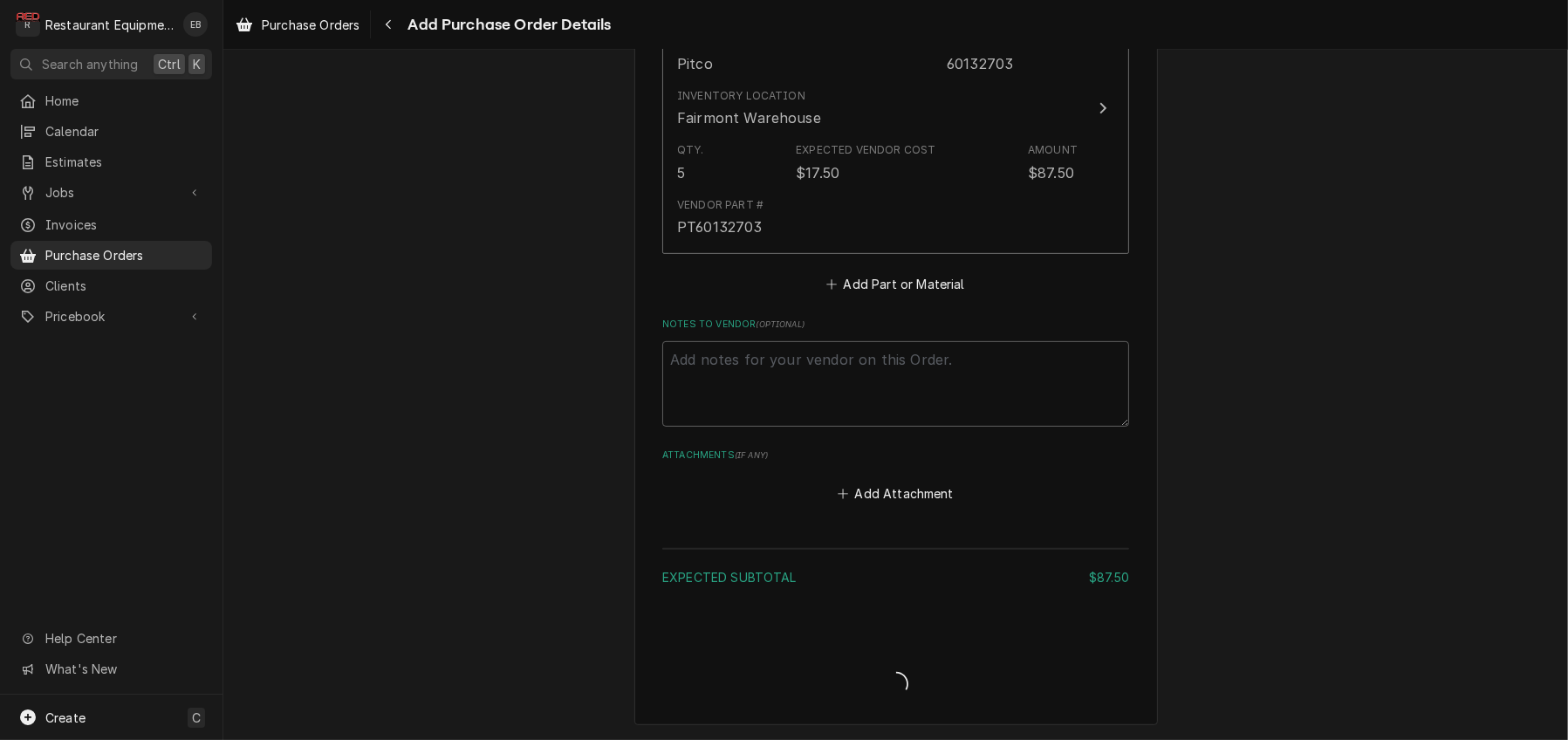
type textarea "x"
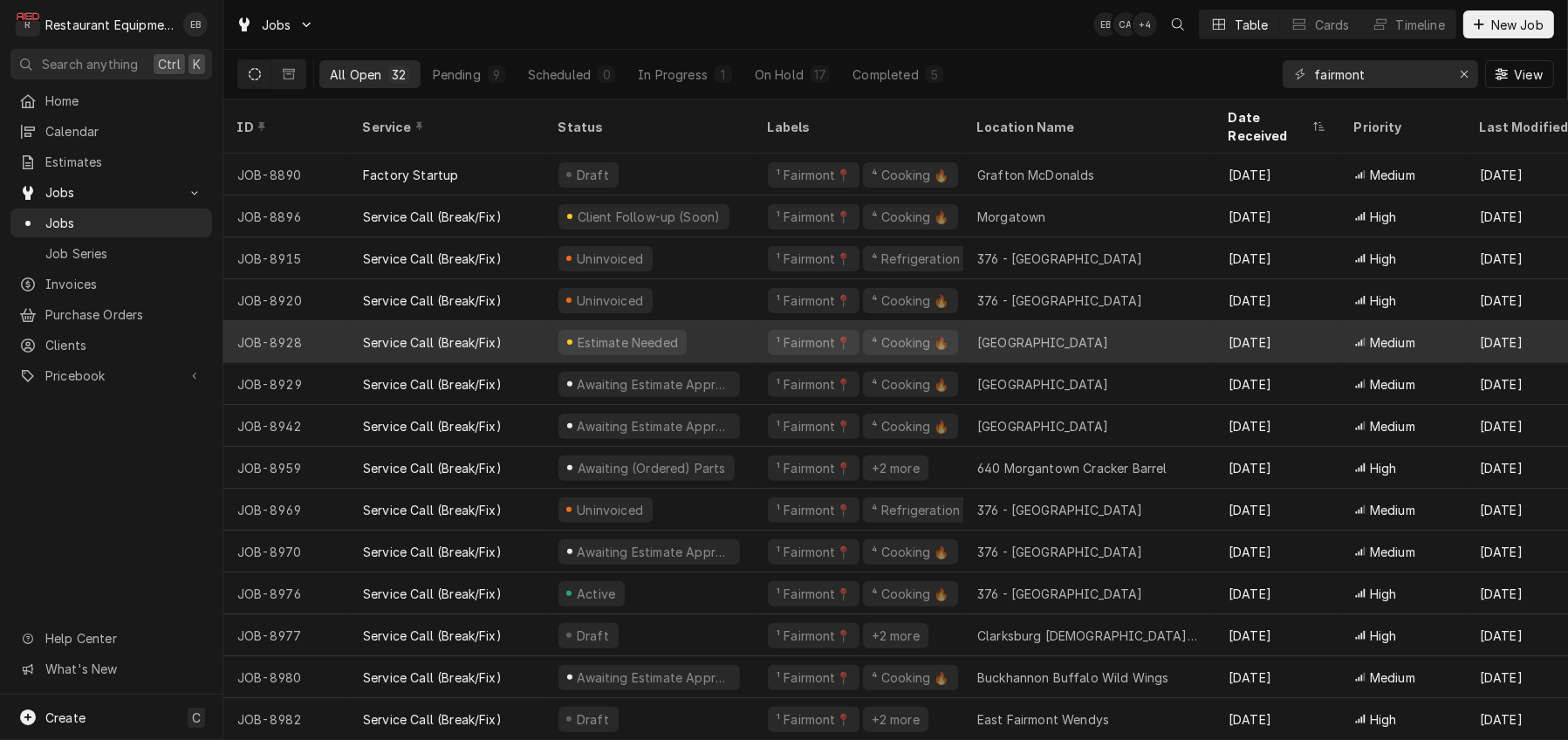
scroll to position [765, 0]
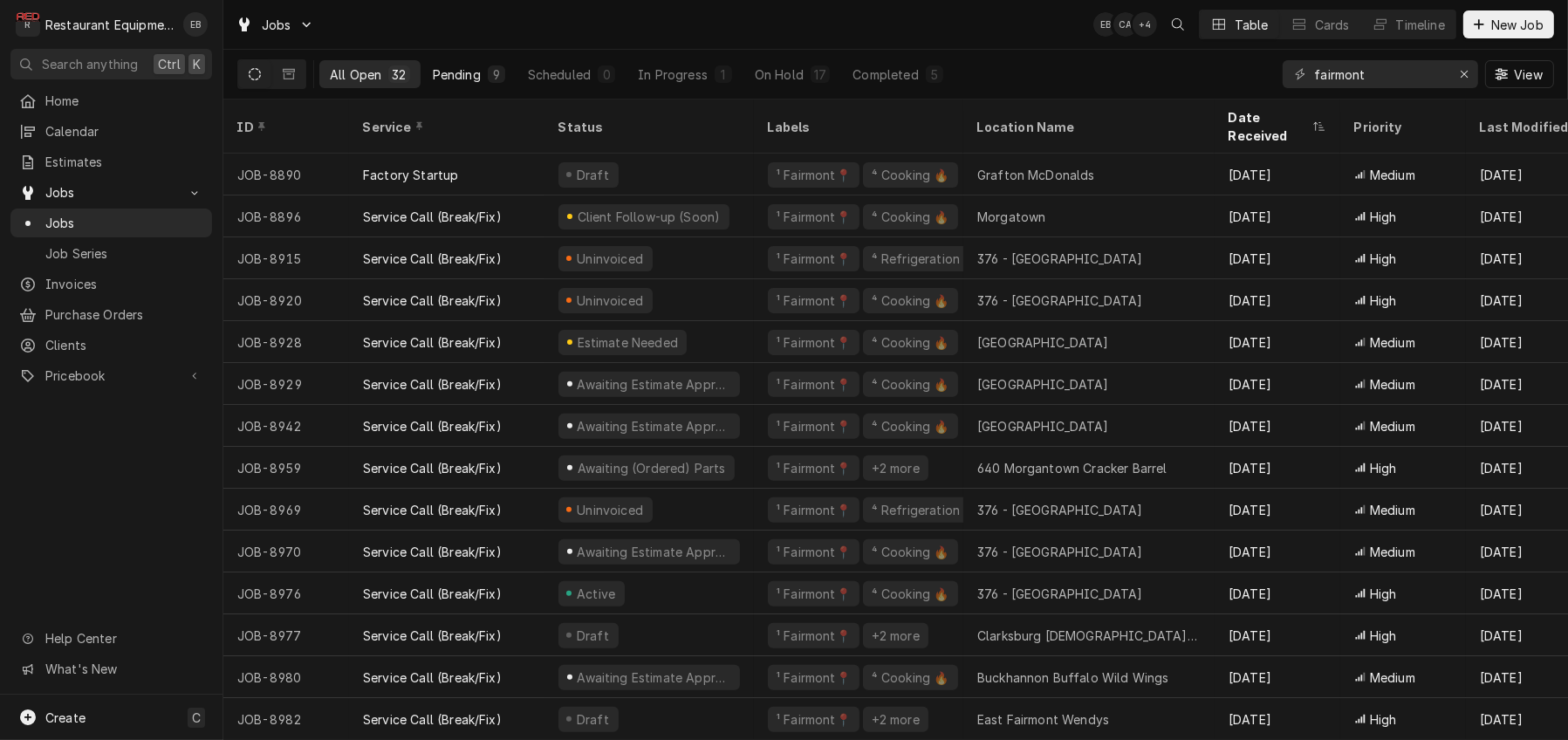
click at [481, 78] on div "Pending" at bounding box center [457, 74] width 48 height 19
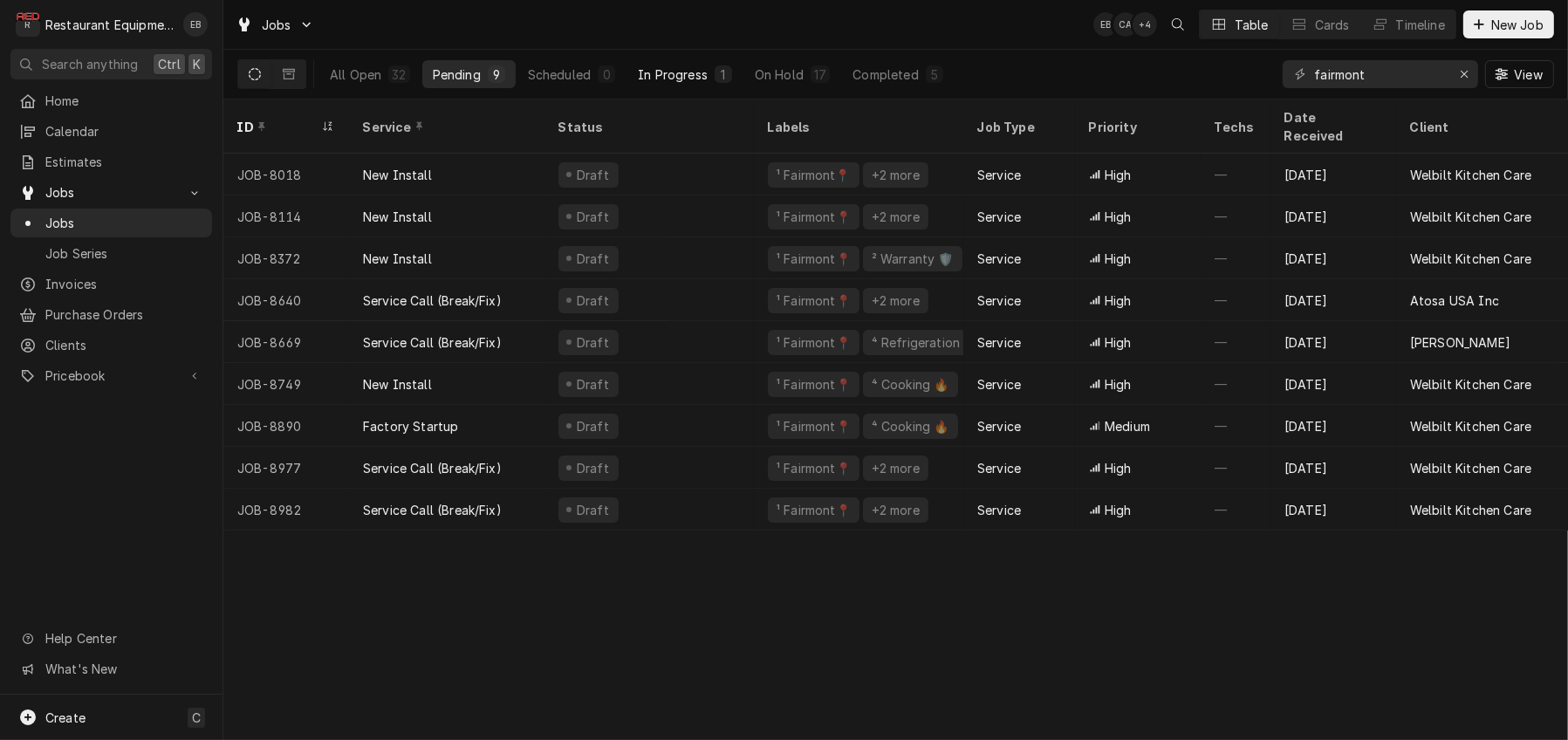
click at [735, 68] on button "In Progress 1" at bounding box center [684, 73] width 115 height 28
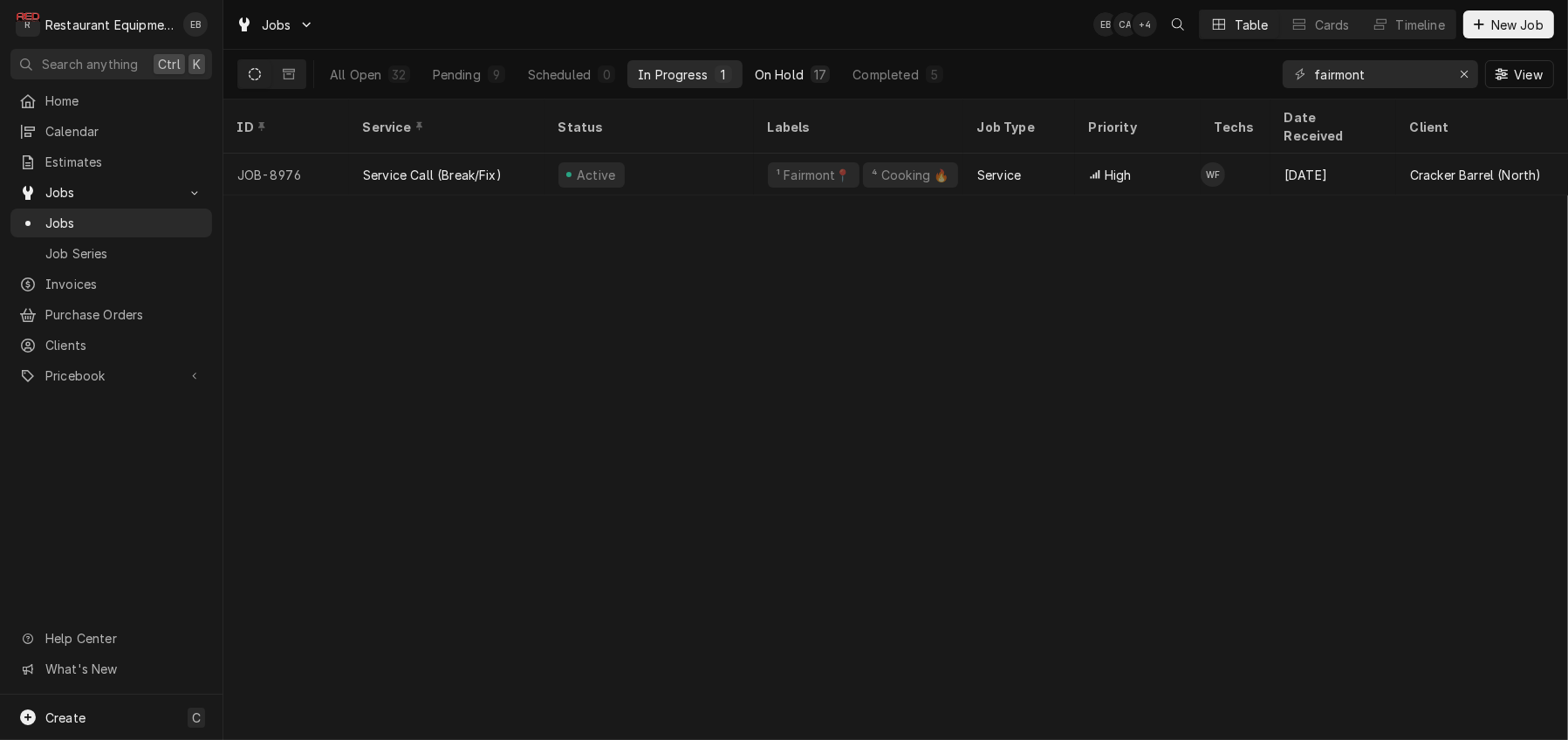
click at [803, 79] on div "On Hold" at bounding box center [779, 74] width 49 height 19
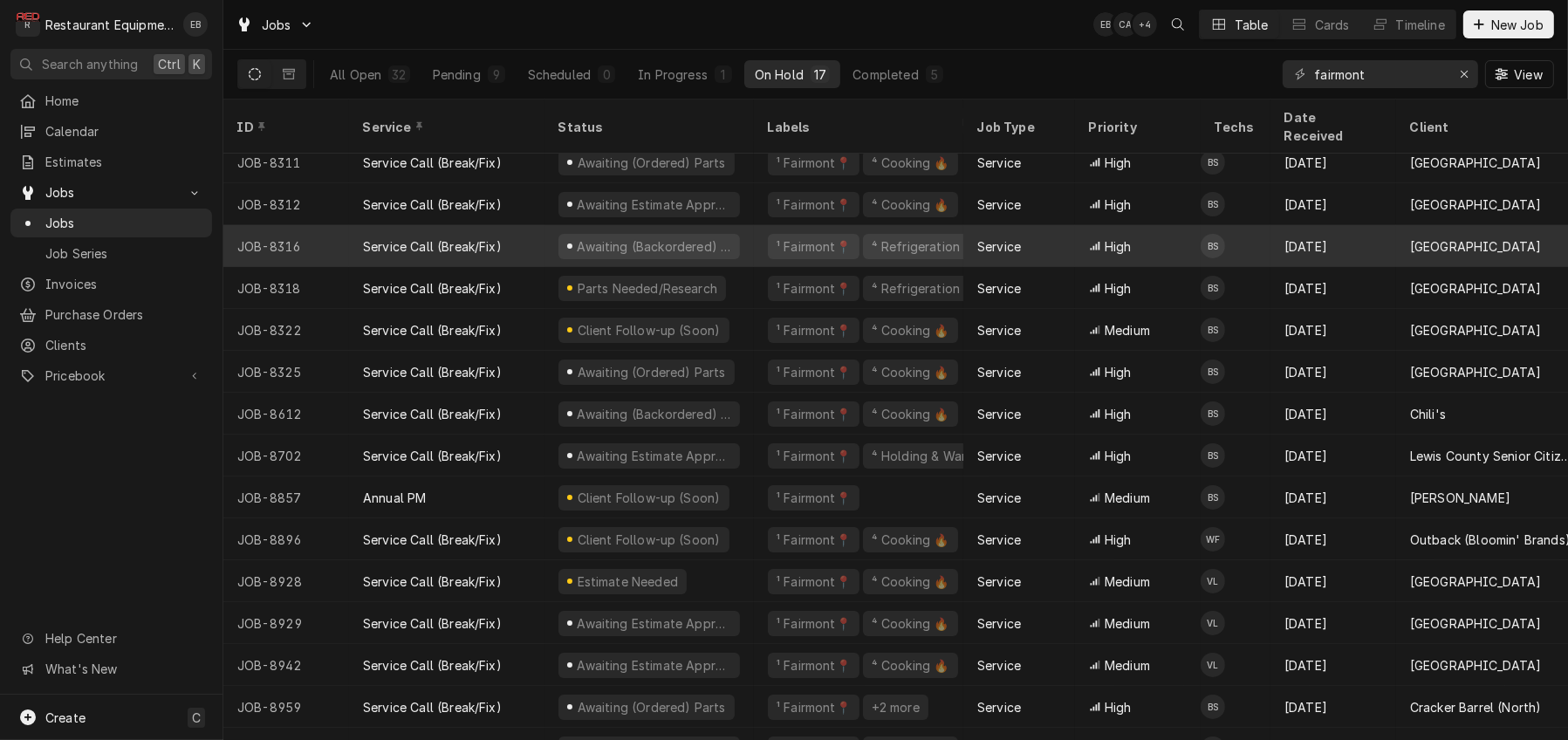
scroll to position [58, 0]
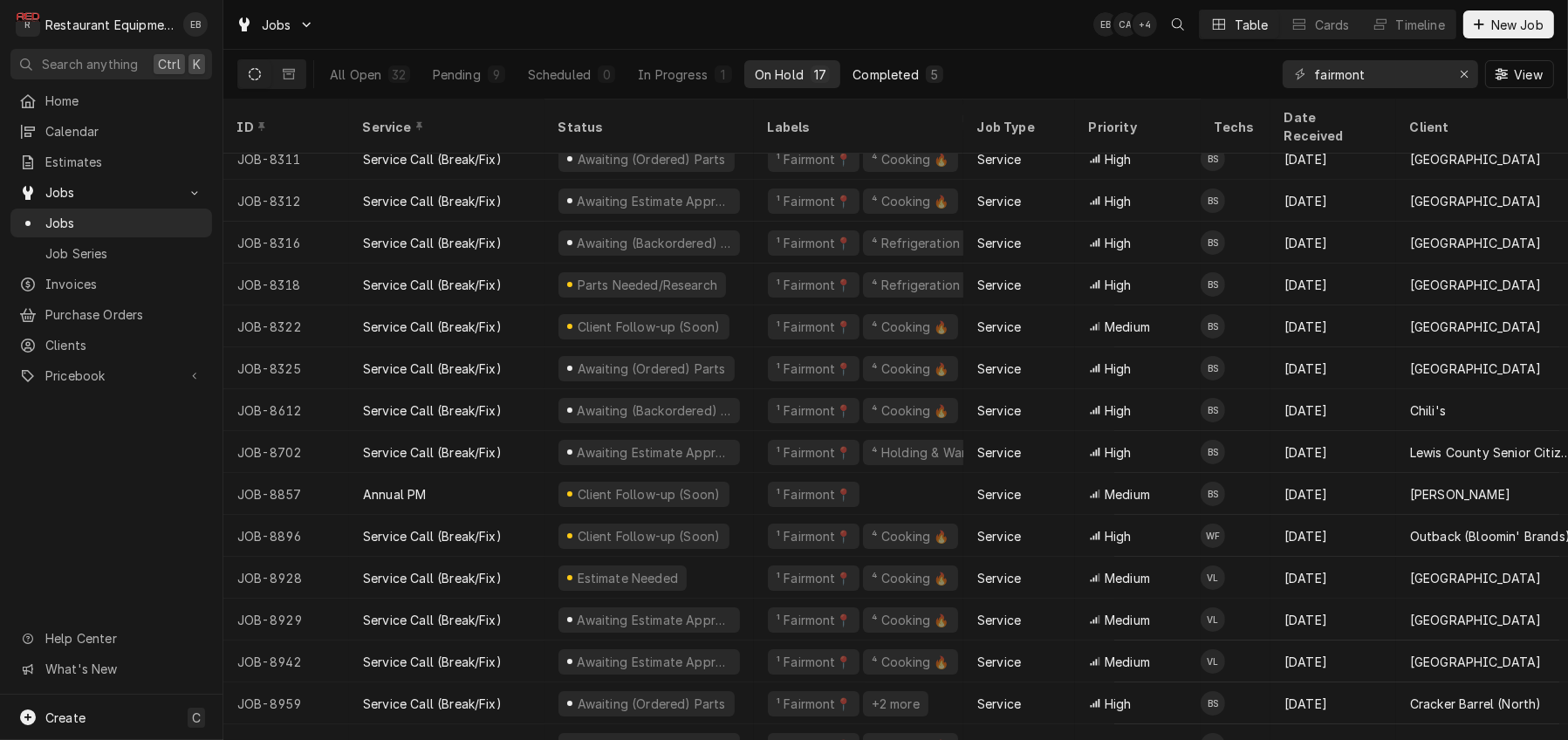
click at [917, 84] on div "Completed" at bounding box center [884, 74] width 65 height 19
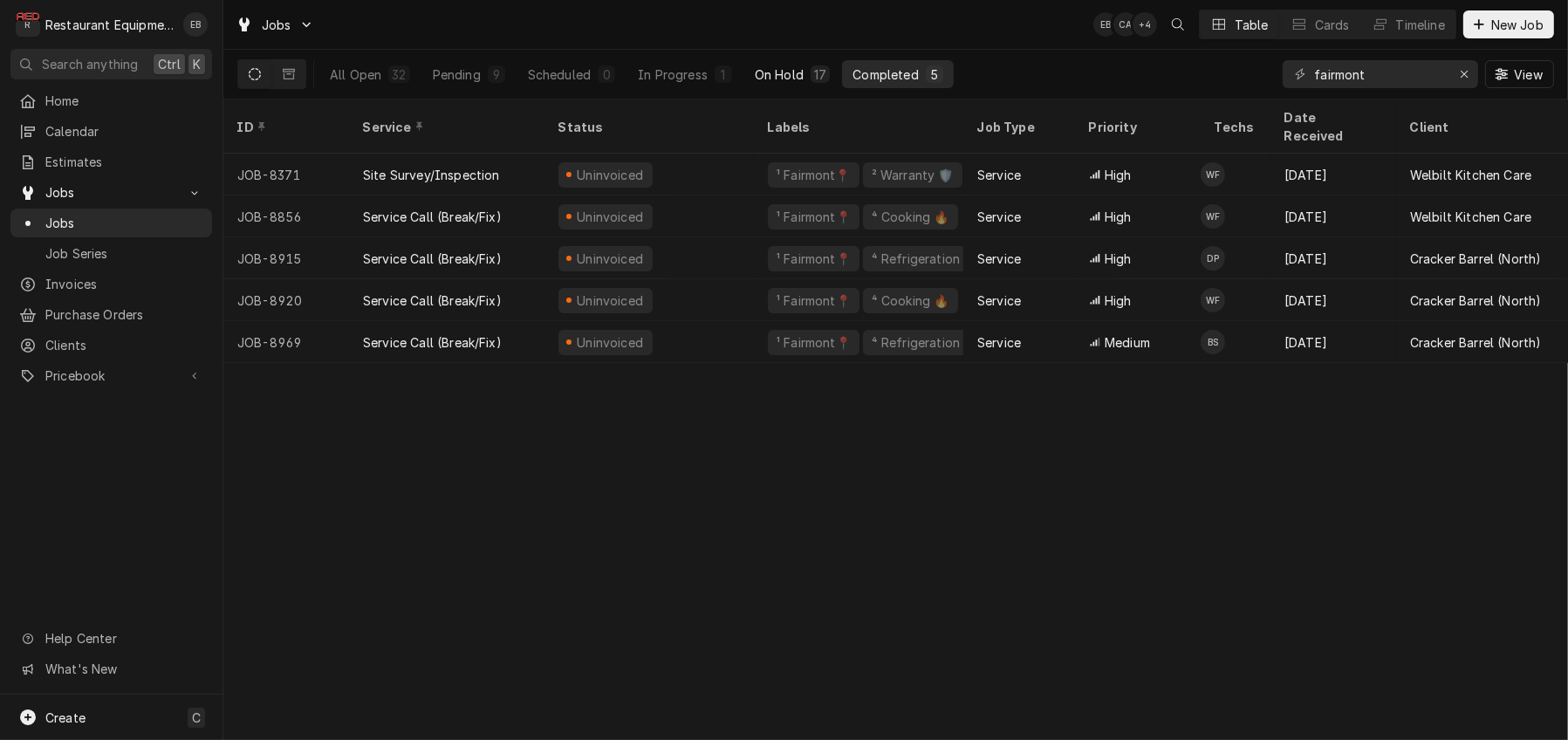
click at [803, 77] on div "On Hold" at bounding box center [779, 74] width 49 height 19
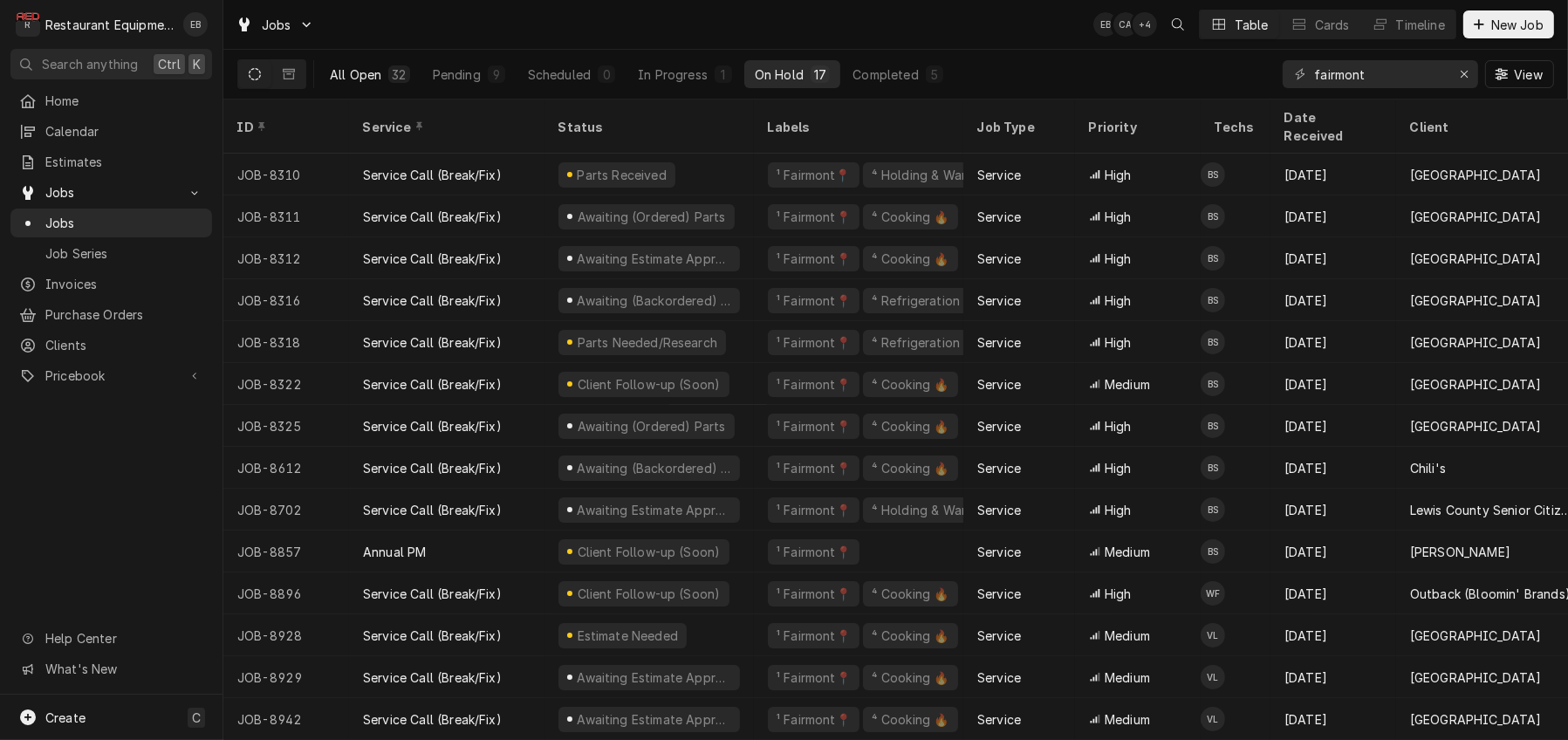
click at [356, 73] on div "All Open" at bounding box center [356, 74] width 52 height 19
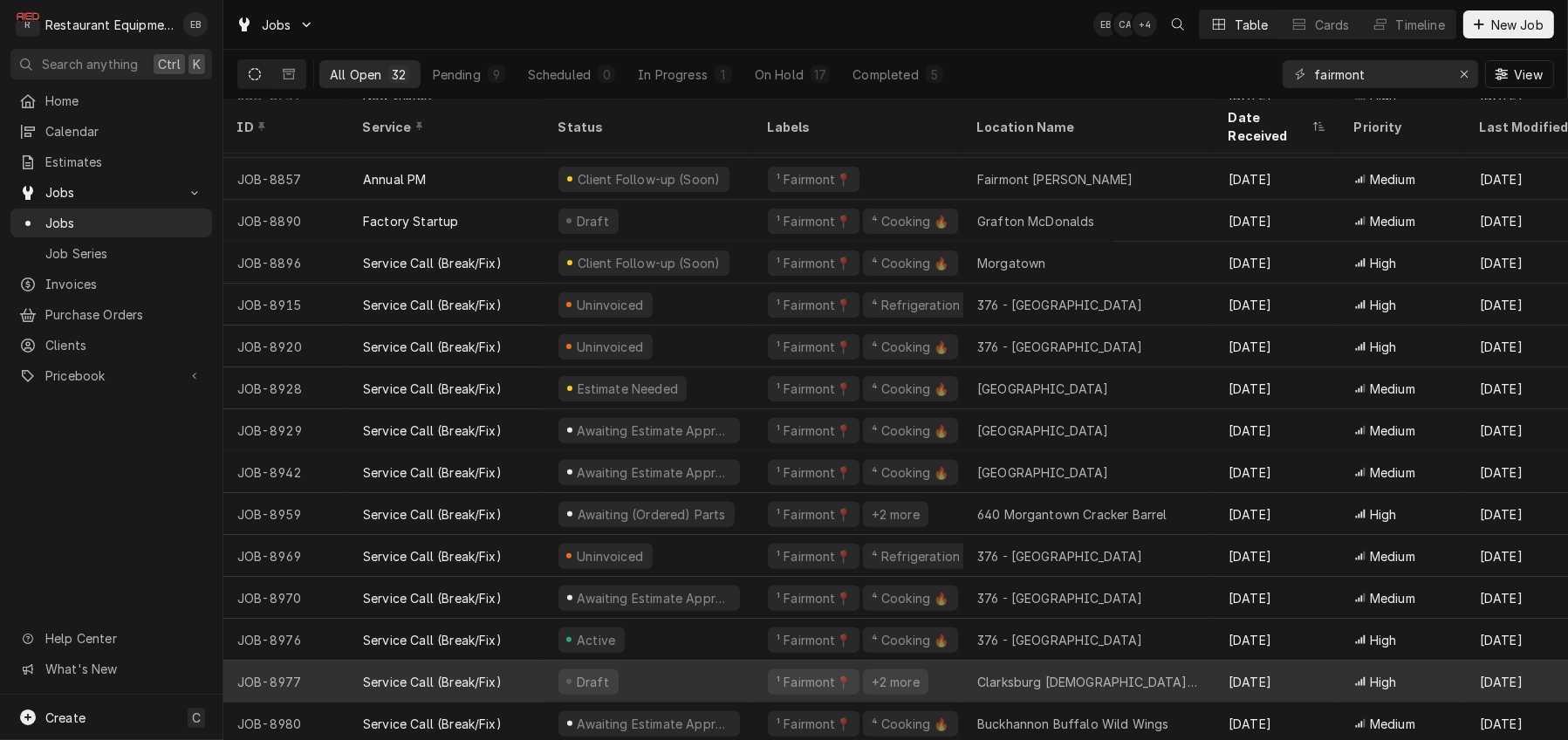
scroll to position [649, 0]
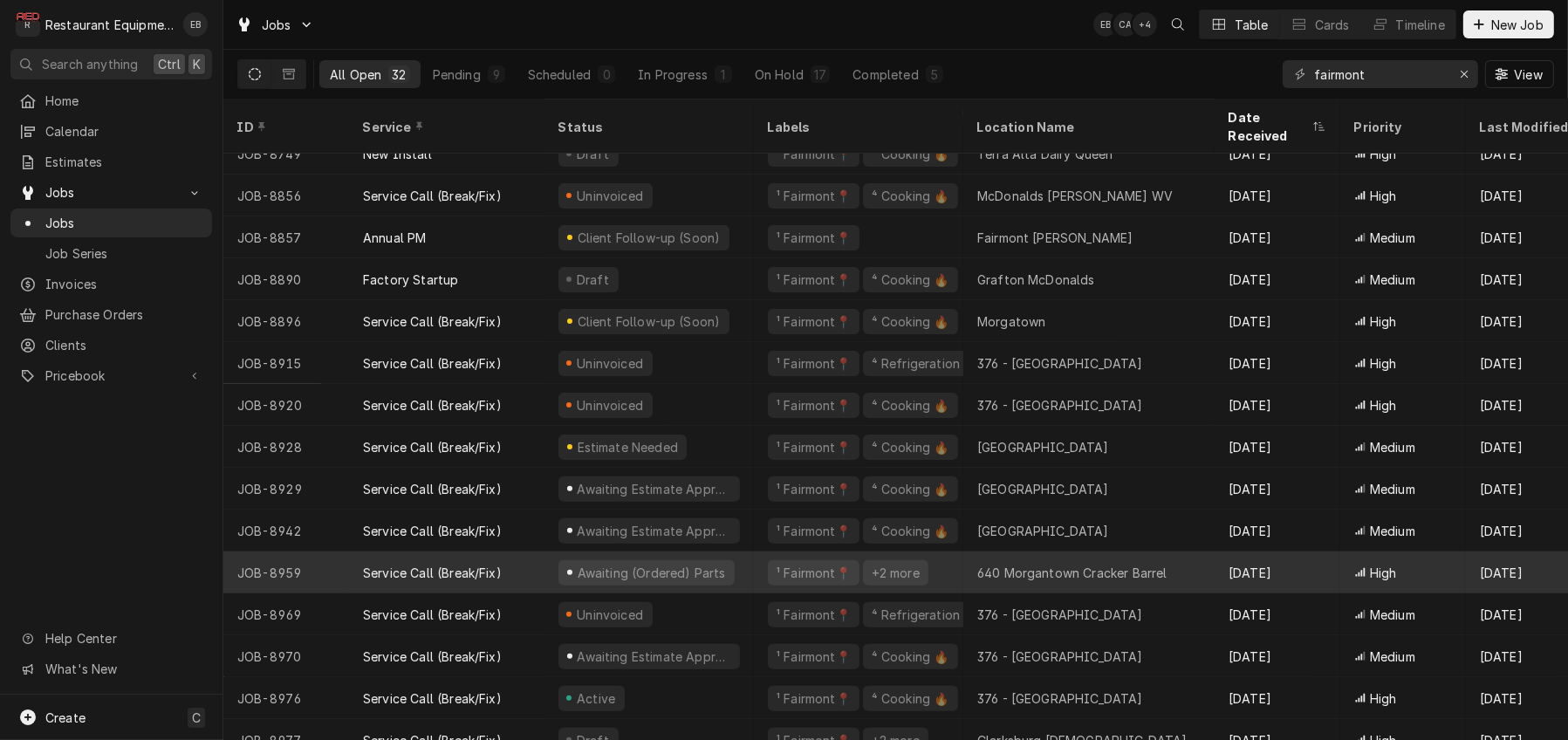
click at [754, 573] on div "Awaiting (Ordered) Parts" at bounding box center [649, 572] width 210 height 42
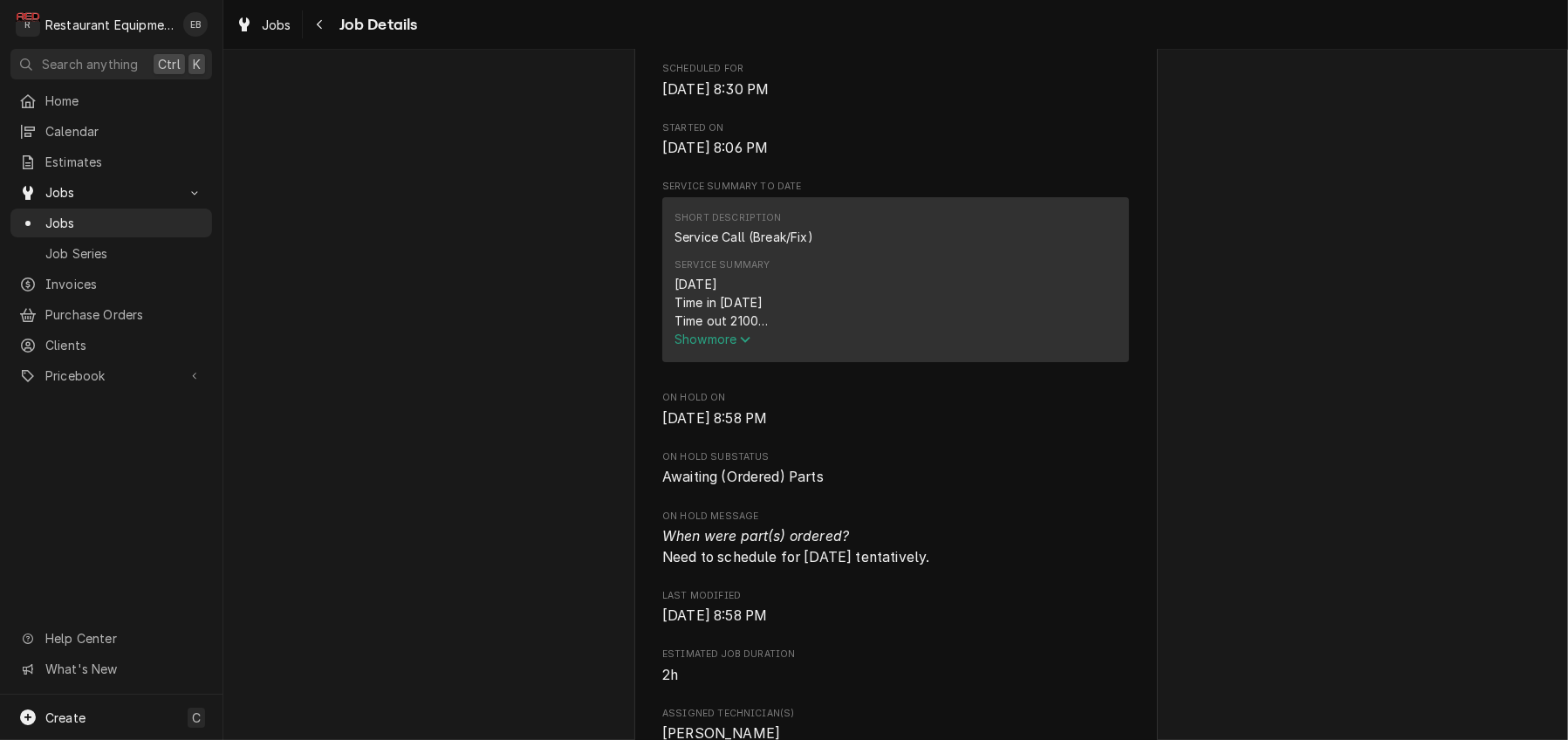
scroll to position [581, 0]
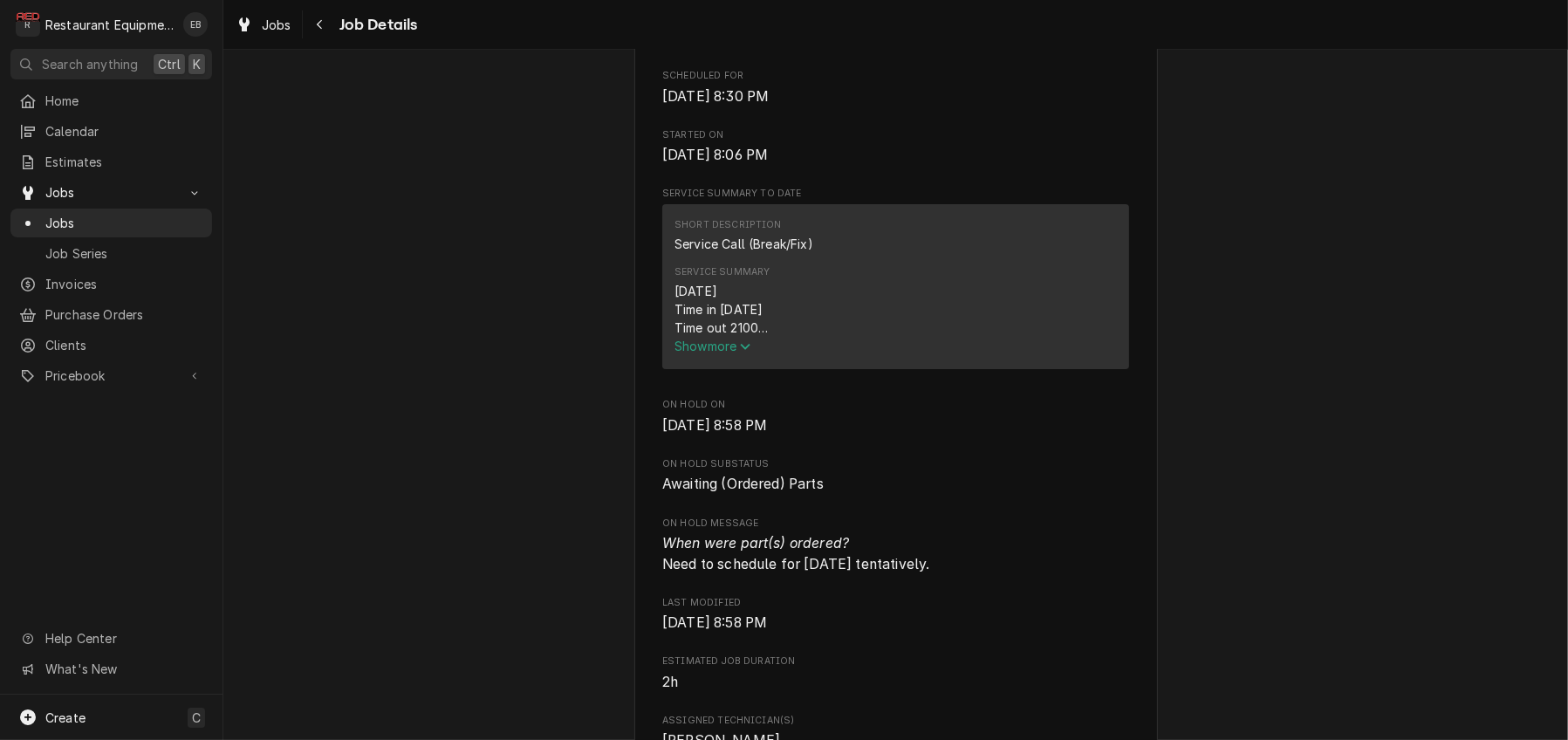
click at [730, 353] on span "Show more" at bounding box center [713, 345] width 77 height 15
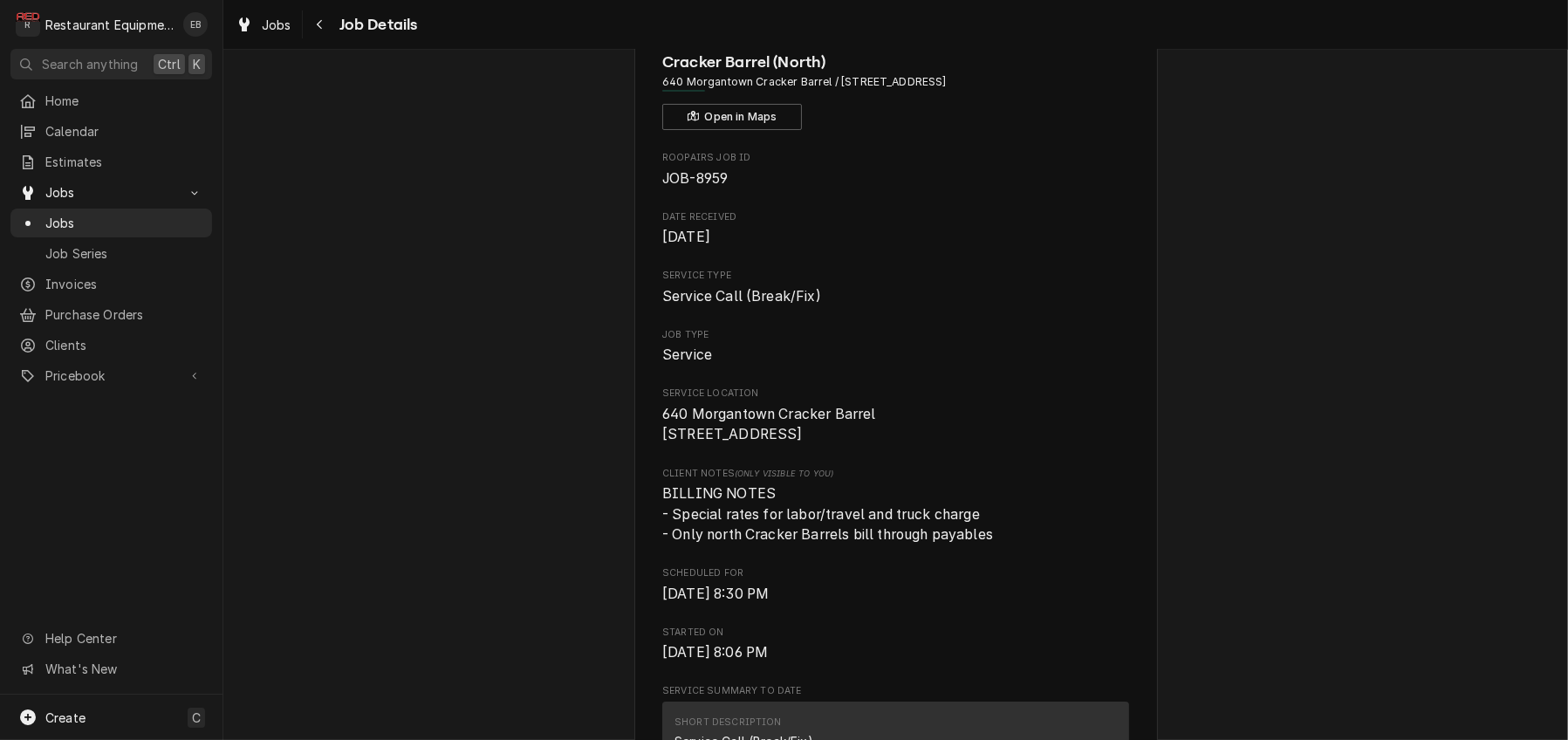
scroll to position [0, 0]
